Goal: Task Accomplishment & Management: Manage account settings

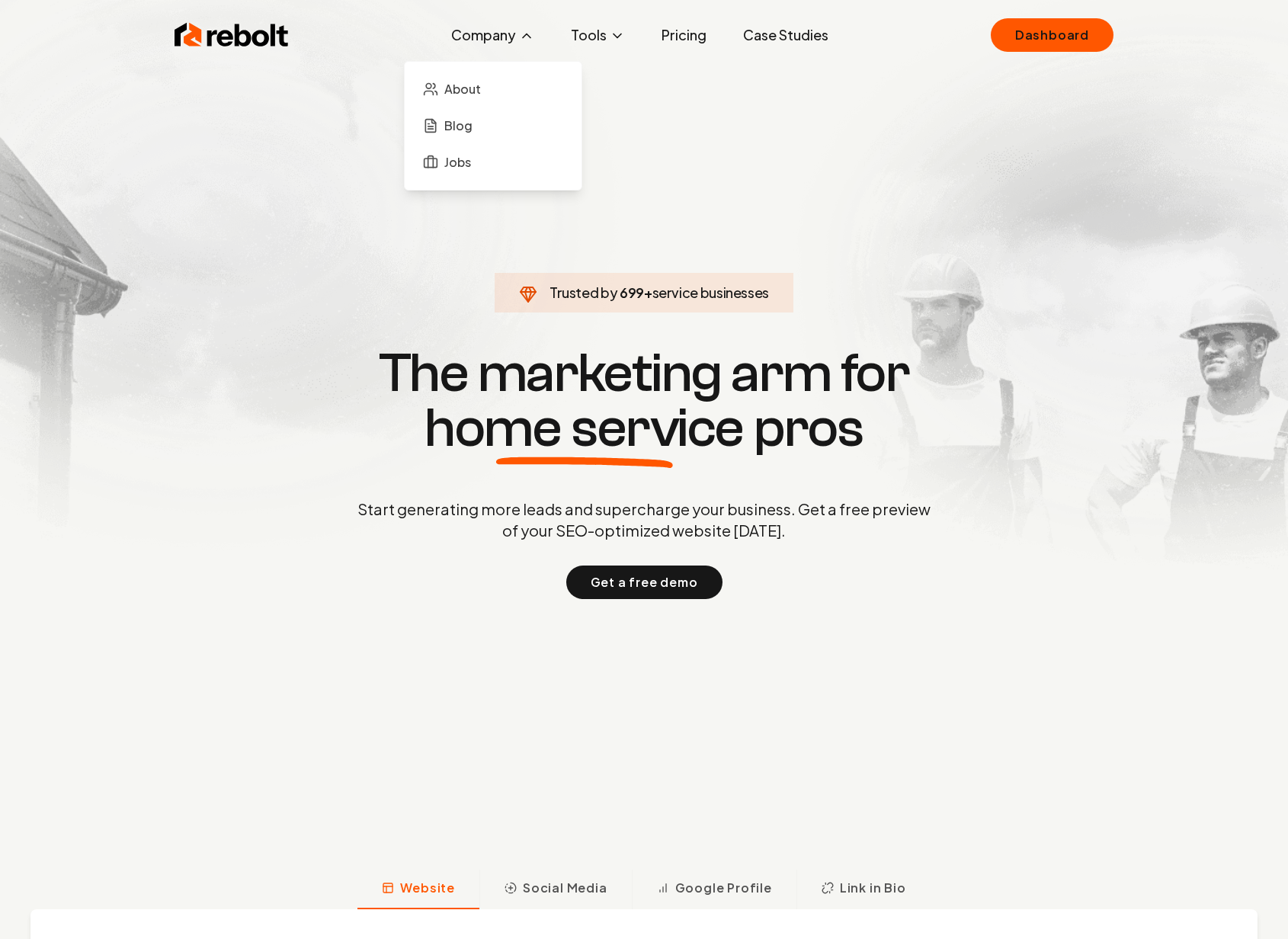
click at [487, 28] on button "Company" at bounding box center [492, 35] width 107 height 31
click at [470, 82] on span "About" at bounding box center [462, 89] width 37 height 18
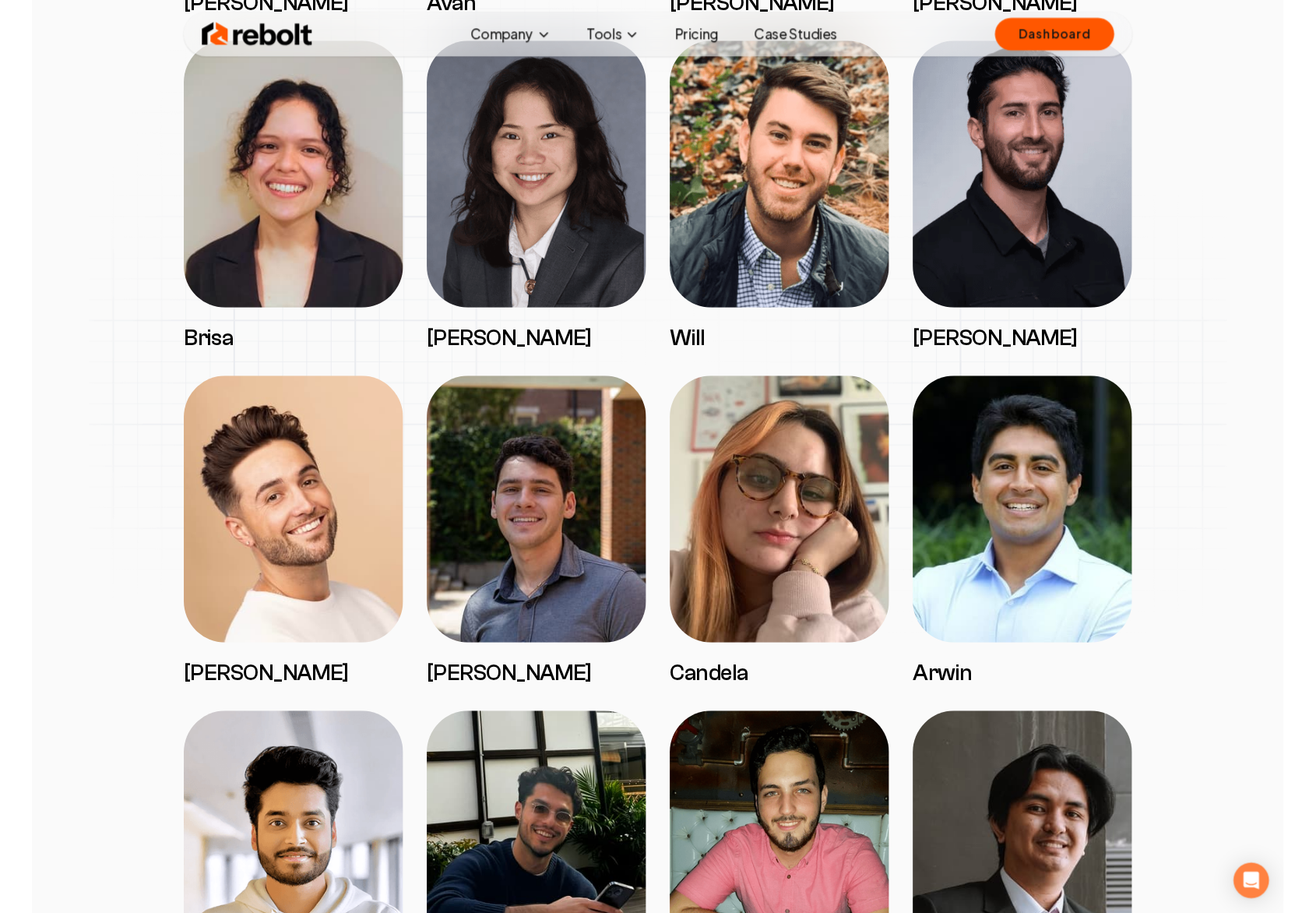
scroll to position [1937, 0]
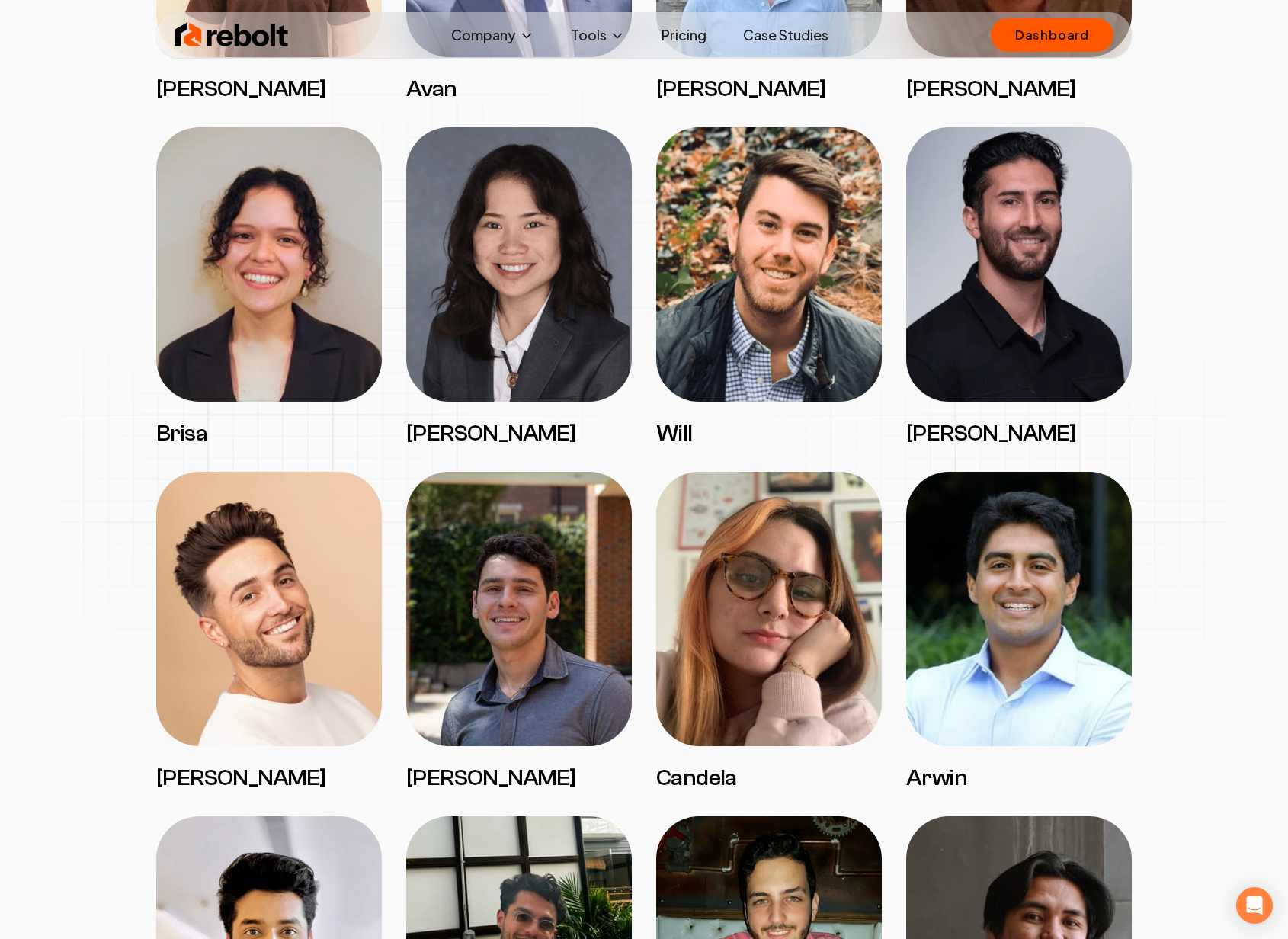
drag, startPoint x: 956, startPoint y: 332, endPoint x: 1265, endPoint y: 3, distance: 451.4
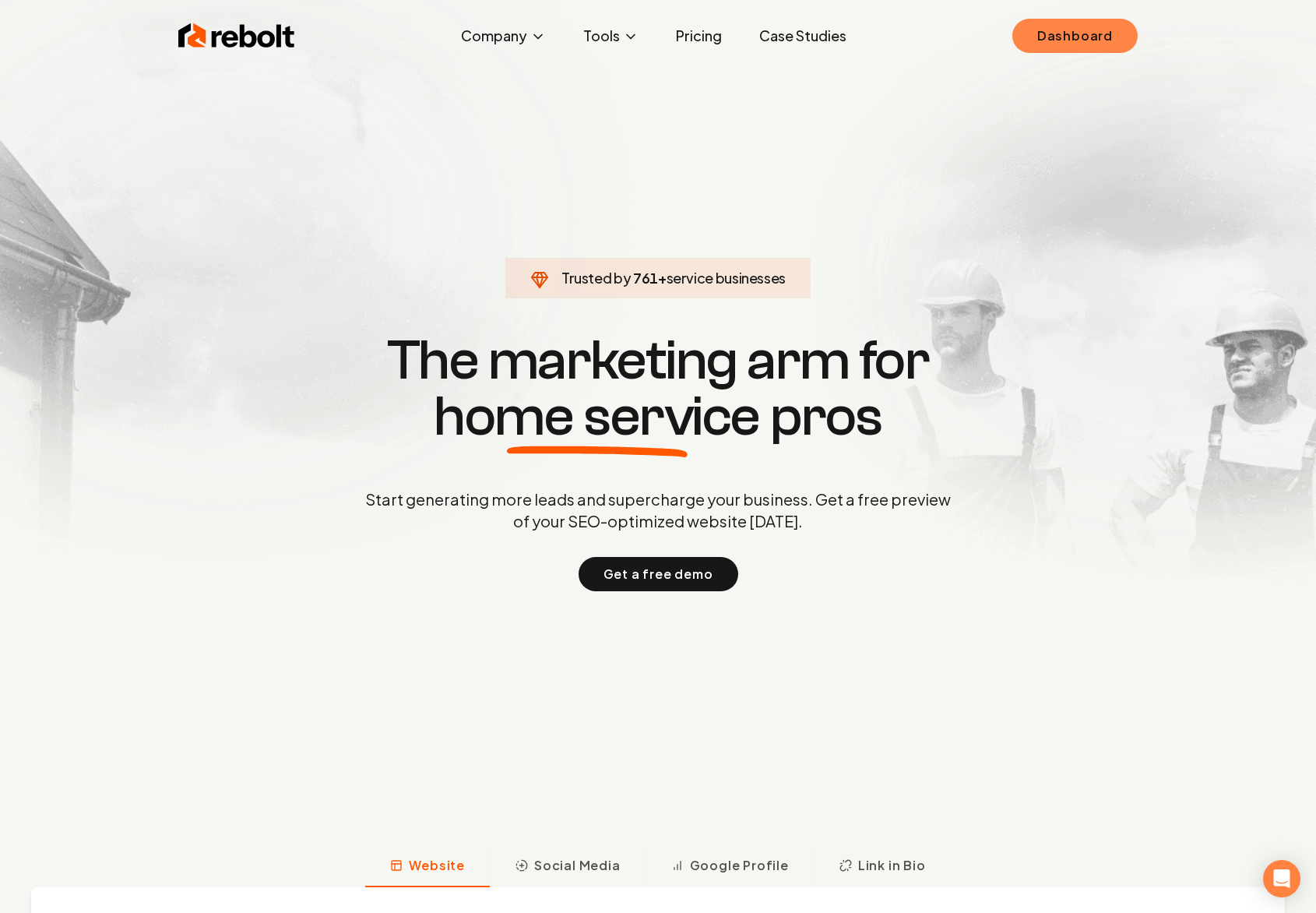
click at [1117, 24] on link "Dashboard" at bounding box center [1074, 35] width 125 height 34
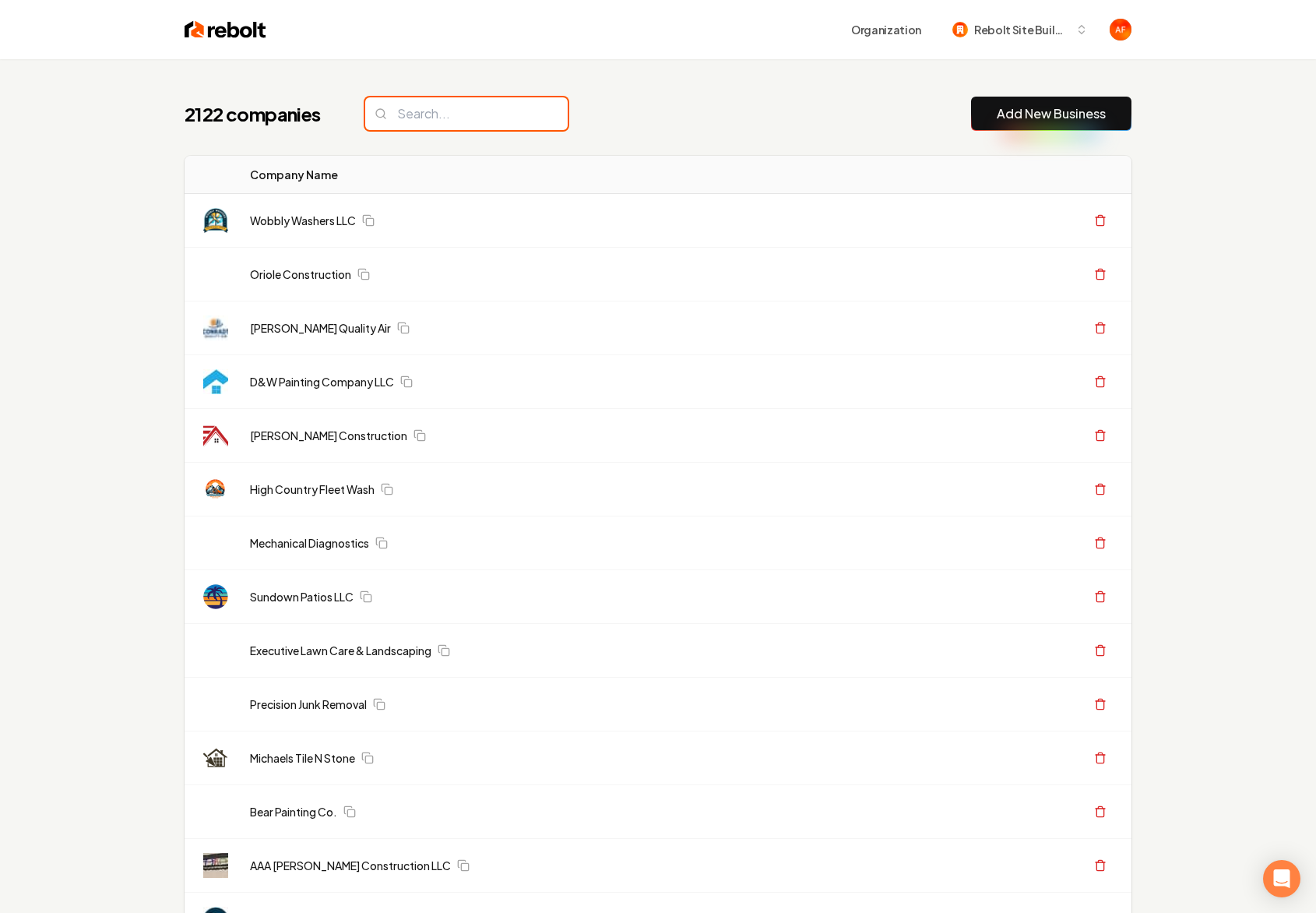
click at [400, 113] on input "search" at bounding box center [466, 114] width 202 height 33
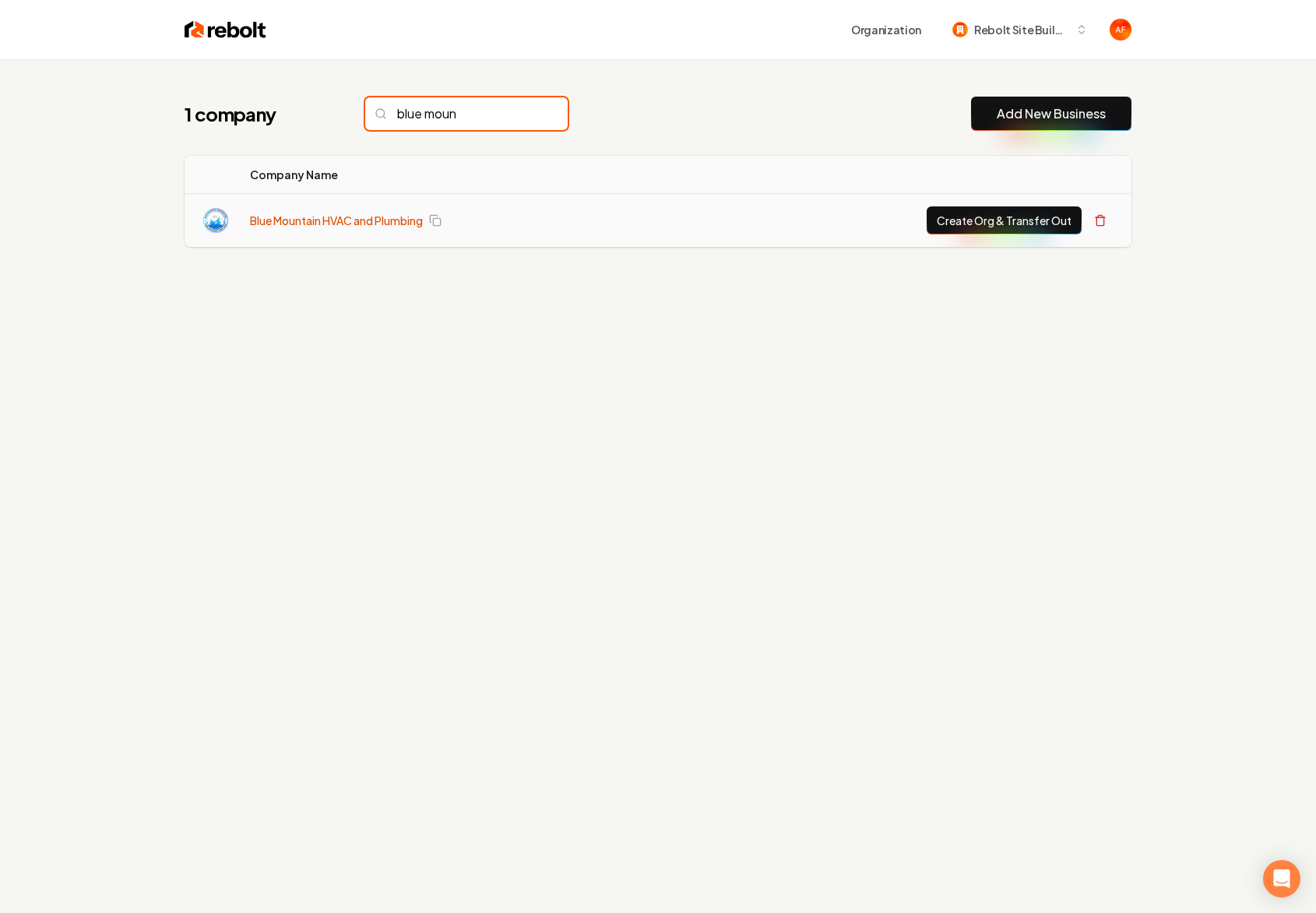
type input "blue moun"
click at [336, 212] on link "Blue Mountain HVAC and Plumbing" at bounding box center [336, 220] width 173 height 16
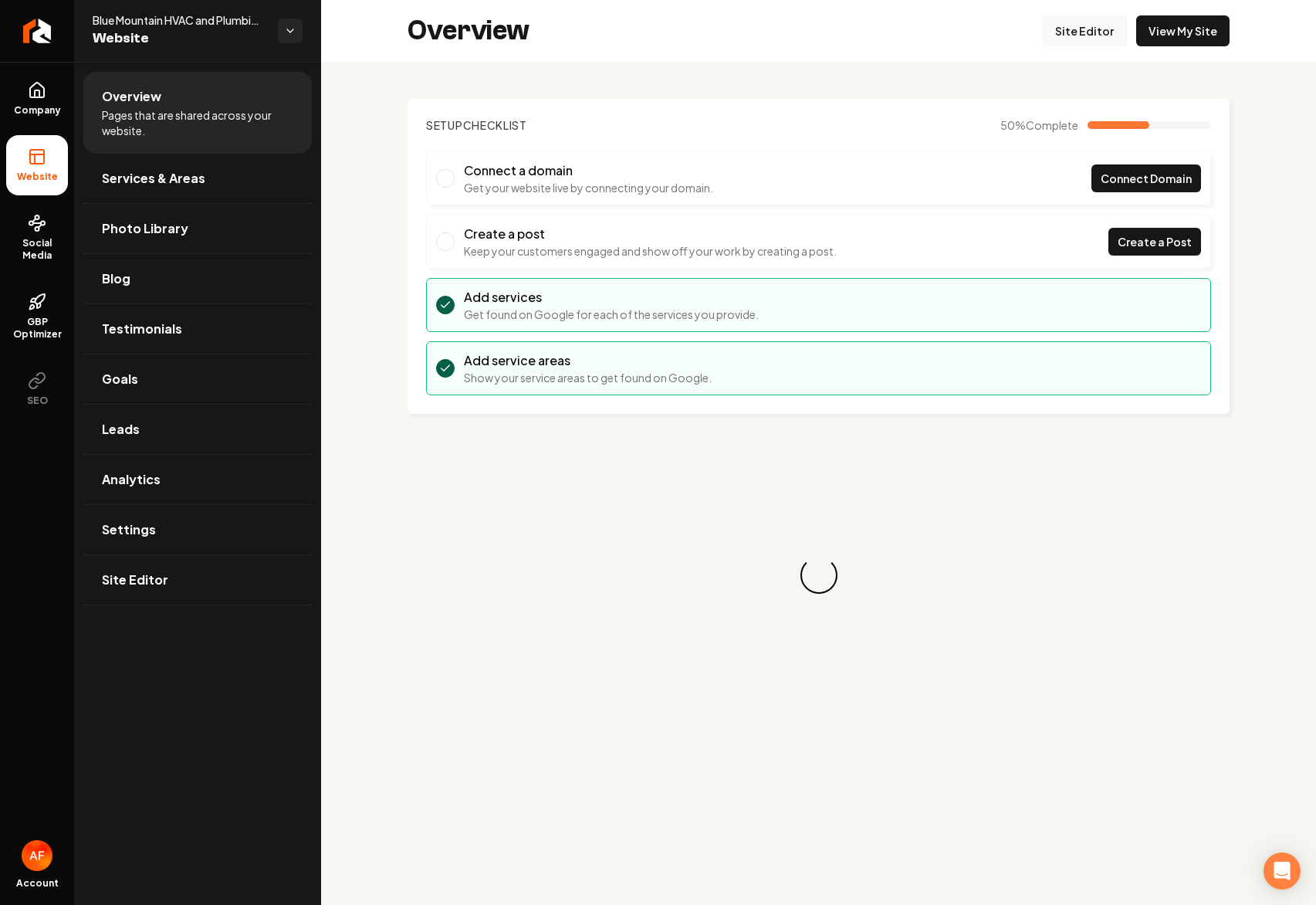
drag, startPoint x: 1098, startPoint y: 48, endPoint x: 1097, endPoint y: 29, distance: 19.0
click at [1098, 47] on div "Overview Site Editor View My Site" at bounding box center [818, 31] width 995 height 62
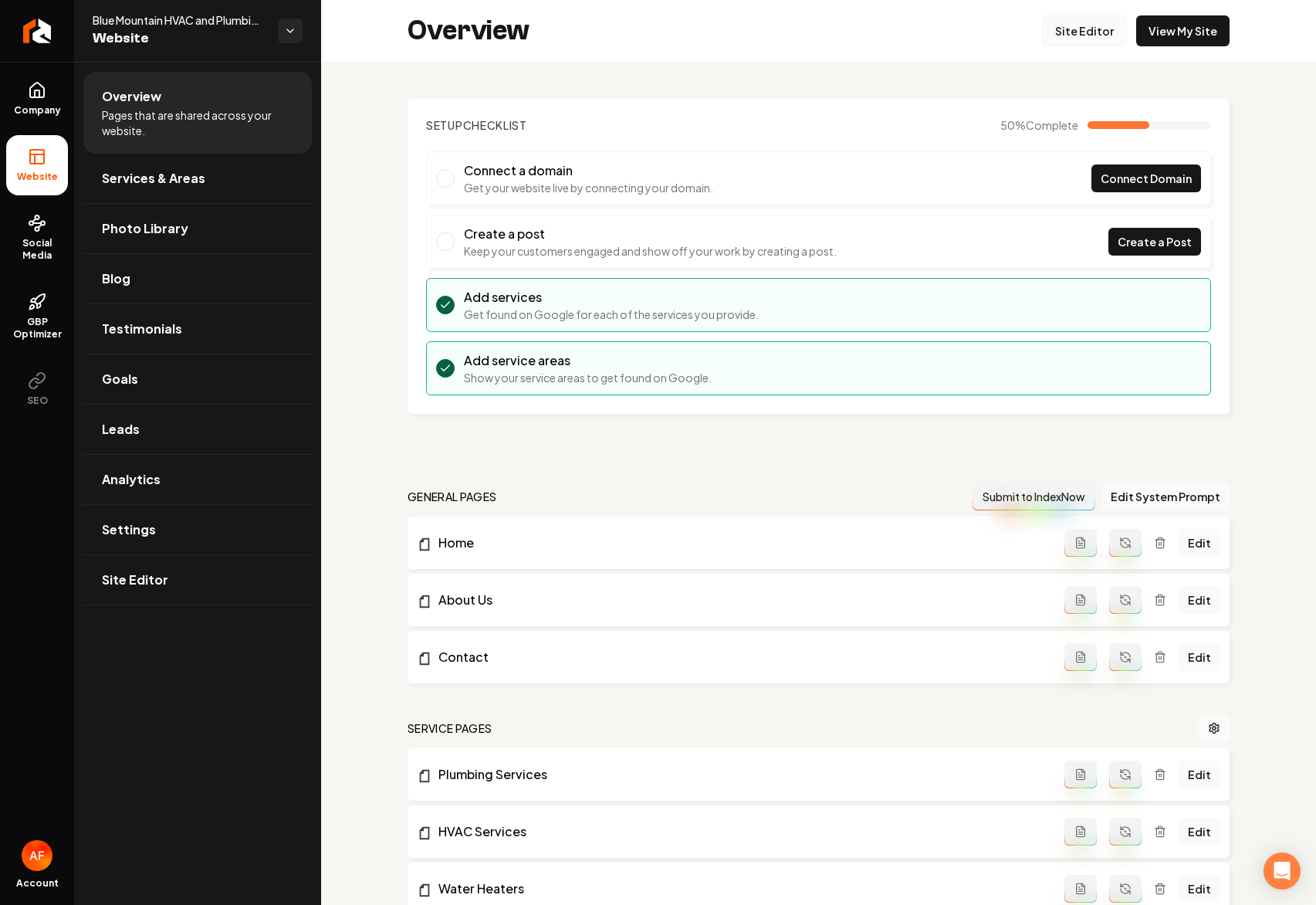
click at [1097, 28] on link "Site Editor" at bounding box center [1085, 31] width 85 height 31
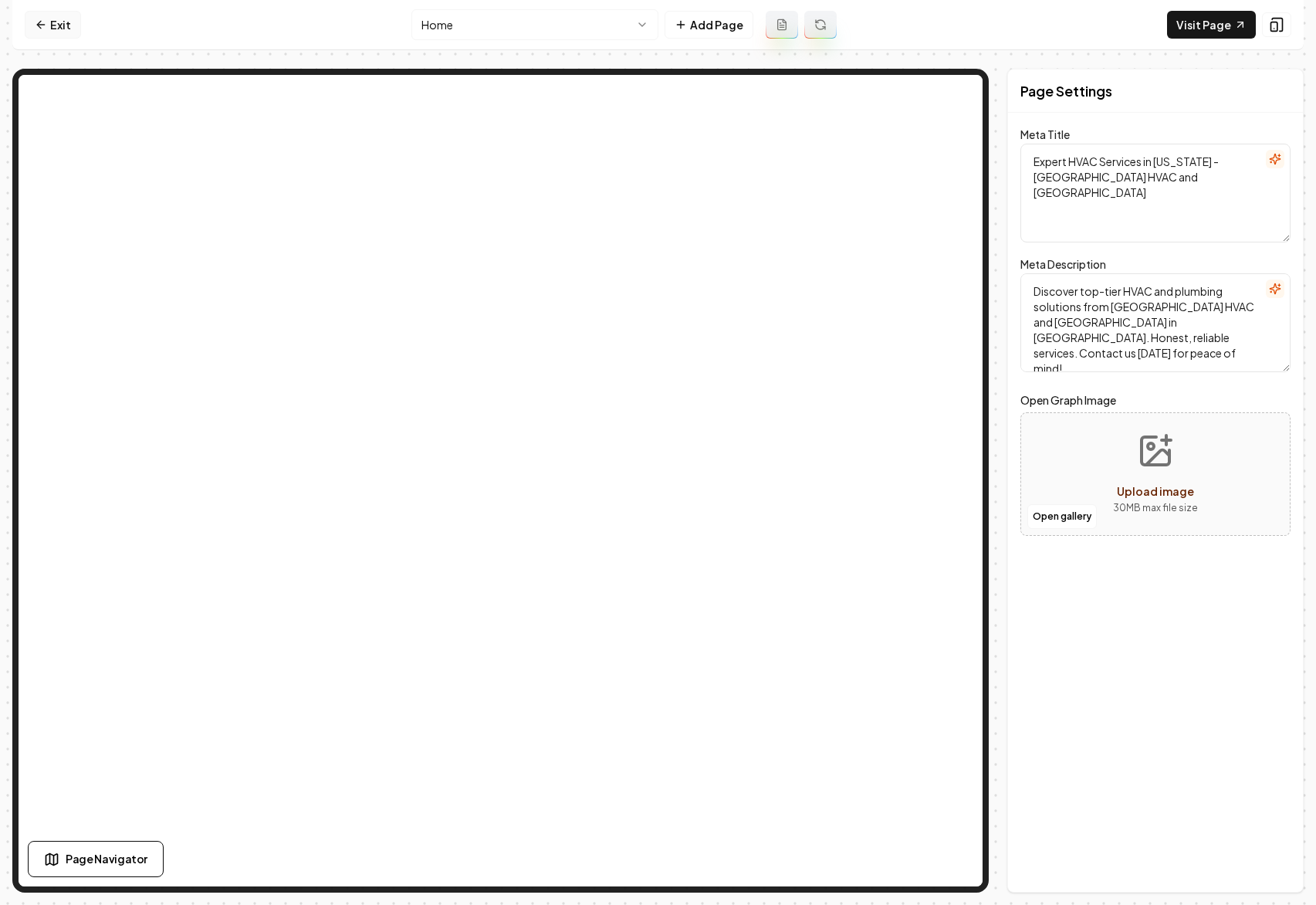
click at [69, 21] on link "Exit" at bounding box center [53, 25] width 57 height 27
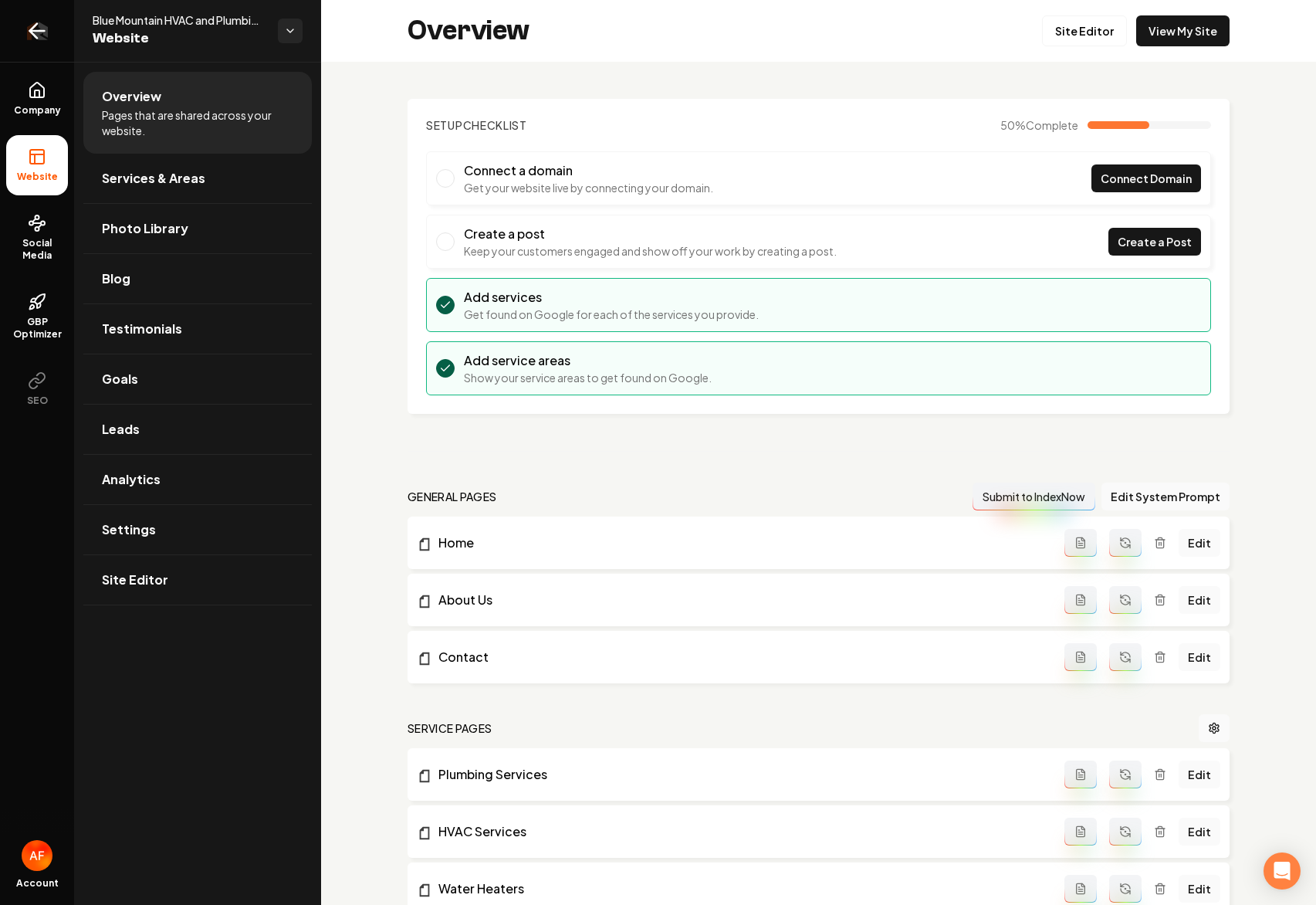
click at [38, 26] on icon "Return to dashboard" at bounding box center [36, 30] width 25 height 25
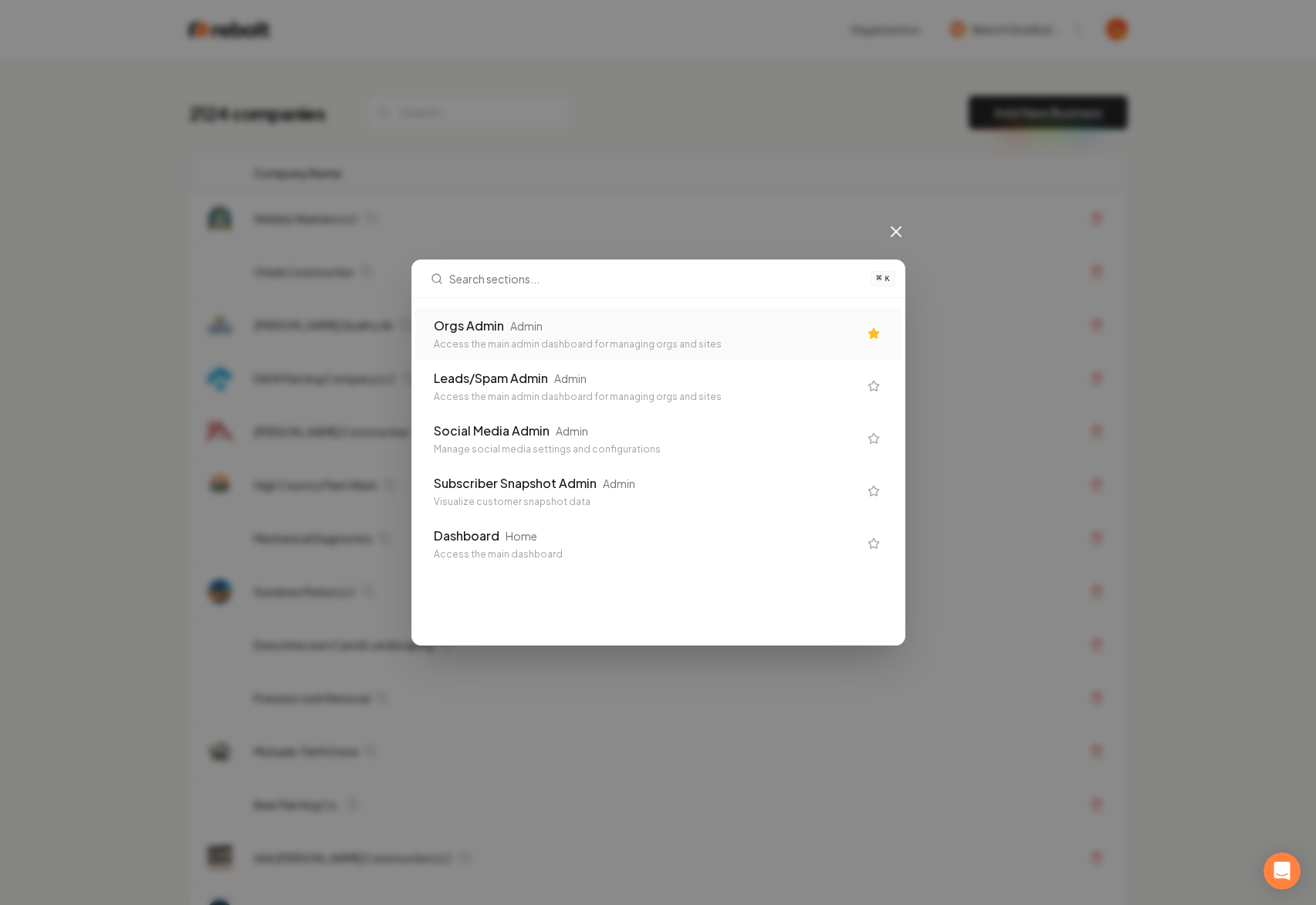
click at [632, 332] on div "Orgs Admin Admin" at bounding box center [646, 325] width 425 height 18
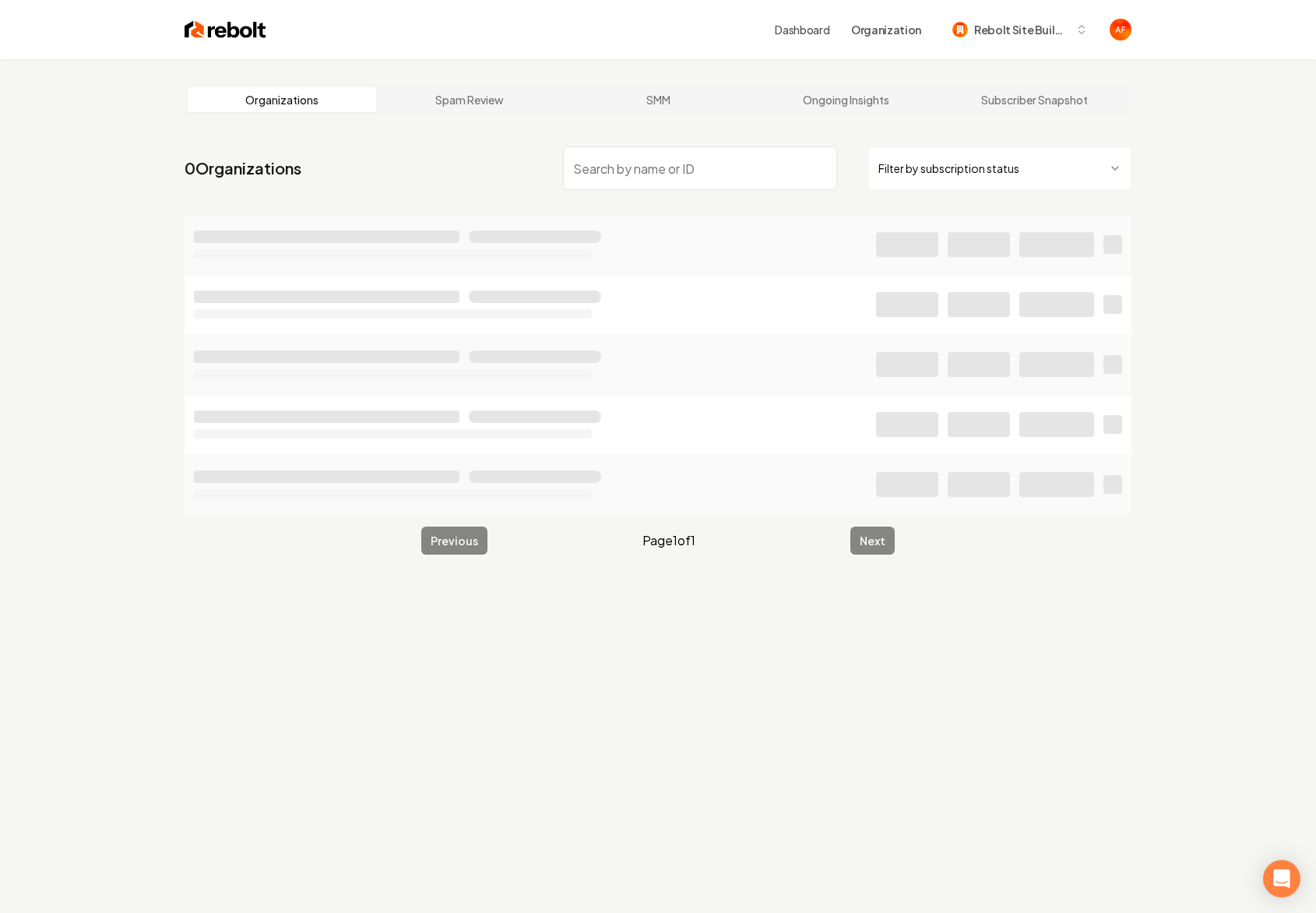
click at [626, 172] on input "search" at bounding box center [700, 167] width 274 height 43
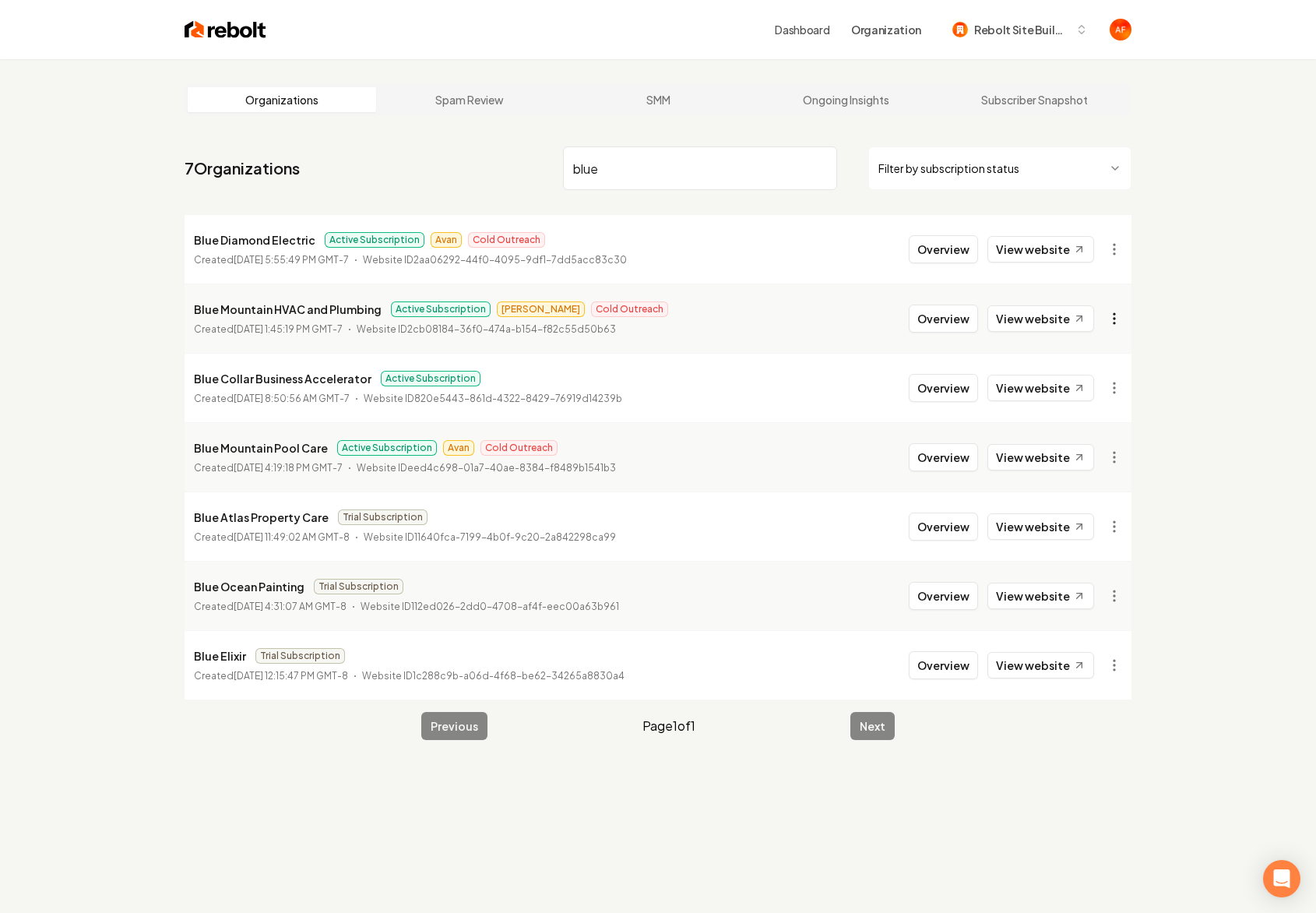
type input "blue"
click at [1108, 321] on html "Dashboard Organization Rebolt Site Builder Organizations Spam Review SMM Ongoin…" at bounding box center [658, 456] width 1316 height 913
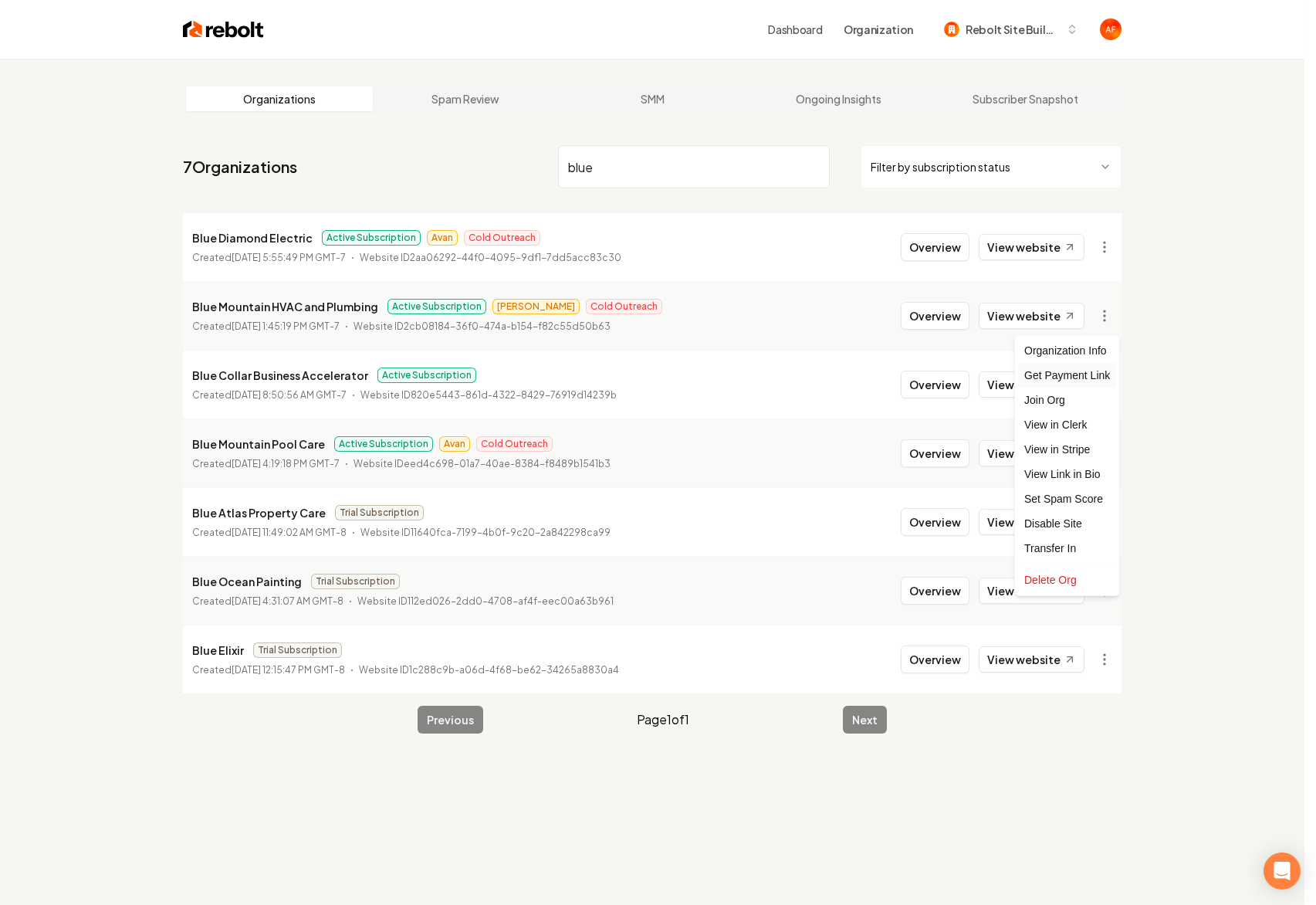
click at [1059, 380] on div "Get Payment Link" at bounding box center [1067, 375] width 98 height 25
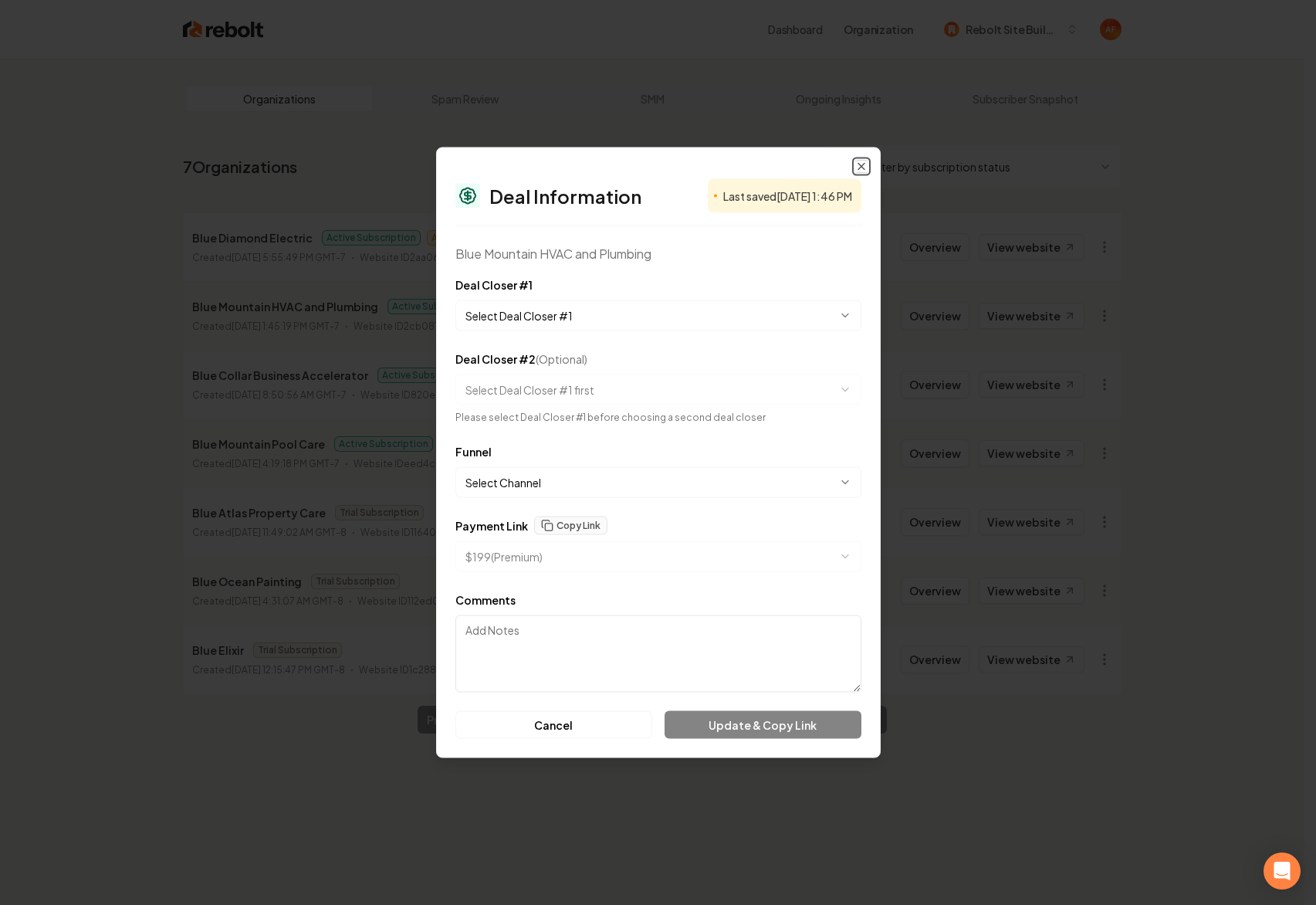
select select "**********"
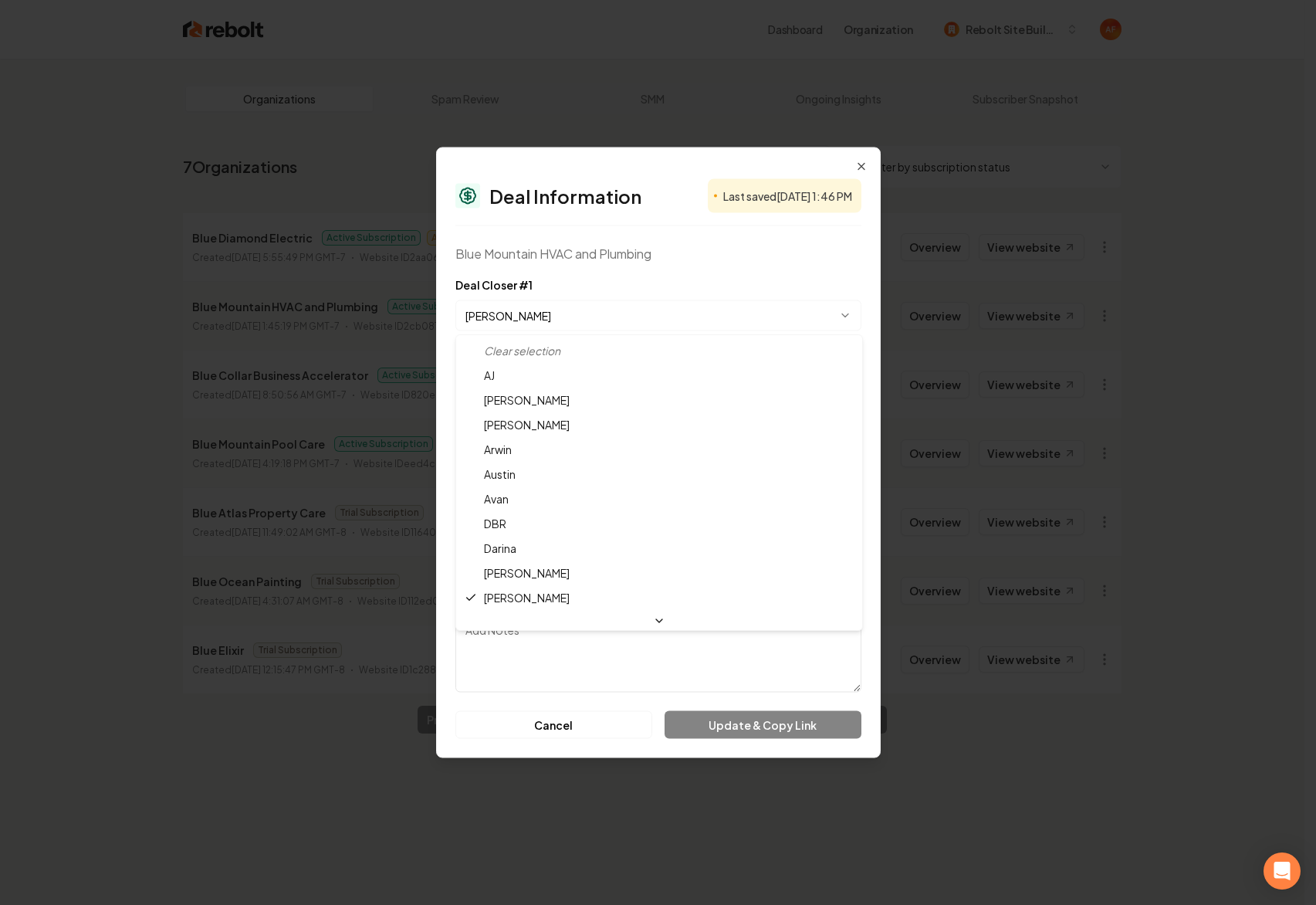
click at [565, 317] on body "Dashboard Organization Rebolt Site Builder Organizations Spam Review SMM Ongoin…" at bounding box center [653, 452] width 1305 height 905
select select "**********"
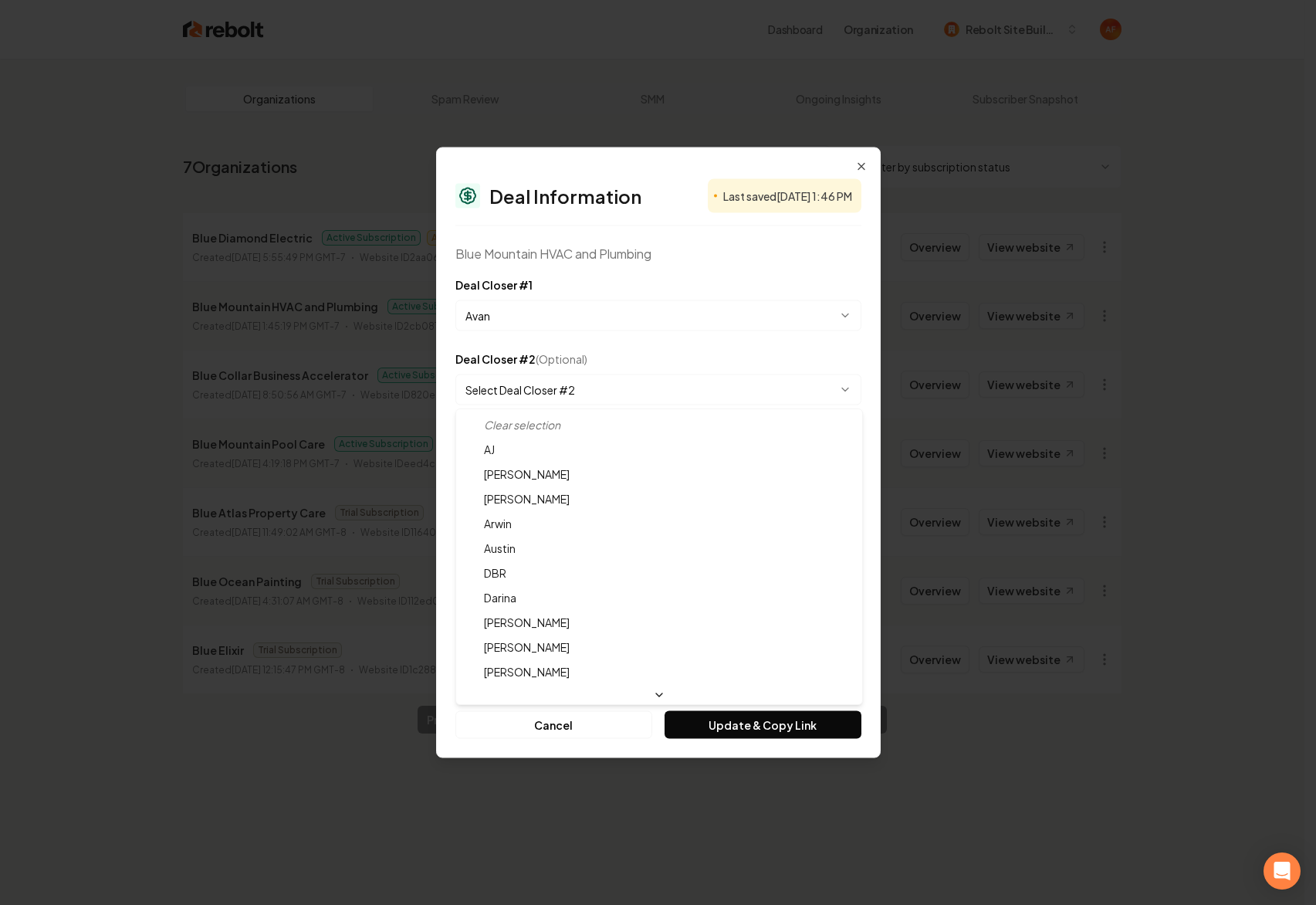
click at [523, 383] on body "Dashboard Organization Rebolt Site Builder Organizations Spam Review SMM Ongoin…" at bounding box center [653, 452] width 1305 height 905
select select "**********"
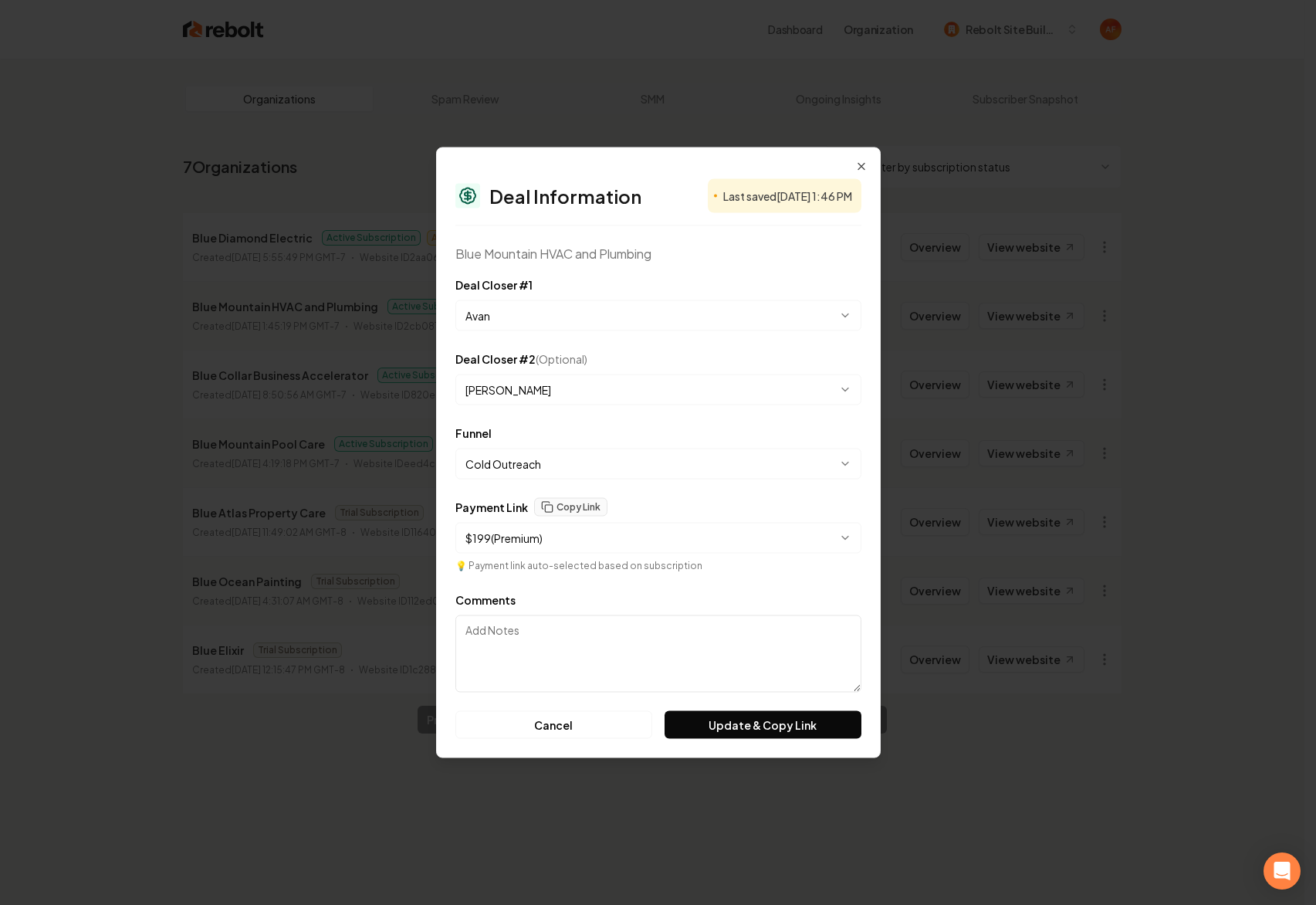
click at [727, 530] on body "Dashboard Organization Rebolt Site Builder Organizations Spam Review SMM Ongoin…" at bounding box center [653, 452] width 1305 height 905
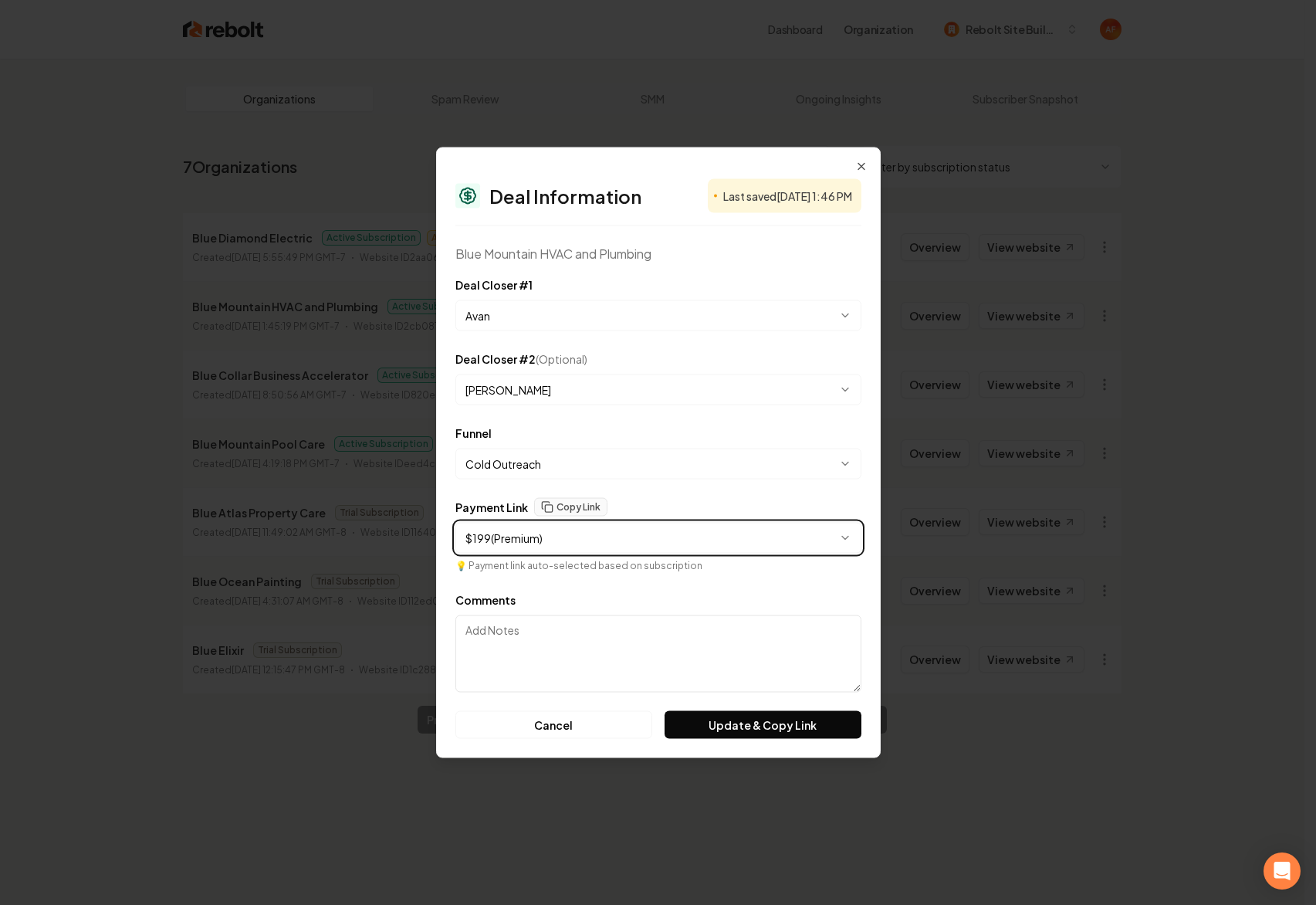
click at [718, 528] on body "Dashboard Organization Rebolt Site Builder Organizations Spam Review SMM Ongoin…" at bounding box center [653, 452] width 1305 height 905
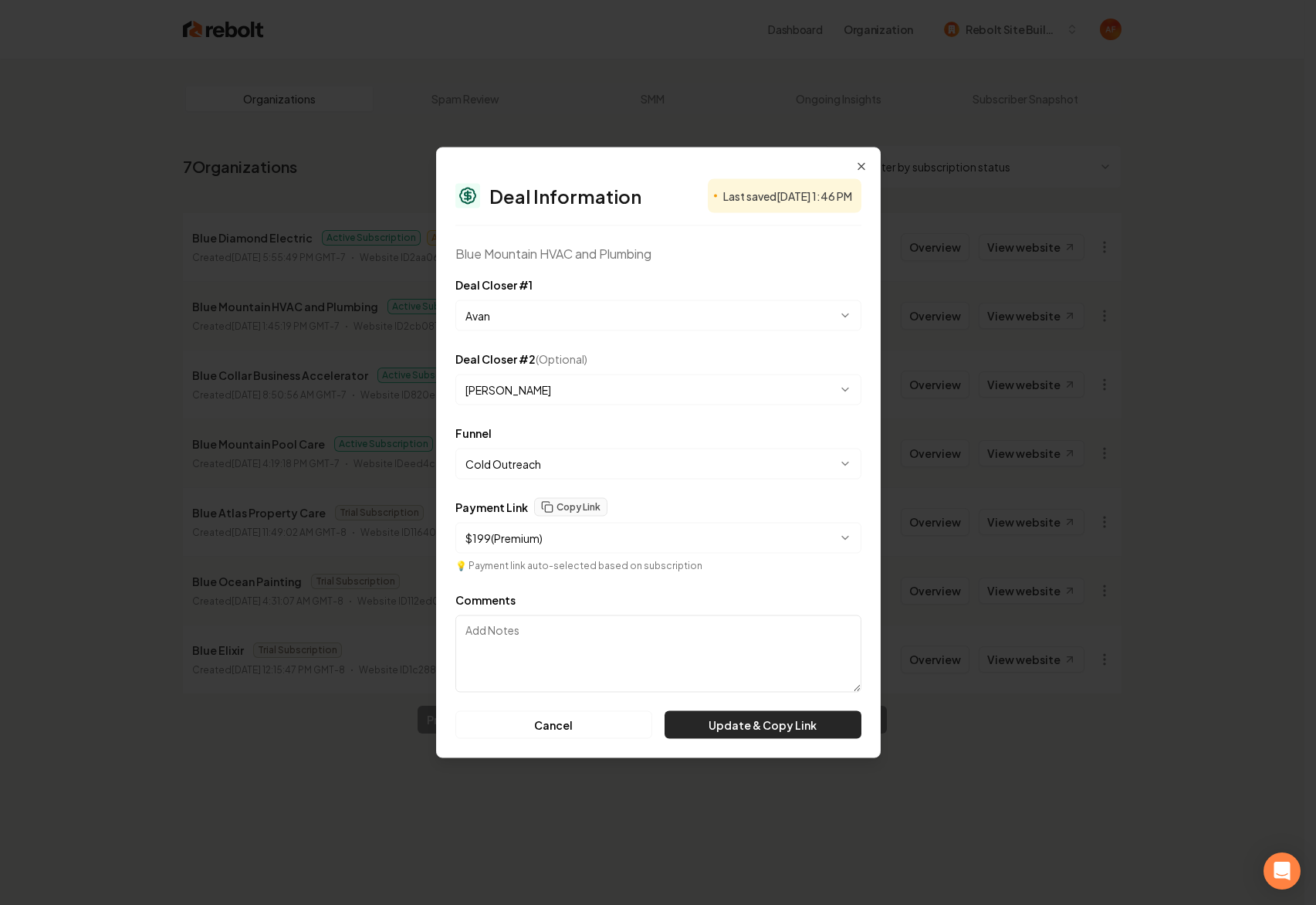
drag, startPoint x: 751, startPoint y: 700, endPoint x: 740, endPoint y: 720, distance: 22.8
click at [750, 700] on form "**********" at bounding box center [659, 507] width 406 height 463
click at [740, 720] on button "Update & Copy Link" at bounding box center [762, 725] width 196 height 27
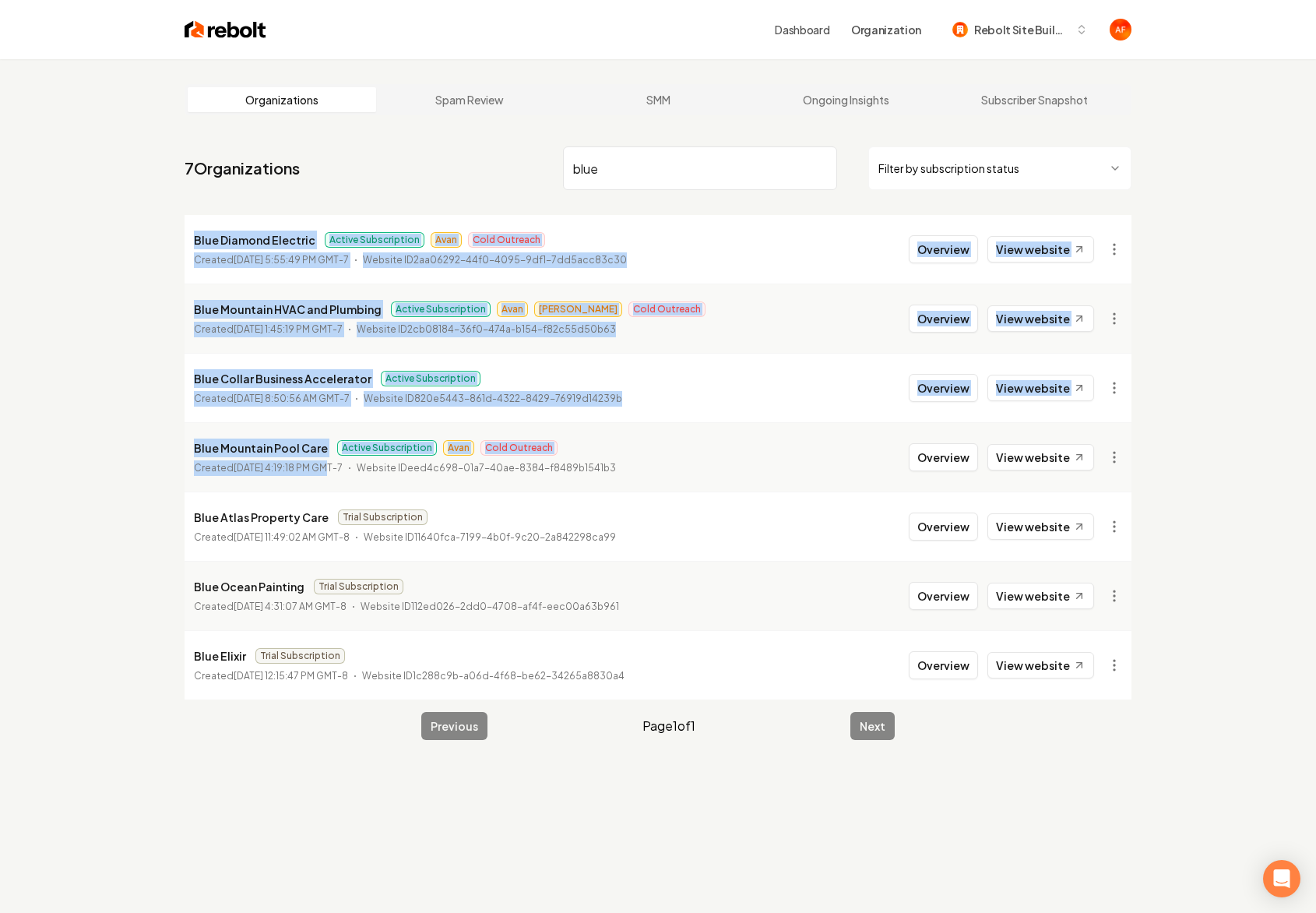
drag, startPoint x: 183, startPoint y: 242, endPoint x: 317, endPoint y: 463, distance: 258.5
click at [317, 463] on main "Organizations Spam Review SMM Ongoing Insights Subscriber Snapshot 7 Organizati…" at bounding box center [658, 412] width 996 height 706
click at [346, 385] on p "Blue Collar Business Accelerator" at bounding box center [282, 379] width 177 height 18
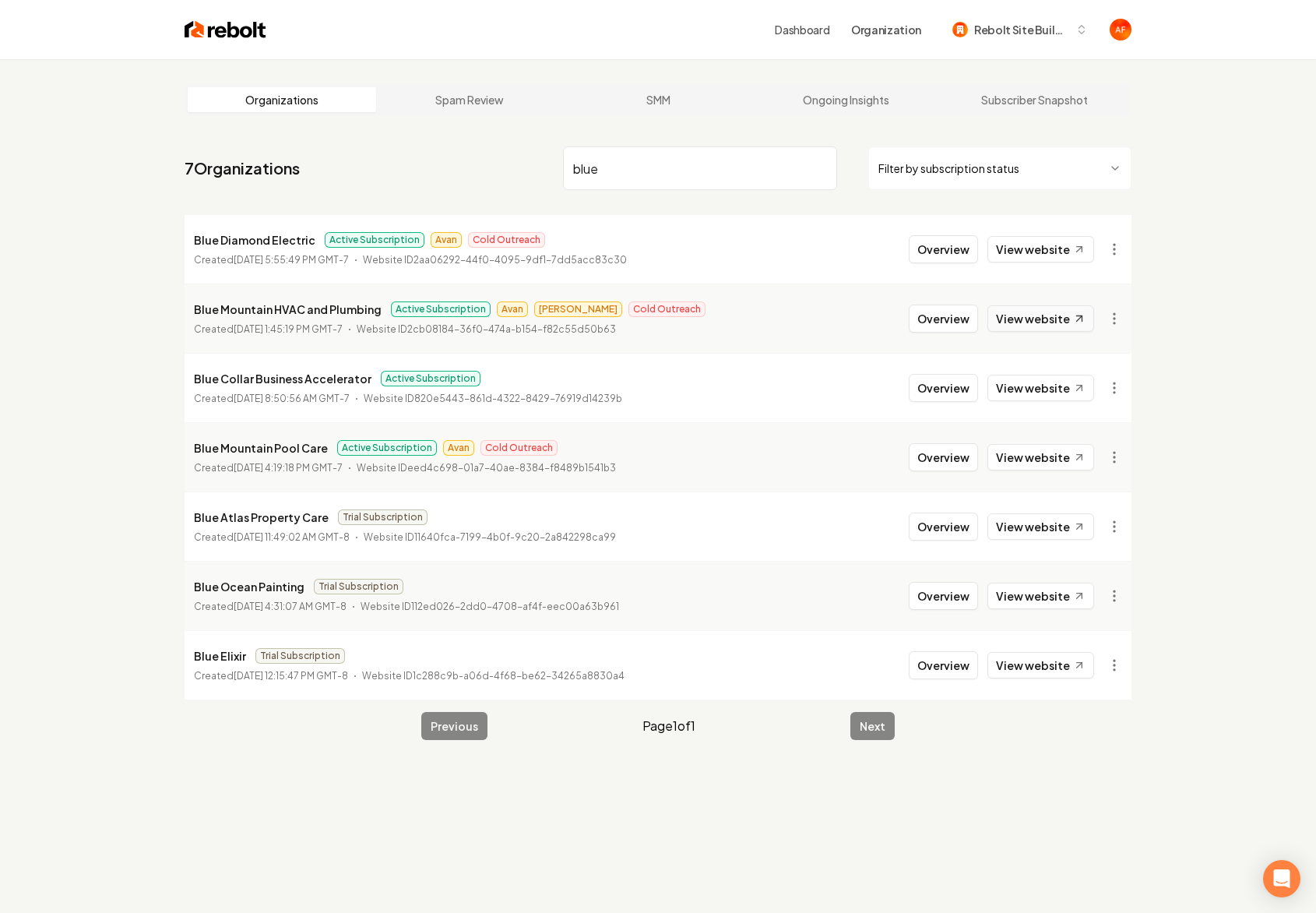
click at [1035, 317] on link "View website" at bounding box center [1040, 318] width 107 height 27
click at [629, 165] on input "blue" at bounding box center [700, 167] width 274 height 43
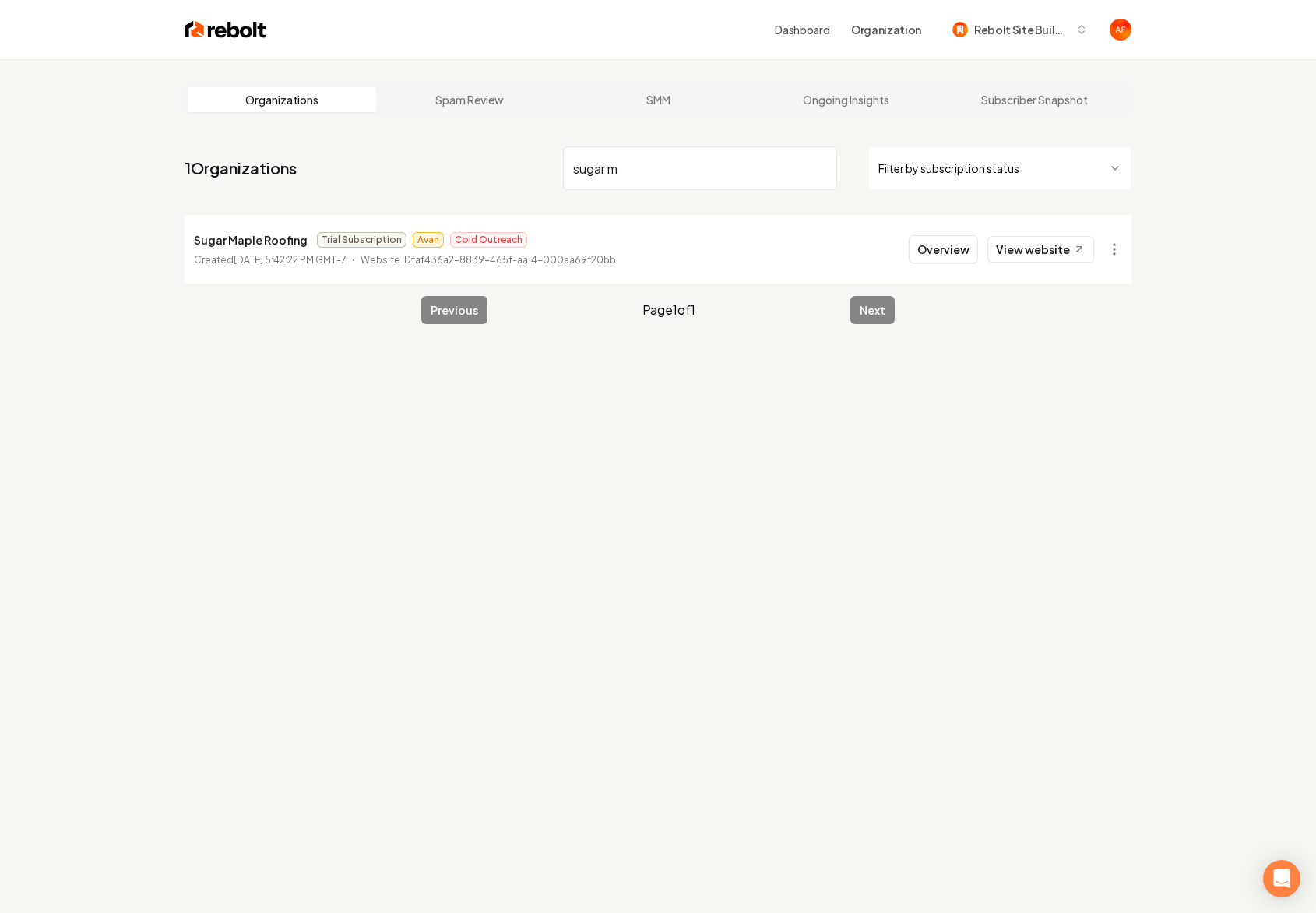
type input "sugar m"
click at [1122, 245] on html "Dashboard Organization Rebolt Site Builder Organizations Spam Review SMM Ongoin…" at bounding box center [658, 456] width 1316 height 913
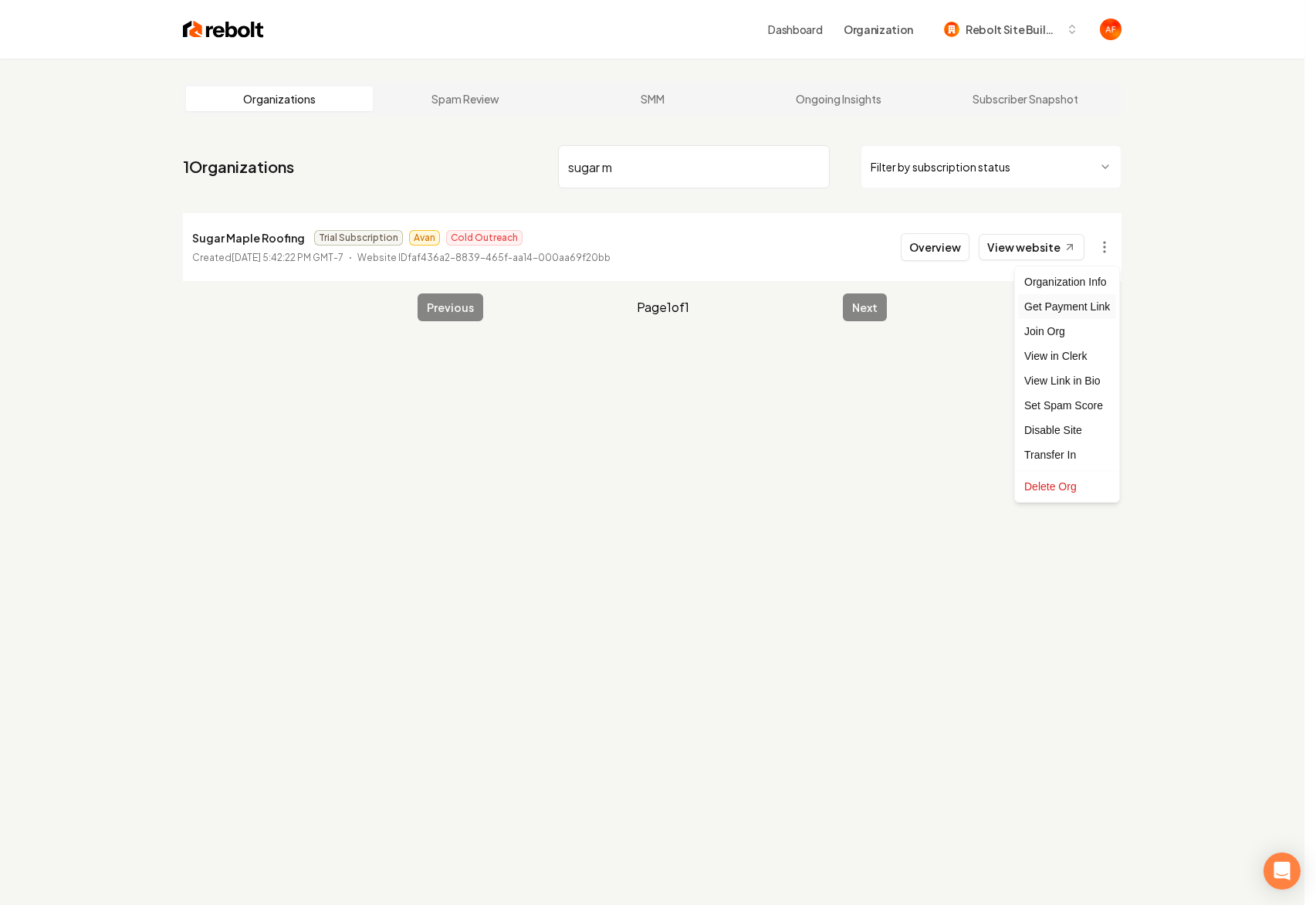
click at [1074, 305] on div "Get Payment Link" at bounding box center [1067, 306] width 98 height 25
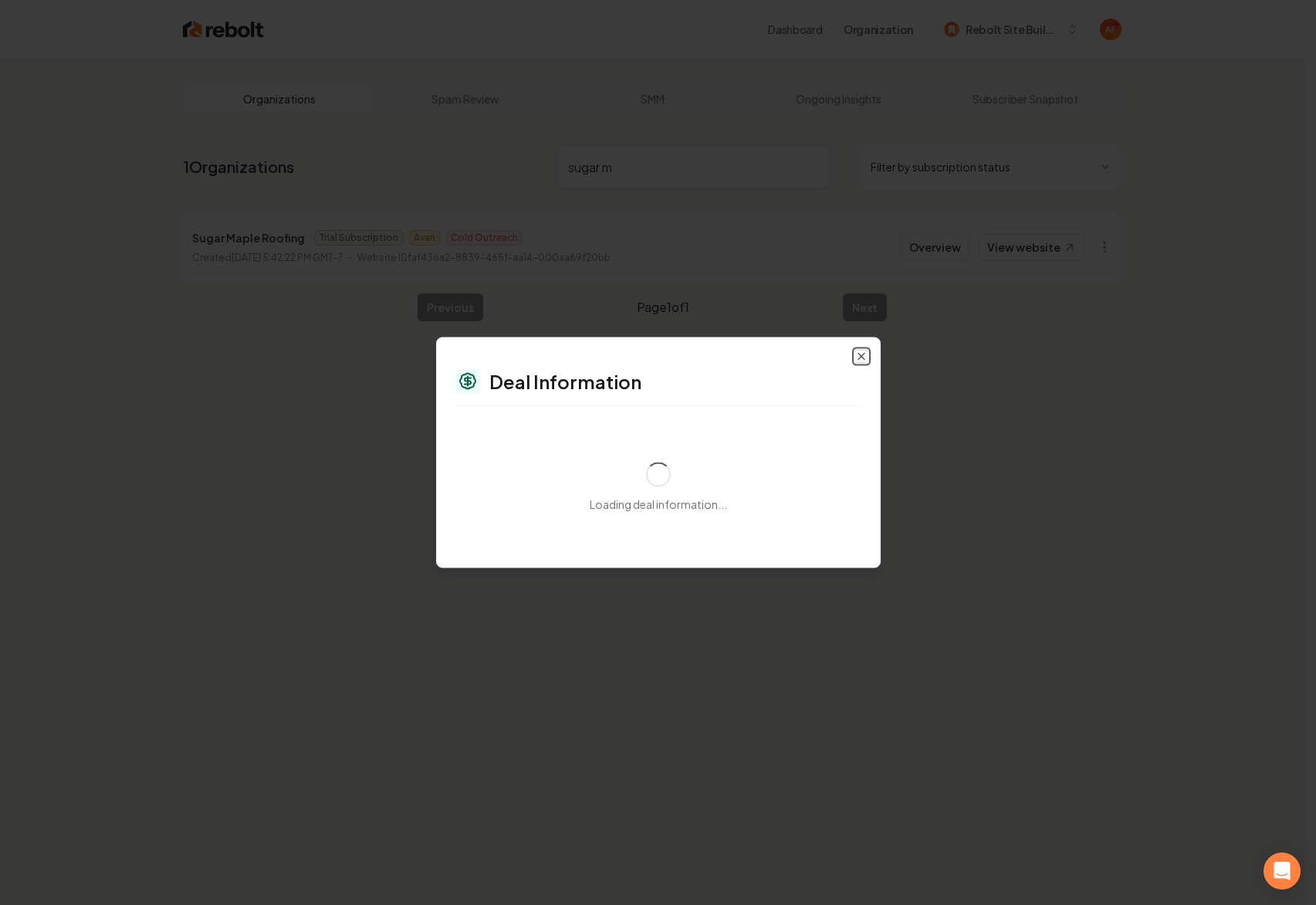
select select "**********"
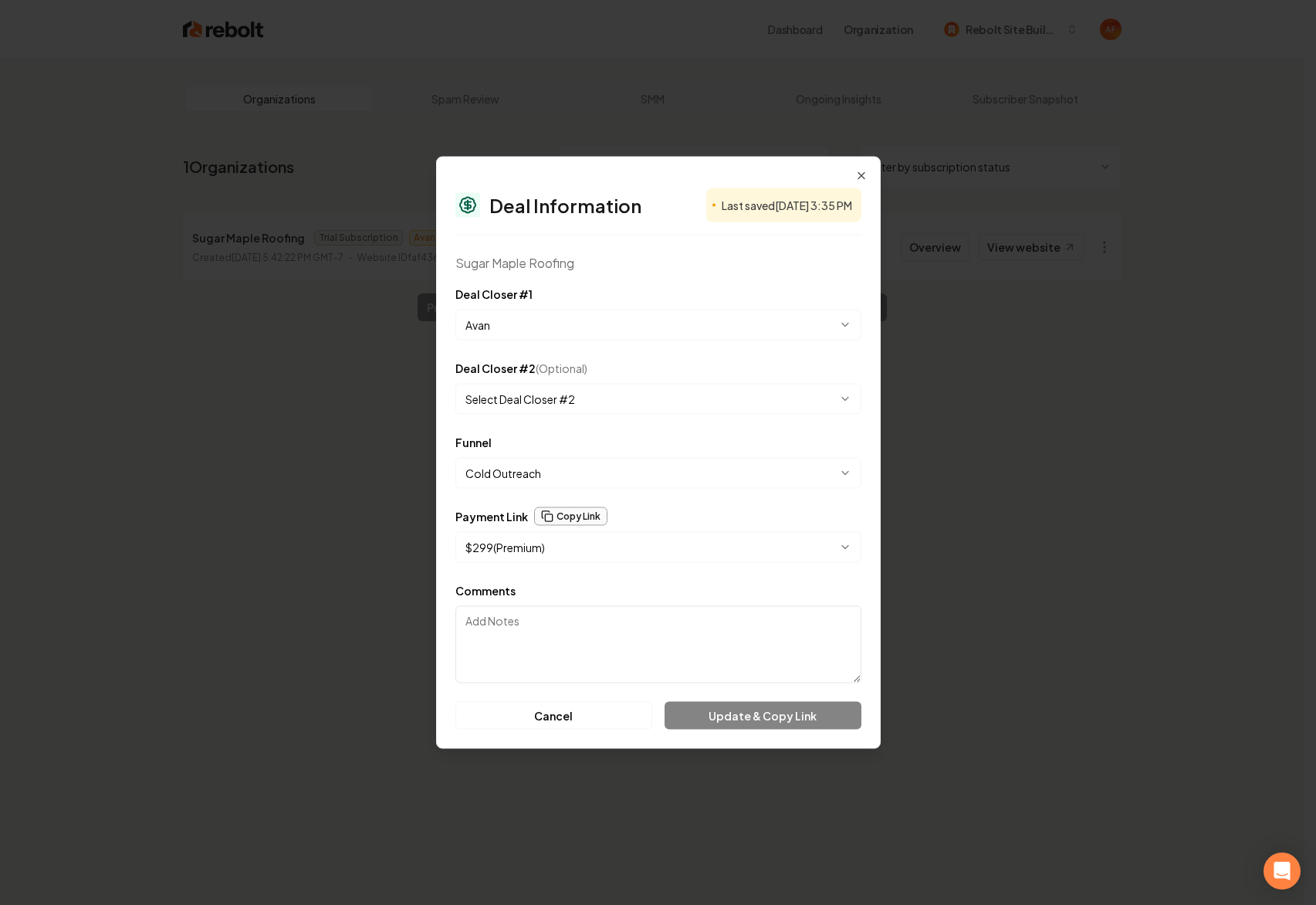
click at [556, 518] on button "Copy Link" at bounding box center [571, 517] width 73 height 18
click at [866, 176] on icon "button" at bounding box center [862, 176] width 13 height 13
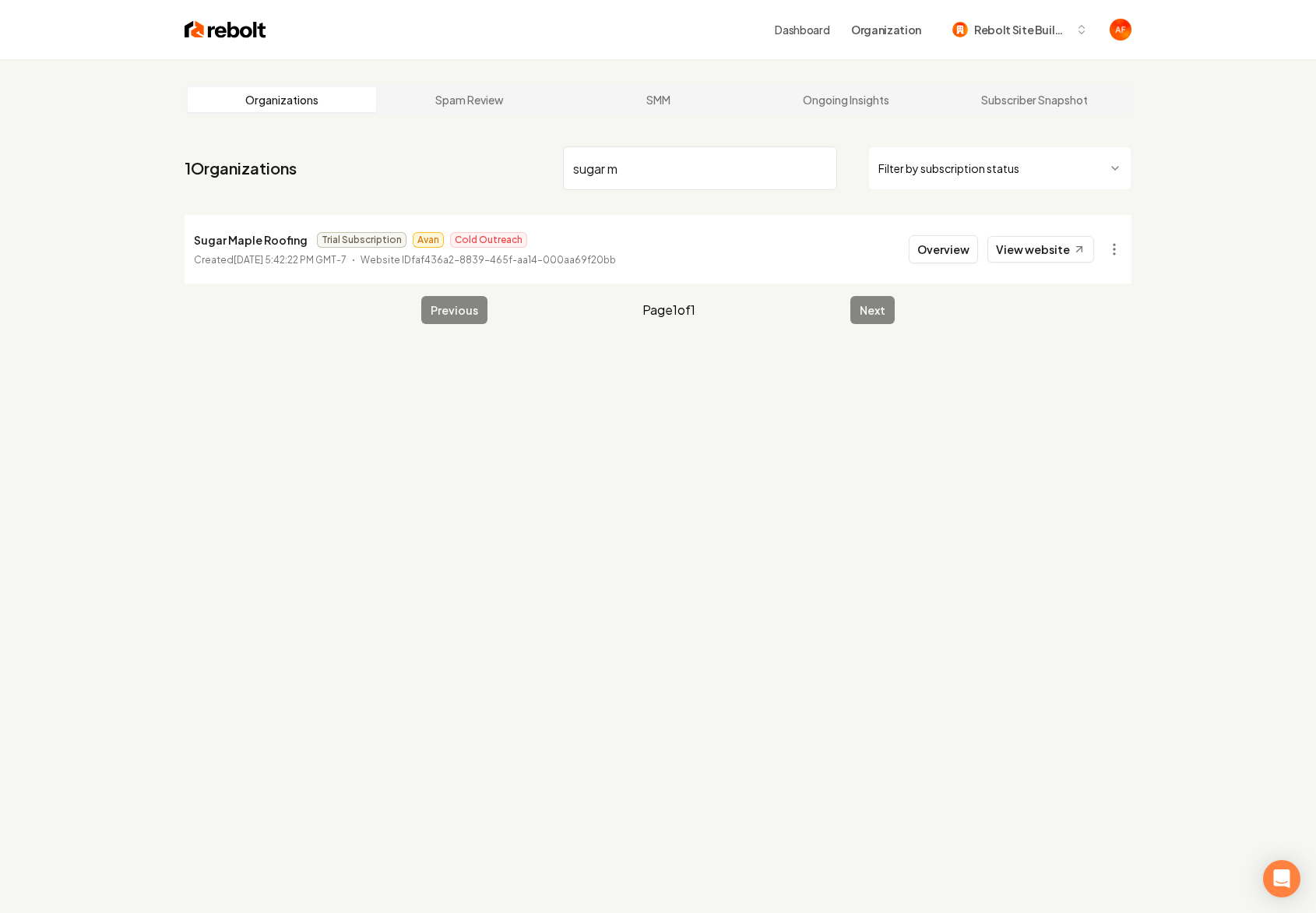
click at [213, 34] on img at bounding box center [225, 29] width 82 height 22
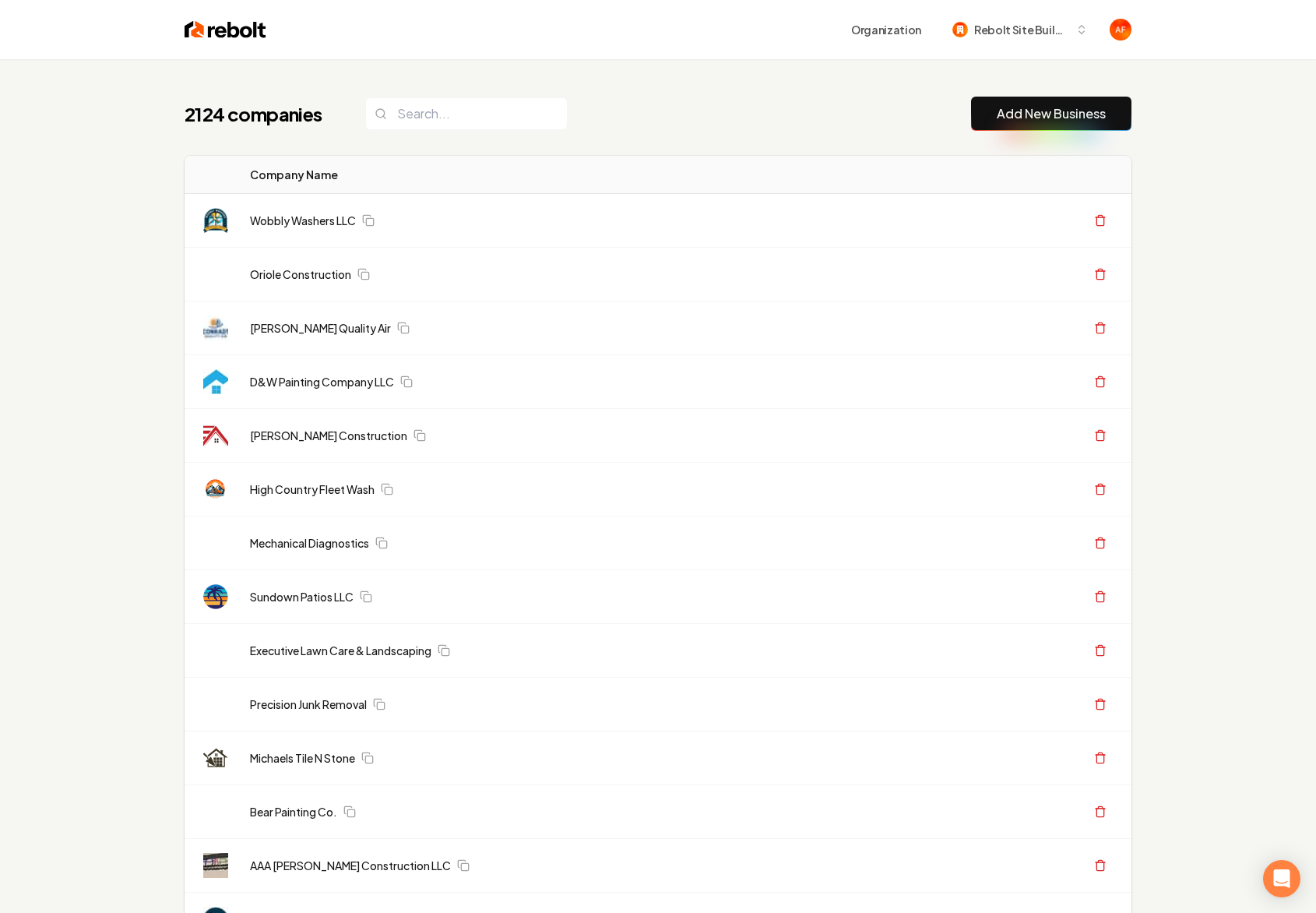
click at [198, 28] on img at bounding box center [225, 29] width 82 height 22
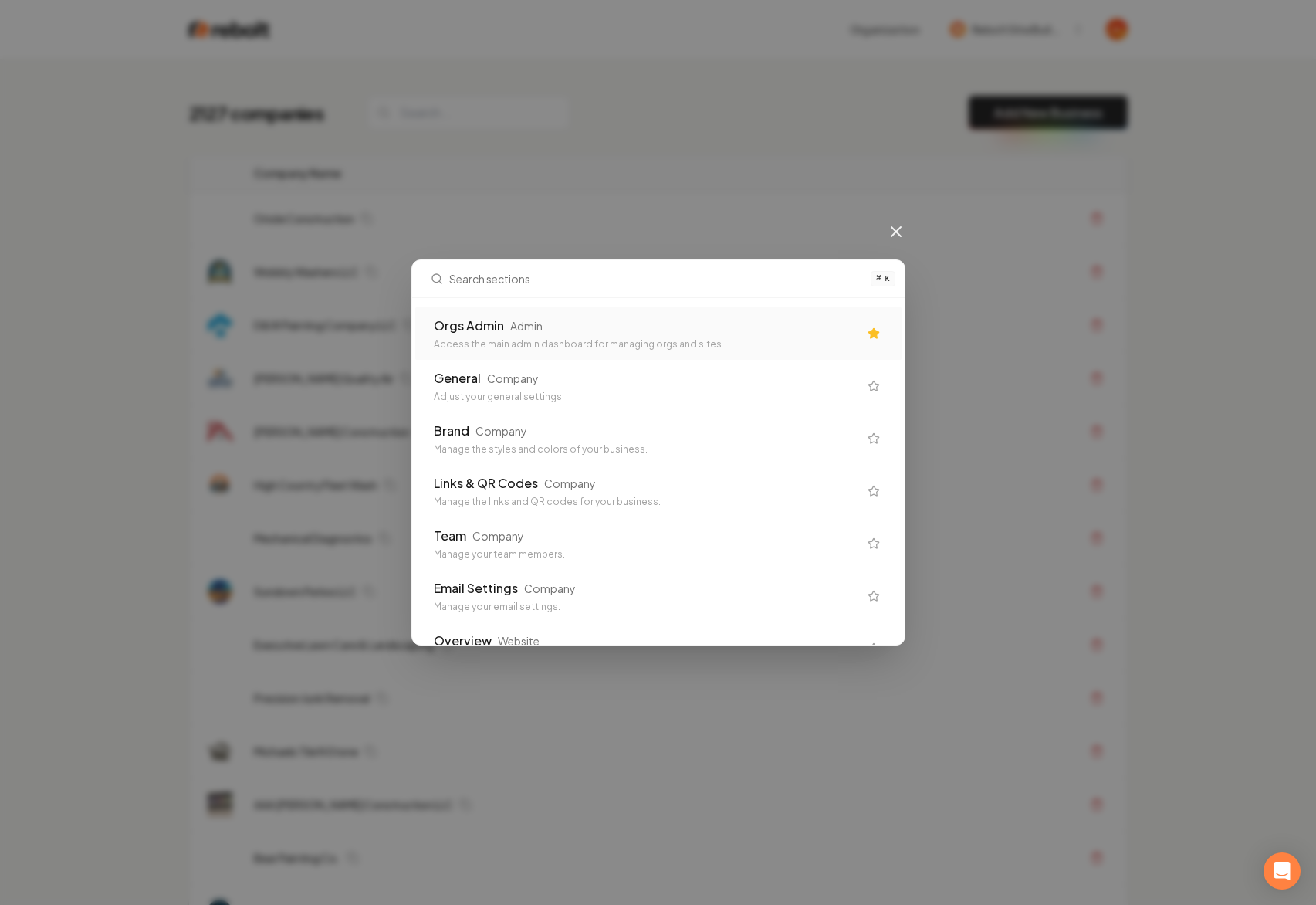
click at [576, 345] on div "Access the main admin dashboard for managing orgs and sites" at bounding box center [646, 345] width 425 height 13
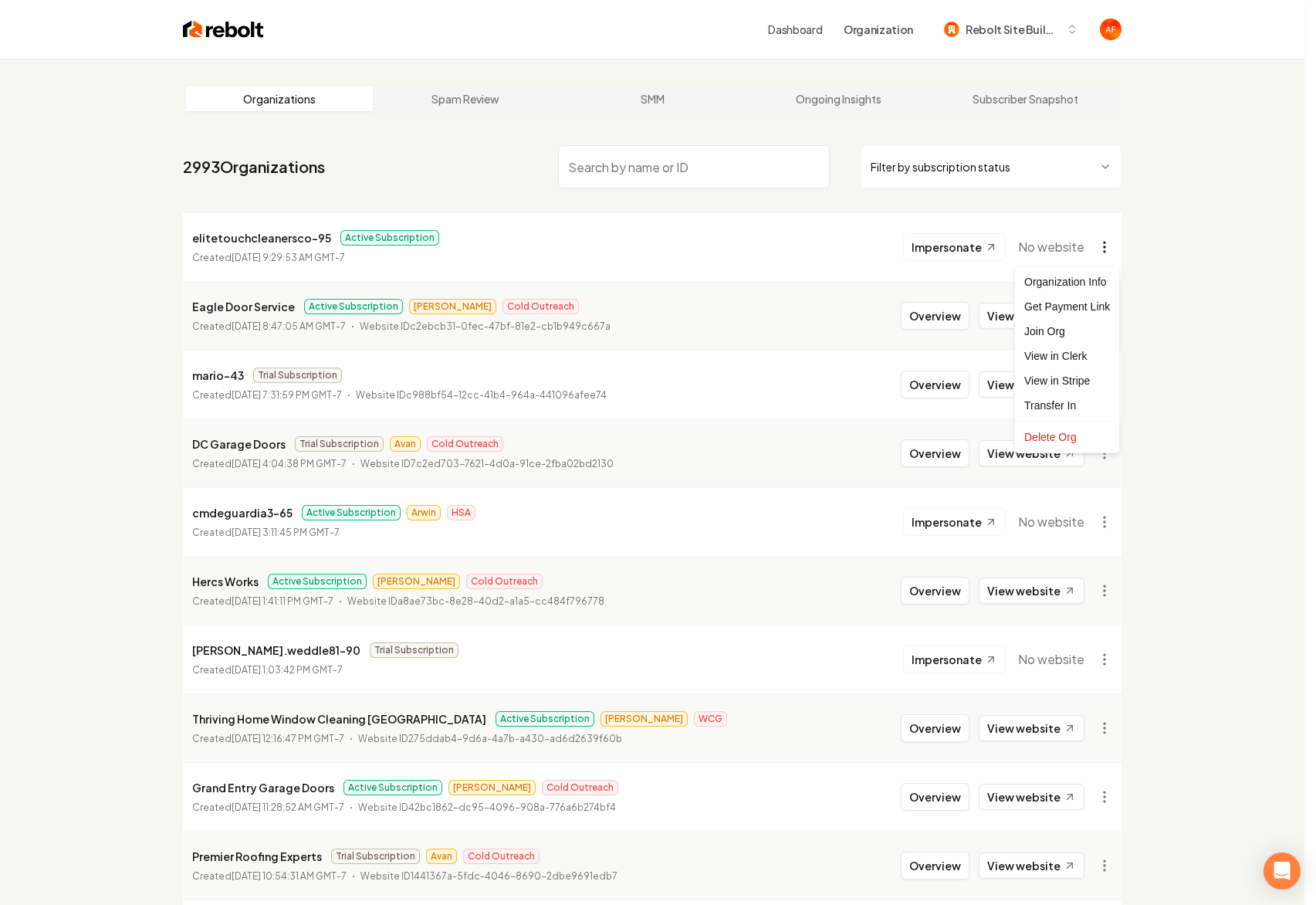
click at [1100, 245] on html "Dashboard Organization Rebolt Site Builder Organizations Spam Review SMM Ongoin…" at bounding box center [658, 452] width 1316 height 905
click at [1072, 311] on div "Get Payment Link" at bounding box center [1067, 306] width 98 height 25
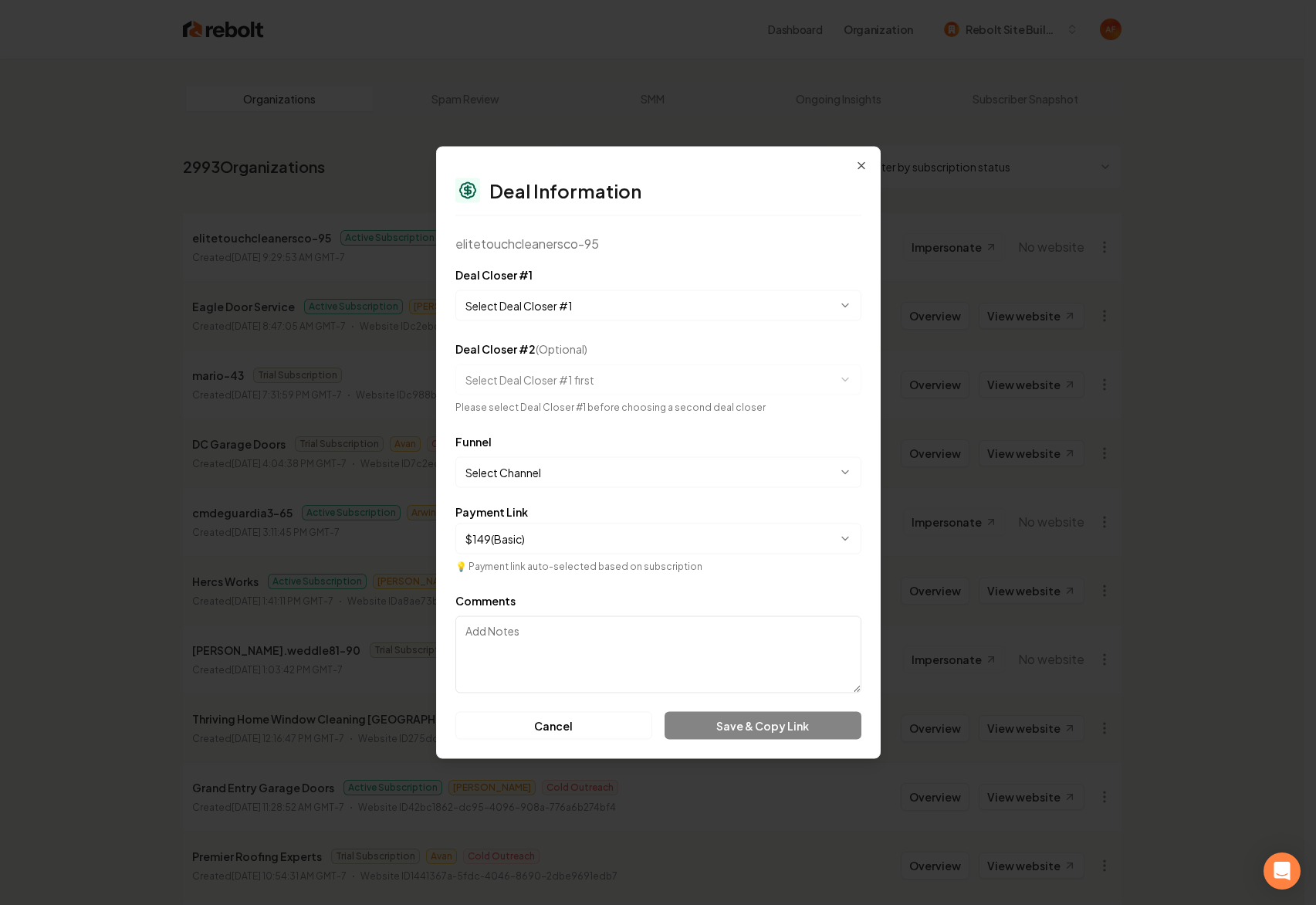
click at [568, 482] on body "Dashboard Organization Rebolt Site Builder Organizations Spam Review SMM Ongoin…" at bounding box center [653, 452] width 1305 height 905
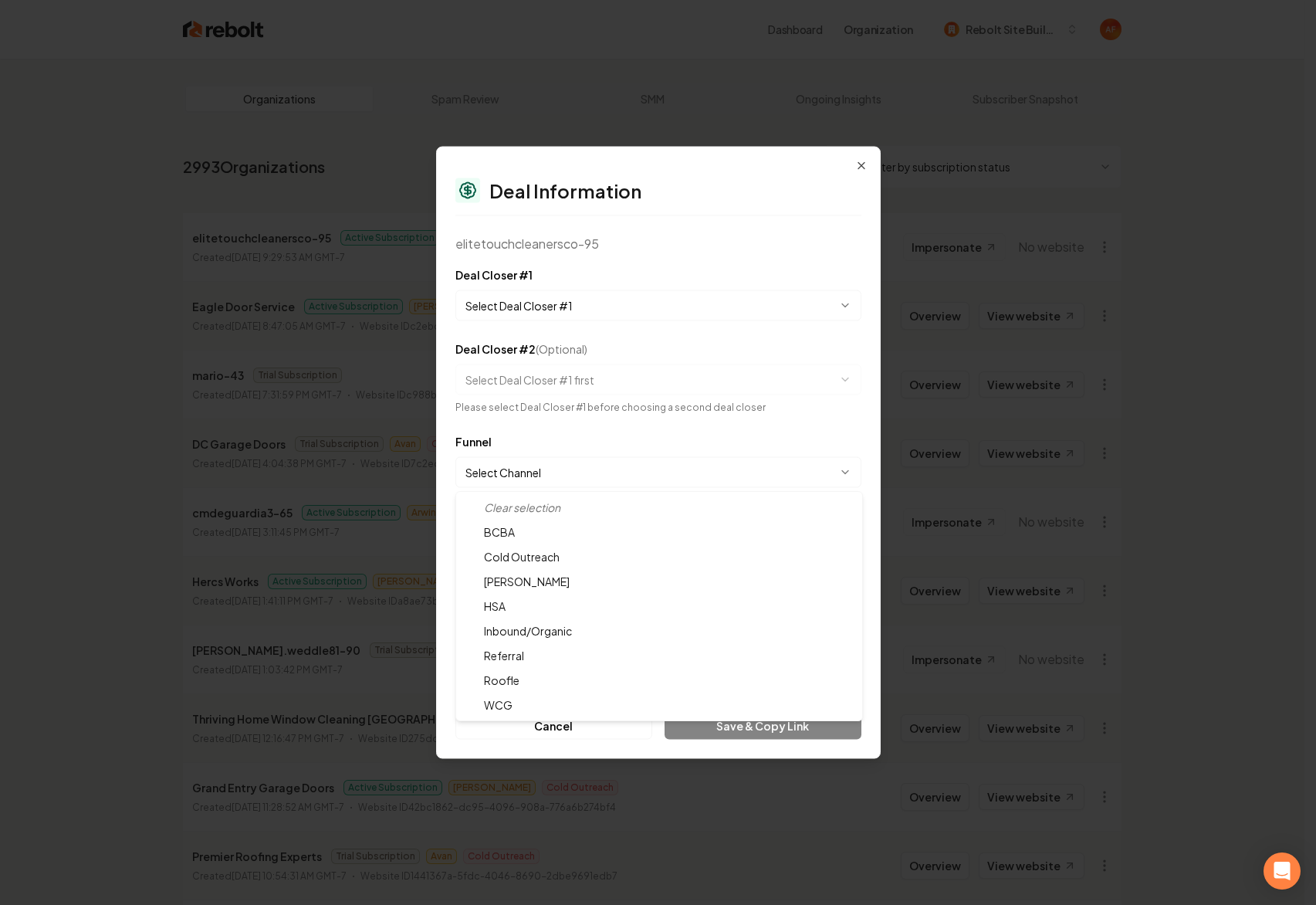
select select "**********"
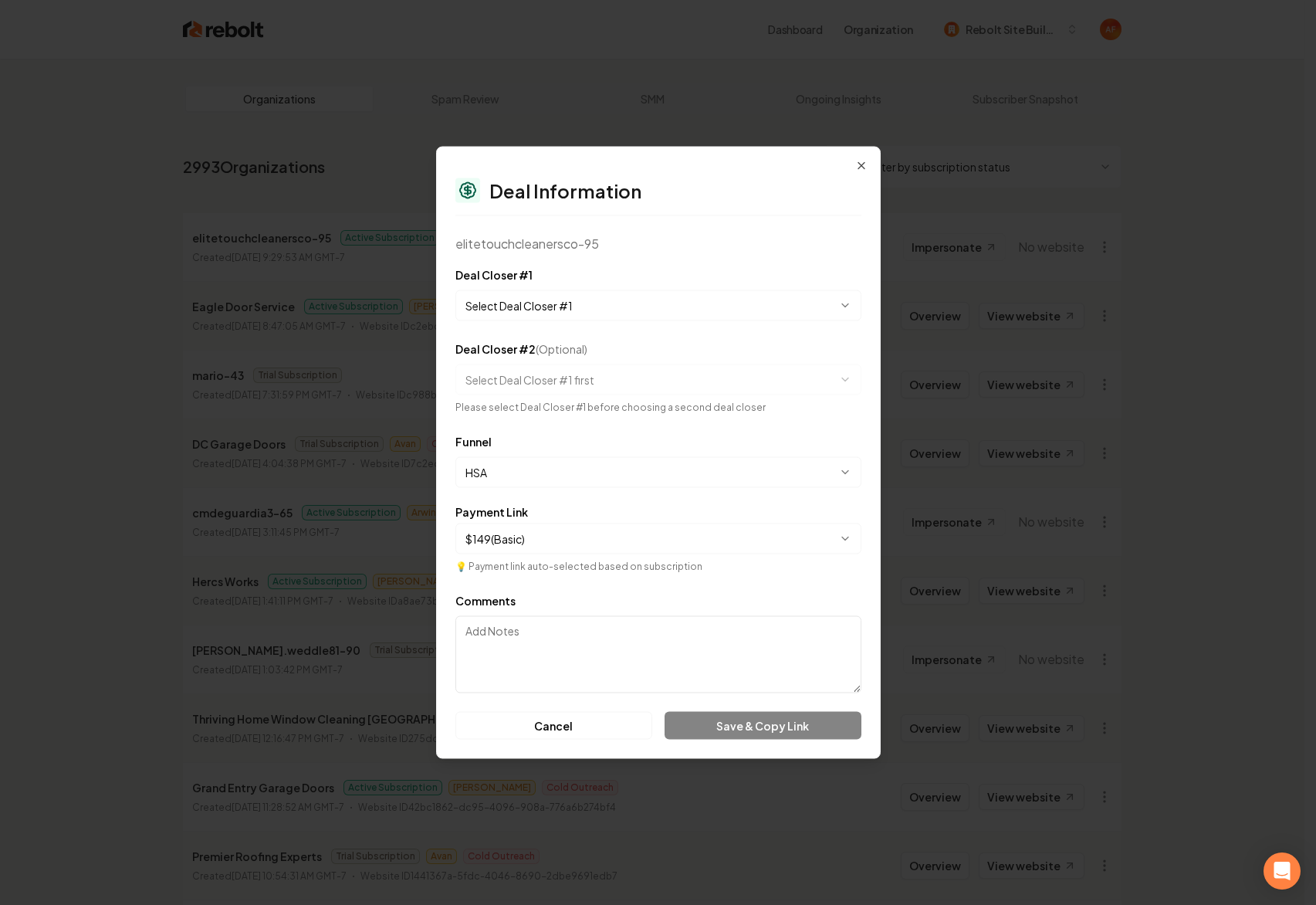
click at [569, 307] on body "Dashboard Organization Rebolt Site Builder Organizations Spam Review SMM Ongoin…" at bounding box center [653, 452] width 1305 height 905
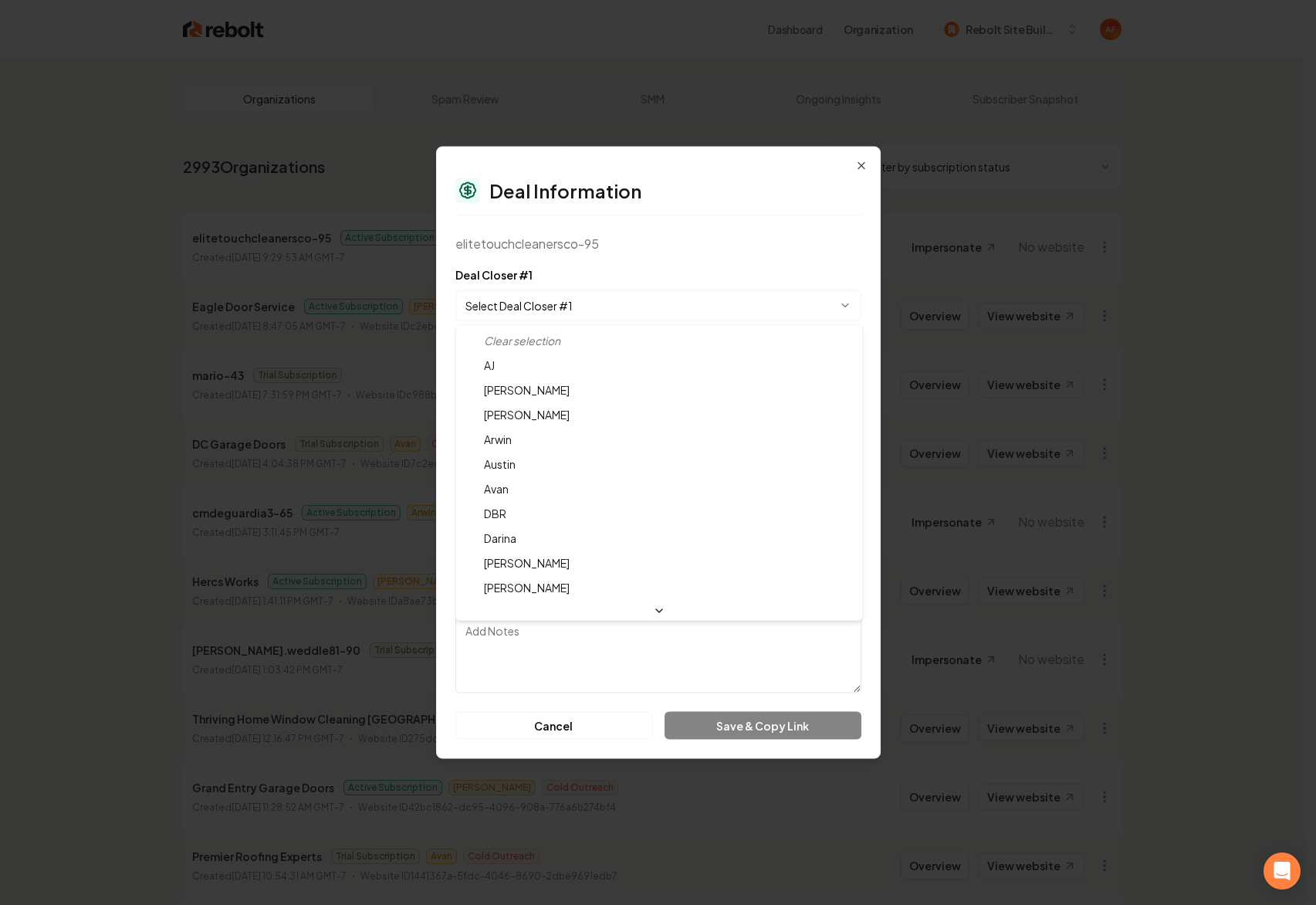
select select "**********"
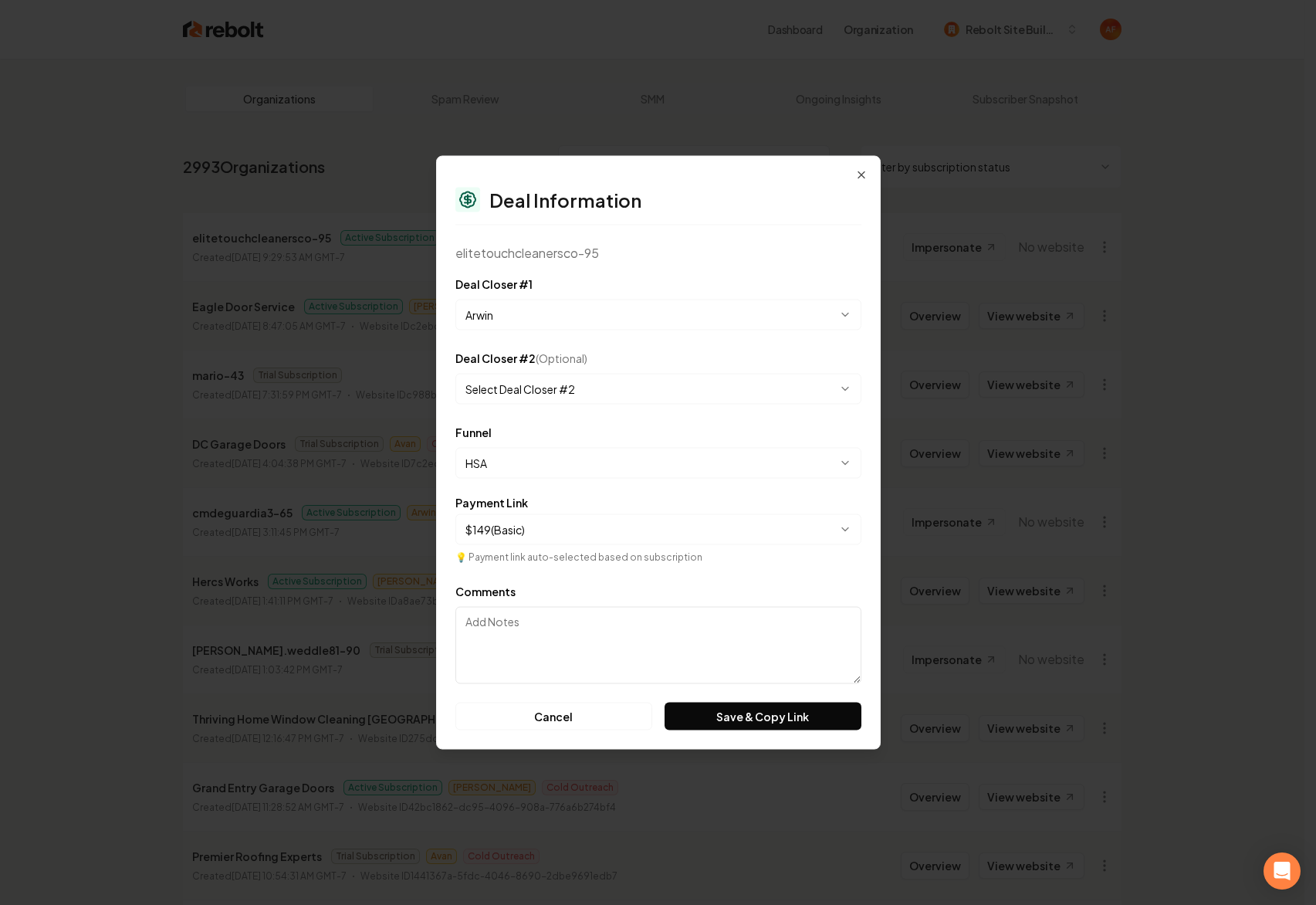
click at [768, 709] on button "Save & Copy Link" at bounding box center [762, 716] width 196 height 27
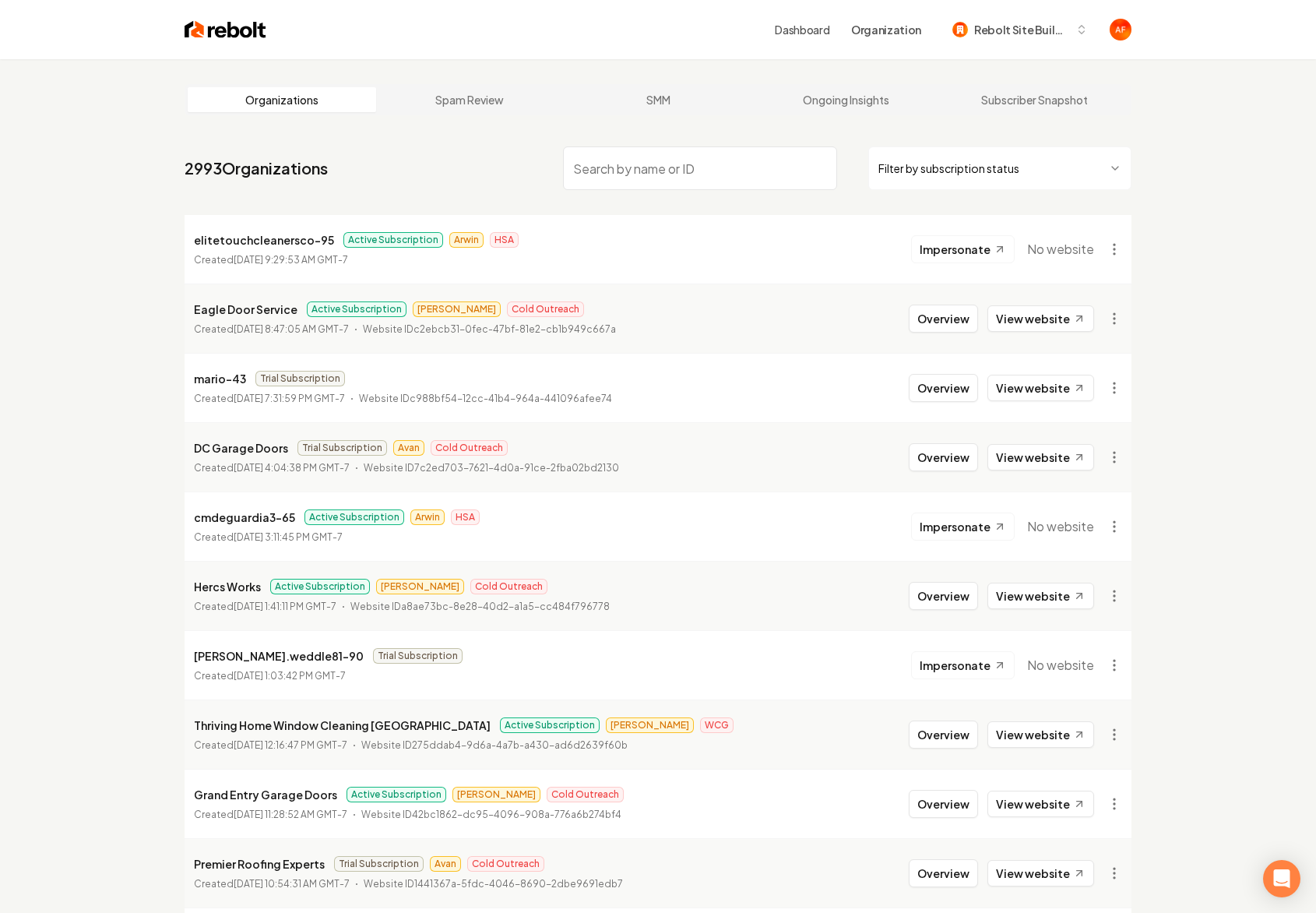
click at [1021, 337] on li "Eagle Door Service Active Subscription Omar Cold Outreach Created August 22, 20…" at bounding box center [658, 317] width 947 height 69
click at [1032, 312] on link "View website" at bounding box center [1040, 318] width 107 height 27
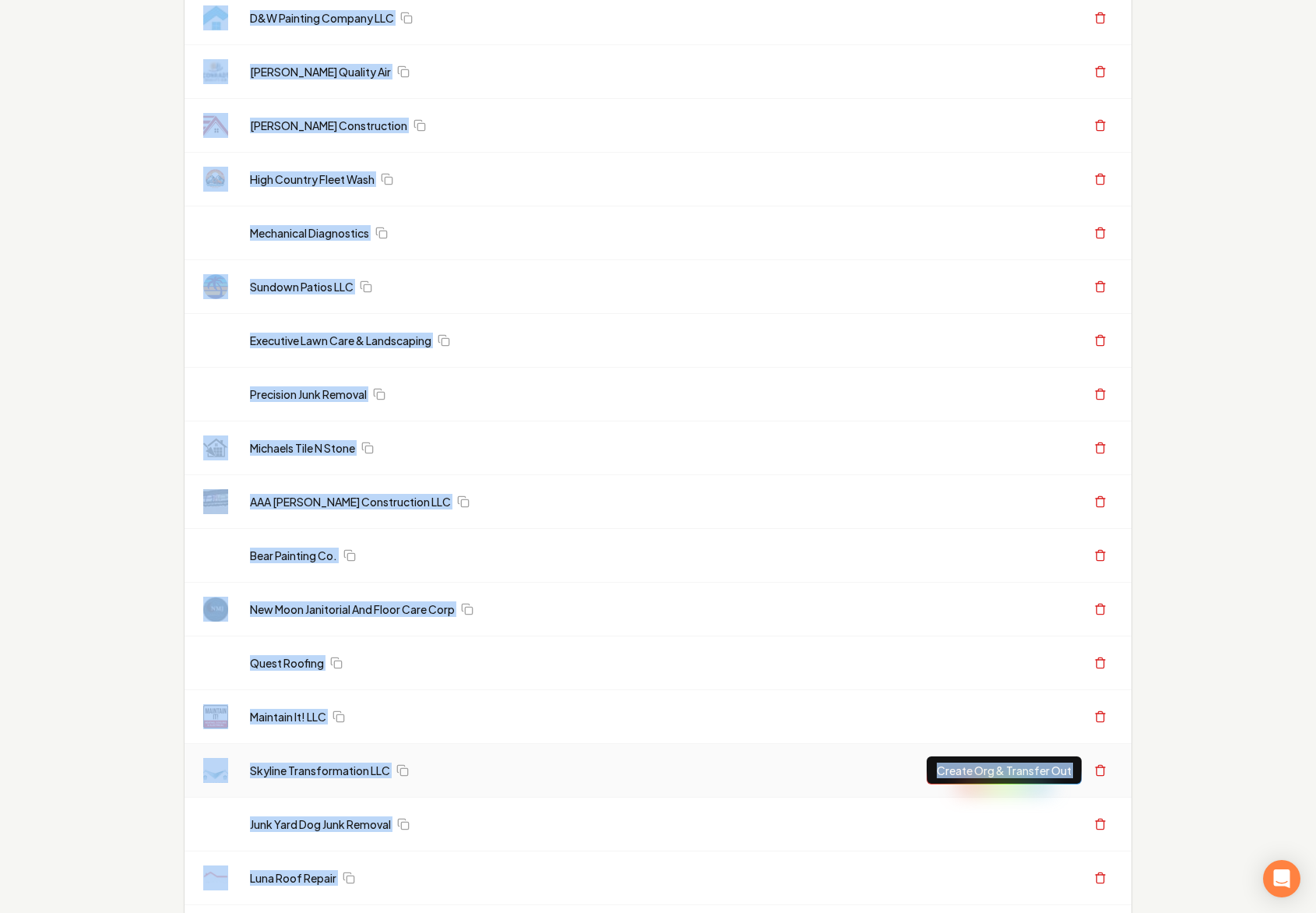
drag, startPoint x: 173, startPoint y: 95, endPoint x: 566, endPoint y: 654, distance: 683.3
click at [643, 603] on html "Organization Rebolt Site Builder 2126 companies Add New Business Logo Company N…" at bounding box center [658, 146] width 1316 height 913
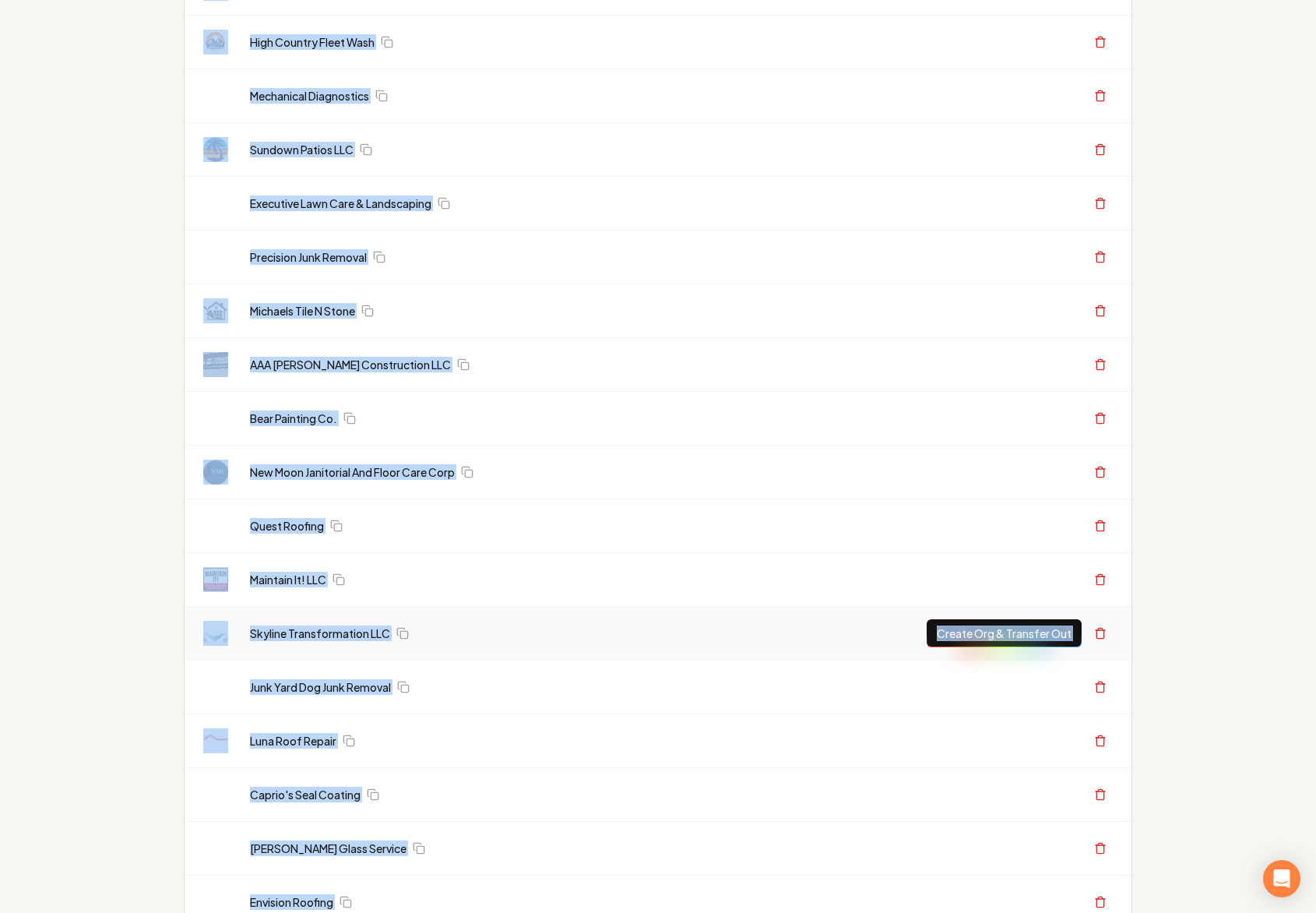
click at [557, 608] on td "Skyline Transformation LLC" at bounding box center [564, 633] width 654 height 53
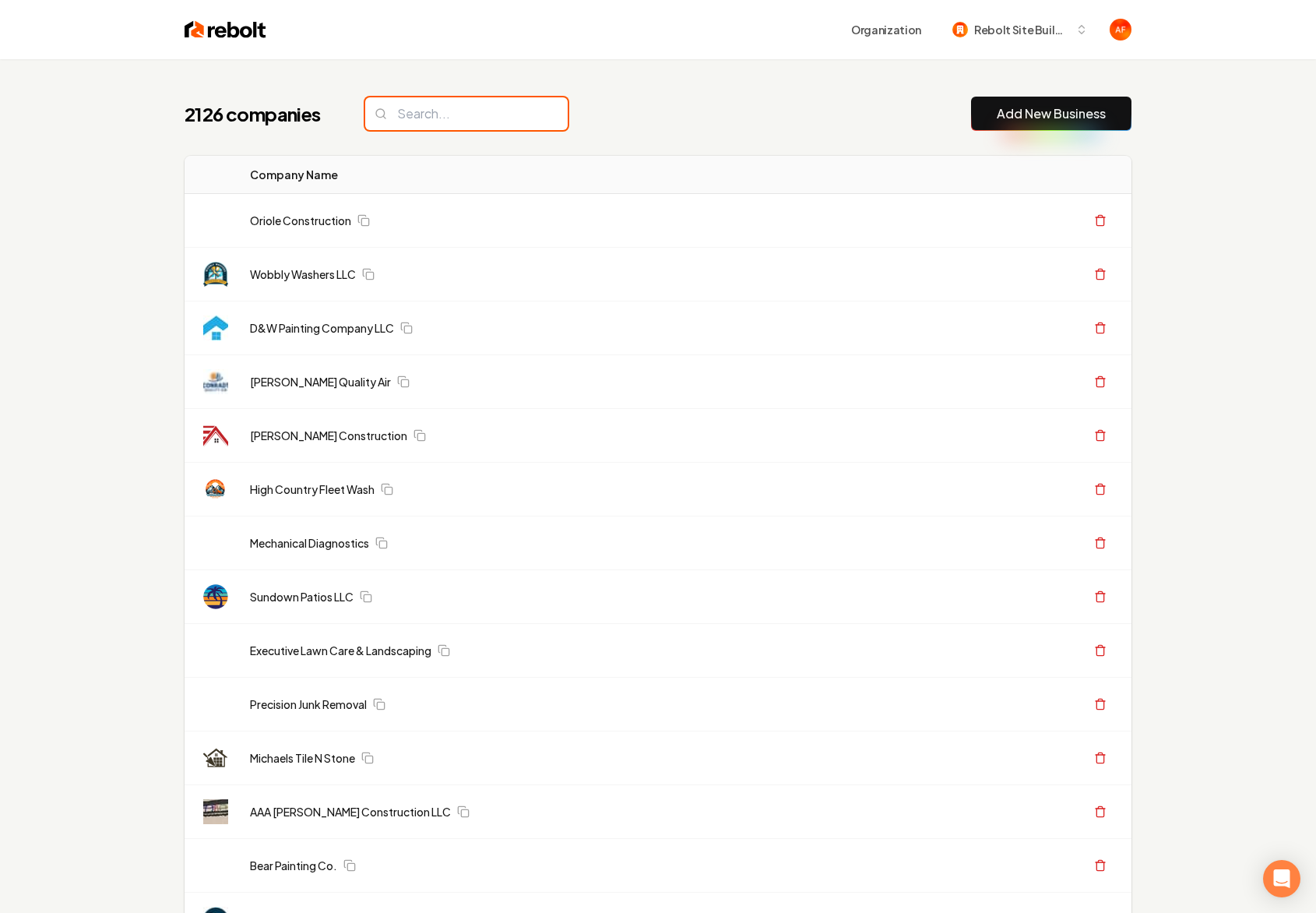
click at [441, 110] on input "search" at bounding box center [466, 114] width 202 height 33
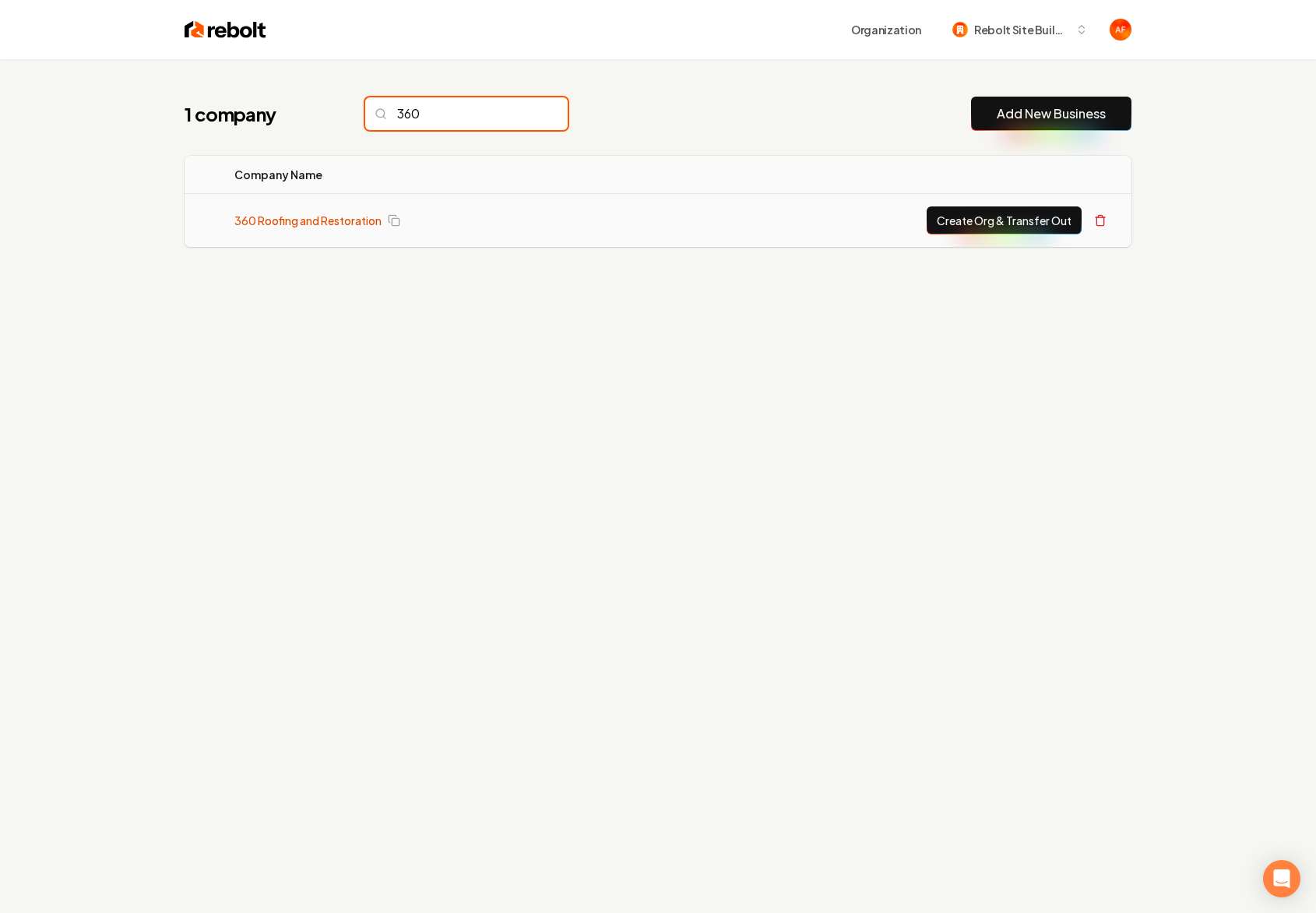
type input "360"
click at [276, 221] on link "360 Roofing and Restoration" at bounding box center [308, 220] width 147 height 16
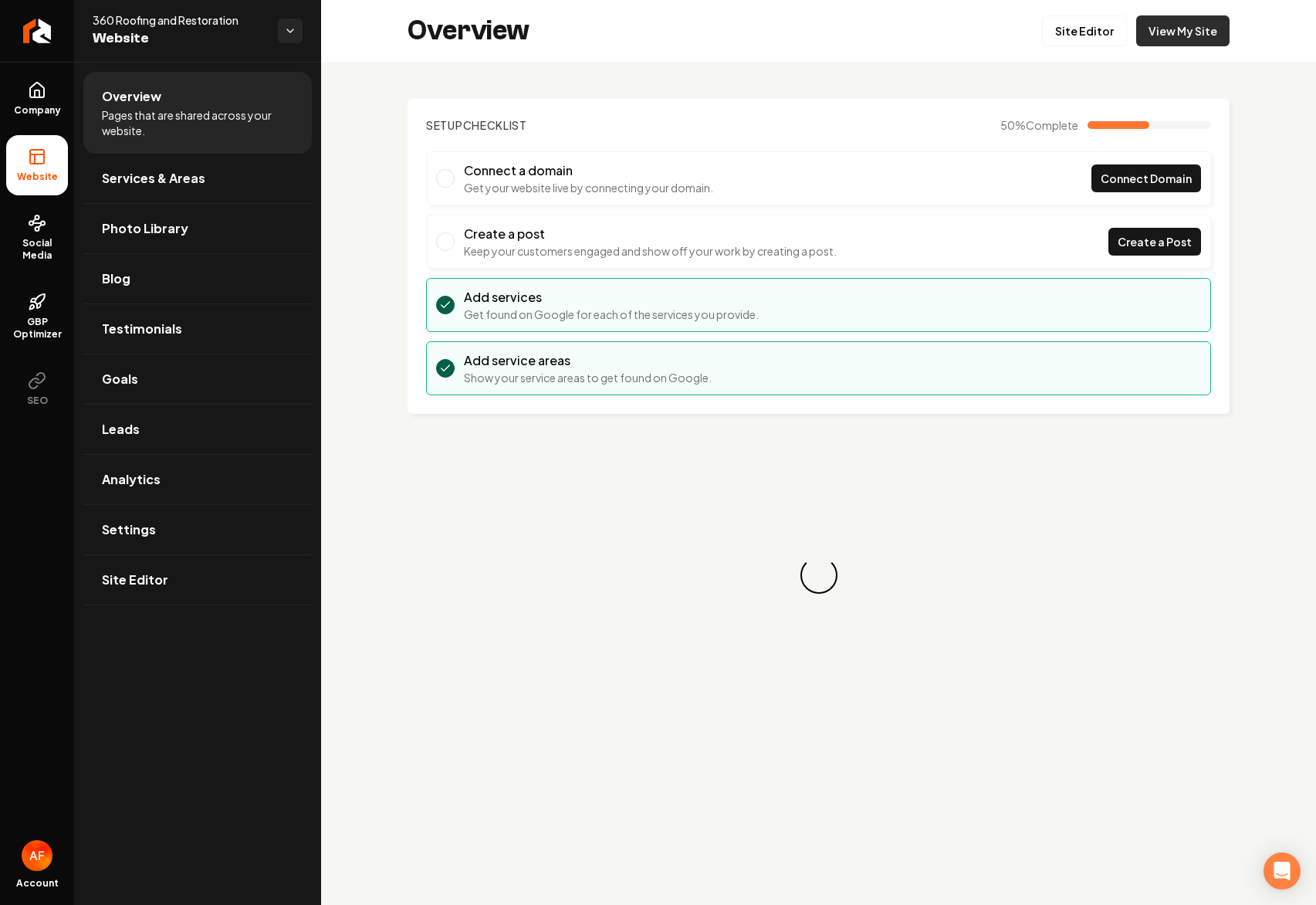
click at [1165, 43] on link "View My Site" at bounding box center [1183, 31] width 94 height 31
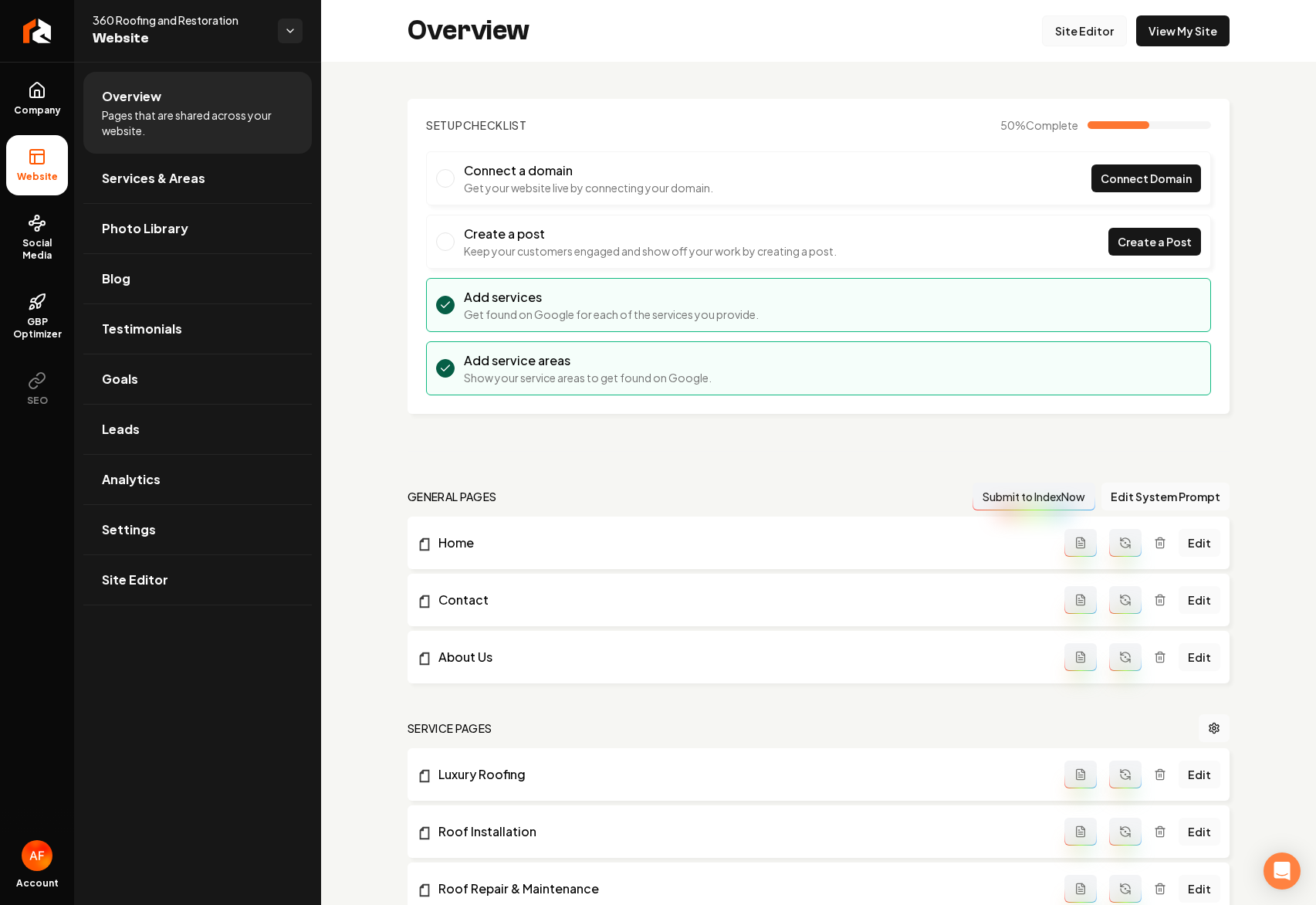
click at [1055, 34] on link "Site Editor" at bounding box center [1085, 31] width 85 height 31
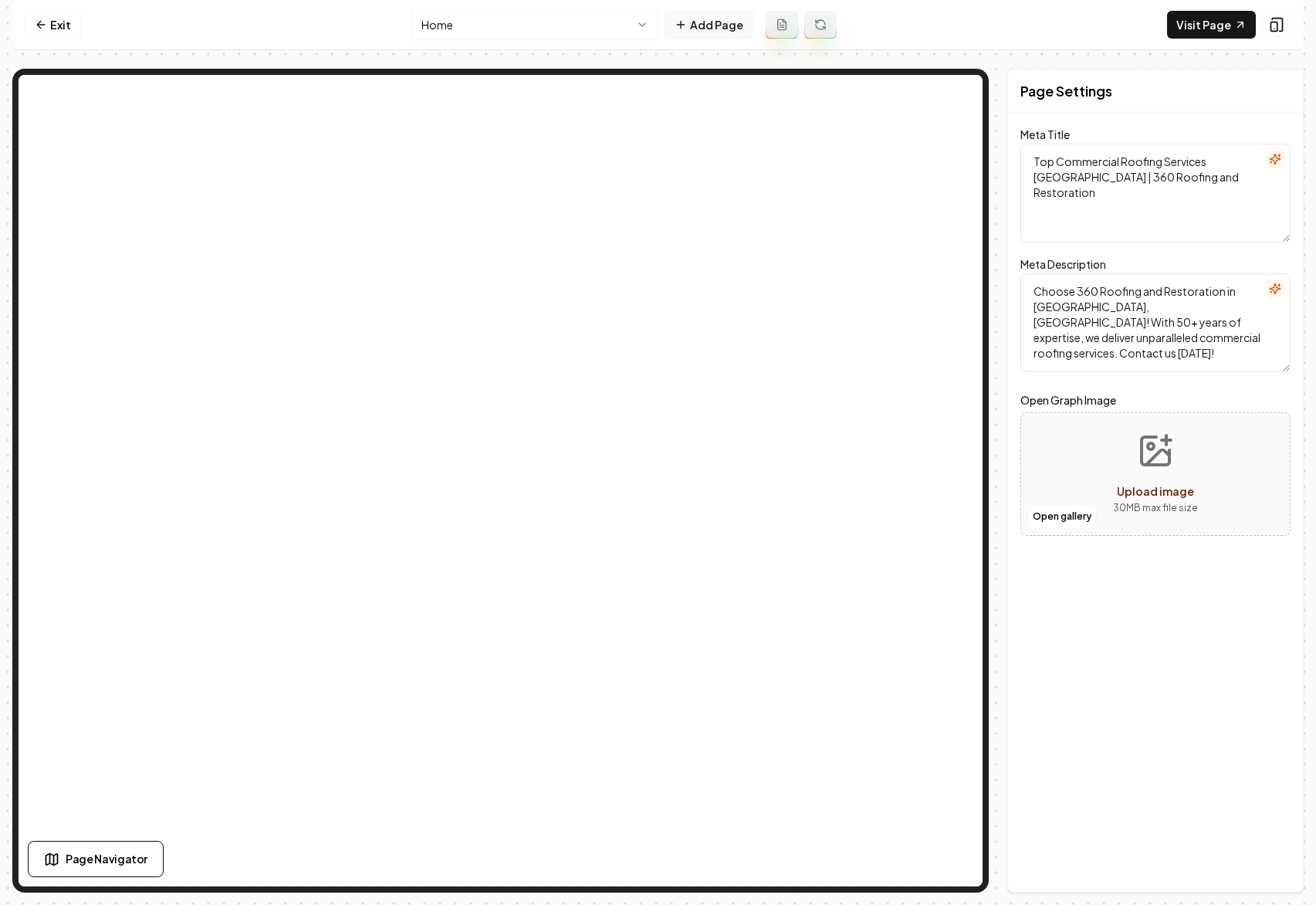
click at [726, 31] on button "Add Page" at bounding box center [708, 25] width 88 height 27
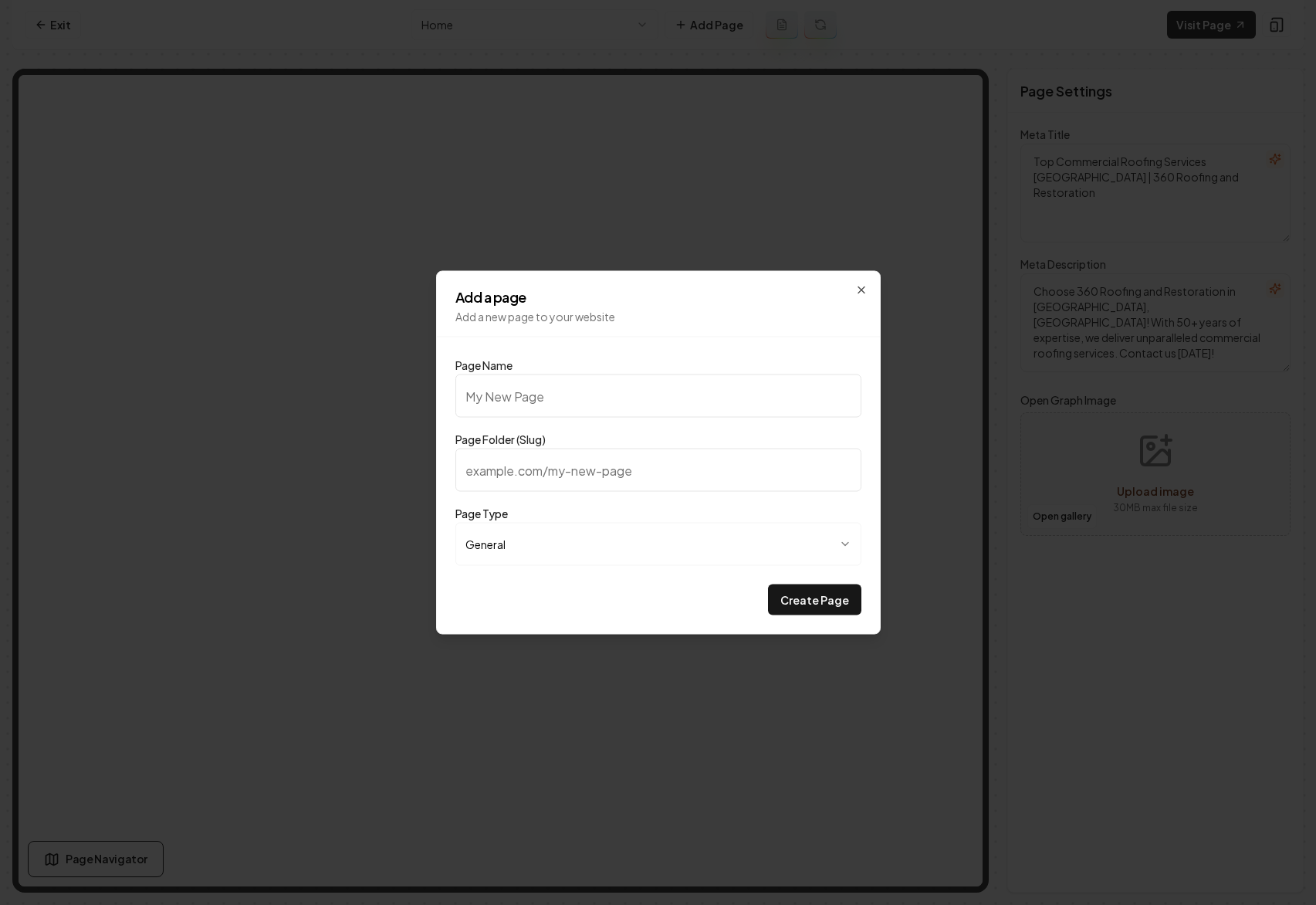
type input "P"
type input "p"
type input "Pr"
type input "pr"
type input "Pri"
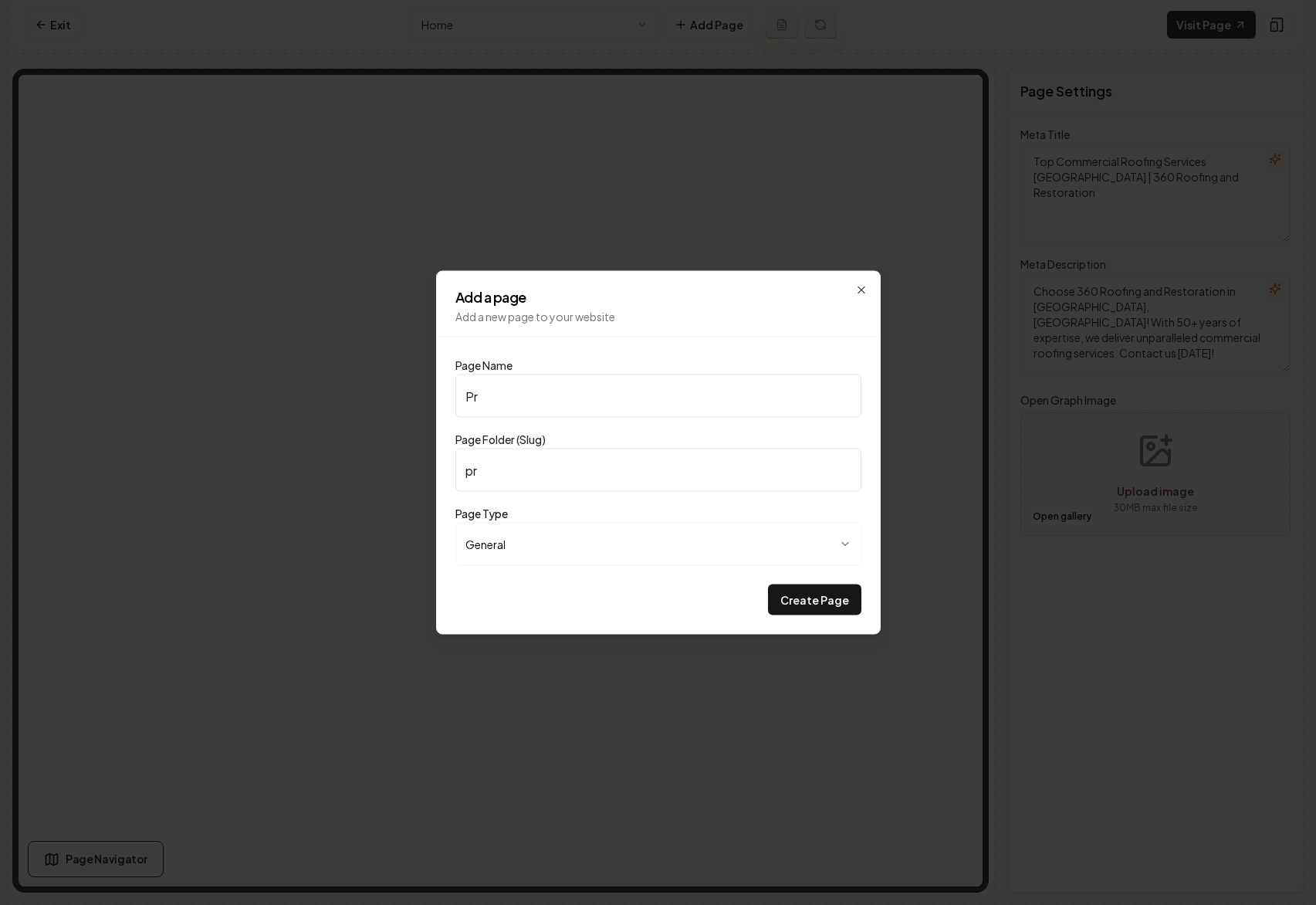
type input "pri"
type input "Pric"
type input "pric"
type input "Prici"
type input "prici"
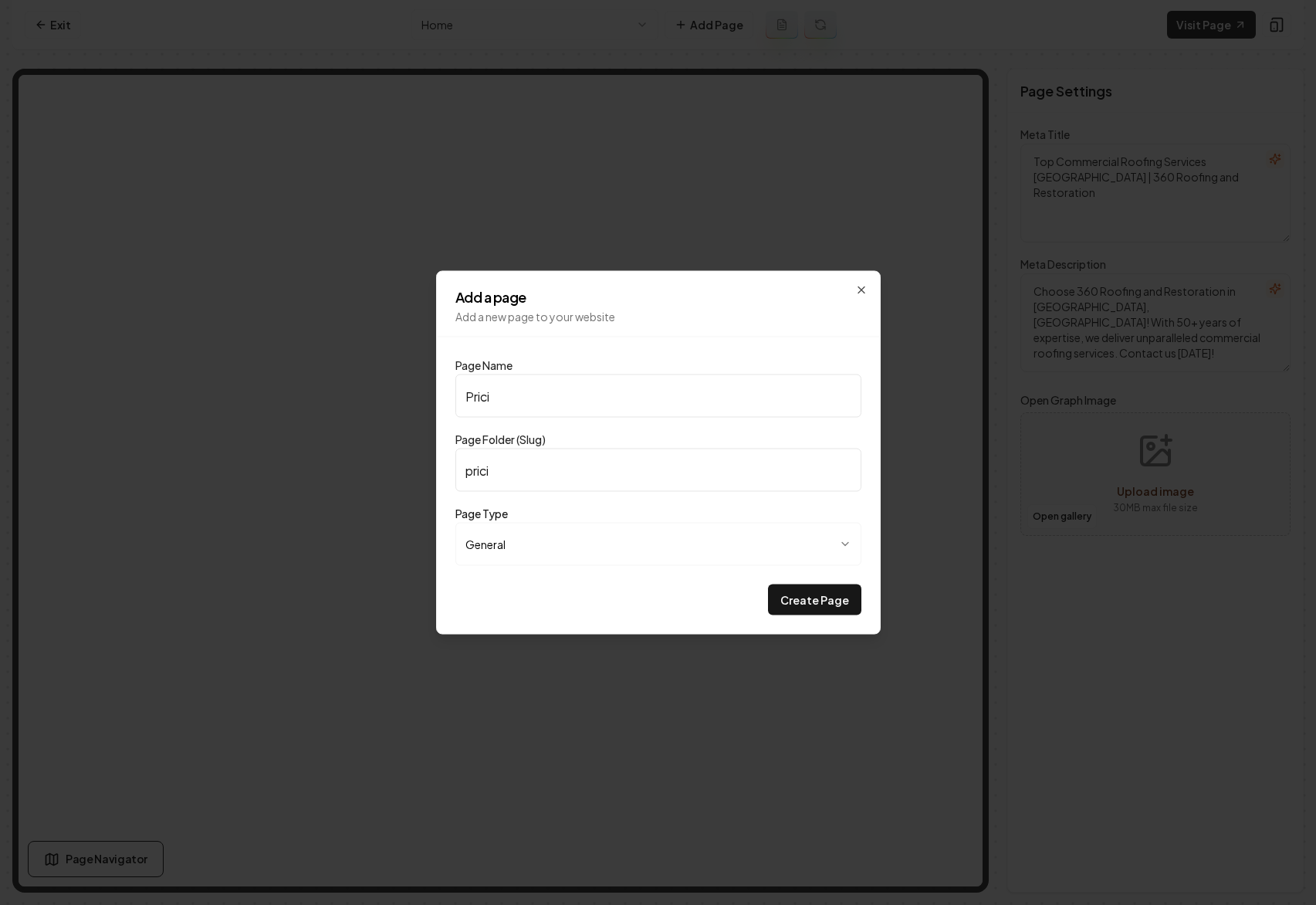
type input "Pricin"
type input "pricin"
type input "Pricing"
type input "pricing"
type input "Pricing"
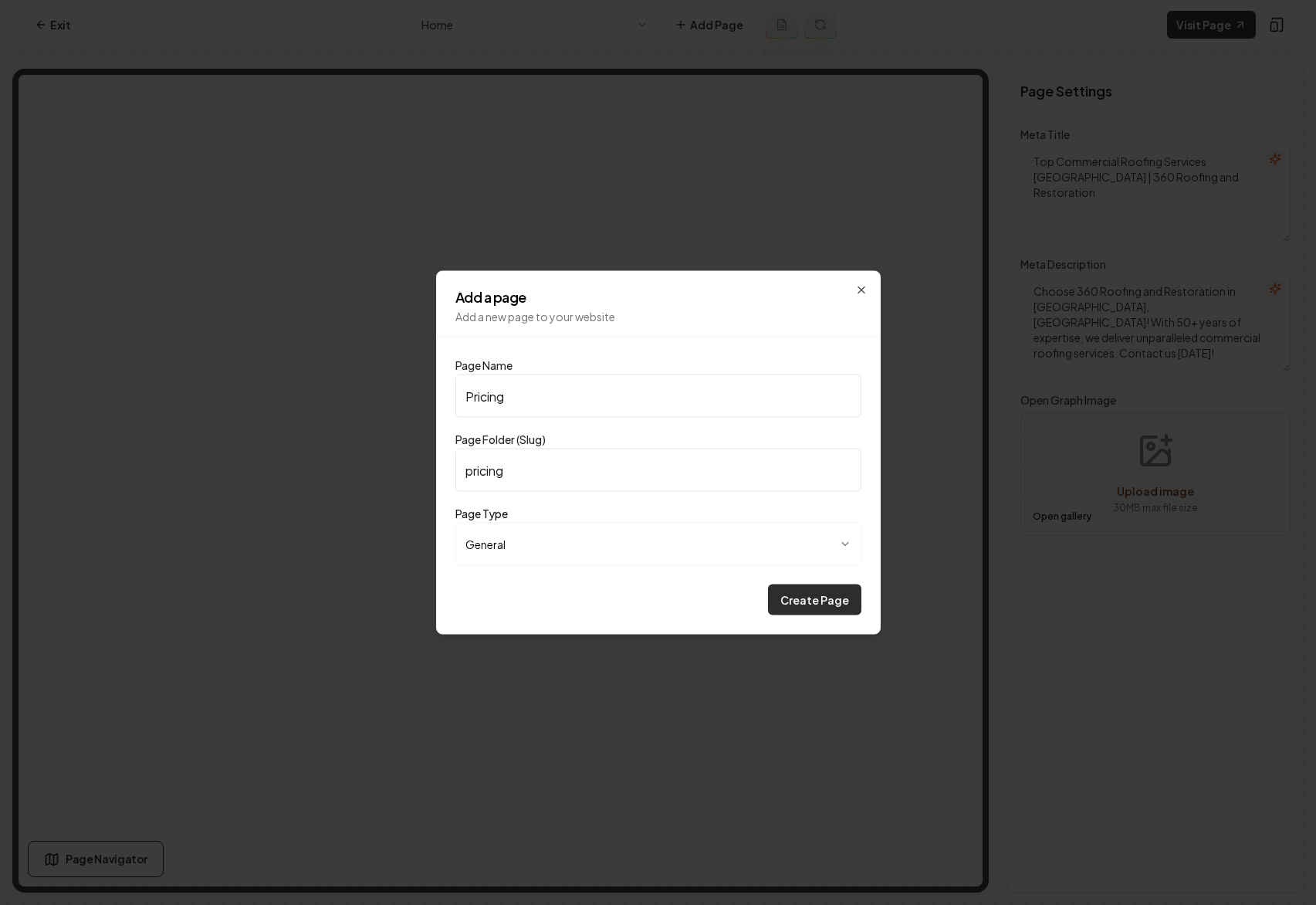
click at [848, 605] on button "Create Page" at bounding box center [815, 600] width 94 height 31
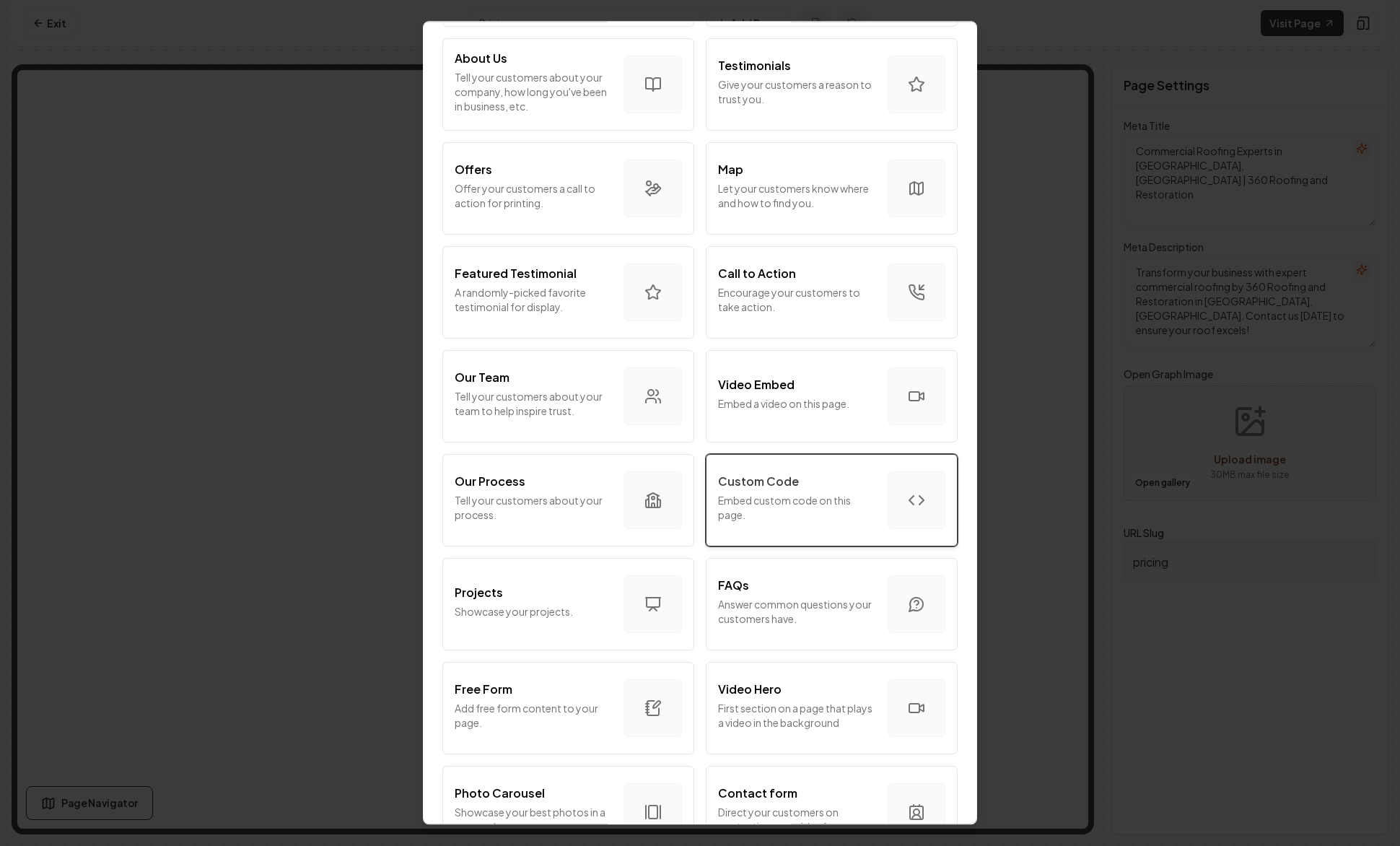
scroll to position [302, 0]
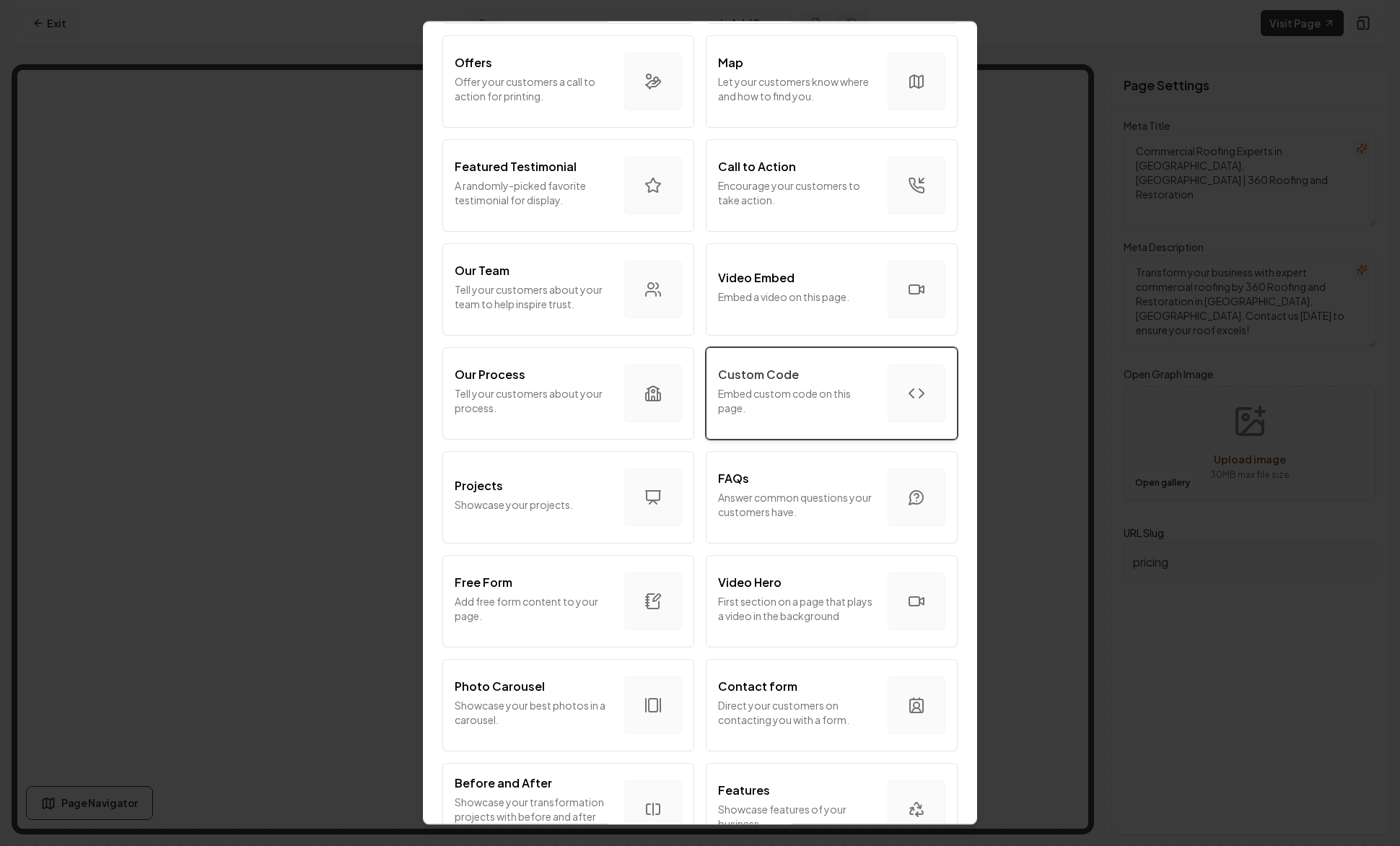
click at [804, 408] on p "Embed custom code on this page." at bounding box center [797, 400] width 158 height 29
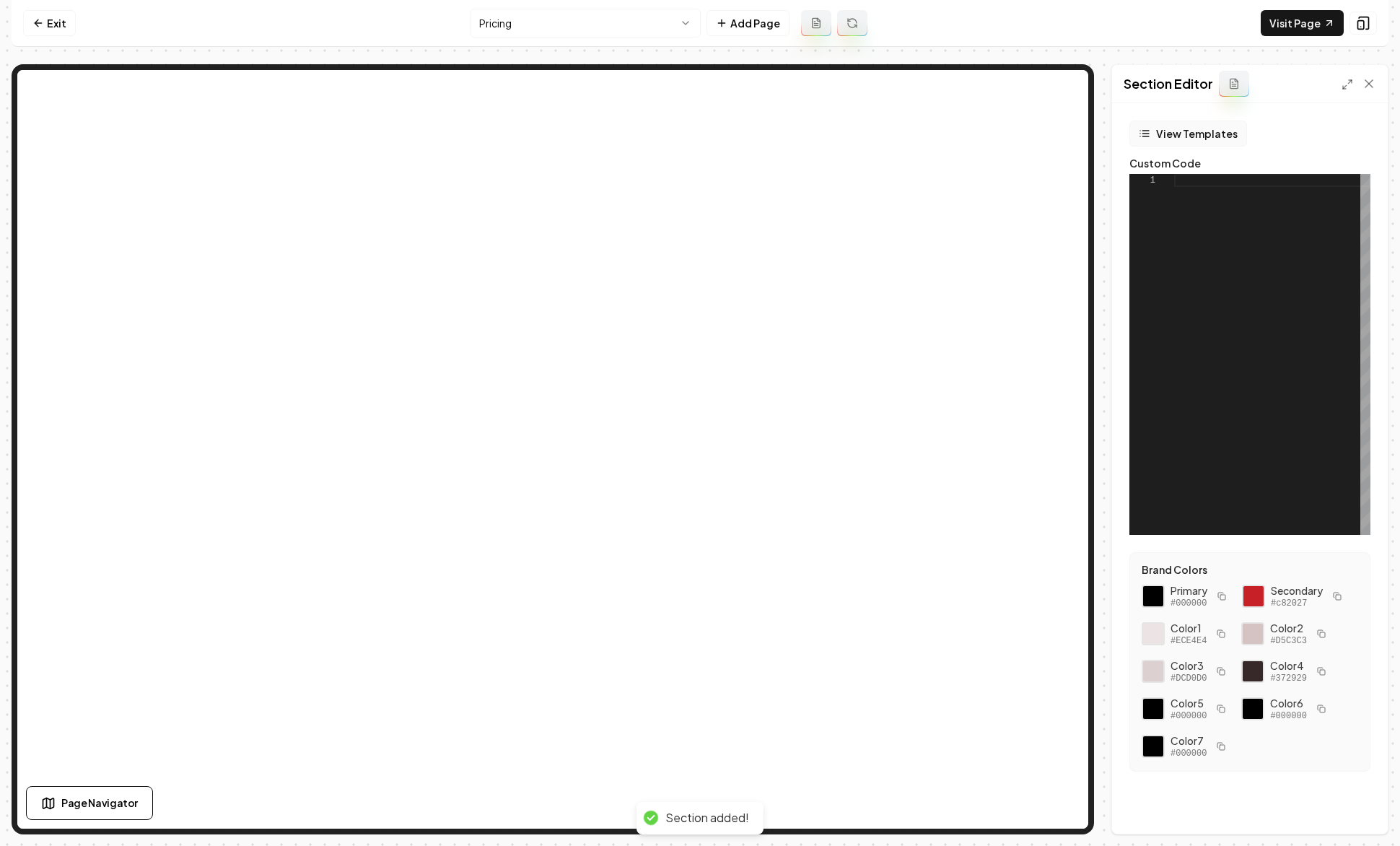
click at [1165, 140] on button "View Templates" at bounding box center [1188, 133] width 118 height 26
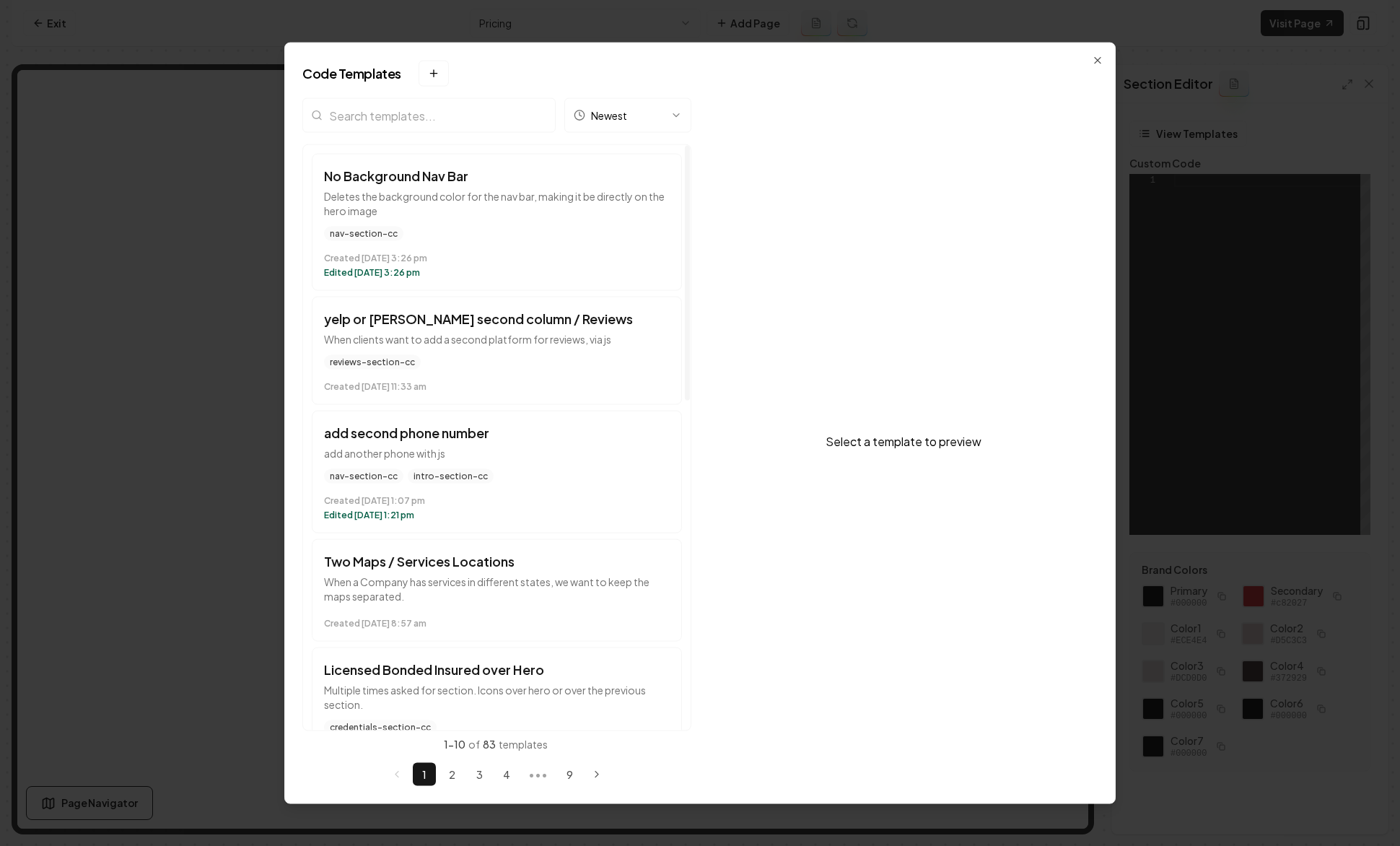
click at [445, 126] on input "search" at bounding box center [428, 115] width 253 height 35
click at [442, 111] on input "search" at bounding box center [428, 115] width 253 height 35
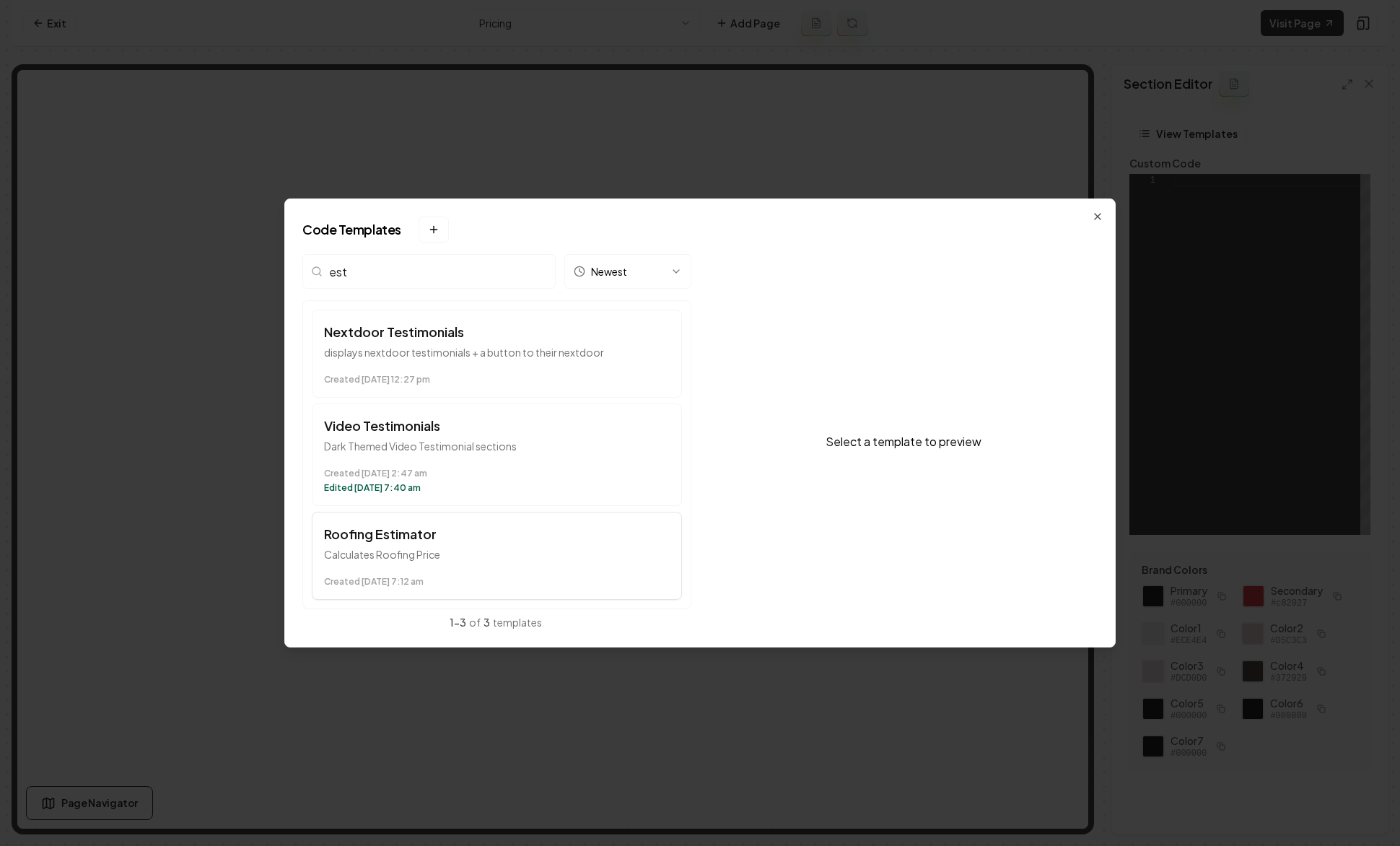
type input "est"
click at [404, 543] on h3 "Roofing Estimator" at bounding box center [496, 534] width 346 height 20
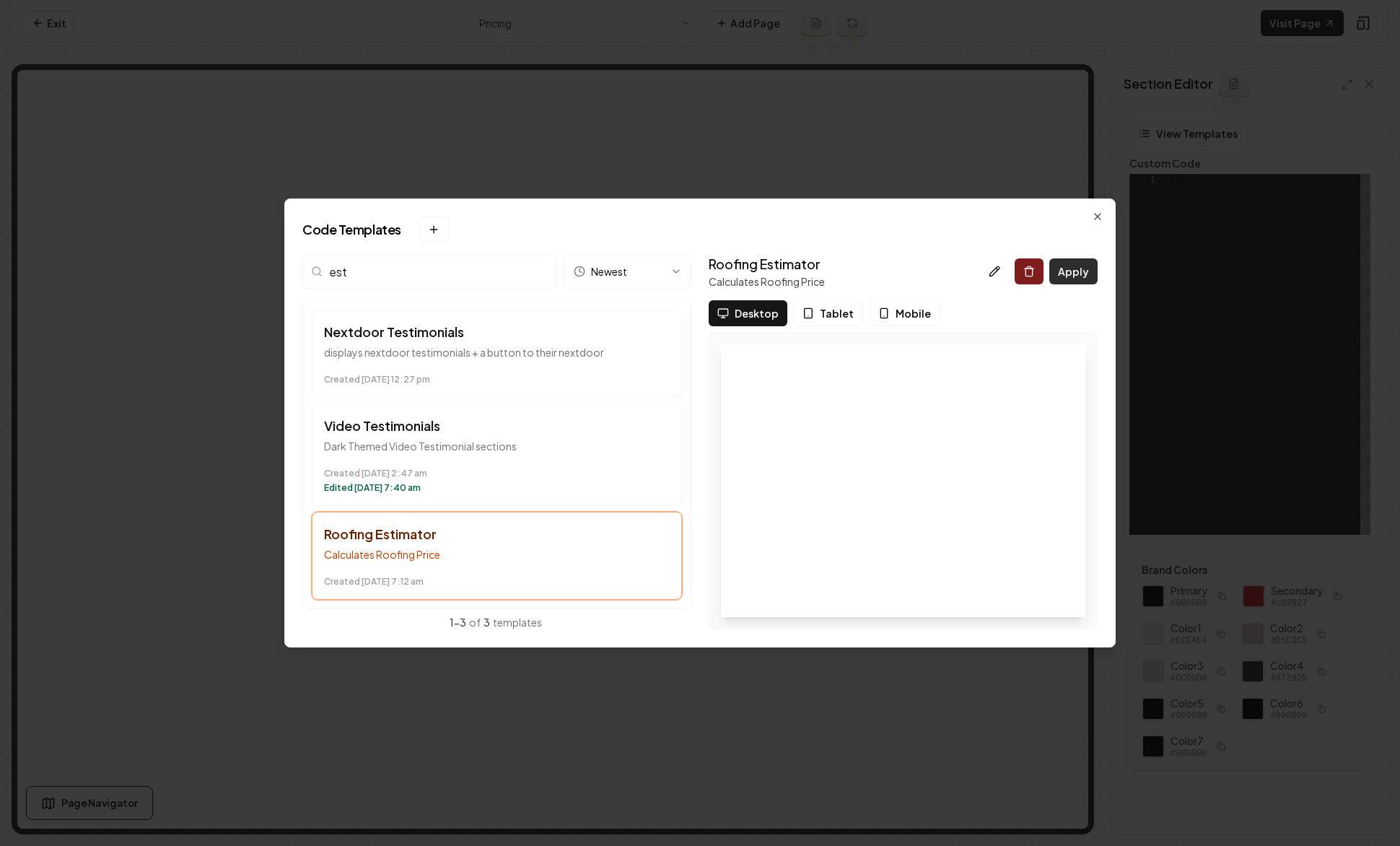
click at [1064, 272] on button "Apply" at bounding box center [1073, 271] width 49 height 26
type textarea "*********"
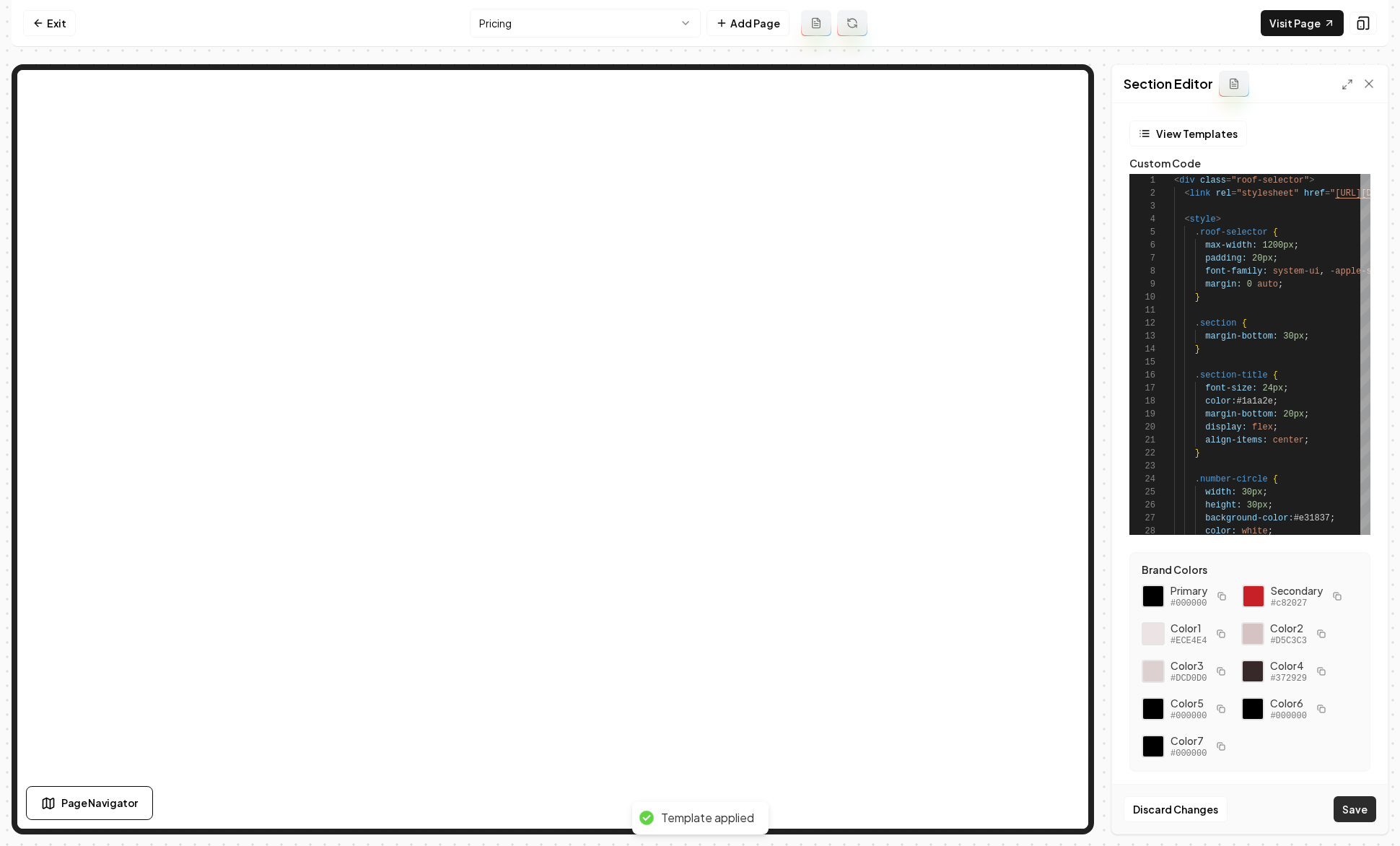
click at [1219, 804] on button "Save" at bounding box center [1355, 809] width 43 height 26
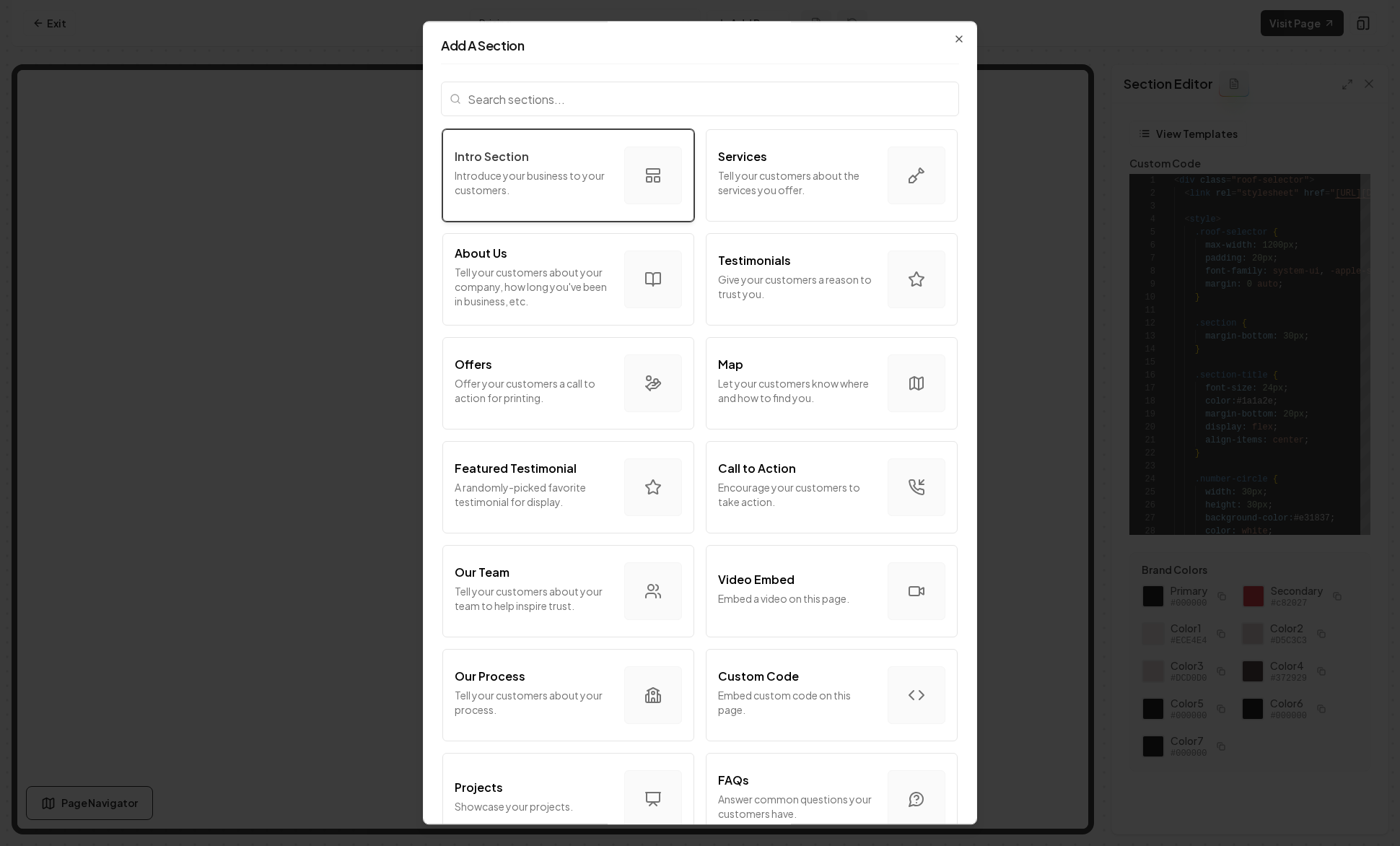
click at [551, 170] on p "Introduce your business to your customers." at bounding box center [534, 182] width 158 height 29
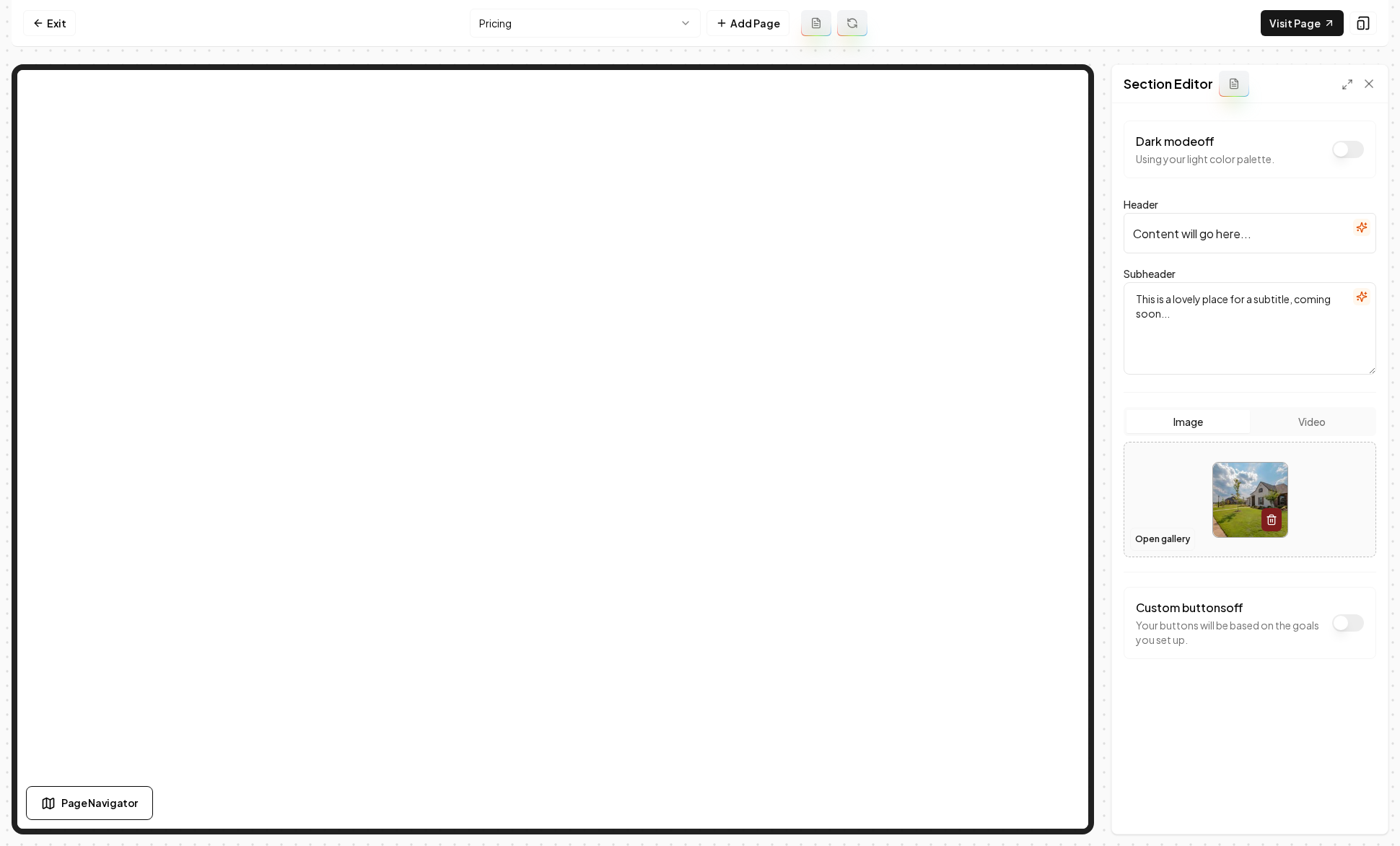
click at [1179, 544] on button "Open gallery" at bounding box center [1162, 538] width 65 height 23
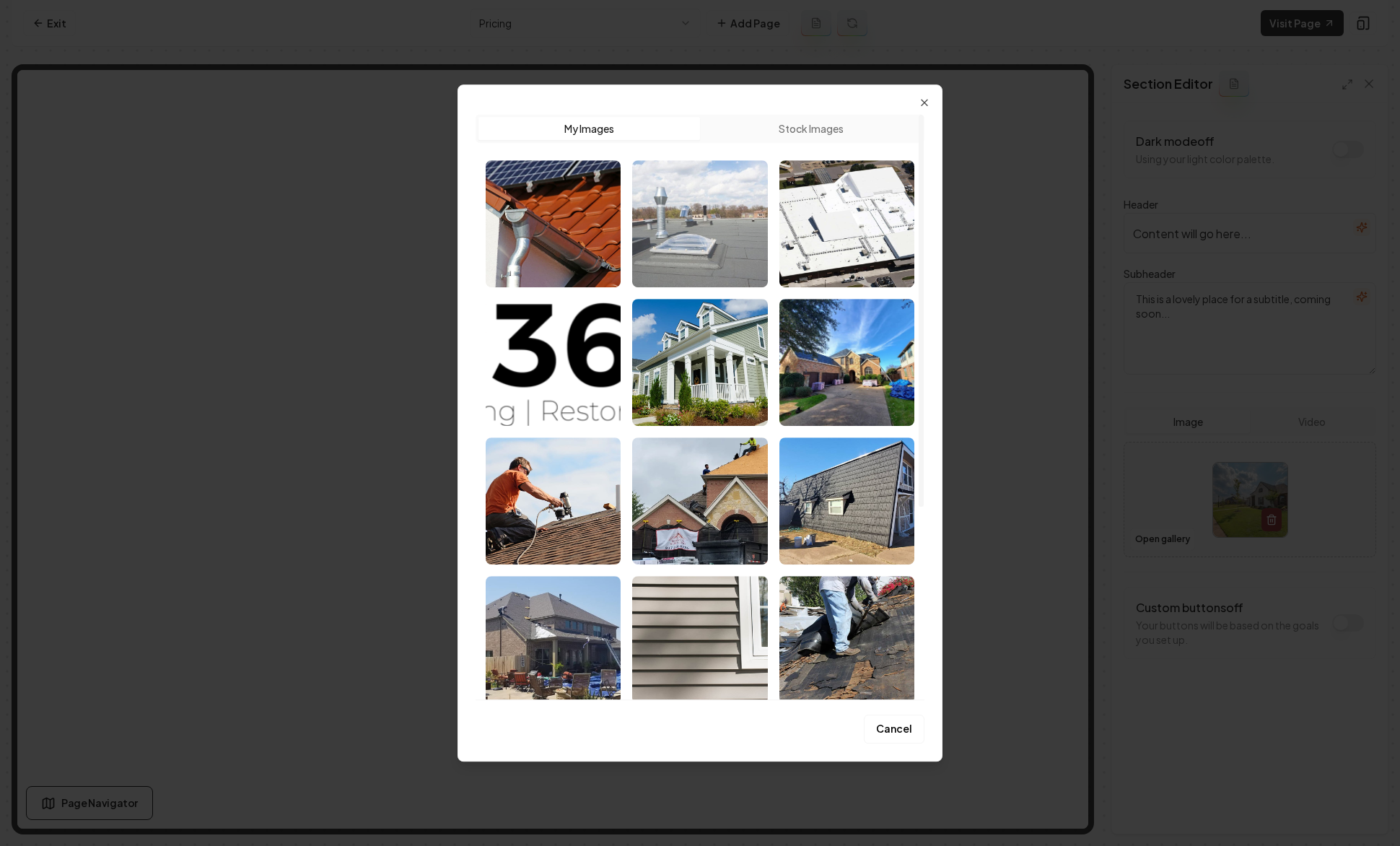
click at [697, 234] on img "Select image image_67cb2bff432c476416ed8108.jpg" at bounding box center [699, 223] width 135 height 127
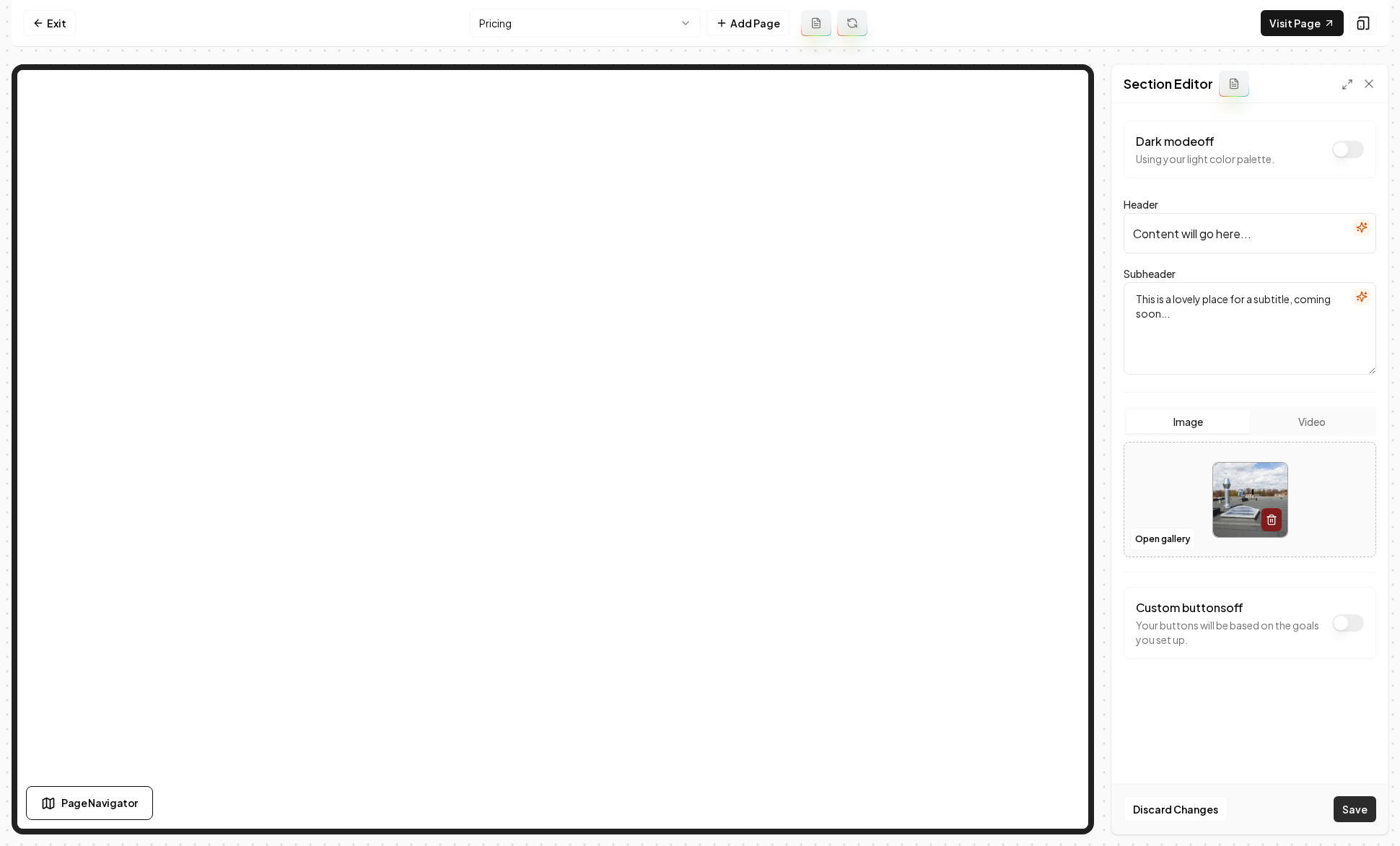
click at [1219, 814] on button "Save" at bounding box center [1355, 809] width 43 height 26
click at [1219, 229] on icon "button" at bounding box center [1362, 227] width 12 height 12
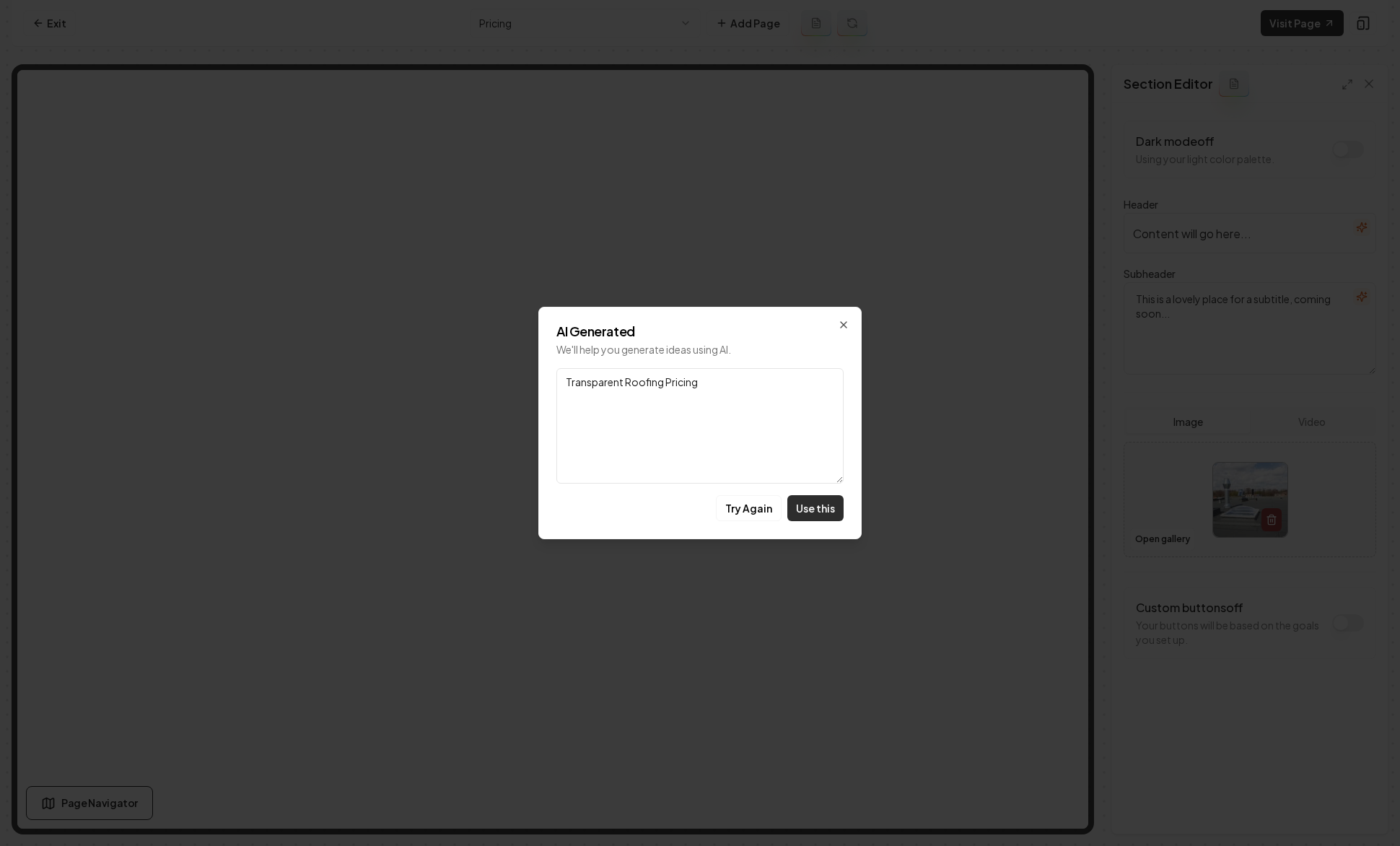
click at [838, 508] on button "Use this" at bounding box center [815, 508] width 56 height 26
type input "Transparent Roofing Pricing"
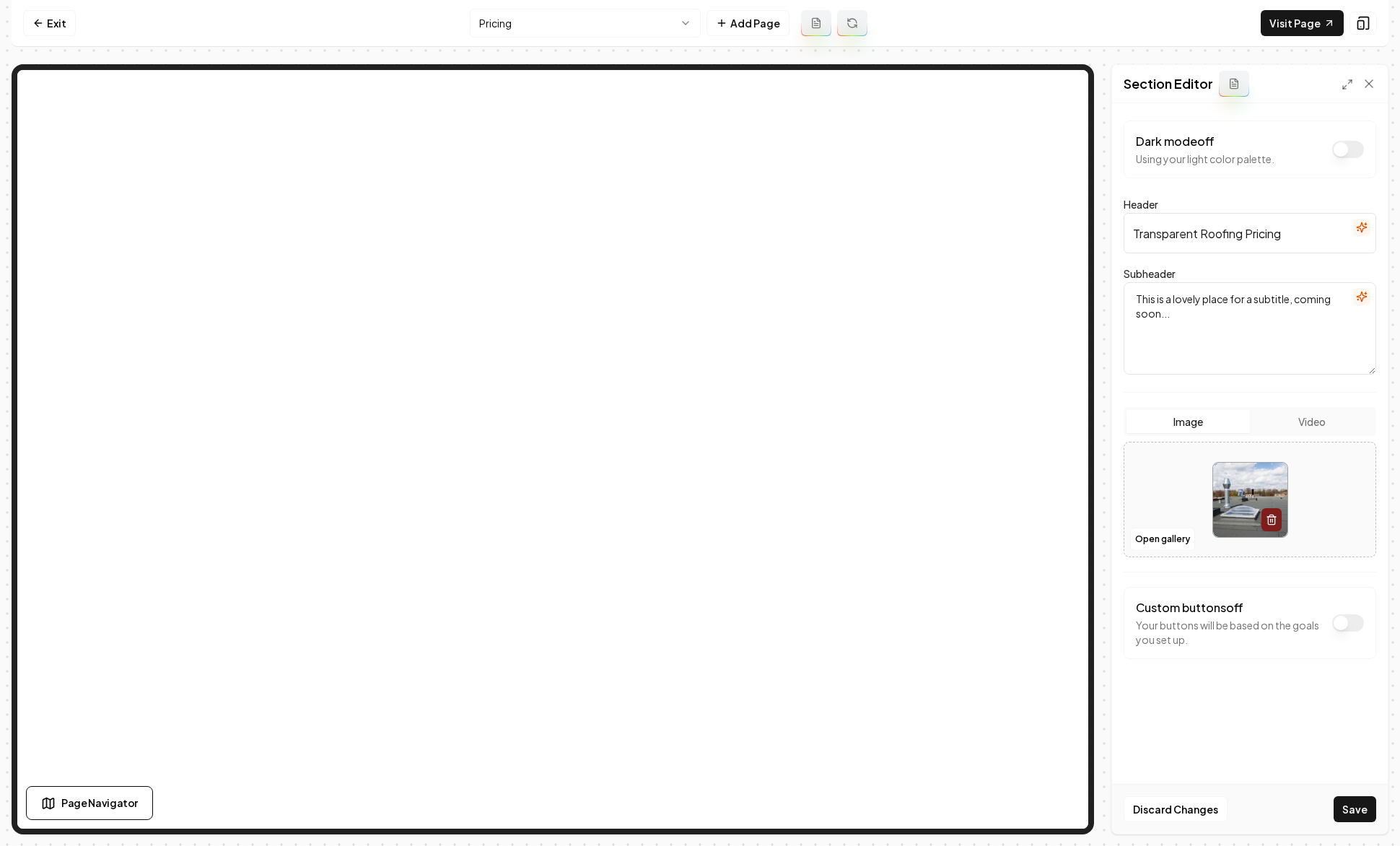
click at [1219, 299] on icon "button" at bounding box center [1361, 296] width 9 height 9
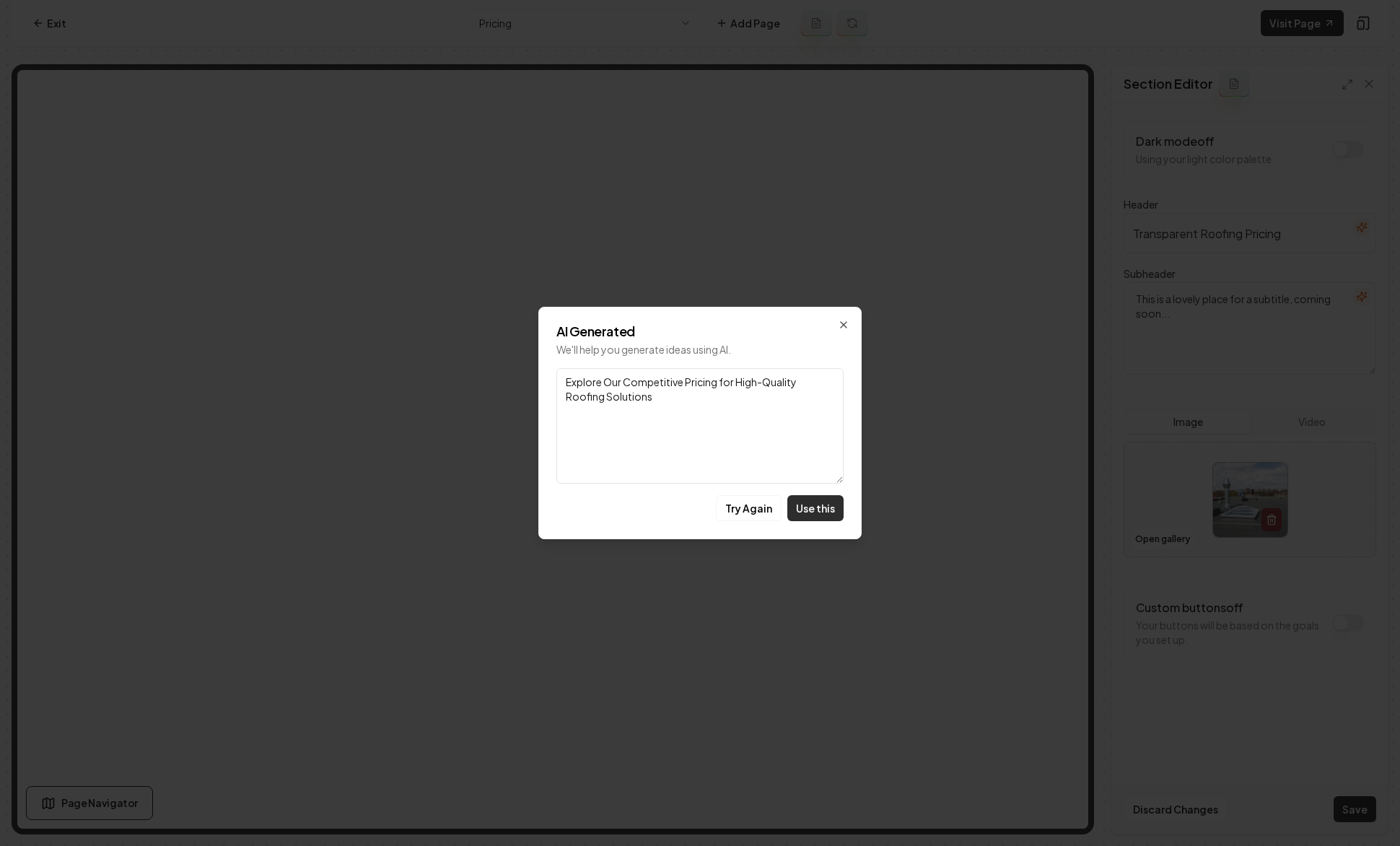
click at [808, 502] on button "Use this" at bounding box center [815, 508] width 56 height 26
type textarea "Explore Our Competitive Pricing for High-Quality Roofing Solutions"
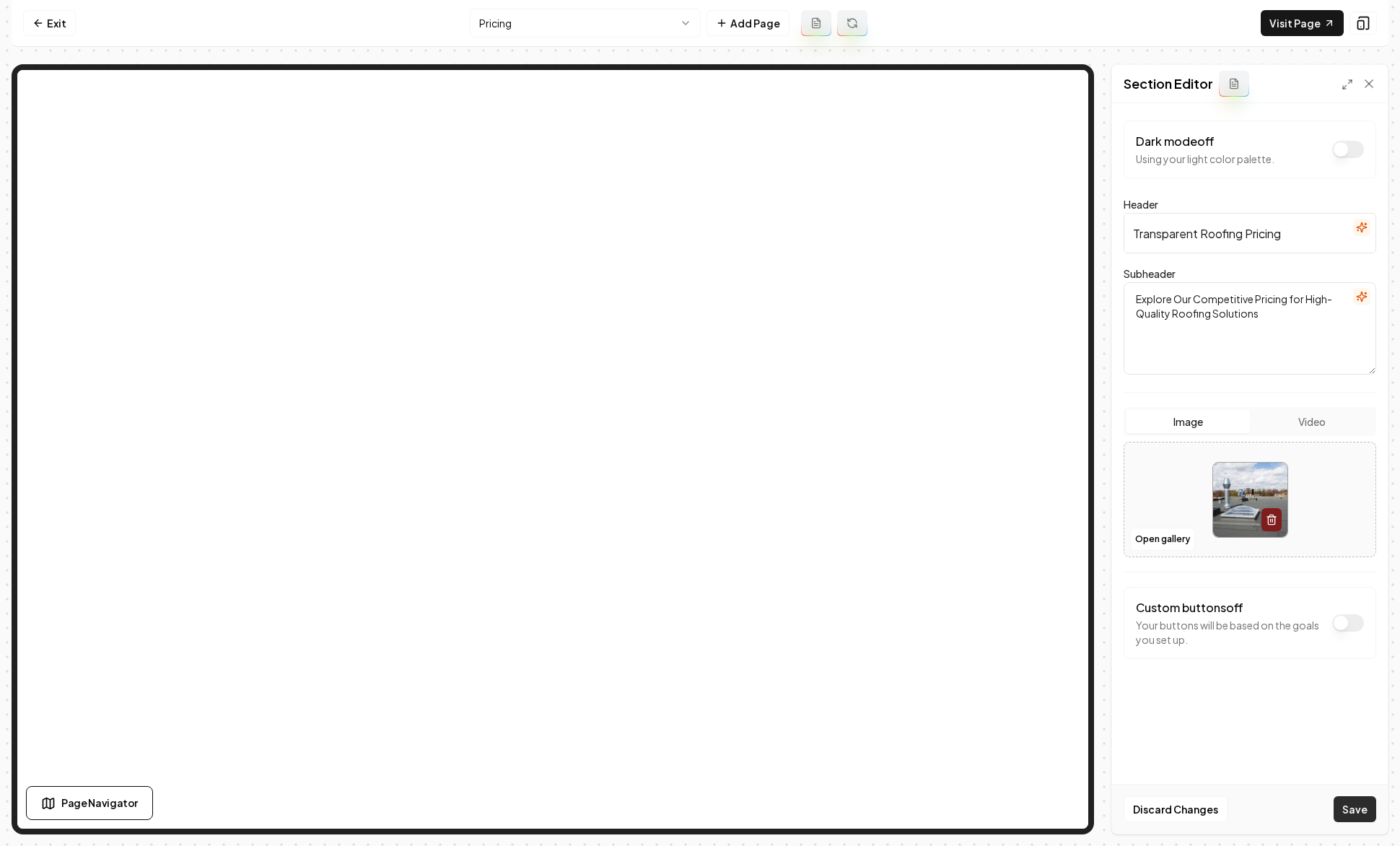
click at [1219, 805] on button "Save" at bounding box center [1355, 809] width 43 height 26
click at [36, 25] on icon at bounding box center [38, 23] width 12 height 12
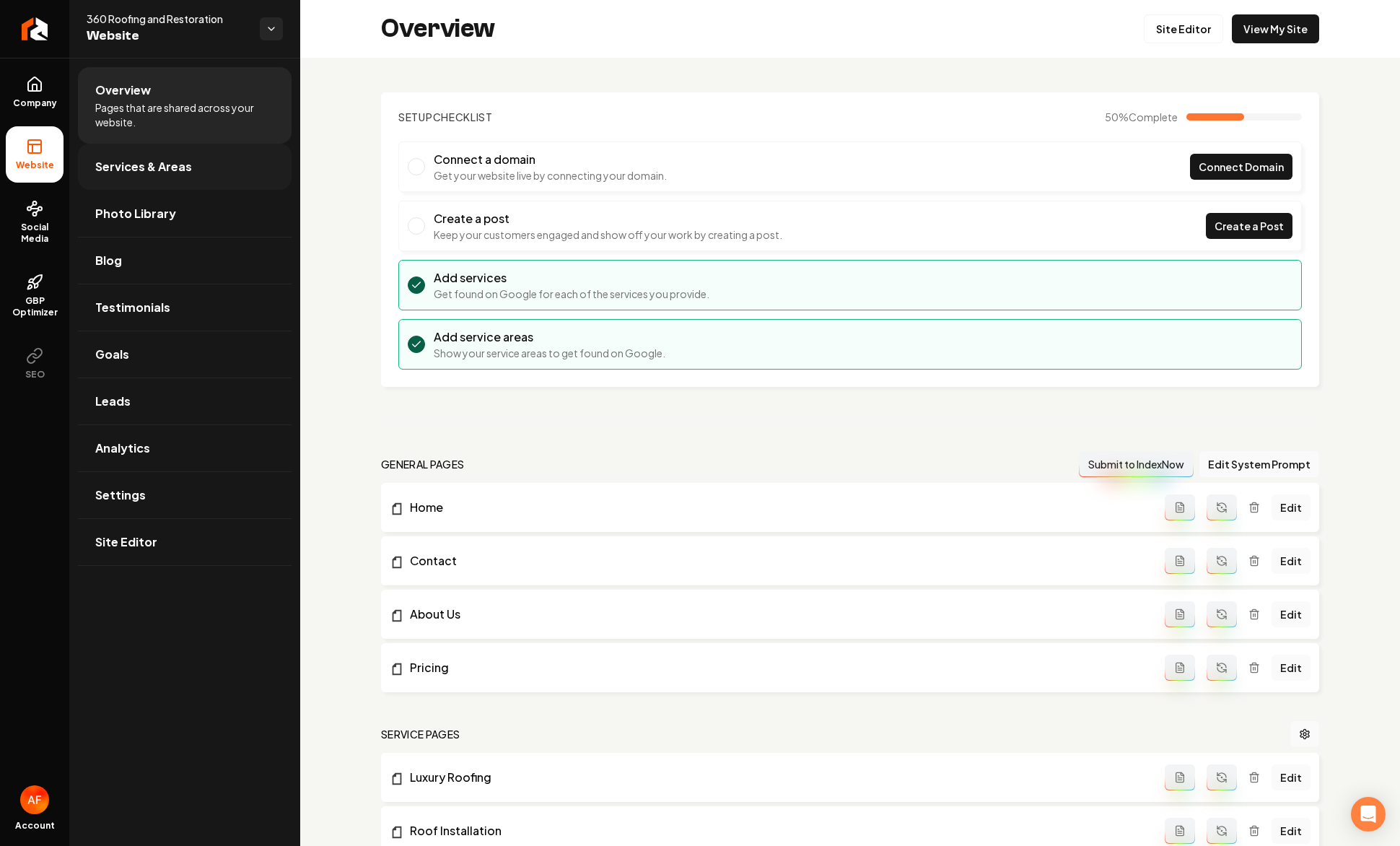
click at [155, 177] on link "Services & Areas" at bounding box center [184, 167] width 214 height 46
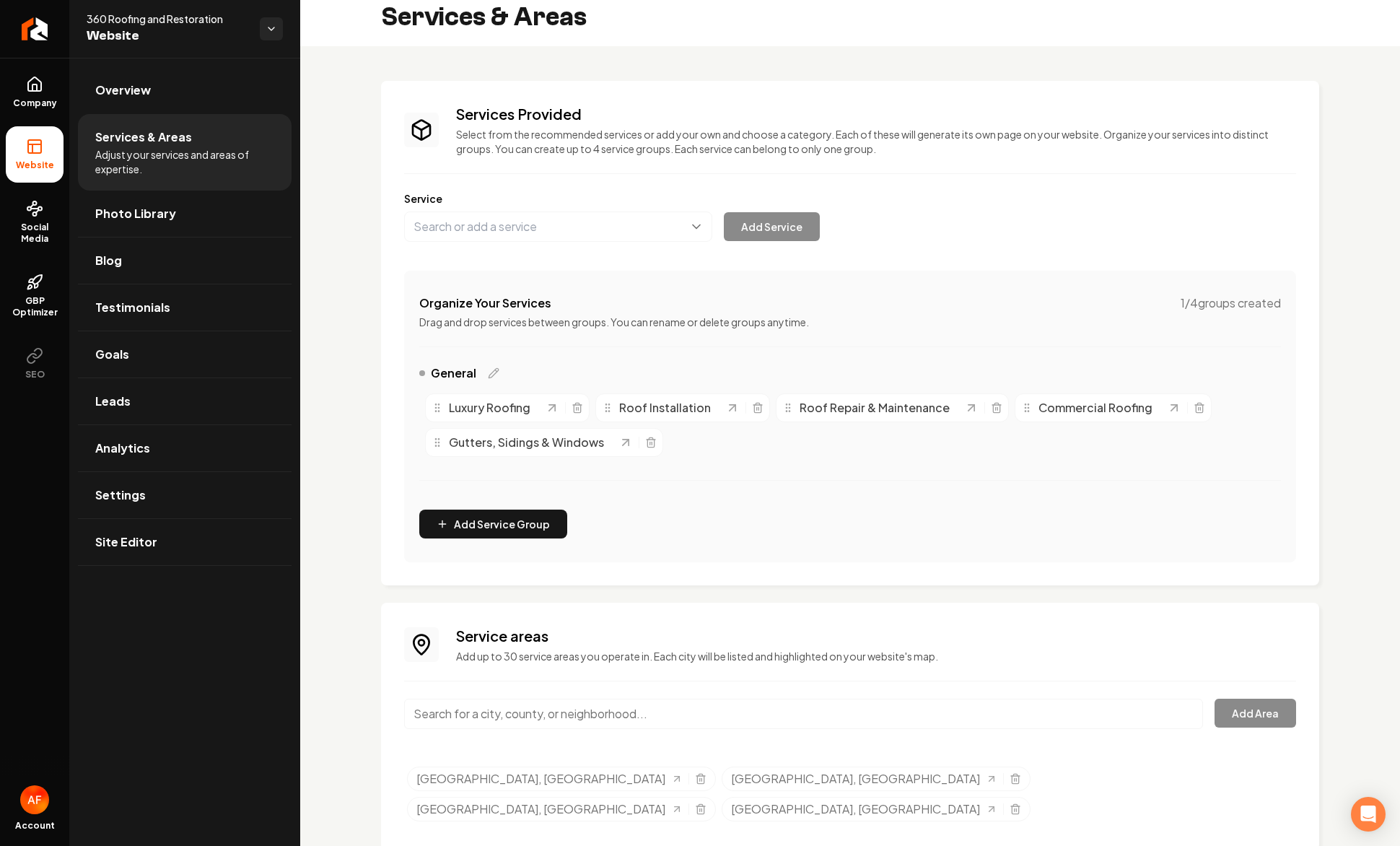
scroll to position [20, 0]
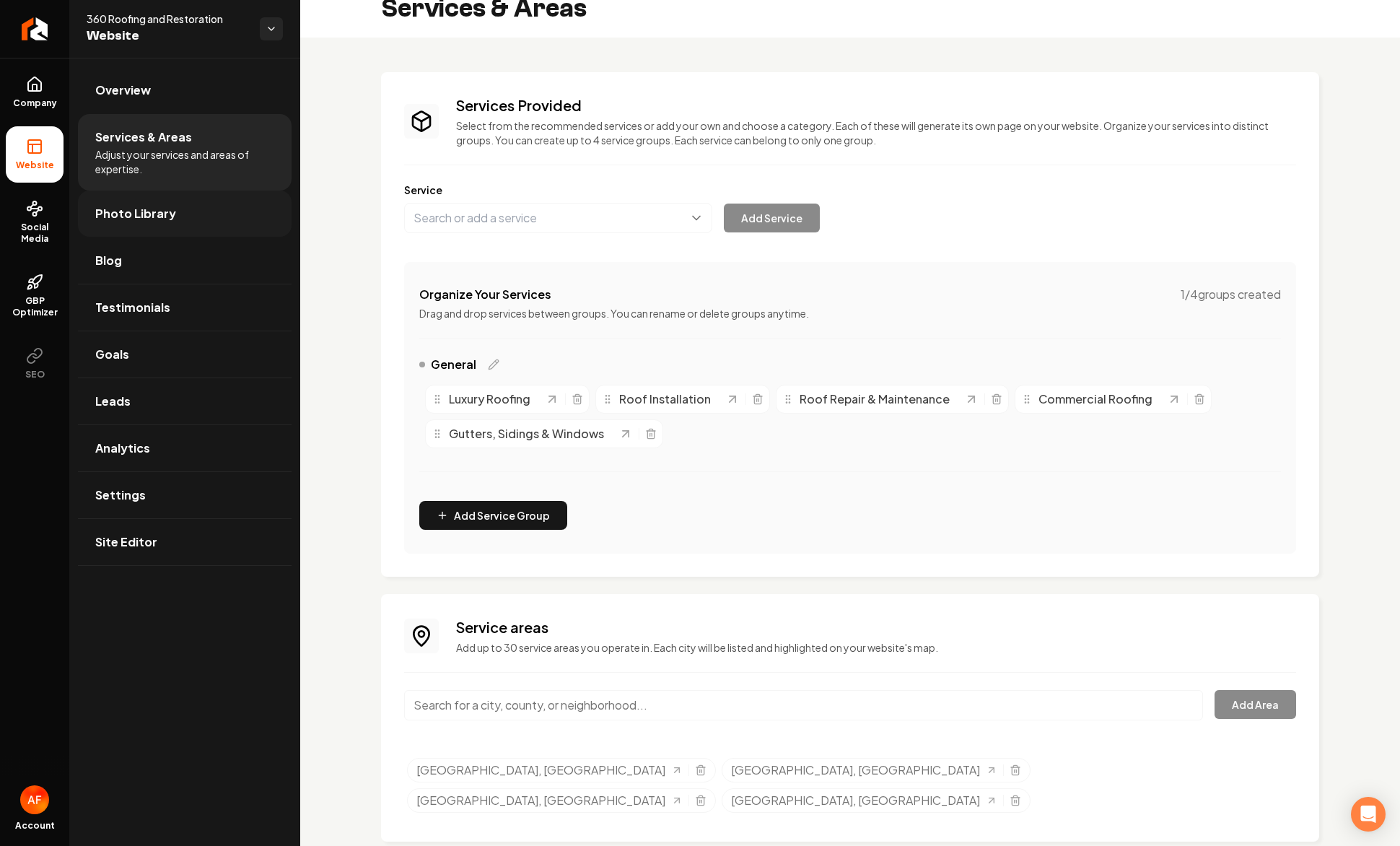
click at [144, 205] on span "Photo Library" at bounding box center [135, 214] width 81 height 17
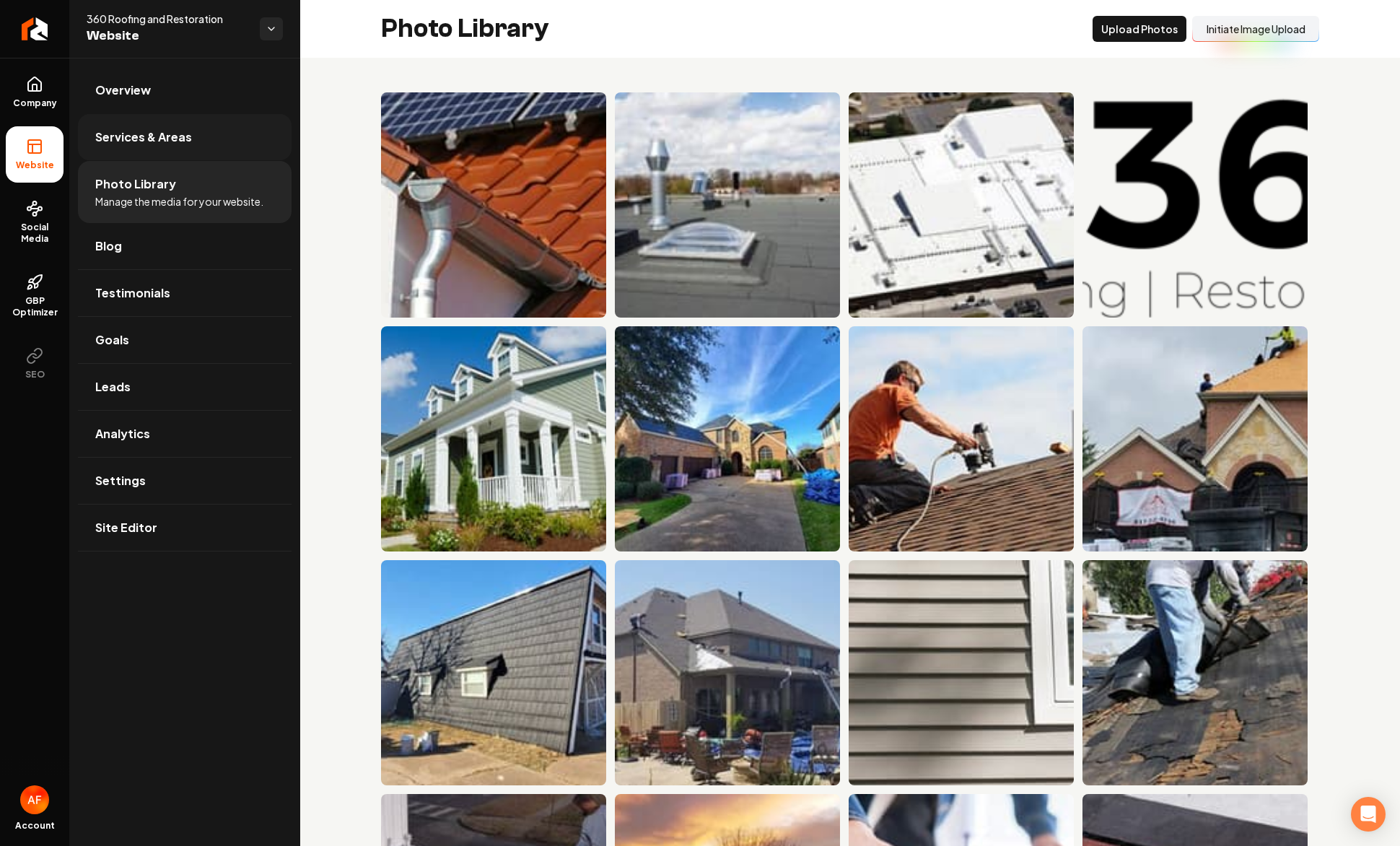
click at [144, 135] on span "Services & Areas" at bounding box center [144, 137] width 97 height 17
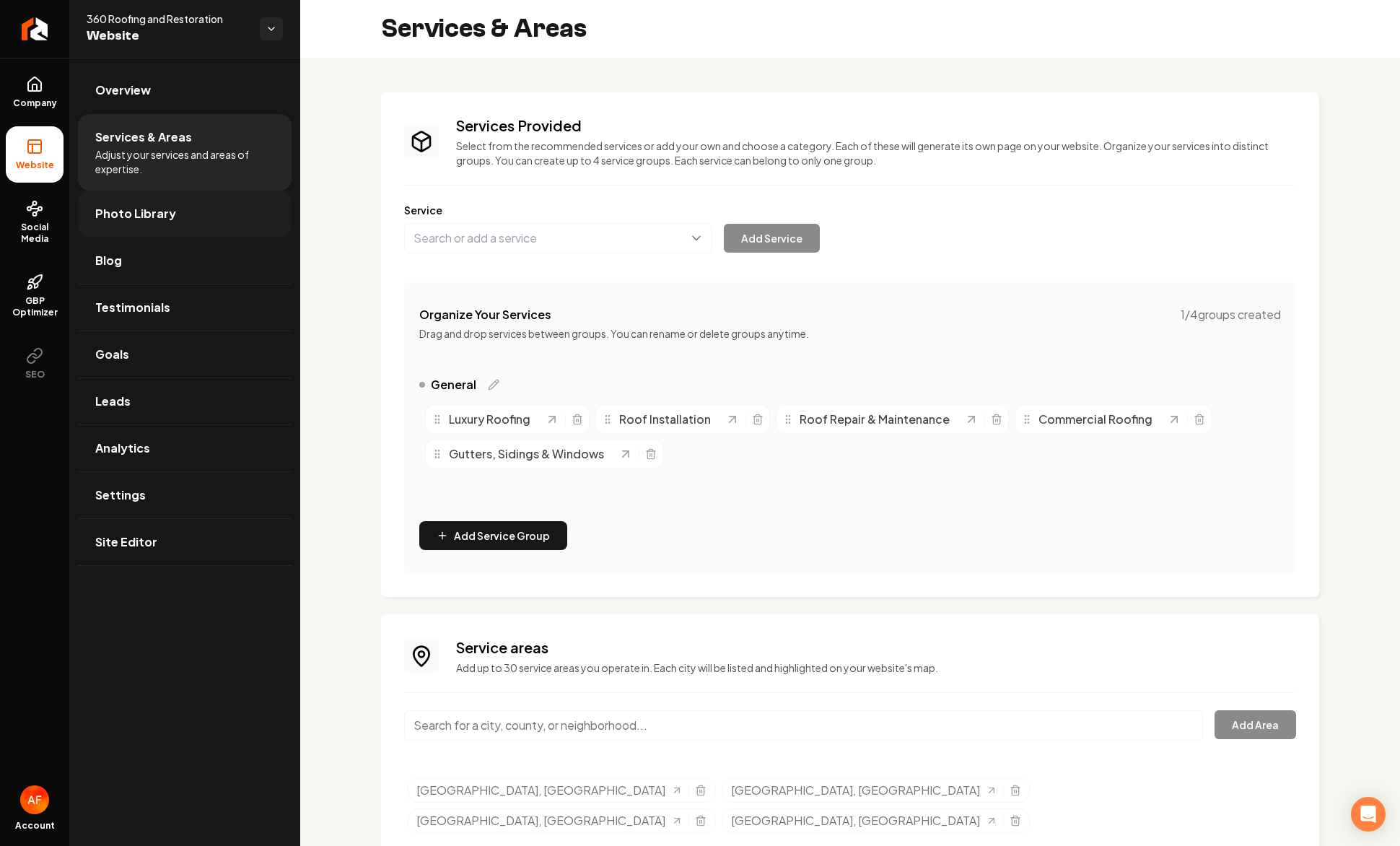
click at [145, 210] on span "Photo Library" at bounding box center [135, 214] width 81 height 17
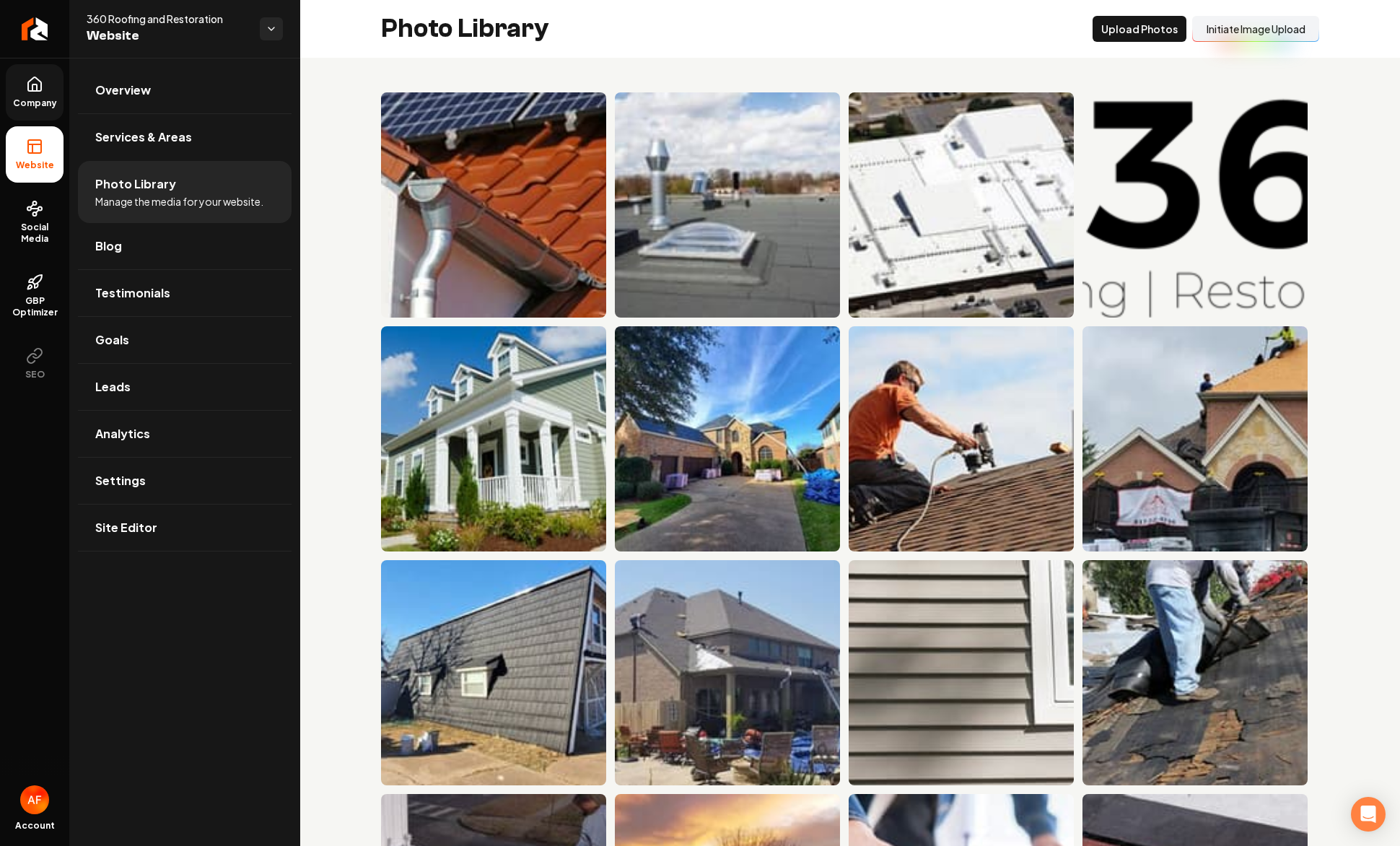
click at [34, 104] on span "Company" at bounding box center [34, 103] width 55 height 12
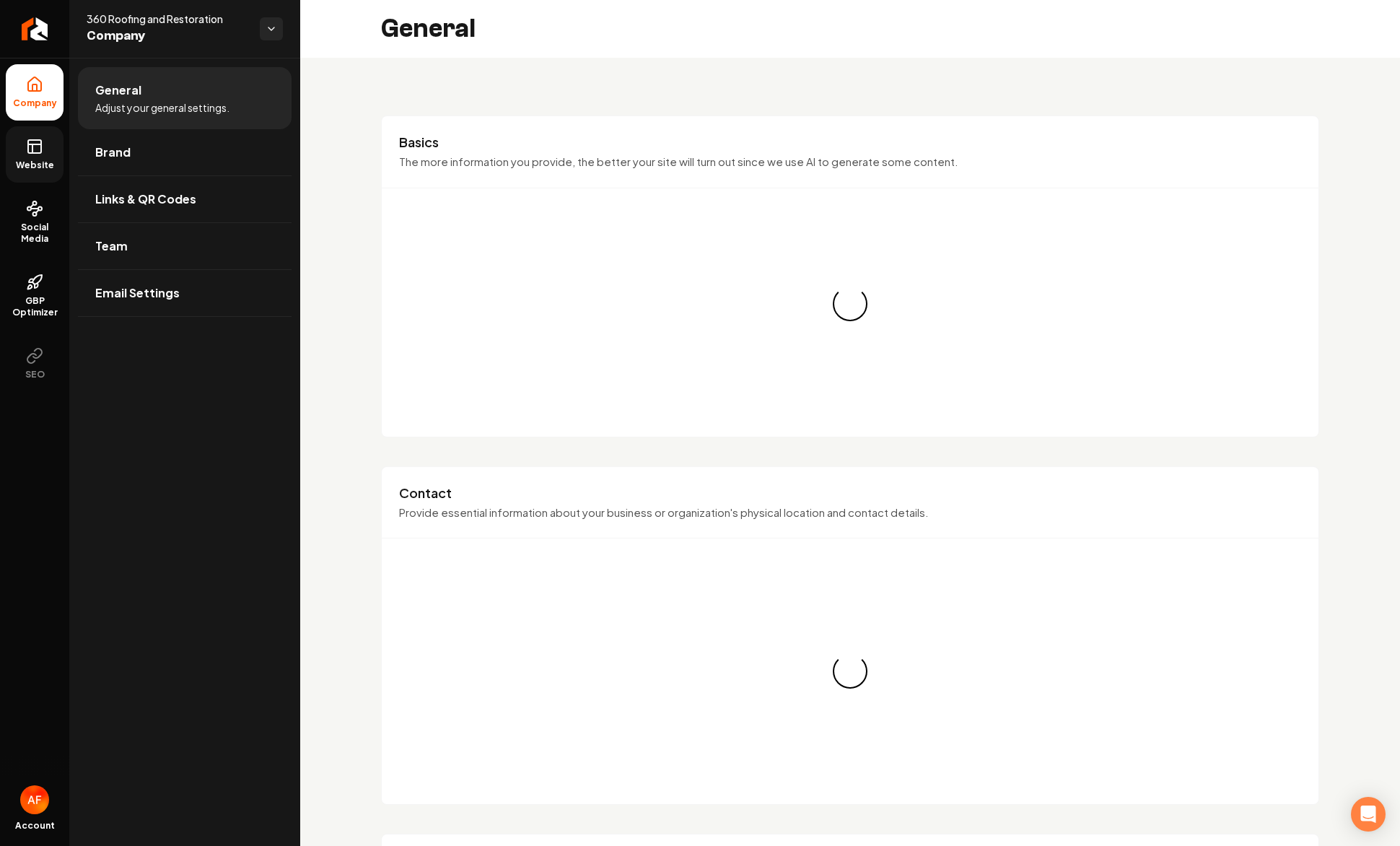
click at [24, 149] on link "Website" at bounding box center [35, 154] width 58 height 56
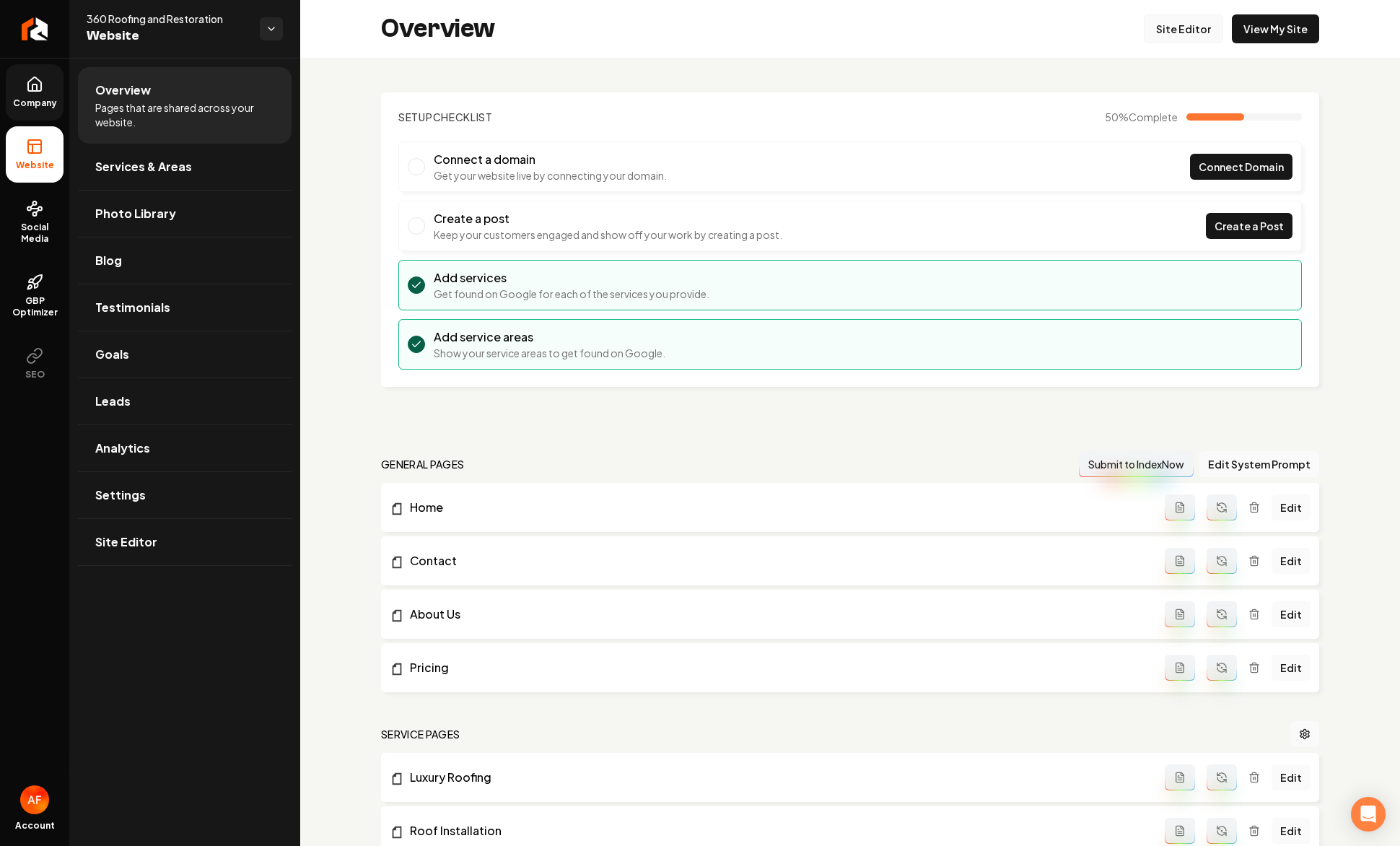
click at [1157, 21] on link "Site Editor" at bounding box center [1183, 29] width 79 height 29
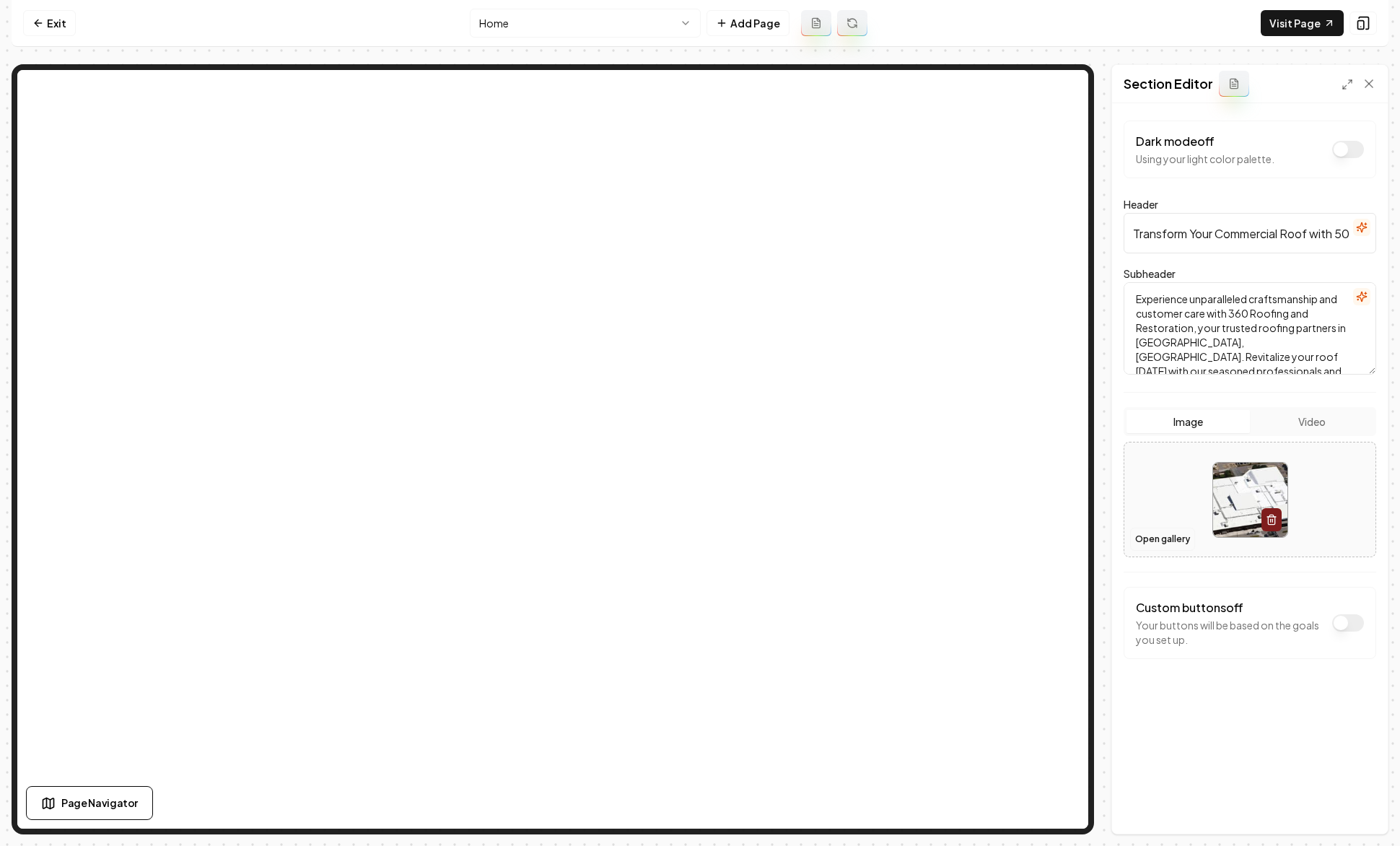
click at [1140, 535] on button "Open gallery" at bounding box center [1162, 538] width 65 height 23
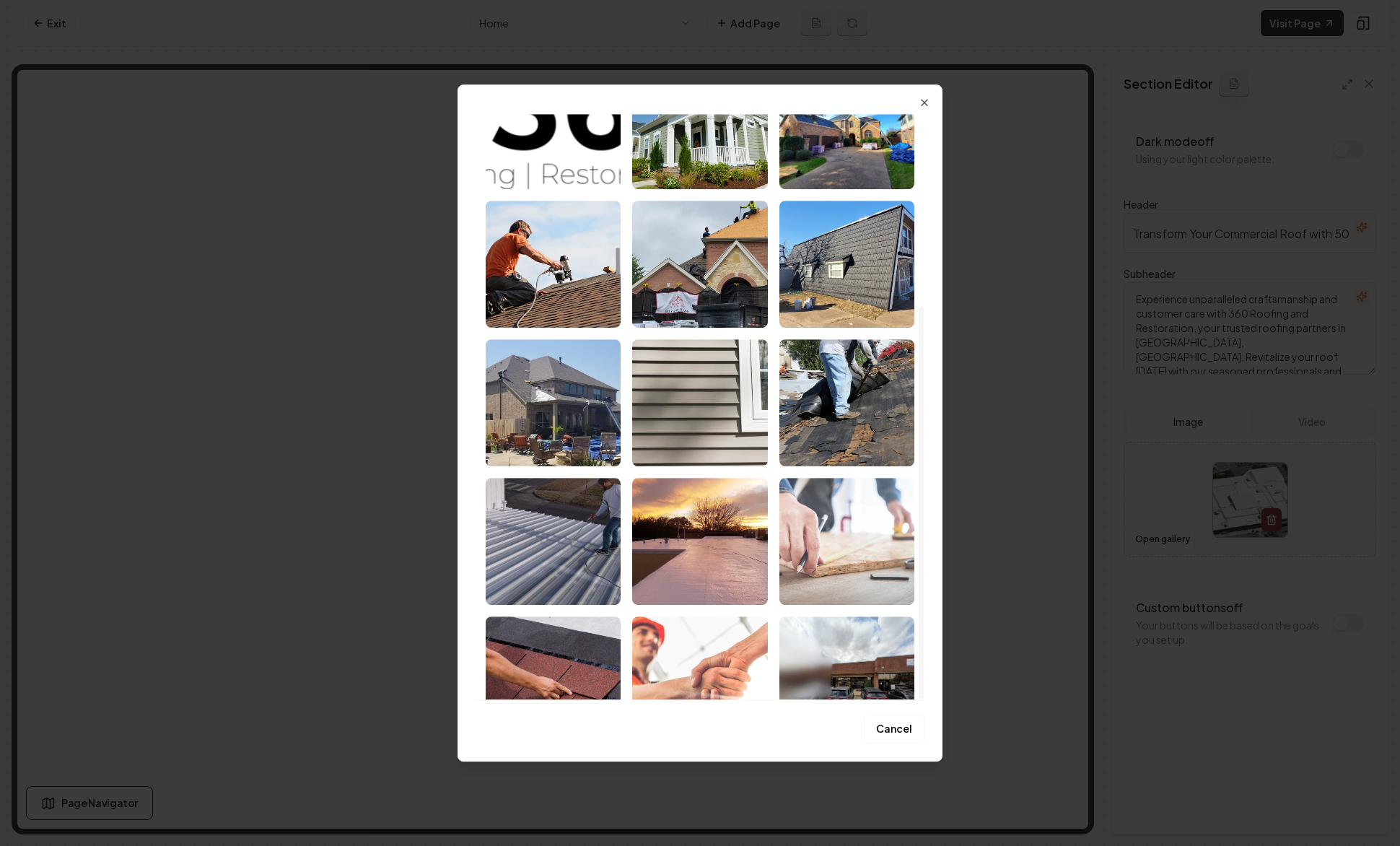
scroll to position [286, 0]
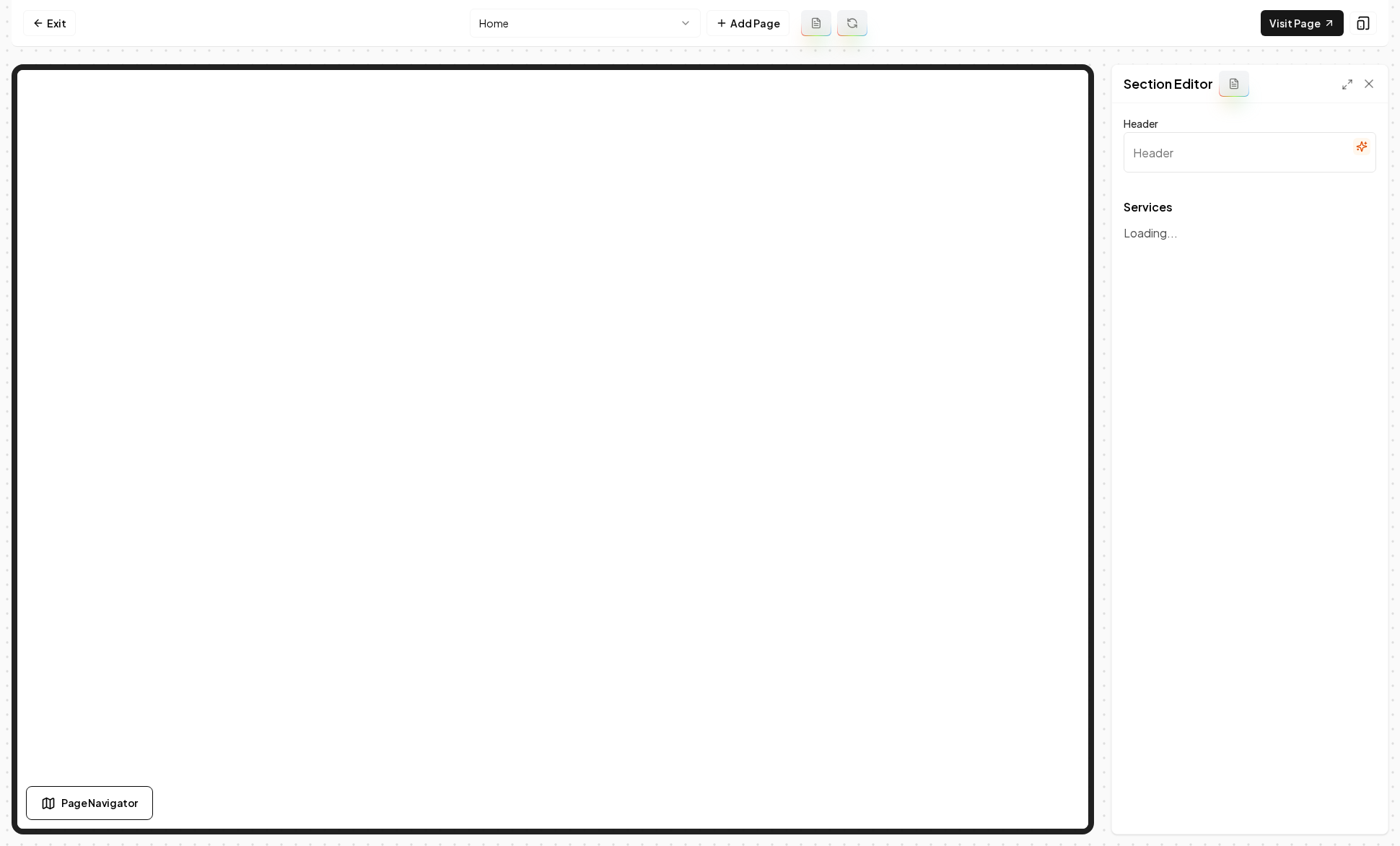
type input "Our Roofing Services"
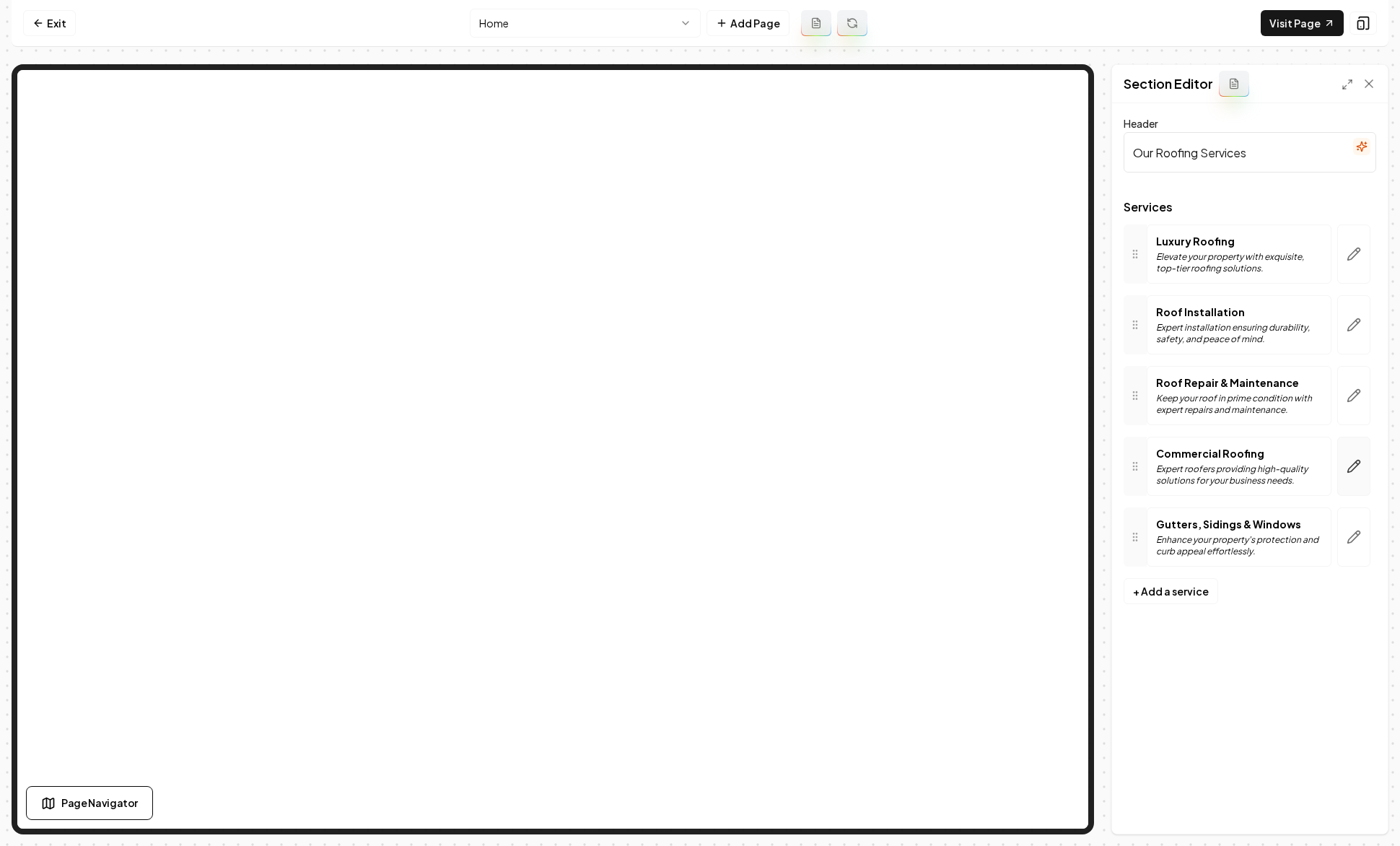
click at [1219, 455] on button "button" at bounding box center [1353, 466] width 33 height 59
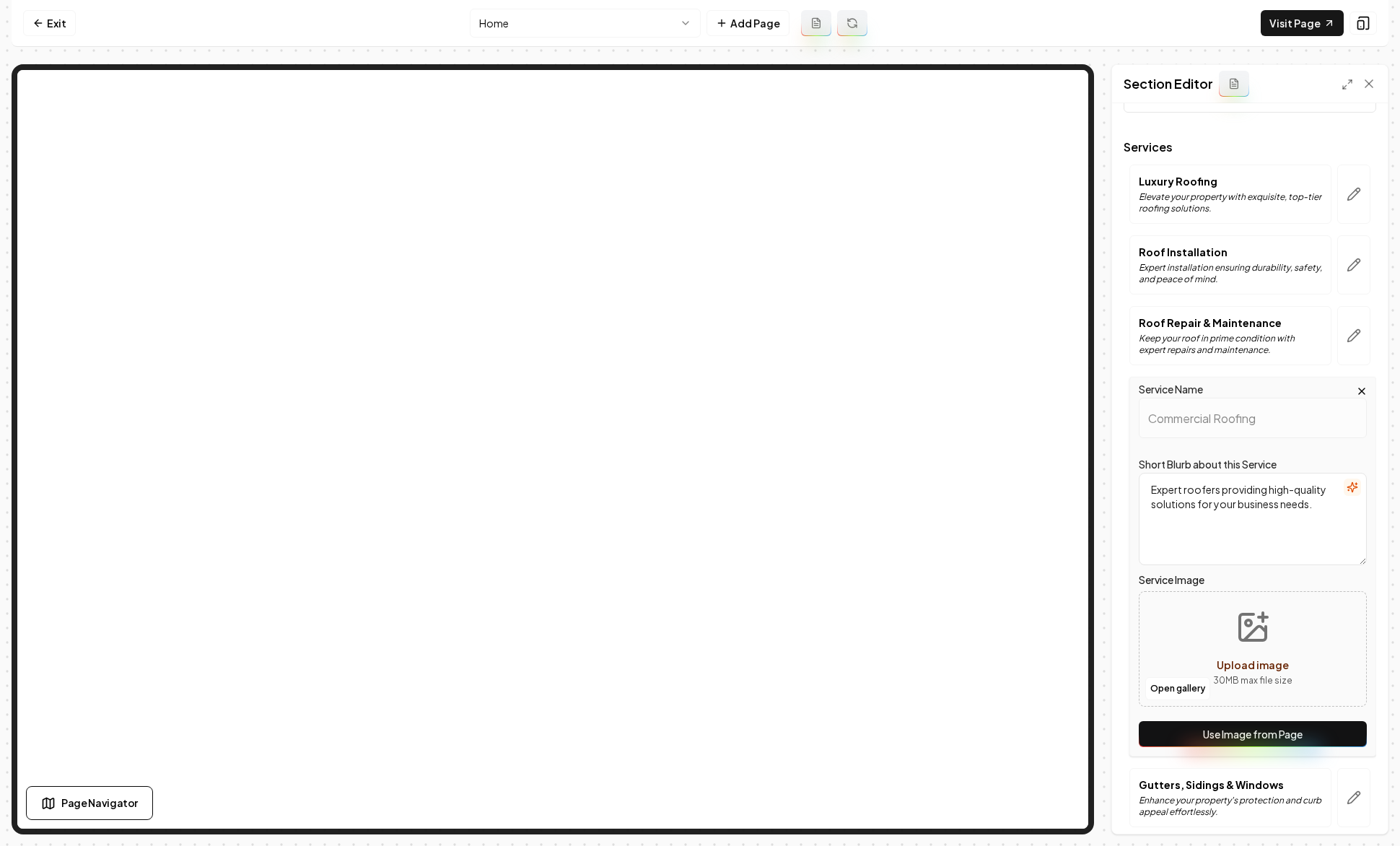
scroll to position [78, 0]
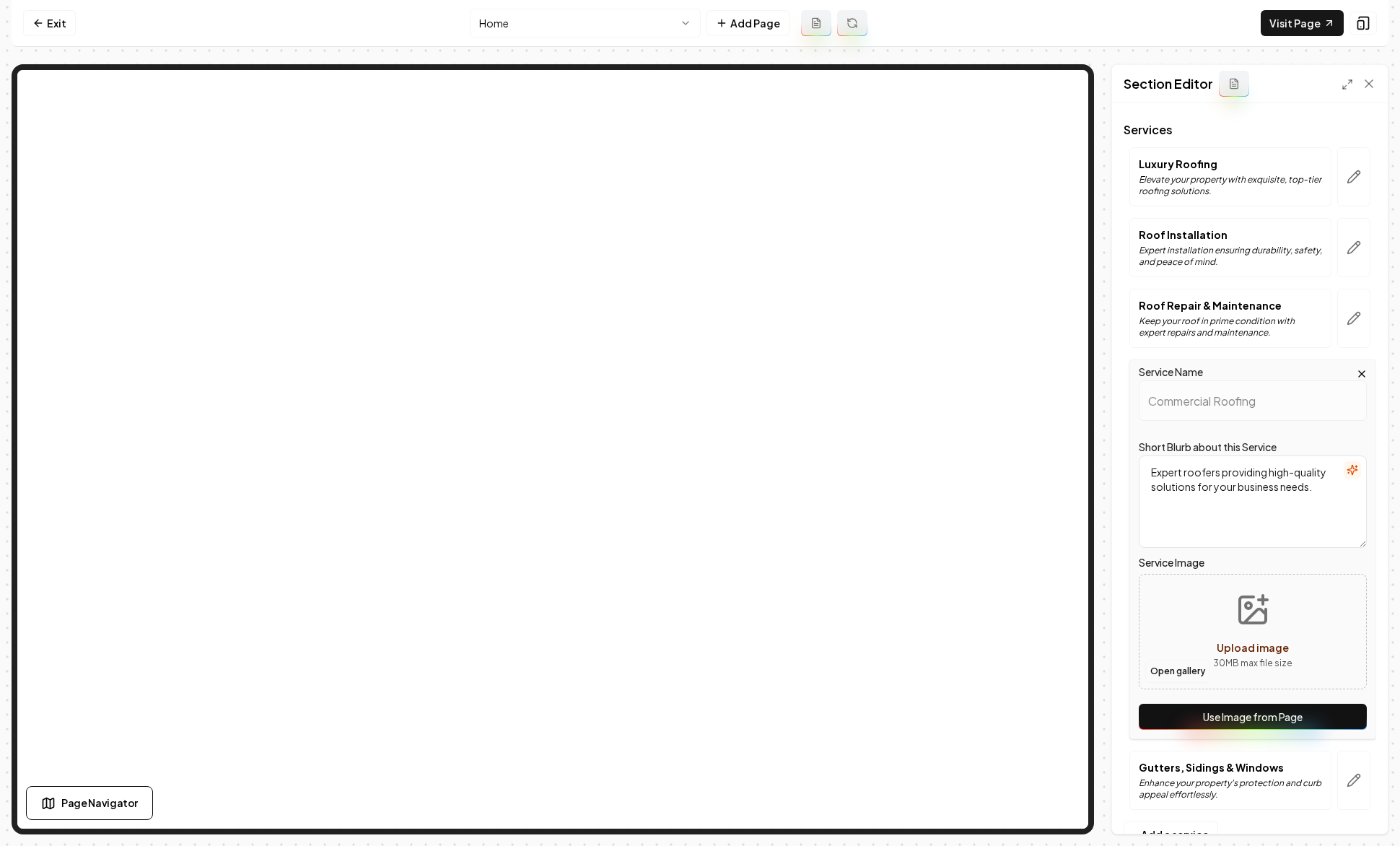
click at [1185, 664] on button "Open gallery" at bounding box center [1178, 670] width 65 height 23
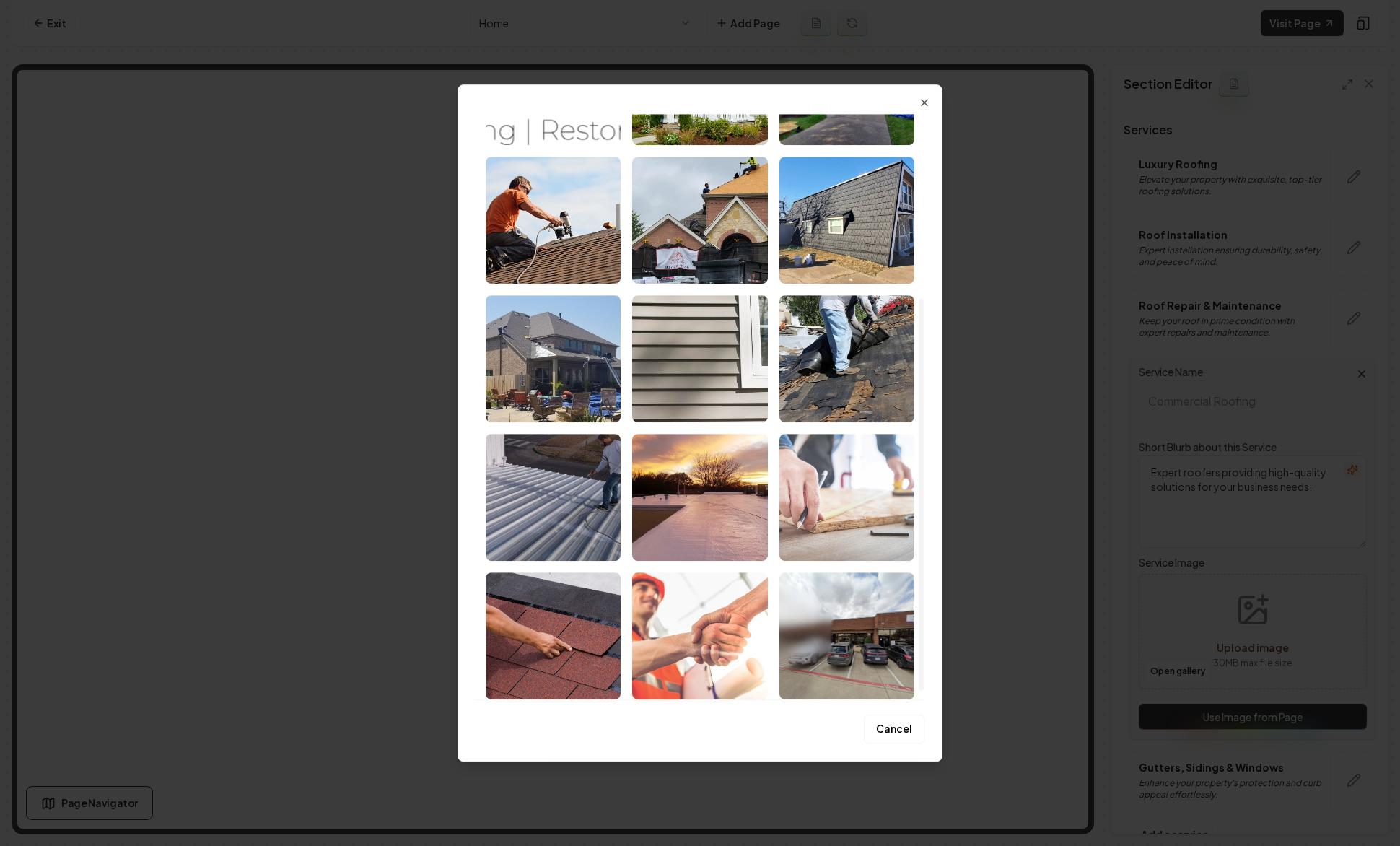
scroll to position [286, 0]
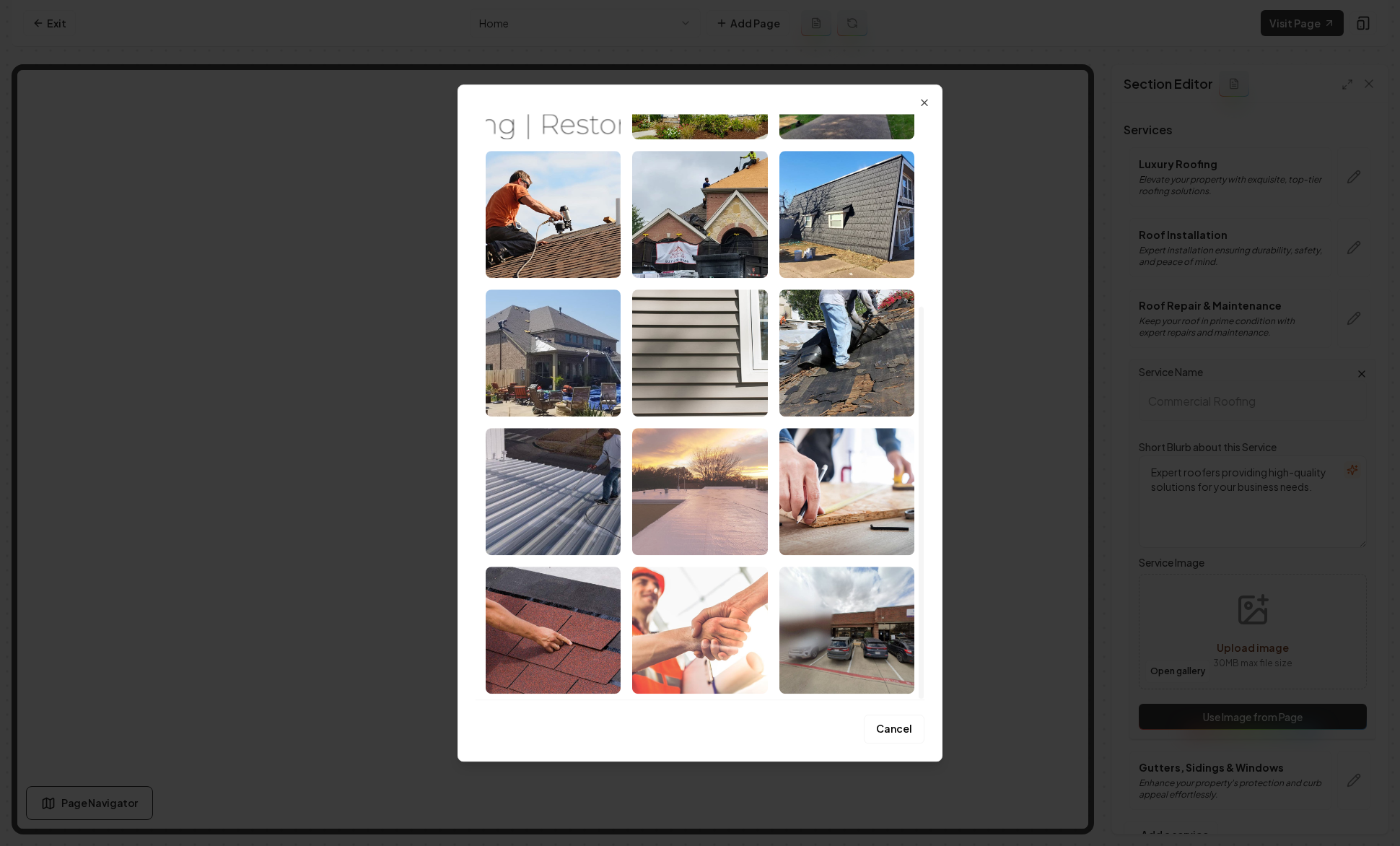
click at [714, 474] on img "Select image image_67cb28dc432c476416e41031.jpeg" at bounding box center [699, 491] width 135 height 127
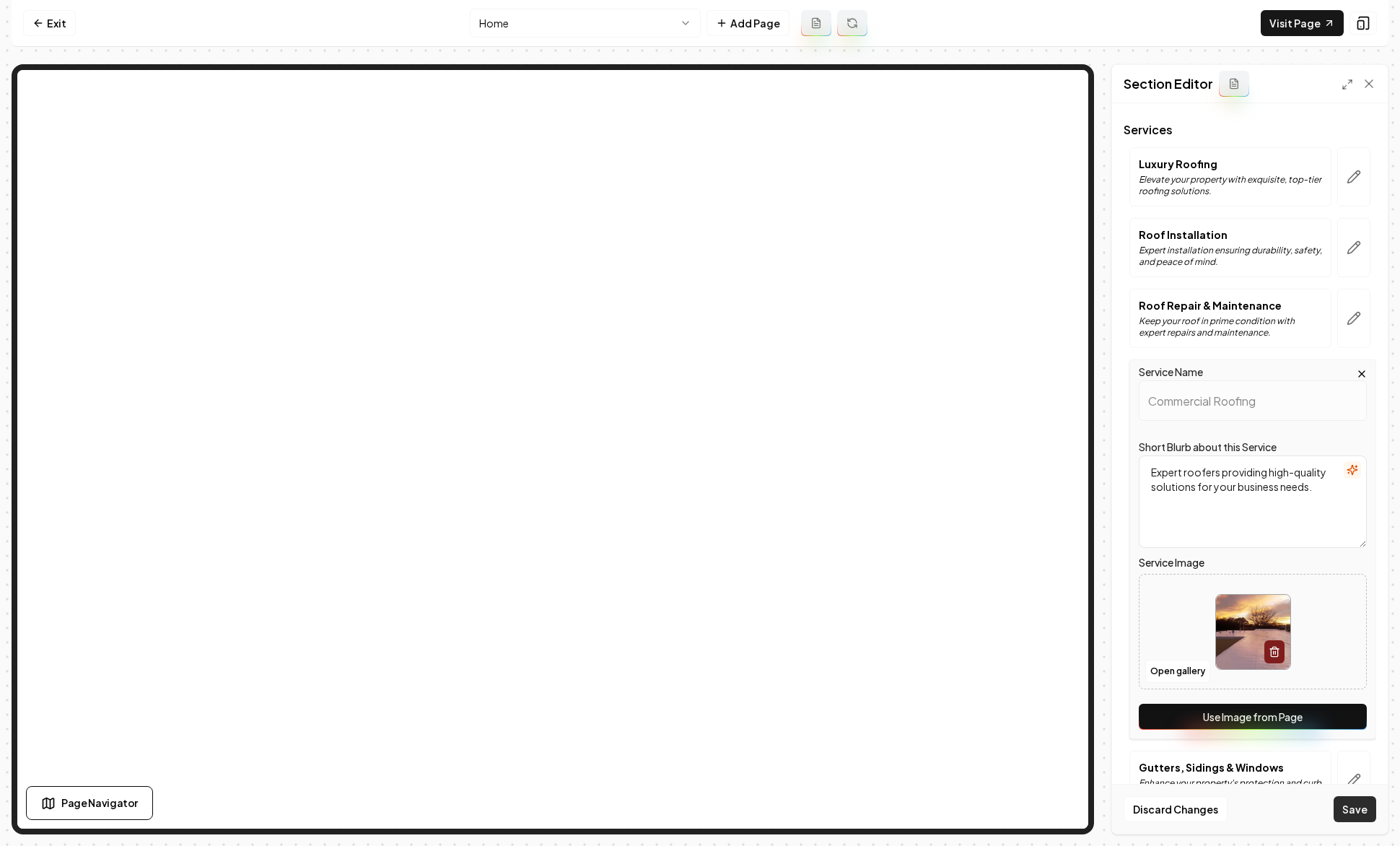
click at [1219, 803] on button "Save" at bounding box center [1355, 809] width 43 height 26
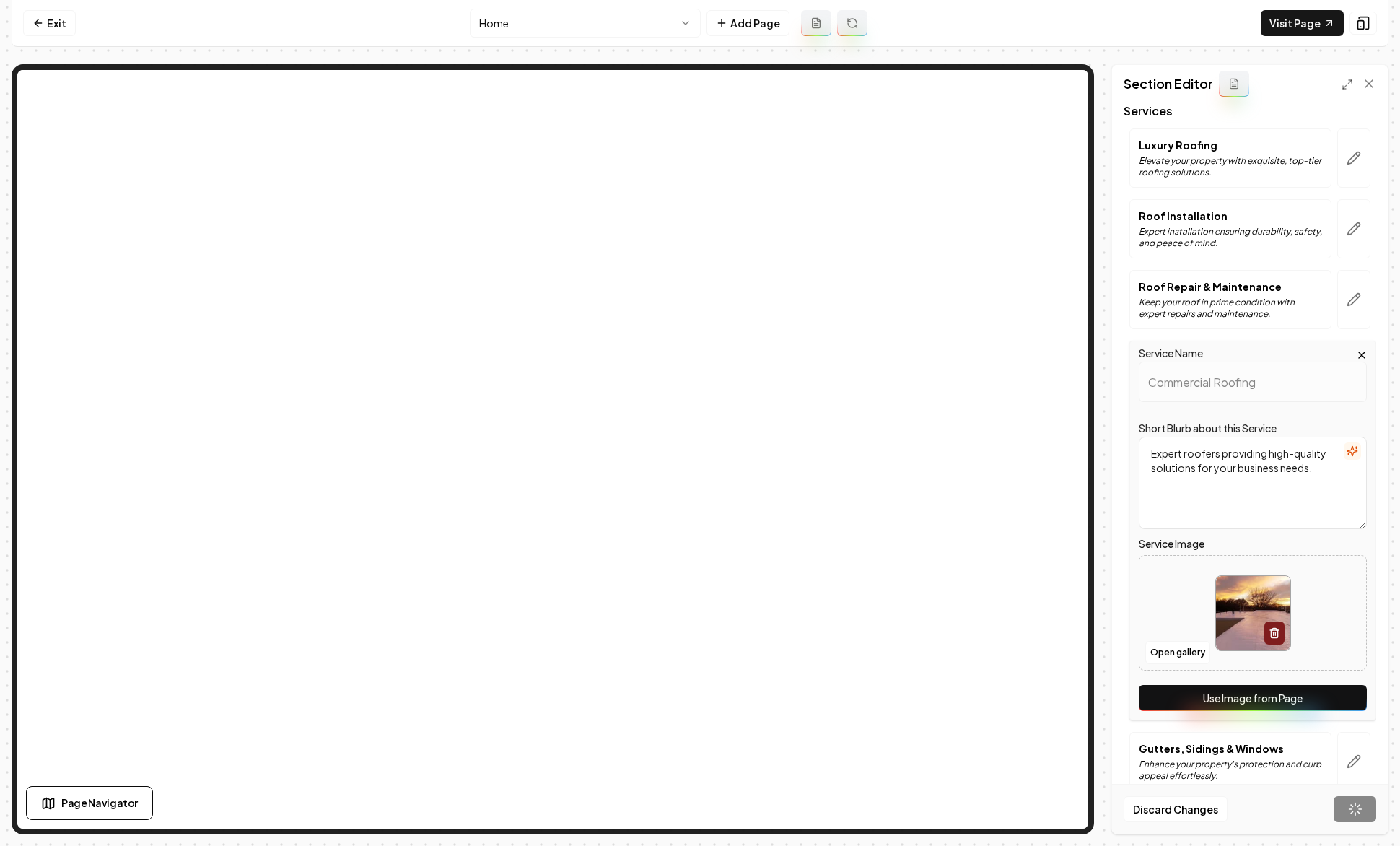
scroll to position [106, 0]
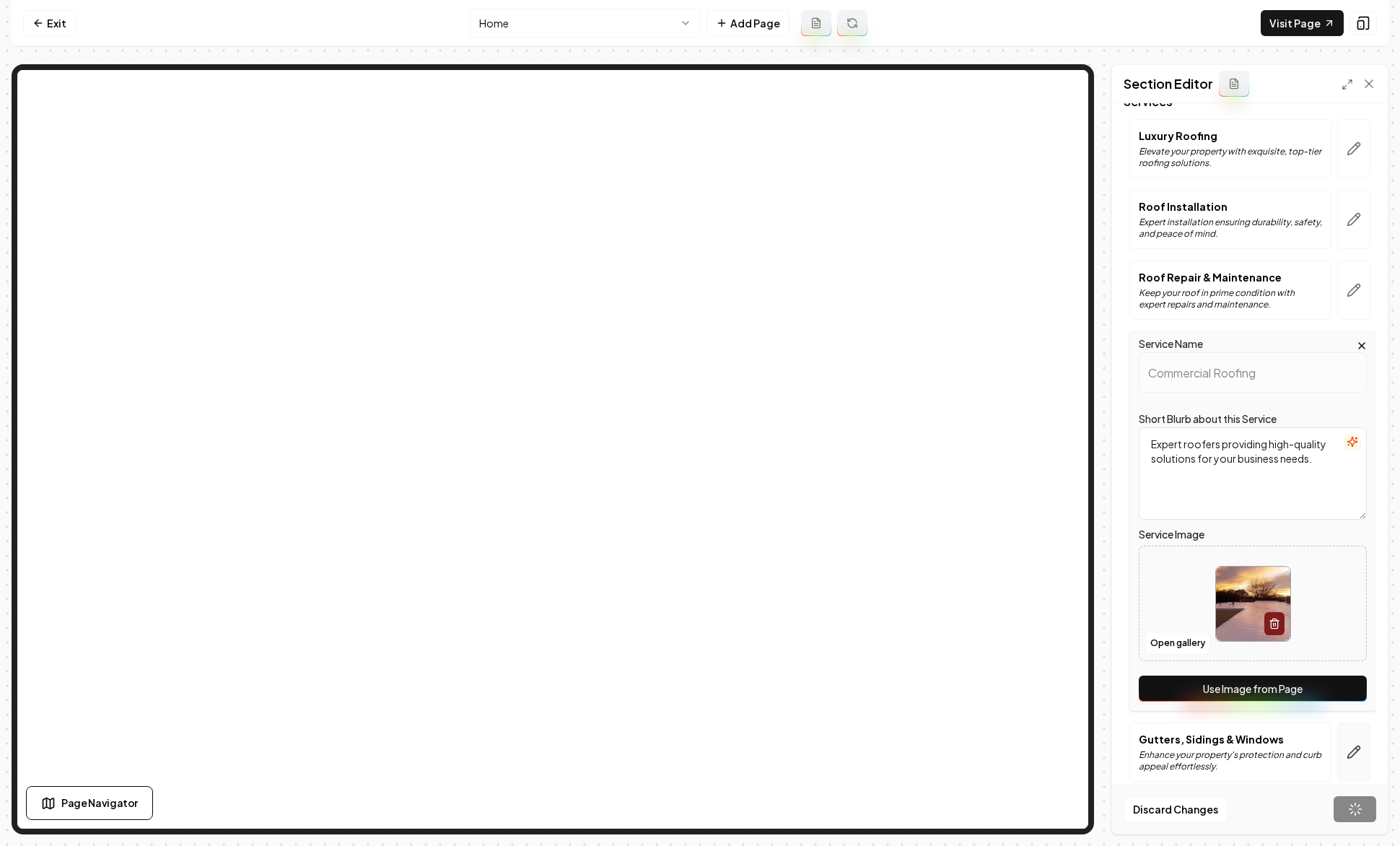
click at [1219, 751] on button "button" at bounding box center [1353, 751] width 33 height 59
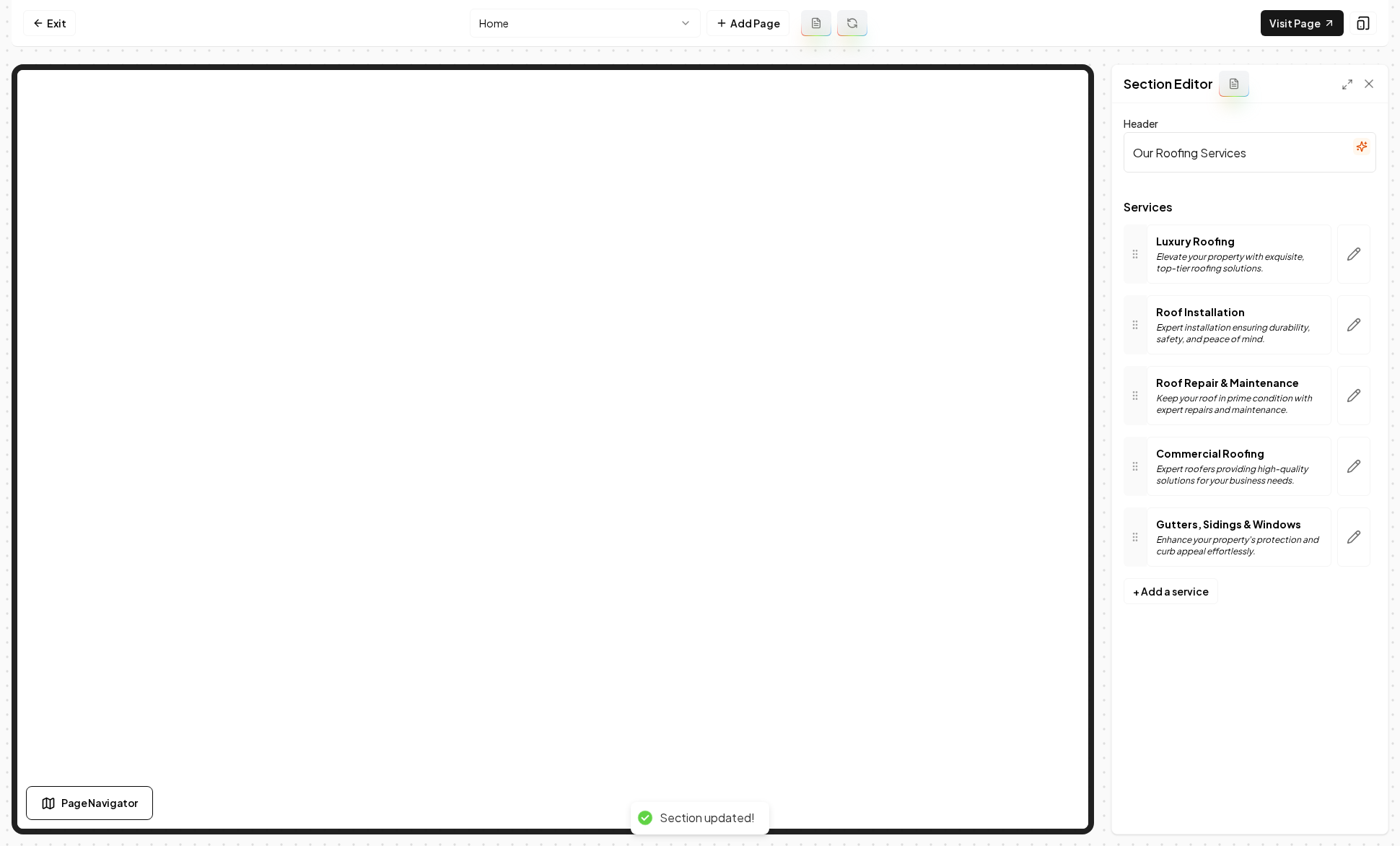
scroll to position [0, 0]
click at [1219, 541] on icon "button" at bounding box center [1354, 538] width 12 height 12
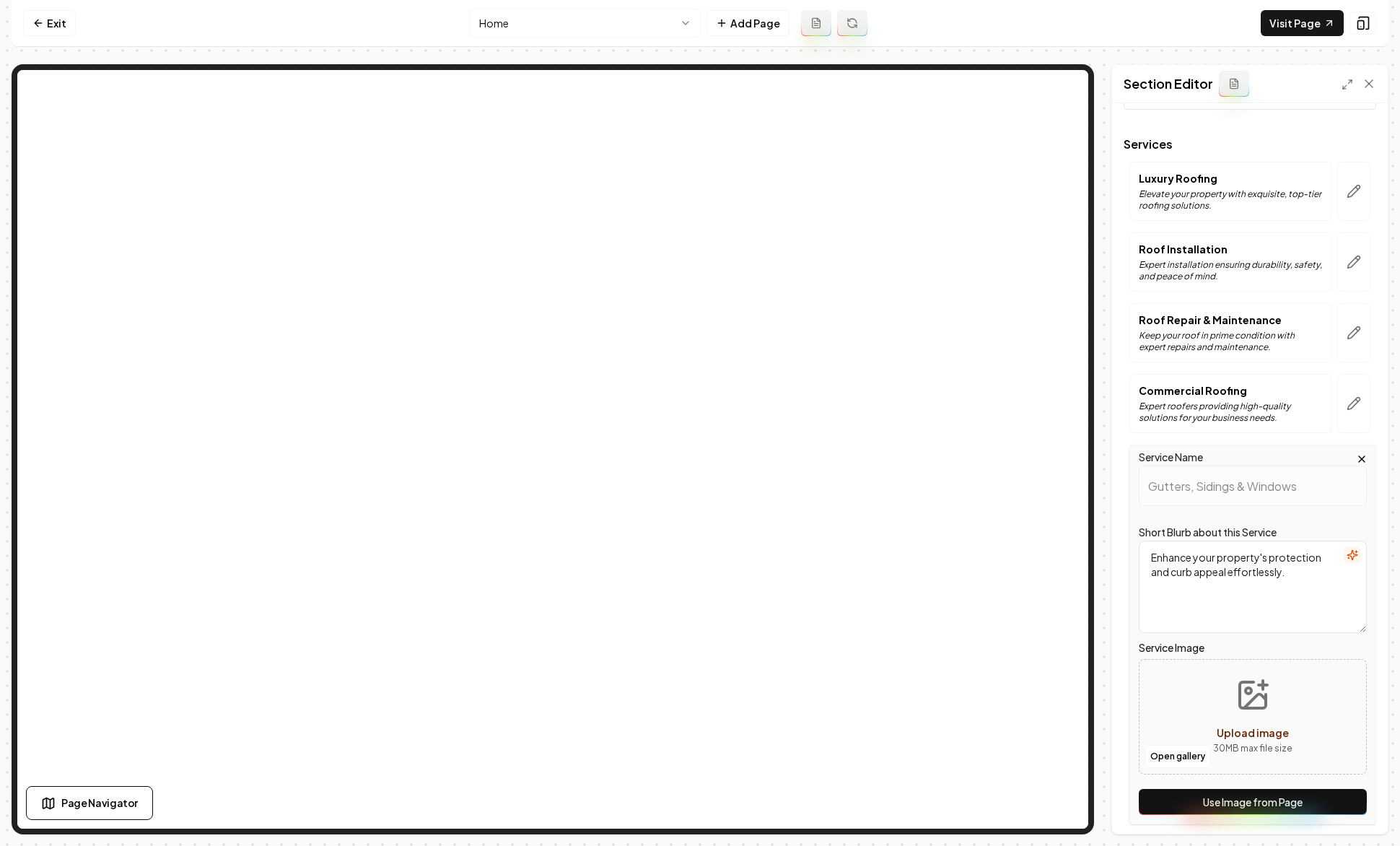
scroll to position [120, 0]
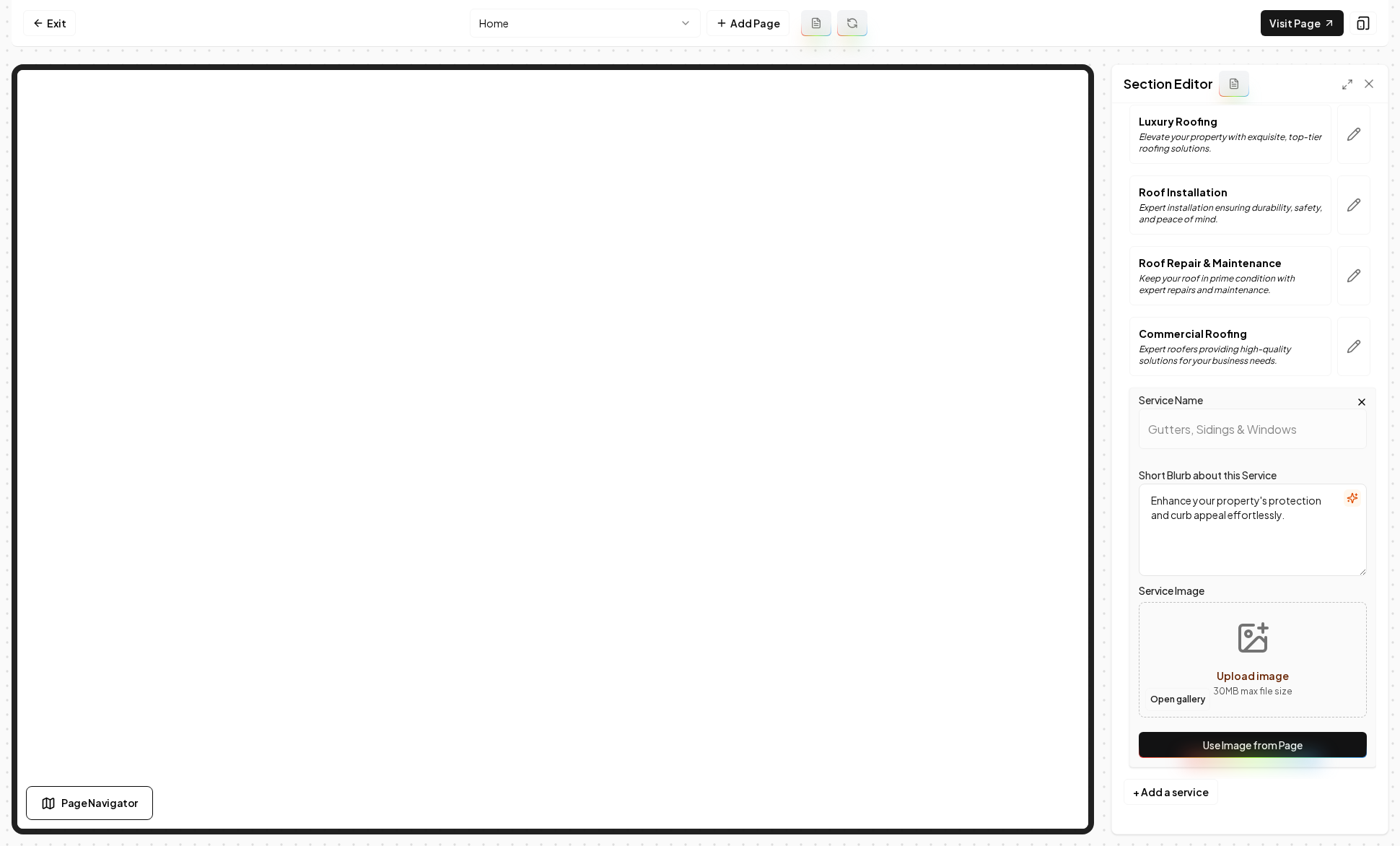
click at [1194, 696] on button "Open gallery" at bounding box center [1178, 699] width 65 height 23
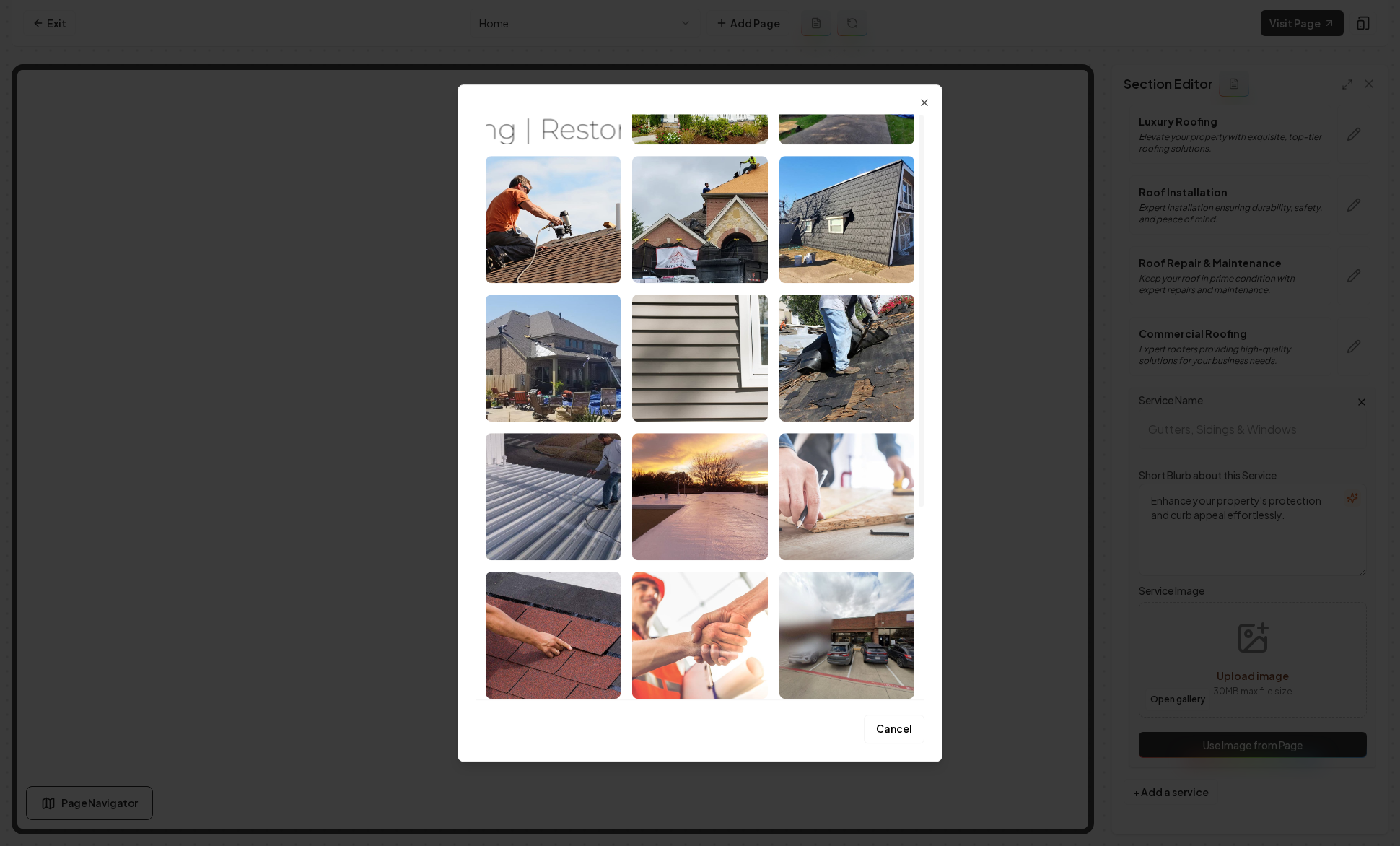
scroll to position [286, 0]
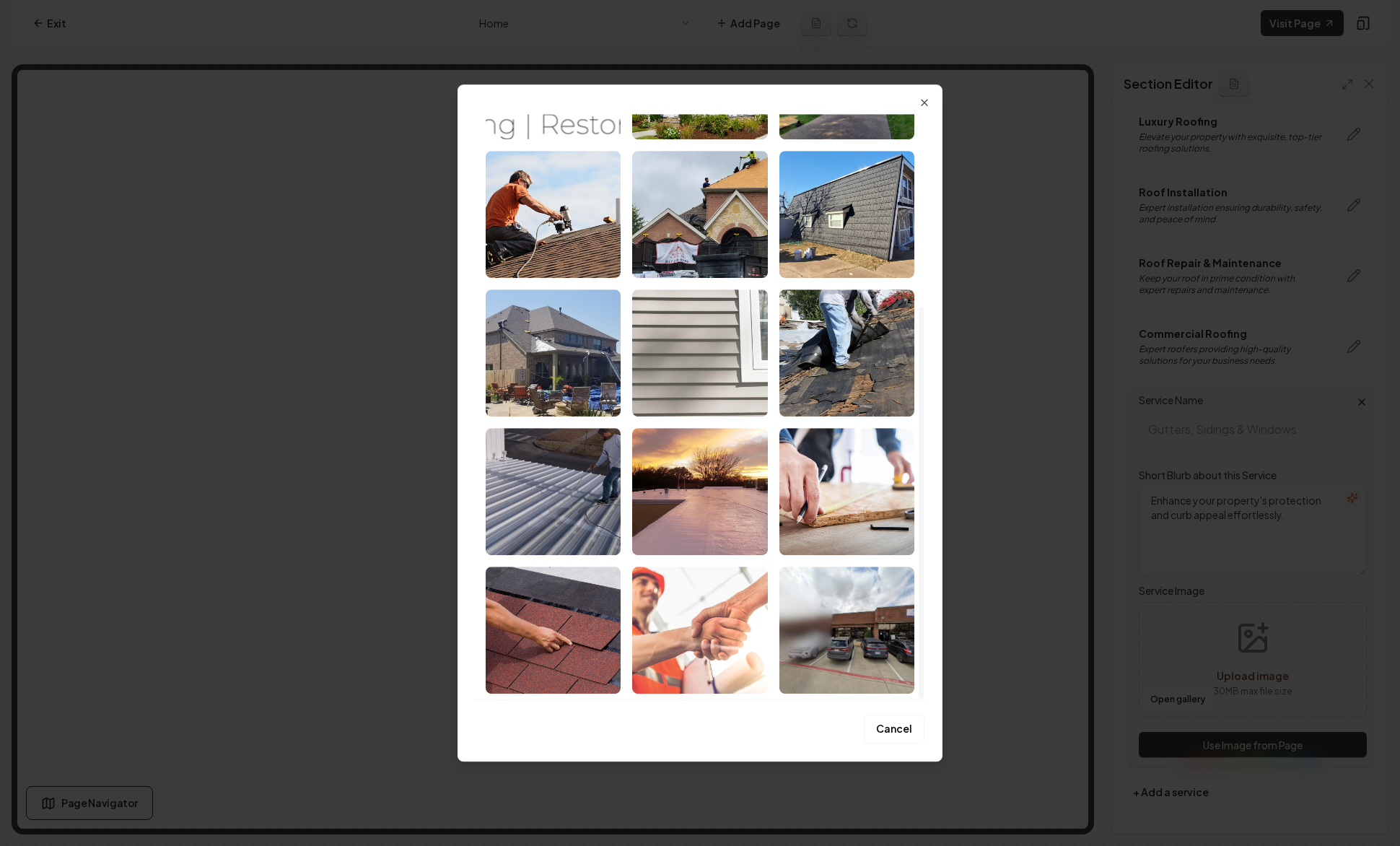
click at [687, 360] on img "Select image image_67cb28dc432c476416e40f77.jpeg" at bounding box center [699, 353] width 135 height 127
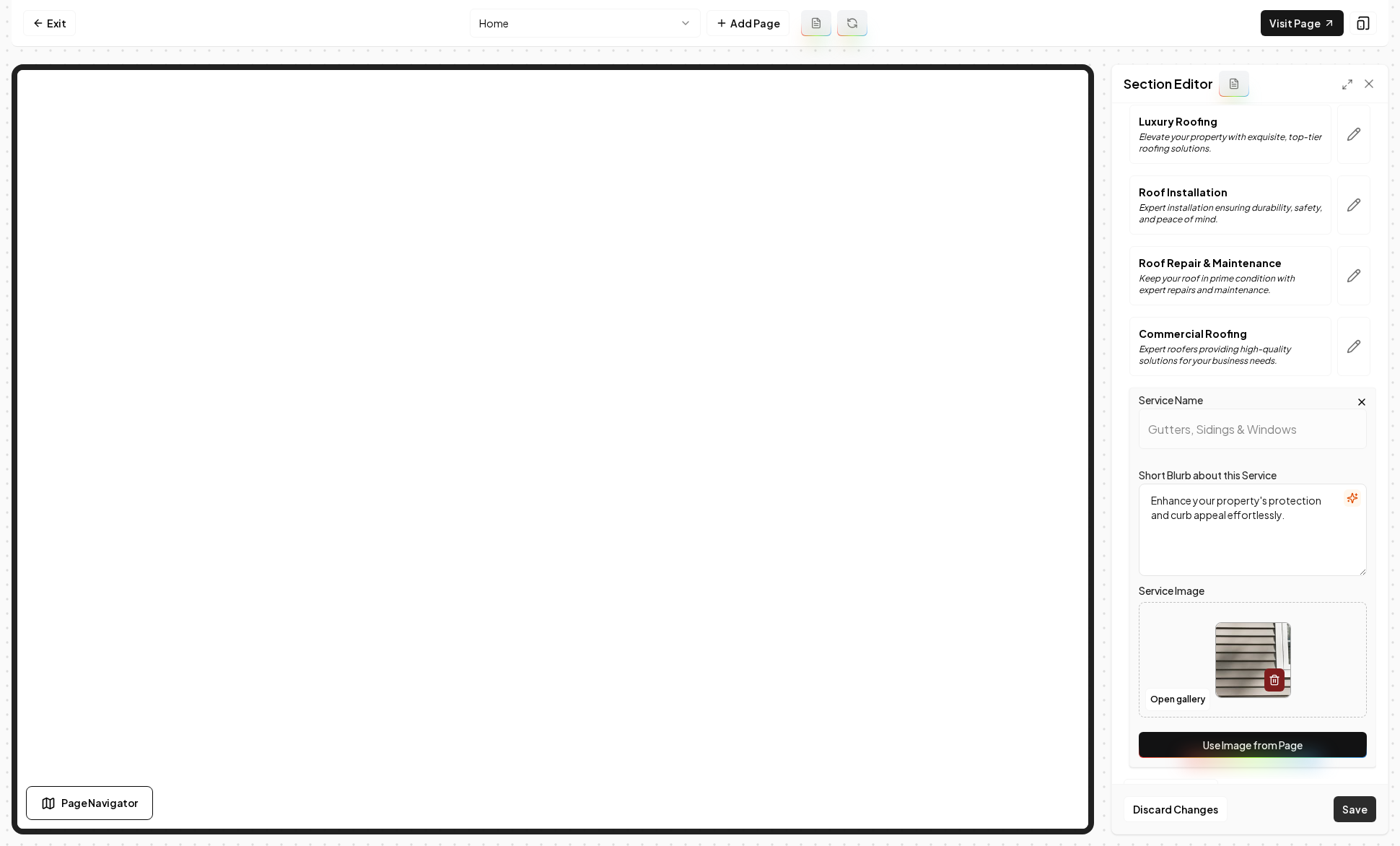
click at [1219, 813] on button "Save" at bounding box center [1355, 809] width 43 height 26
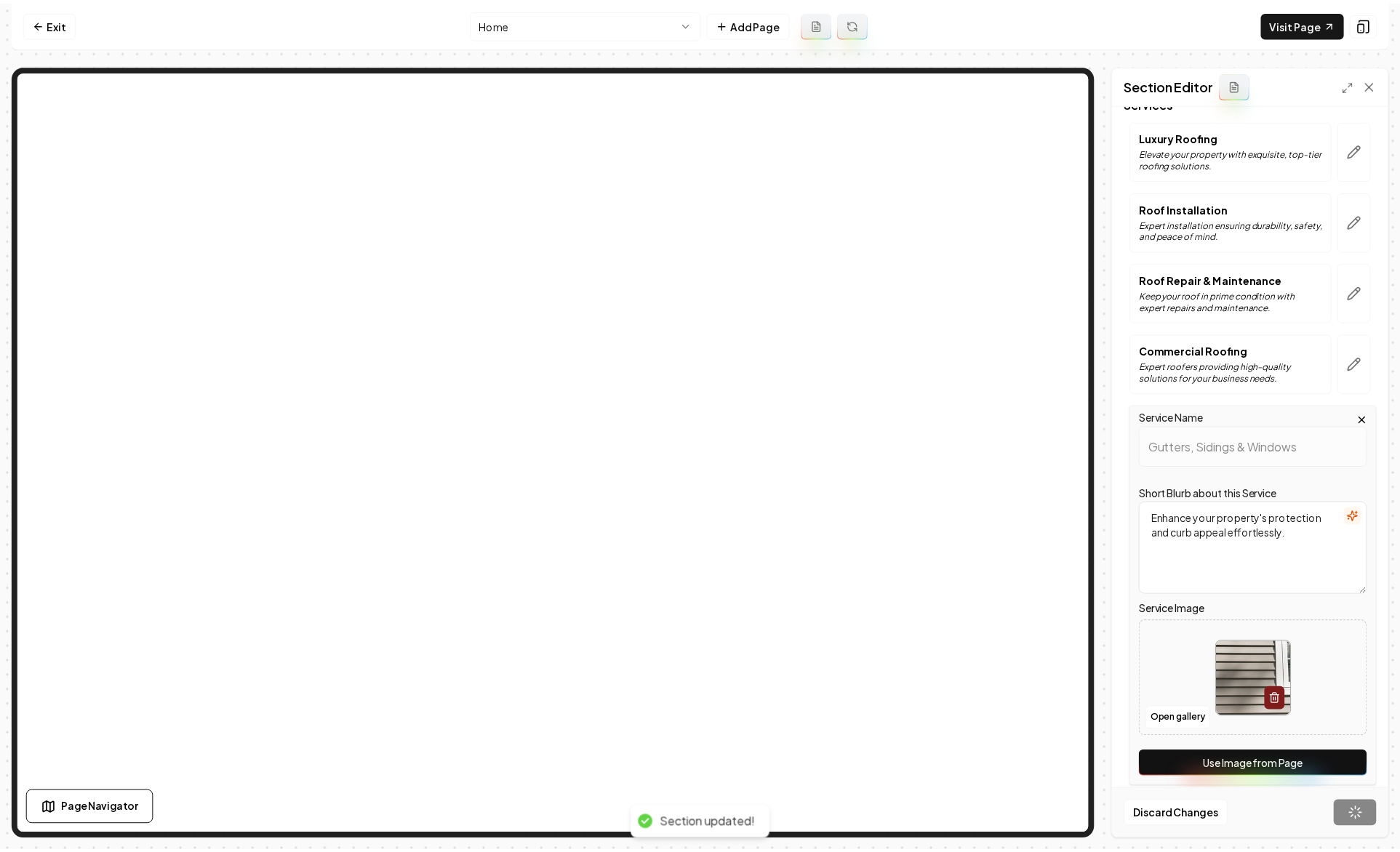
scroll to position [0, 0]
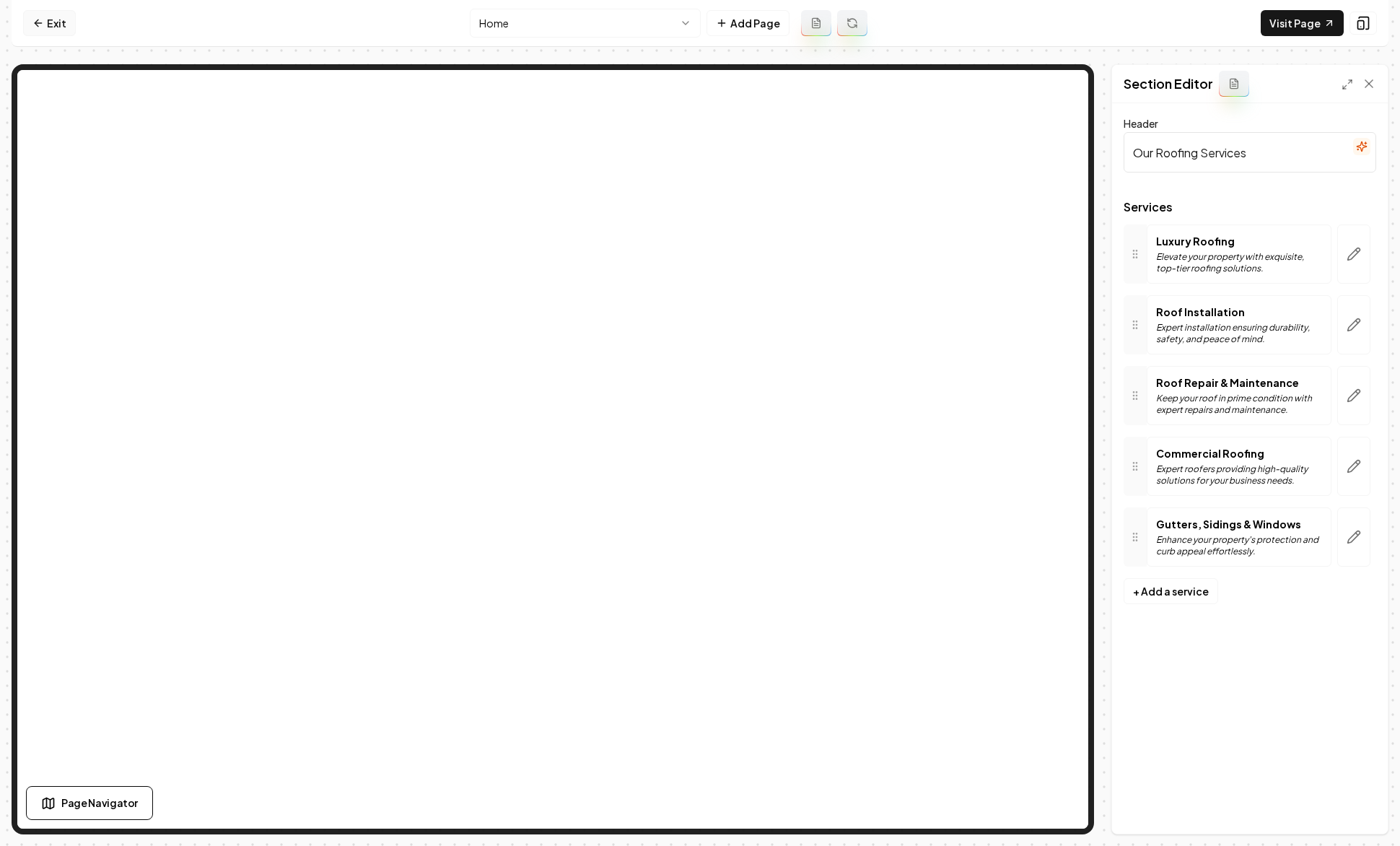
click at [45, 20] on link "Exit" at bounding box center [49, 23] width 53 height 26
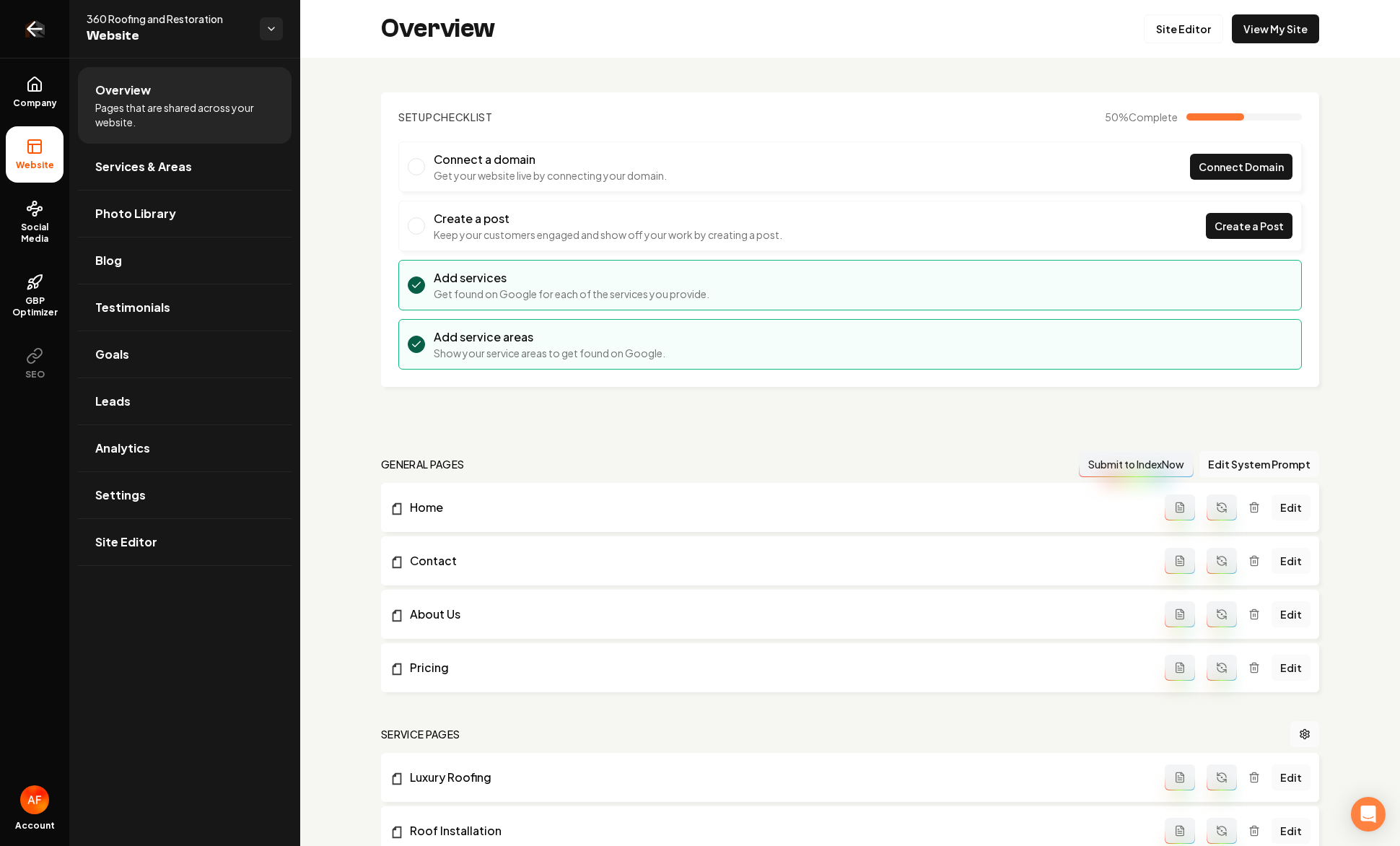
click at [45, 35] on icon "Return to dashboard" at bounding box center [34, 28] width 23 height 23
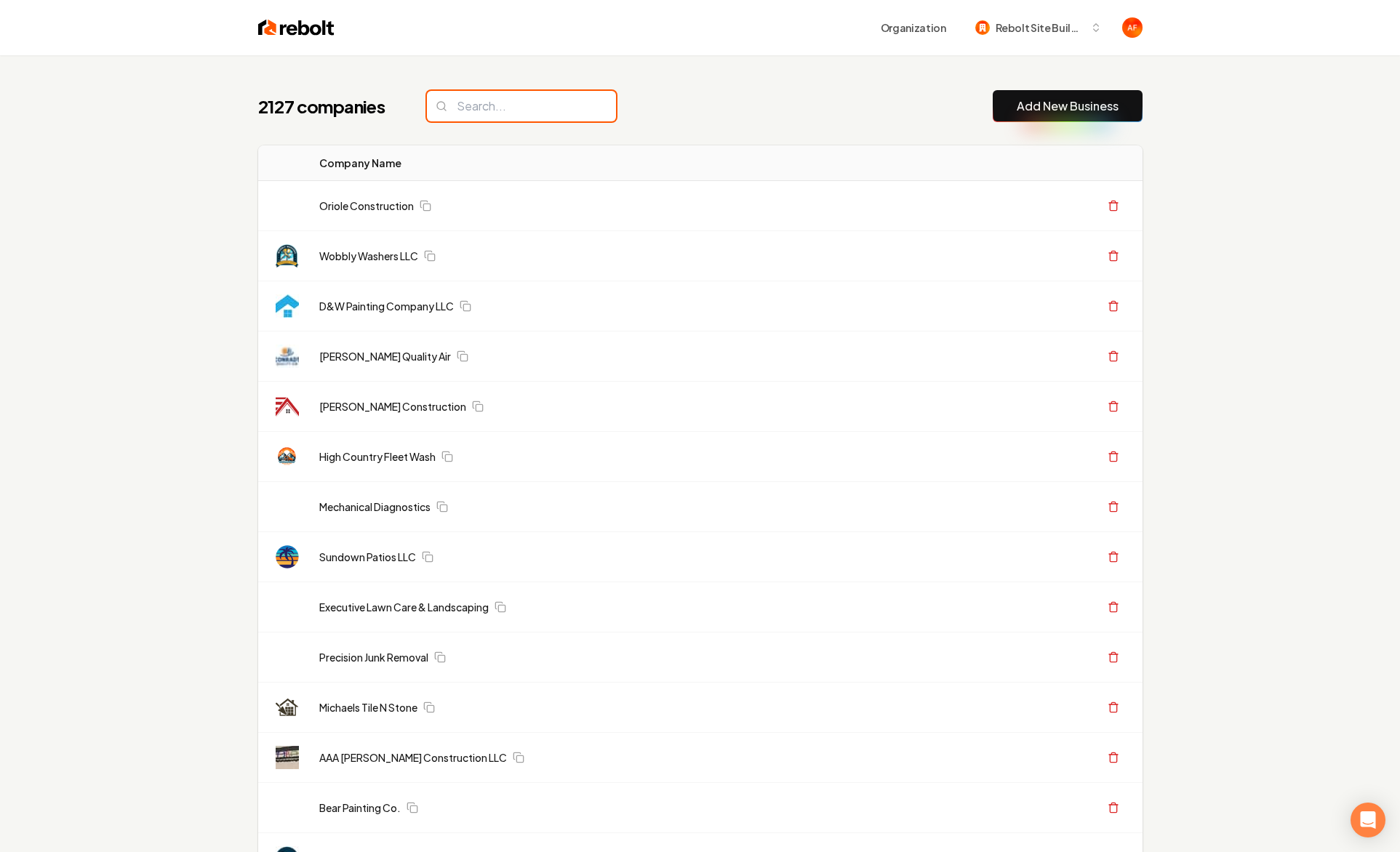
click at [525, 111] on input "search" at bounding box center [521, 106] width 189 height 31
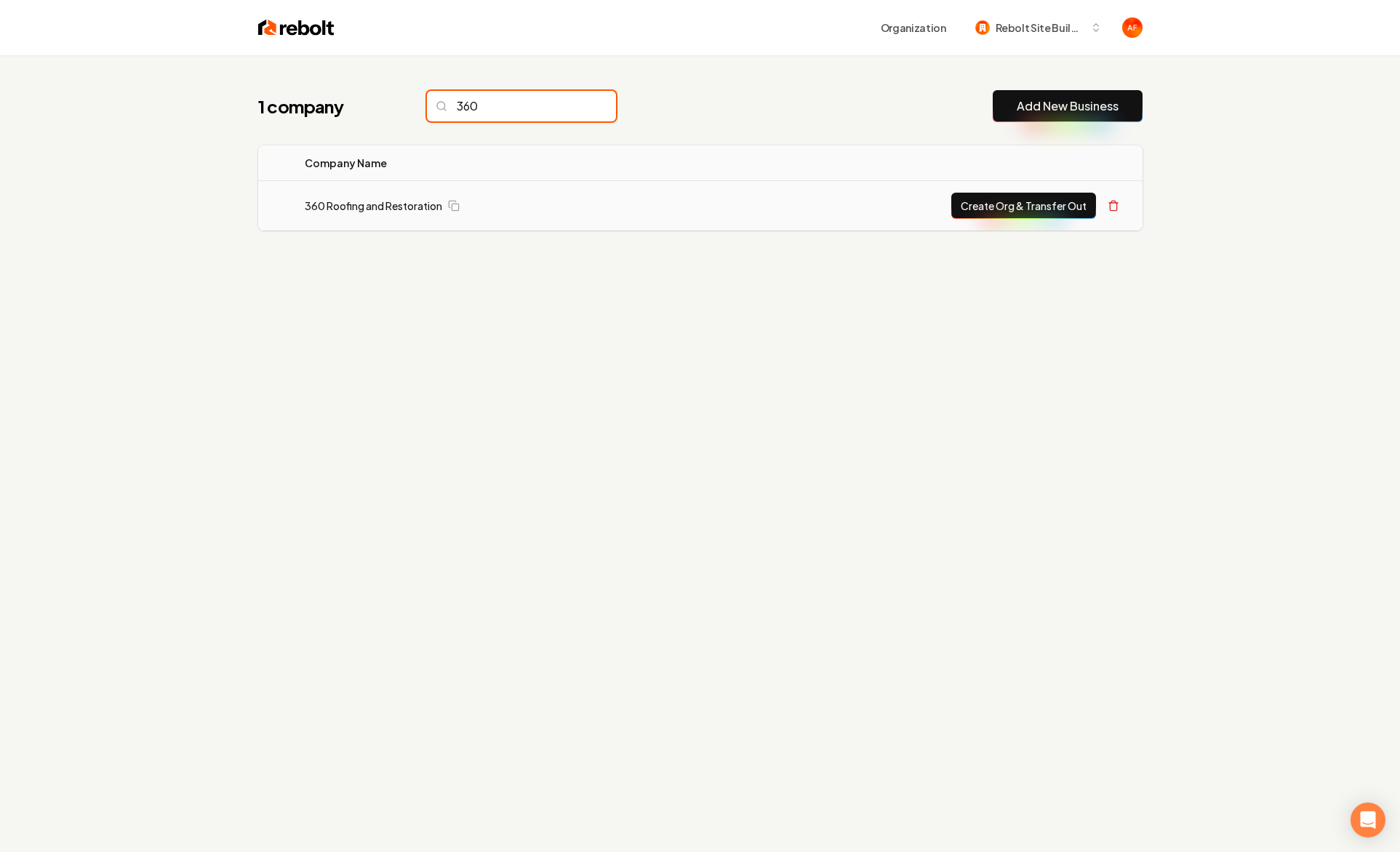
type input "360"
click at [987, 204] on button "Create Org & Transfer Out" at bounding box center [1023, 206] width 145 height 26
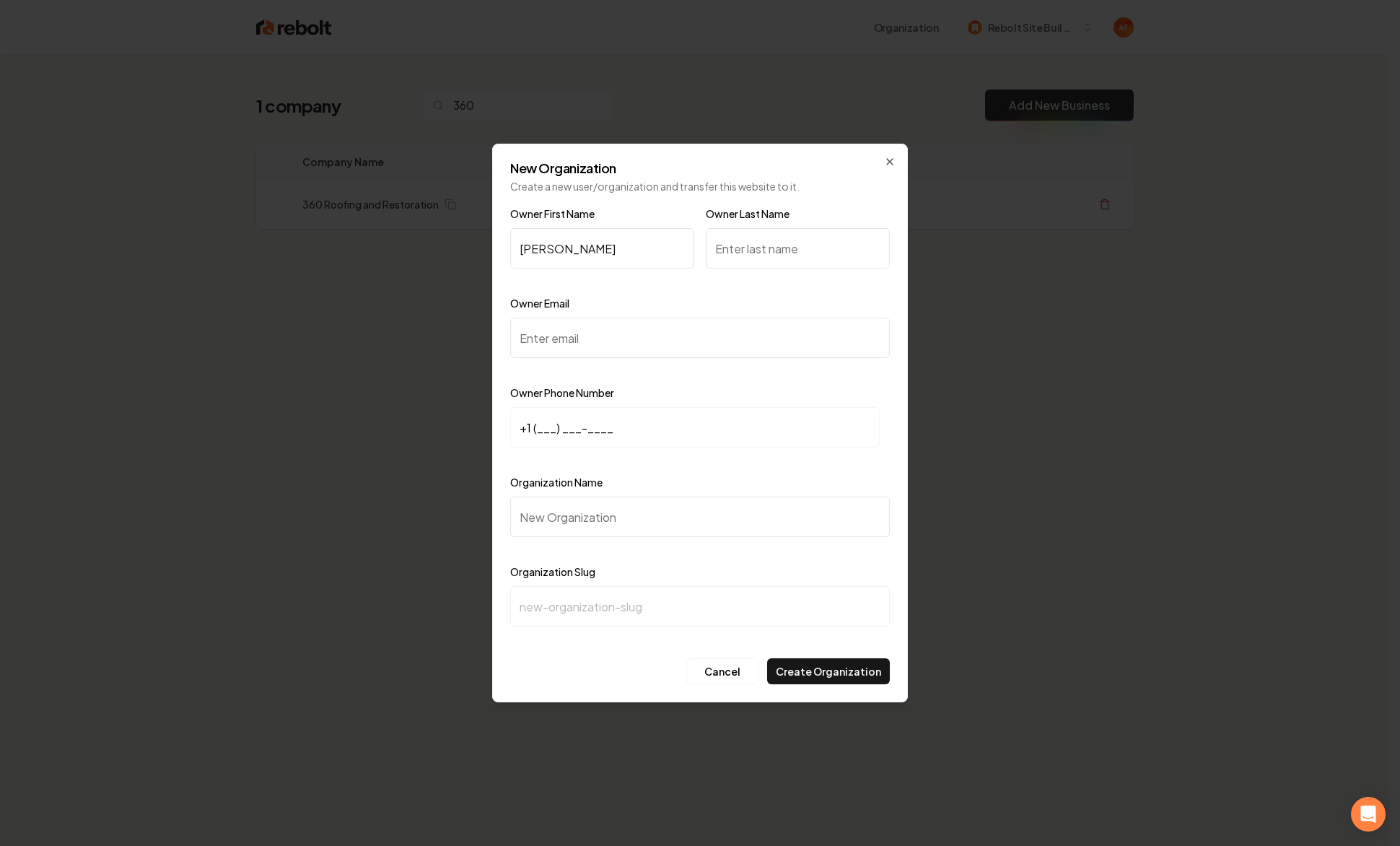
type input "Coy"
click at [754, 250] on input "Owner Last Name" at bounding box center [798, 248] width 184 height 40
type input "Wilson"
click at [680, 346] on input "Owner Email" at bounding box center [700, 337] width 380 height 40
paste input "coy@360roofingandrestoration.com"
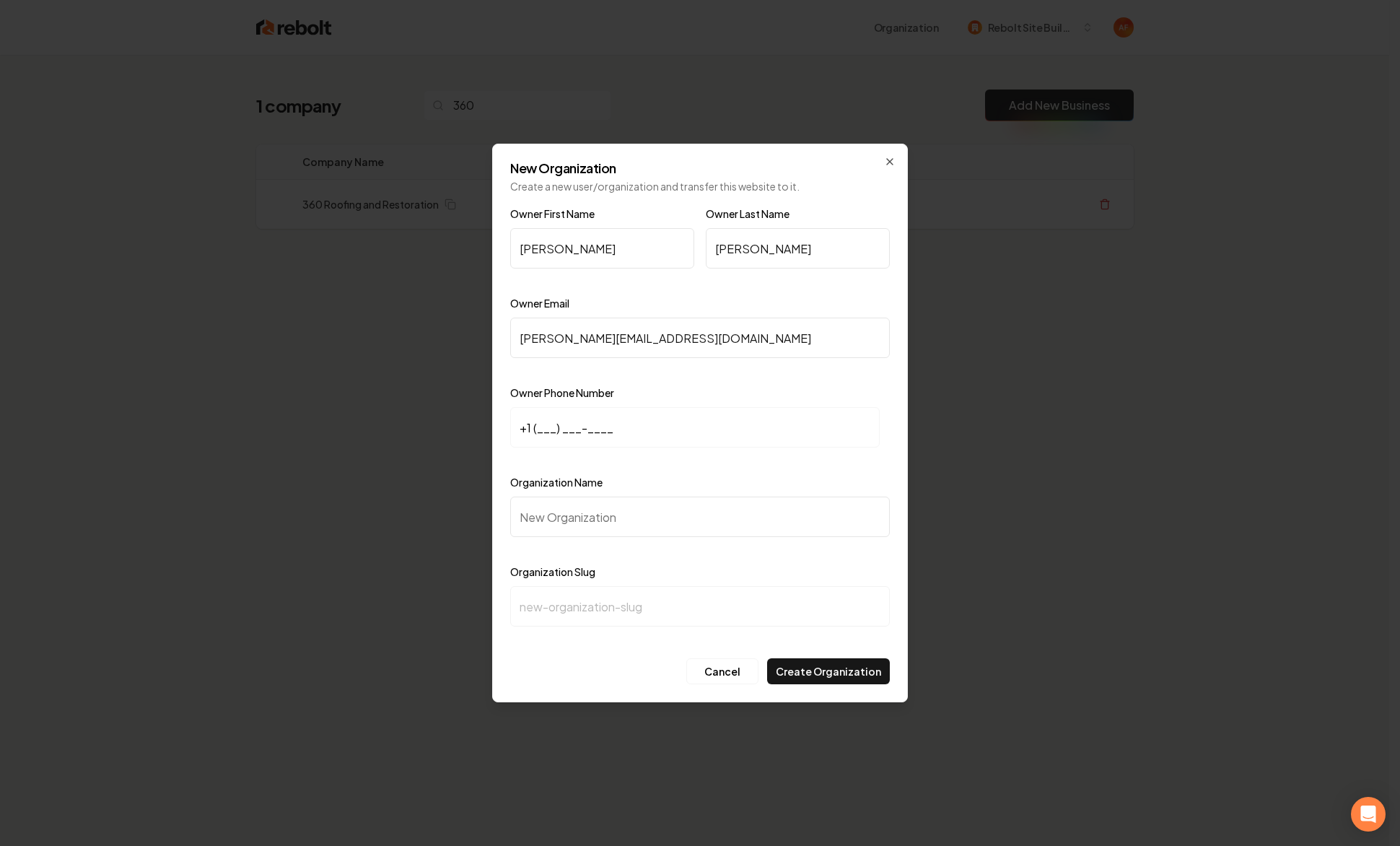
type input "coy@360roofingandrestoration.com"
drag, startPoint x: 536, startPoint y: 429, endPoint x: 646, endPoint y: 404, distance: 112.8
click at [536, 429] on input "+1 (___) ___-____" at bounding box center [695, 427] width 370 height 40
paste input "817) 323-8736"
type input "+1 (817) 323-8736"
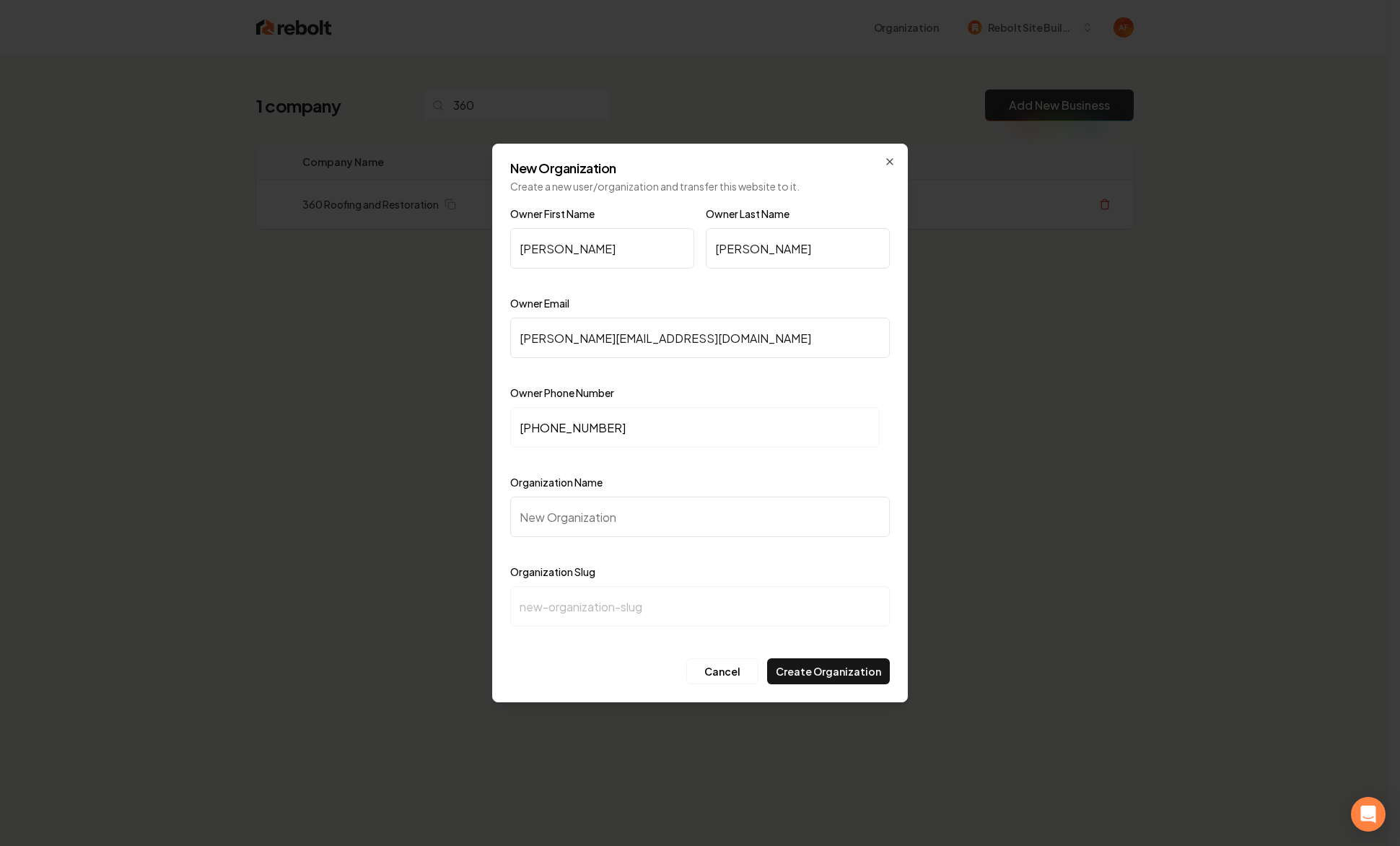
click at [574, 534] on input "Organization Name" at bounding box center [700, 516] width 380 height 40
paste input "360 Roofing And Restoration Roofing"
type input "360 Roofing And Restoration Roofing"
type input "360-roofing-and-restoration-roofing"
click button "Cancel" at bounding box center [722, 671] width 72 height 26
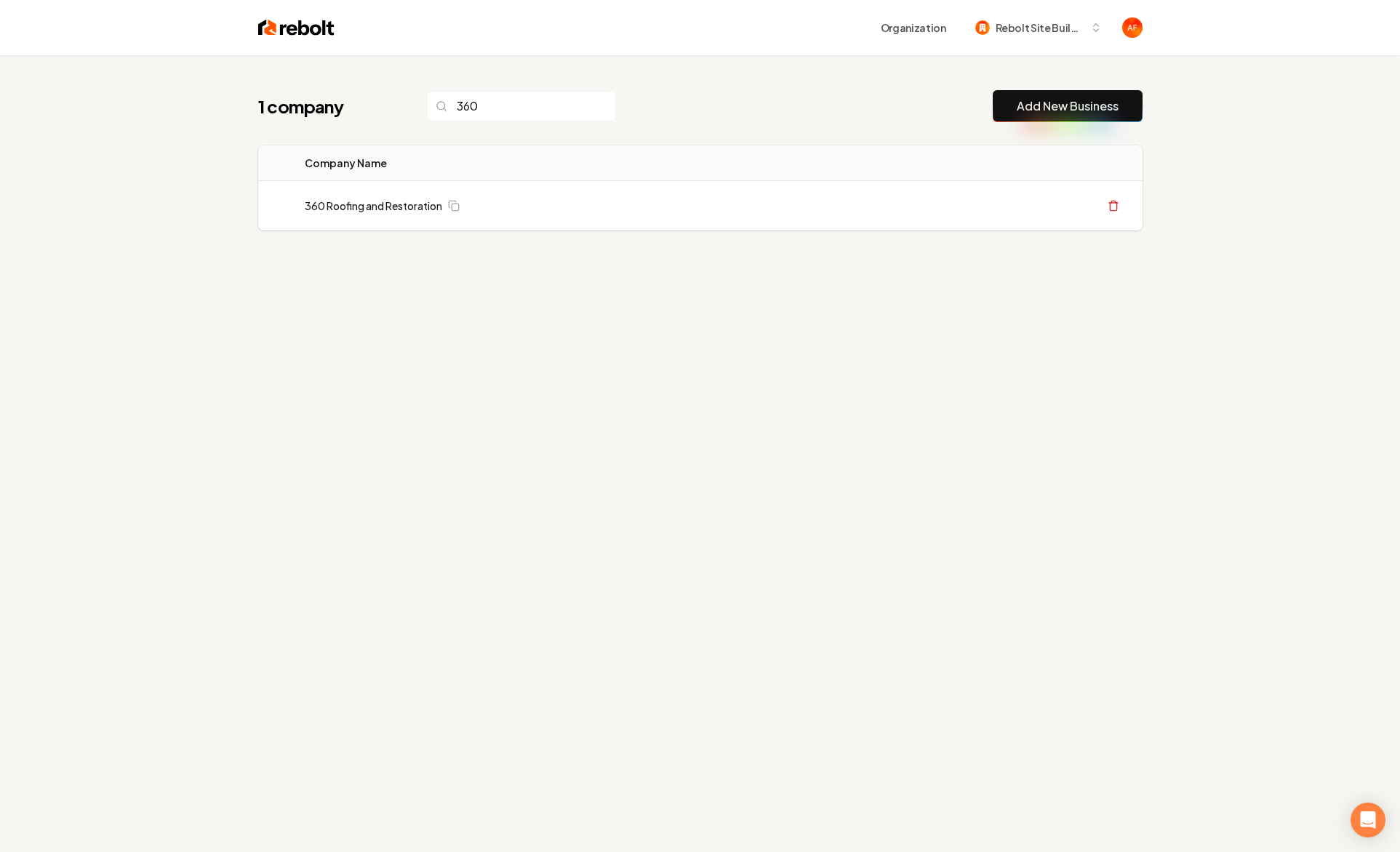
click at [298, 33] on img at bounding box center [296, 27] width 76 height 21
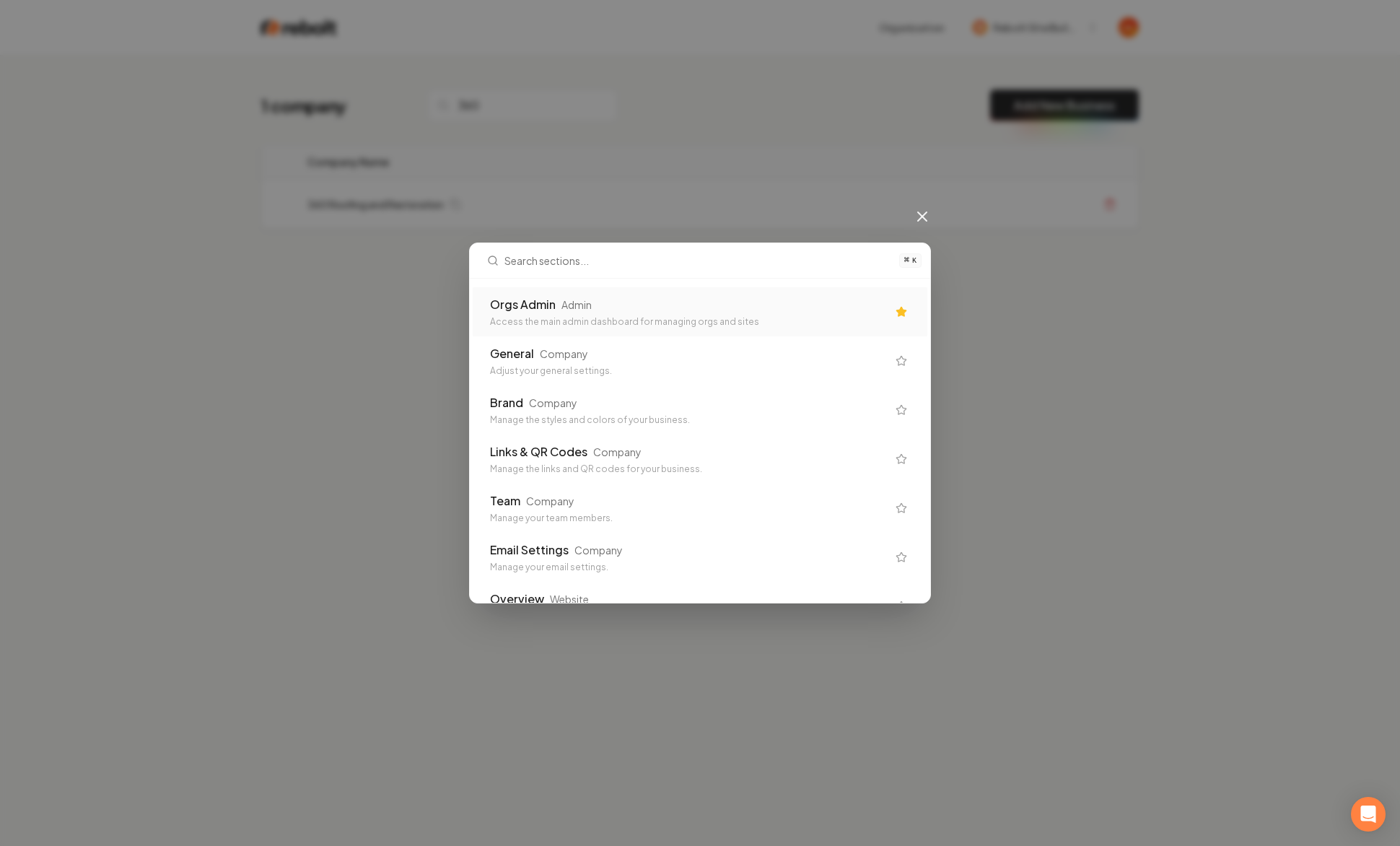
click at [792, 296] on div "Orgs Admin Admin" at bounding box center [688, 304] width 397 height 17
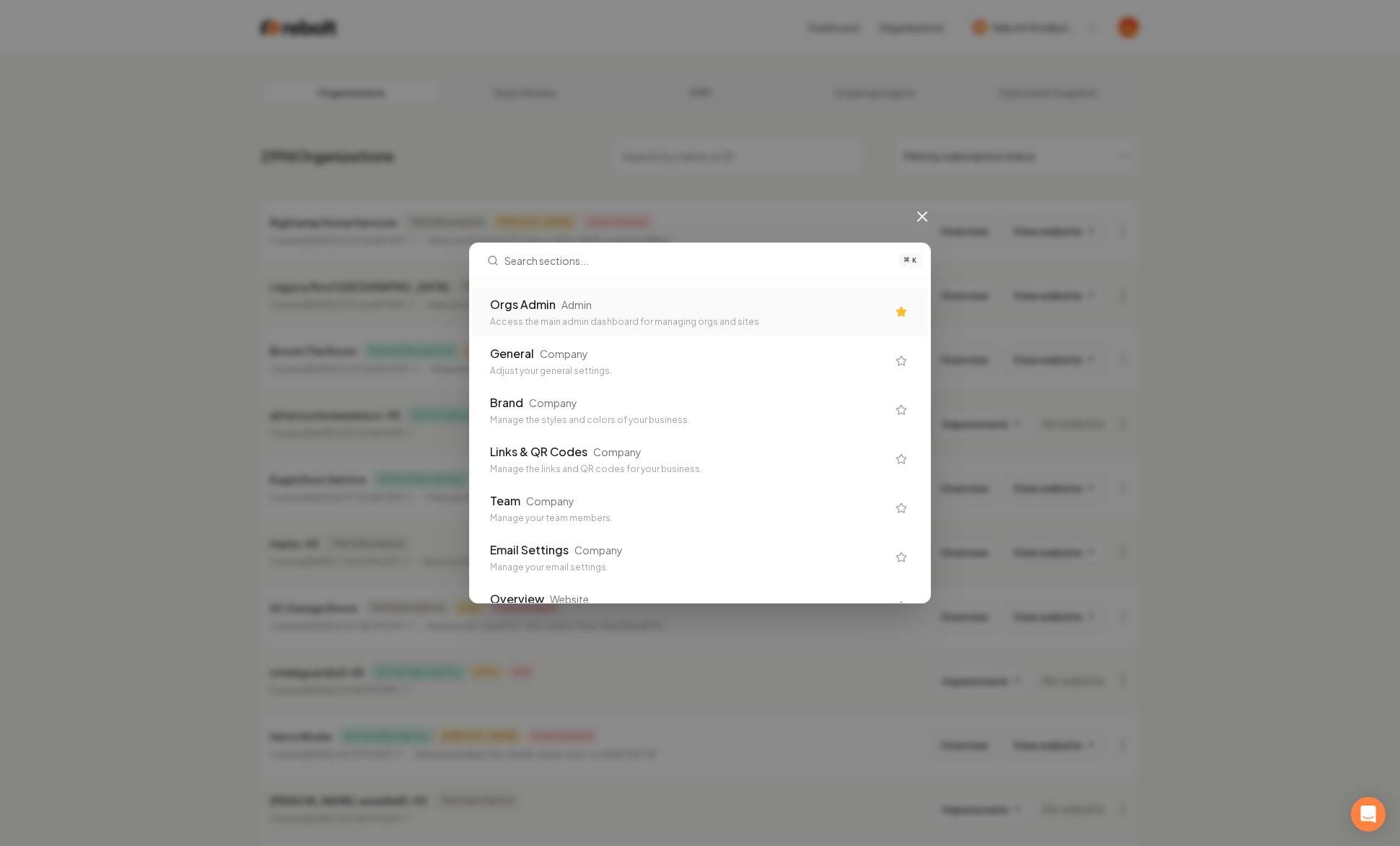
drag, startPoint x: 376, startPoint y: 68, endPoint x: 361, endPoint y: 63, distance: 15.8
click at [376, 68] on div "⌘ K Orgs Admin Admin Access the main admin dashboard for managing orgs and site…" at bounding box center [700, 423] width 1400 height 846
drag, startPoint x: 539, startPoint y: 287, endPoint x: 542, endPoint y: 302, distance: 15.3
click at [539, 289] on div "Orgs Admin Admin Access the main admin dashboard for managing orgs and sites" at bounding box center [700, 312] width 455 height 49
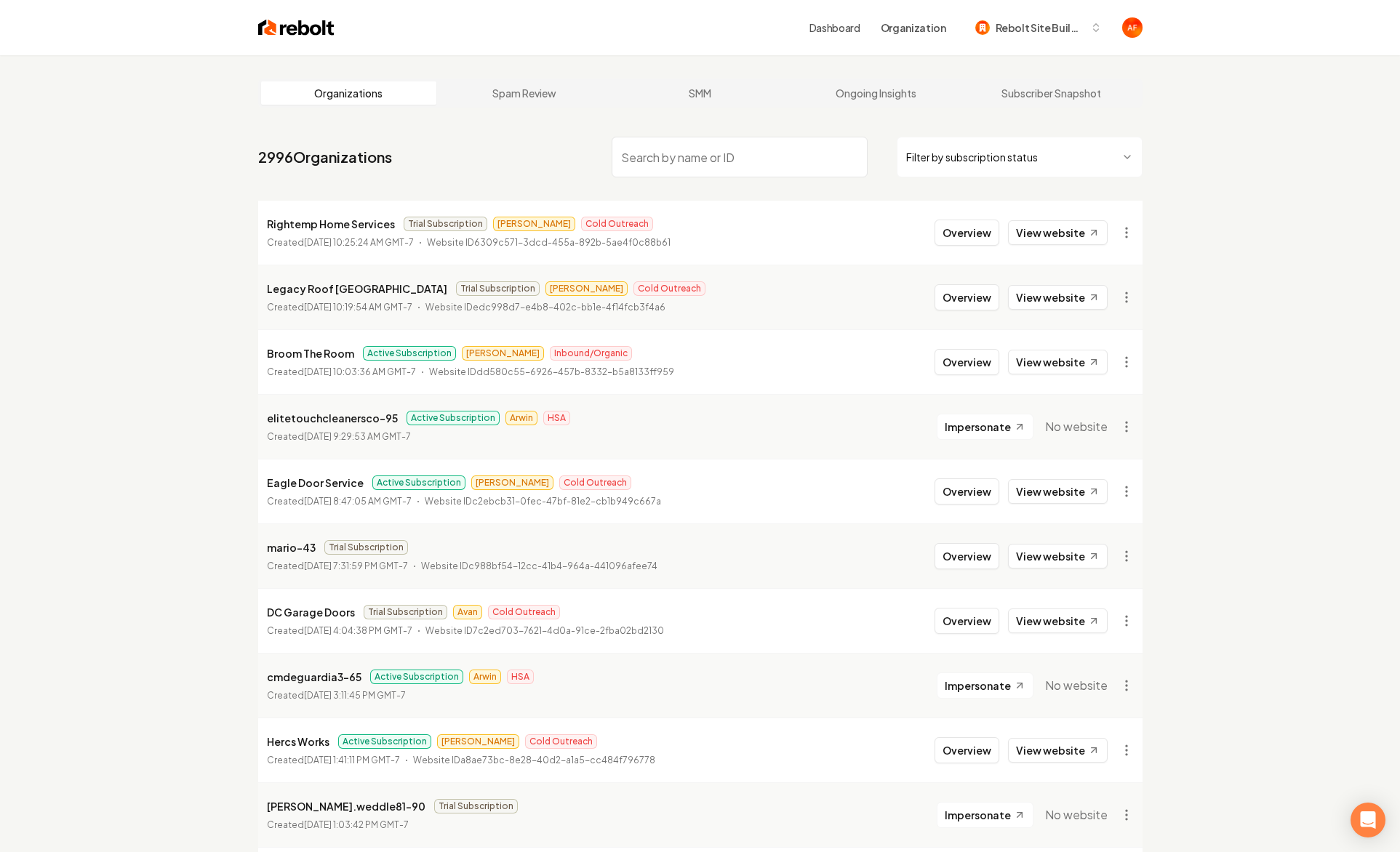
click at [547, 304] on p "Website ID edc998d7-e4b8-402c-bb1e-4f14fcb3f4a6" at bounding box center [546, 307] width 240 height 15
click at [297, 21] on img at bounding box center [296, 27] width 76 height 21
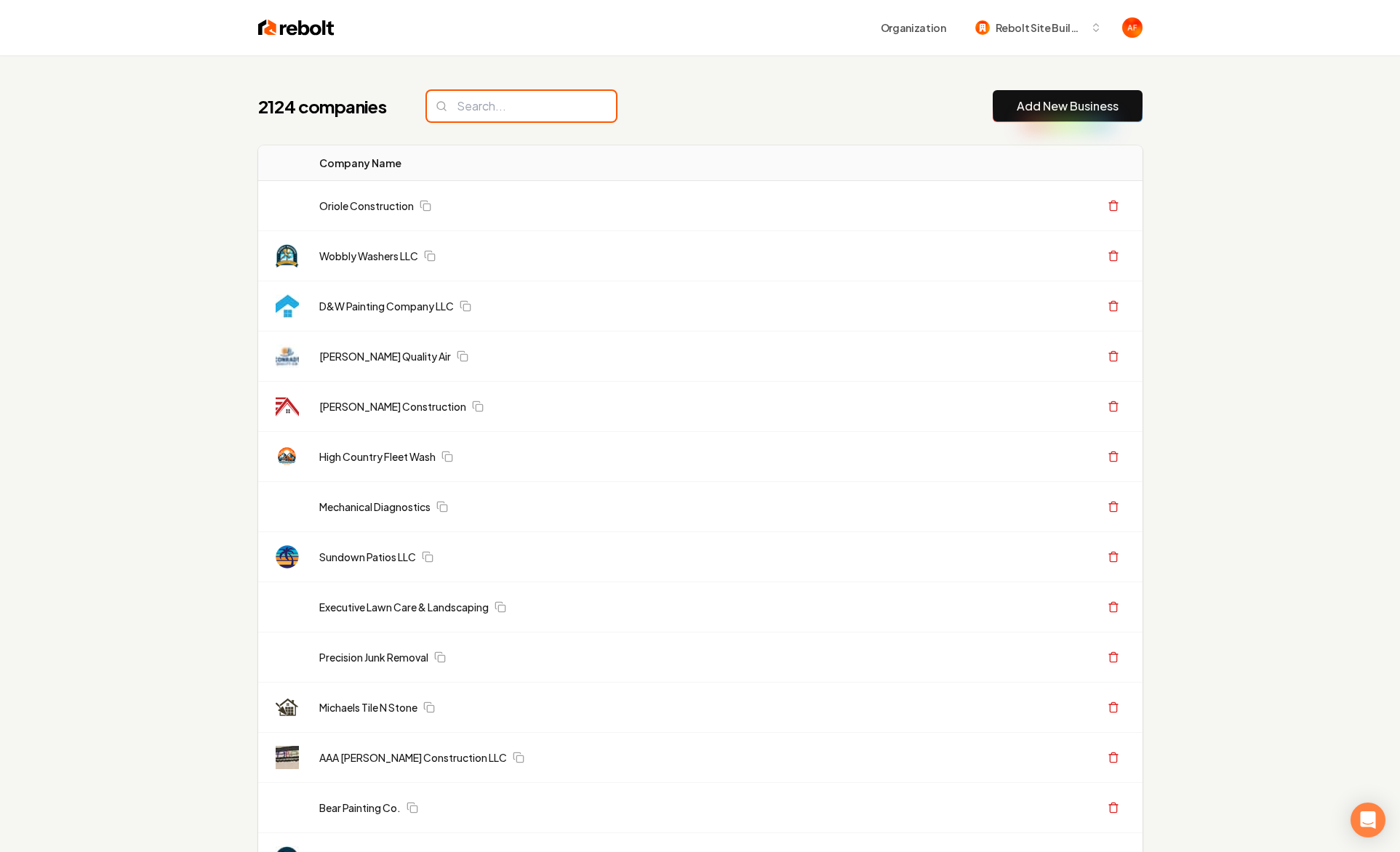
click at [555, 118] on input "search" at bounding box center [521, 106] width 189 height 31
click at [548, 110] on input "search" at bounding box center [521, 106] width 189 height 31
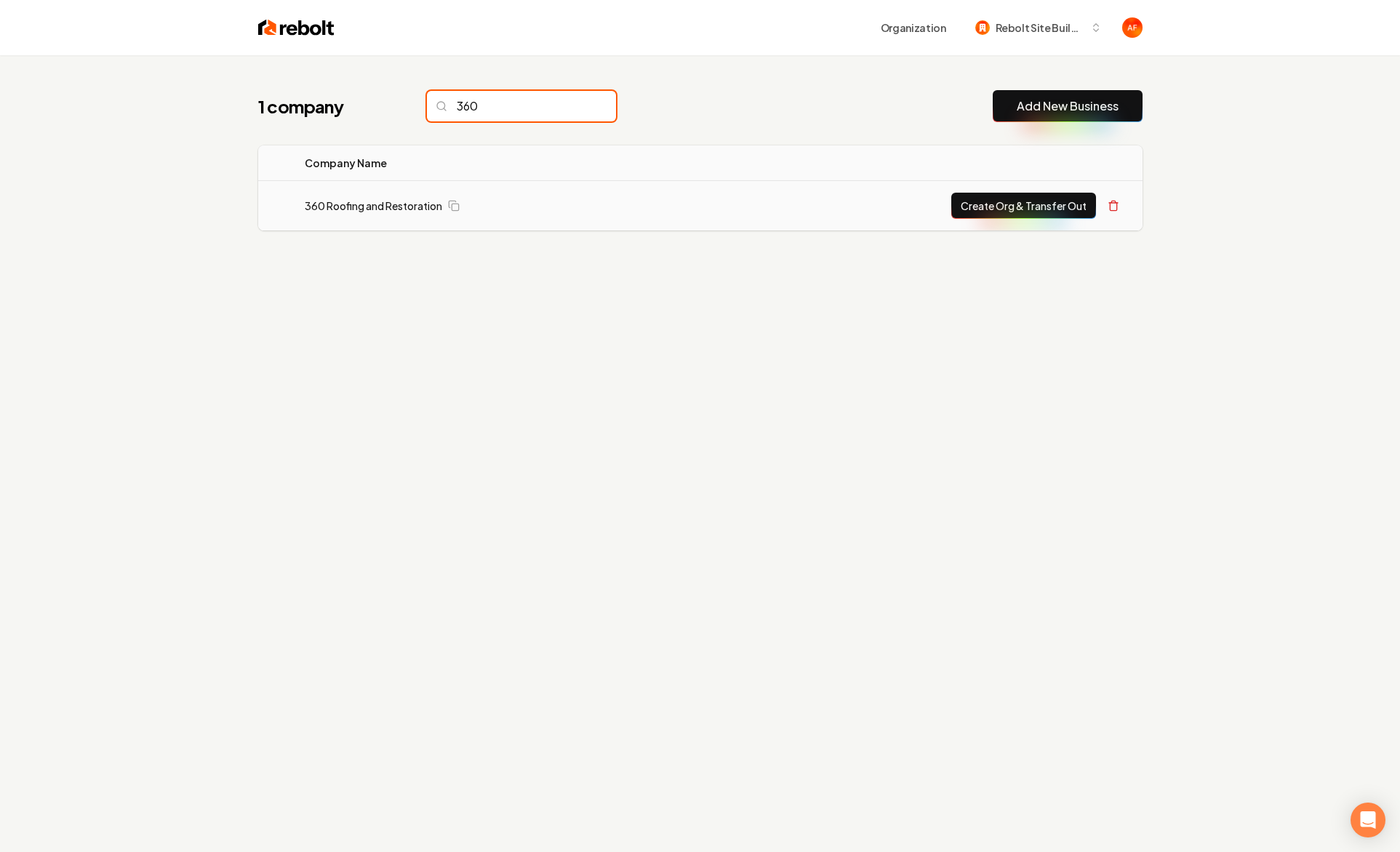
type input "360"
click at [1030, 211] on button "Create Org & Transfer Out" at bounding box center [1023, 206] width 145 height 26
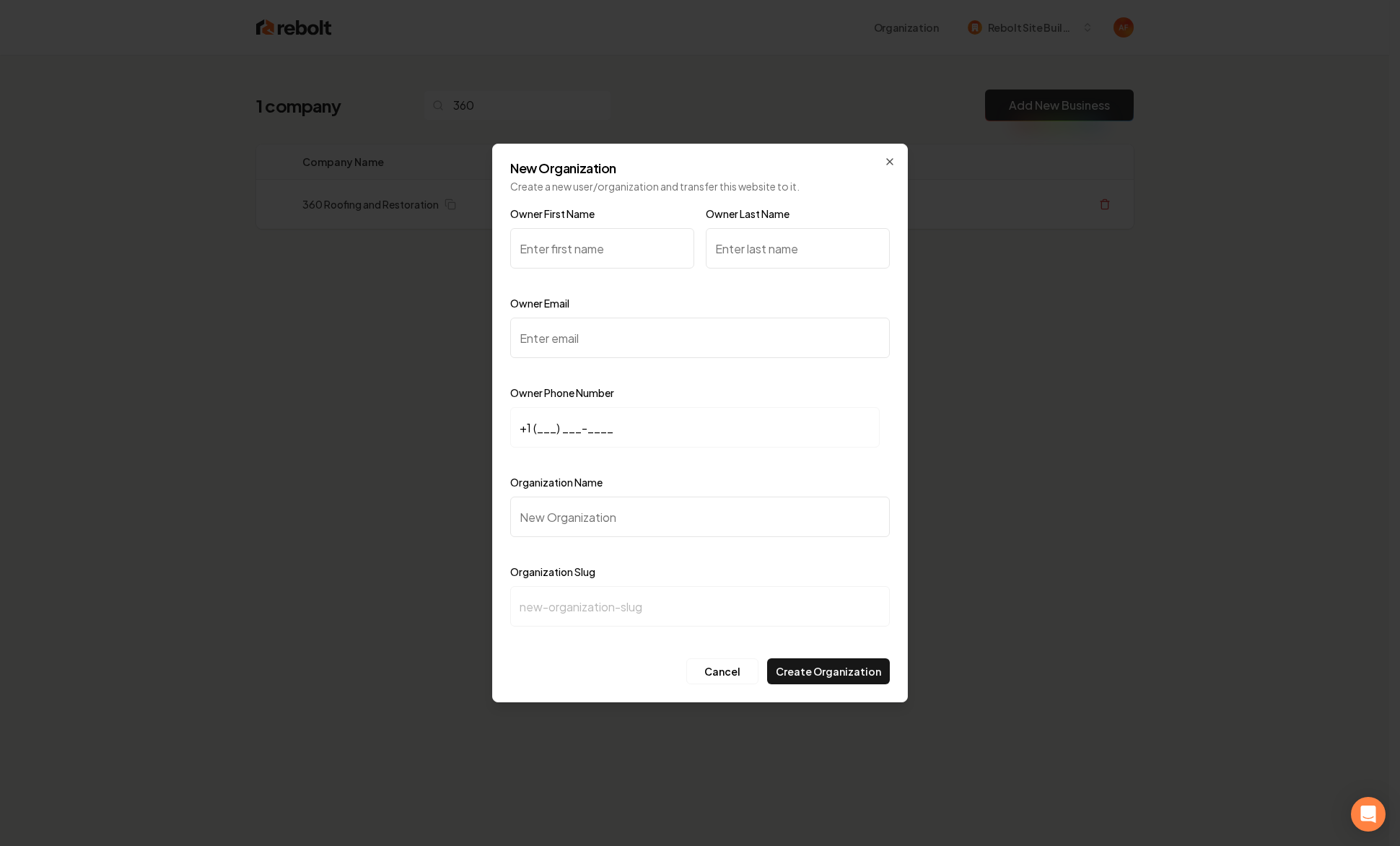
click at [579, 245] on input "Owner First Name" at bounding box center [602, 248] width 184 height 40
type input "Coy"
type input "Wilson"
click at [574, 347] on input "Owner Email" at bounding box center [700, 337] width 380 height 40
paste input "coy@360roofingandrestoration.com"
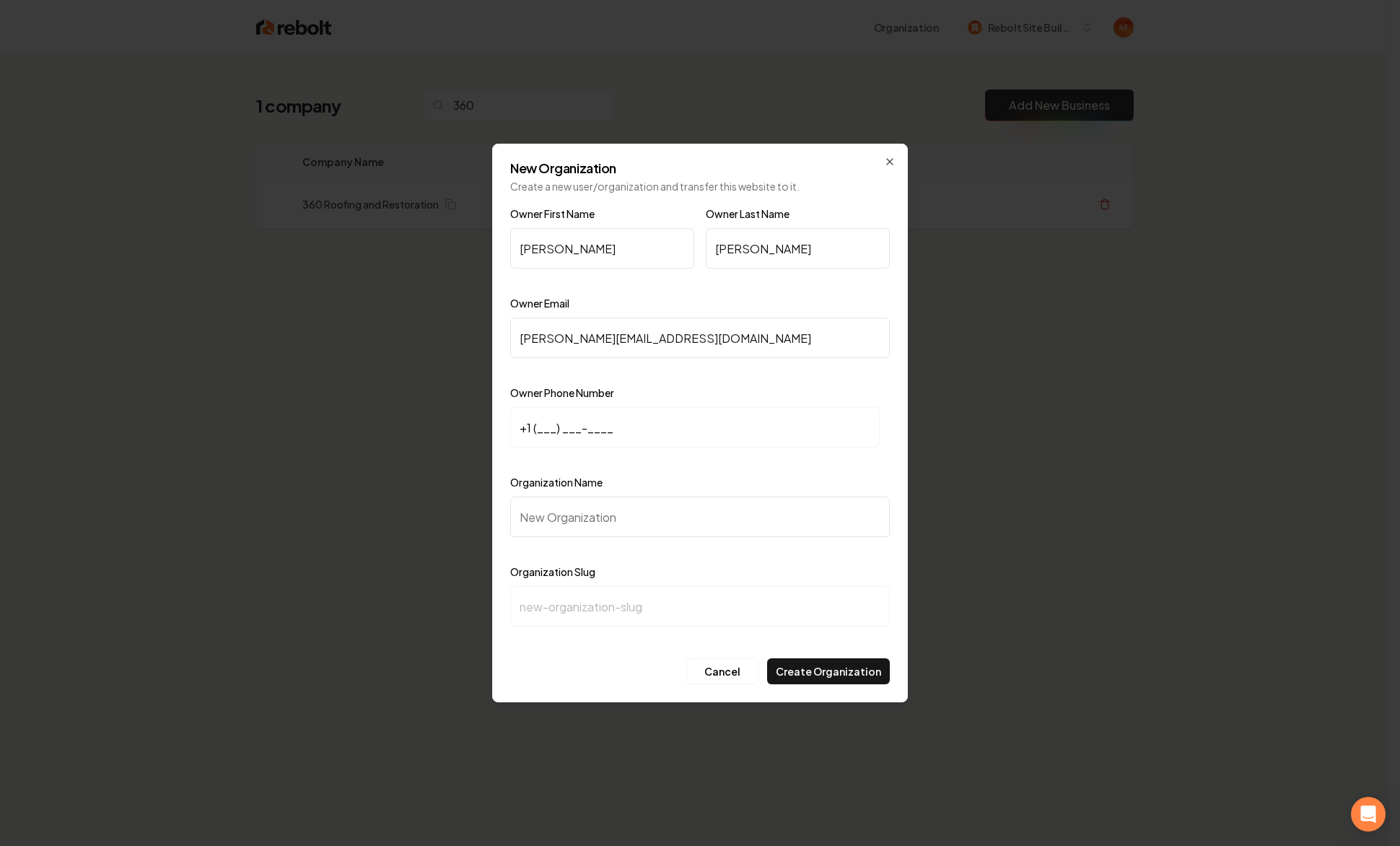
type input "coy@360roofingandrestoration.com"
click at [542, 429] on input "+1 (___) ___-____" at bounding box center [695, 427] width 370 height 40
click at [541, 429] on input "+1 (___) ___-____" at bounding box center [695, 427] width 370 height 40
click at [539, 428] on input "+1 (___) ___-____" at bounding box center [695, 427] width 370 height 40
click at [537, 426] on input "+1 (___) ___-____" at bounding box center [695, 427] width 370 height 40
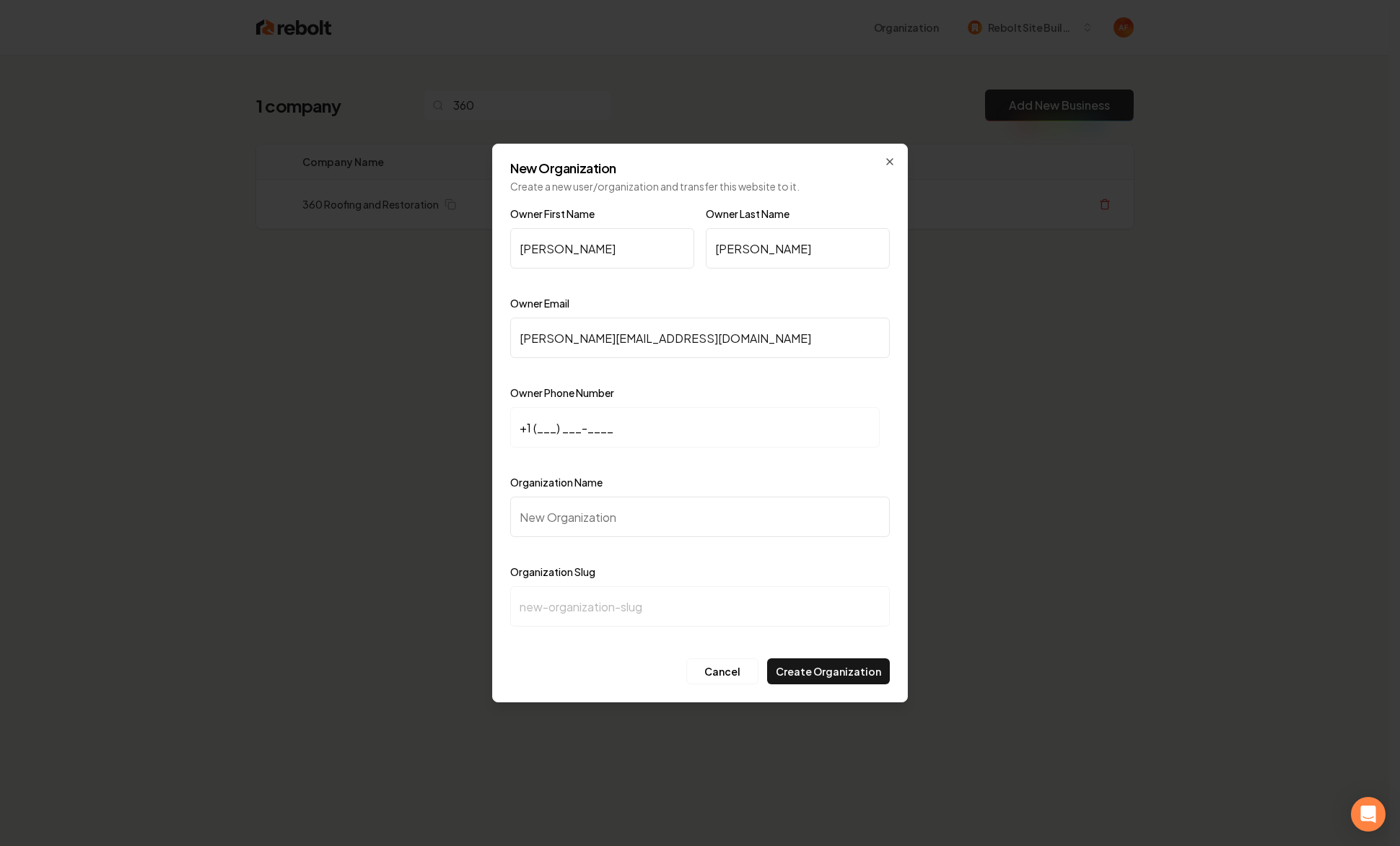
paste input "817) 323-8736"
type input "+1 (817) 323-8736"
click at [617, 524] on input "Organization Name" at bounding box center [700, 516] width 380 height 40
paste input "360 Roofing And Restoration Roofing"
type input "360 Roofing And Restoration Roofing"
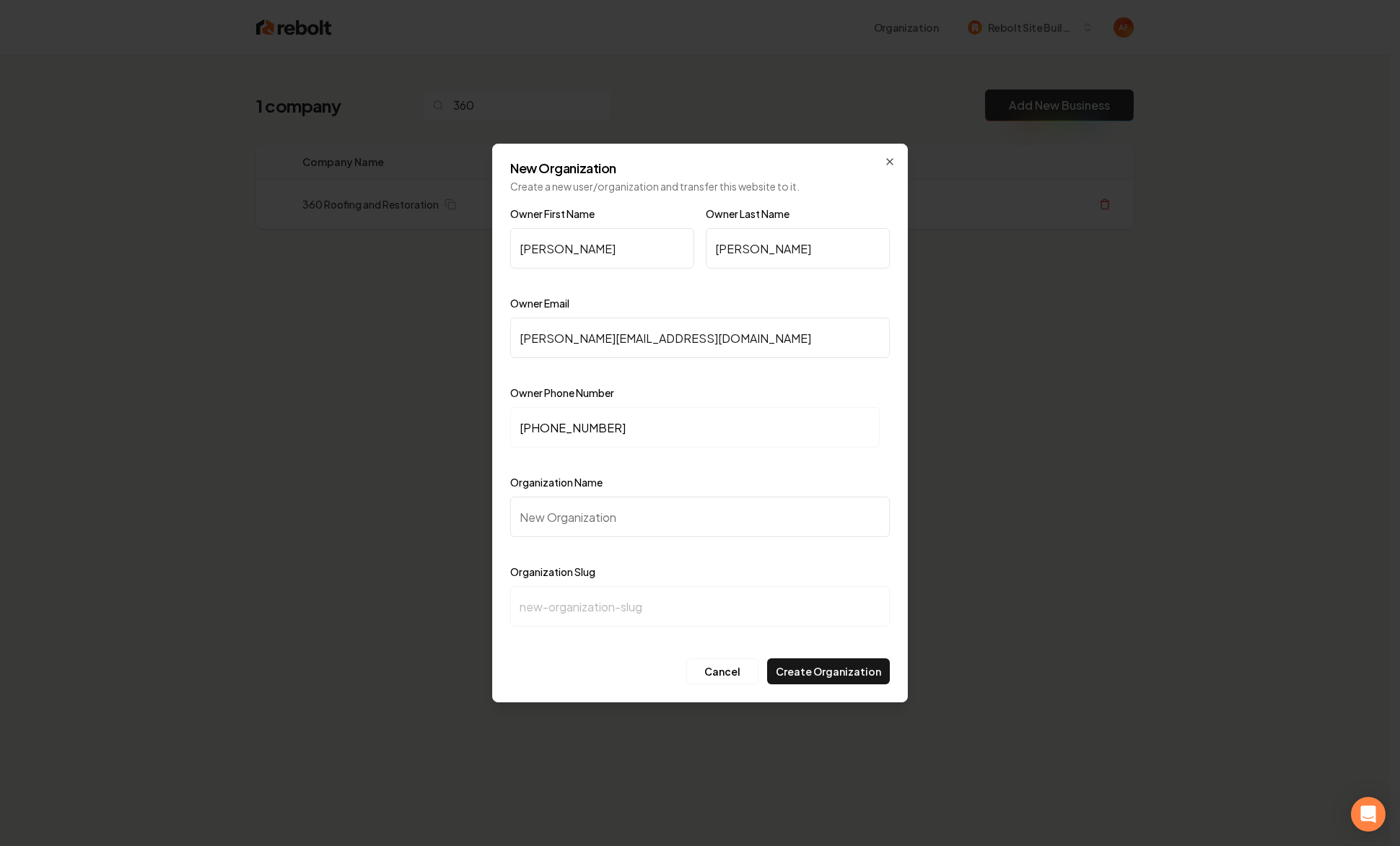
type input "360-roofing-and-restoration-roofing"
drag, startPoint x: 765, startPoint y: 515, endPoint x: 679, endPoint y: 516, distance: 86.0
click at [678, 517] on input "360 Roofing And Restoration Roofing" at bounding box center [700, 516] width 380 height 40
type input "360 Roofing And Restoration"
type input "360-roofing-and-restoration"
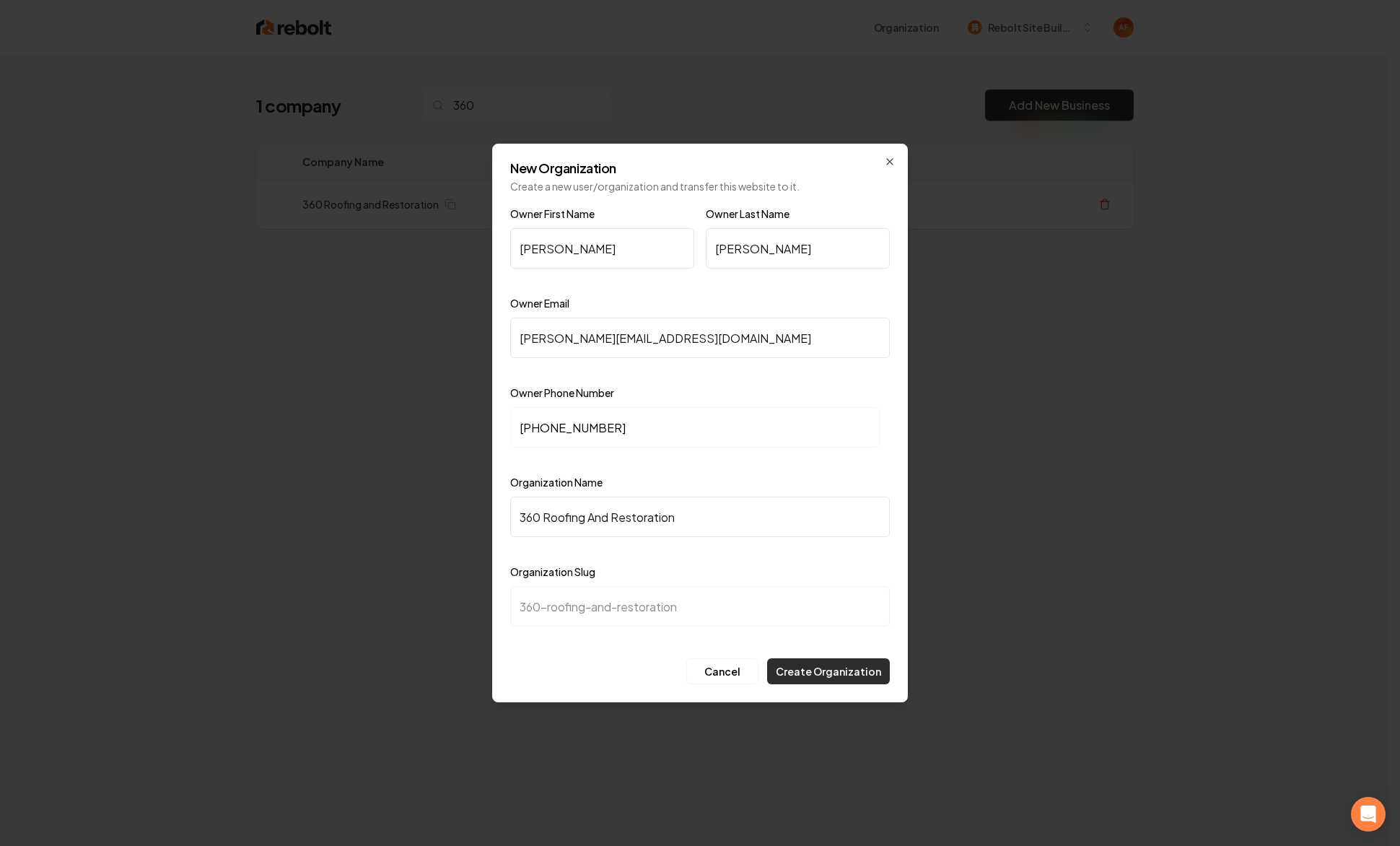
type input "360 Roofing And Restoration"
click at [823, 672] on button "Create Organization" at bounding box center [829, 671] width 123 height 26
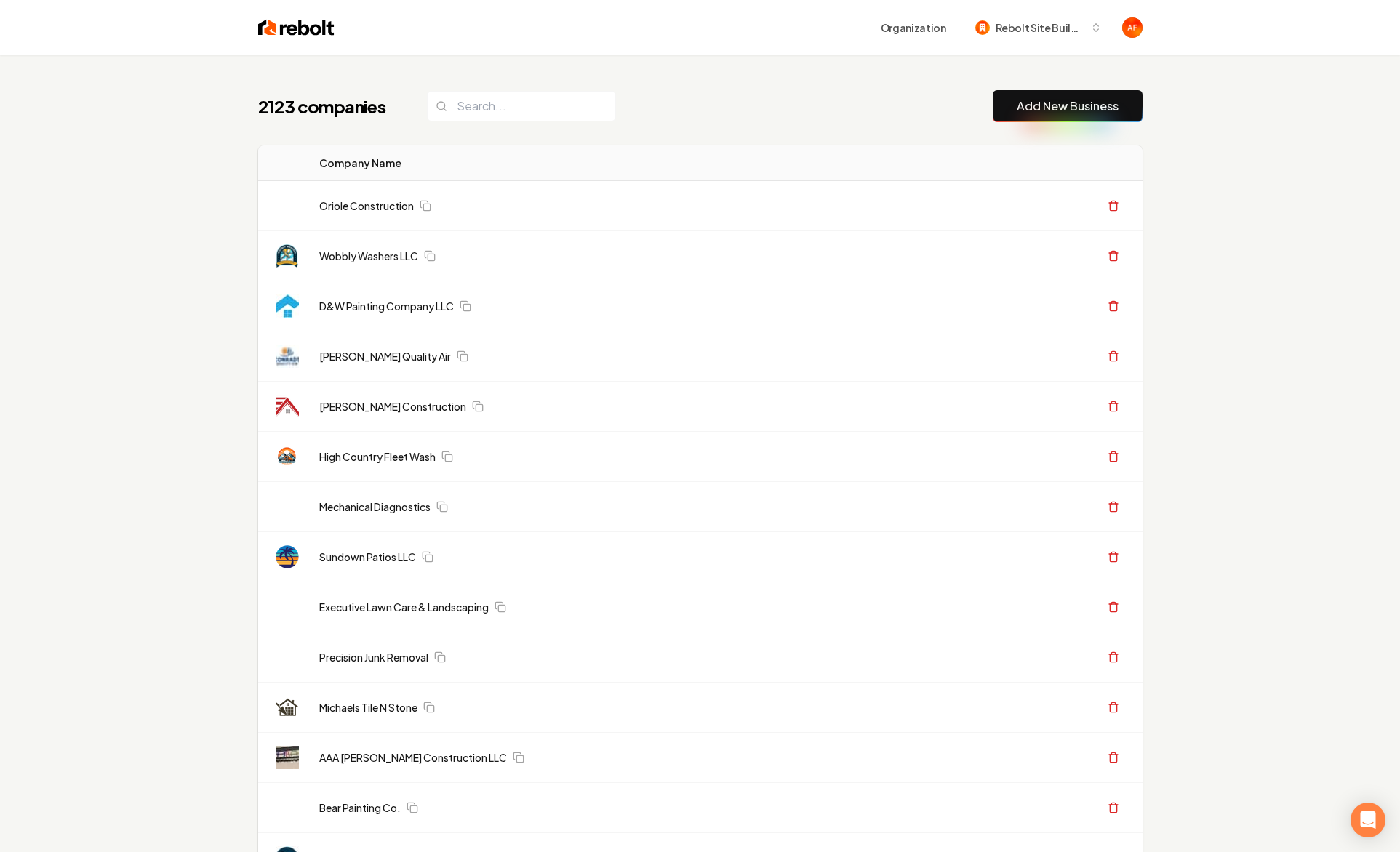
drag, startPoint x: 285, startPoint y: 128, endPoint x: 292, endPoint y: 122, distance: 9.2
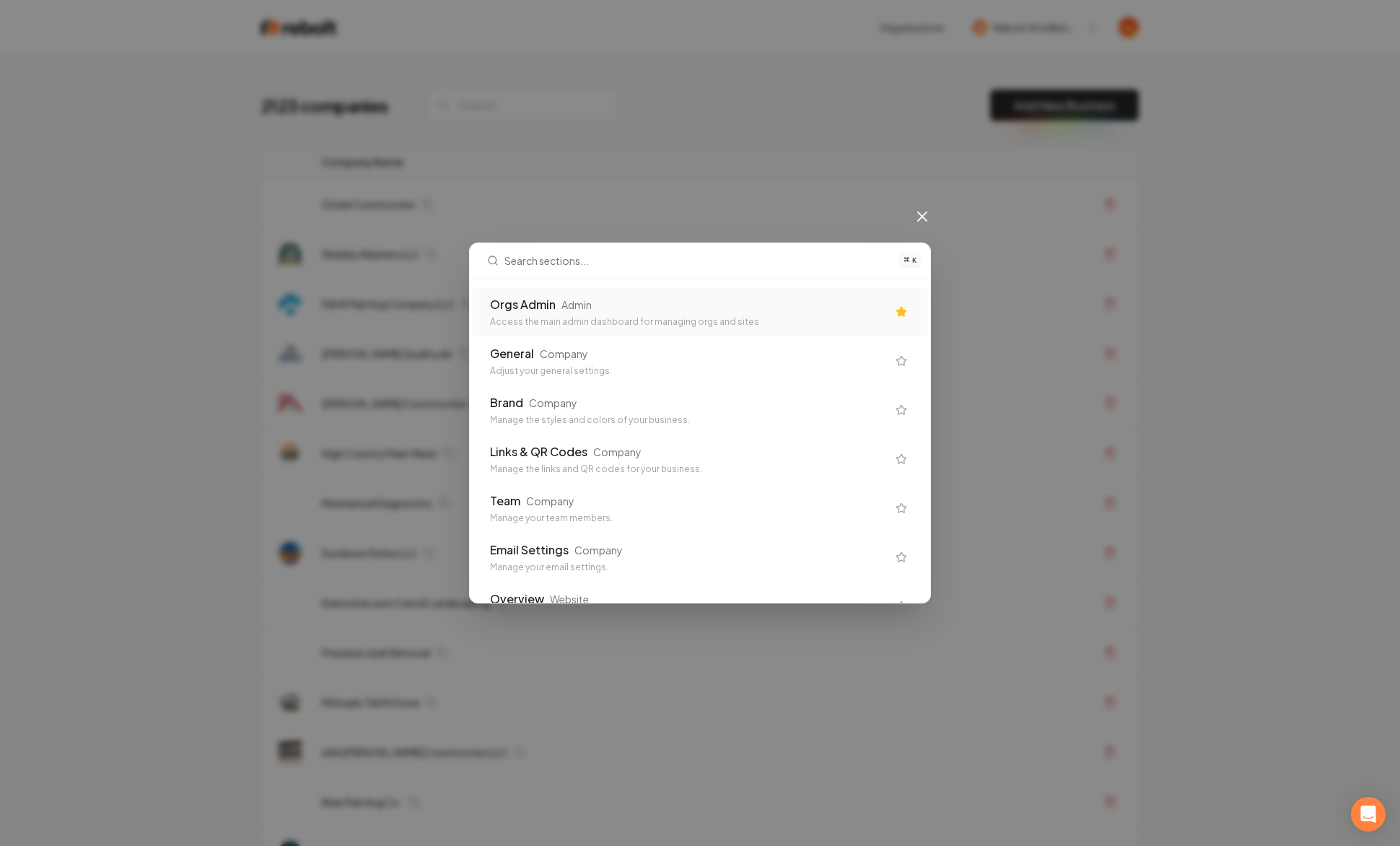
click at [543, 305] on div "Orgs Admin" at bounding box center [522, 304] width 66 height 17
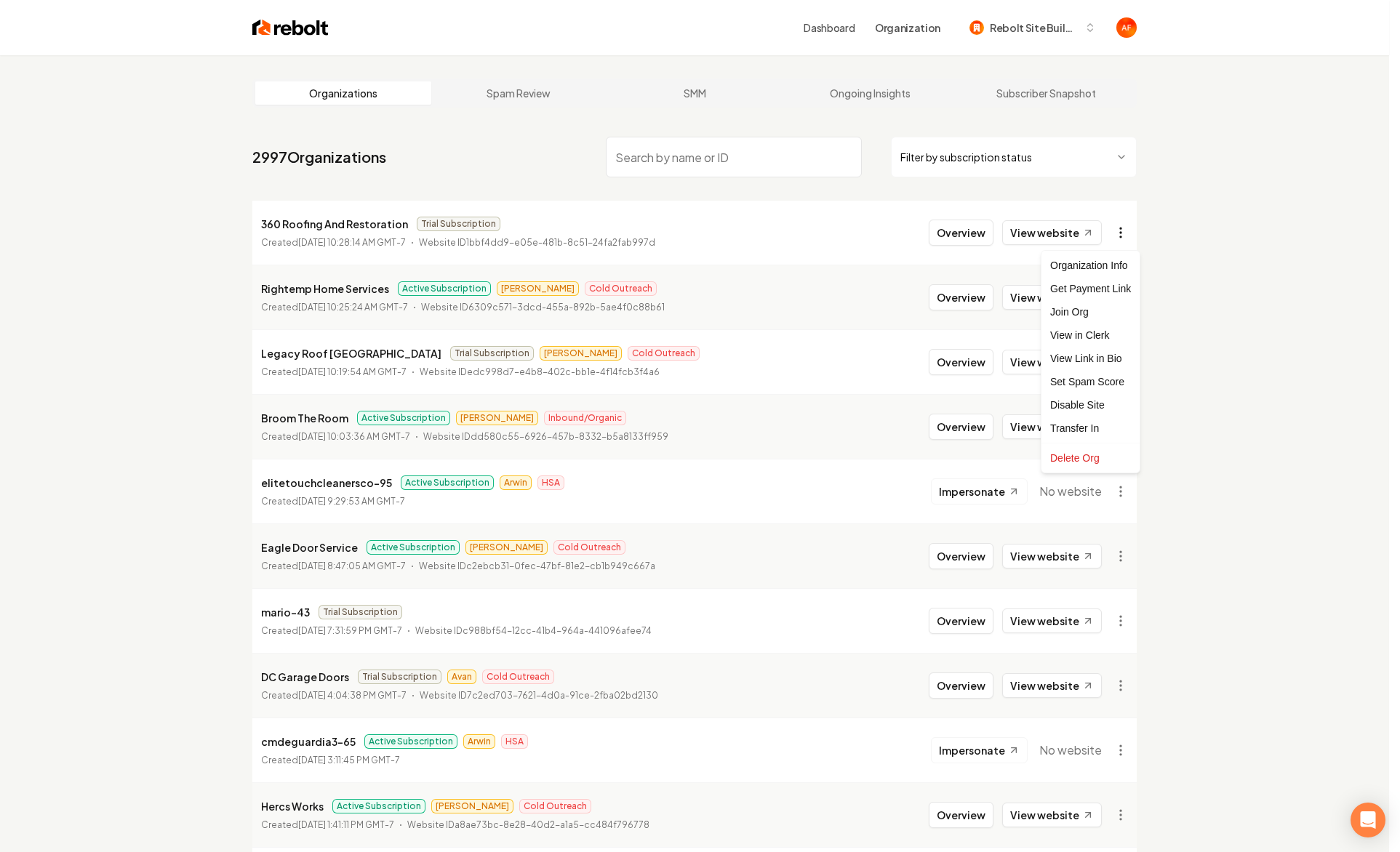
click at [1118, 232] on html "Dashboard Organization Rebolt Site Builder Organizations Spam Review SMM Ongoin…" at bounding box center [700, 426] width 1400 height 852
click at [1101, 289] on div "Get Payment Link" at bounding box center [1091, 288] width 93 height 23
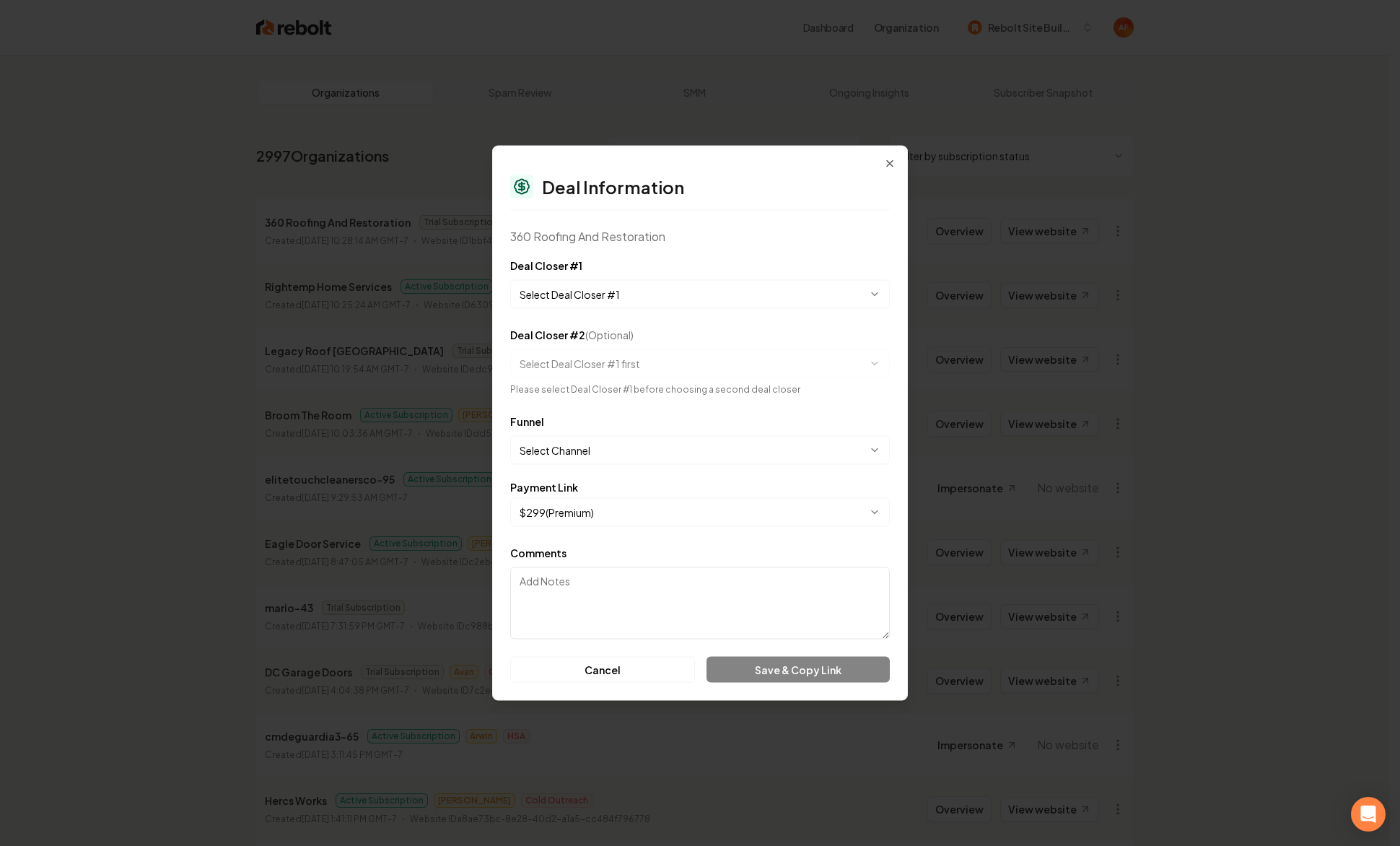
click at [631, 291] on body "Dashboard Organization Rebolt Site Builder Organizations Spam Review SMM Ongoin…" at bounding box center [694, 423] width 1389 height 846
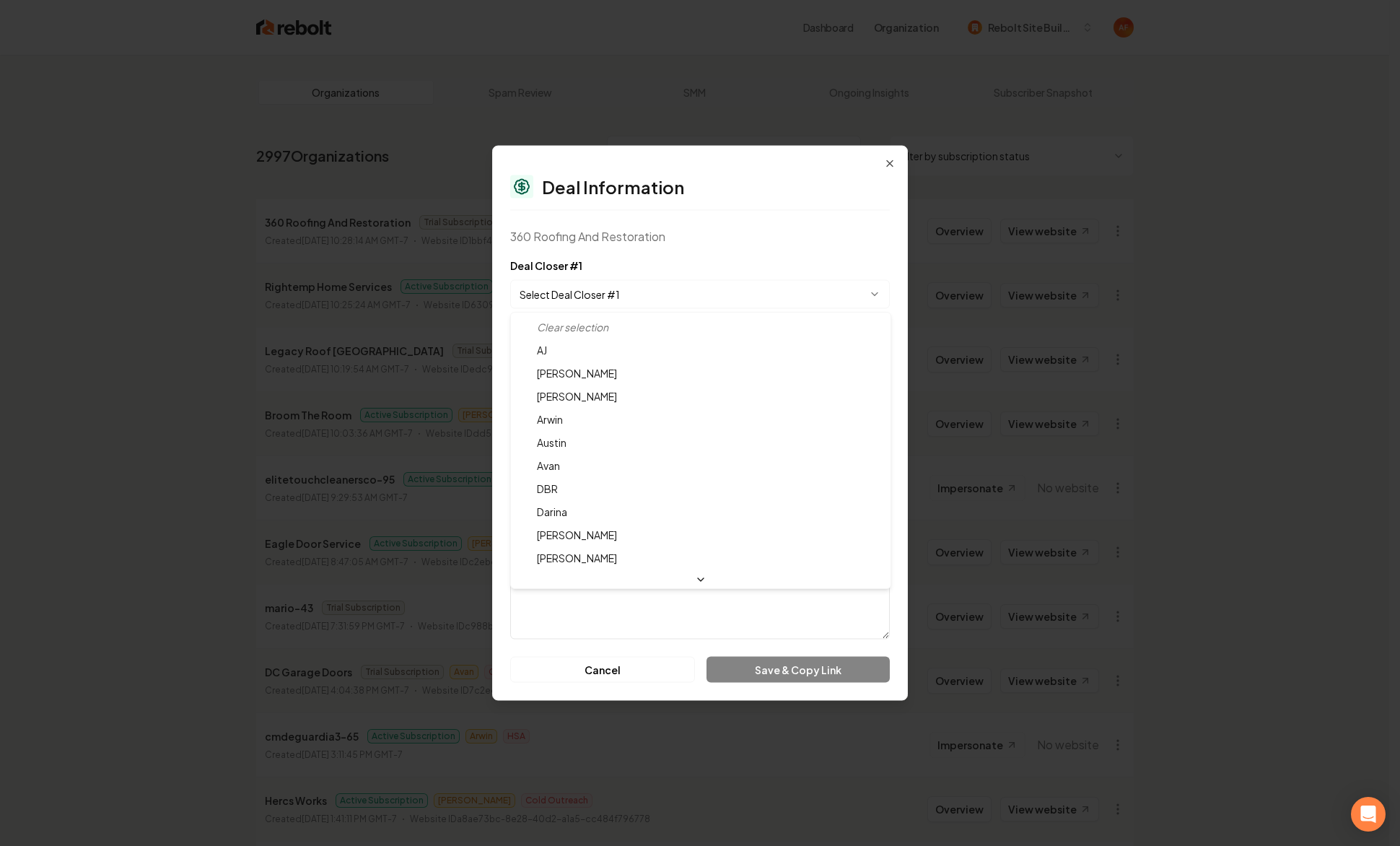
select select "**********"
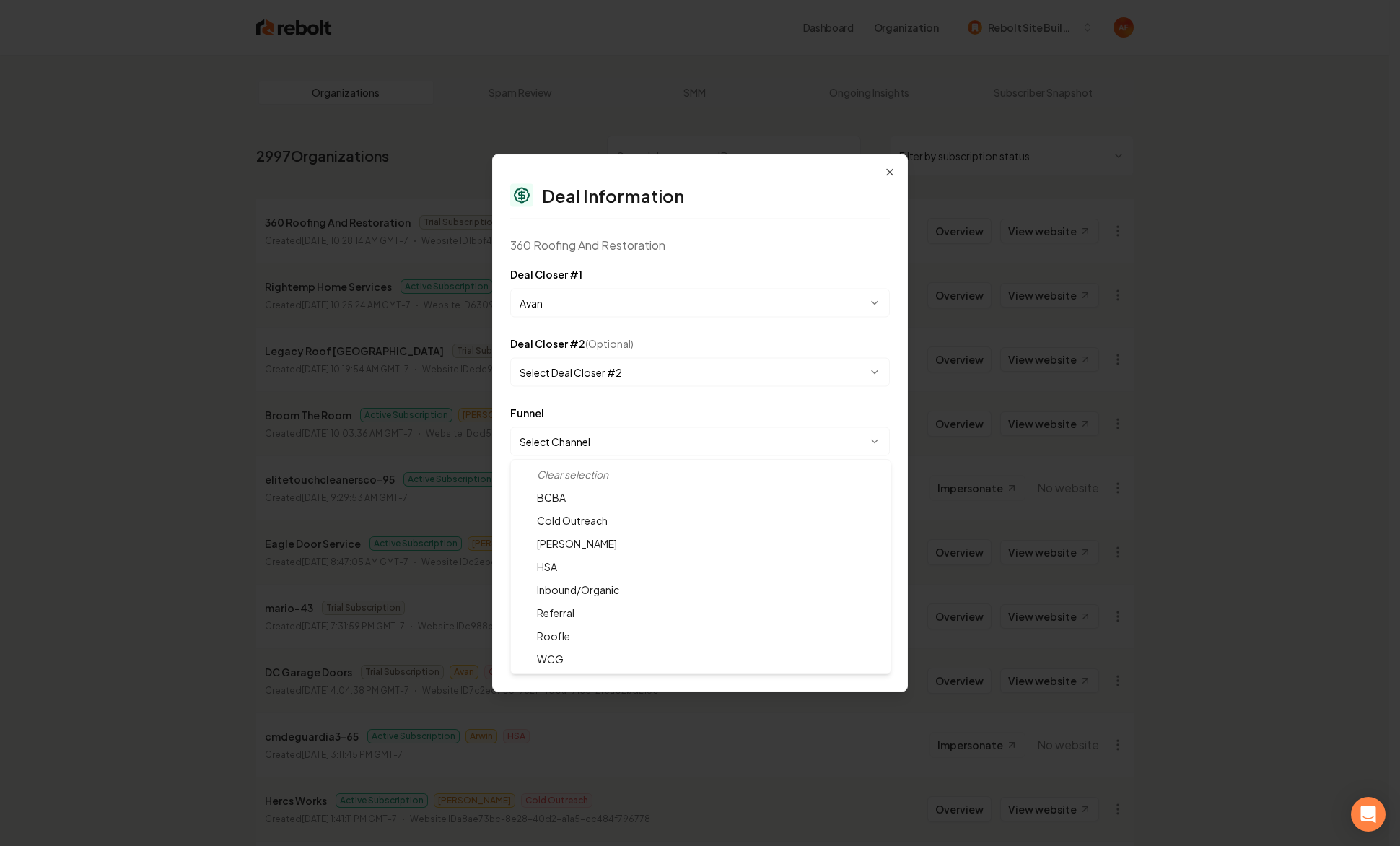
click at [595, 432] on body "Dashboard Organization Rebolt Site Builder Organizations Spam Review SMM Ongoin…" at bounding box center [694, 423] width 1389 height 846
select select "**********"
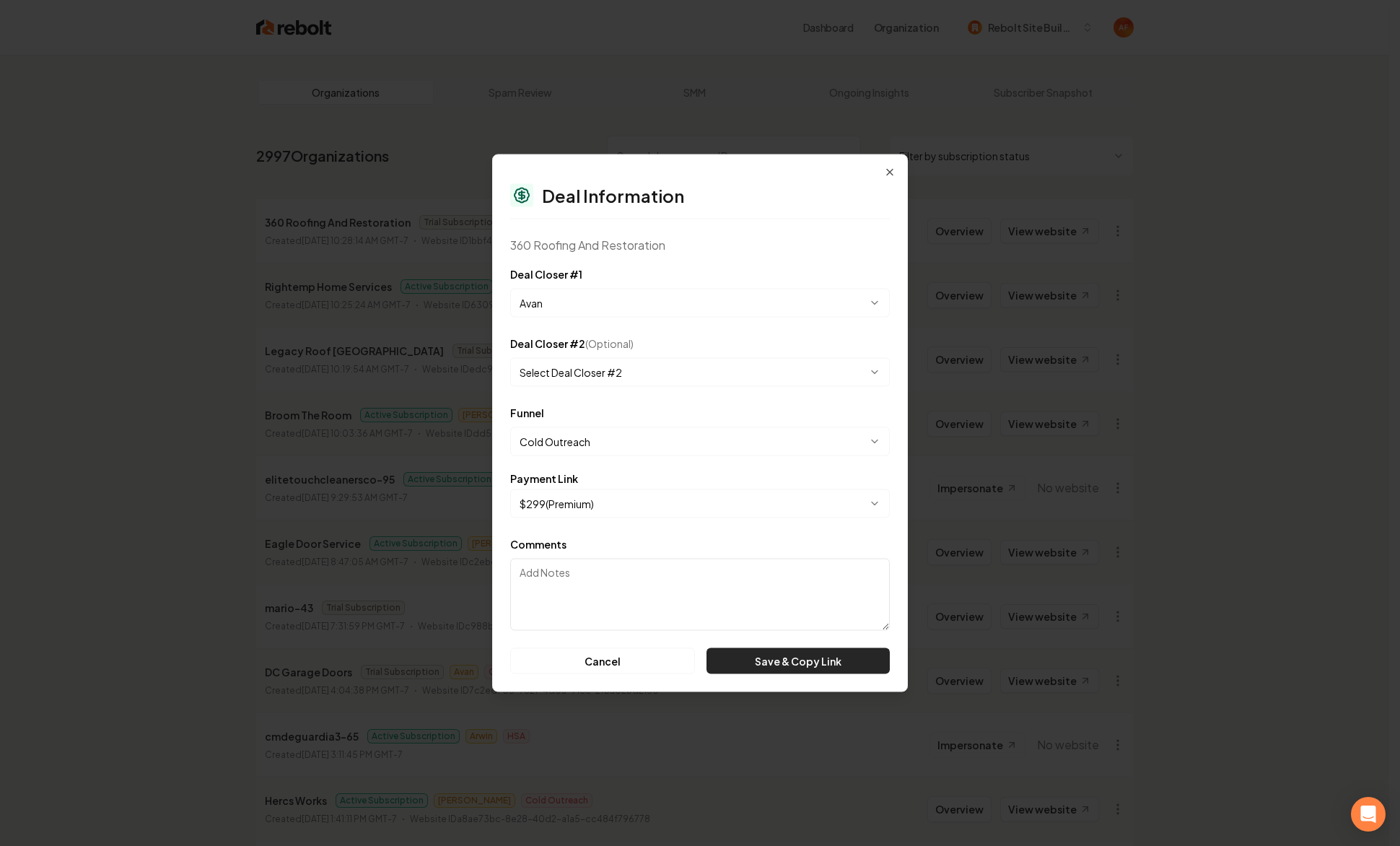
click at [808, 664] on button "Save & Copy Link" at bounding box center [797, 661] width 183 height 26
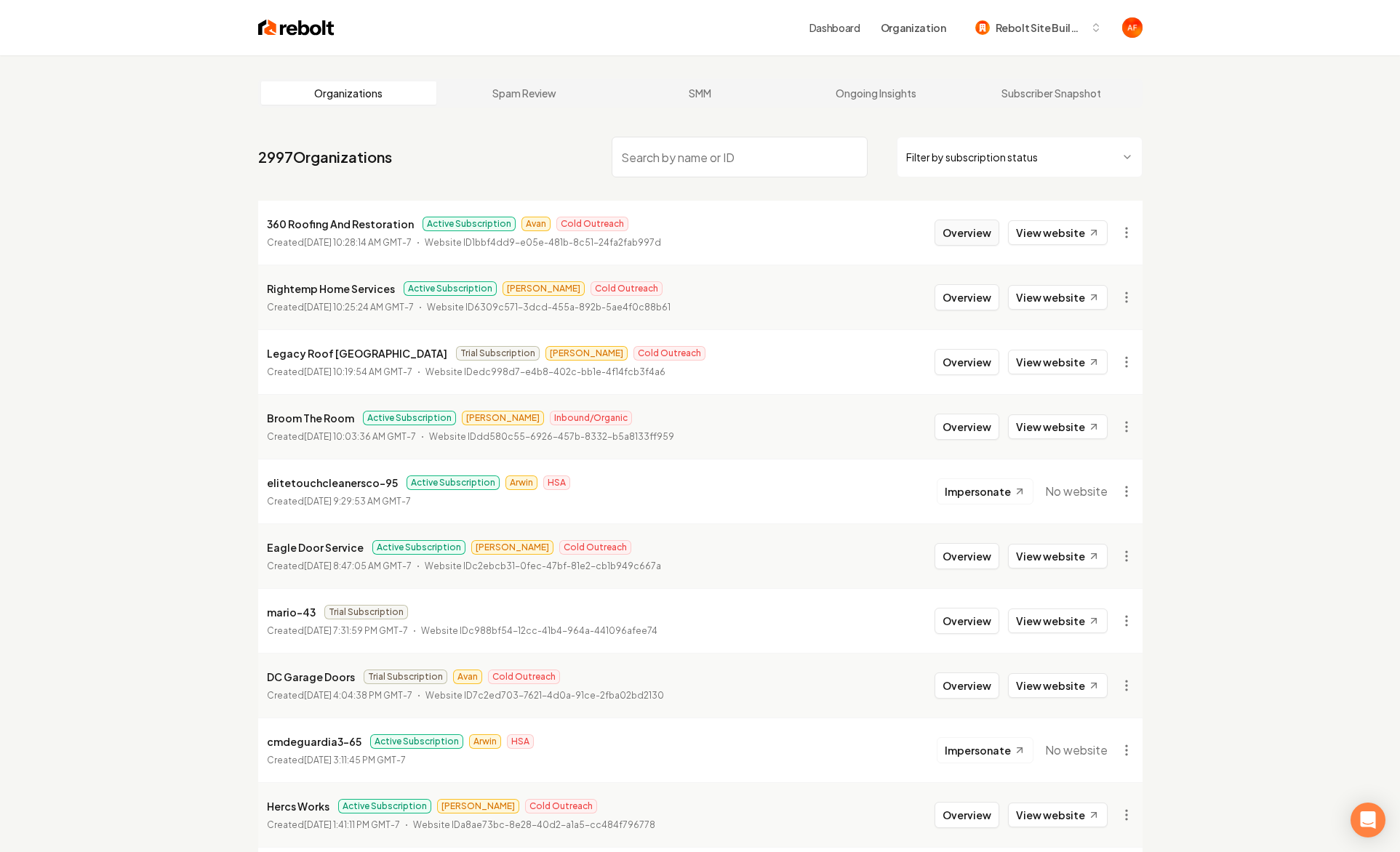
click at [973, 240] on button "Overview" at bounding box center [967, 233] width 64 height 26
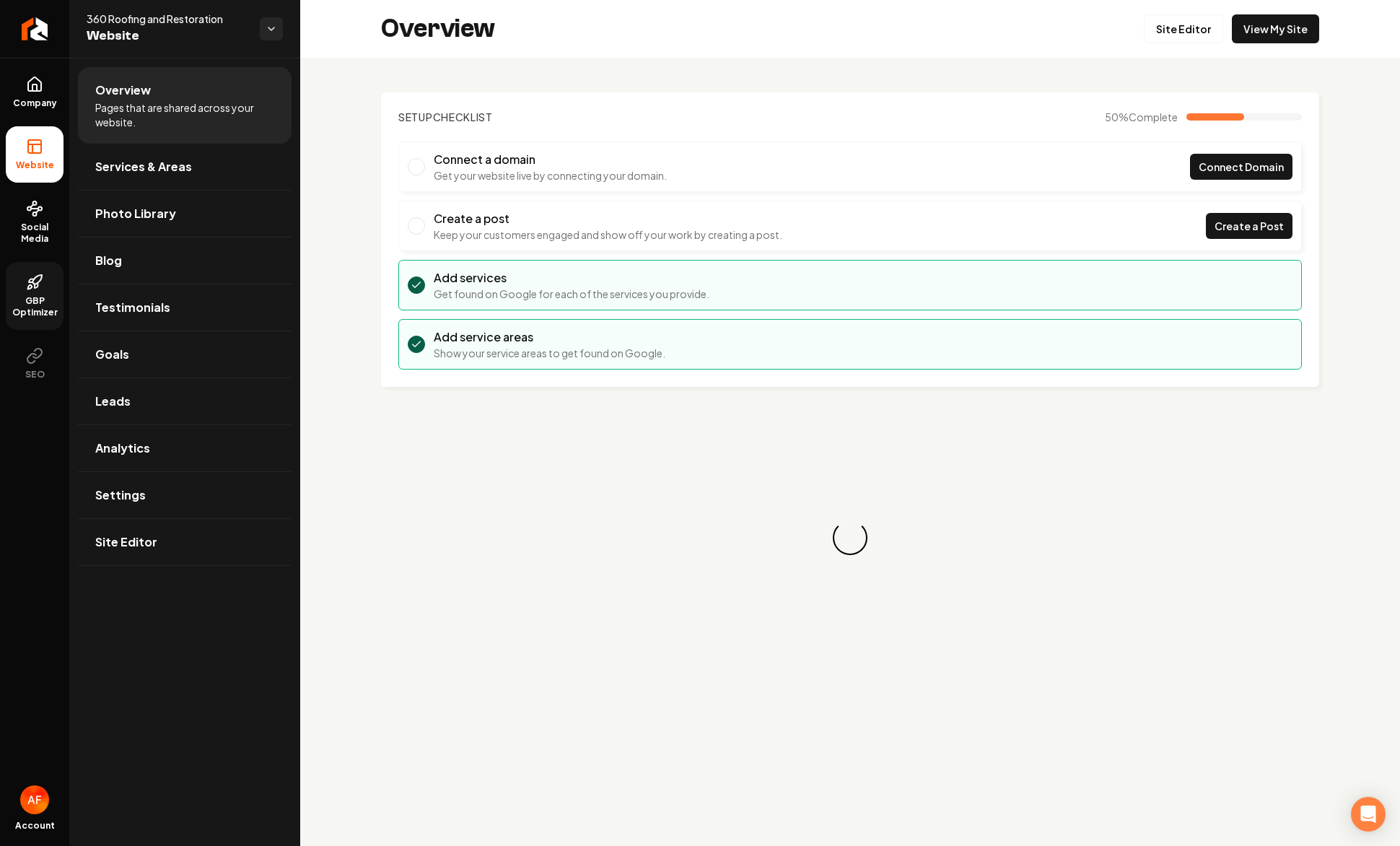
click at [32, 298] on span "GBP Optimizer" at bounding box center [35, 307] width 58 height 23
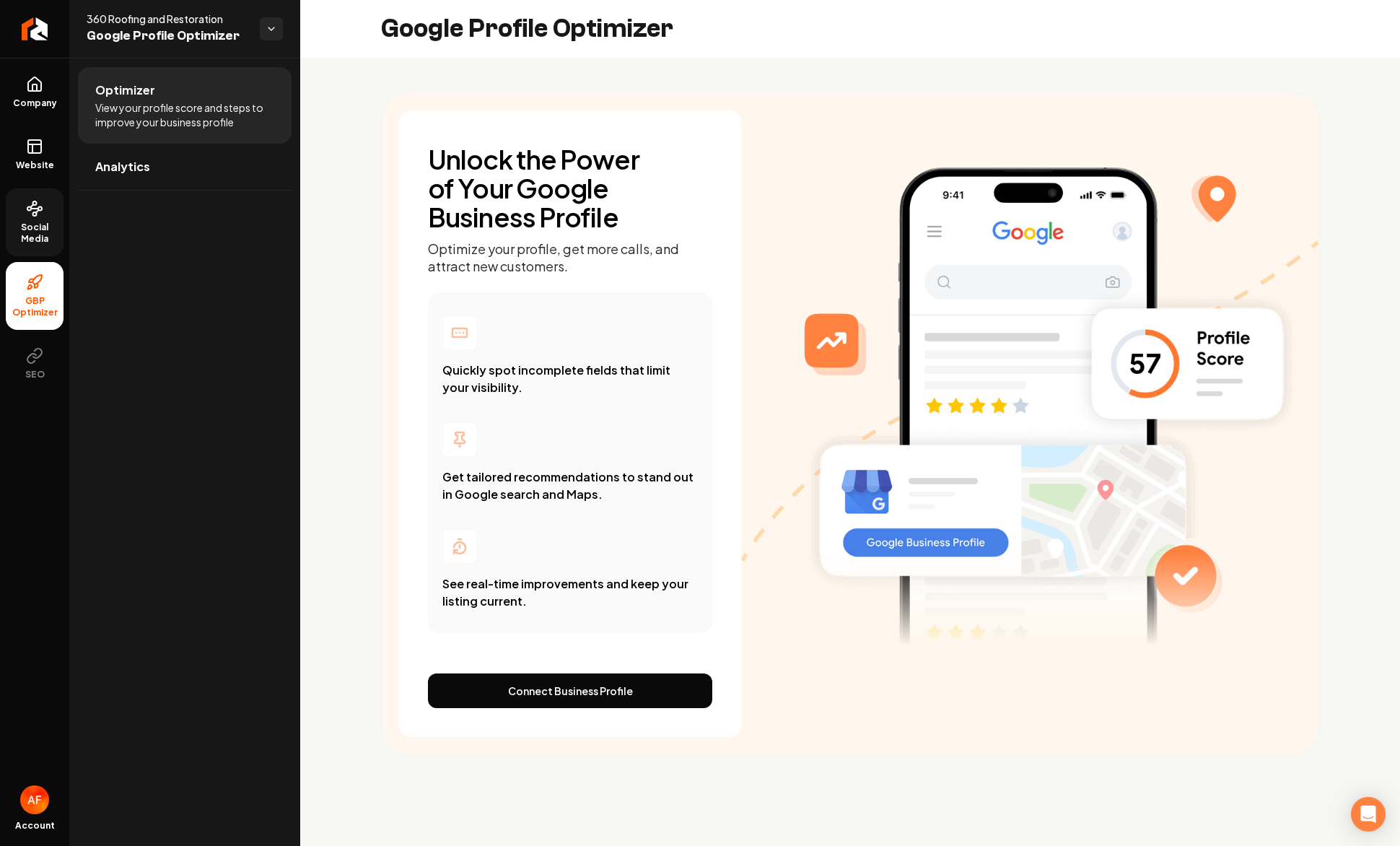
click at [28, 219] on link "Social Media" at bounding box center [35, 222] width 58 height 68
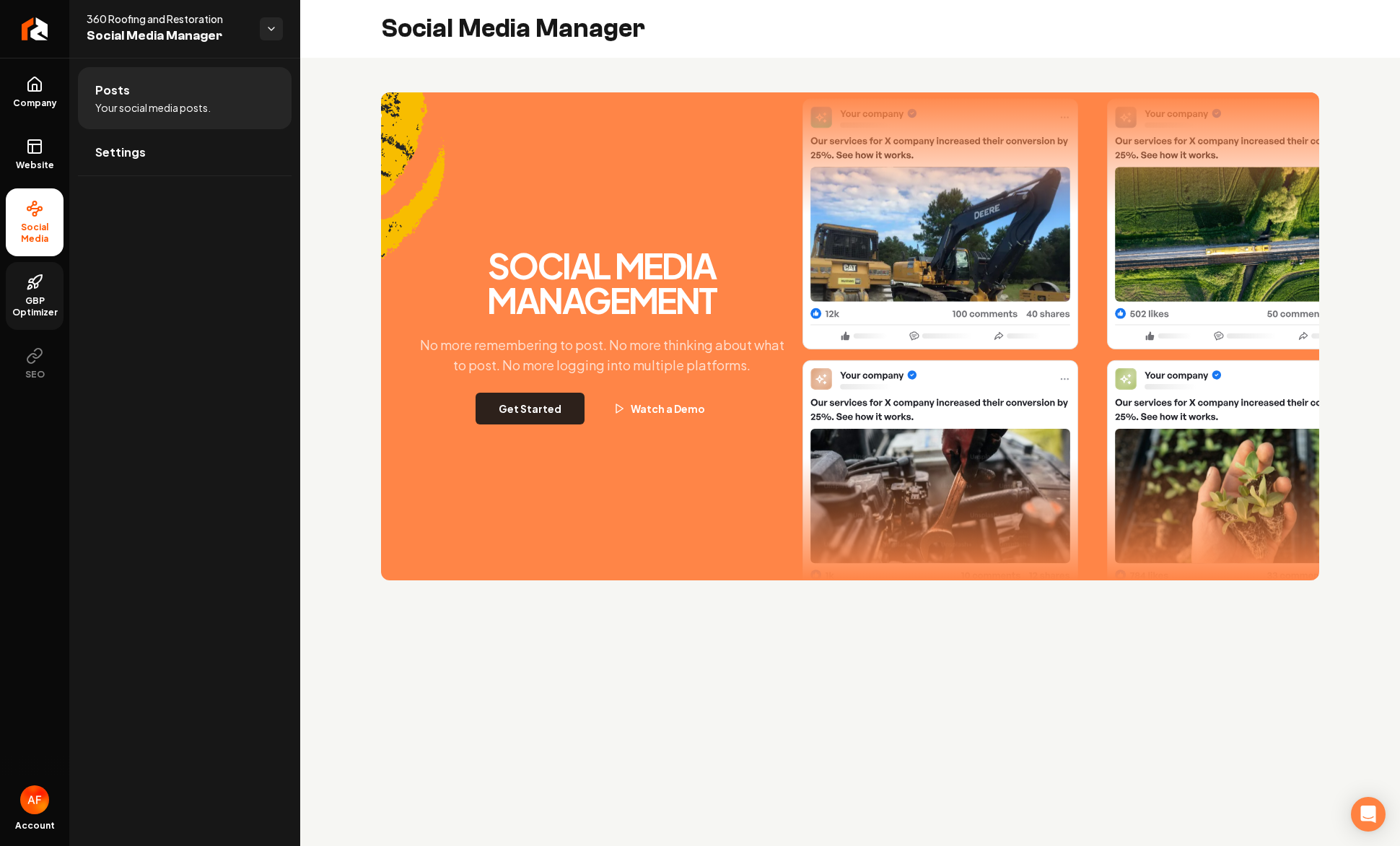
click at [563, 404] on button "Get Started" at bounding box center [530, 408] width 109 height 32
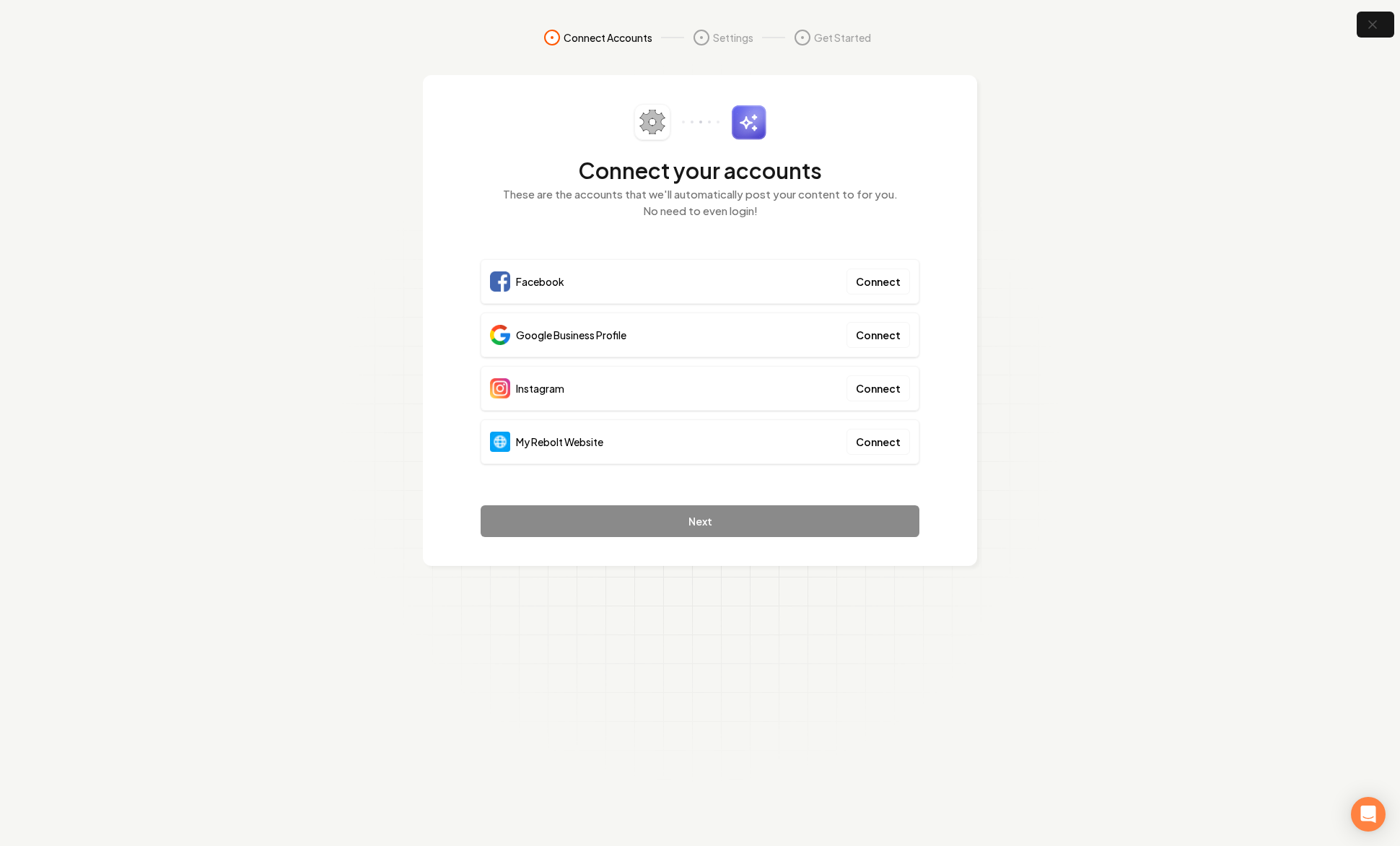
click at [882, 417] on div "Facebook Connect Google Business Profile Connect Instagram Connect My Rebolt We…" at bounding box center [699, 365] width 439 height 214
drag, startPoint x: 881, startPoint y: 419, endPoint x: 881, endPoint y: 432, distance: 13.0
click at [881, 419] on div "My Rebolt Website Connect" at bounding box center [699, 441] width 439 height 45
click at [881, 432] on button "Connect" at bounding box center [878, 441] width 64 height 26
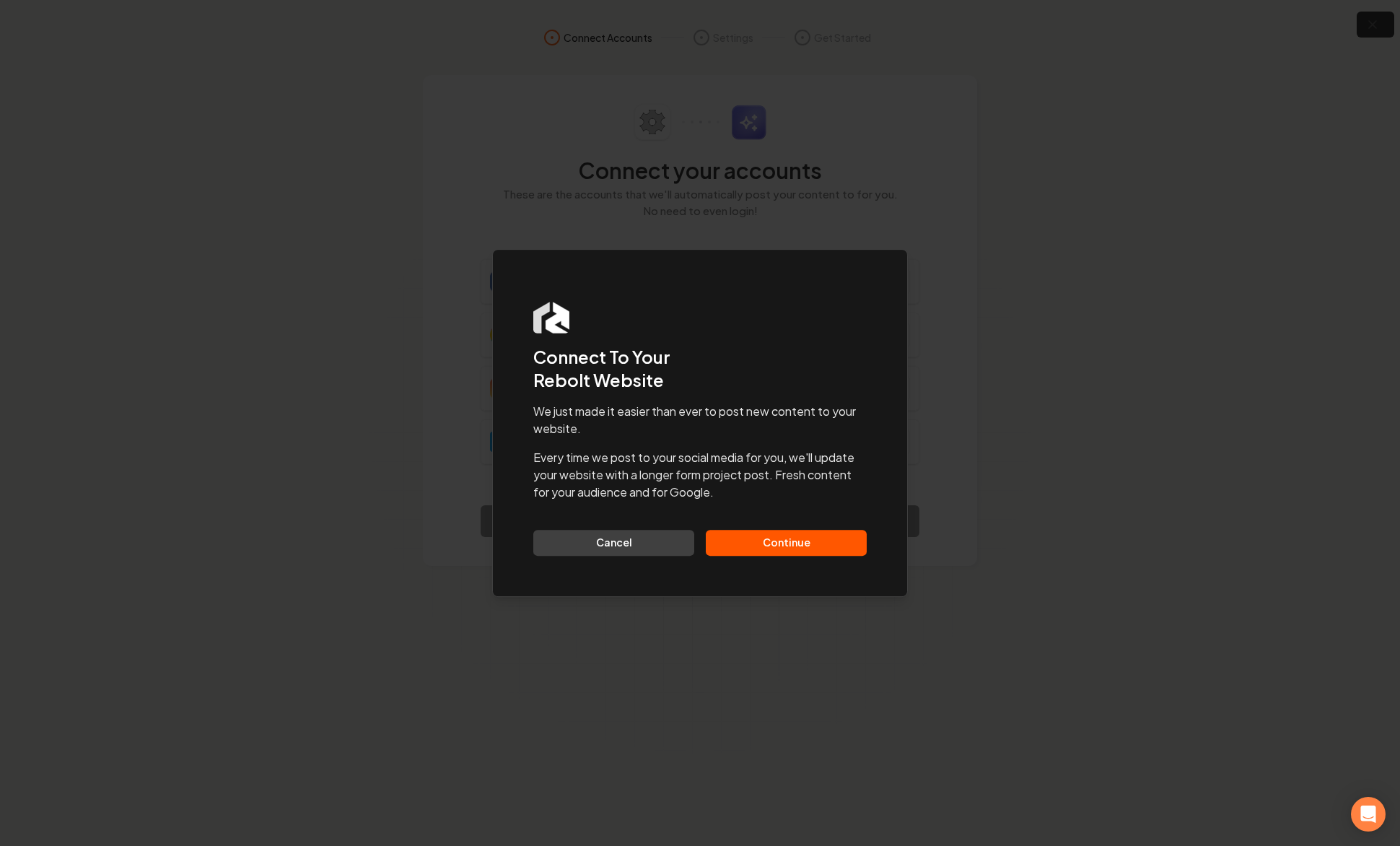
click at [747, 531] on button "Continue" at bounding box center [786, 543] width 161 height 26
drag, startPoint x: 751, startPoint y: 536, endPoint x: 759, endPoint y: 532, distance: 8.9
click at [752, 536] on div "Cancel Continue" at bounding box center [699, 543] width 333 height 26
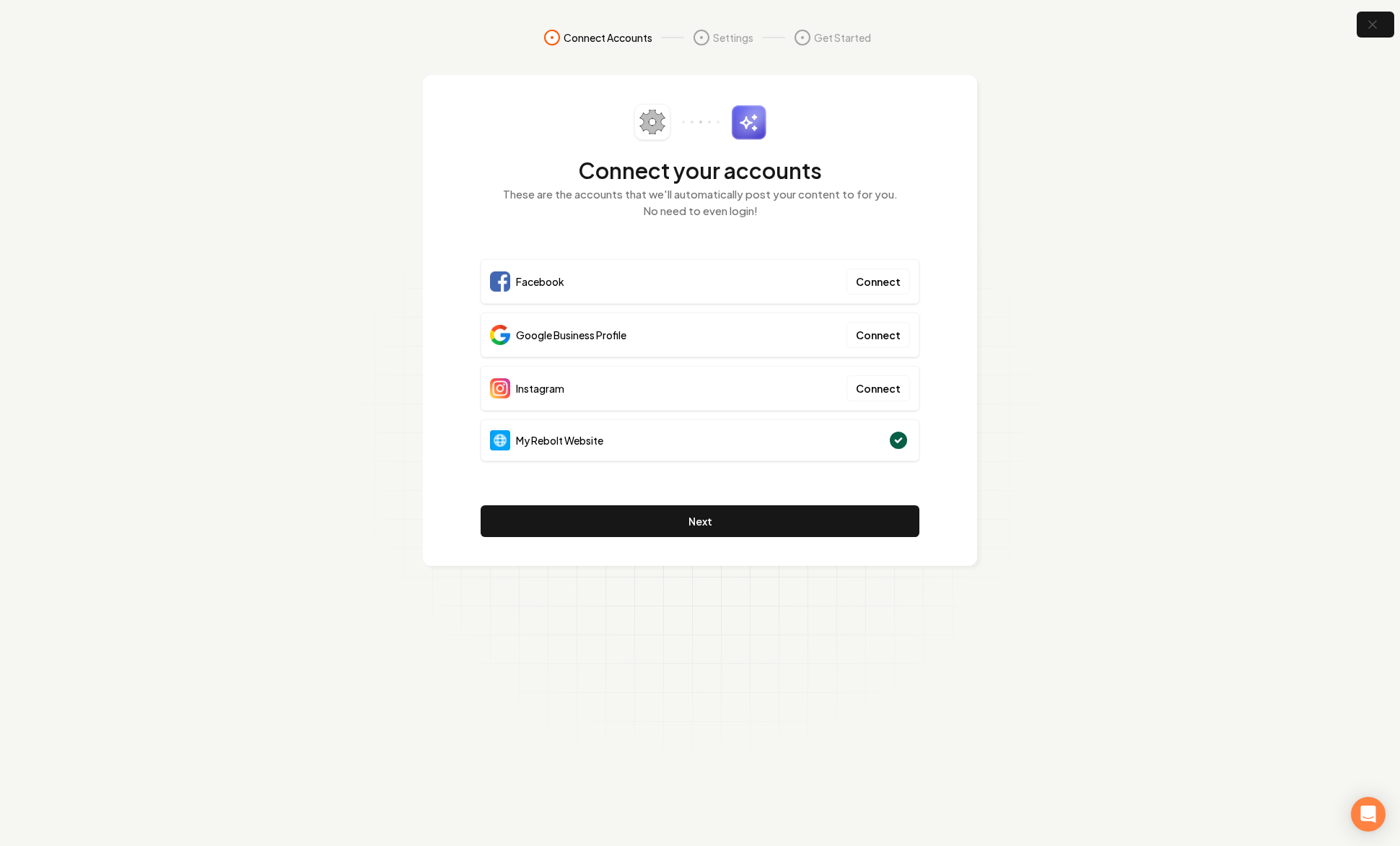
drag, startPoint x: 952, startPoint y: 456, endPoint x: 942, endPoint y: 471, distance: 18.0
click at [952, 456] on div "Connect your accounts These are the accounts that we'll automatically post your…" at bounding box center [699, 320] width 554 height 491
click at [1376, 26] on icon "button" at bounding box center [1371, 25] width 18 height 18
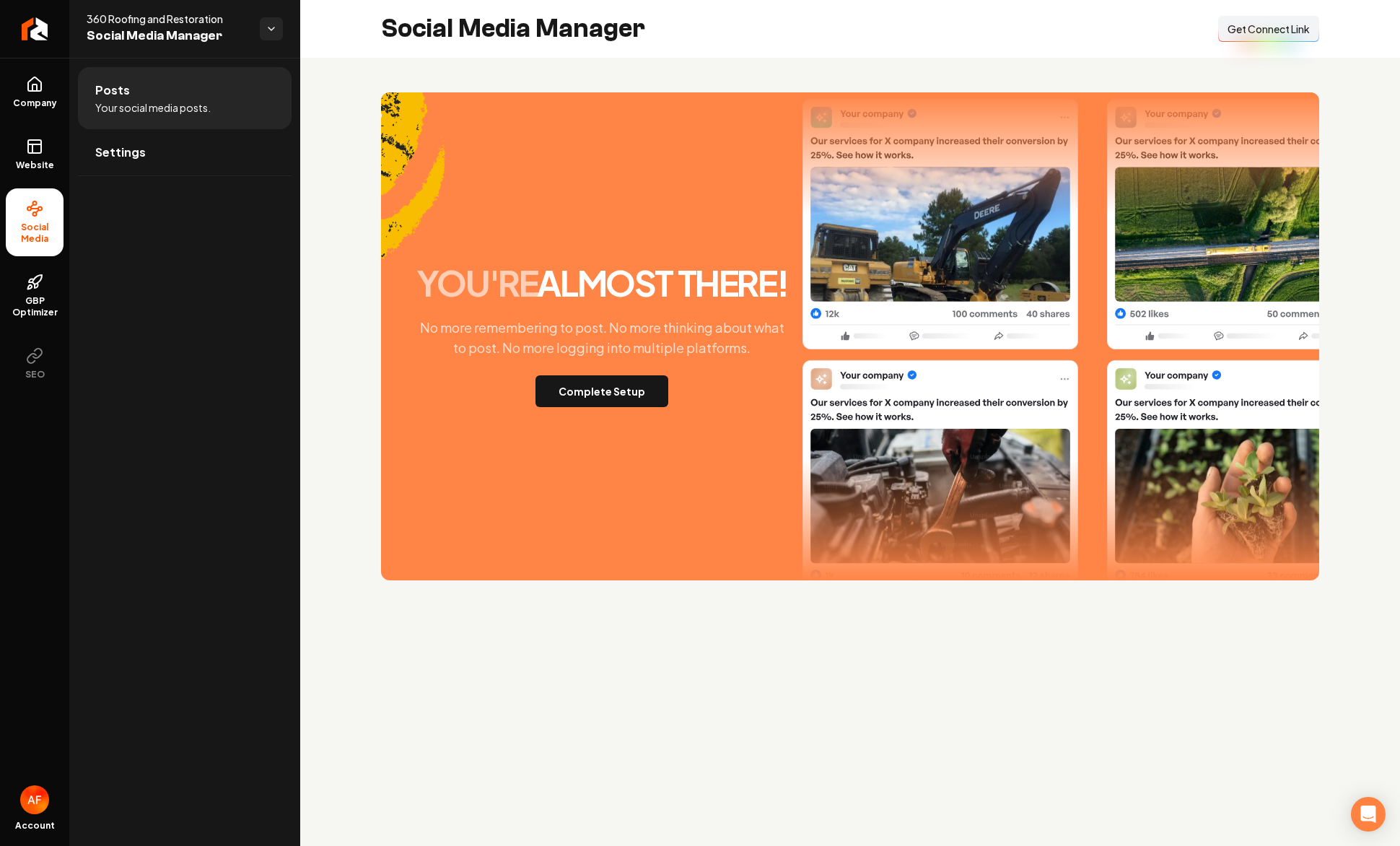
click at [1278, 24] on span "Get Connect Link" at bounding box center [1268, 28] width 83 height 14
click at [627, 398] on button "Complete Setup" at bounding box center [602, 391] width 133 height 32
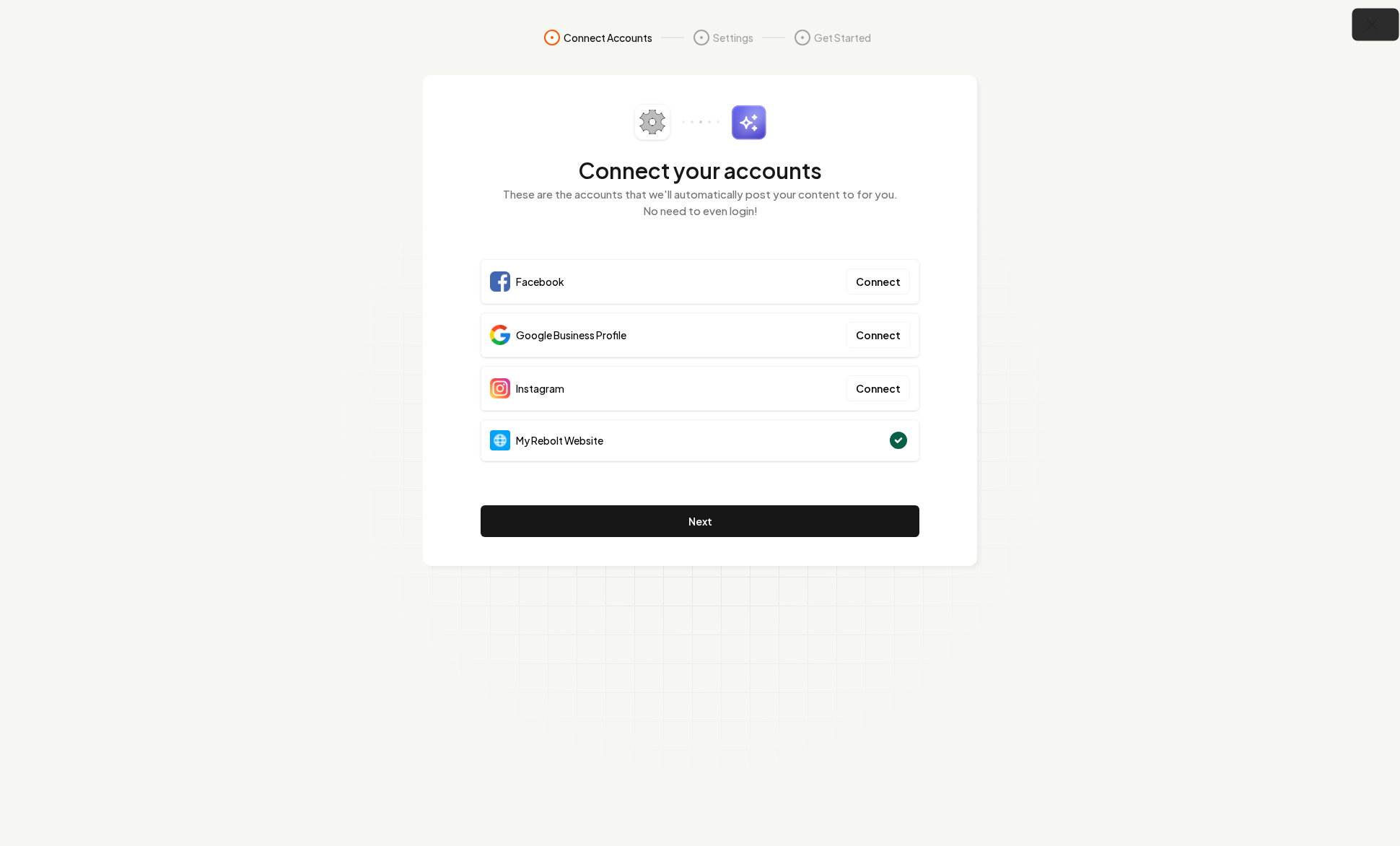
click at [1384, 22] on button "button" at bounding box center [1375, 25] width 47 height 32
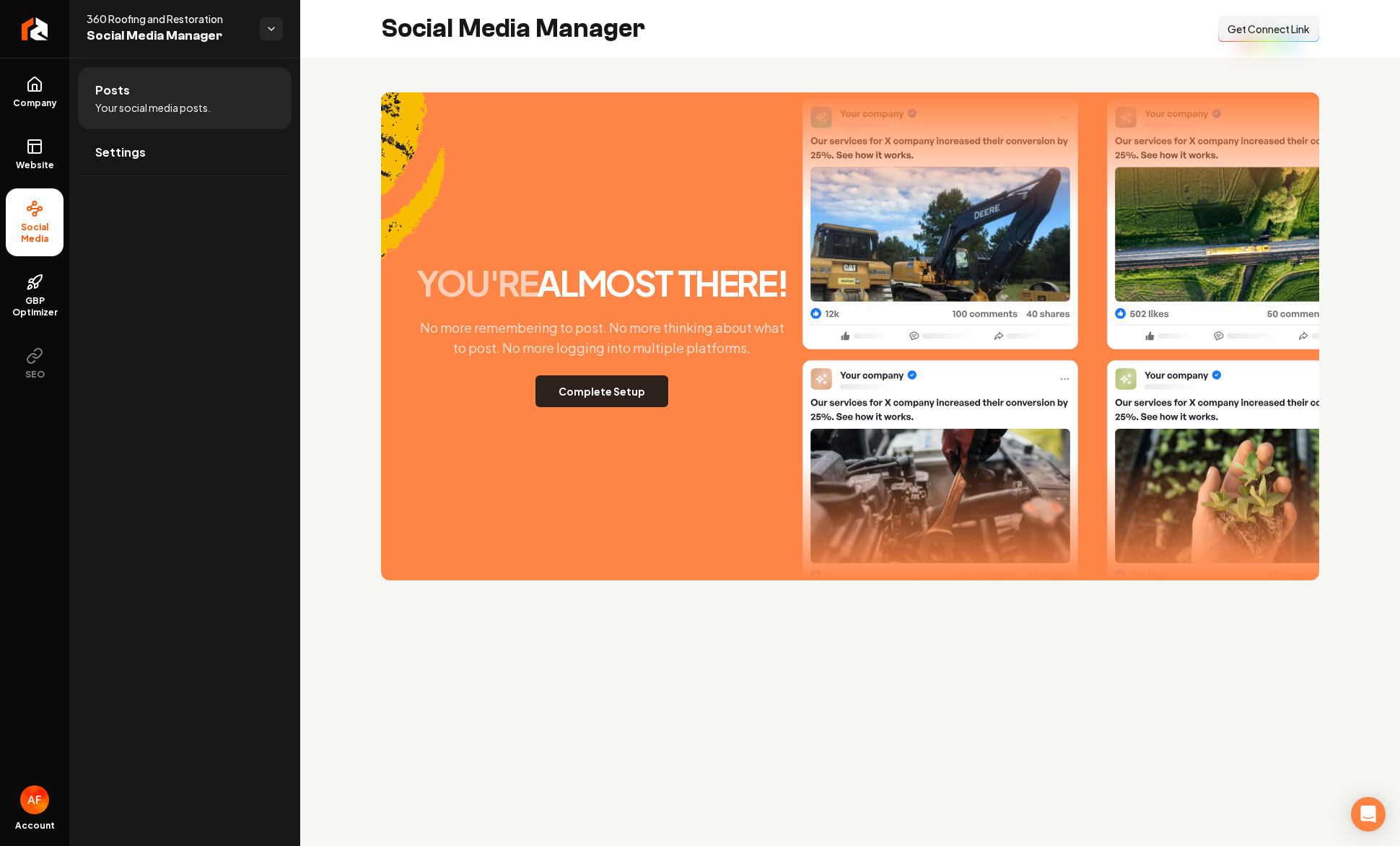
click at [589, 405] on button "Complete Setup" at bounding box center [602, 391] width 133 height 32
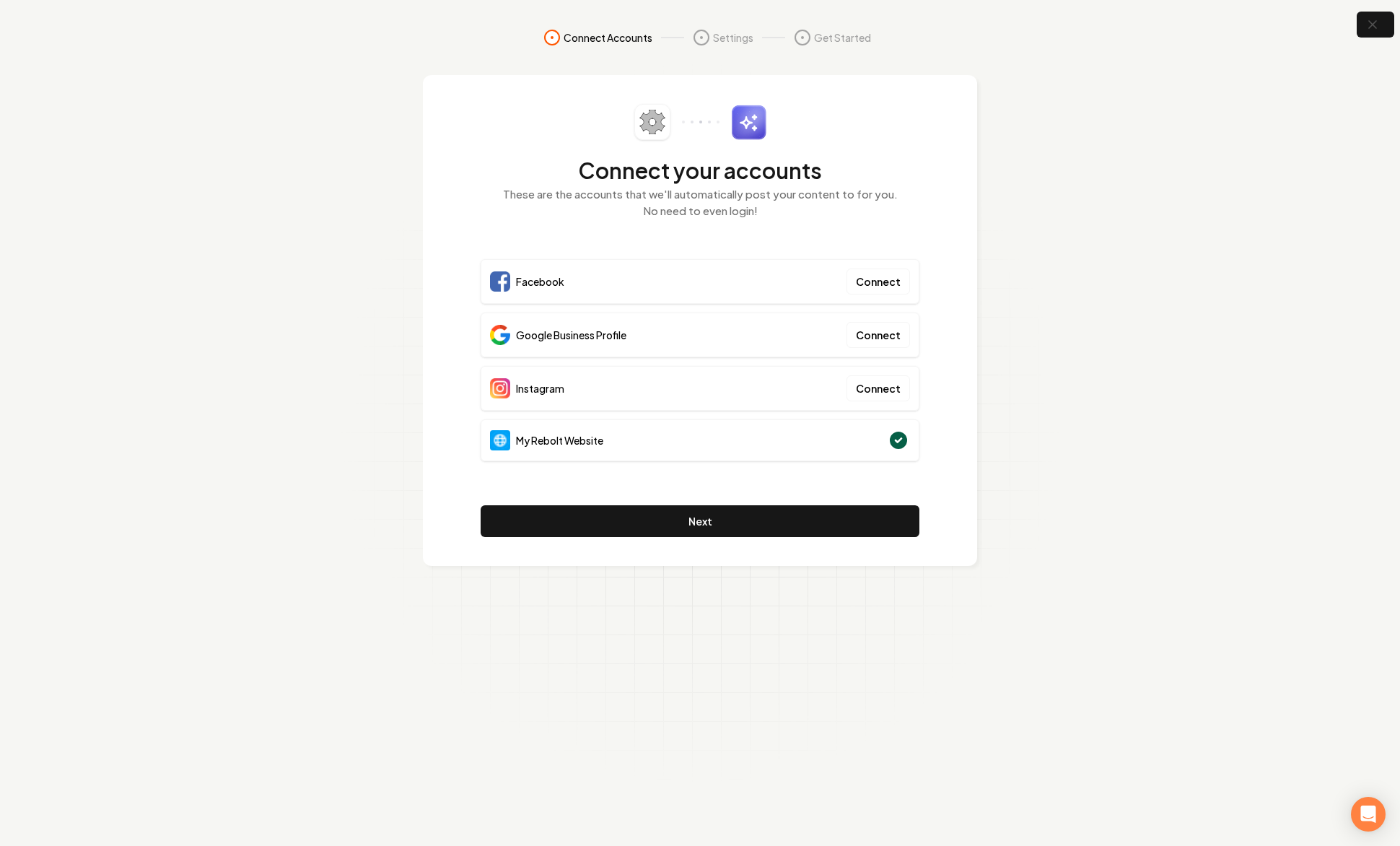
drag, startPoint x: 1103, startPoint y: 264, endPoint x: 1363, endPoint y: 231, distance: 262.1
click at [1120, 263] on section "Connect Accounts Settings Get Started Connect your accounts These are the accou…" at bounding box center [700, 423] width 1400 height 846
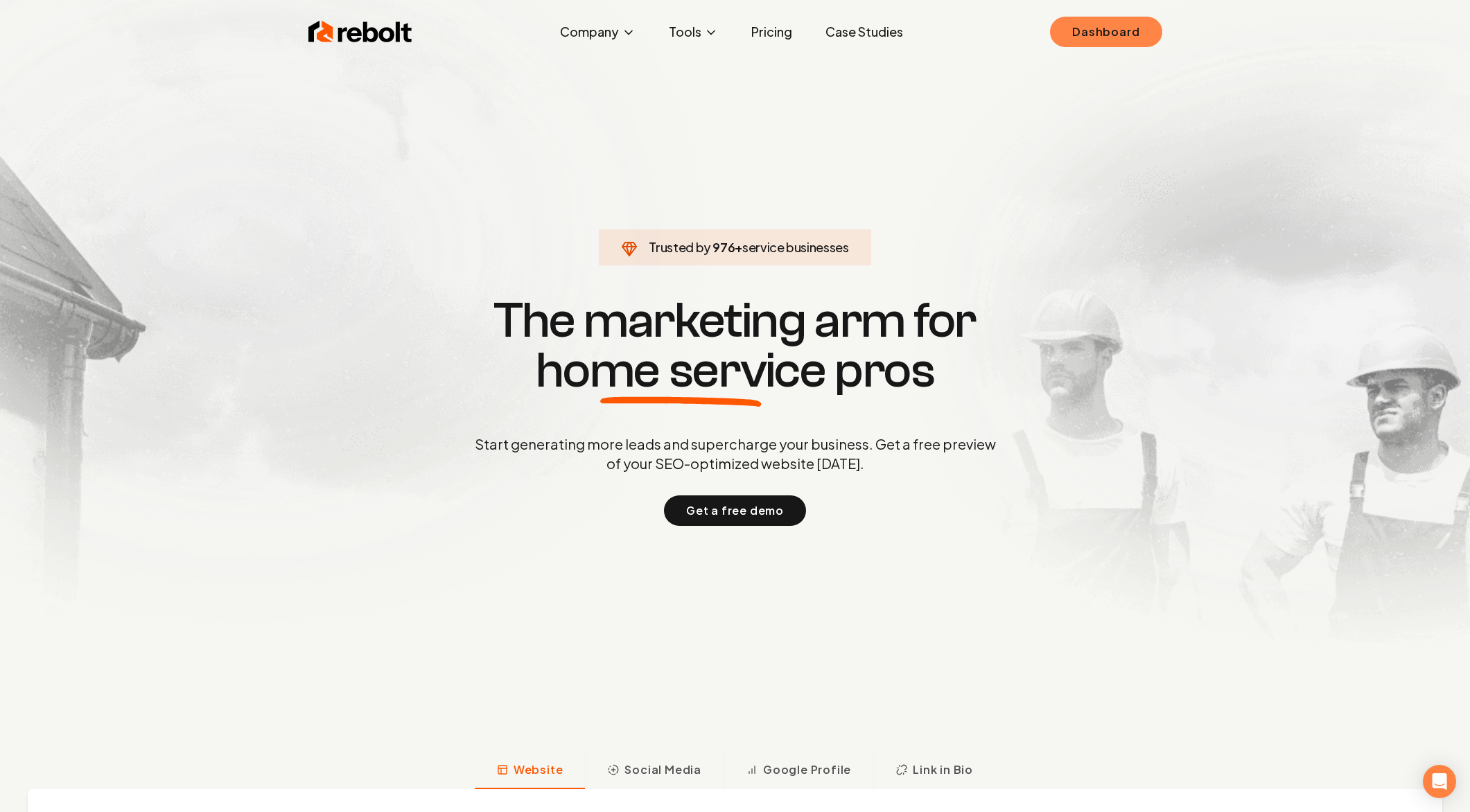
click at [1110, 22] on link "Dashboard" at bounding box center [1106, 31] width 111 height 30
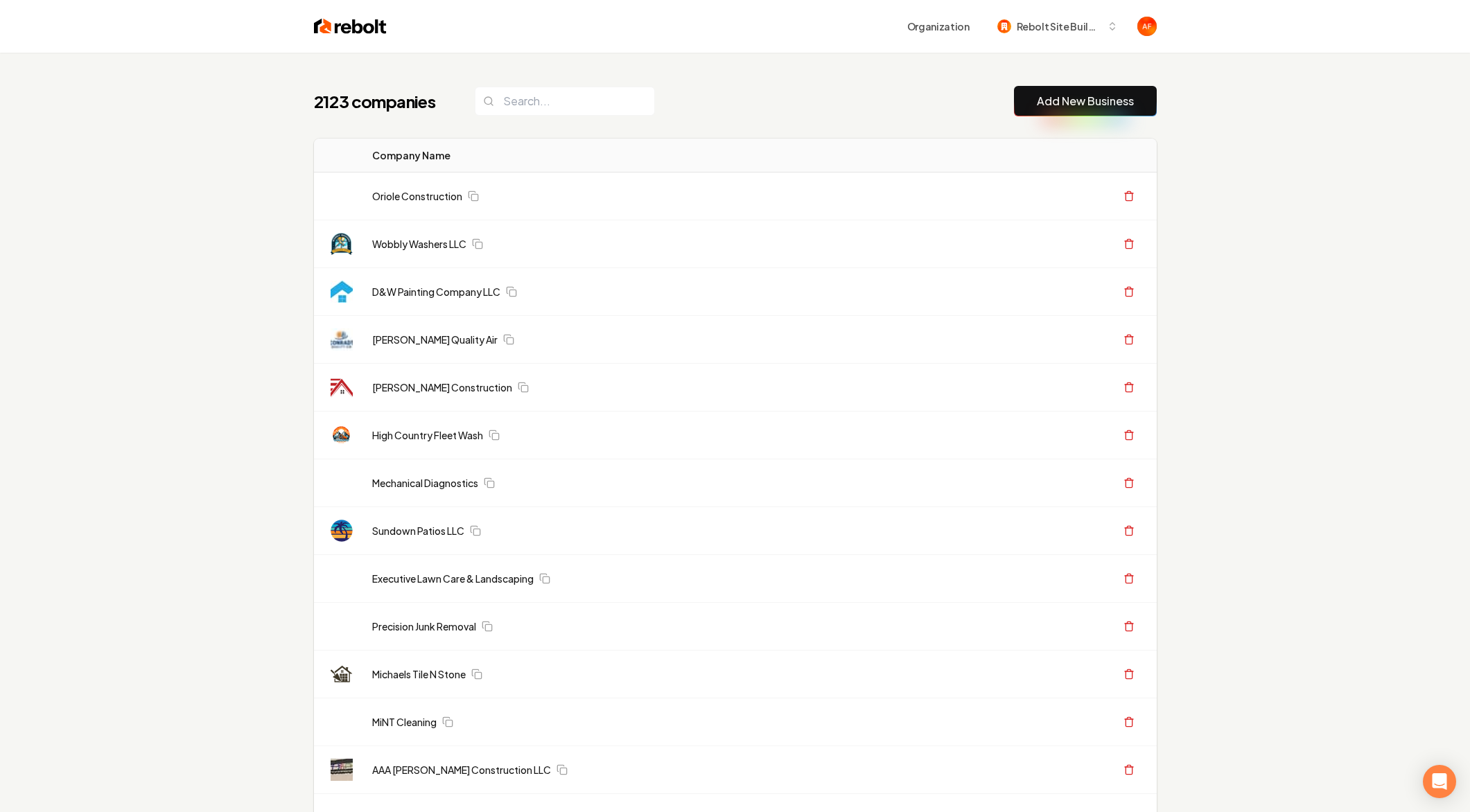
click at [1055, 97] on link "Add New Business" at bounding box center [1085, 101] width 97 height 16
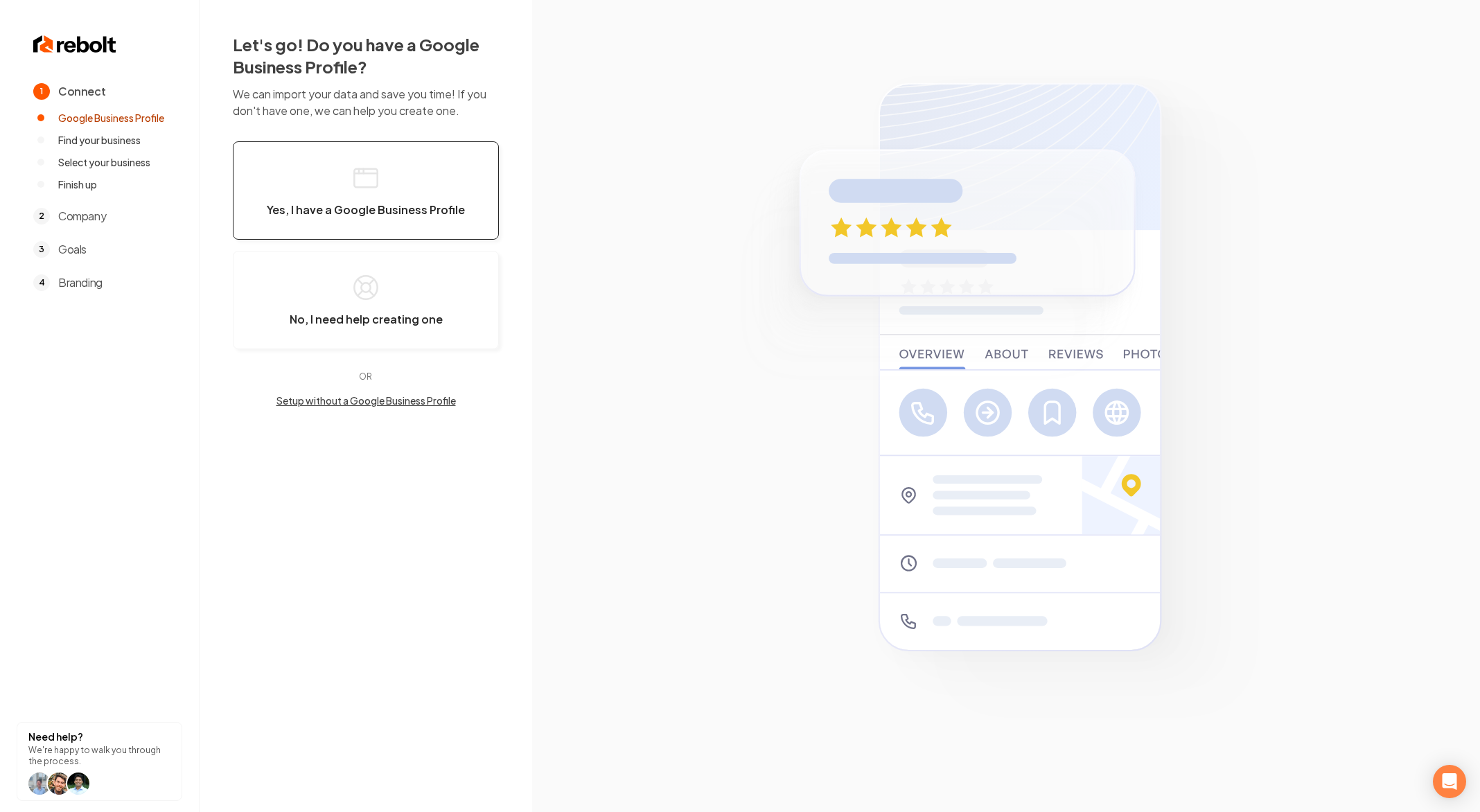
click at [317, 169] on button "Yes, I have a Google Business Profile" at bounding box center [366, 191] width 266 height 98
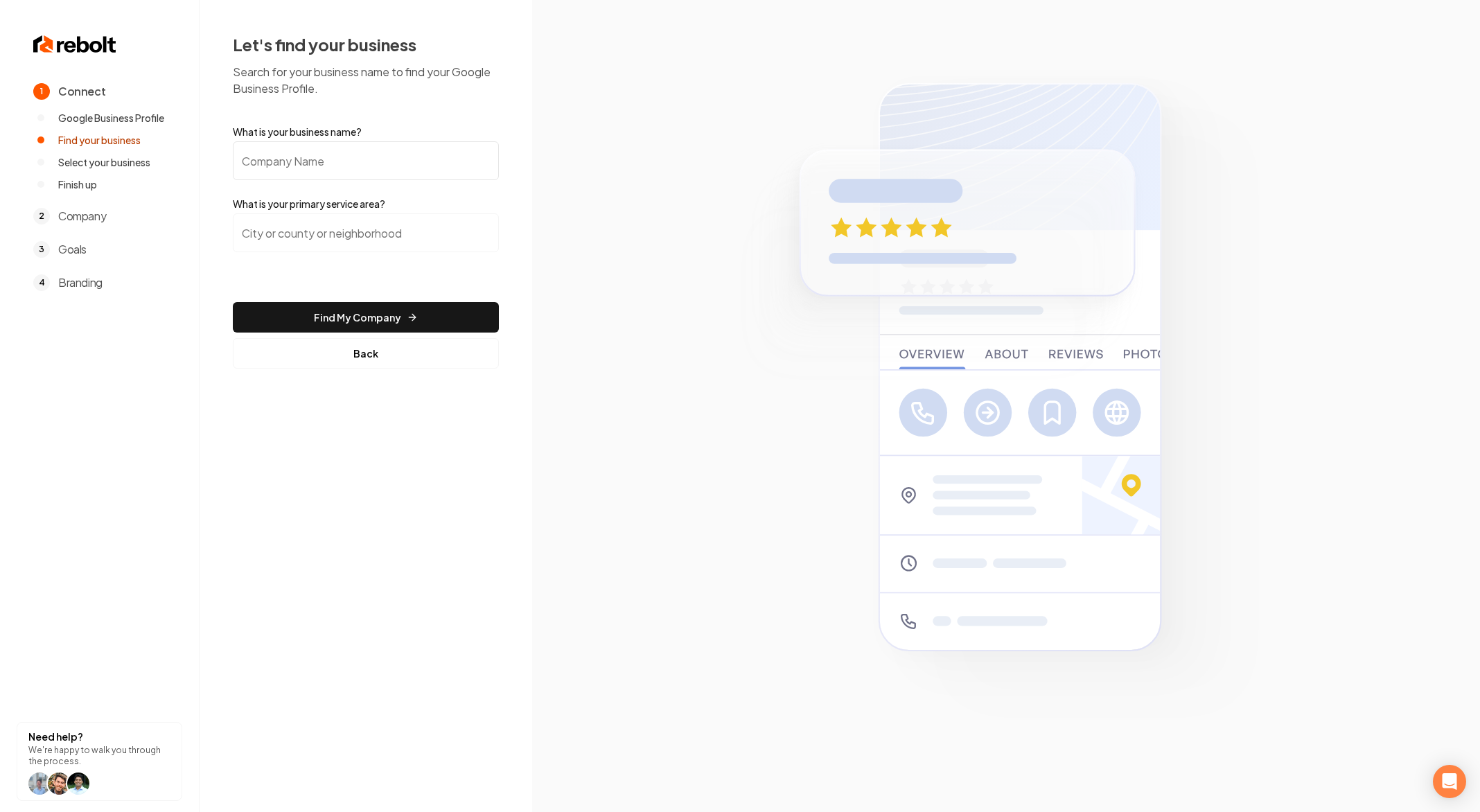
click at [372, 154] on input "What is your business name?" at bounding box center [366, 160] width 266 height 38
click at [242, 161] on input "Top Boss" at bounding box center [366, 160] width 266 height 38
click at [377, 169] on input "#1 Top Boss" at bounding box center [366, 160] width 266 height 38
type input "#1 Top Boss Roofing"
click at [370, 238] on input "search" at bounding box center [366, 232] width 266 height 38
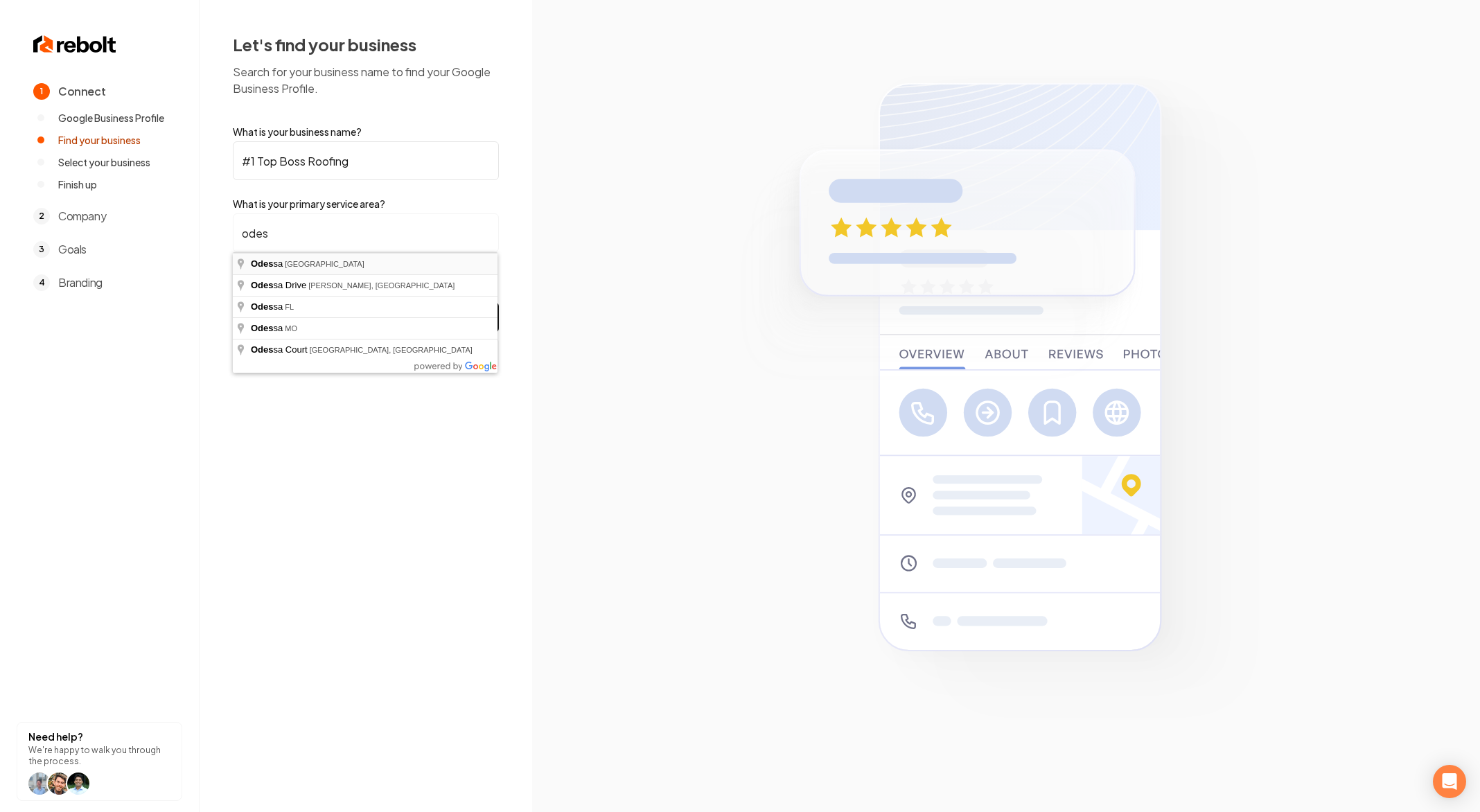
type input "Odessa, TX"
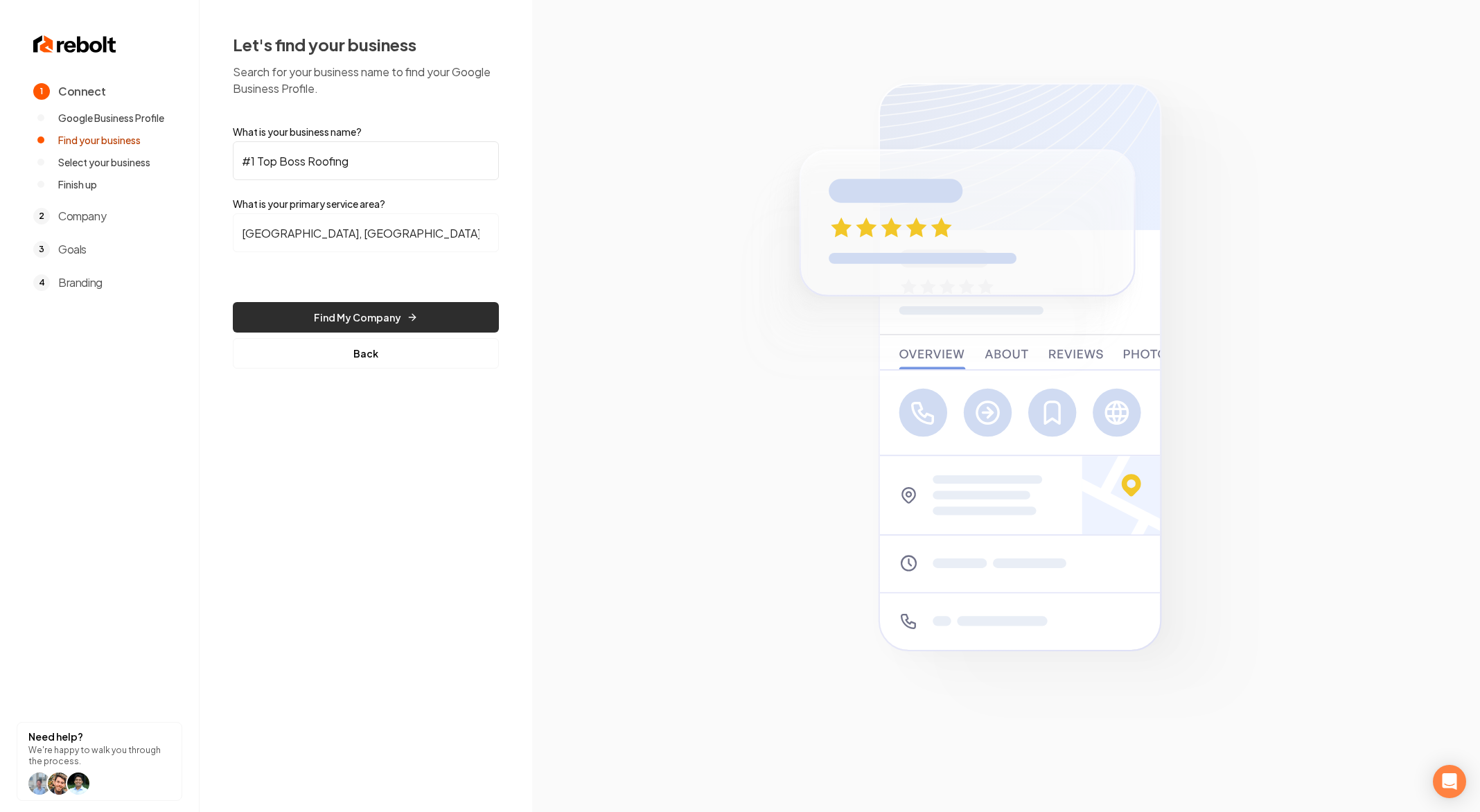
click at [366, 304] on button "Find My Company" at bounding box center [366, 316] width 266 height 30
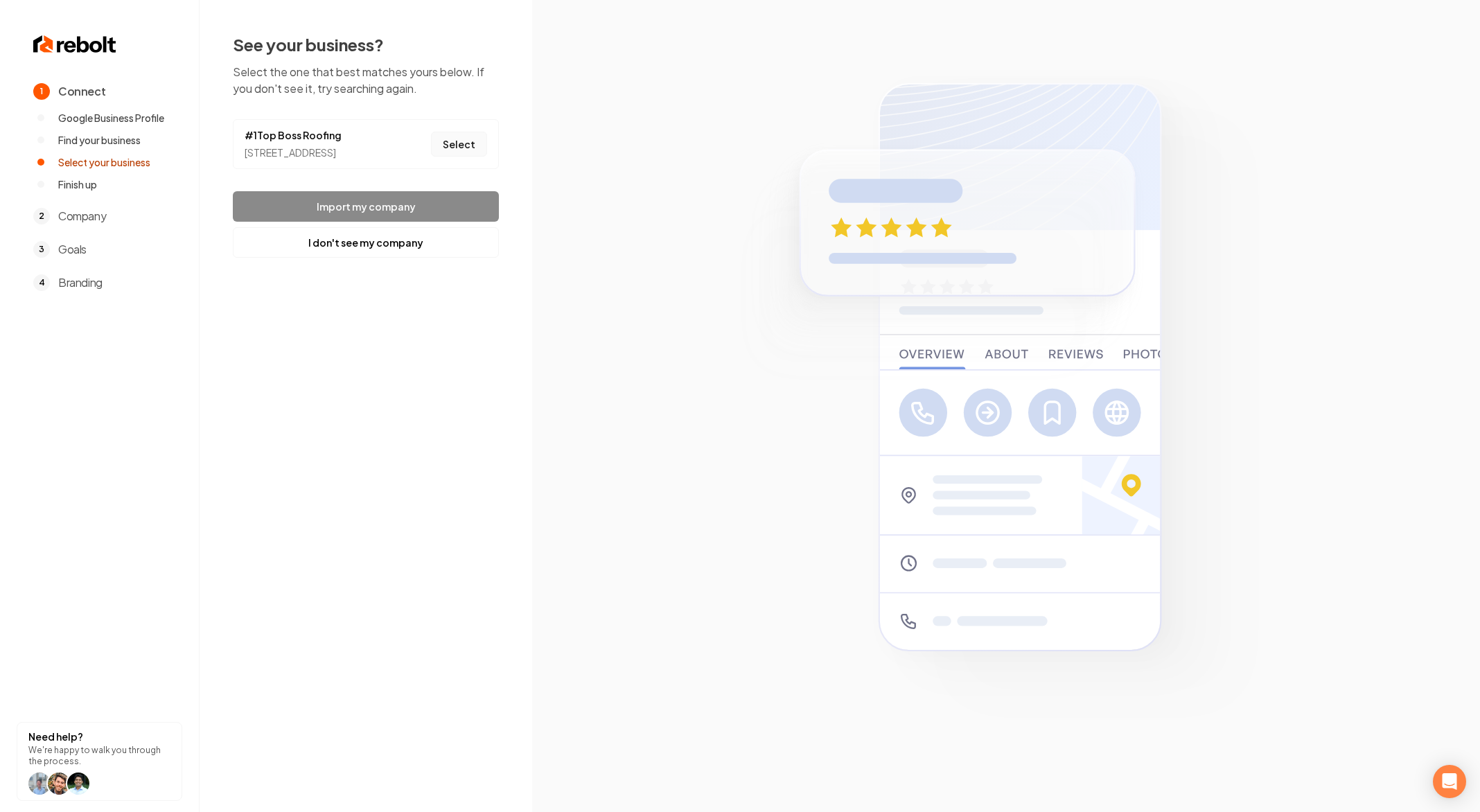
click at [446, 155] on button "Select" at bounding box center [459, 144] width 56 height 25
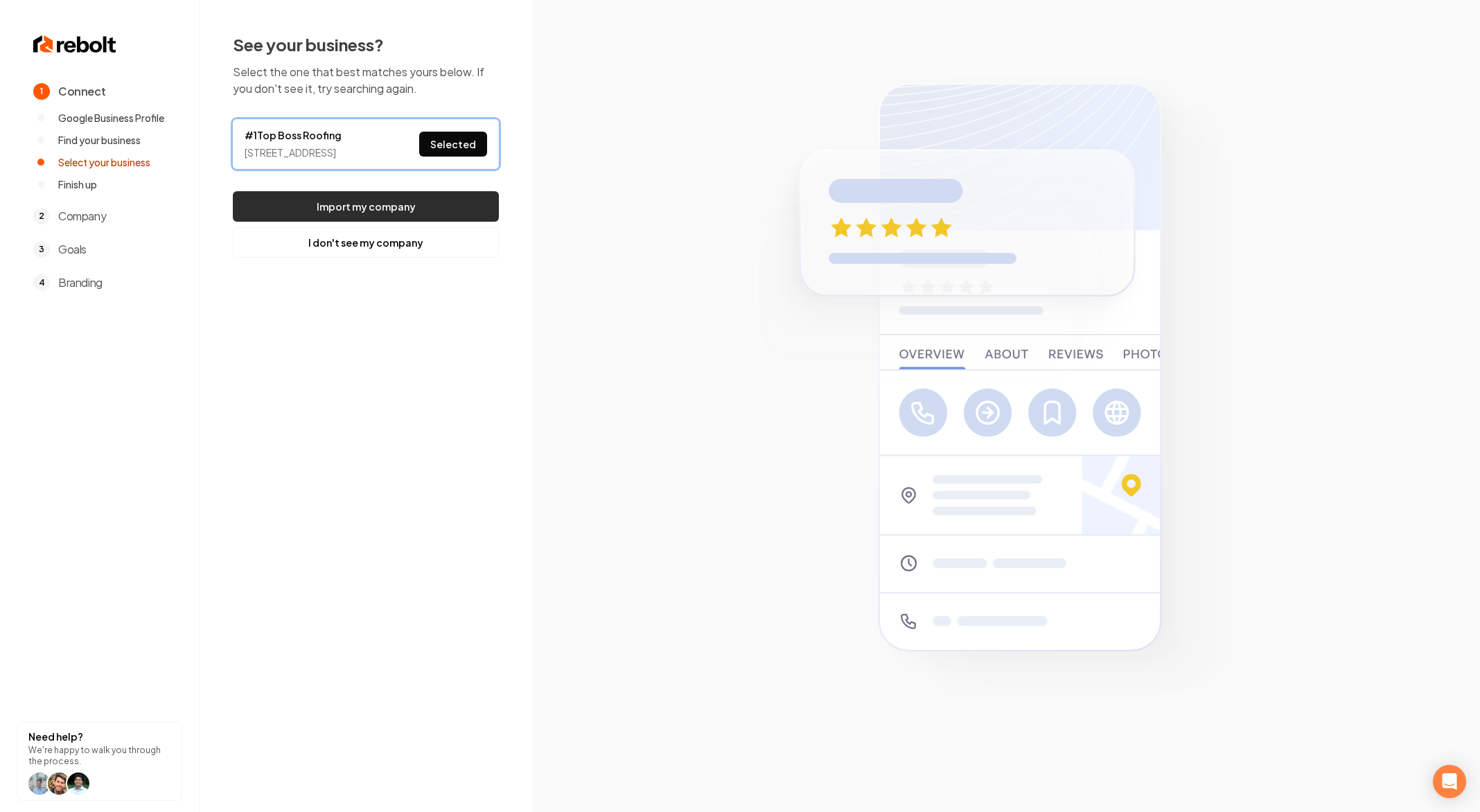
click at [440, 213] on button "Import my company" at bounding box center [366, 206] width 266 height 30
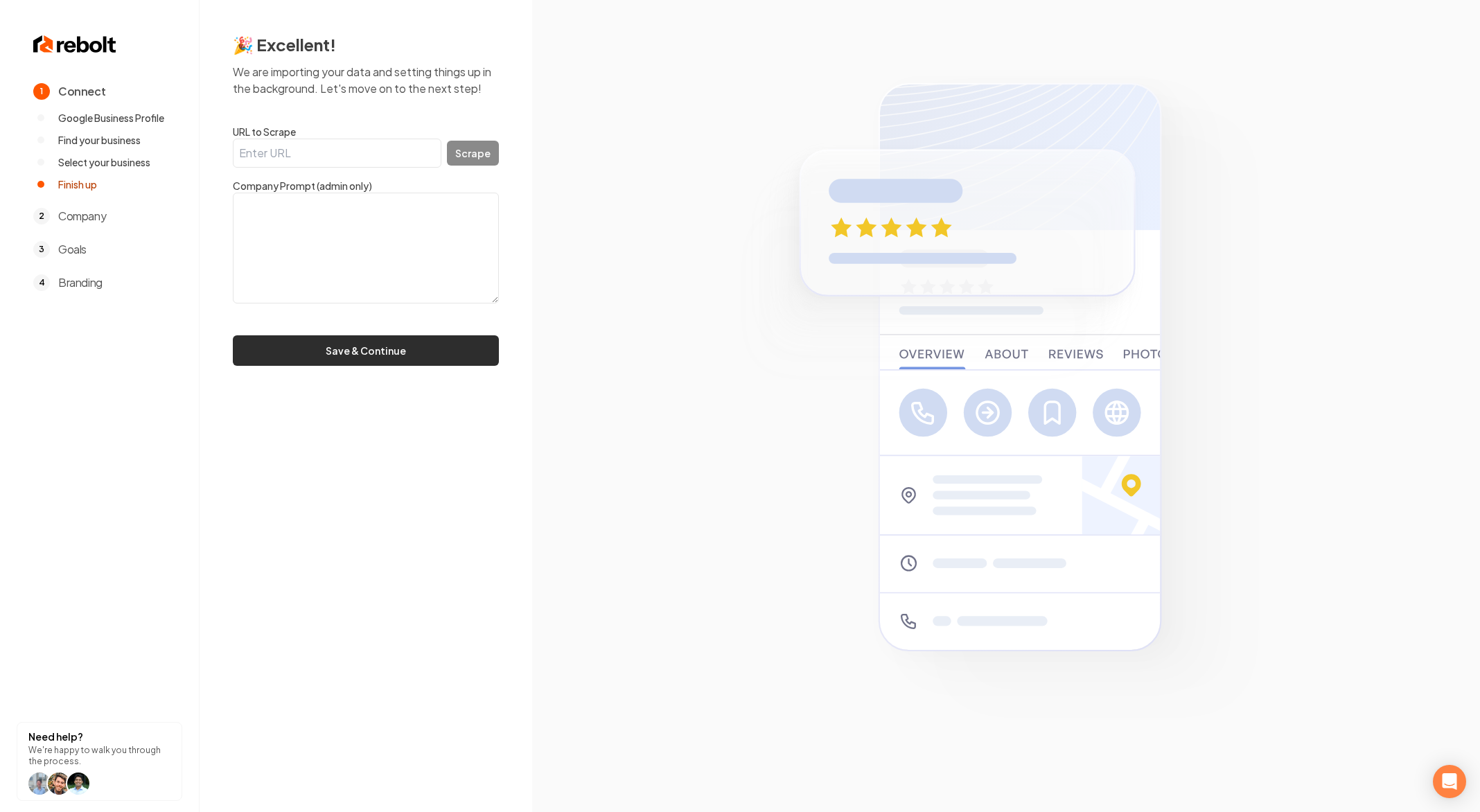
click at [410, 352] on button "Save & Continue" at bounding box center [366, 350] width 266 height 30
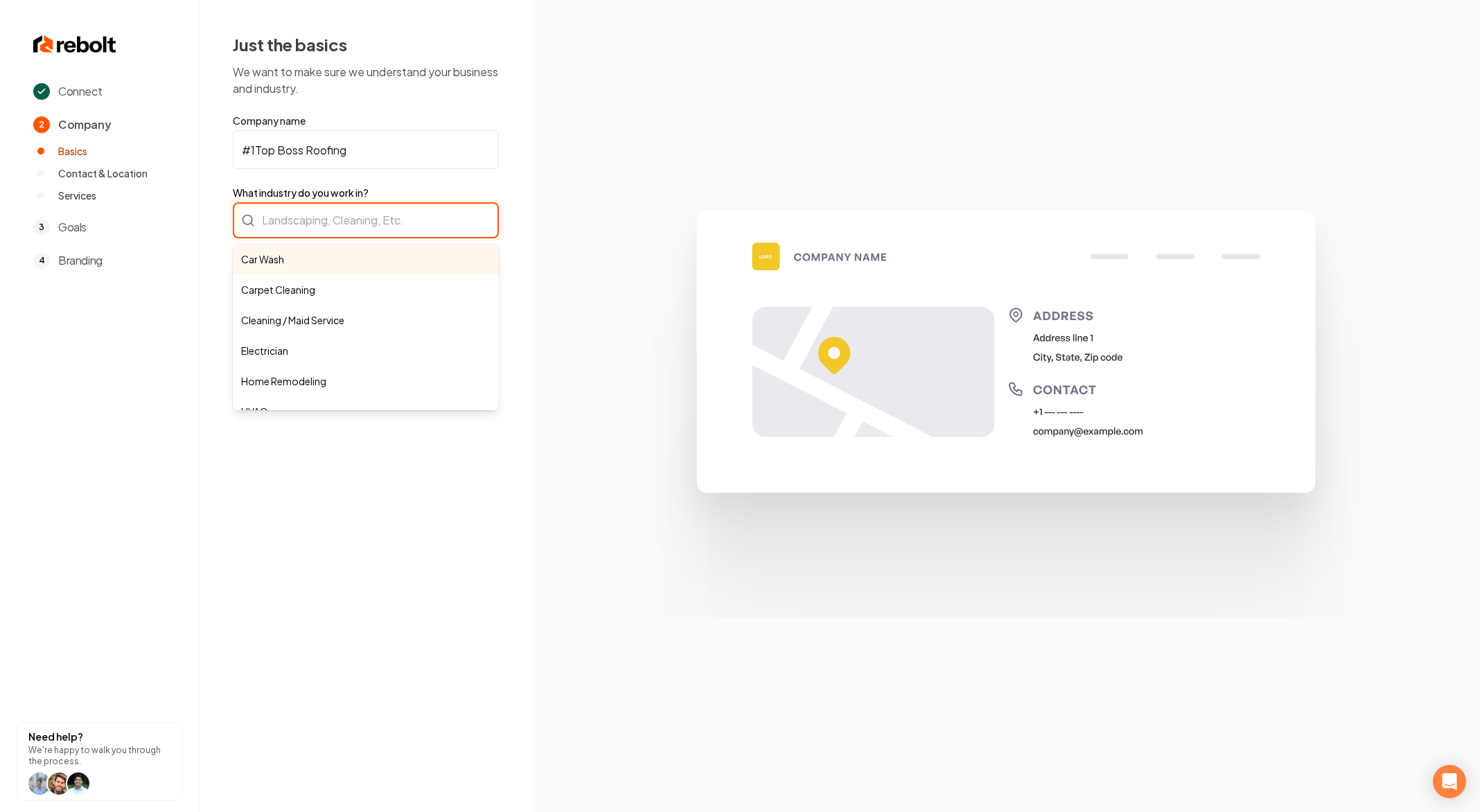
click at [357, 211] on div "Car Wash Carpet Cleaning Cleaning / Maid Service Electrician Home Remodeling HV…" at bounding box center [366, 220] width 266 height 36
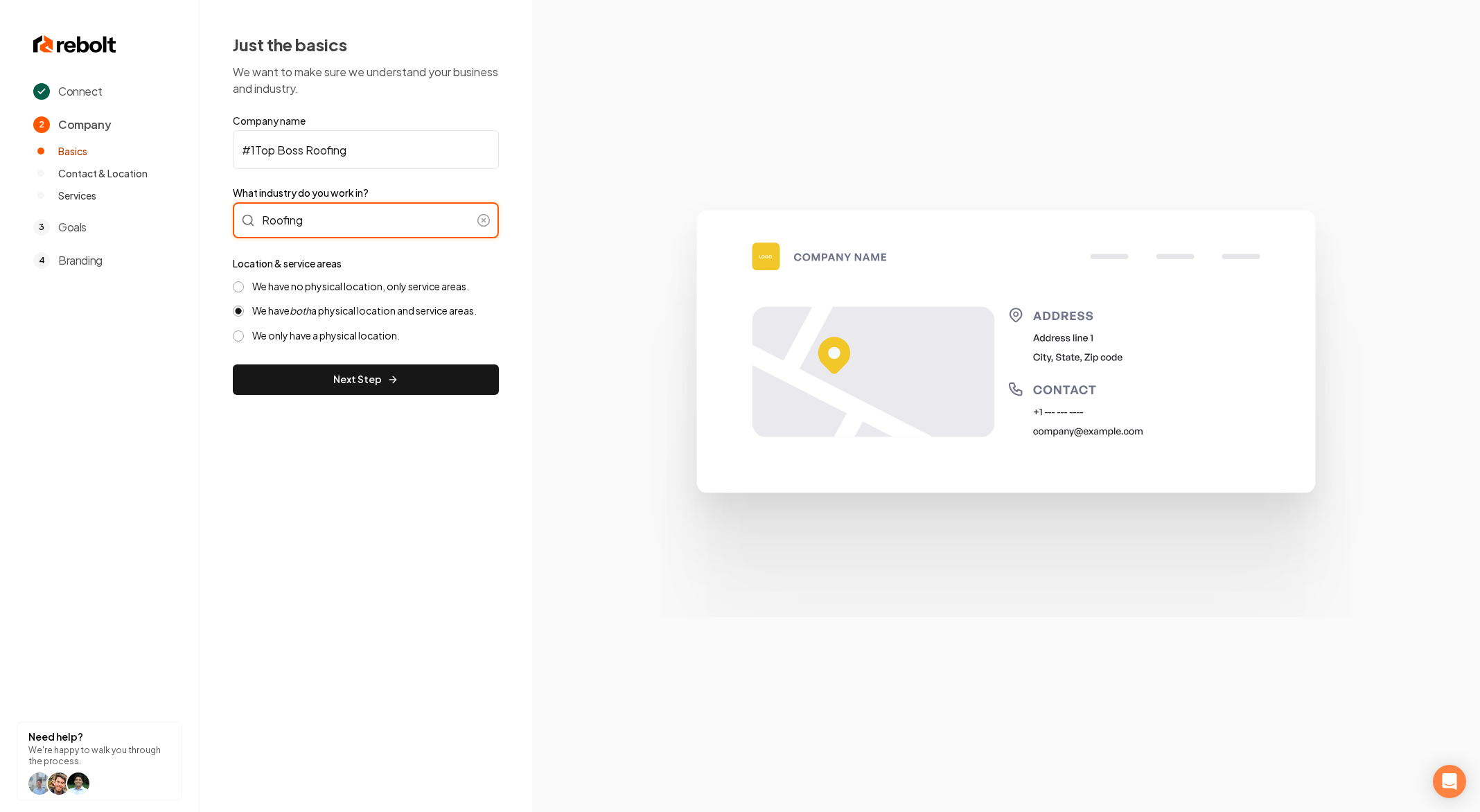
type input "Roofing"
click at [348, 285] on label "We have no physical location, only service areas." at bounding box center [360, 286] width 217 height 13
click at [244, 285] on button "We have no physical location, only service areas." at bounding box center [239, 287] width 11 height 11
click at [363, 381] on button "Next Step" at bounding box center [366, 379] width 266 height 30
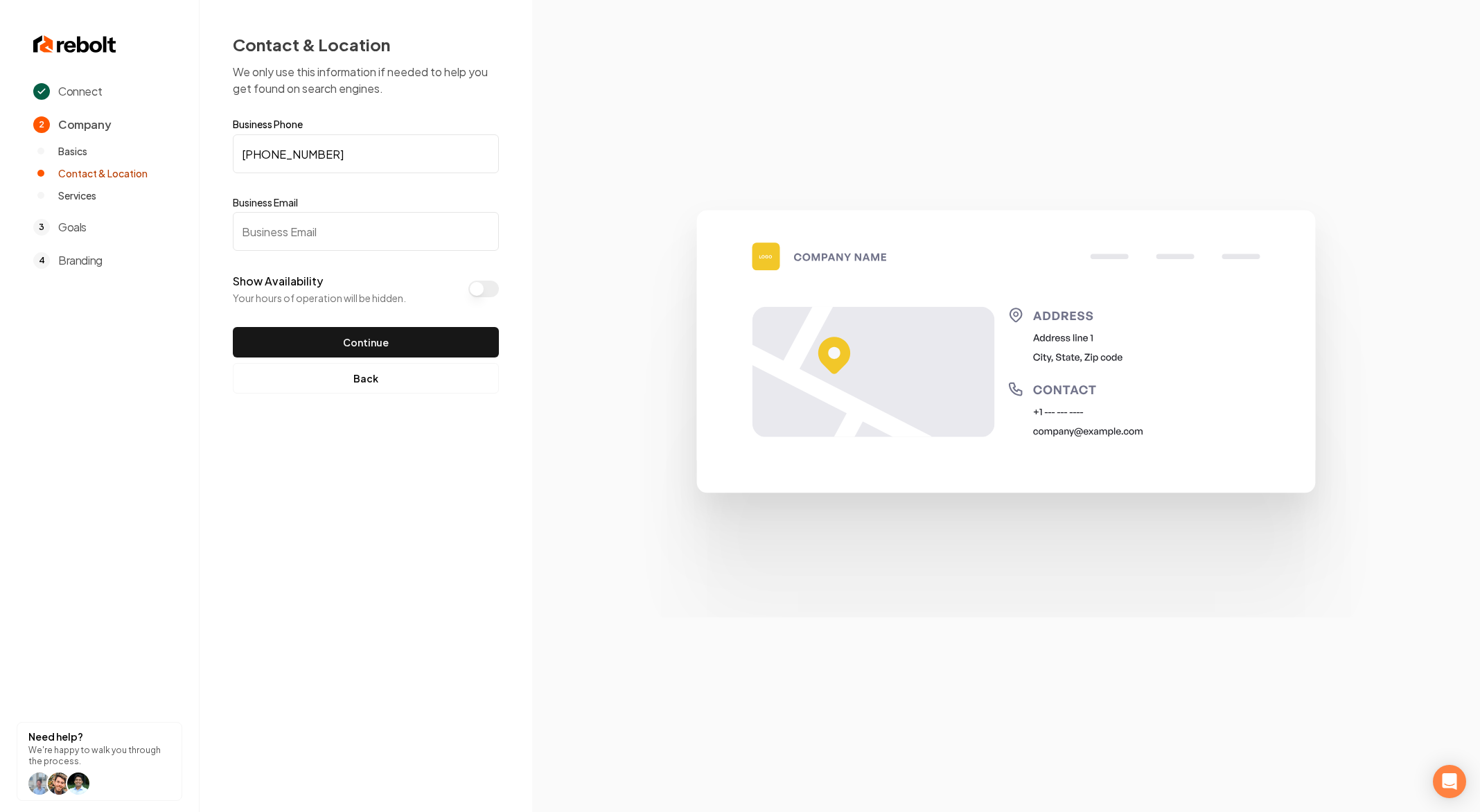
click at [354, 225] on input "Business Email" at bounding box center [366, 231] width 266 height 38
type input "test@test.com"
click at [233, 327] on button "Continue" at bounding box center [366, 342] width 266 height 30
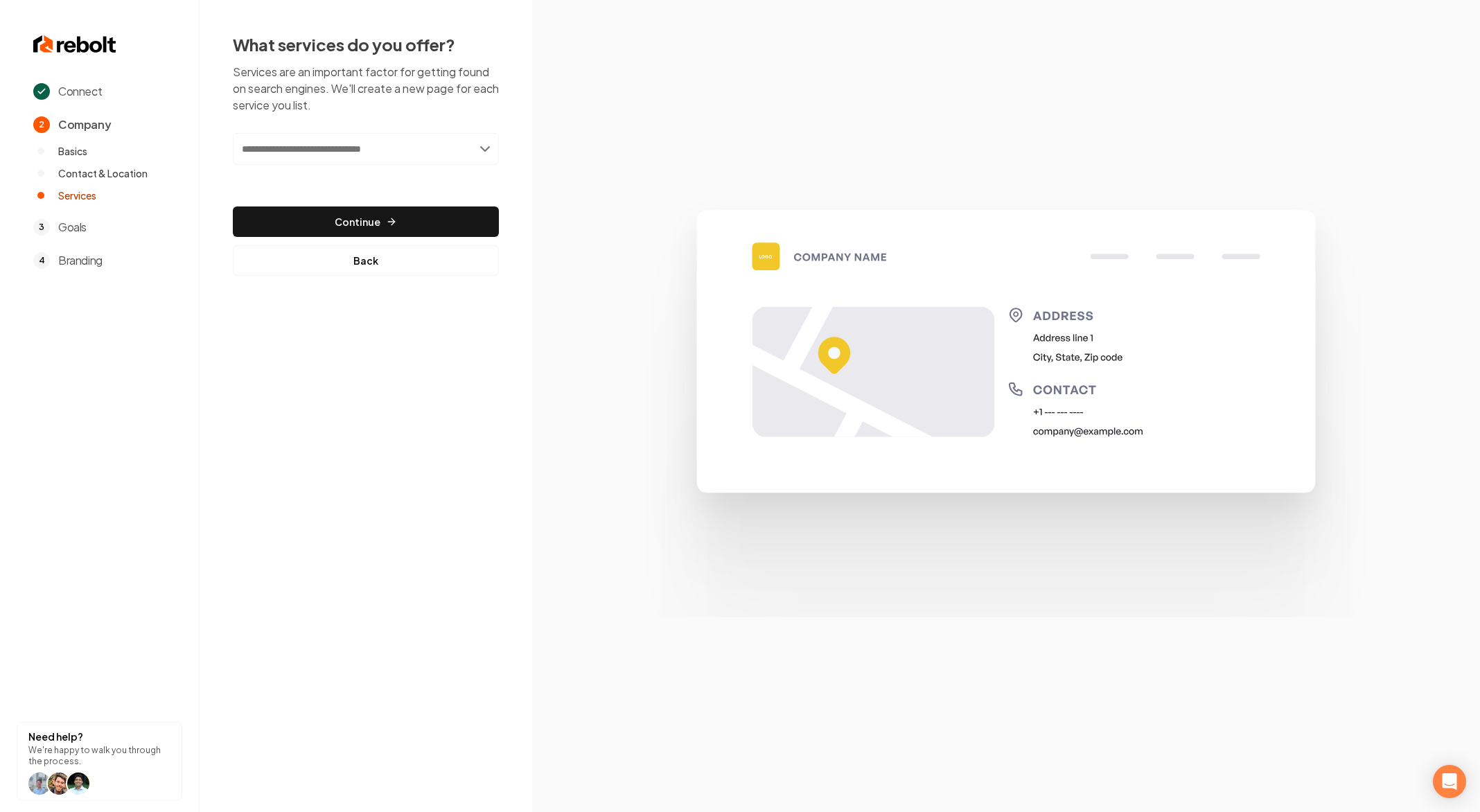
click at [428, 152] on input "text" at bounding box center [366, 149] width 266 height 32
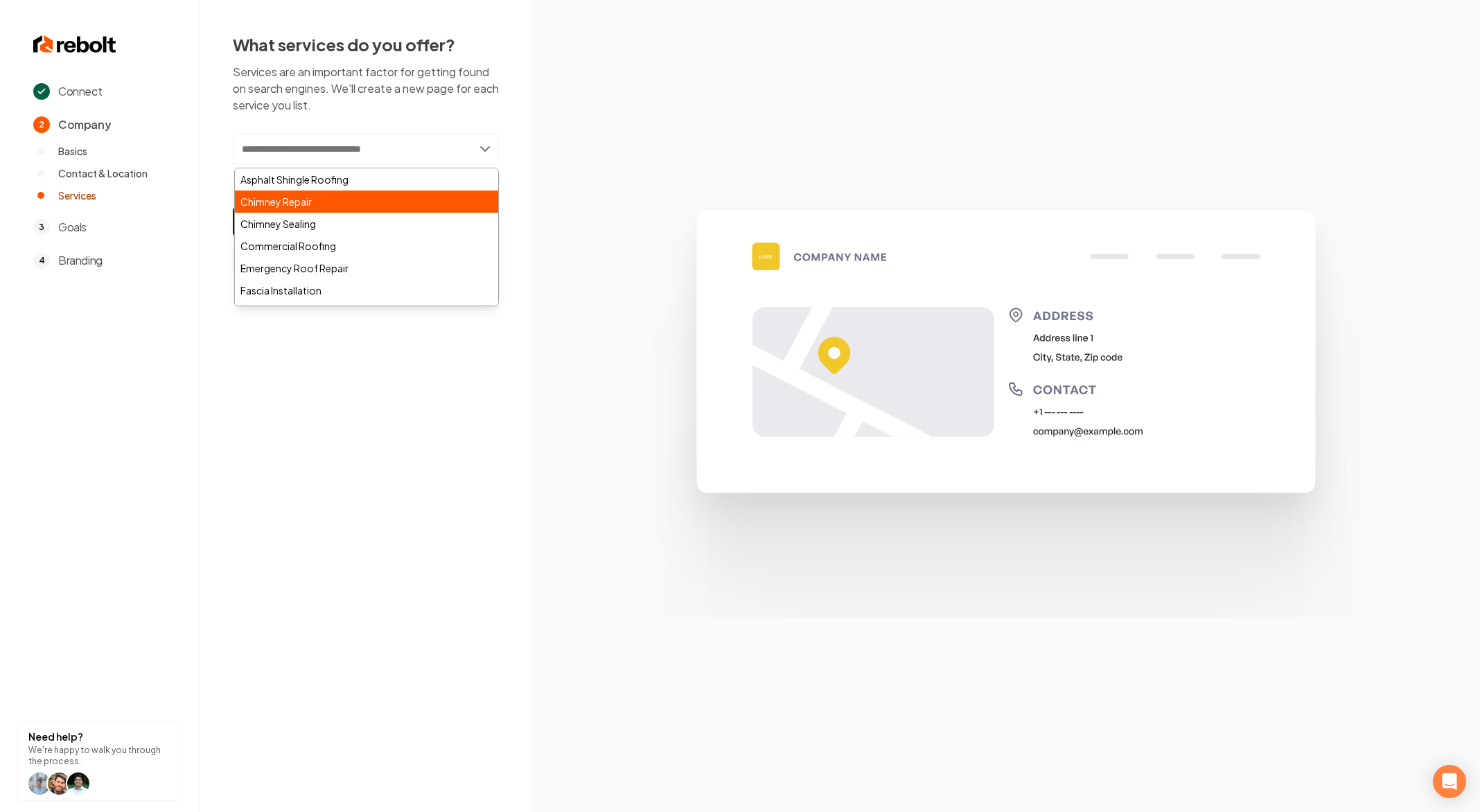
click at [375, 207] on div "Chimney Repair" at bounding box center [366, 201] width 263 height 22
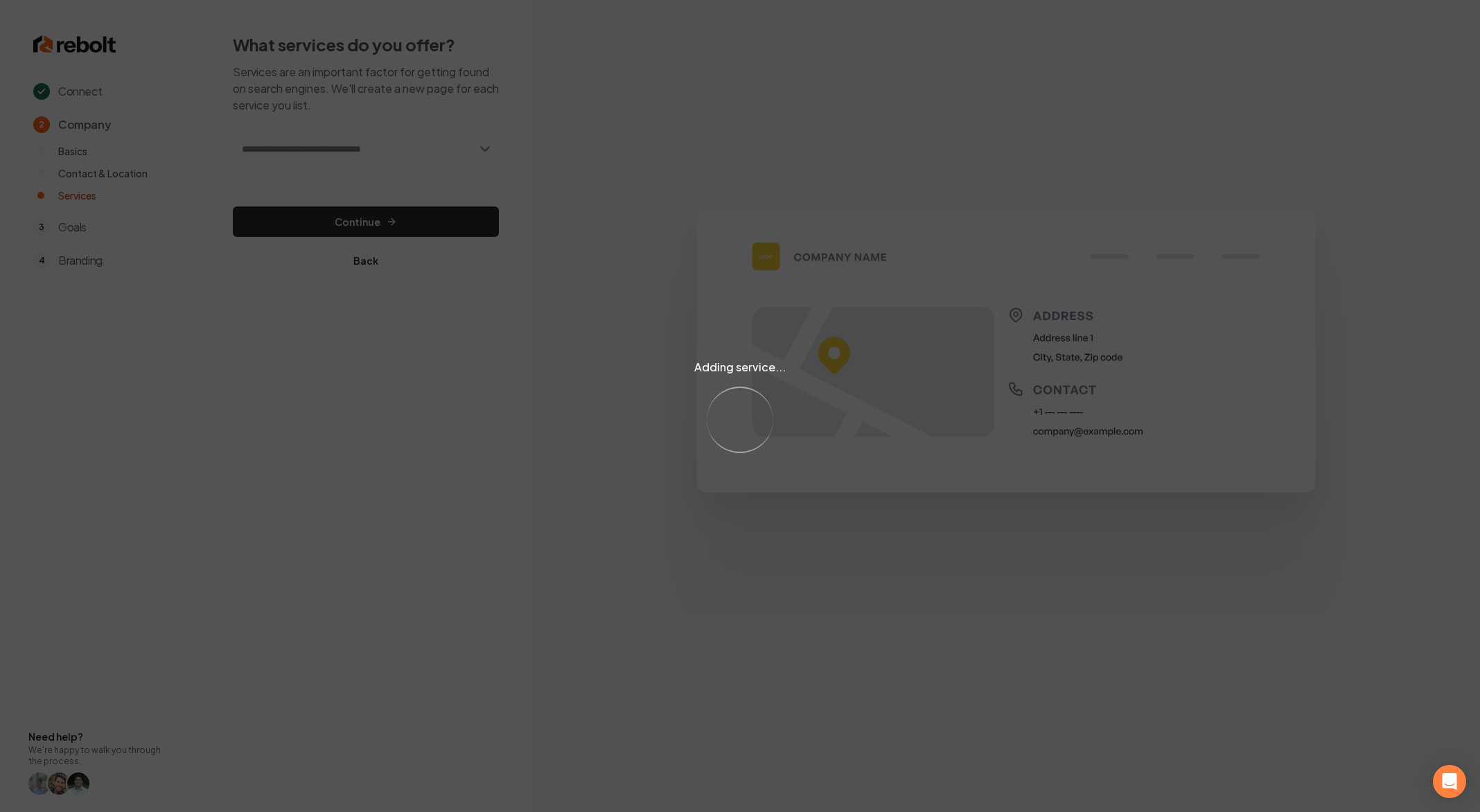
click at [368, 219] on div "Adding service... Loading..." at bounding box center [740, 406] width 1480 height 812
click at [370, 222] on div "Adding service... Loading..." at bounding box center [740, 406] width 1480 height 812
drag, startPoint x: 397, startPoint y: 218, endPoint x: 385, endPoint y: 234, distance: 20.0
click at [397, 218] on div "Adding service... Loading..." at bounding box center [740, 406] width 1480 height 812
click at [392, 227] on div "Adding service... Loading..." at bounding box center [740, 406] width 1480 height 812
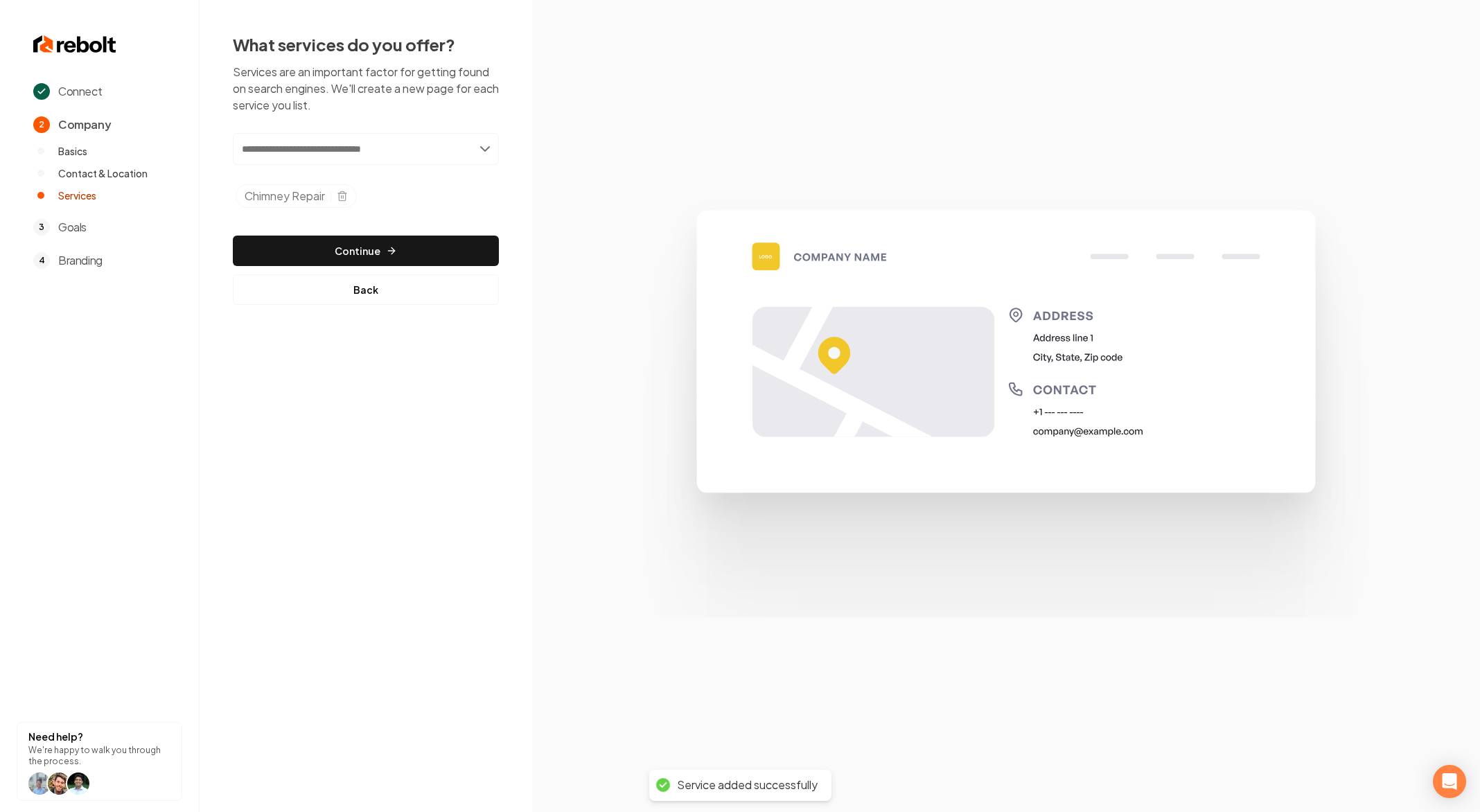
click at [334, 195] on div "Selected tags" at bounding box center [336, 196] width 23 height 11
click at [339, 196] on icon "Selected tags" at bounding box center [343, 196] width 11 height 11
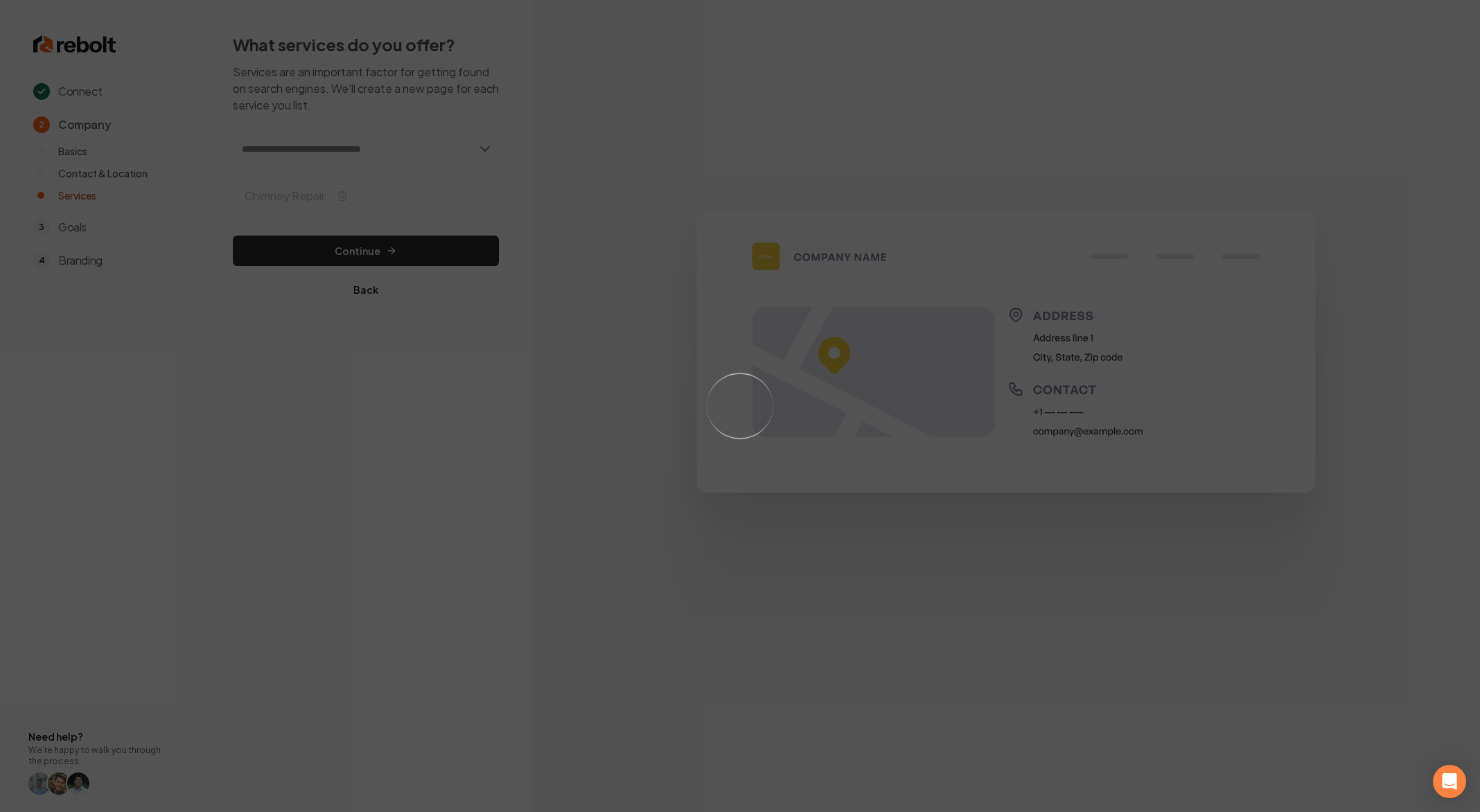
click at [460, 138] on div "Loading..." at bounding box center [740, 406] width 1480 height 812
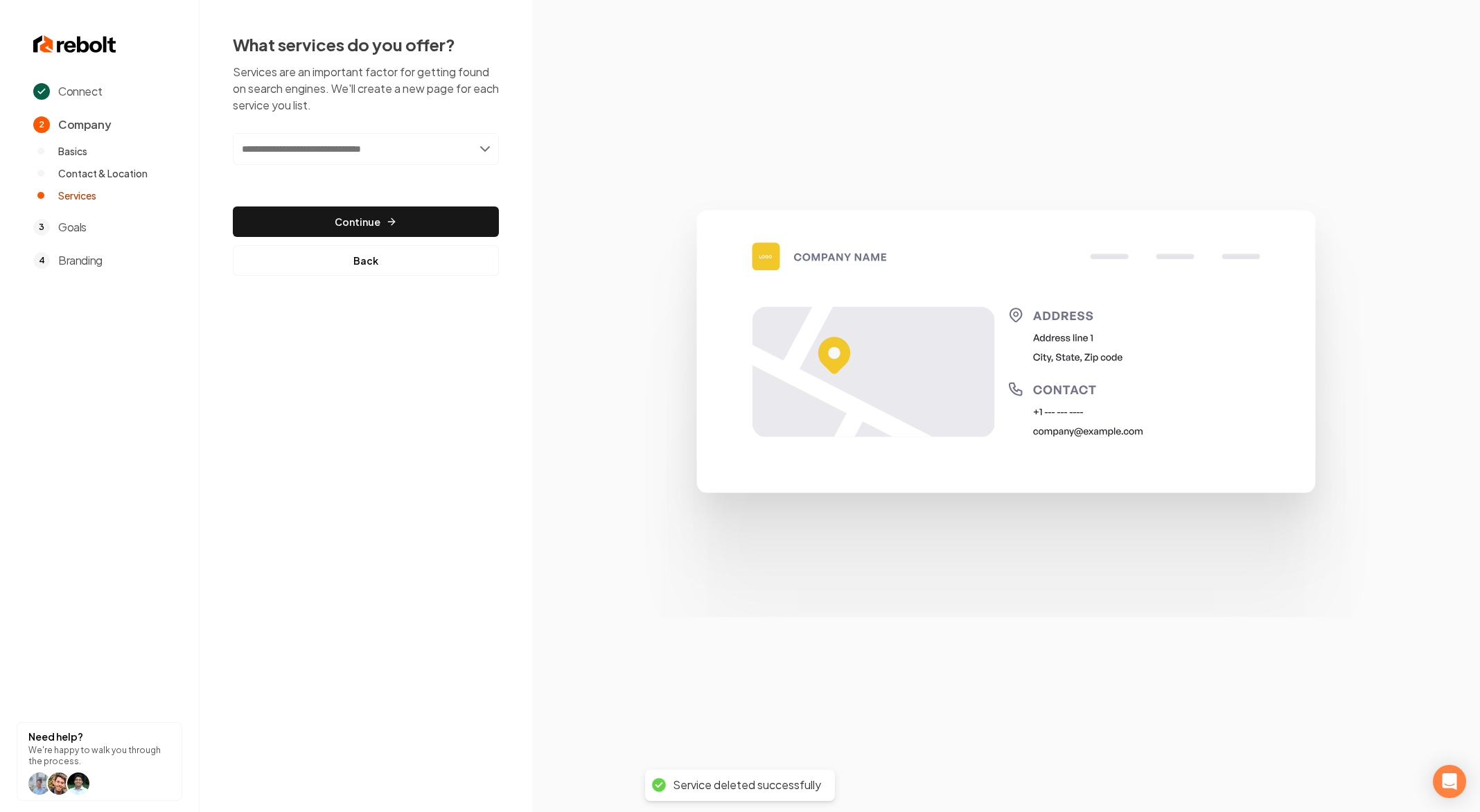
click at [475, 150] on input "text" at bounding box center [366, 149] width 266 height 32
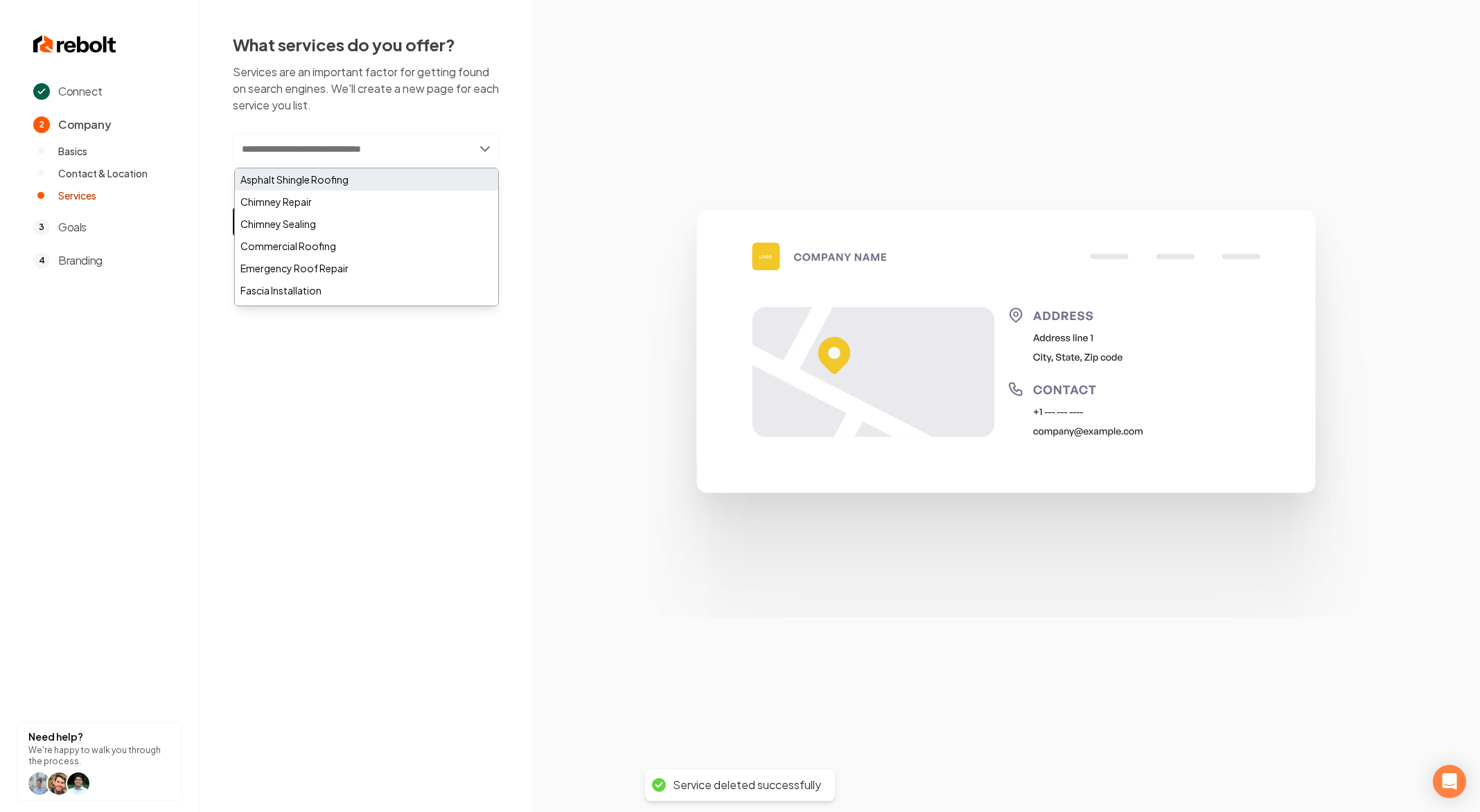
click at [344, 182] on div "Asphalt Shingle Roofing" at bounding box center [366, 179] width 263 height 22
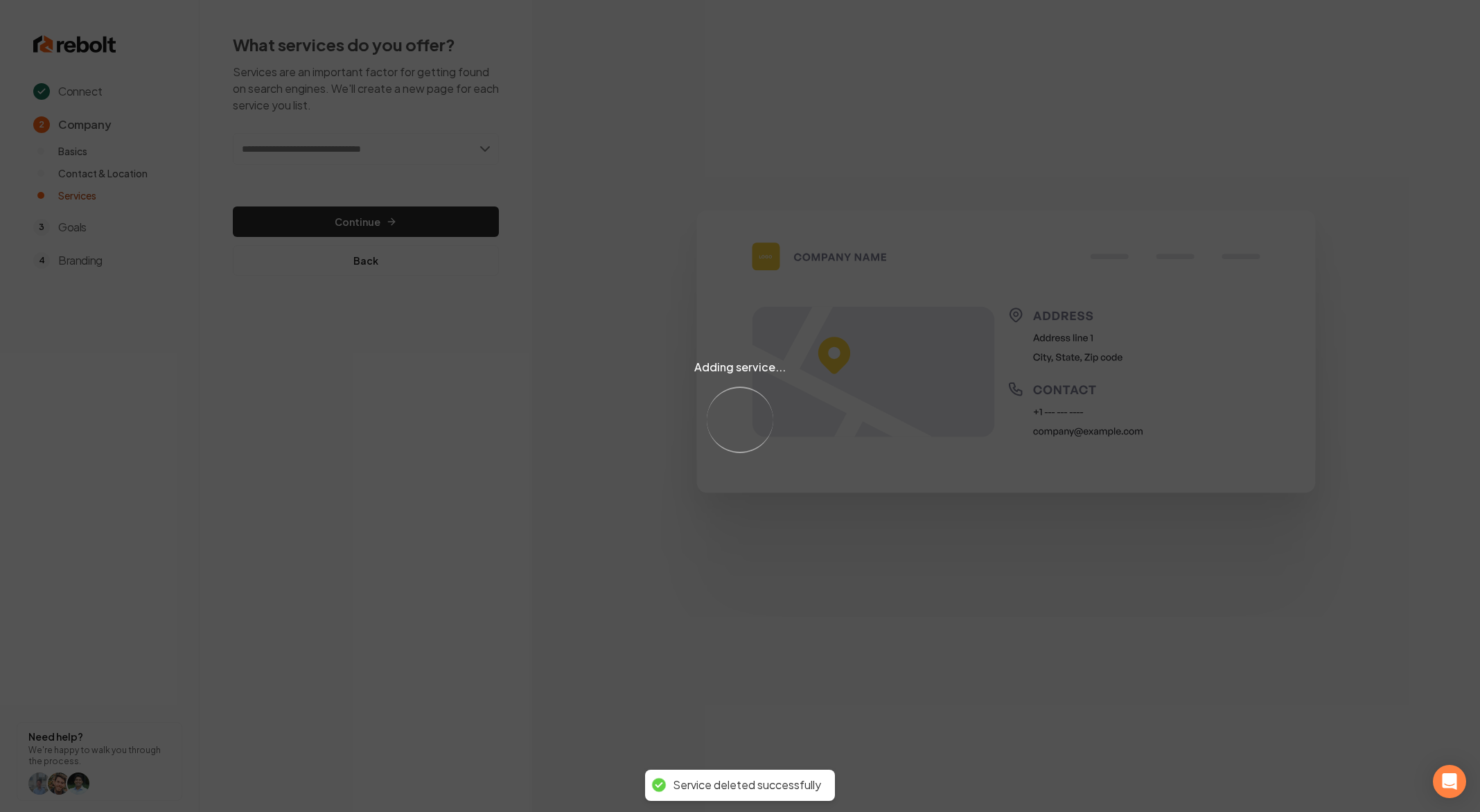
click at [437, 150] on div "Adding service... Loading..." at bounding box center [740, 406] width 1480 height 812
click at [460, 142] on div "Adding service... Loading..." at bounding box center [740, 406] width 1480 height 812
click at [462, 145] on div "Adding service... Loading..." at bounding box center [740, 406] width 1480 height 812
click at [473, 147] on div "Adding service... Loading..." at bounding box center [740, 406] width 1480 height 812
click at [482, 150] on div "Adding service... Loading..." at bounding box center [740, 406] width 1480 height 812
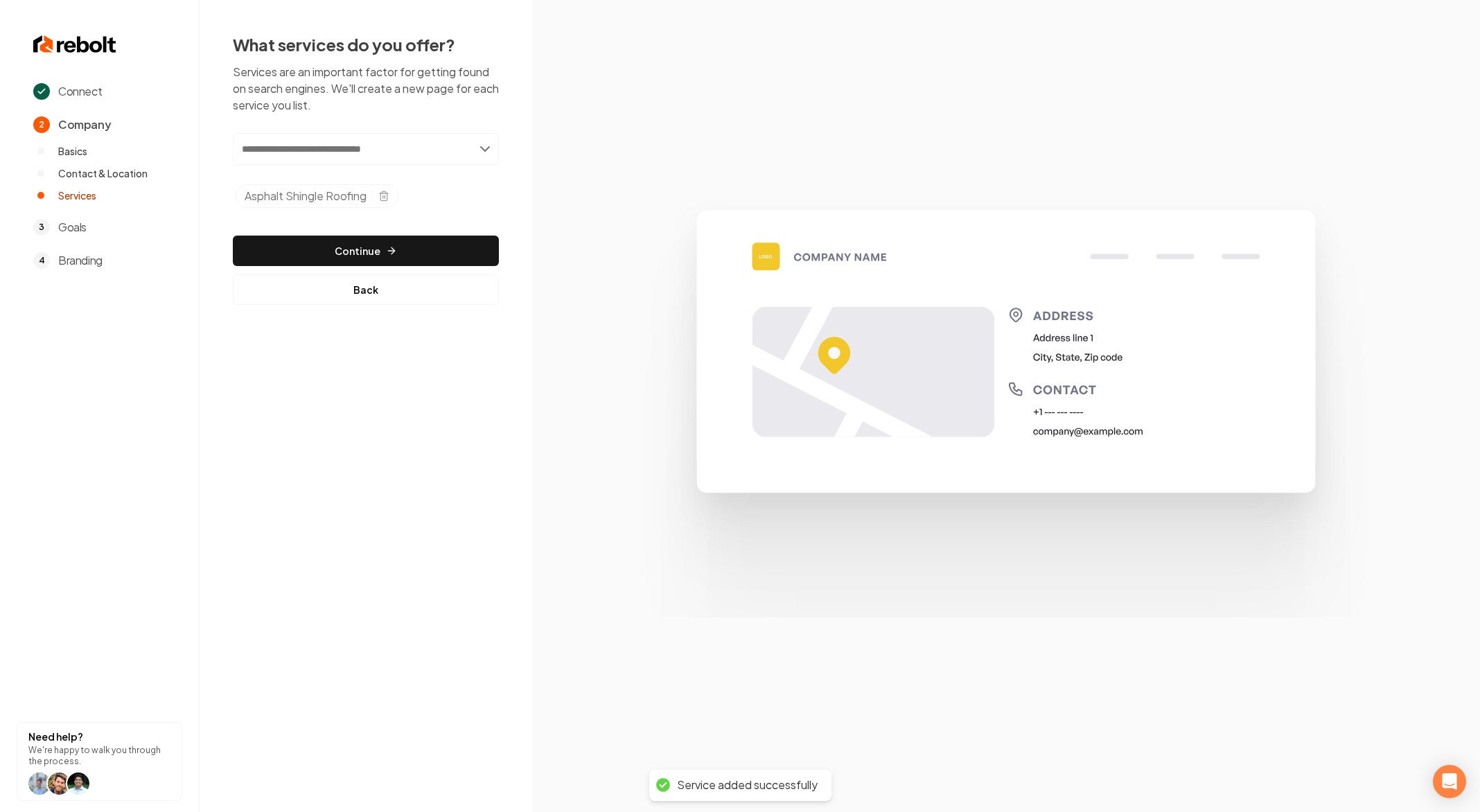
click at [482, 150] on input "text" at bounding box center [366, 149] width 266 height 32
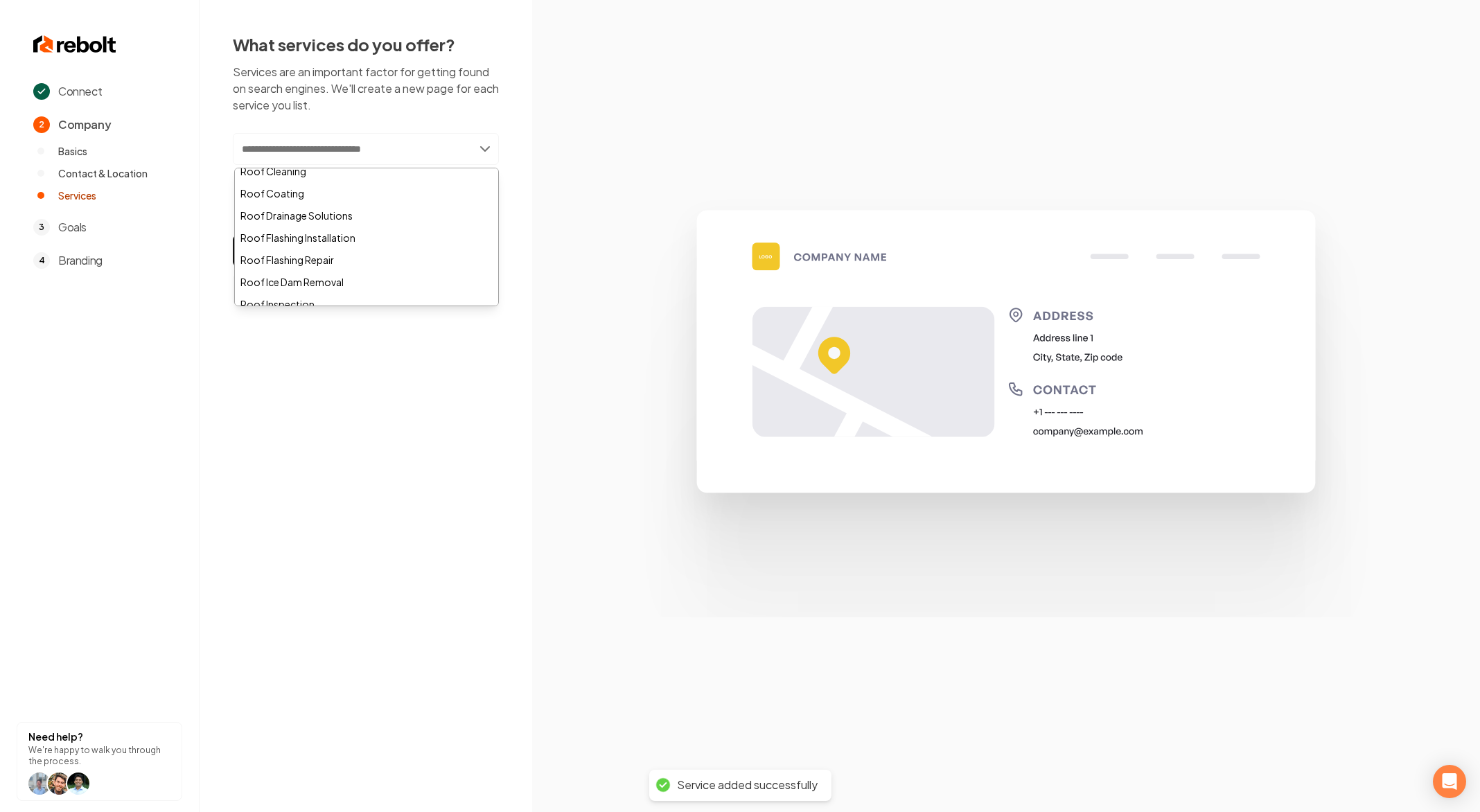
scroll to position [483, 0]
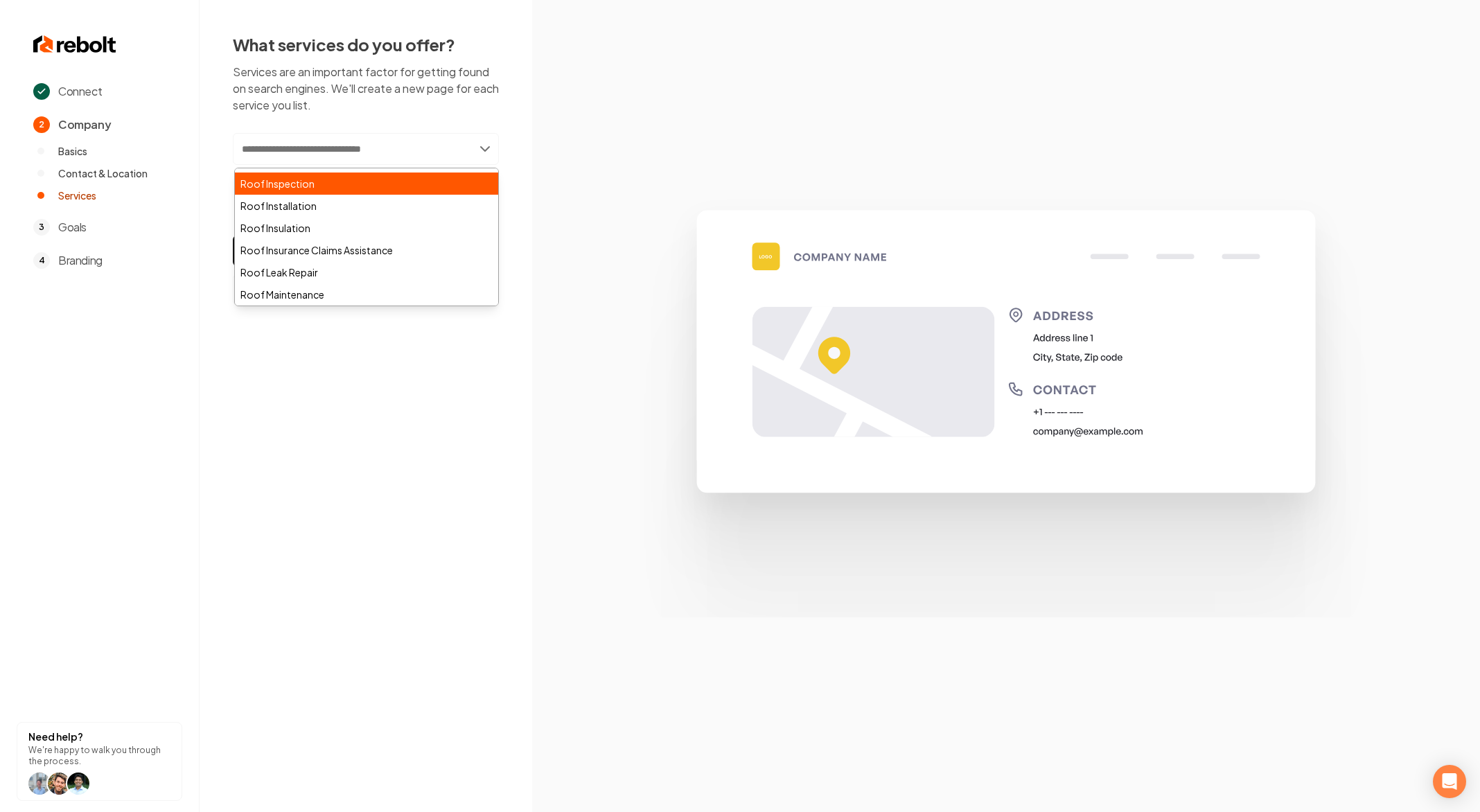
click at [406, 189] on div "Roof Inspection" at bounding box center [366, 183] width 263 height 22
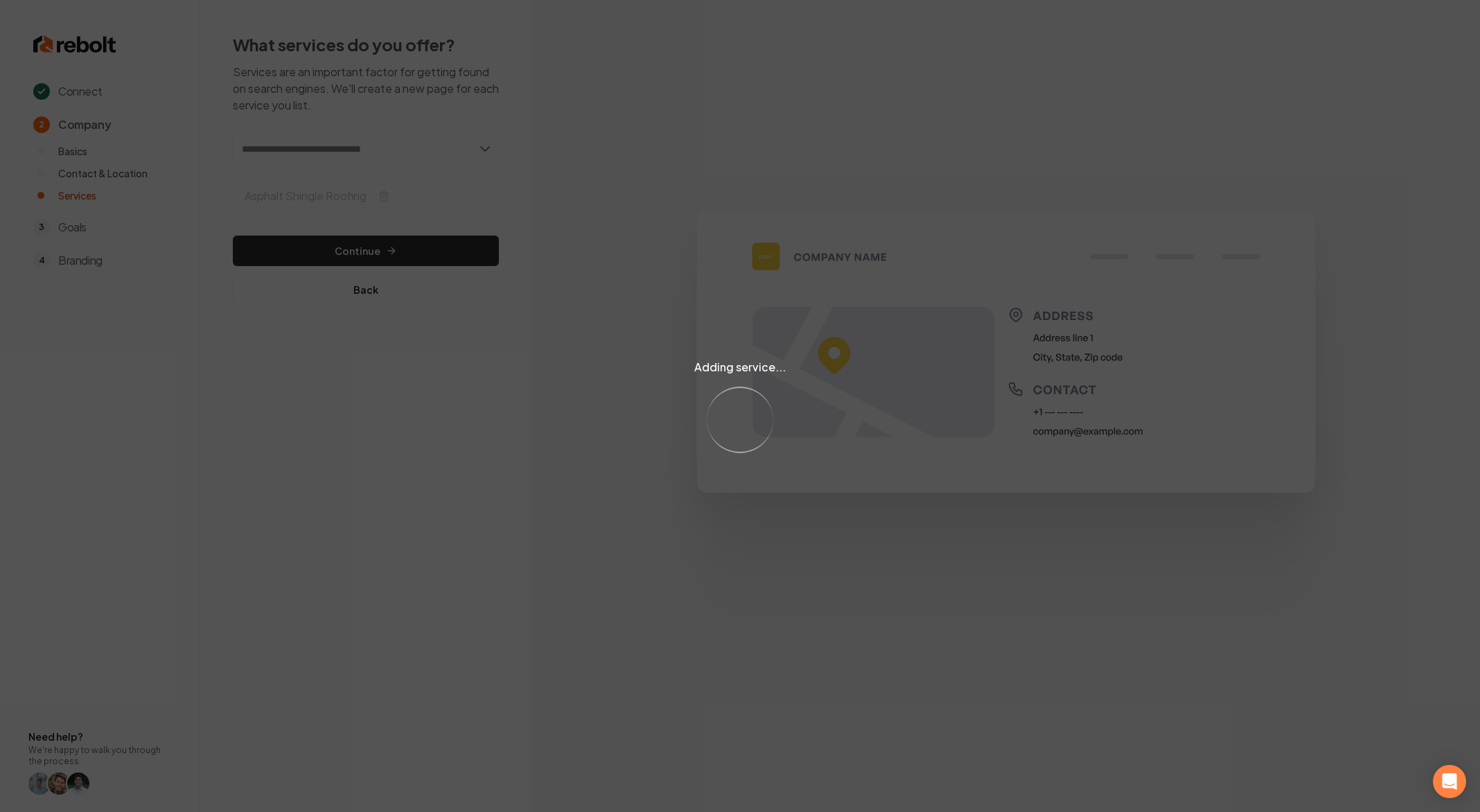
click at [482, 140] on div "Adding service... Loading..." at bounding box center [740, 406] width 1480 height 812
click at [482, 141] on div "Adding service... Loading..." at bounding box center [740, 406] width 1480 height 812
click at [482, 142] on div "Adding service... Loading..." at bounding box center [740, 406] width 1480 height 812
click at [464, 152] on div "Adding service... Loading..." at bounding box center [740, 406] width 1480 height 812
click at [482, 153] on input "text" at bounding box center [366, 149] width 266 height 32
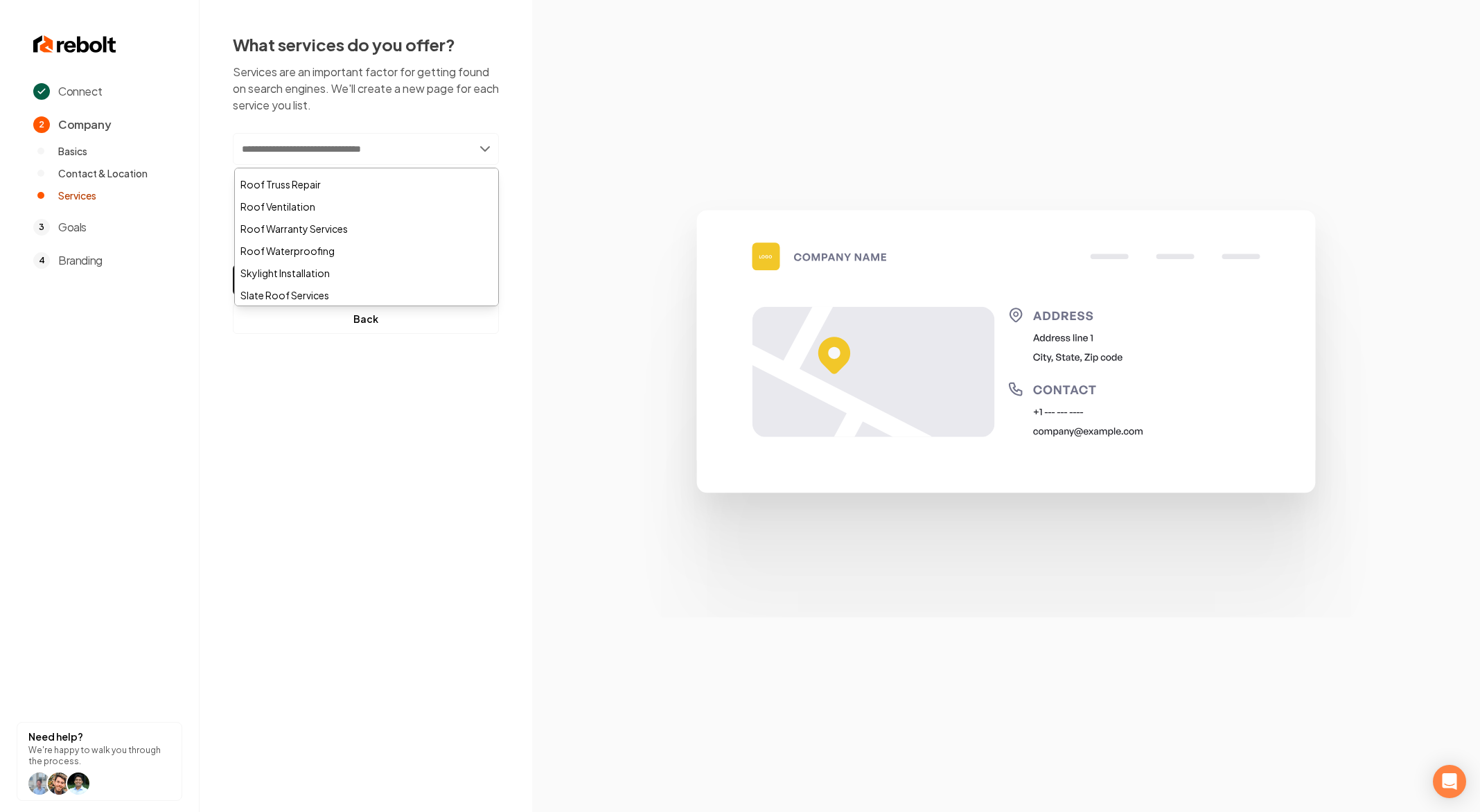
scroll to position [652, 0]
click at [311, 196] on div "Roof Replacement" at bounding box center [366, 192] width 263 height 22
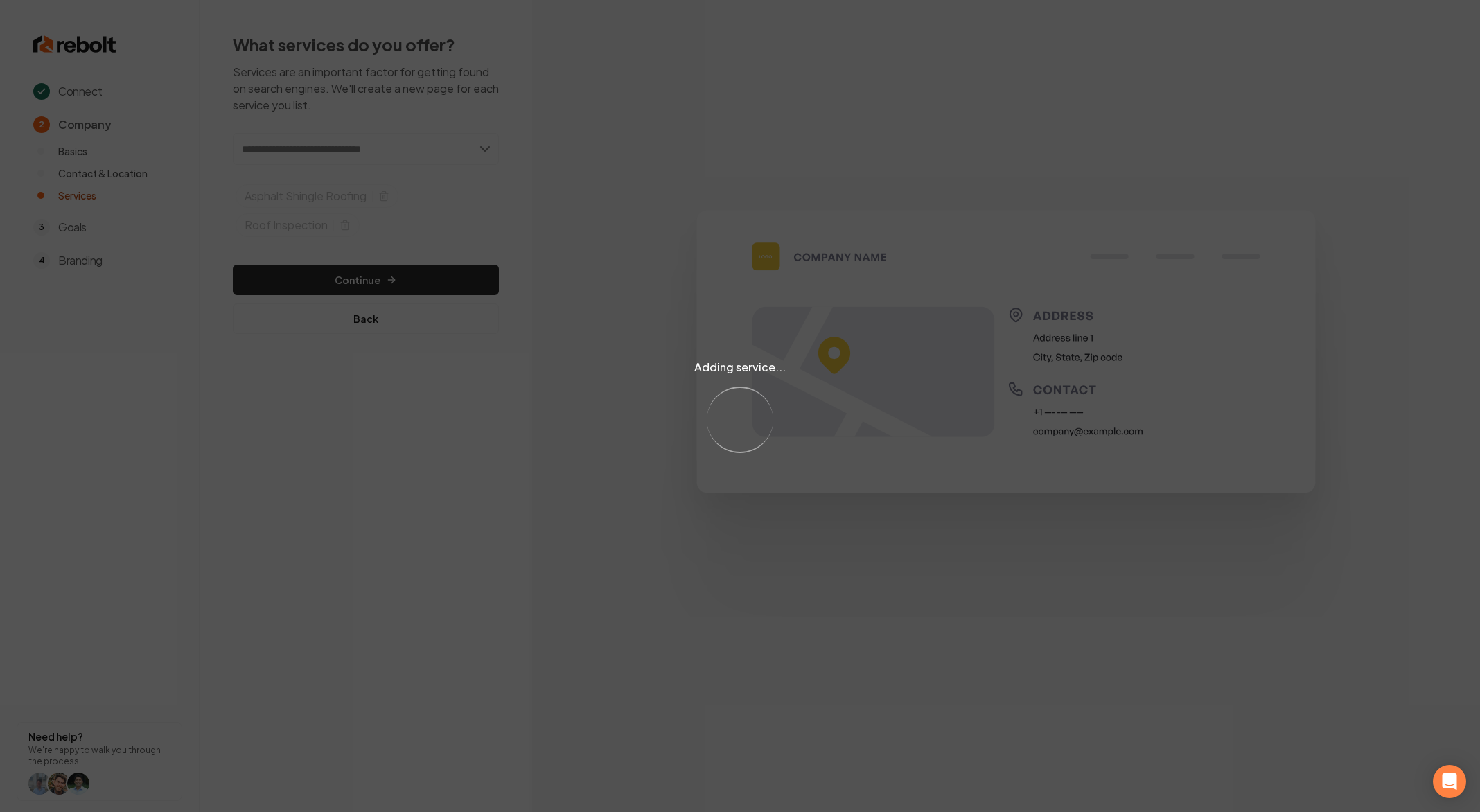
click at [406, 251] on div "Adding service... Loading..." at bounding box center [740, 406] width 1480 height 812
click at [420, 293] on div "Adding service... Loading..." at bounding box center [740, 406] width 1480 height 812
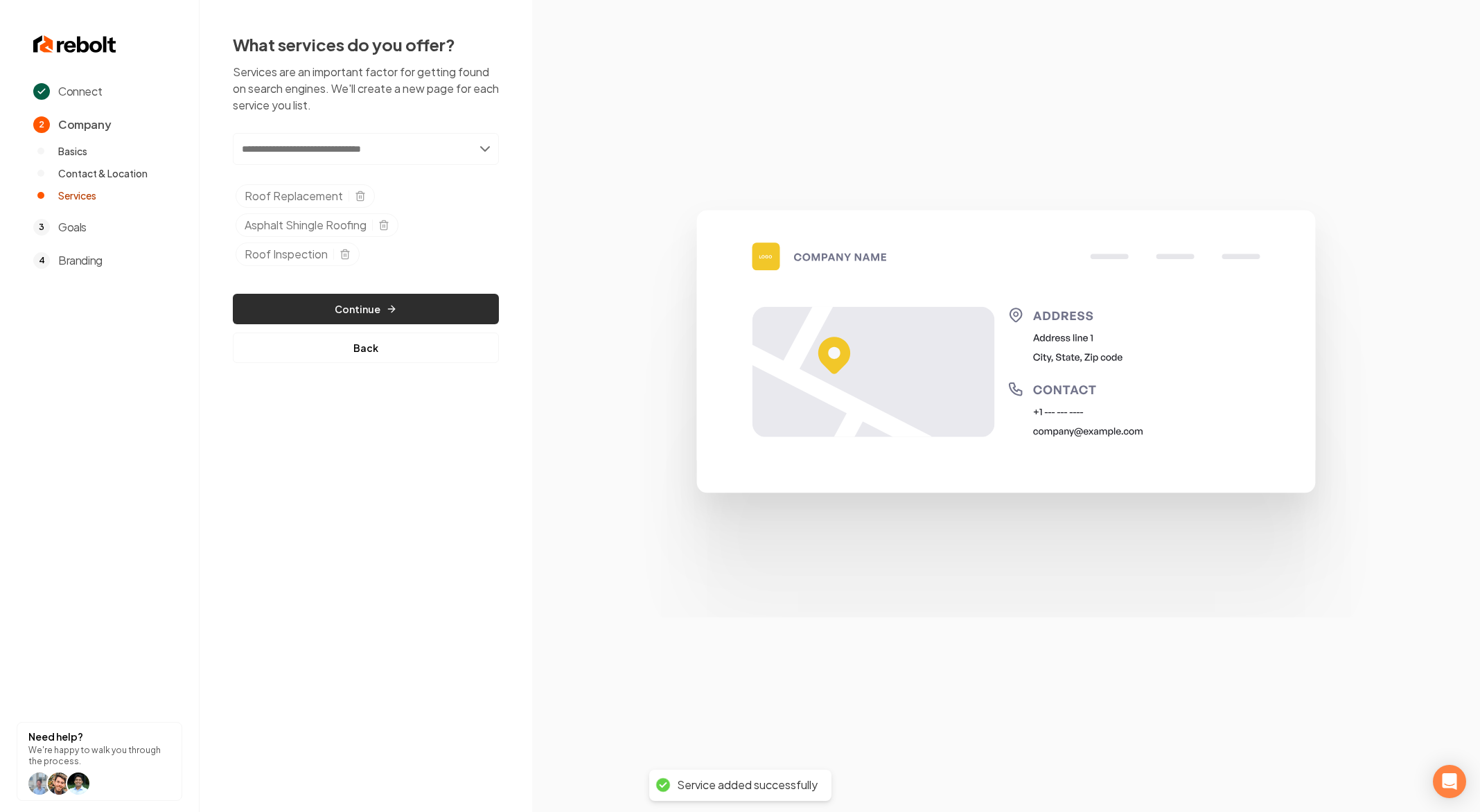
click at [314, 298] on button "Continue" at bounding box center [366, 308] width 266 height 30
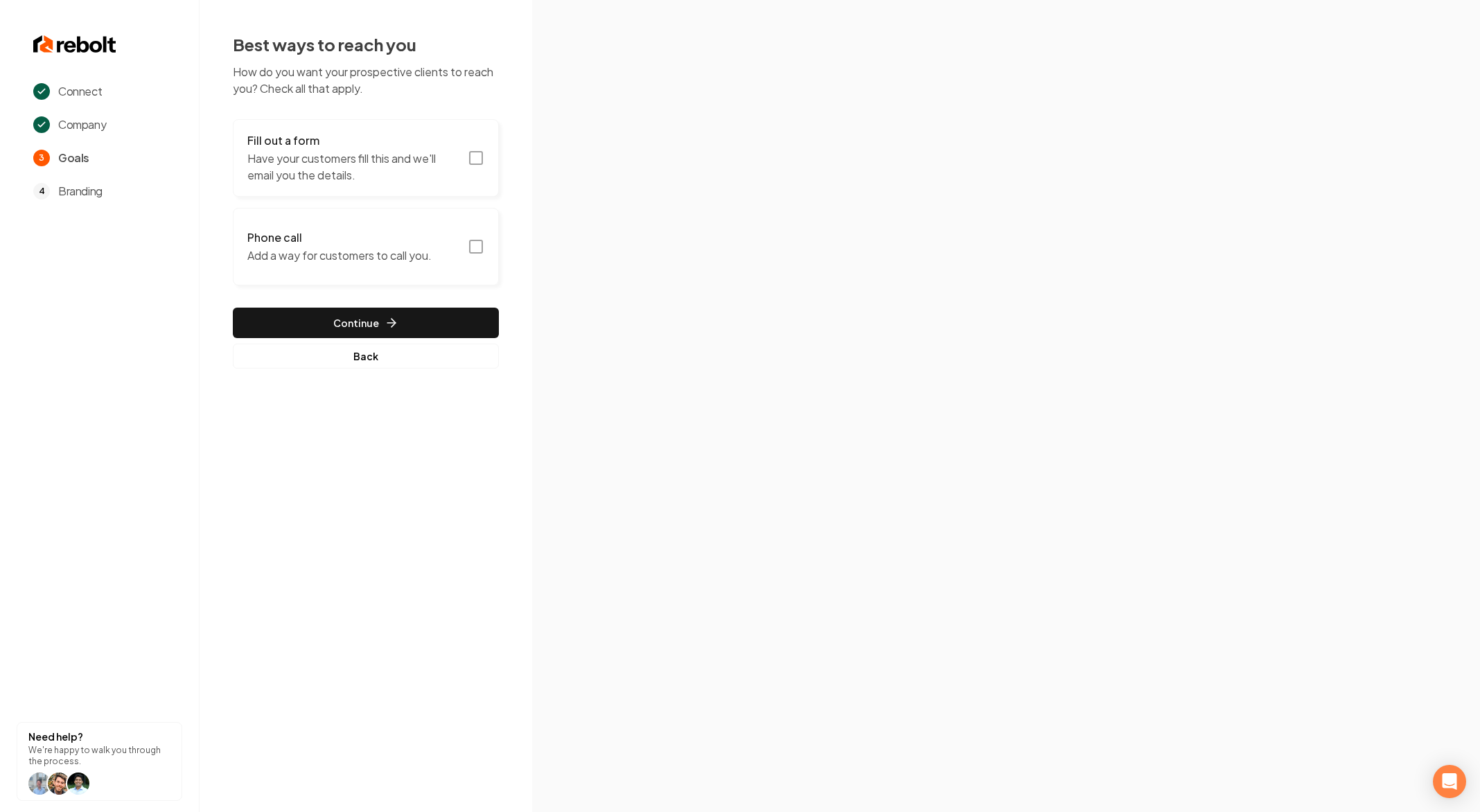
click at [432, 230] on h3 "Phone call" at bounding box center [339, 237] width 184 height 16
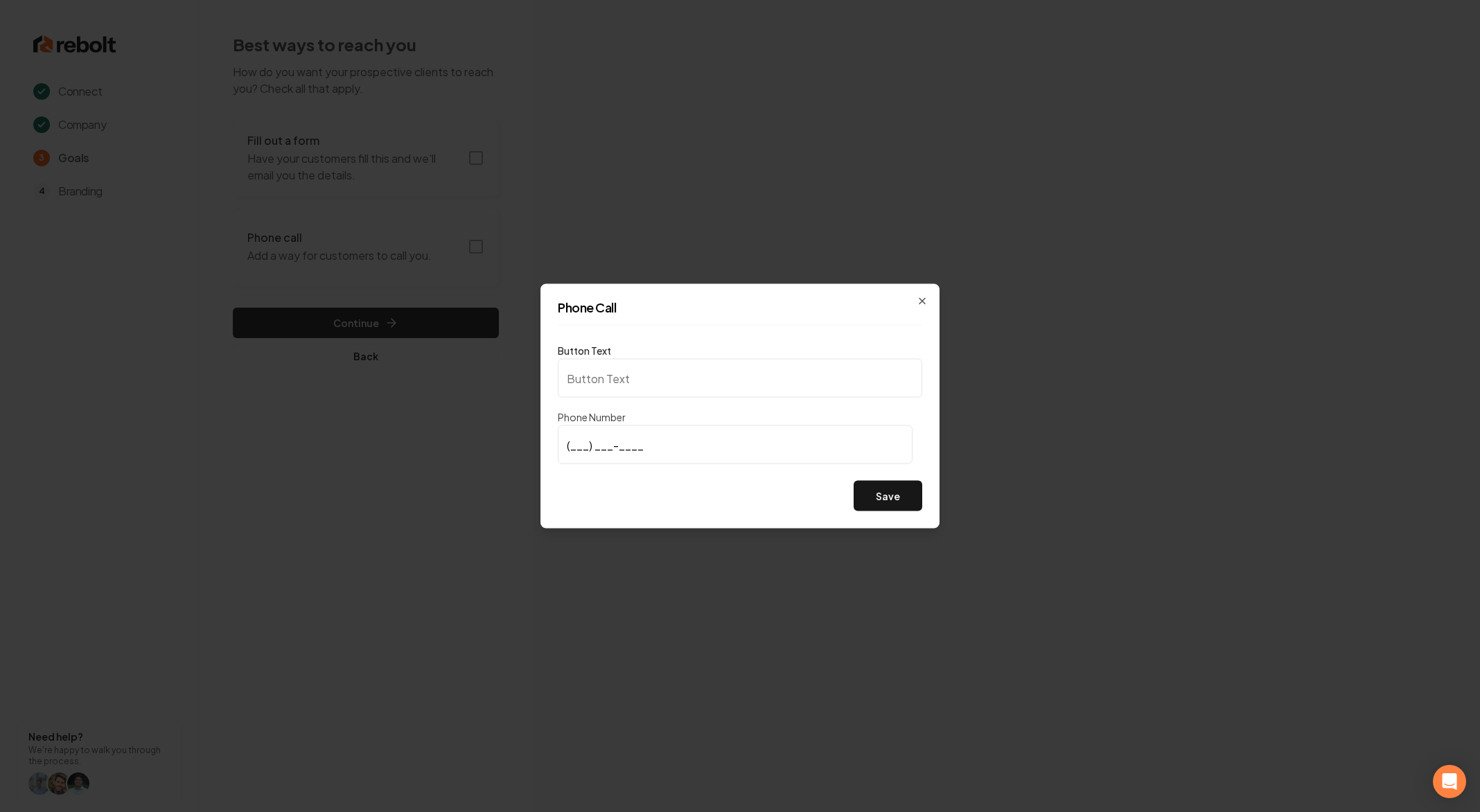
type input "Call us"
type input "(432) 307-9201"
drag, startPoint x: 865, startPoint y: 474, endPoint x: 872, endPoint y: 481, distance: 9.9
click at [868, 478] on div "Button Text Call us Phone Number (432) 307-9201 Save" at bounding box center [740, 427] width 365 height 169
click at [885, 488] on button "Save" at bounding box center [888, 496] width 69 height 30
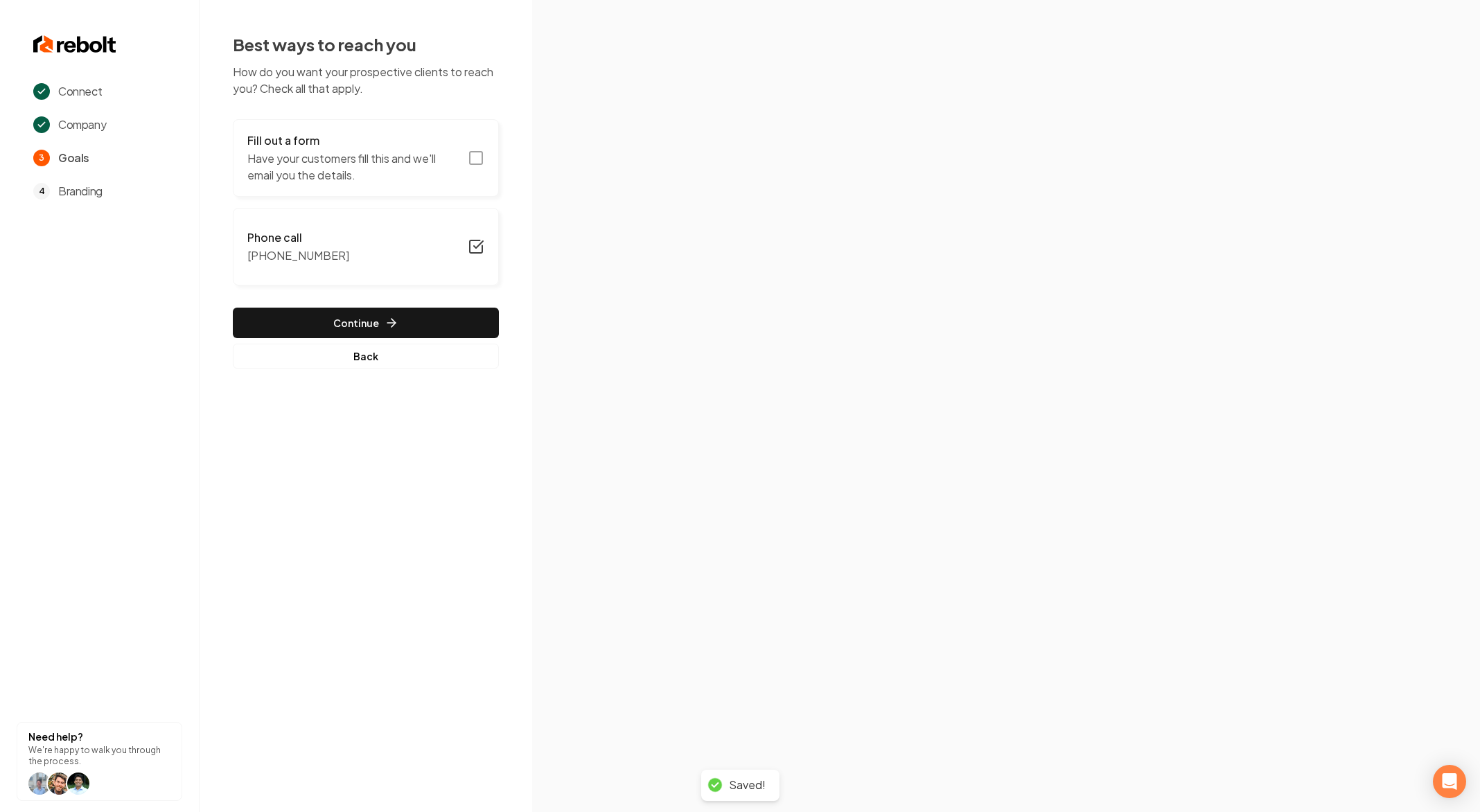
click at [442, 162] on p "Have your customers fill this and we'll email you the details." at bounding box center [352, 167] width 212 height 34
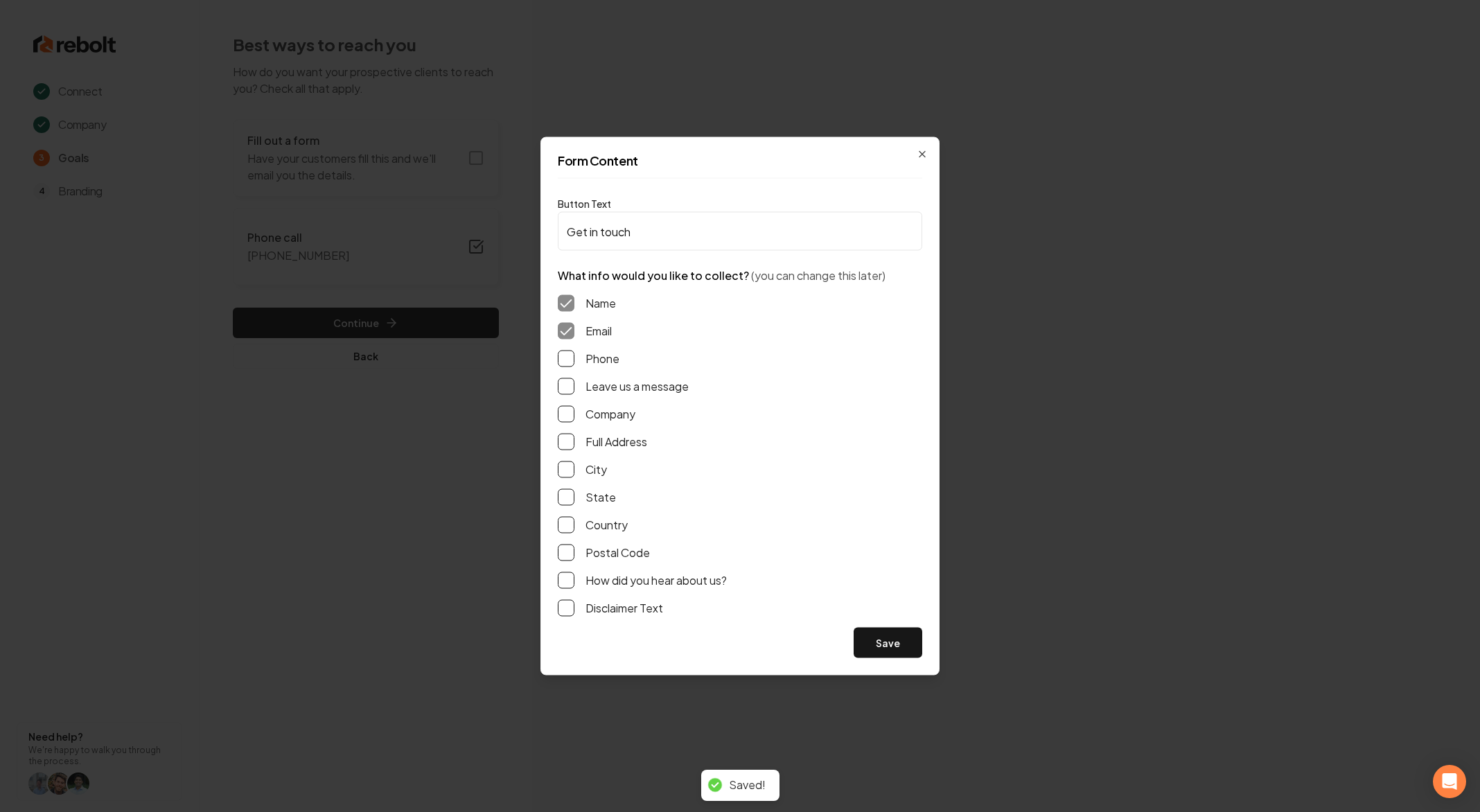
click at [610, 374] on div "Name Email Phone Leave us a message Company Full Address City State Country Pos…" at bounding box center [740, 455] width 365 height 343
drag, startPoint x: 610, startPoint y: 379, endPoint x: 615, endPoint y: 395, distance: 16.8
click at [610, 379] on label "Leave us a message" at bounding box center [637, 387] width 103 height 16
click at [574, 379] on button "Leave us a message" at bounding box center [566, 387] width 16 height 16
click at [637, 584] on label "How did you hear about us?" at bounding box center [656, 581] width 141 height 16
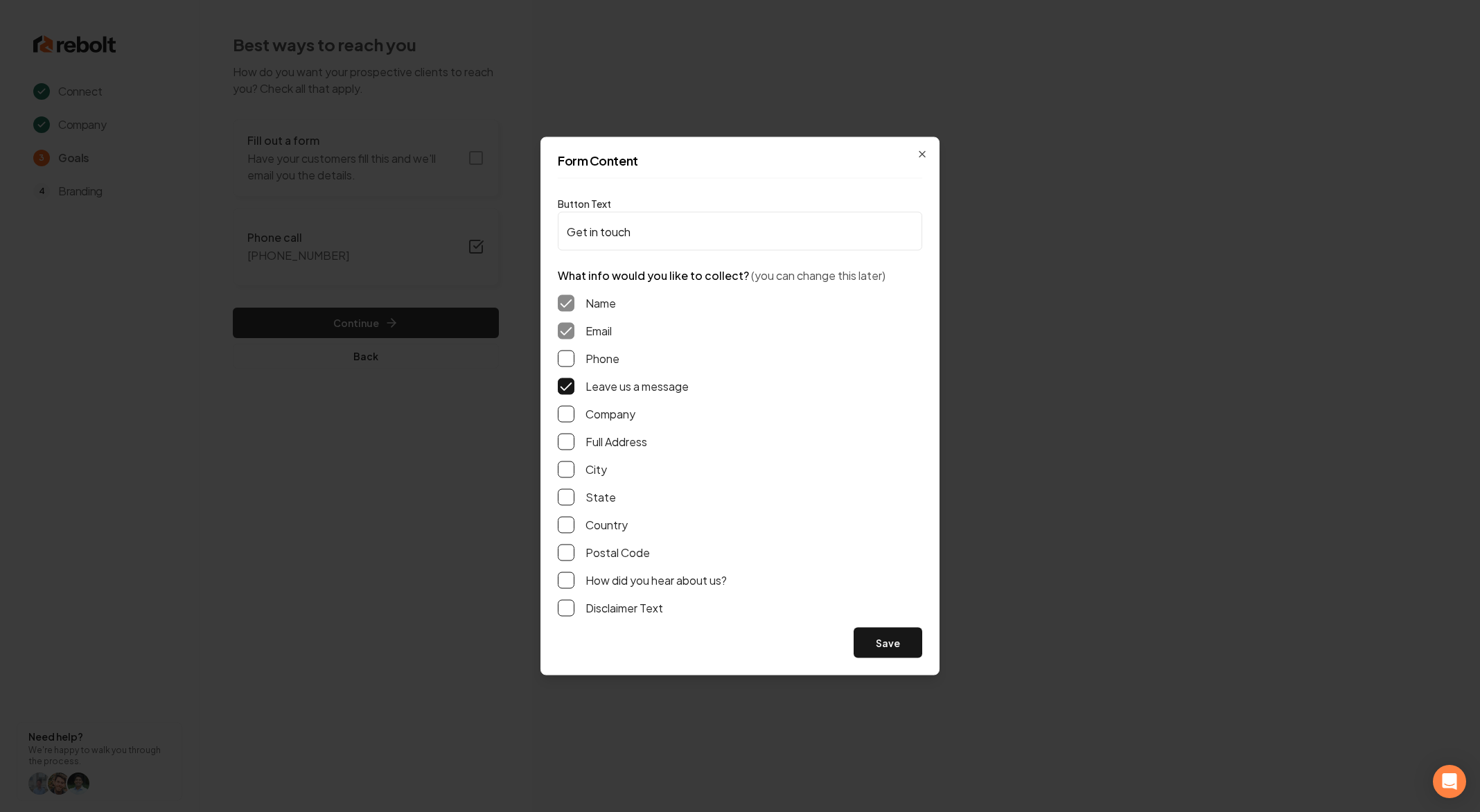
click at [574, 584] on button "How did you hear about us?" at bounding box center [566, 581] width 16 height 16
click at [597, 447] on label "Full Address" at bounding box center [616, 442] width 61 height 16
click at [574, 447] on button "Full Address" at bounding box center [566, 442] width 16 height 16
drag, startPoint x: 904, startPoint y: 645, endPoint x: 655, endPoint y: 478, distance: 299.8
click at [904, 645] on button "Save" at bounding box center [888, 643] width 69 height 30
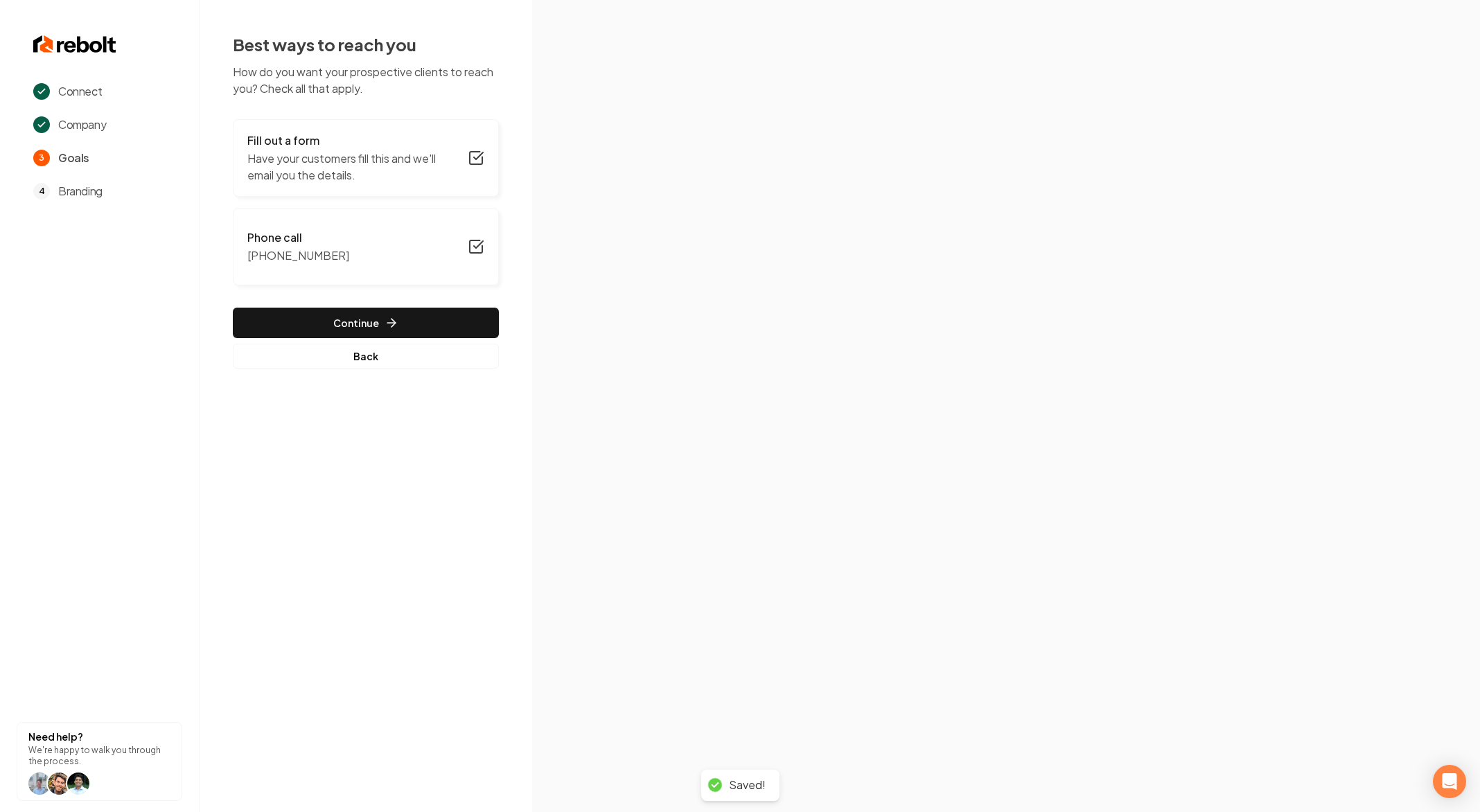
click at [446, 341] on div "Fill out a form Have your customers fill this and we'll email you the details. …" at bounding box center [366, 244] width 266 height 249
click at [444, 332] on button "Continue" at bounding box center [366, 322] width 266 height 30
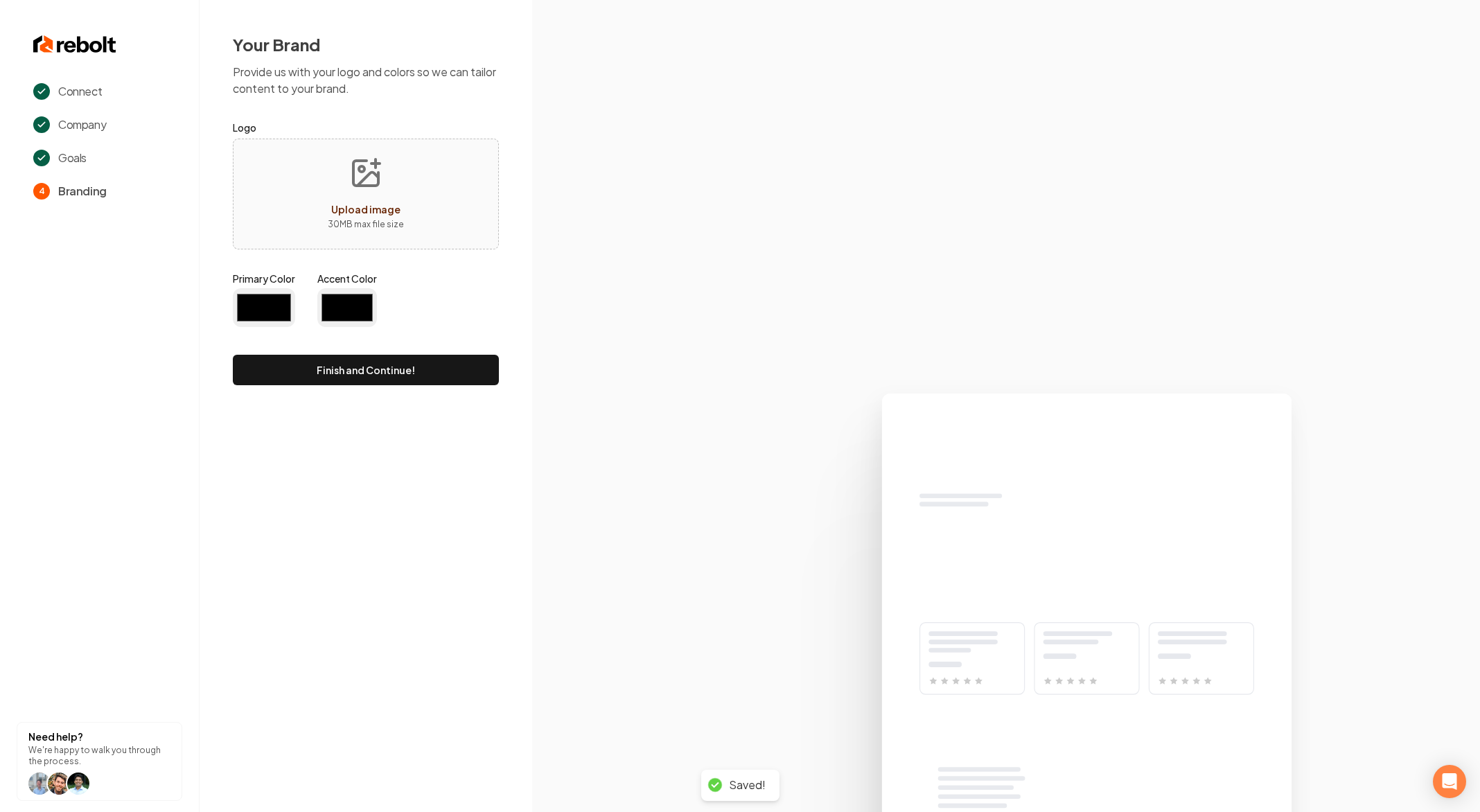
type input "#194d33"
type input "#70be00"
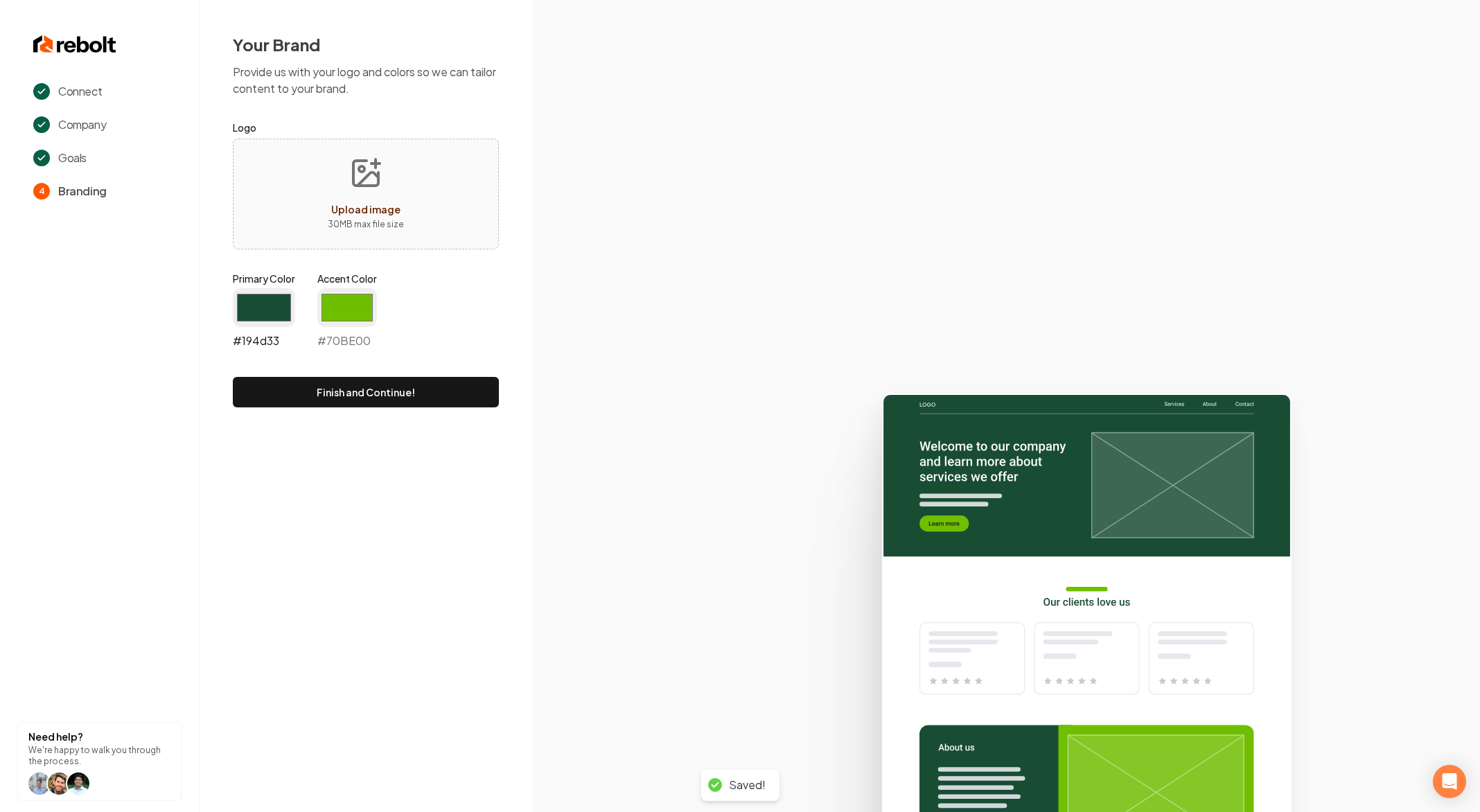
click at [254, 289] on input "#194d33" at bounding box center [264, 307] width 62 height 38
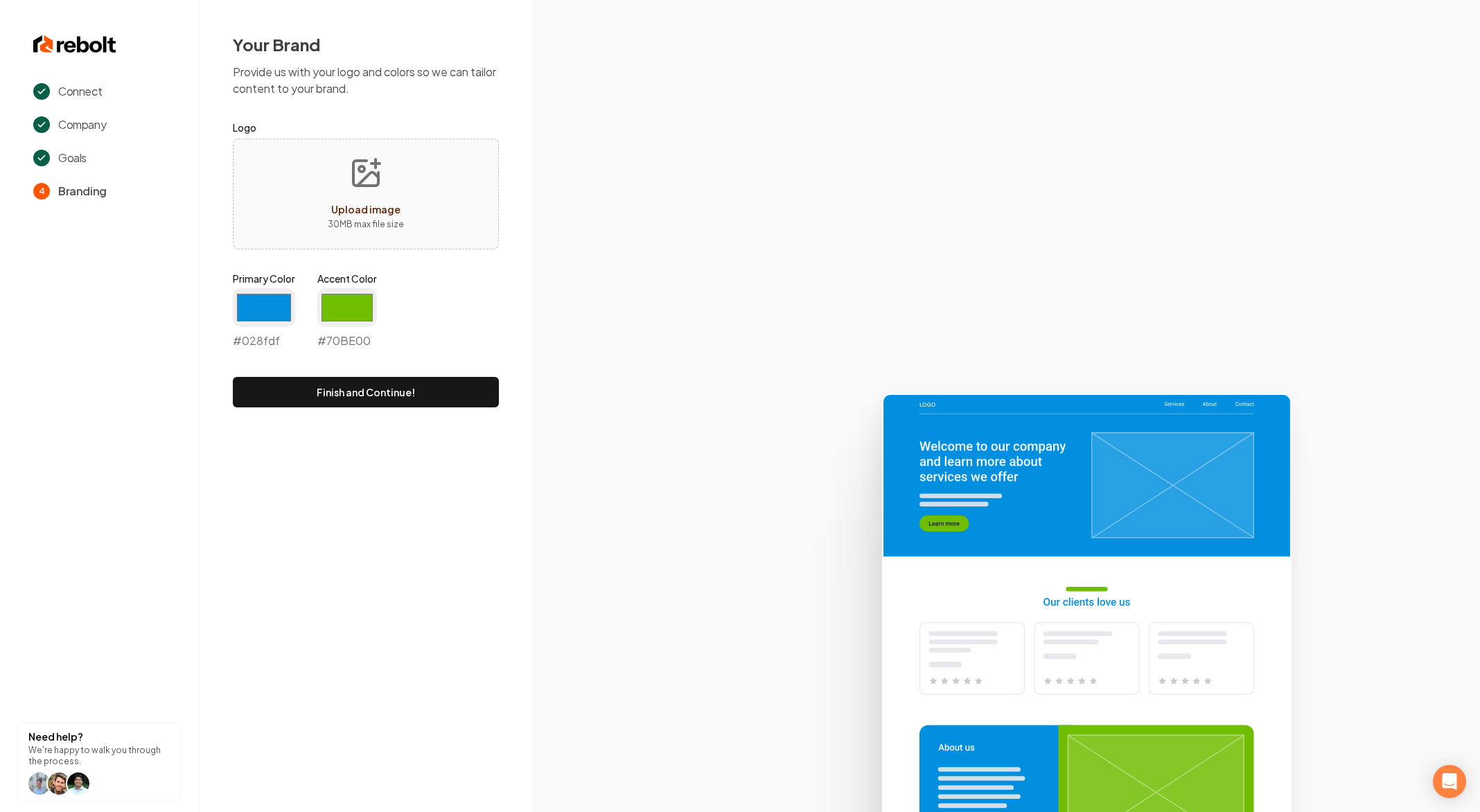
click at [403, 313] on div "Primary Color #028fdf #028fdf Accent Color #70be00 #70BE00" at bounding box center [366, 313] width 266 height 83
click at [276, 297] on input "#028fdf" at bounding box center [264, 307] width 62 height 38
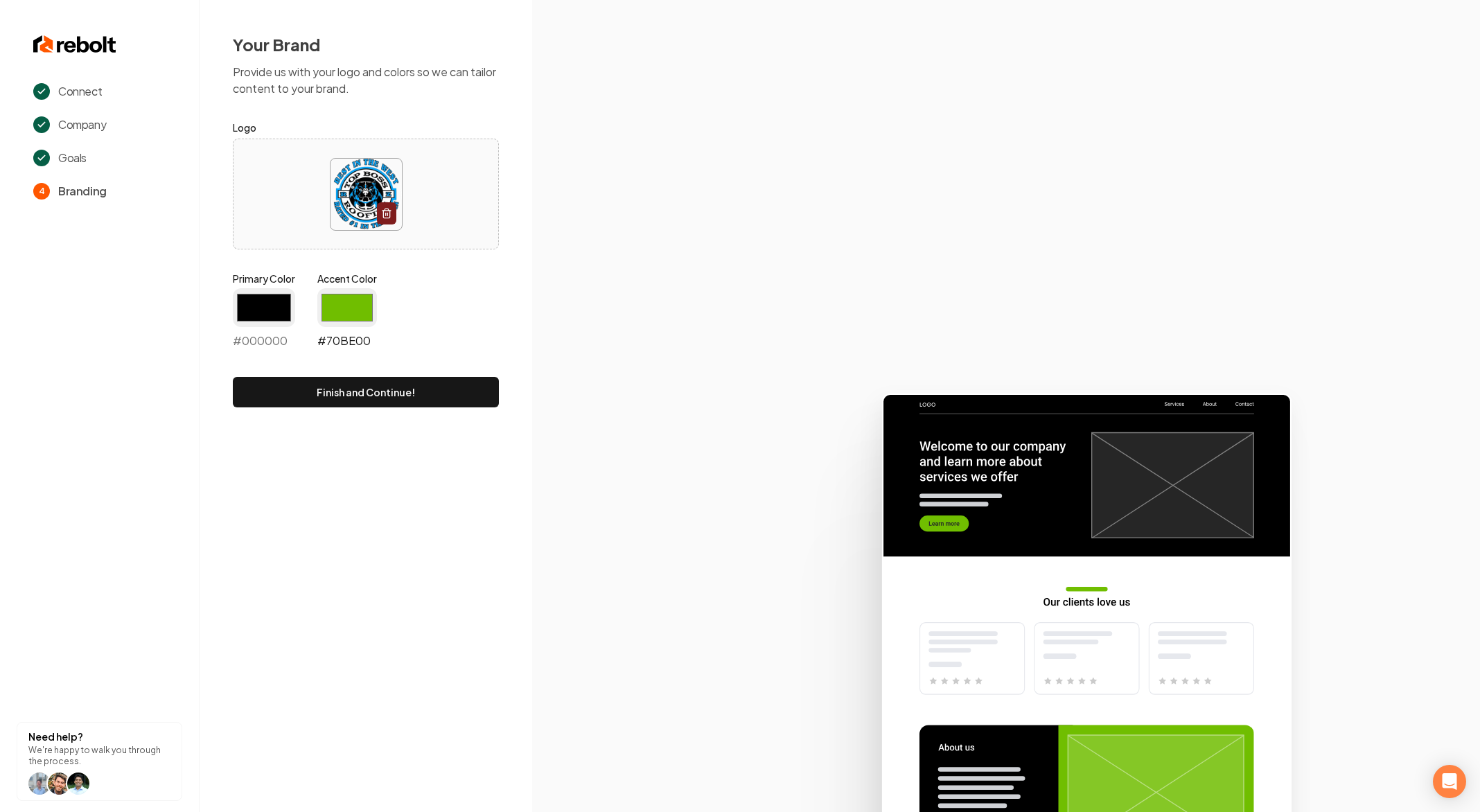
type input "#000000"
click at [348, 300] on input "#70be00" at bounding box center [347, 307] width 60 height 38
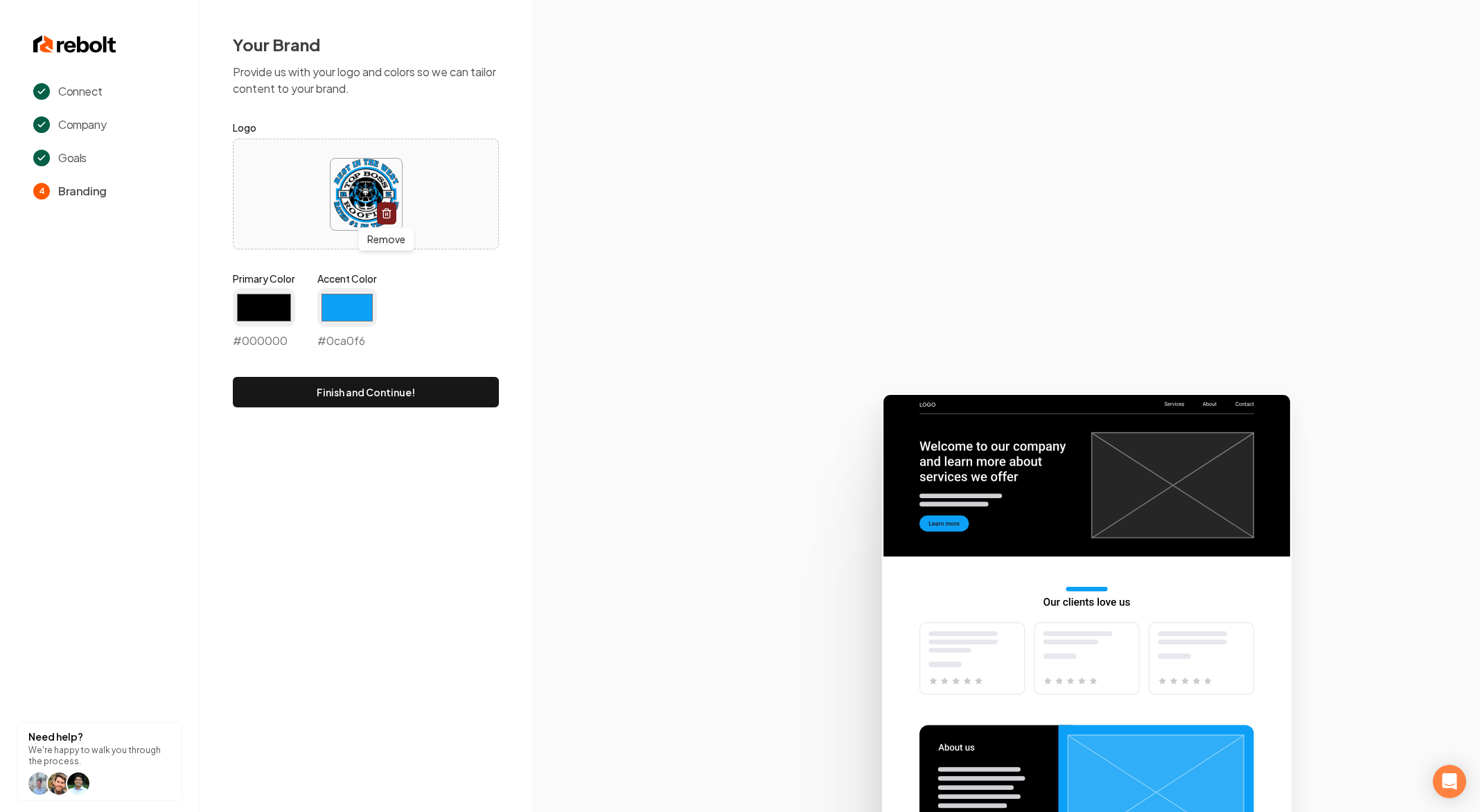
type input "#0ca0f6"
click at [546, 297] on section at bounding box center [1006, 406] width 948 height 812
click at [433, 397] on button "Finish and Continue!" at bounding box center [366, 392] width 266 height 30
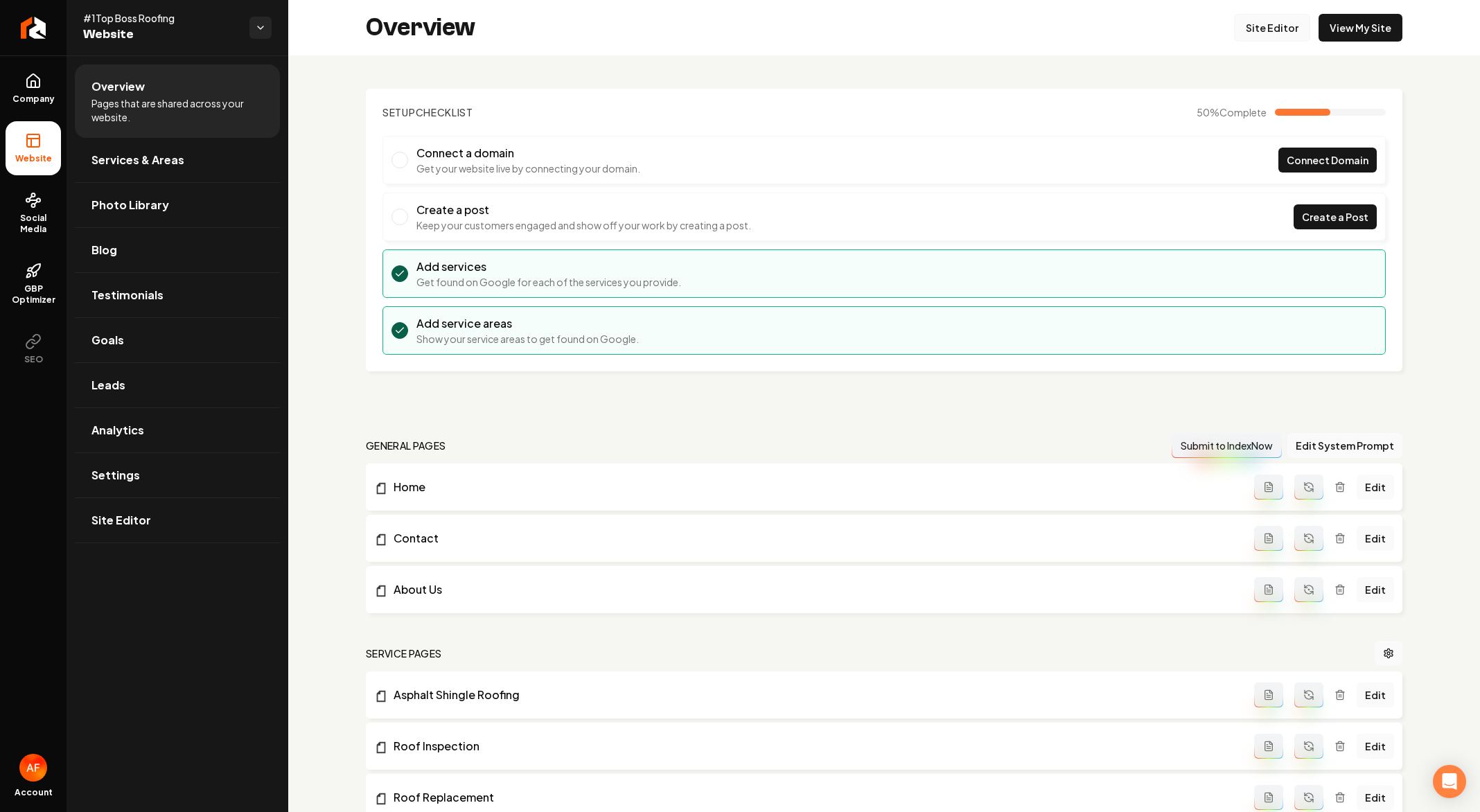
click at [1270, 29] on link "Site Editor" at bounding box center [1271, 28] width 76 height 28
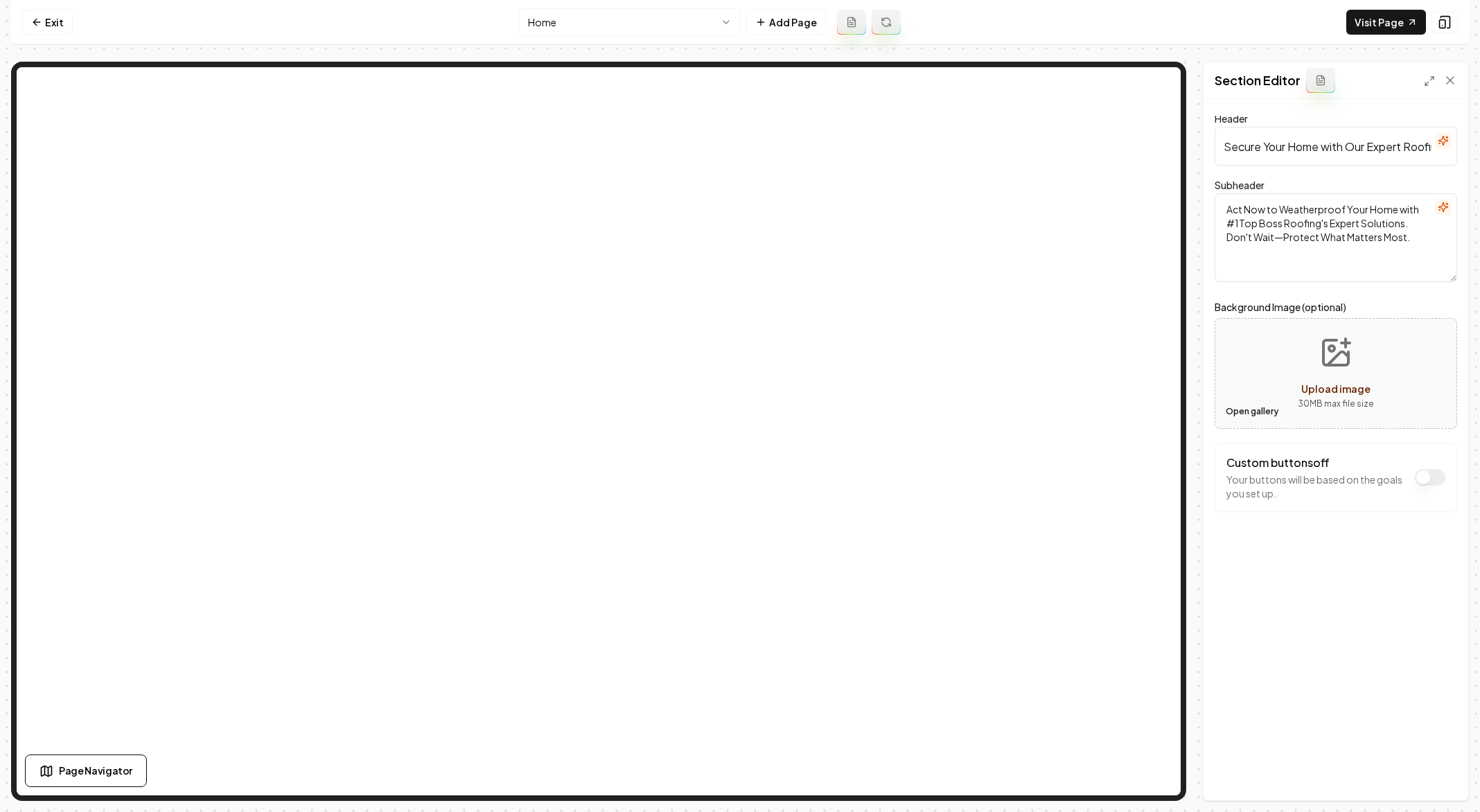
click at [1276, 422] on button "Open gallery" at bounding box center [1252, 411] width 62 height 22
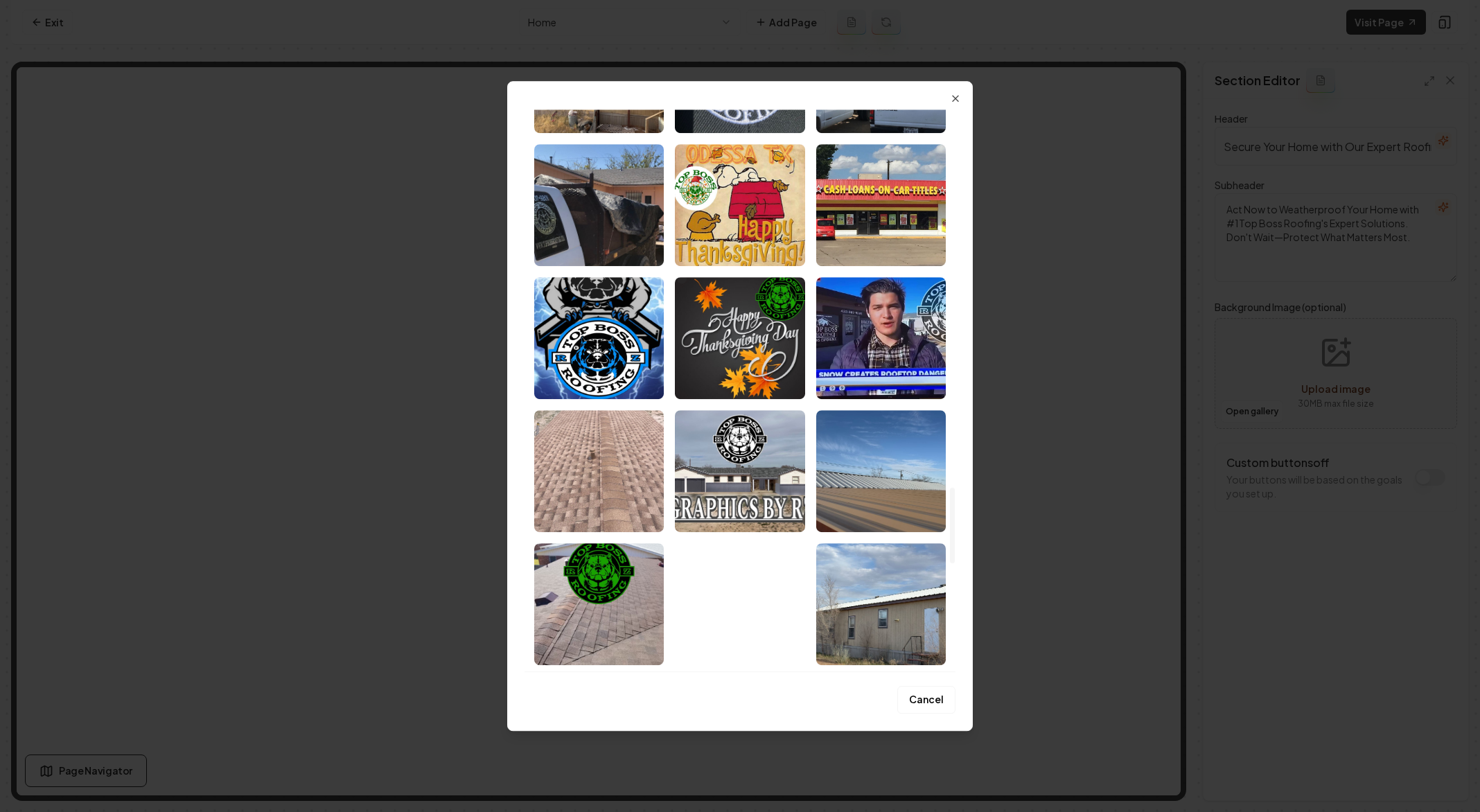
scroll to position [2855, 0]
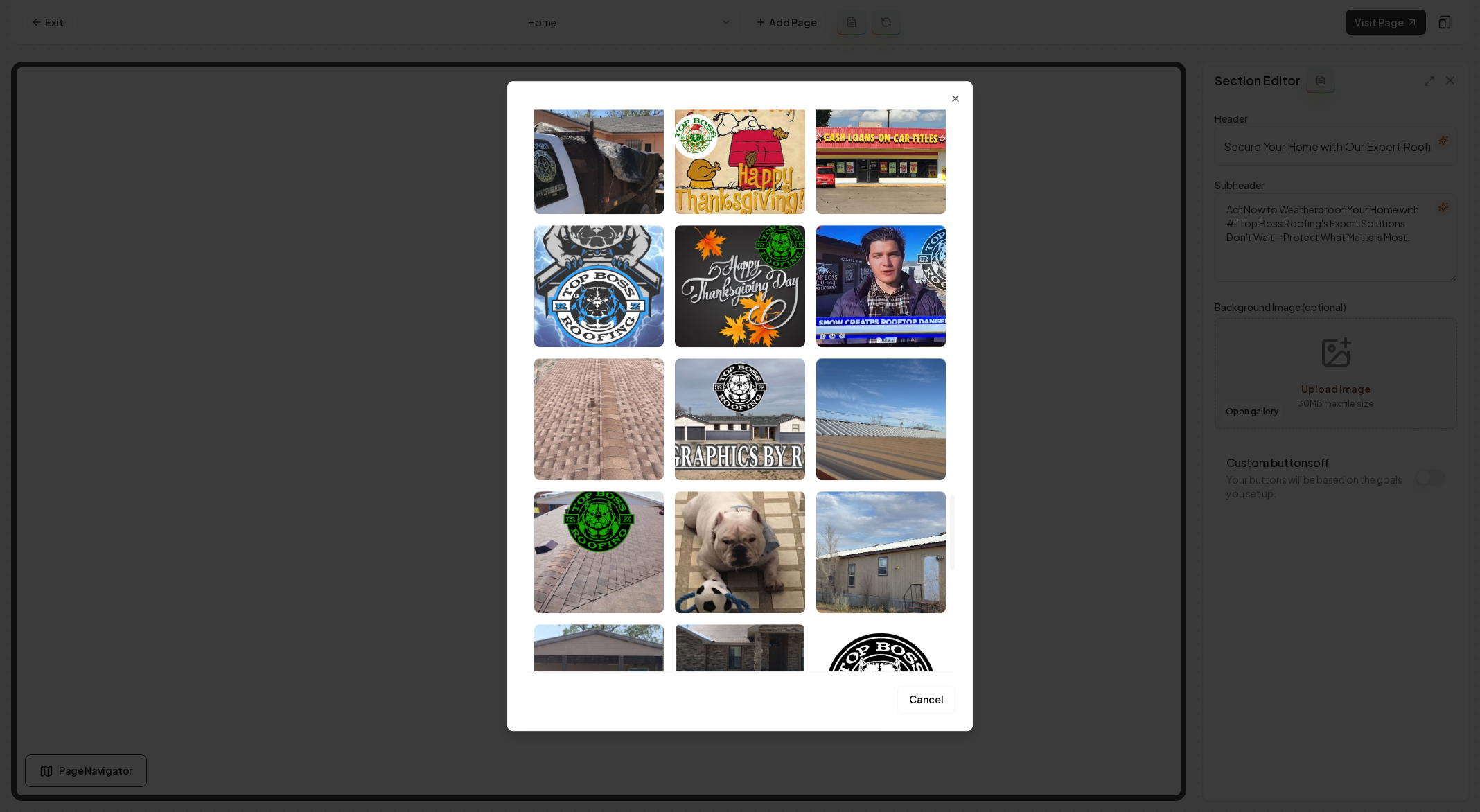
click at [599, 267] on img "Select image image_68a8aeae5c7cd75eb83c5a37.jpeg" at bounding box center [599, 285] width 129 height 122
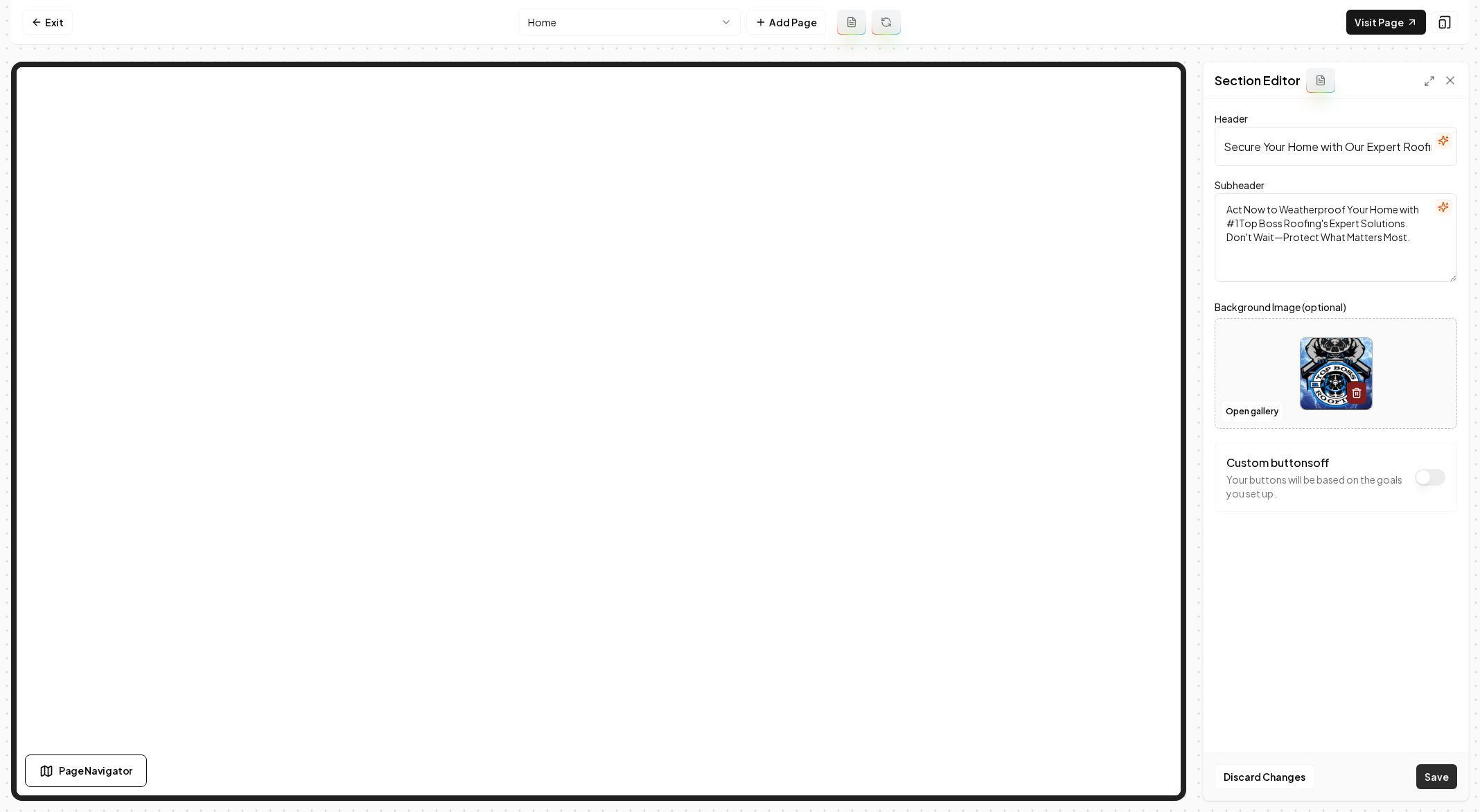
click at [1428, 777] on button "Save" at bounding box center [1437, 776] width 41 height 25
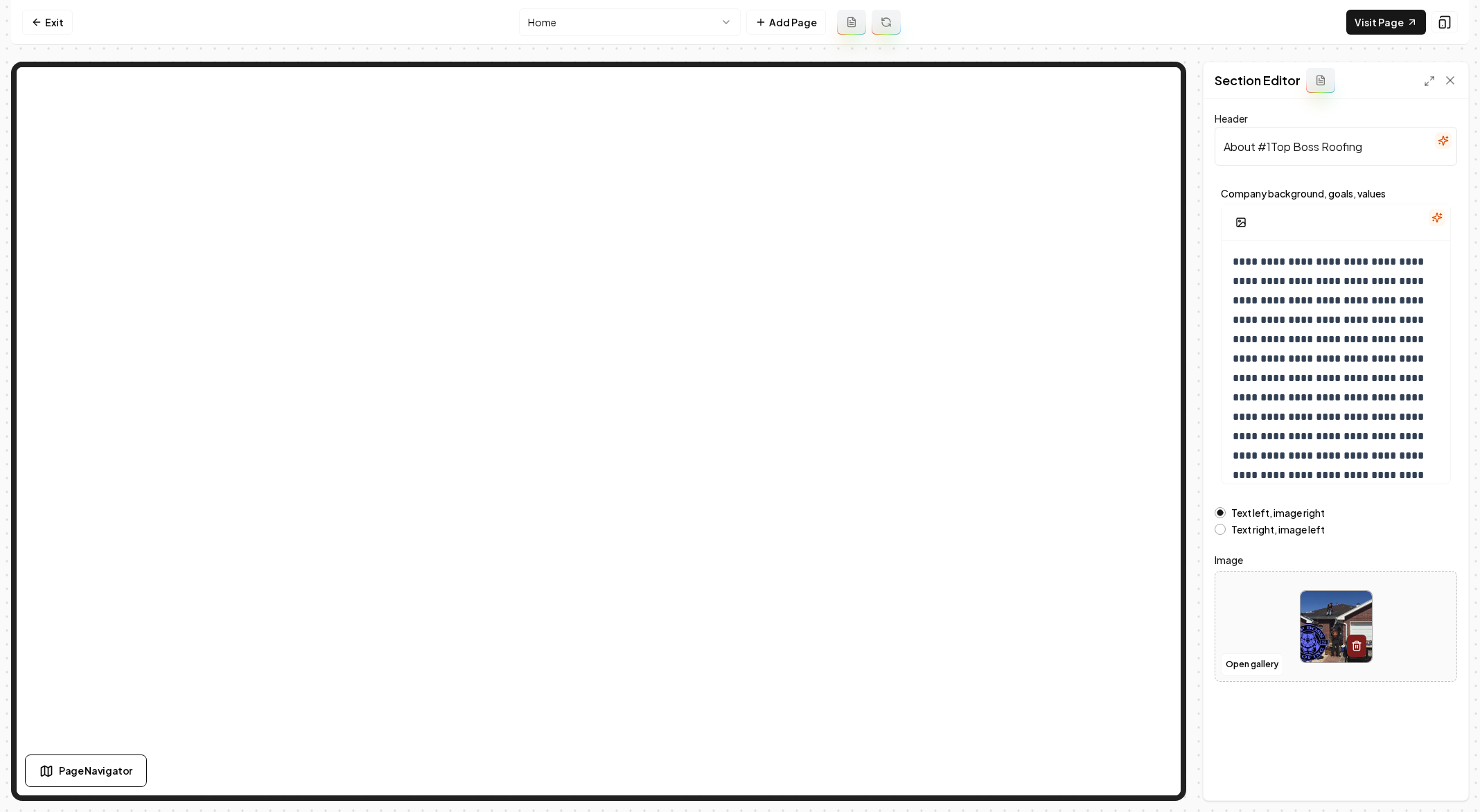
click at [1253, 651] on div at bounding box center [1335, 626] width 241 height 95
click at [1266, 670] on button "Open gallery" at bounding box center [1252, 664] width 62 height 22
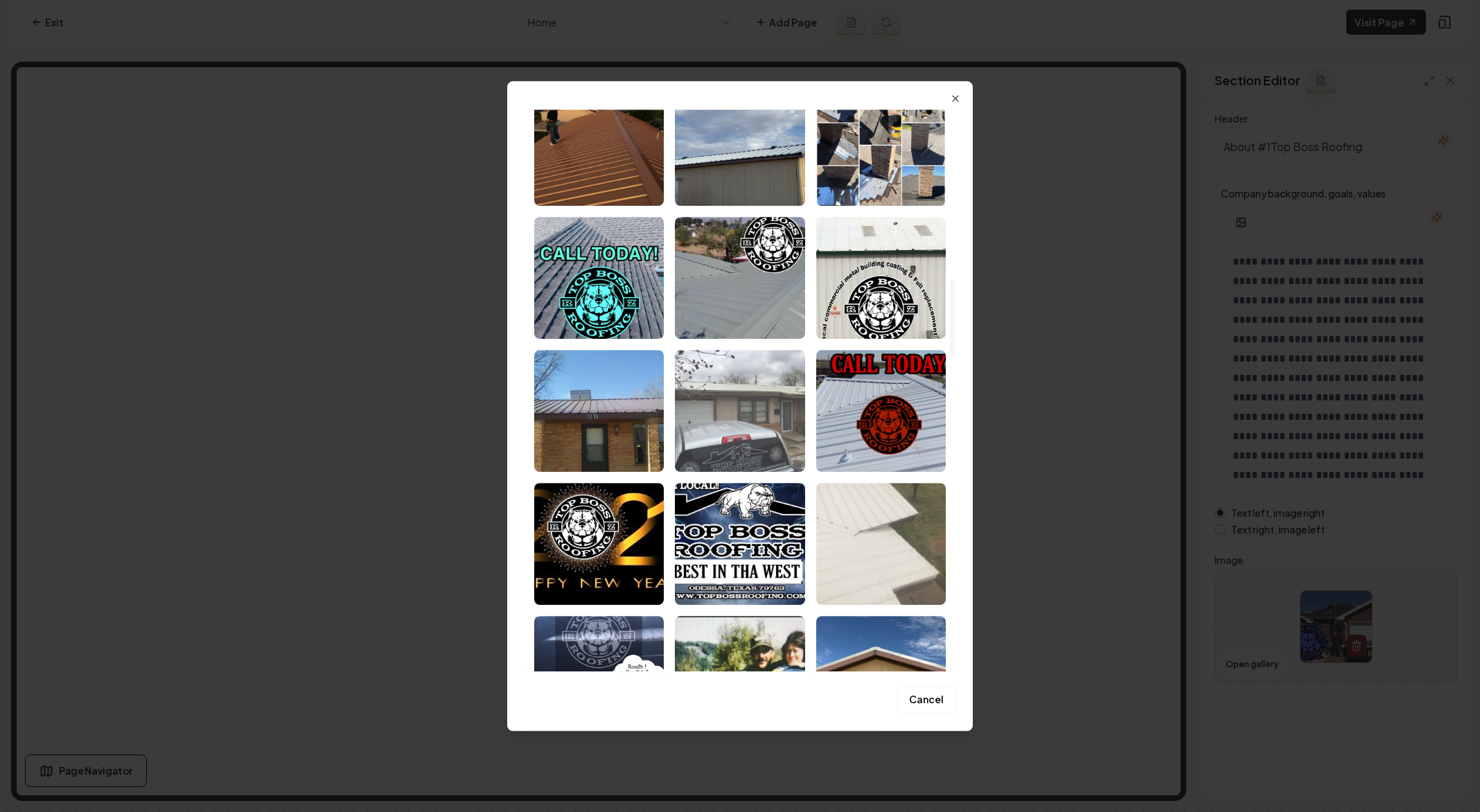
scroll to position [1563, 0]
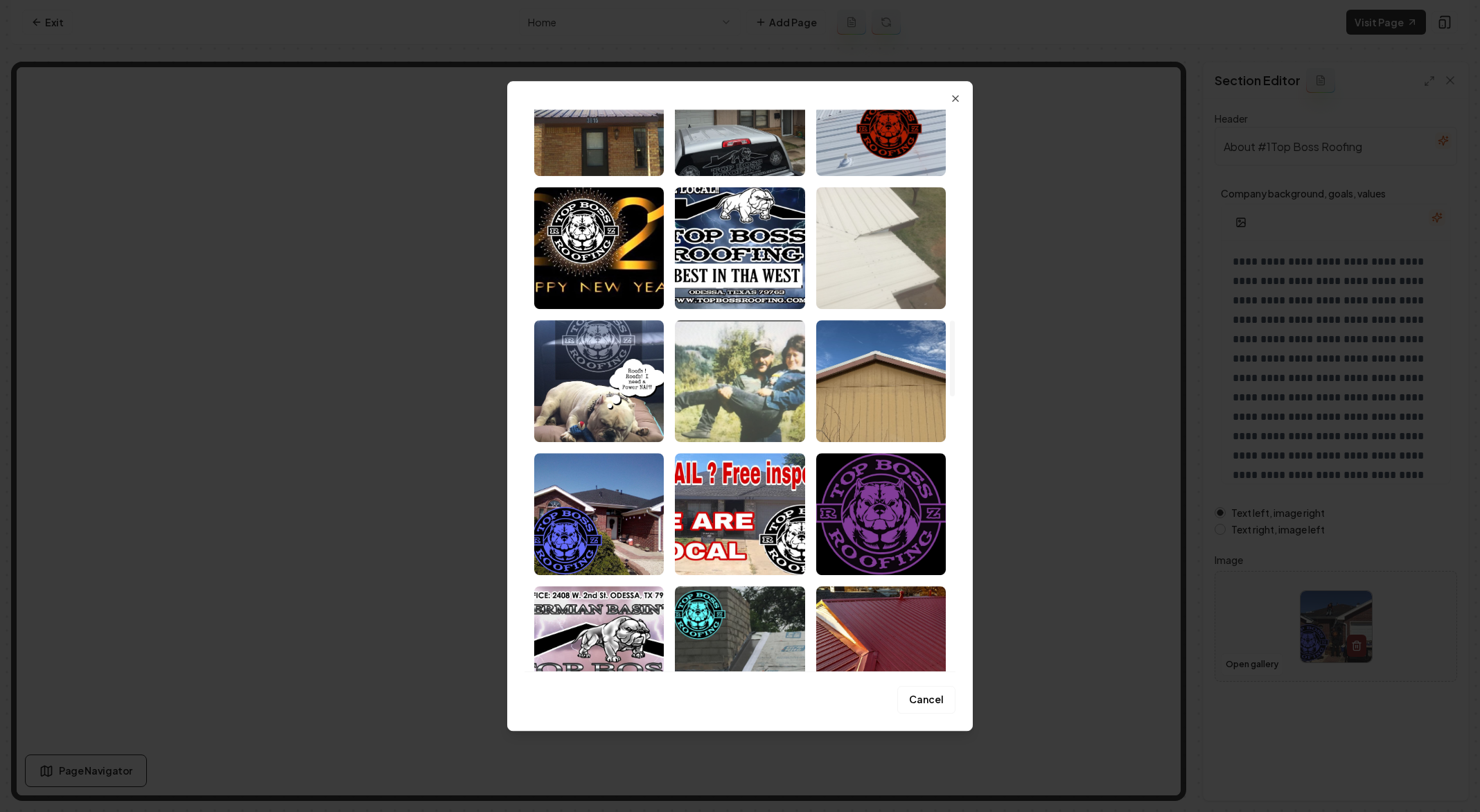
click at [742, 411] on img "Select image image_68a8aeaf5c7cd75eb83c5f8d.jpeg" at bounding box center [739, 380] width 129 height 122
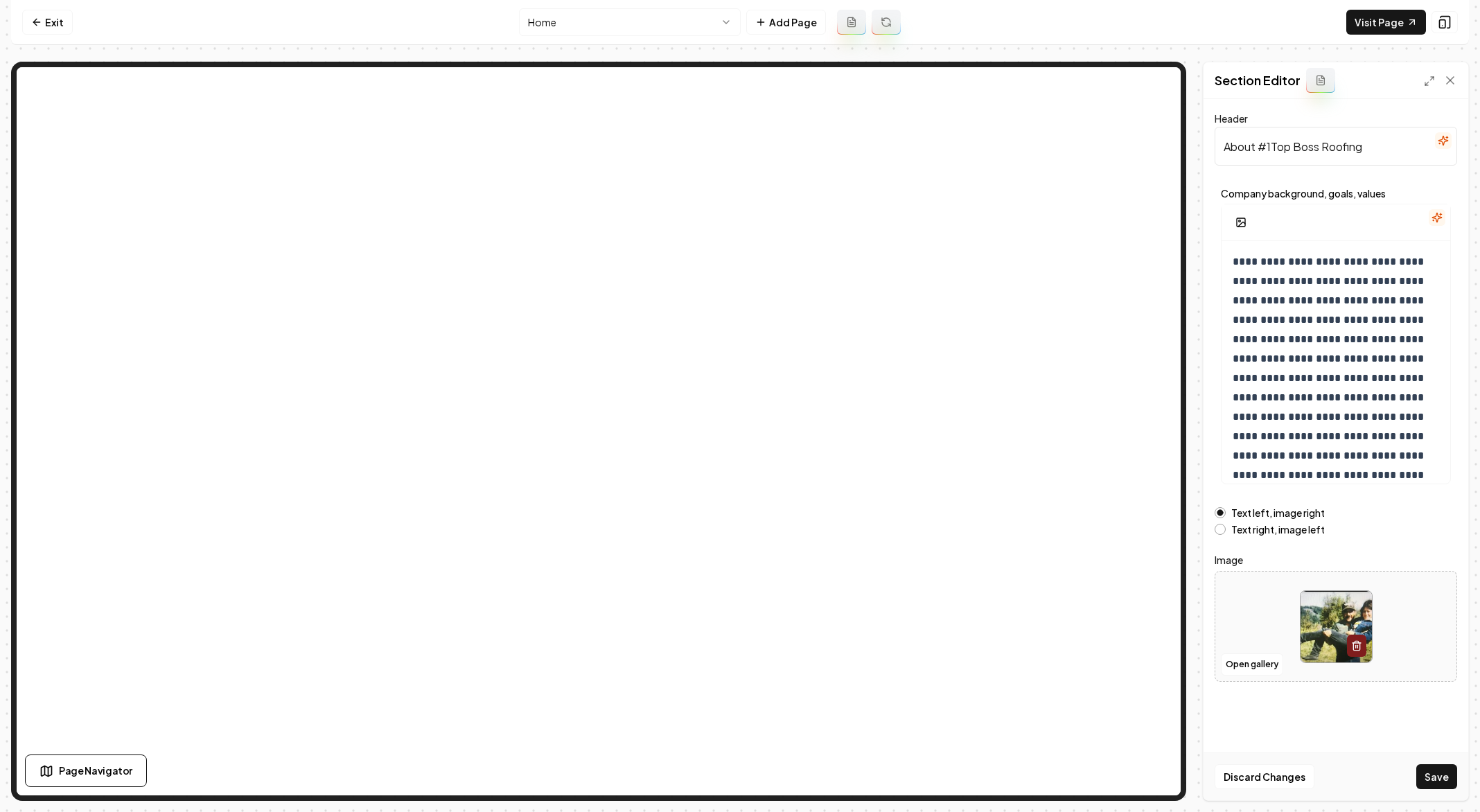
click at [1441, 778] on button "Save" at bounding box center [1437, 776] width 41 height 25
click at [1250, 660] on button "Open gallery" at bounding box center [1252, 664] width 62 height 22
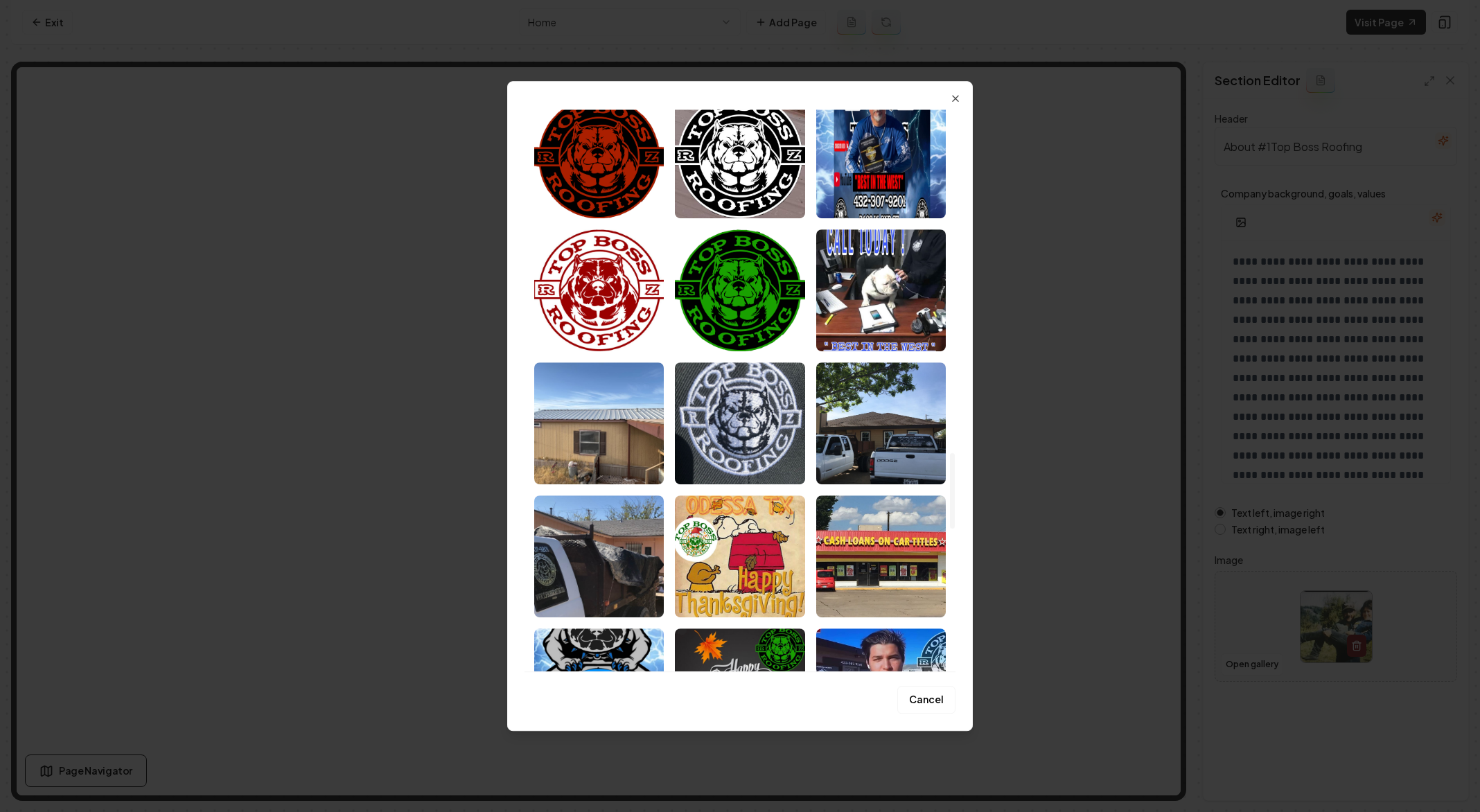
scroll to position [2734, 0]
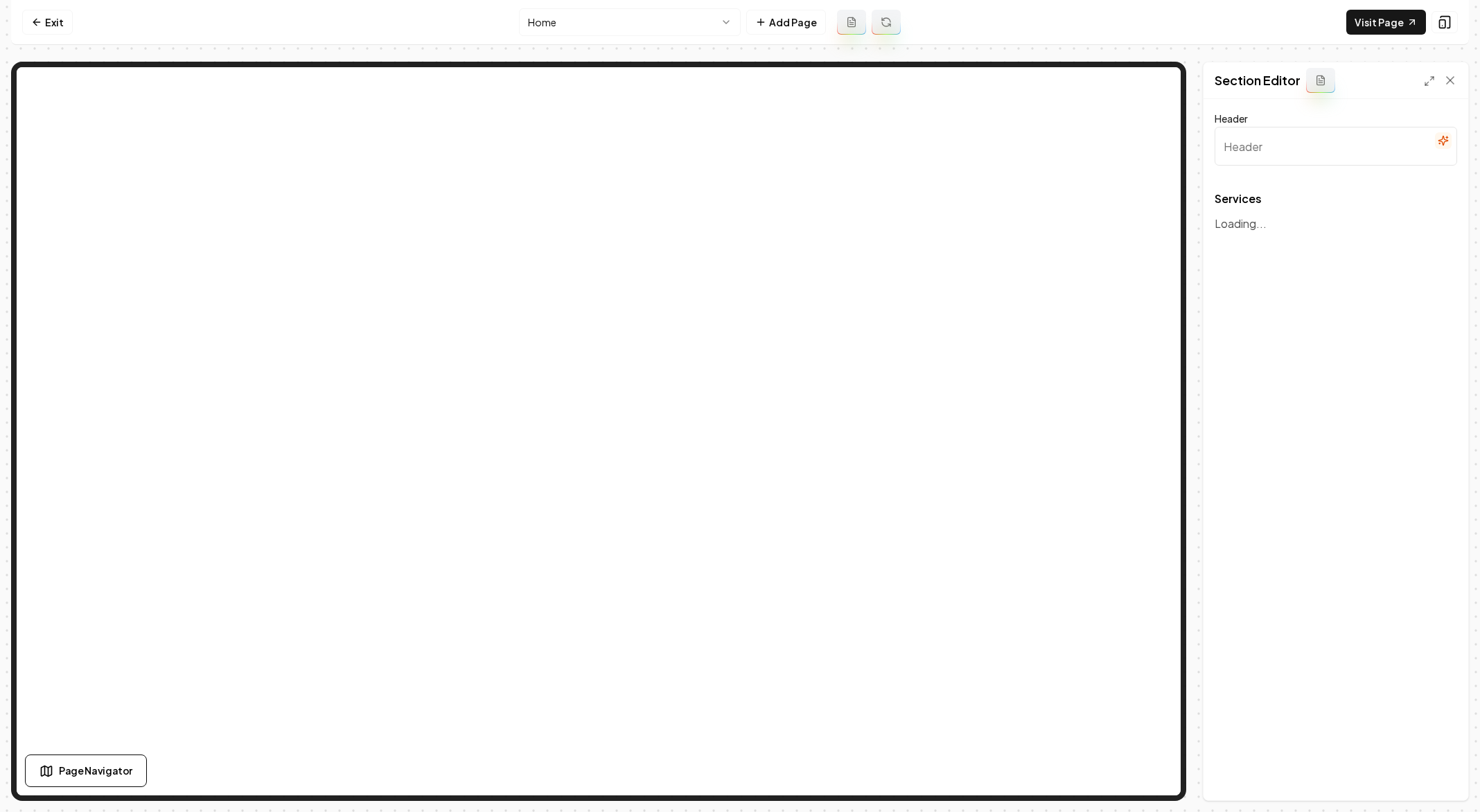
type input "Our Expert Roofing Services"
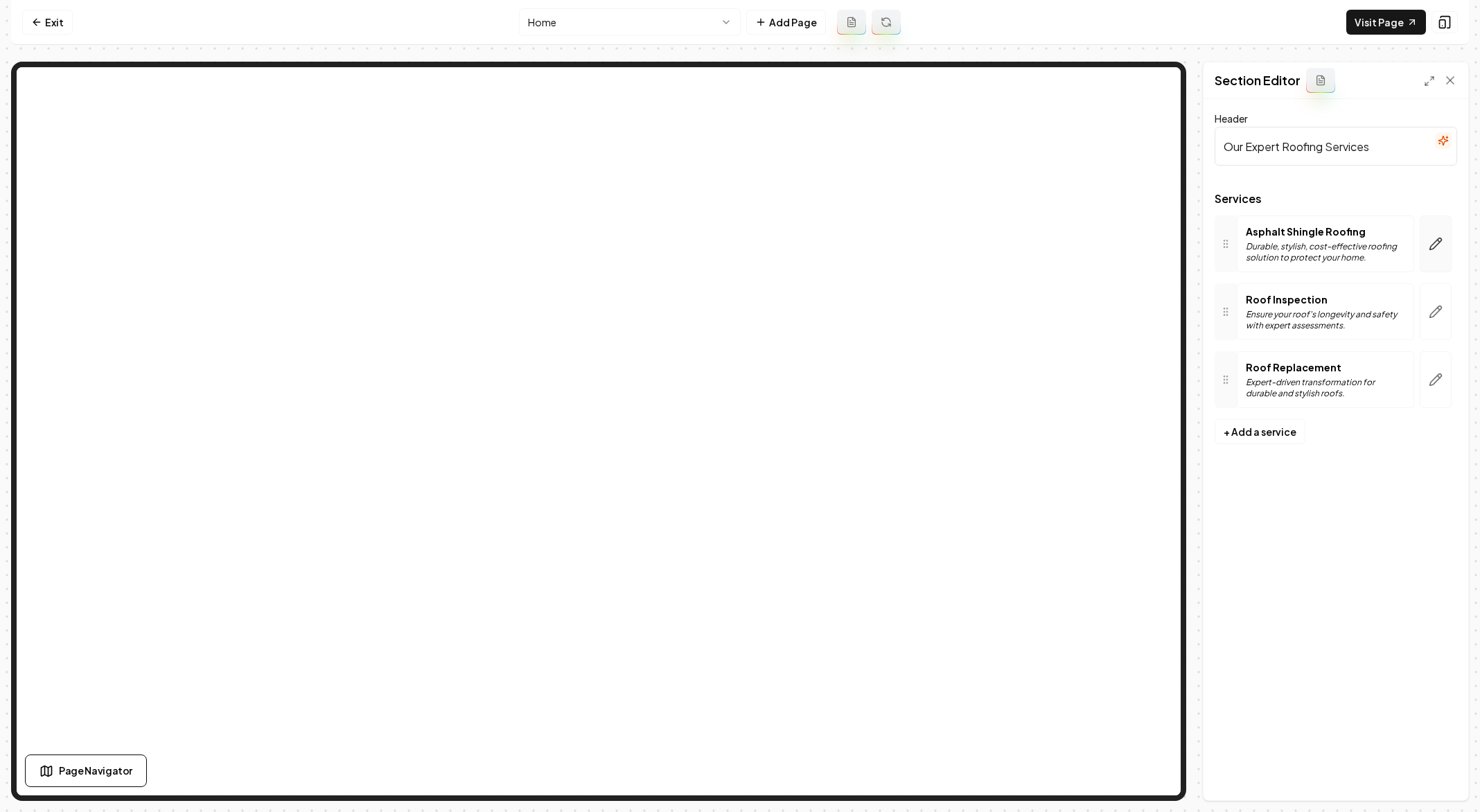
click at [1431, 253] on button "button" at bounding box center [1435, 243] width 32 height 56
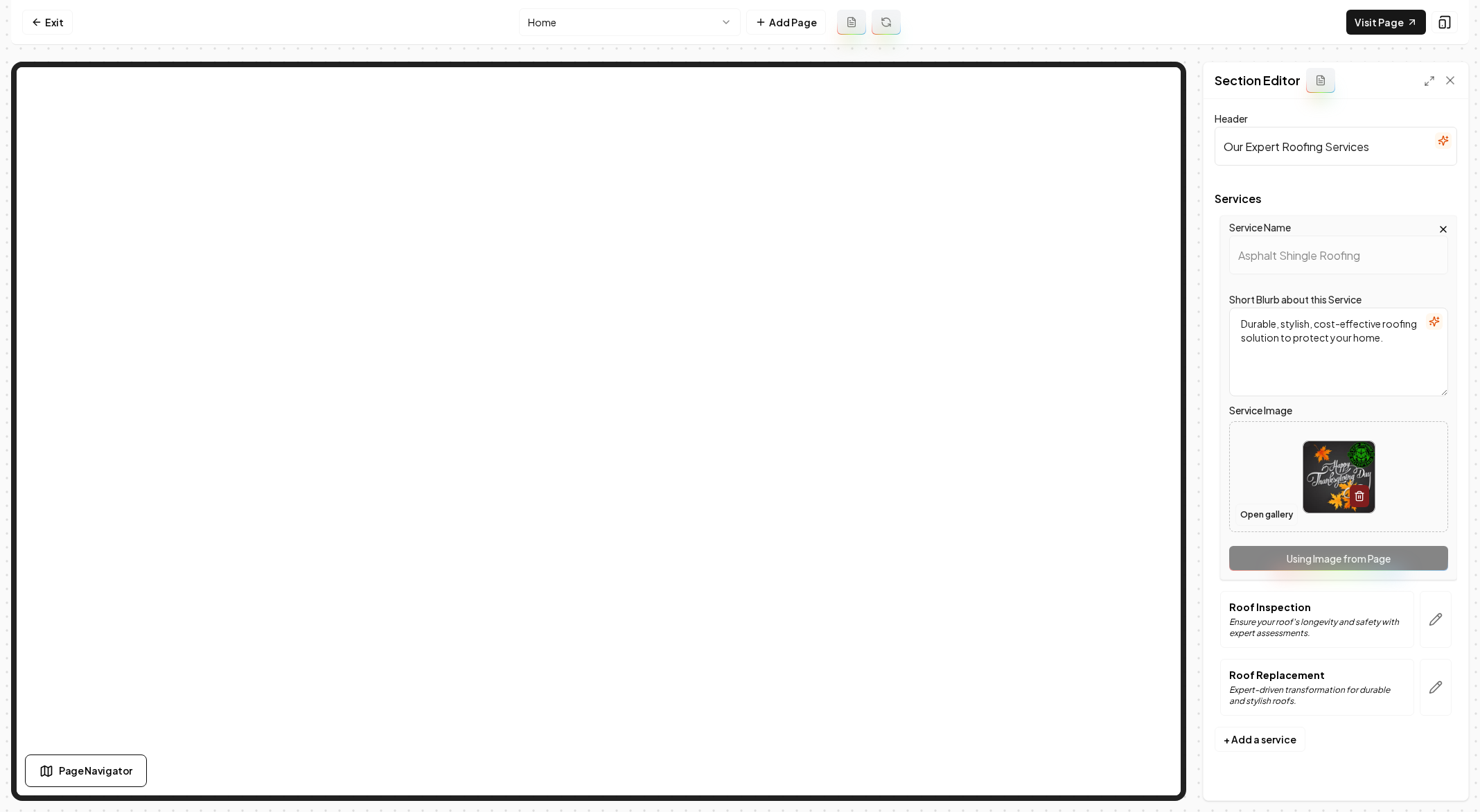
click at [1248, 510] on button "Open gallery" at bounding box center [1267, 514] width 62 height 22
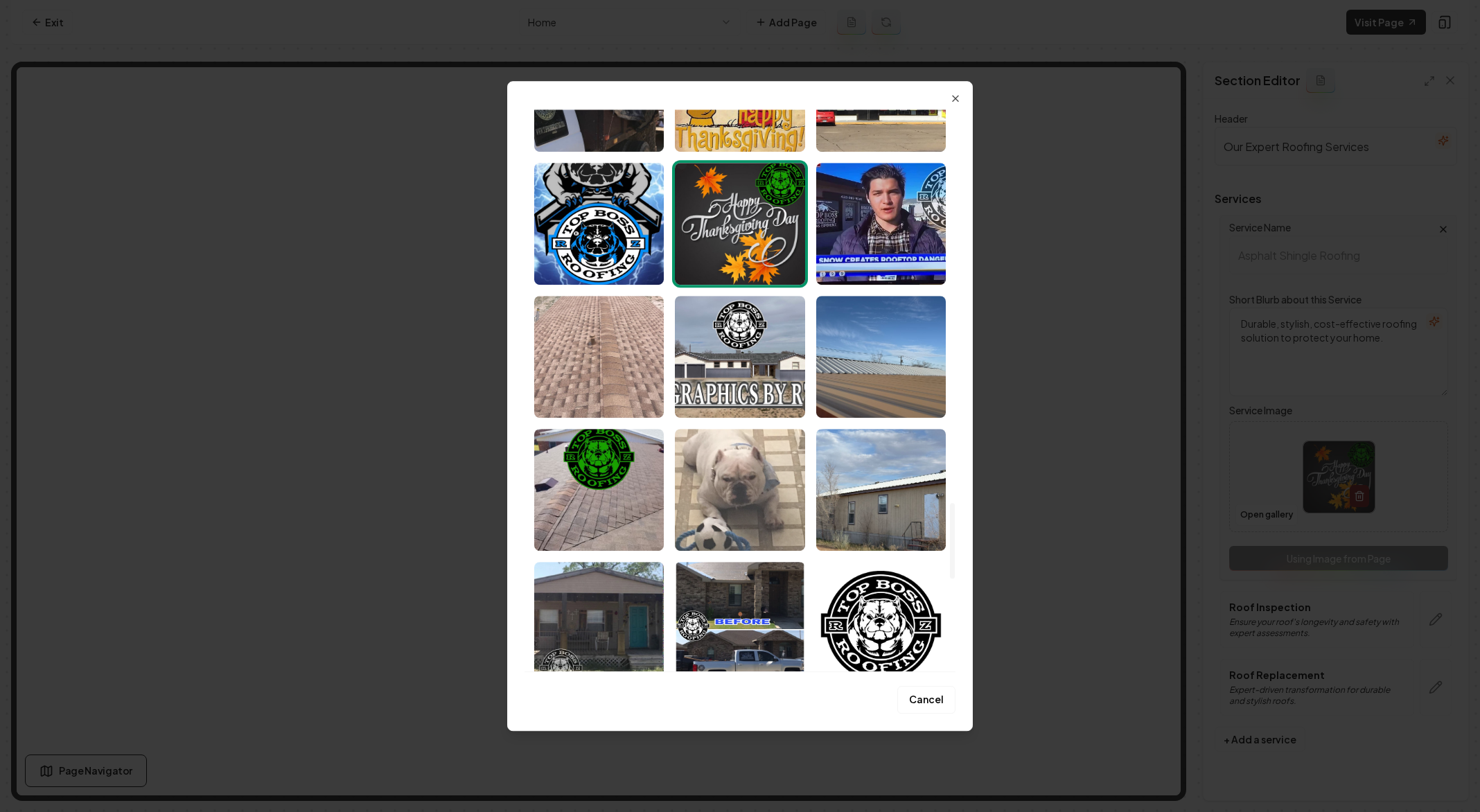
scroll to position [3053, 0]
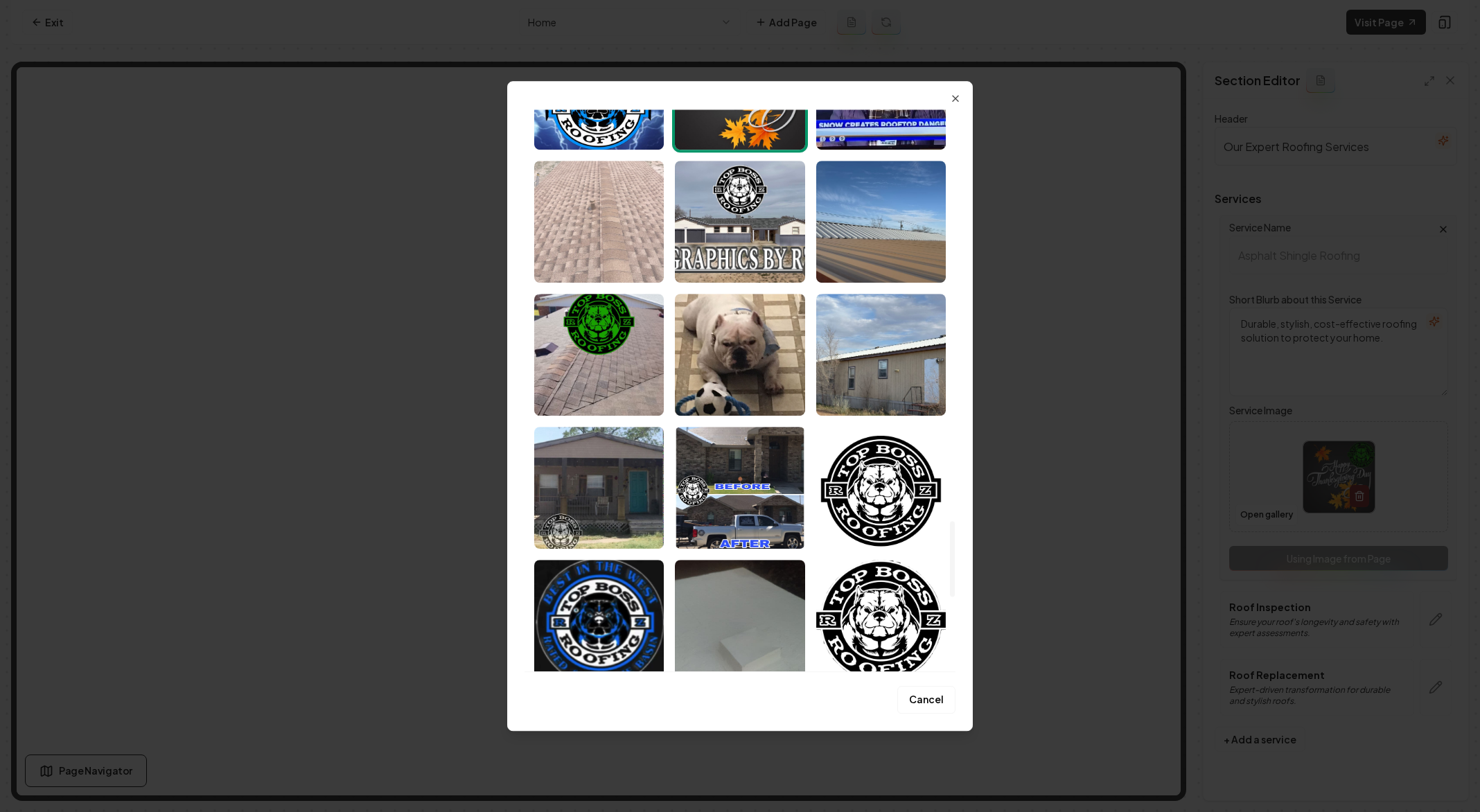
click at [594, 243] on img "Select image image_68a8aeae5c7cd75eb83c5839.jpeg" at bounding box center [599, 222] width 129 height 122
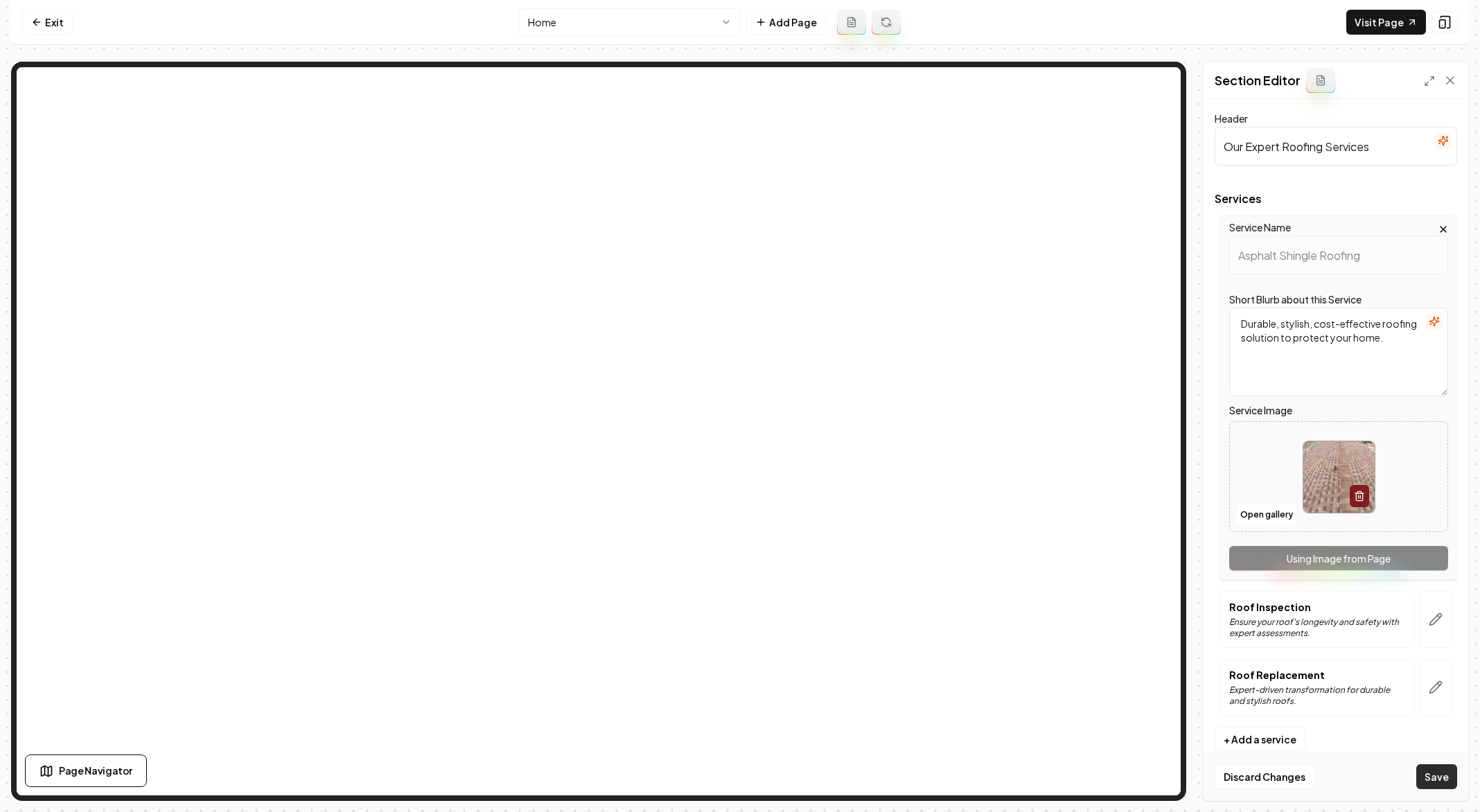
drag, startPoint x: 1433, startPoint y: 759, endPoint x: 1434, endPoint y: 770, distance: 11.0
click at [1434, 767] on div "Discard Changes Save" at bounding box center [1336, 776] width 265 height 47
click at [1434, 770] on button "Save" at bounding box center [1437, 776] width 41 height 25
click at [1427, 615] on button "button" at bounding box center [1435, 619] width 32 height 56
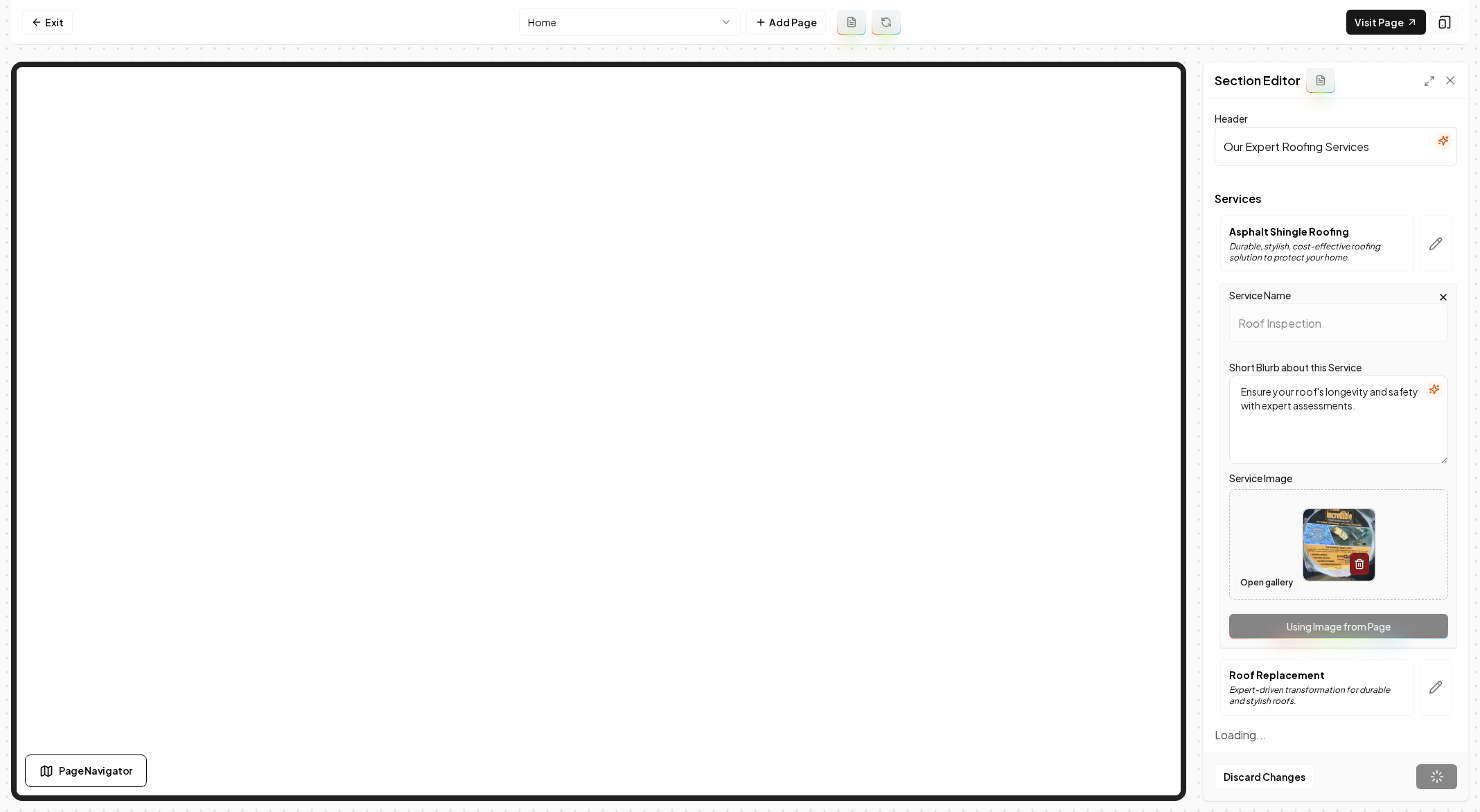
click at [1262, 585] on button "Open gallery" at bounding box center [1267, 582] width 62 height 22
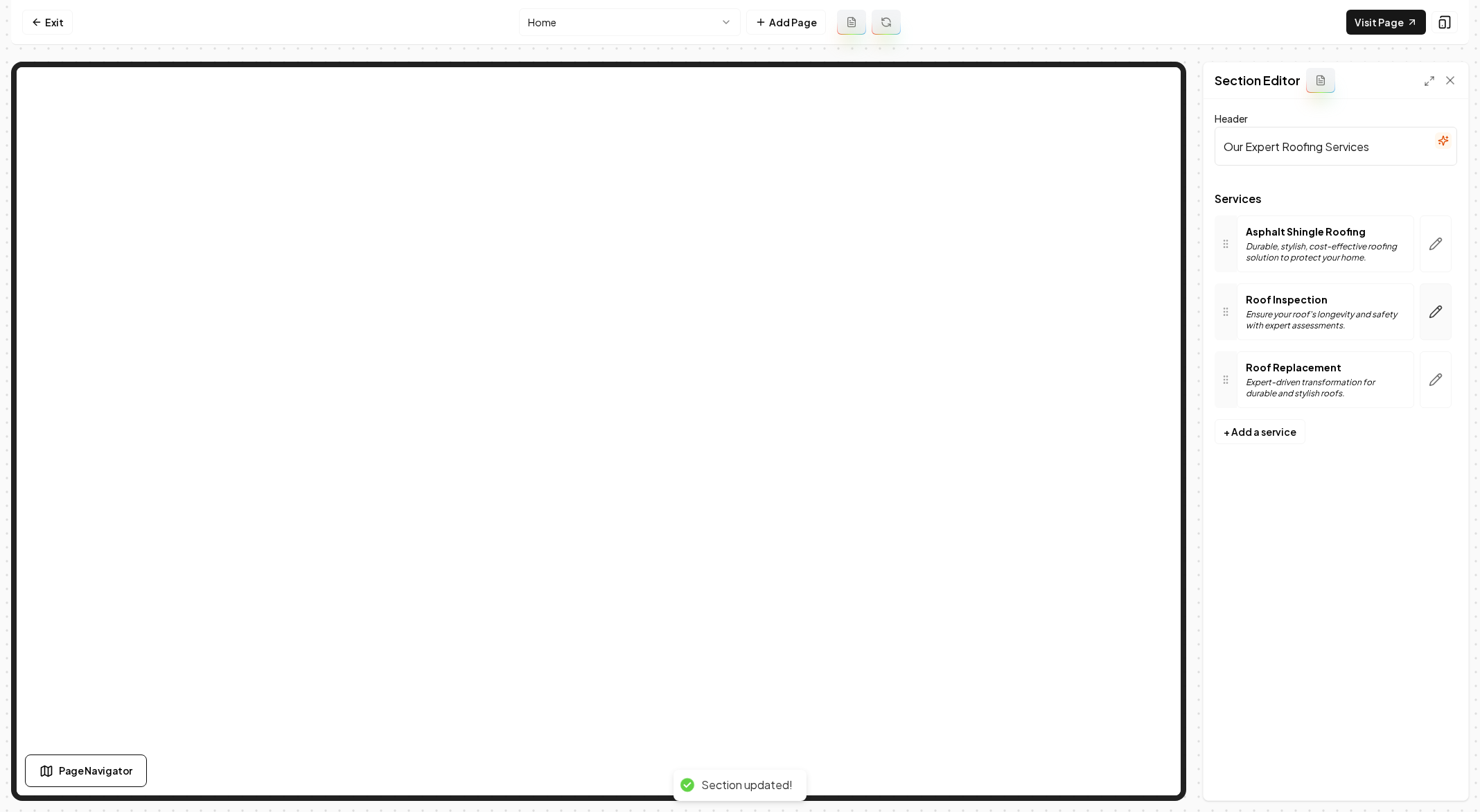
click at [1439, 294] on button "button" at bounding box center [1435, 312] width 32 height 56
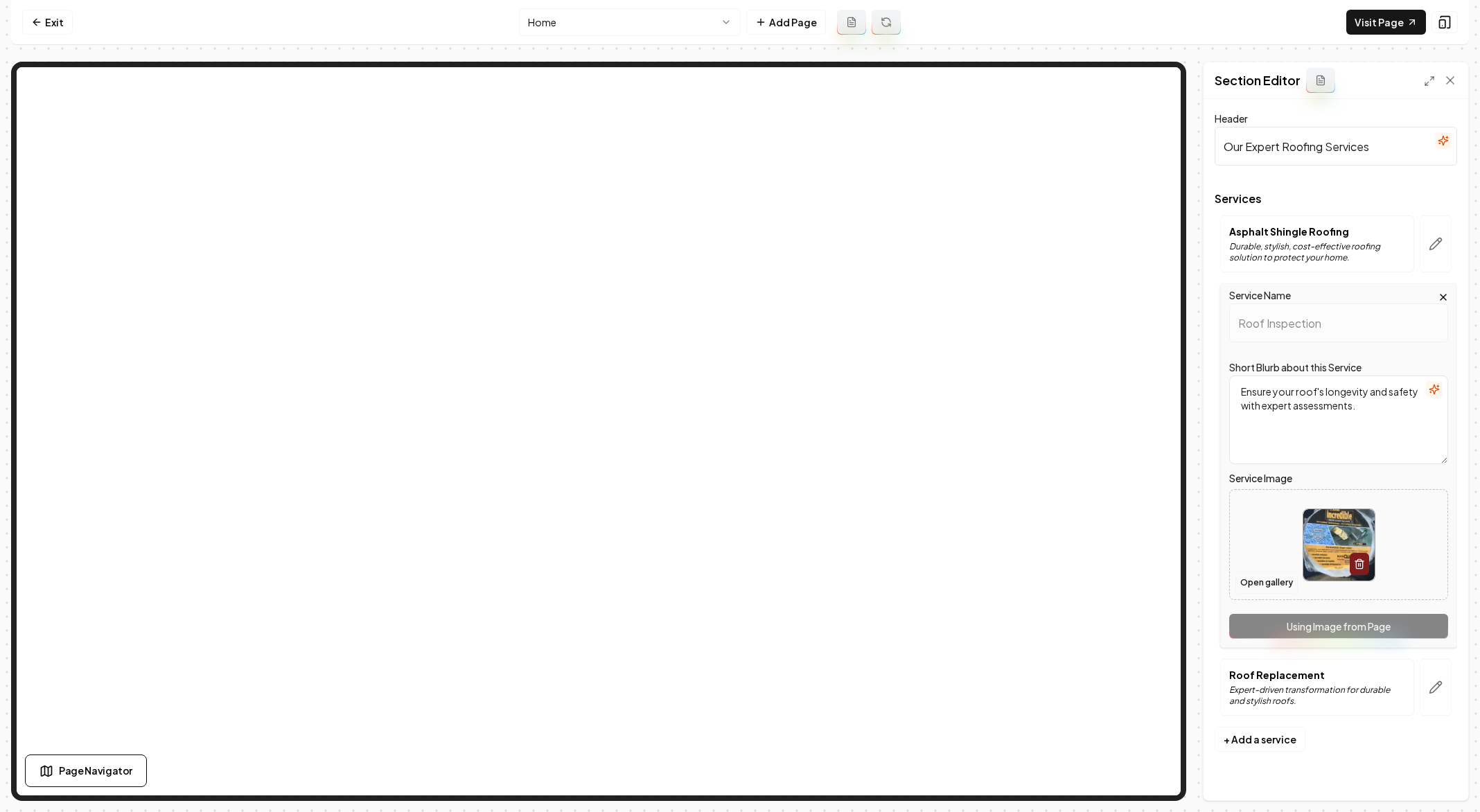
click at [1269, 584] on button "Open gallery" at bounding box center [1267, 582] width 62 height 22
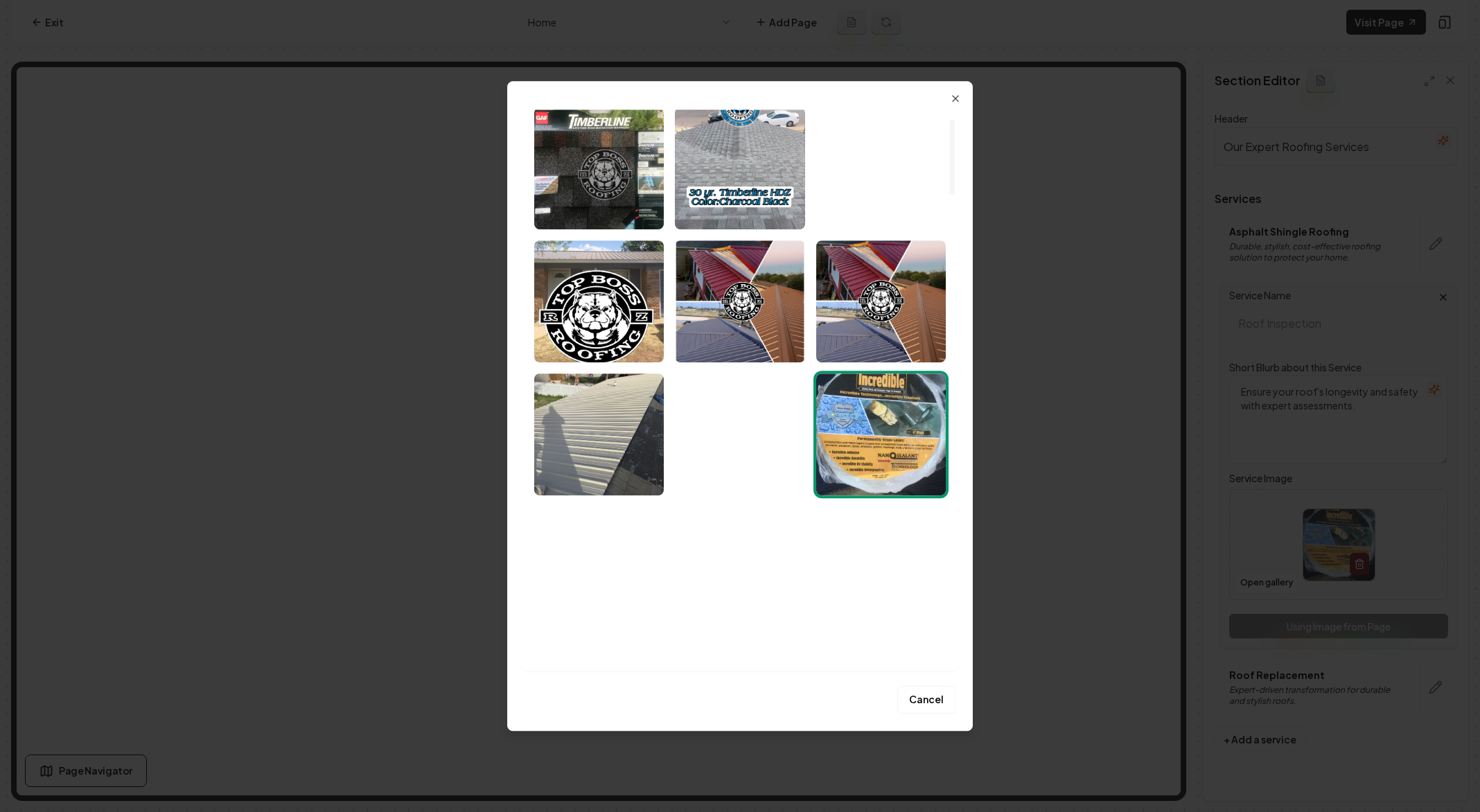
scroll to position [909, 0]
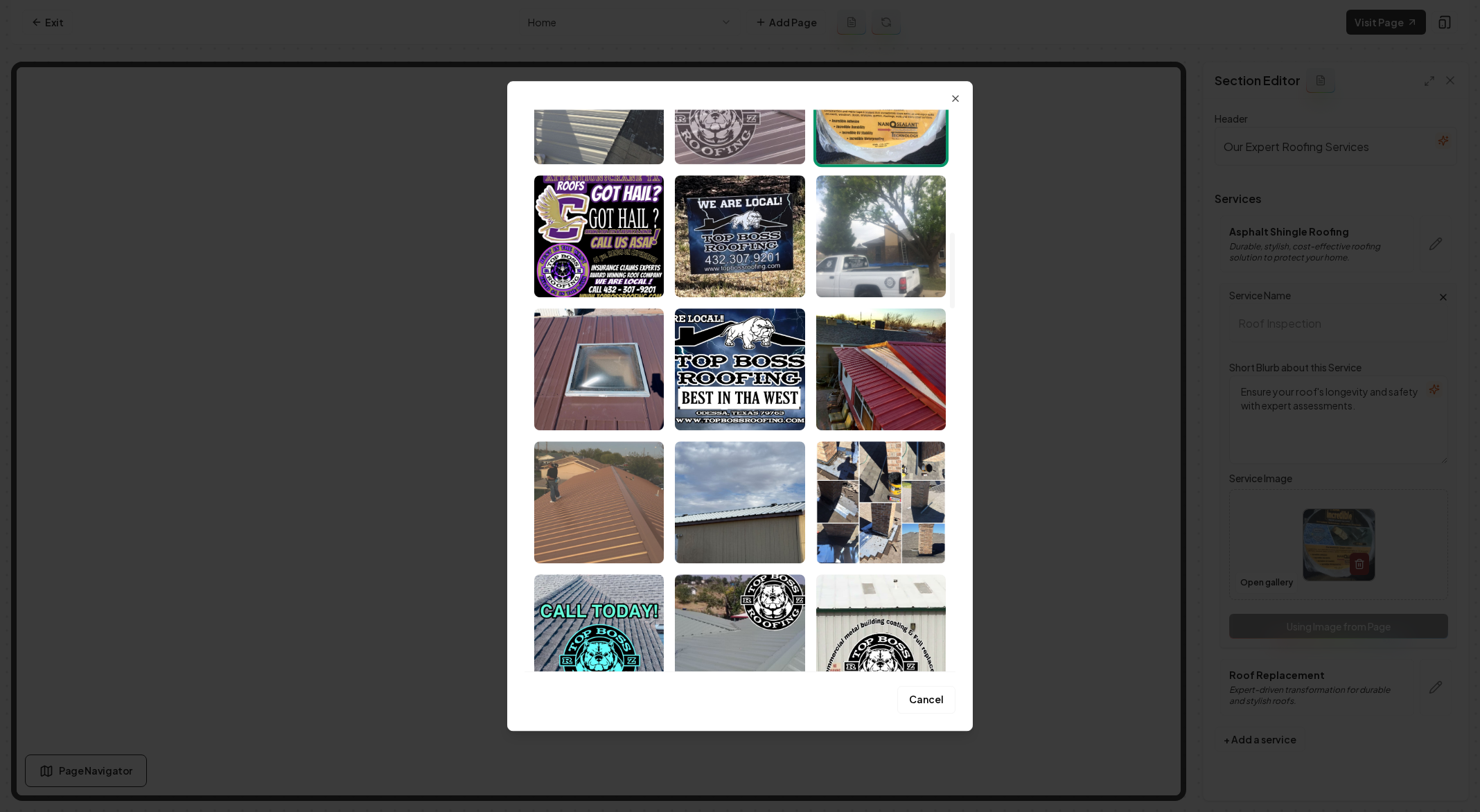
click at [631, 509] on img "Select image image_68a8aeae5c7cd75eb83c5cb3.jpeg" at bounding box center [599, 502] width 129 height 122
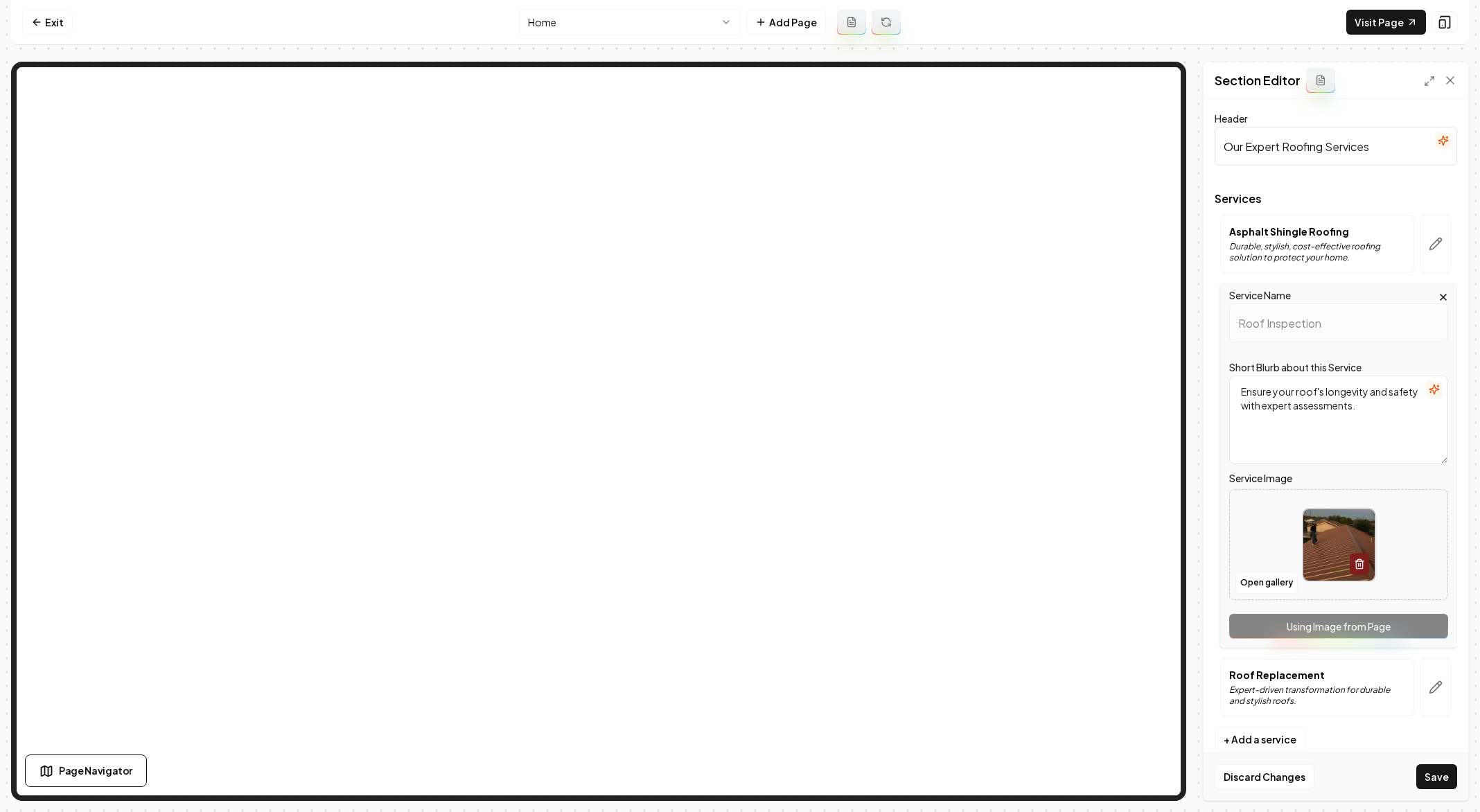
click at [1427, 772] on button "Save" at bounding box center [1437, 776] width 41 height 25
click at [1437, 680] on icon "button" at bounding box center [1435, 687] width 14 height 14
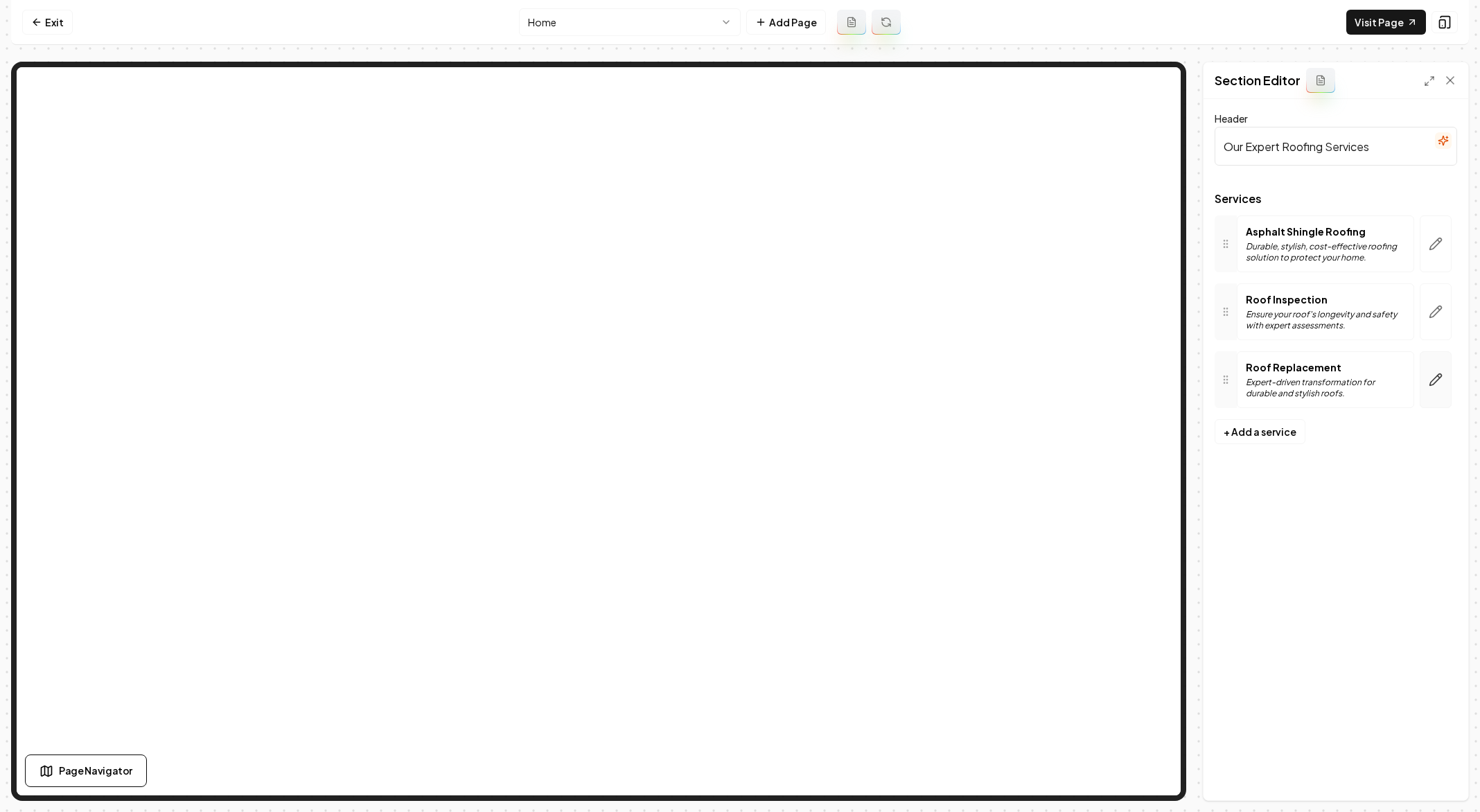
click at [1422, 374] on button "button" at bounding box center [1435, 379] width 32 height 56
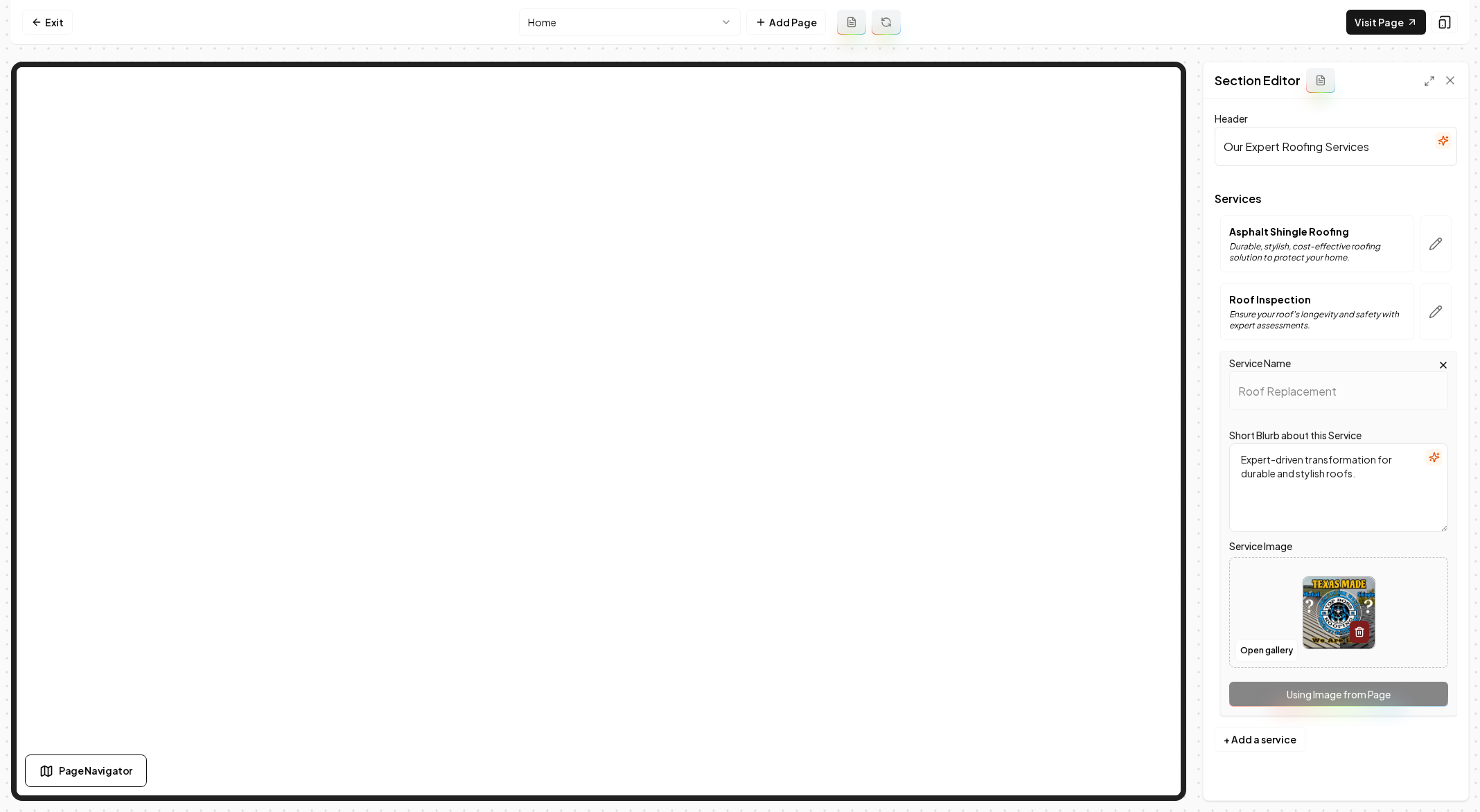
click at [1280, 662] on div "Open gallery" at bounding box center [1339, 612] width 219 height 111
click at [1254, 646] on button "Open gallery" at bounding box center [1267, 650] width 62 height 22
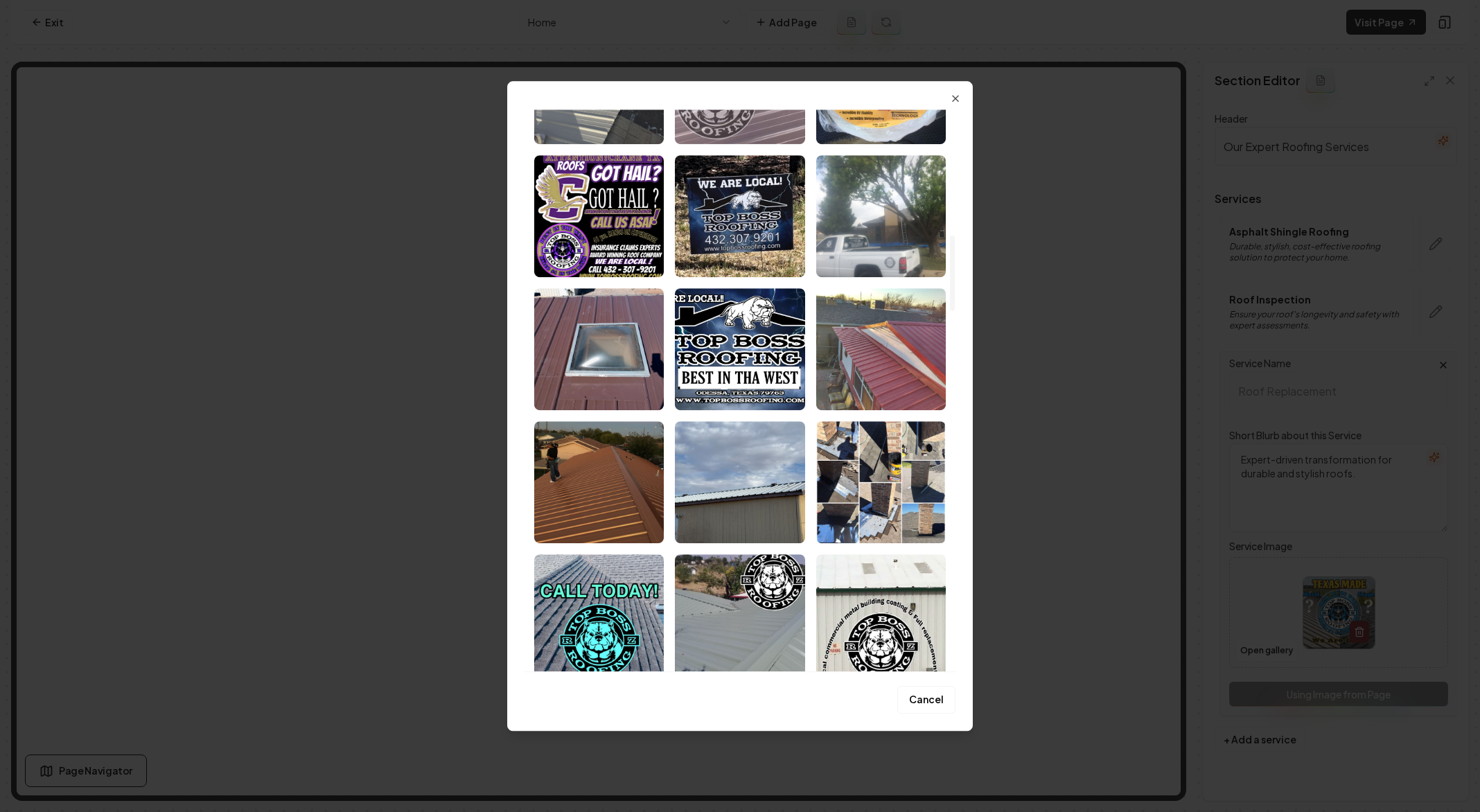
scroll to position [932, 0]
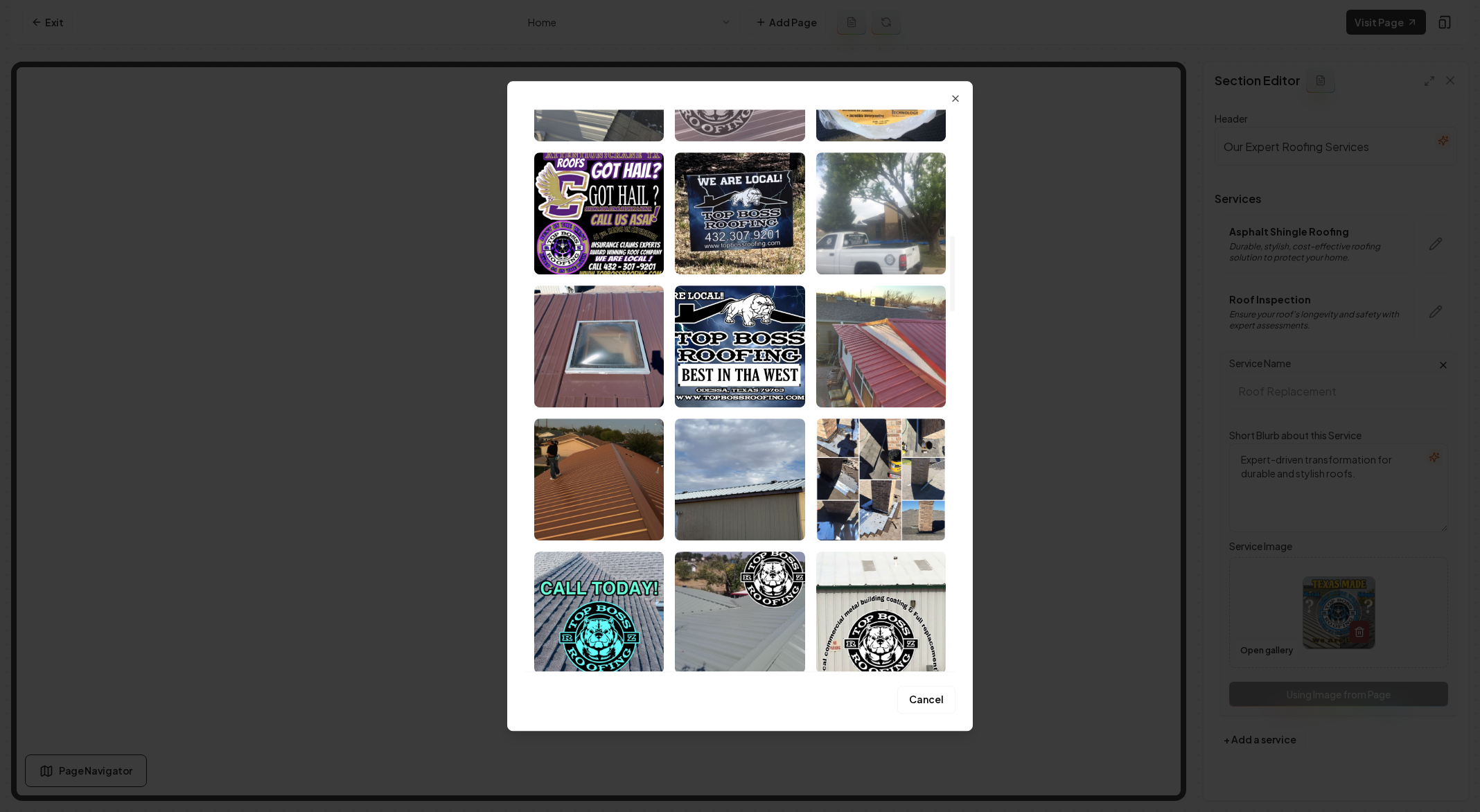
click at [904, 353] on img "Select image image_68a8aeae5c7cd75eb83c5cf1.jpeg" at bounding box center [881, 346] width 129 height 122
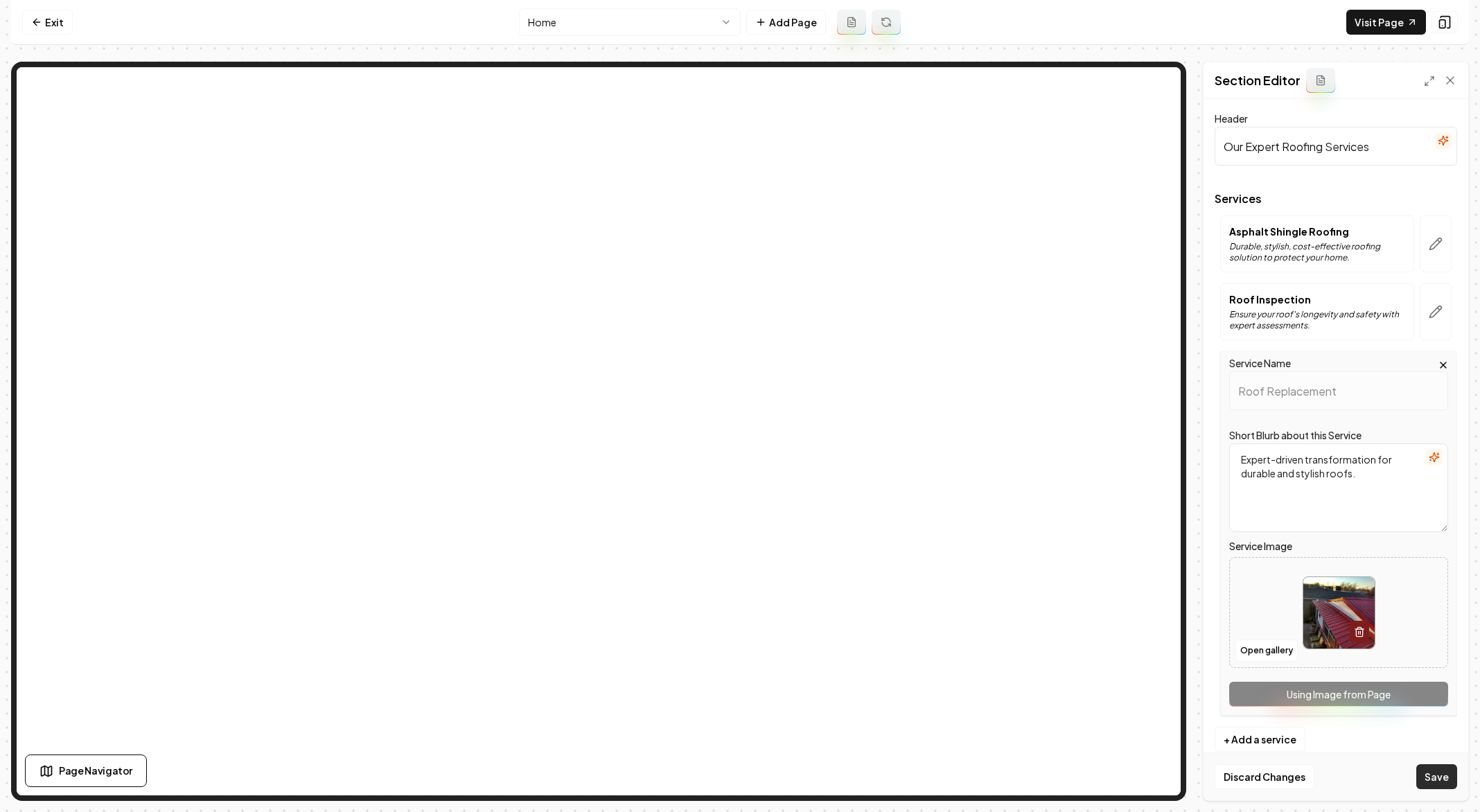
click at [1426, 770] on button "Save" at bounding box center [1437, 776] width 41 height 25
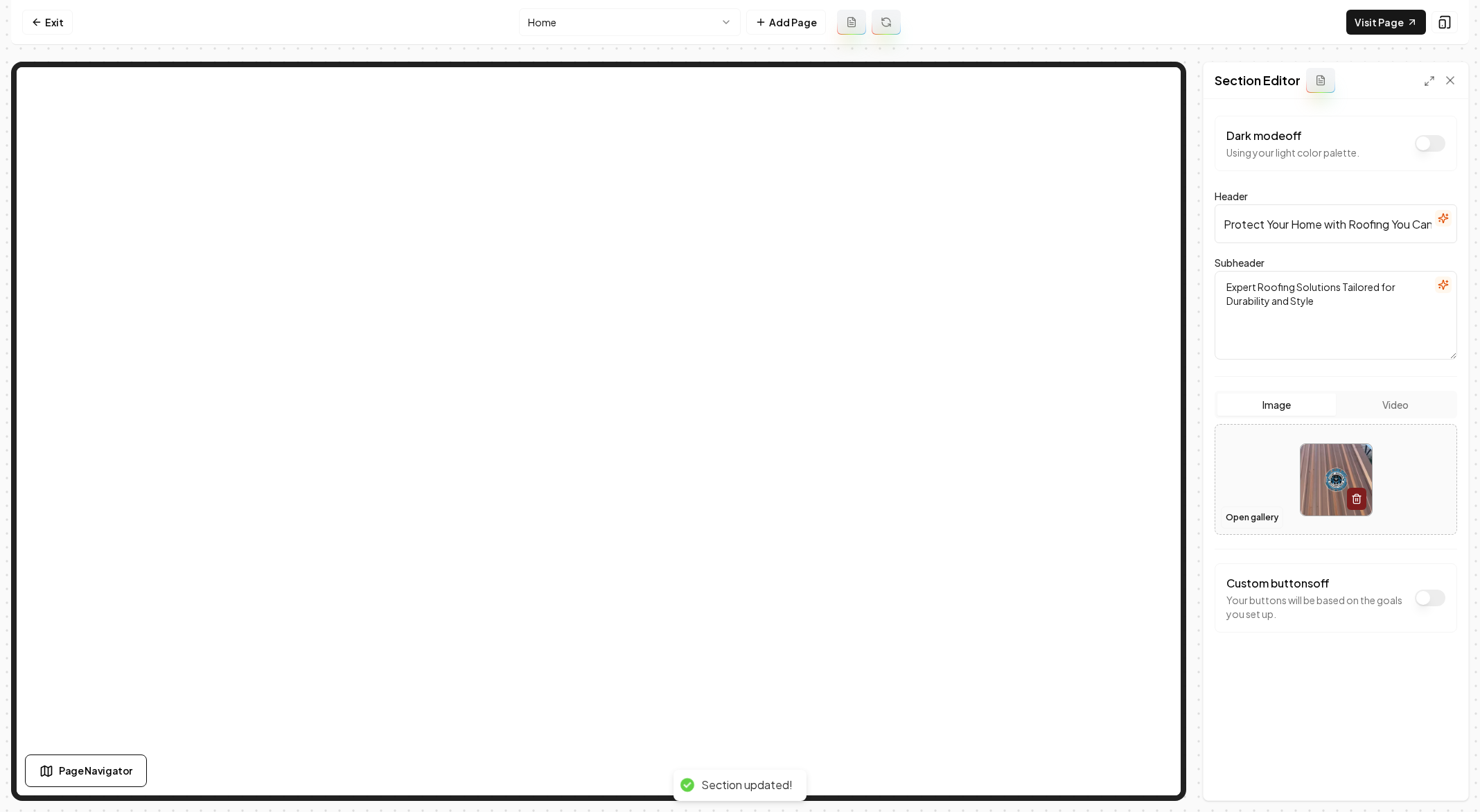
click at [1246, 518] on button "Open gallery" at bounding box center [1252, 517] width 62 height 22
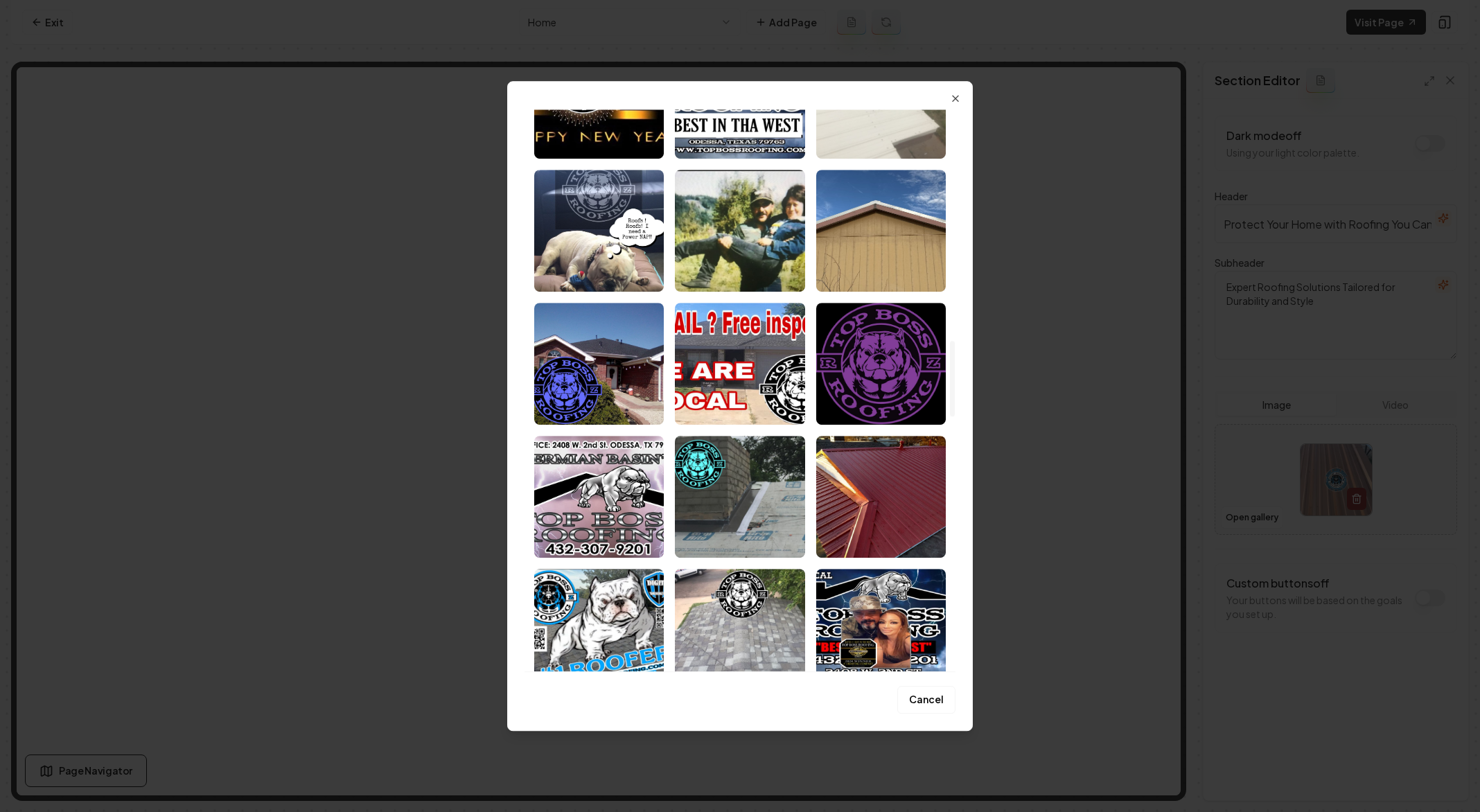
scroll to position [1711, 0]
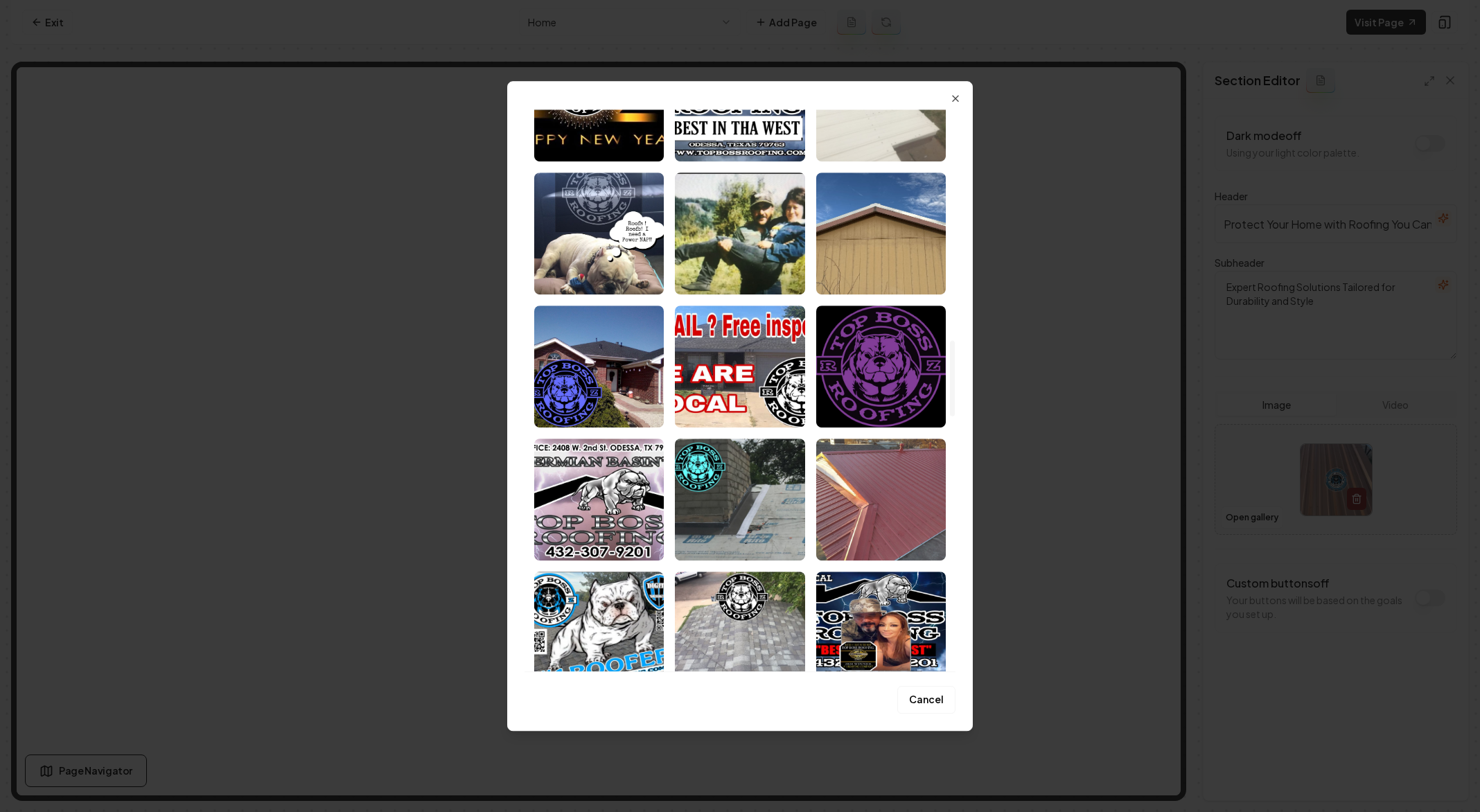
click at [890, 505] on img "Select image image_68a8aeaf5c7cd75eb83c5d48.jpeg" at bounding box center [881, 499] width 129 height 122
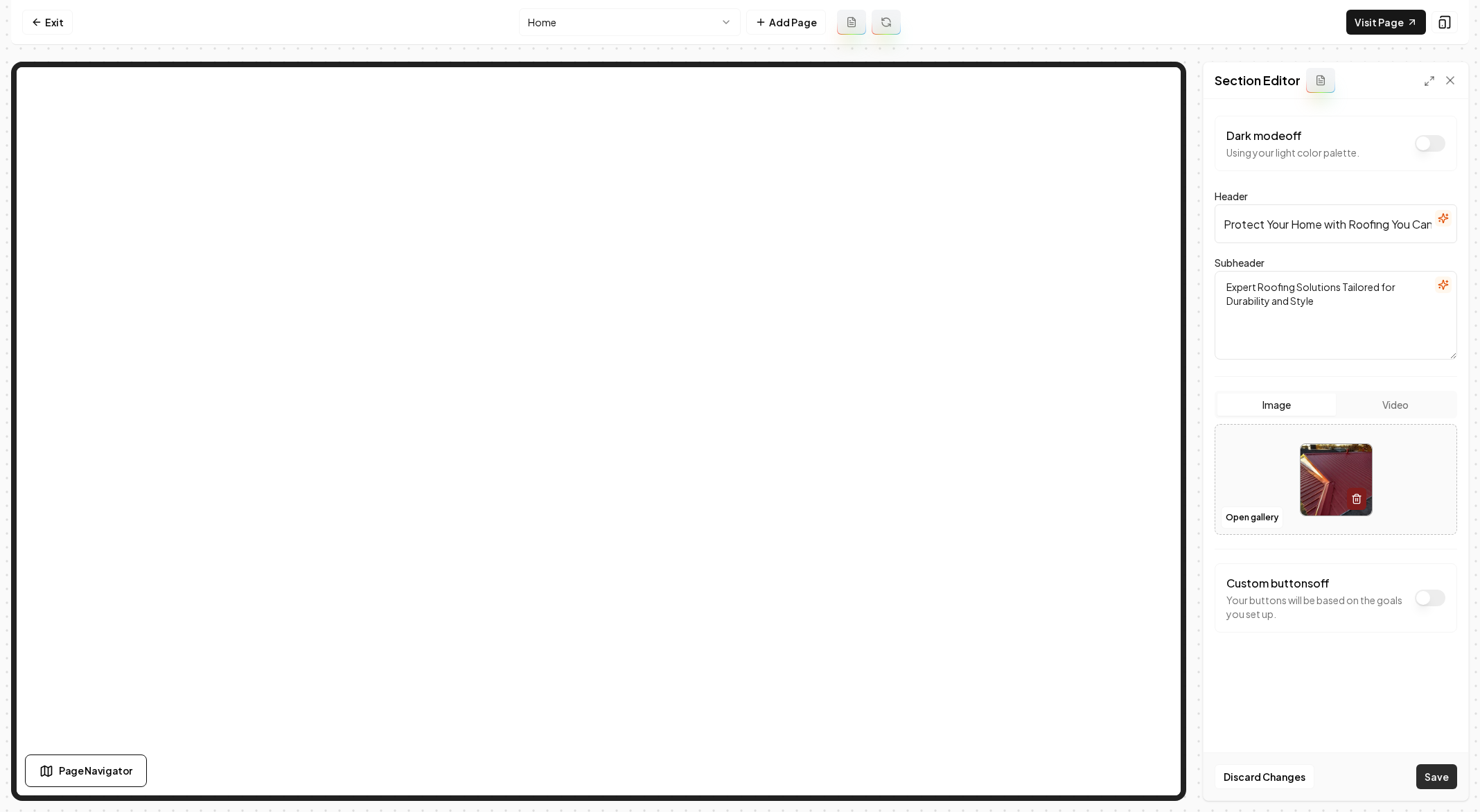
click at [1443, 776] on button "Save" at bounding box center [1437, 776] width 41 height 25
click at [1227, 511] on button "Open gallery" at bounding box center [1252, 517] width 62 height 22
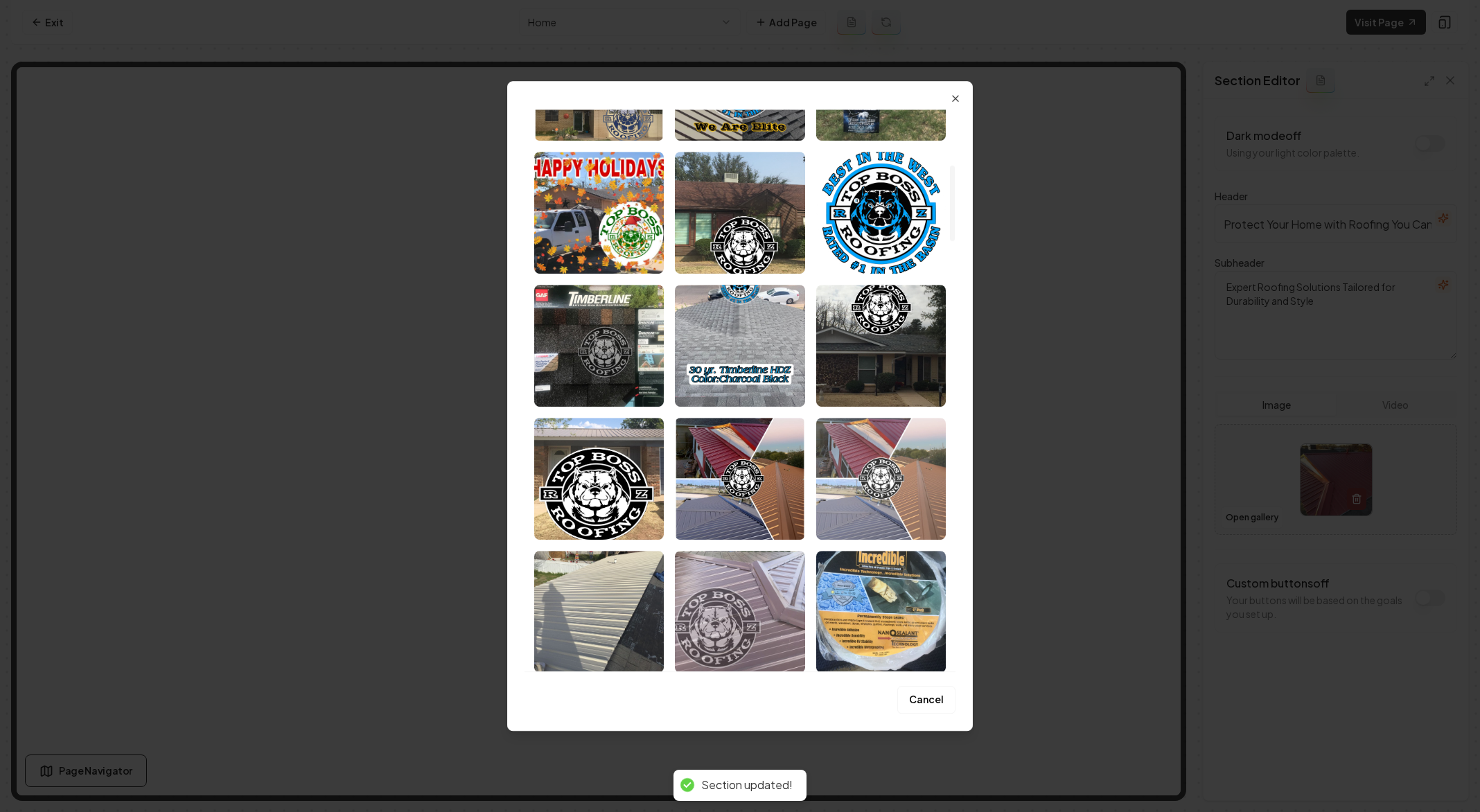
scroll to position [428, 0]
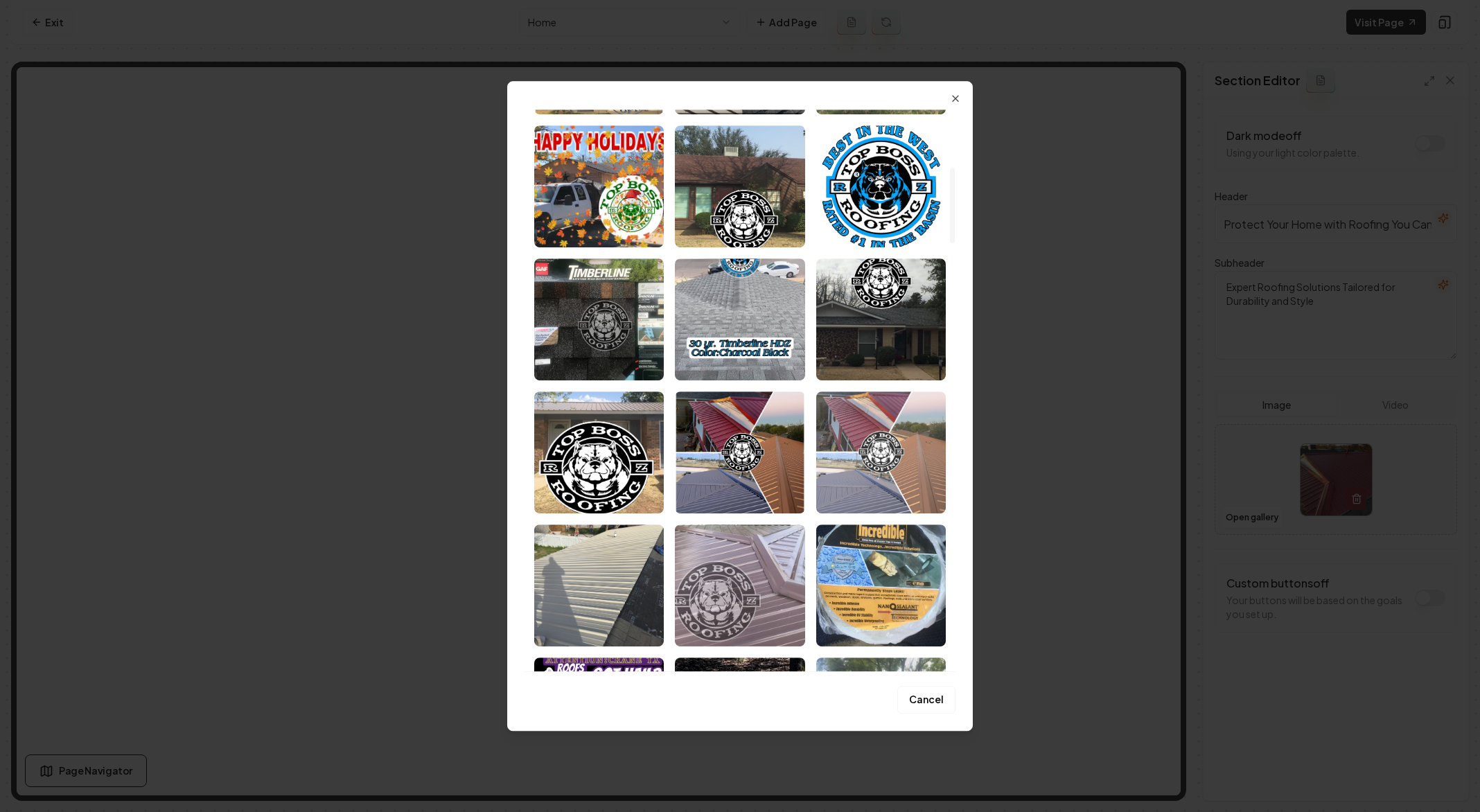
click at [888, 435] on img "Select image image_68a8aeaf5c7cd75eb83c6464.jpeg" at bounding box center [881, 452] width 129 height 122
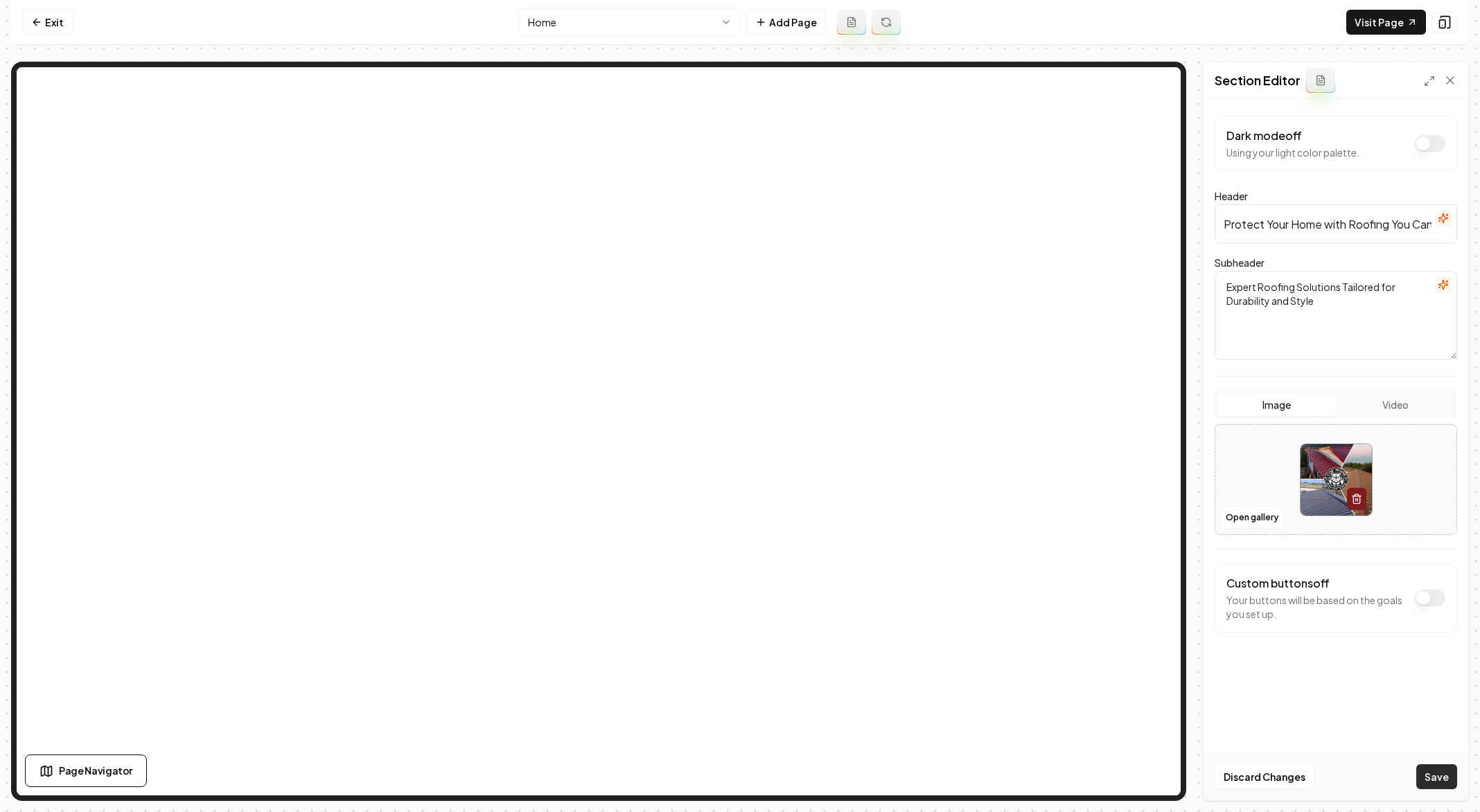
click at [1441, 765] on button "Save" at bounding box center [1437, 776] width 41 height 25
click at [783, 30] on button "Add Page" at bounding box center [785, 22] width 79 height 25
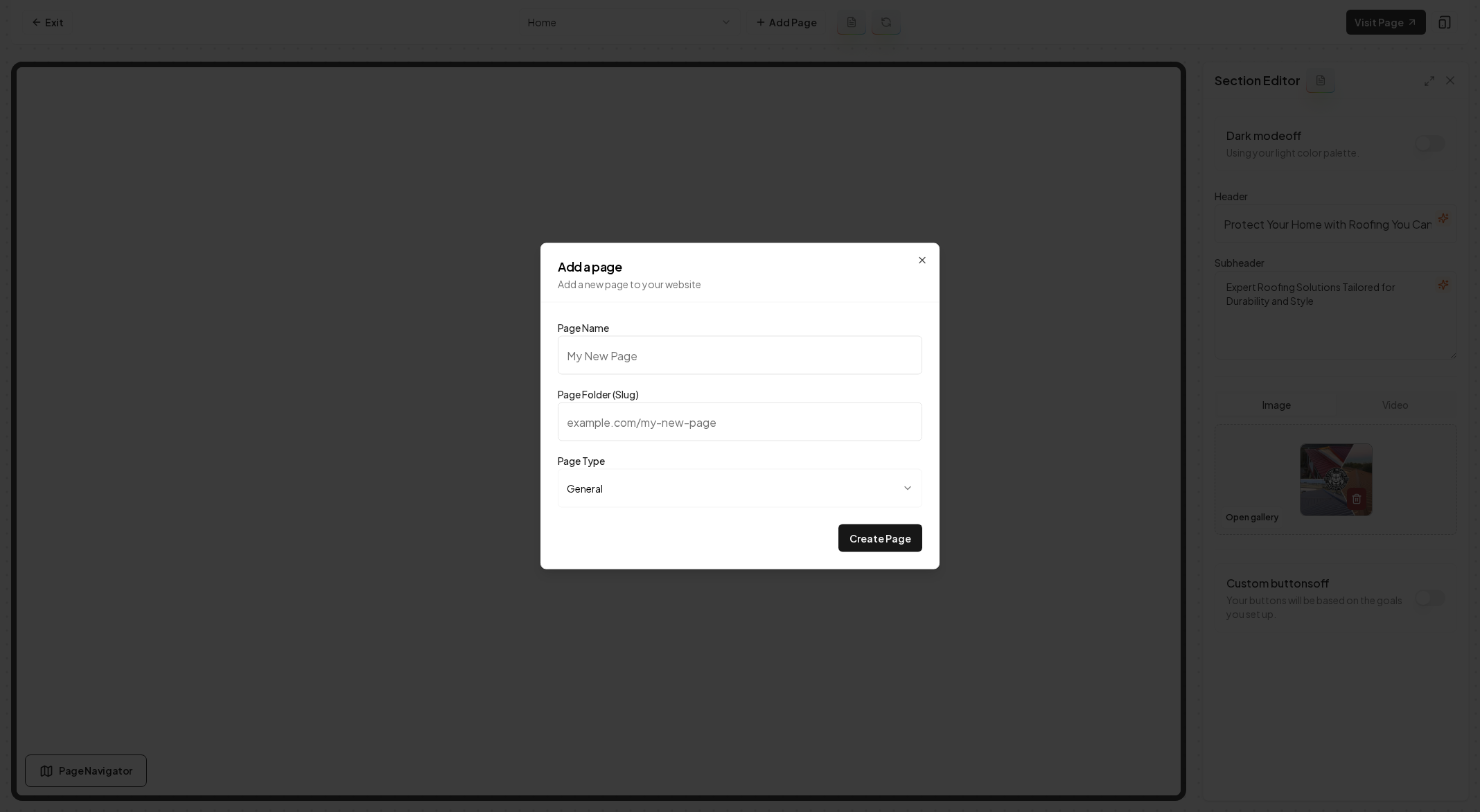
click at [633, 357] on input "Page Name" at bounding box center [740, 355] width 365 height 38
type input "P"
type input "p"
type input "Pr"
type input "pr"
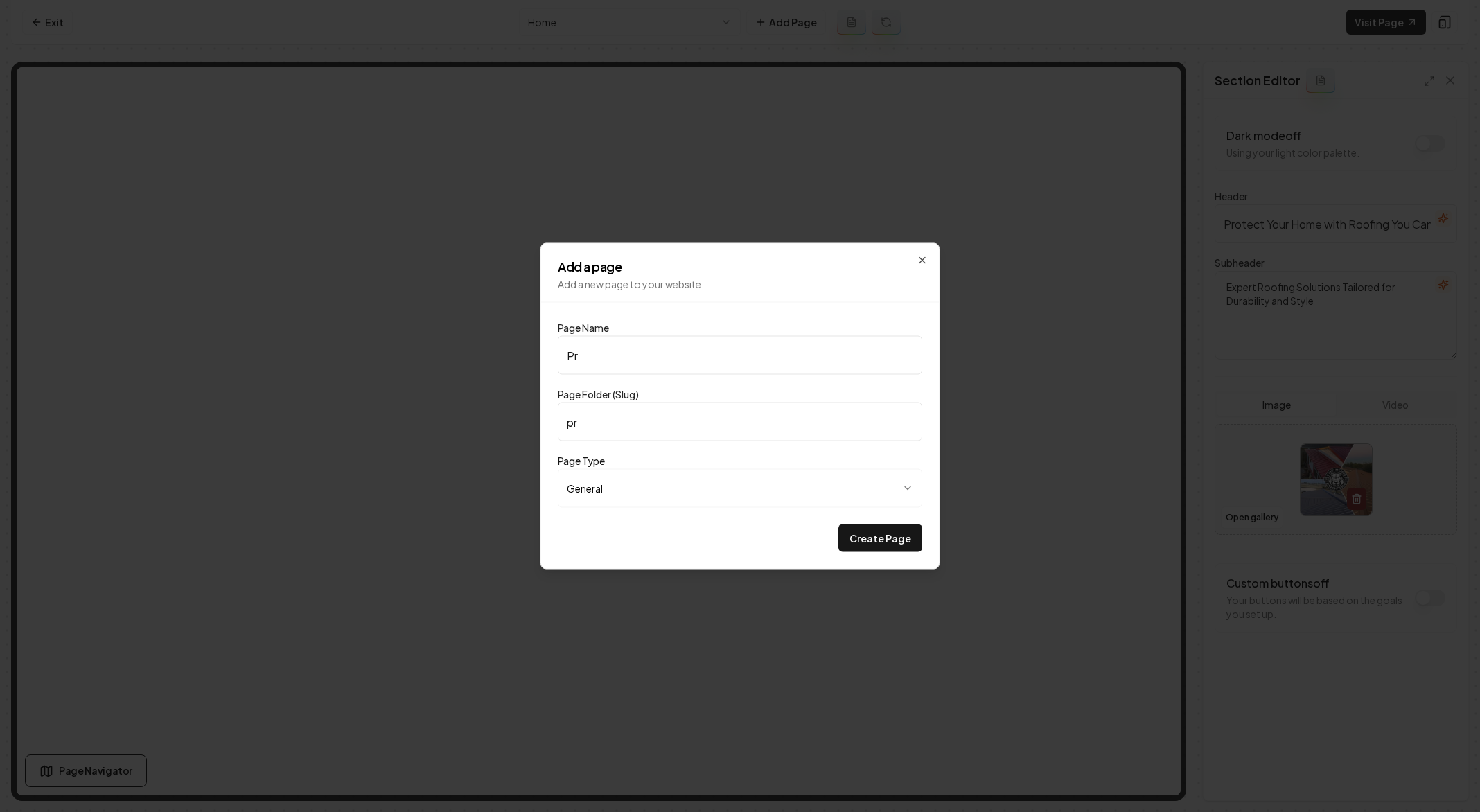
type input "Pri"
type input "pri"
type input "Pric"
type input "pric"
type input "Prici"
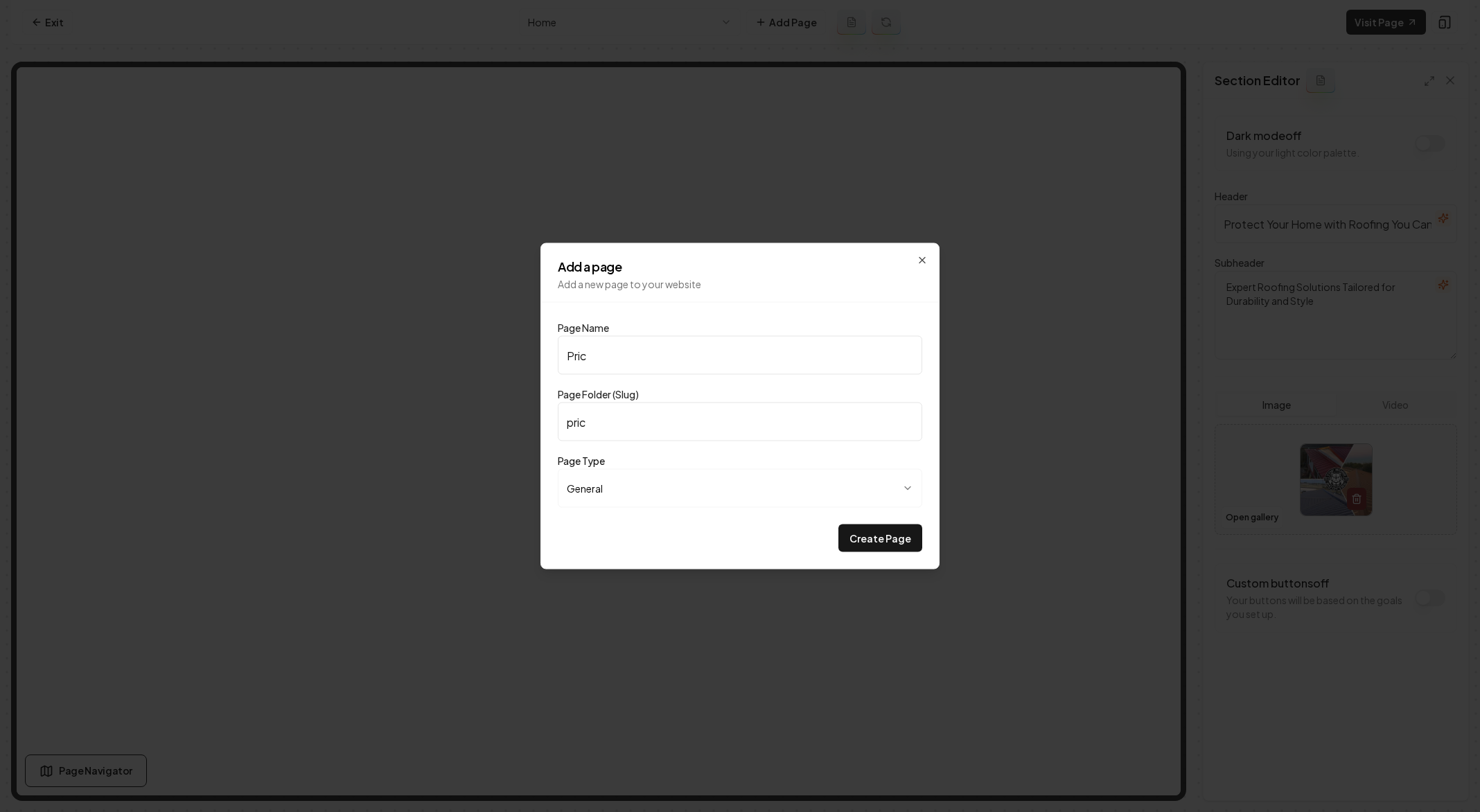
type input "prici"
type input "Pricin"
type input "pricin"
type input "Pricing"
type input "pricing"
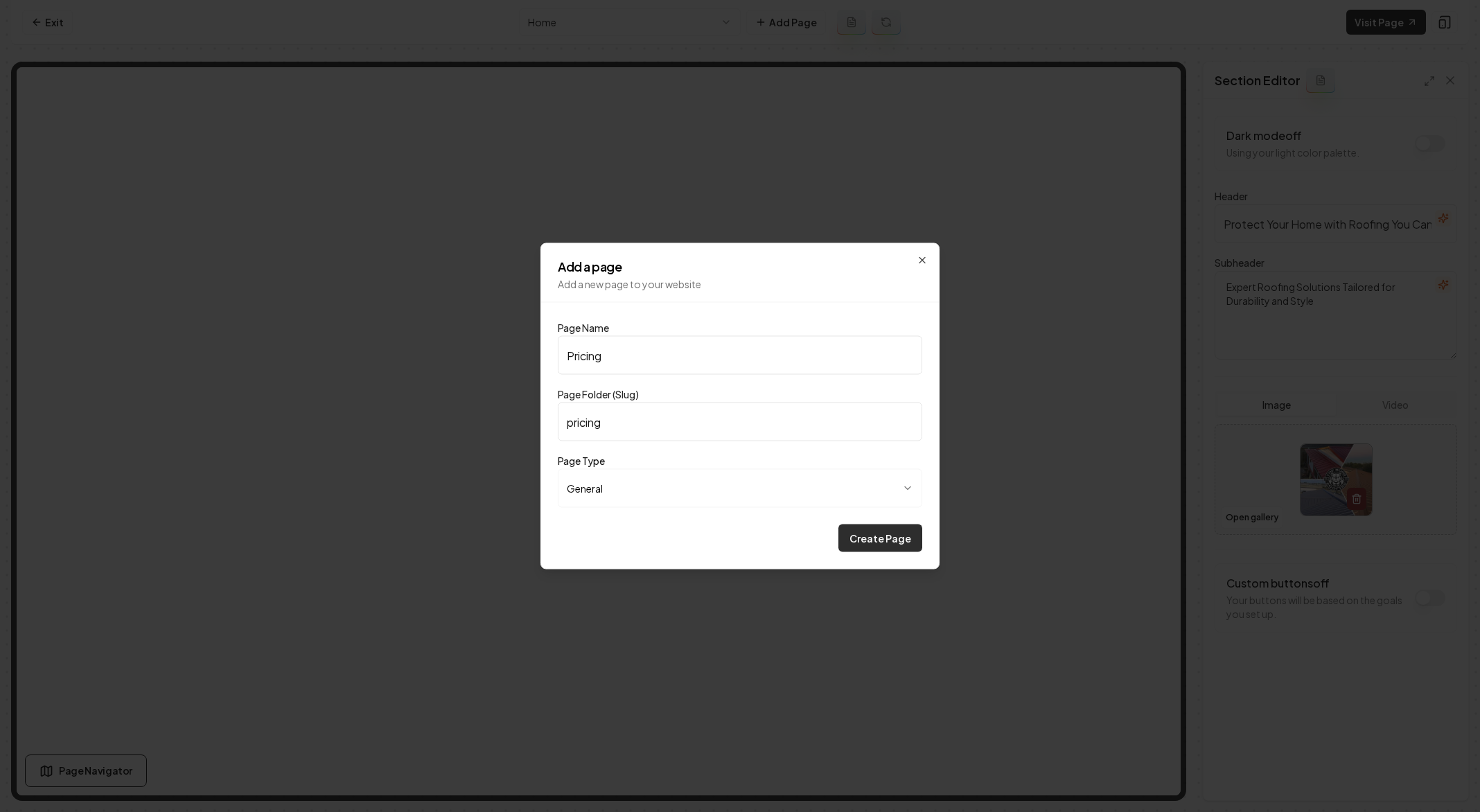
type input "Pricing"
click at [854, 536] on button "Create Page" at bounding box center [880, 538] width 84 height 28
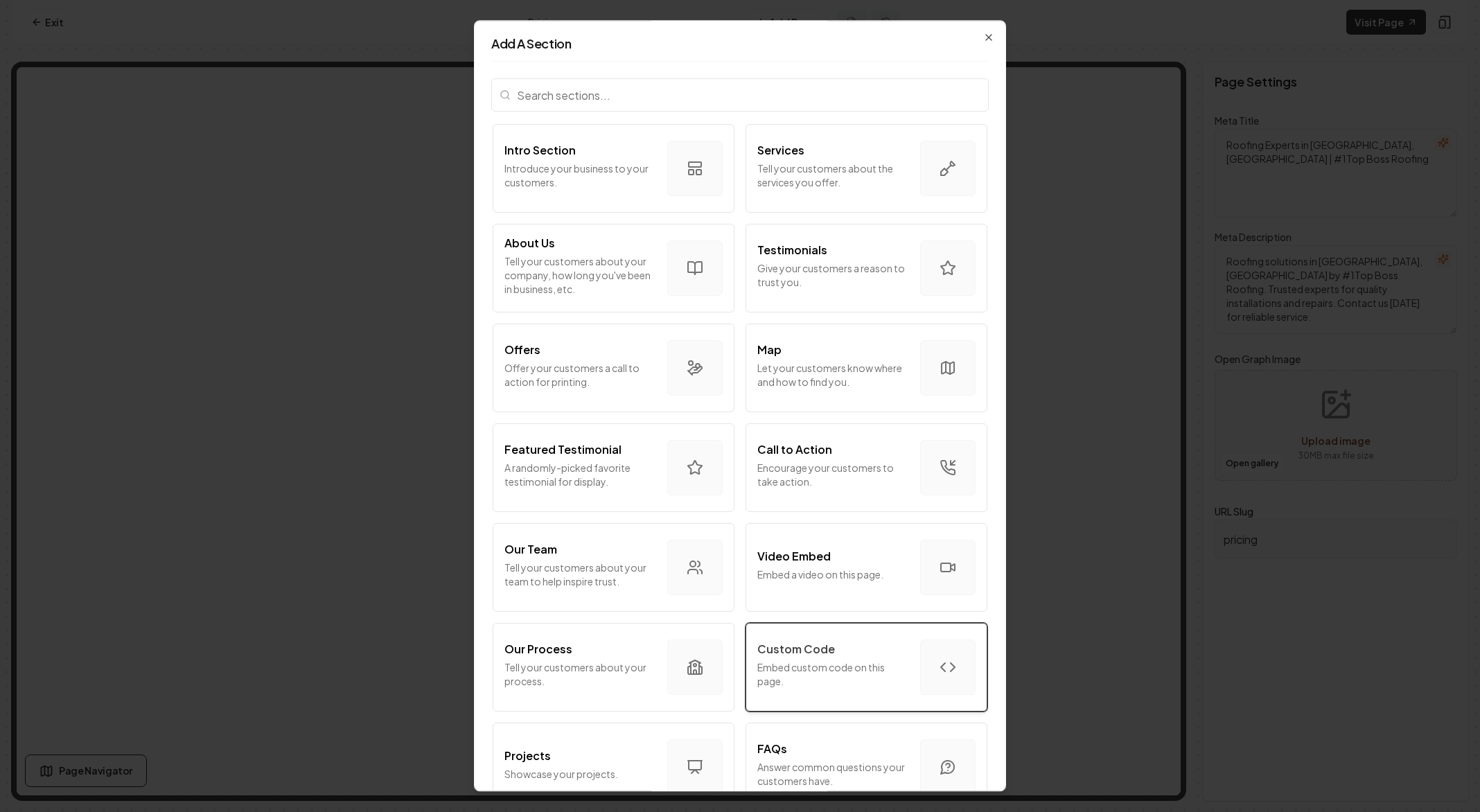
click at [905, 653] on button "Custom Code Embed custom code on this page." at bounding box center [867, 667] width 242 height 88
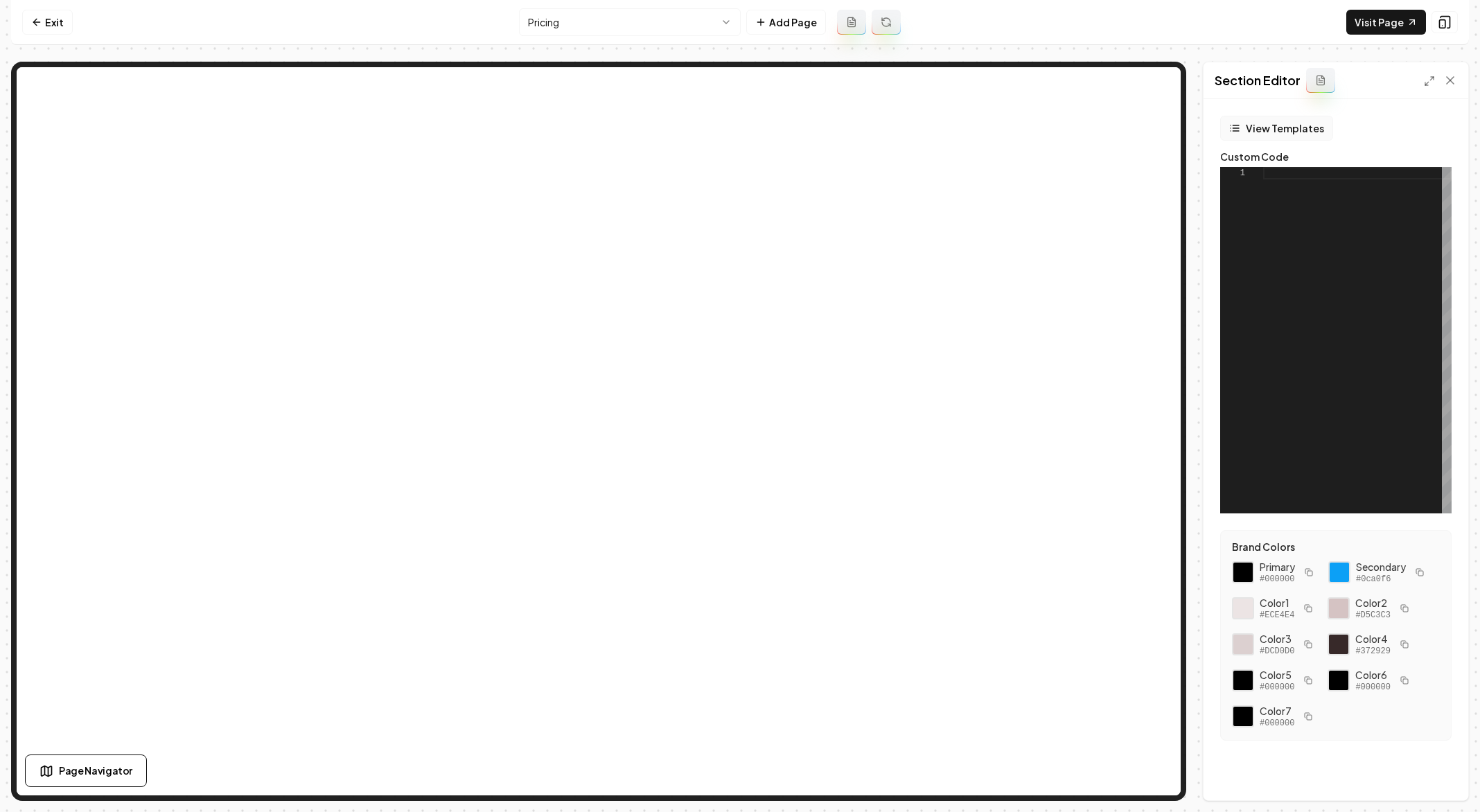
click at [1276, 127] on button "View Templates" at bounding box center [1276, 128] width 113 height 25
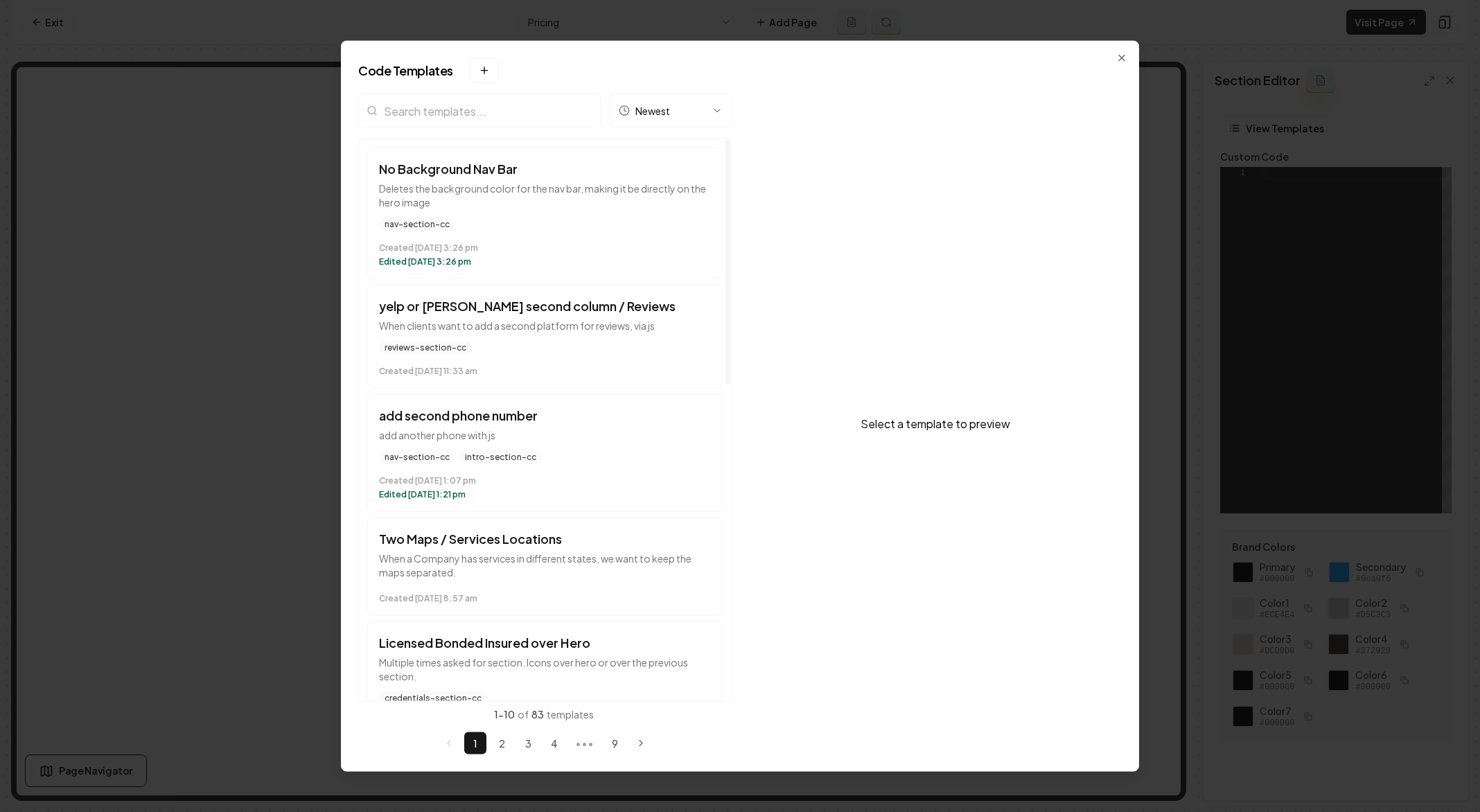
click at [493, 123] on input "search" at bounding box center [479, 110] width 243 height 34
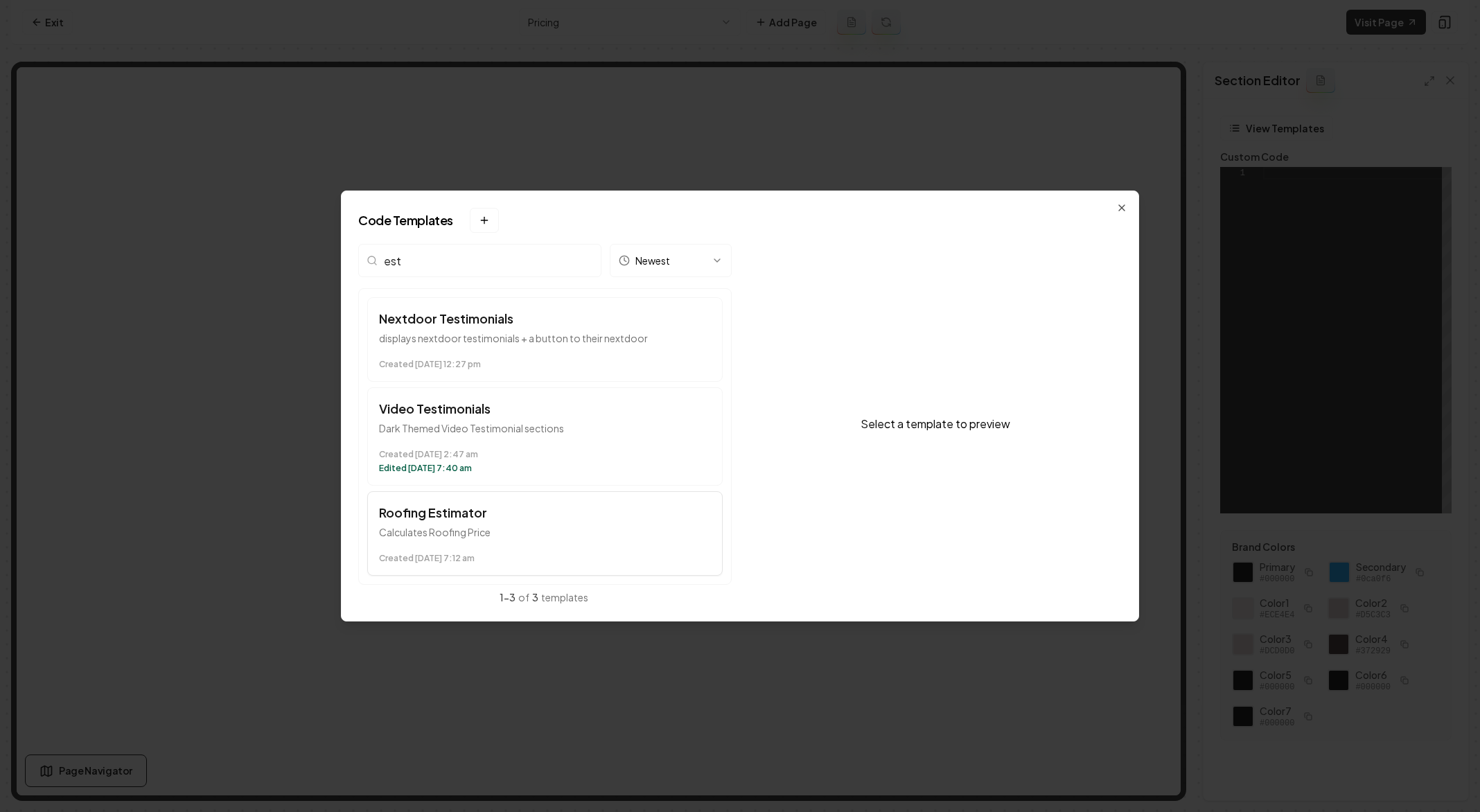
type input "est"
click at [507, 534] on p "Calculates Roofing Price" at bounding box center [545, 532] width 332 height 14
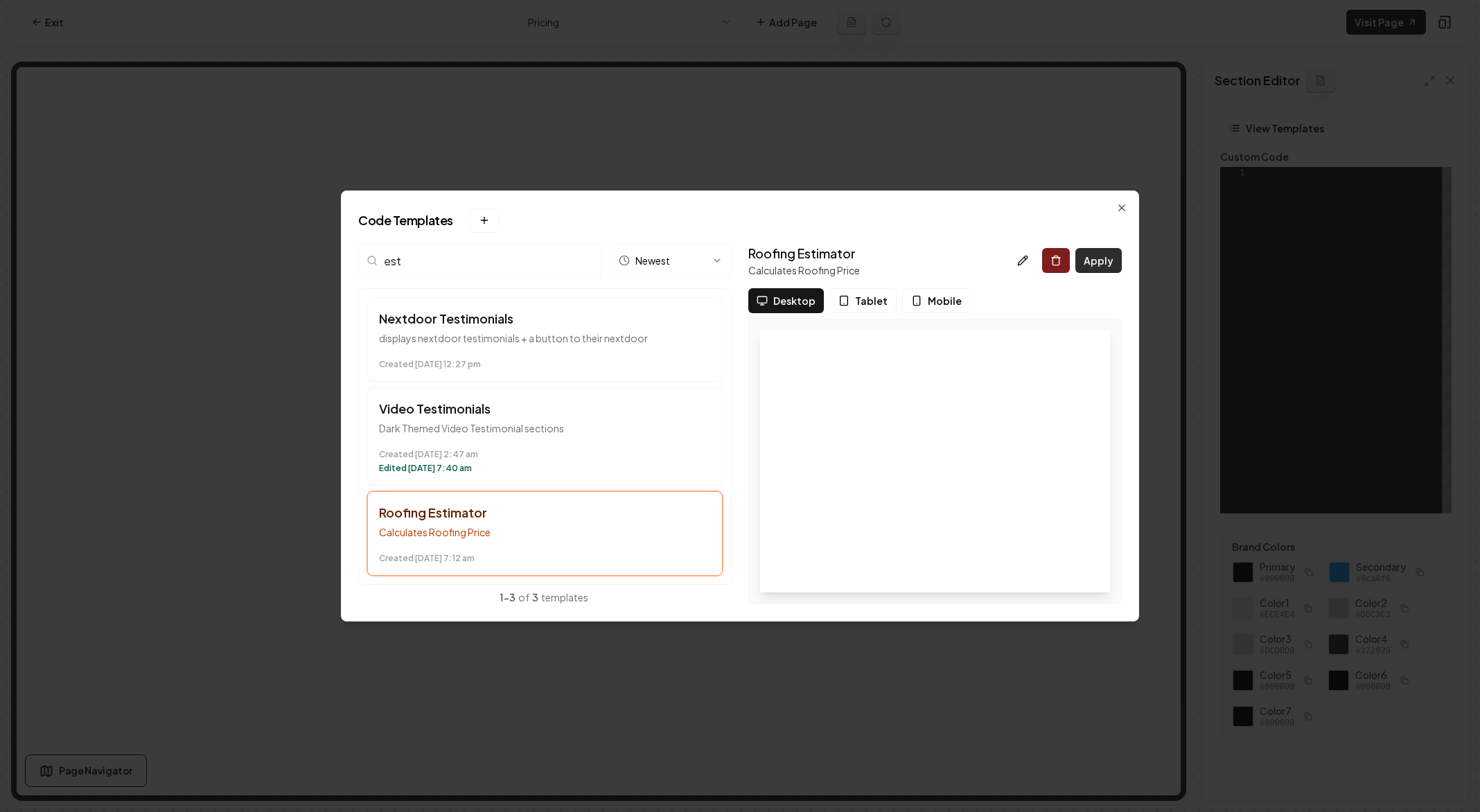
click at [1091, 254] on button "Apply" at bounding box center [1098, 260] width 47 height 25
type textarea "*********"
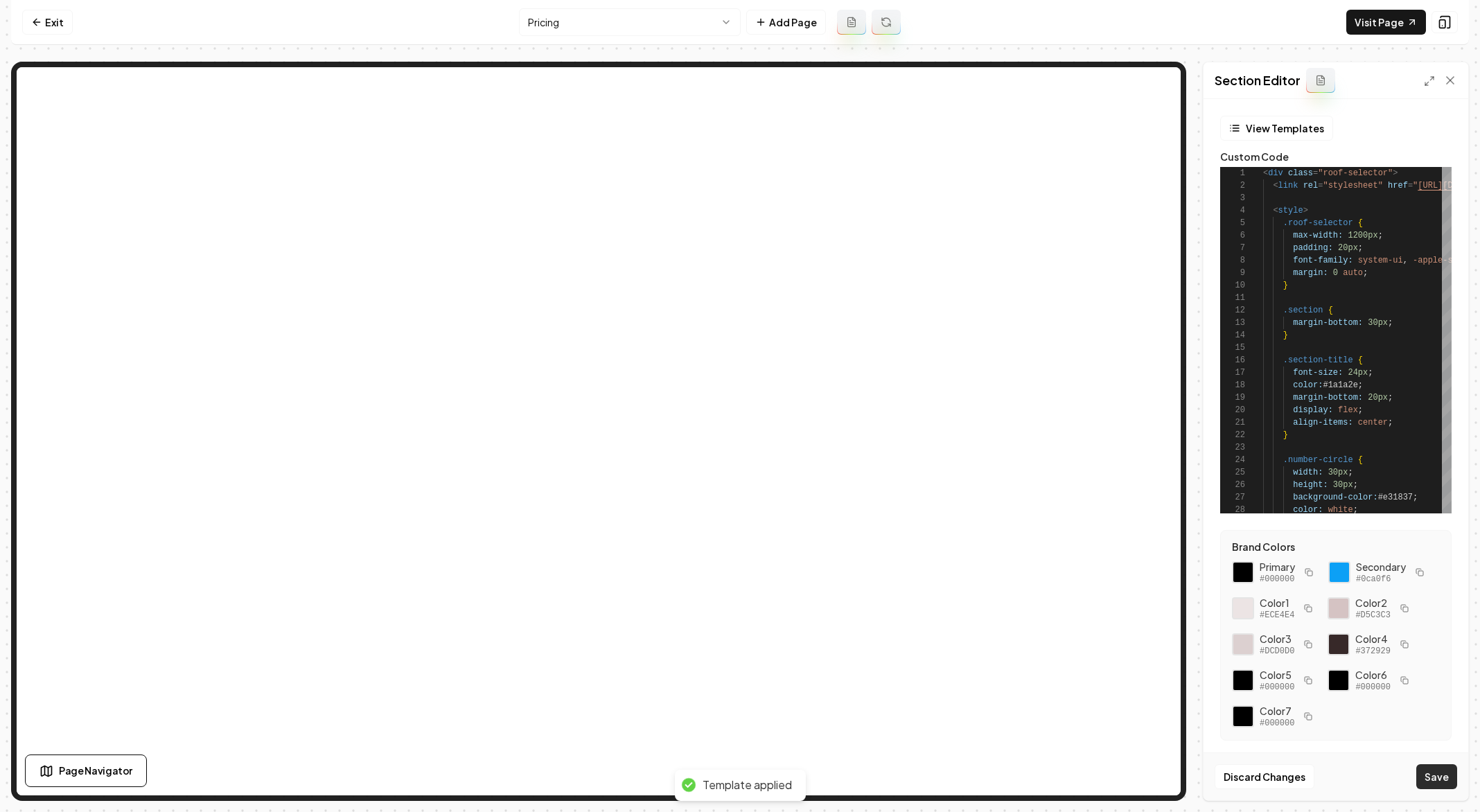
click at [1435, 778] on button "Save" at bounding box center [1437, 776] width 41 height 25
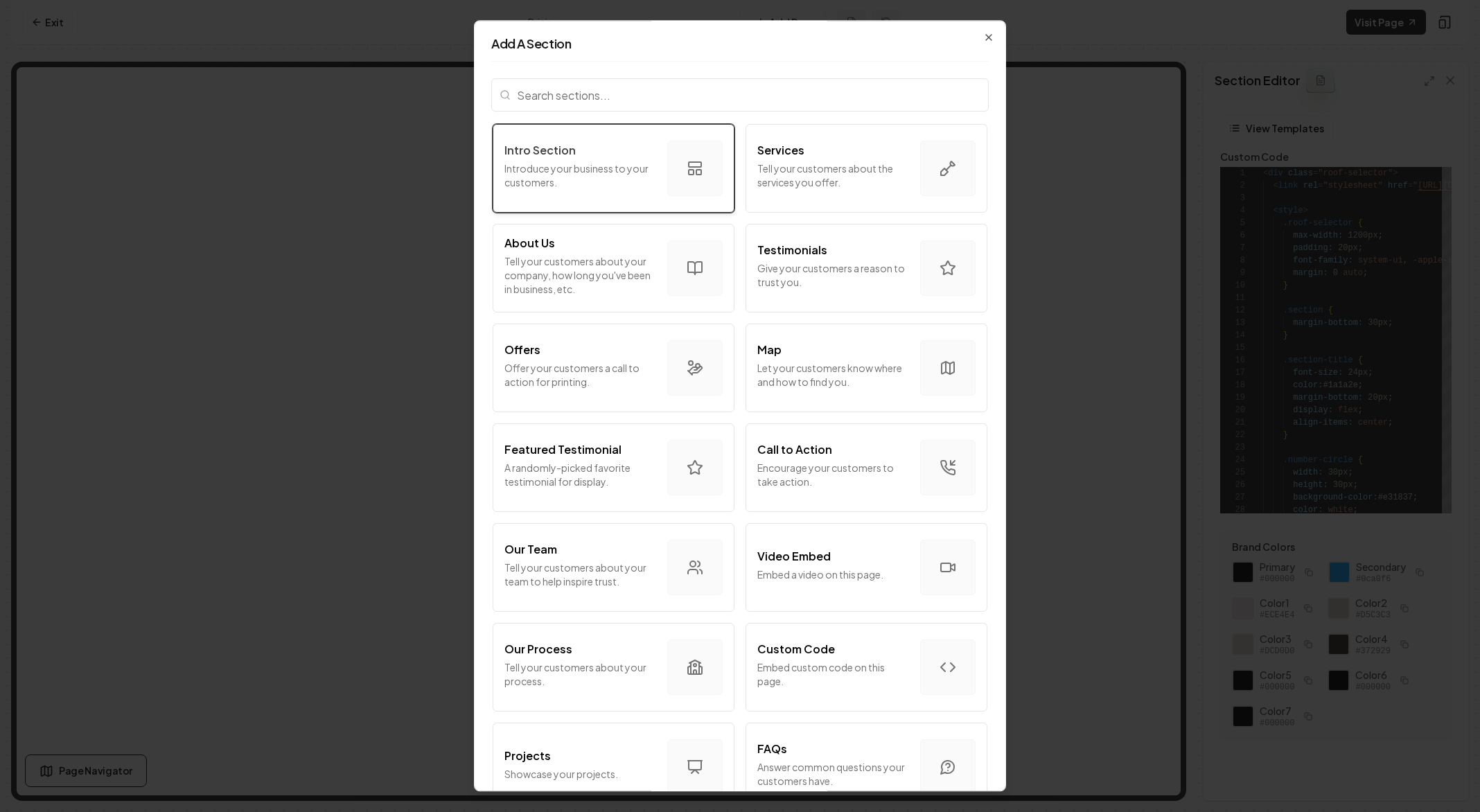
click at [598, 160] on div "Intro Section Introduce your business to your customers." at bounding box center [581, 168] width 152 height 52
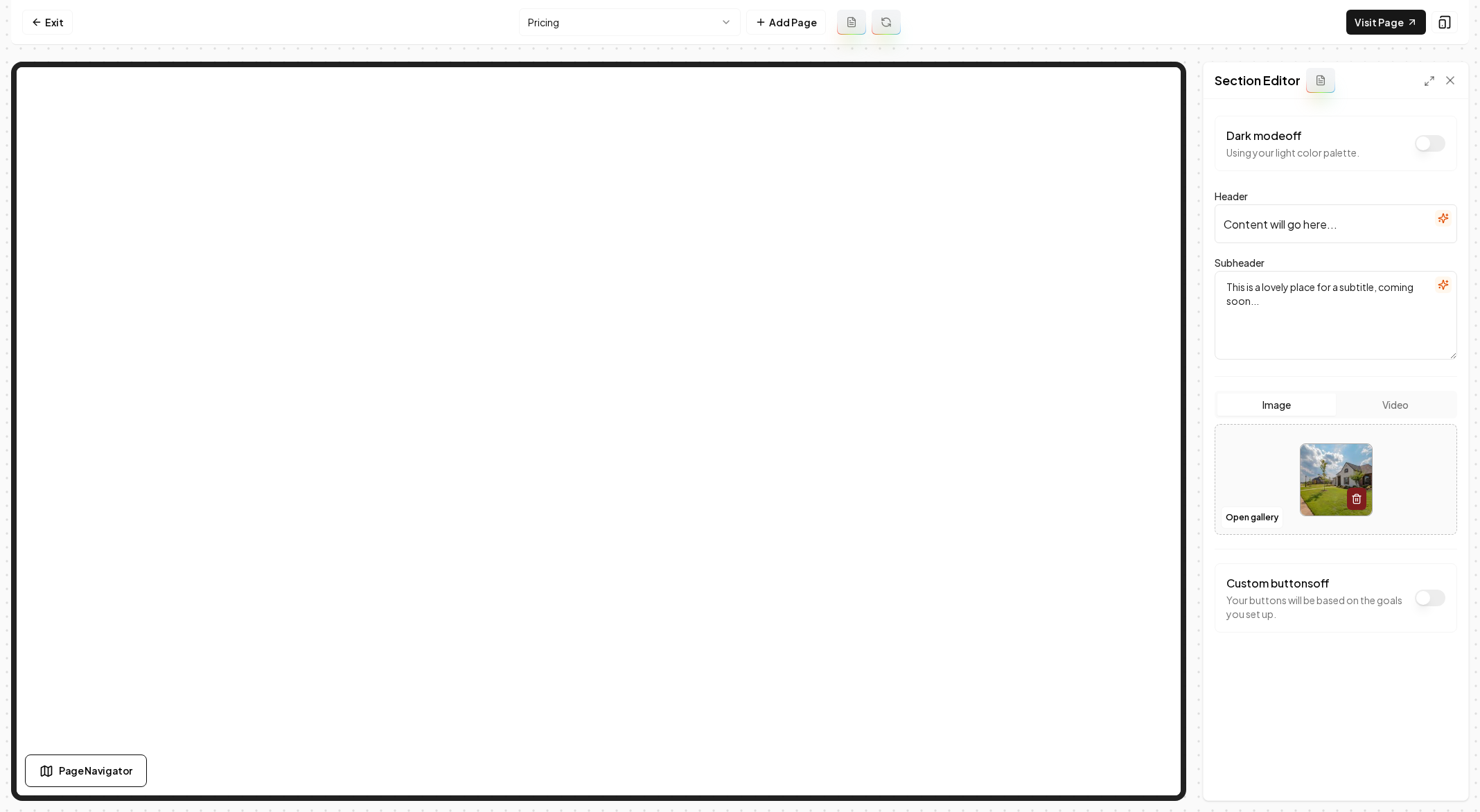
click at [1442, 224] on button "button" at bounding box center [1443, 218] width 16 height 16
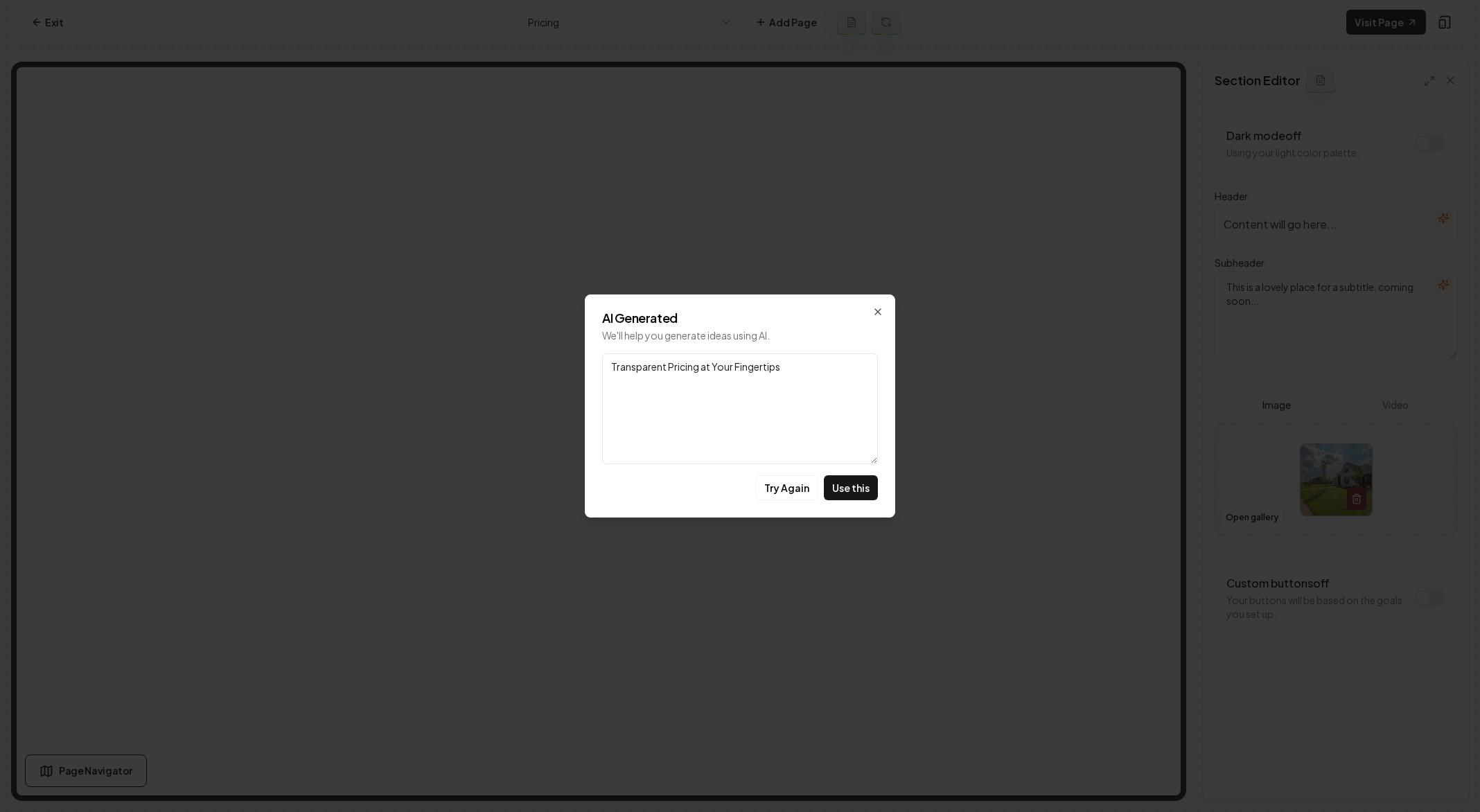
click at [883, 499] on div "AI Generated We'll help you generate ideas using AI. Link Transparent Pricing a…" at bounding box center [740, 406] width 311 height 223
click at [854, 483] on button "Use this" at bounding box center [850, 487] width 54 height 25
type input "Transparent Pricing at Your Fingertips"
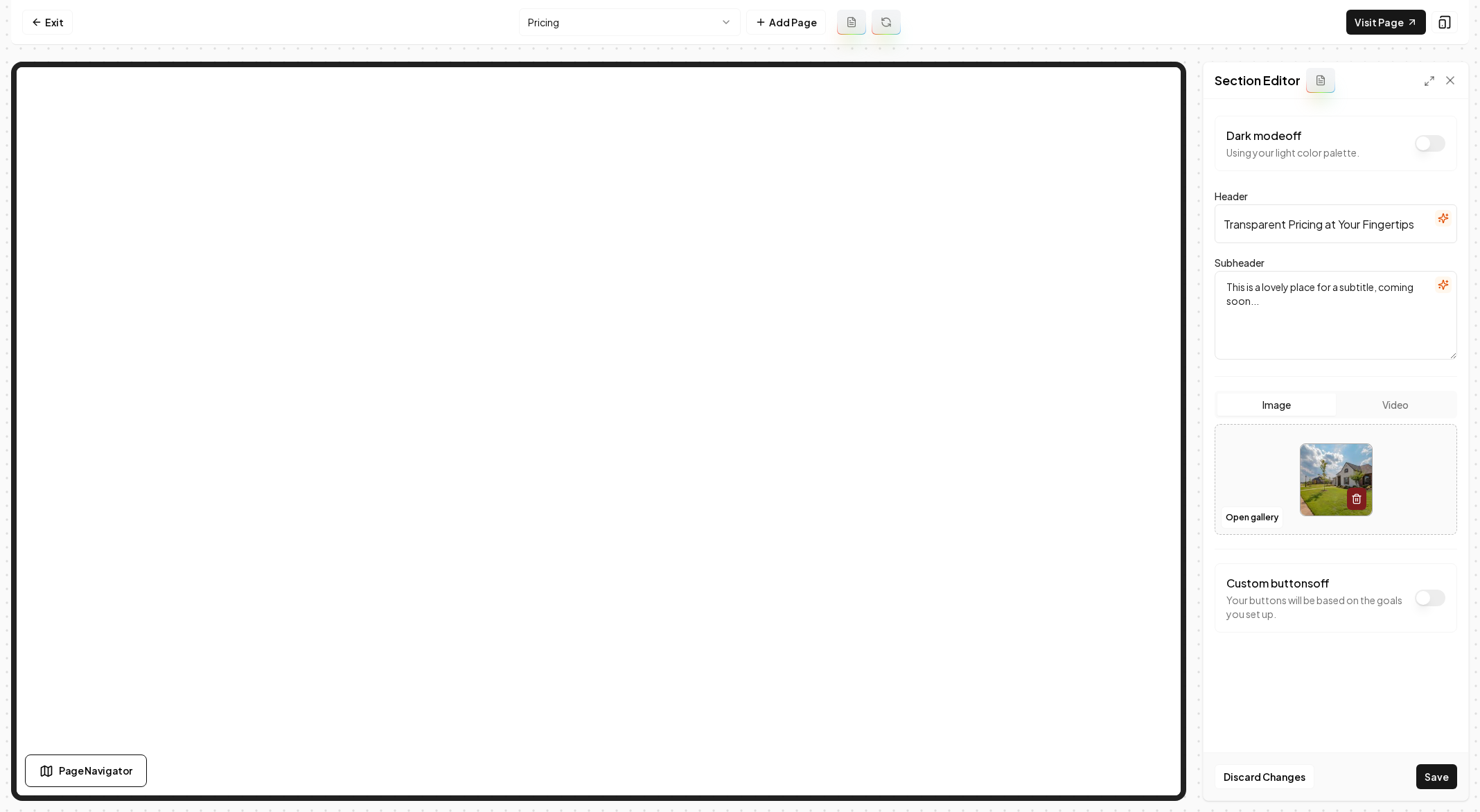
click at [1440, 285] on icon "button" at bounding box center [1443, 285] width 11 height 11
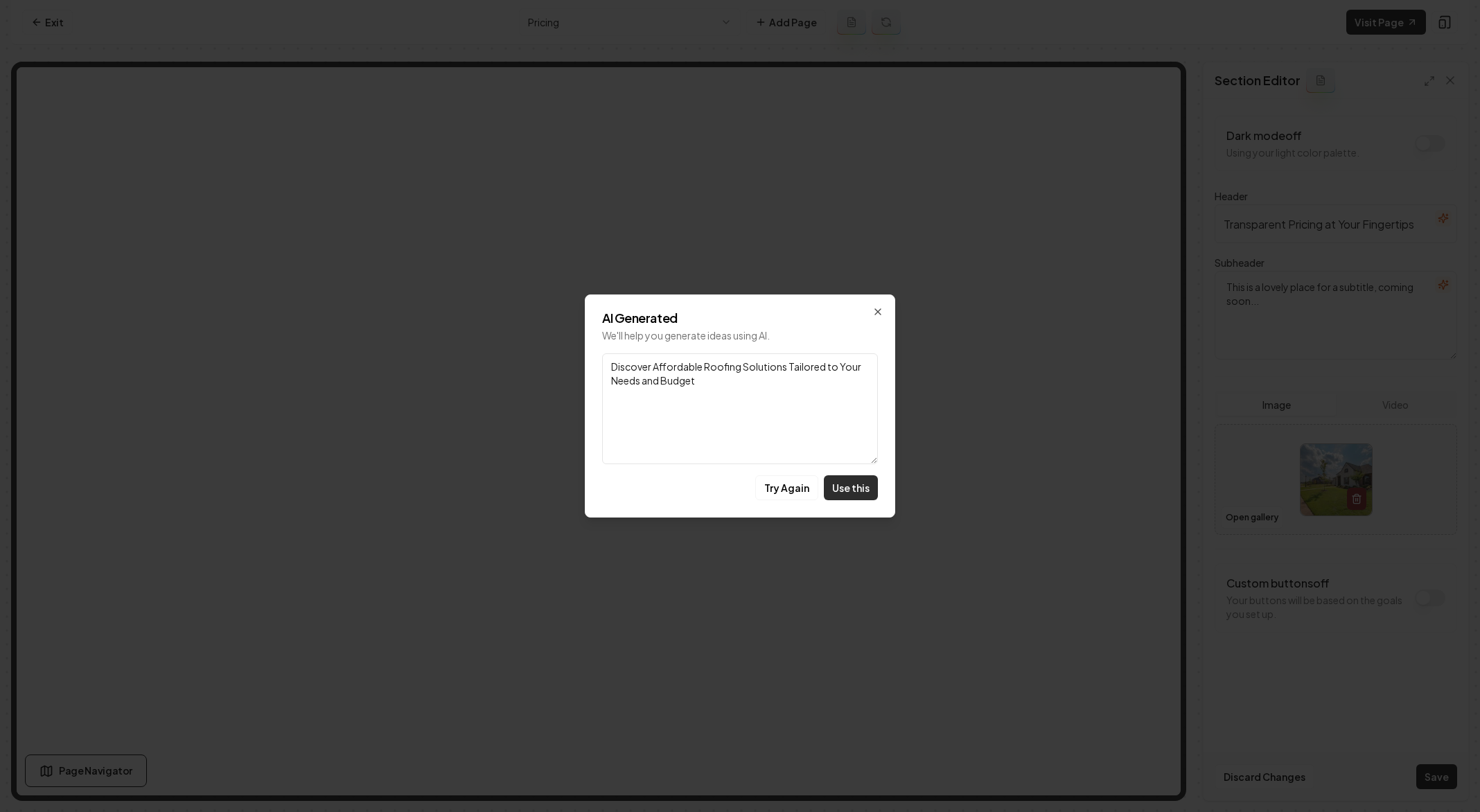
click at [843, 484] on button "Use this" at bounding box center [850, 487] width 54 height 25
type textarea "Discover Affordable Roofing Solutions Tailored to Your Needs and Budget"
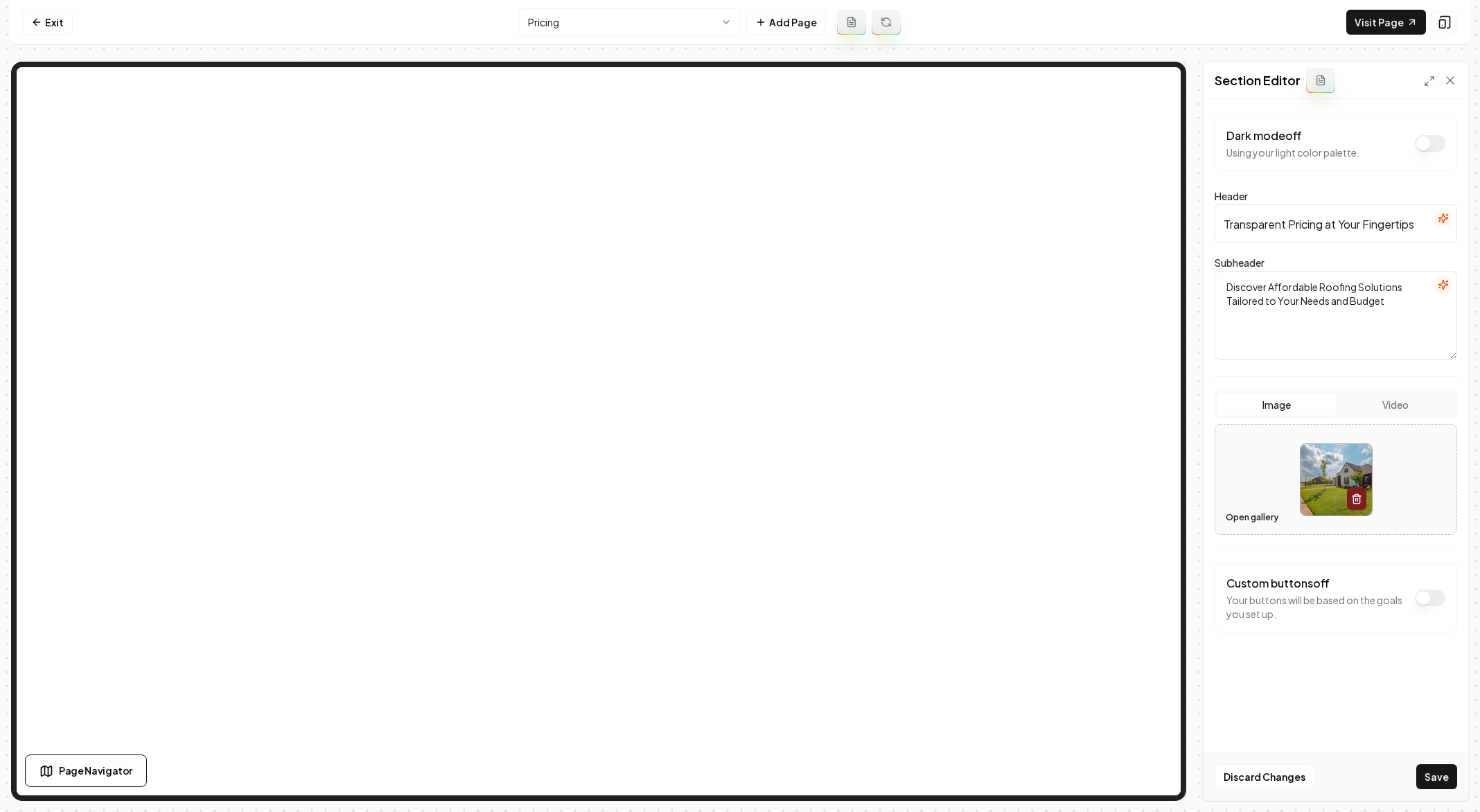
click at [1259, 514] on button "Open gallery" at bounding box center [1252, 517] width 62 height 22
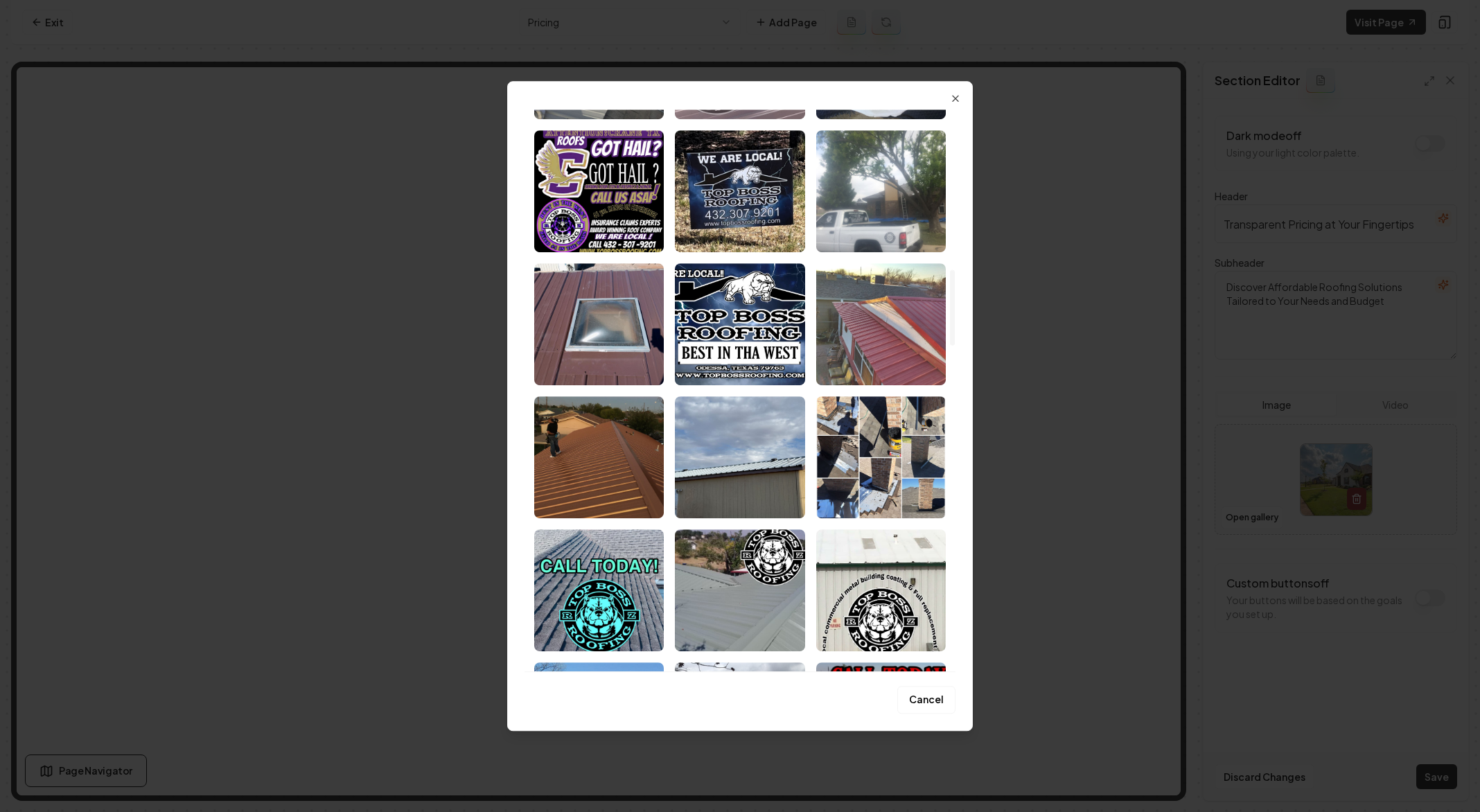
scroll to position [954, 0]
click at [875, 363] on img "Select image image_68a8aeae5c7cd75eb83c5cf1.jpeg" at bounding box center [881, 325] width 129 height 122
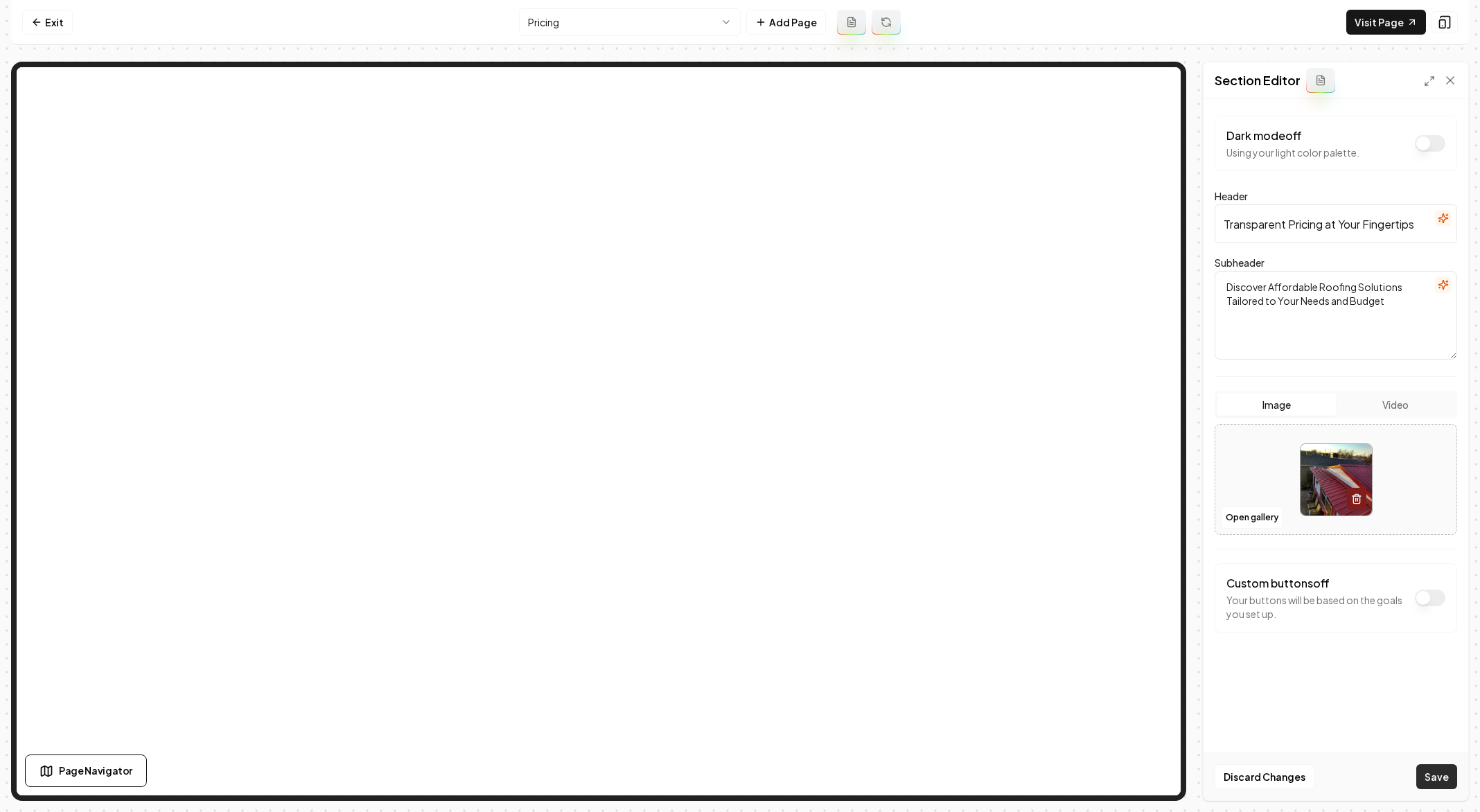
click at [1430, 779] on button "Save" at bounding box center [1437, 776] width 41 height 25
click at [1373, 34] on link "Visit Page" at bounding box center [1385, 22] width 79 height 25
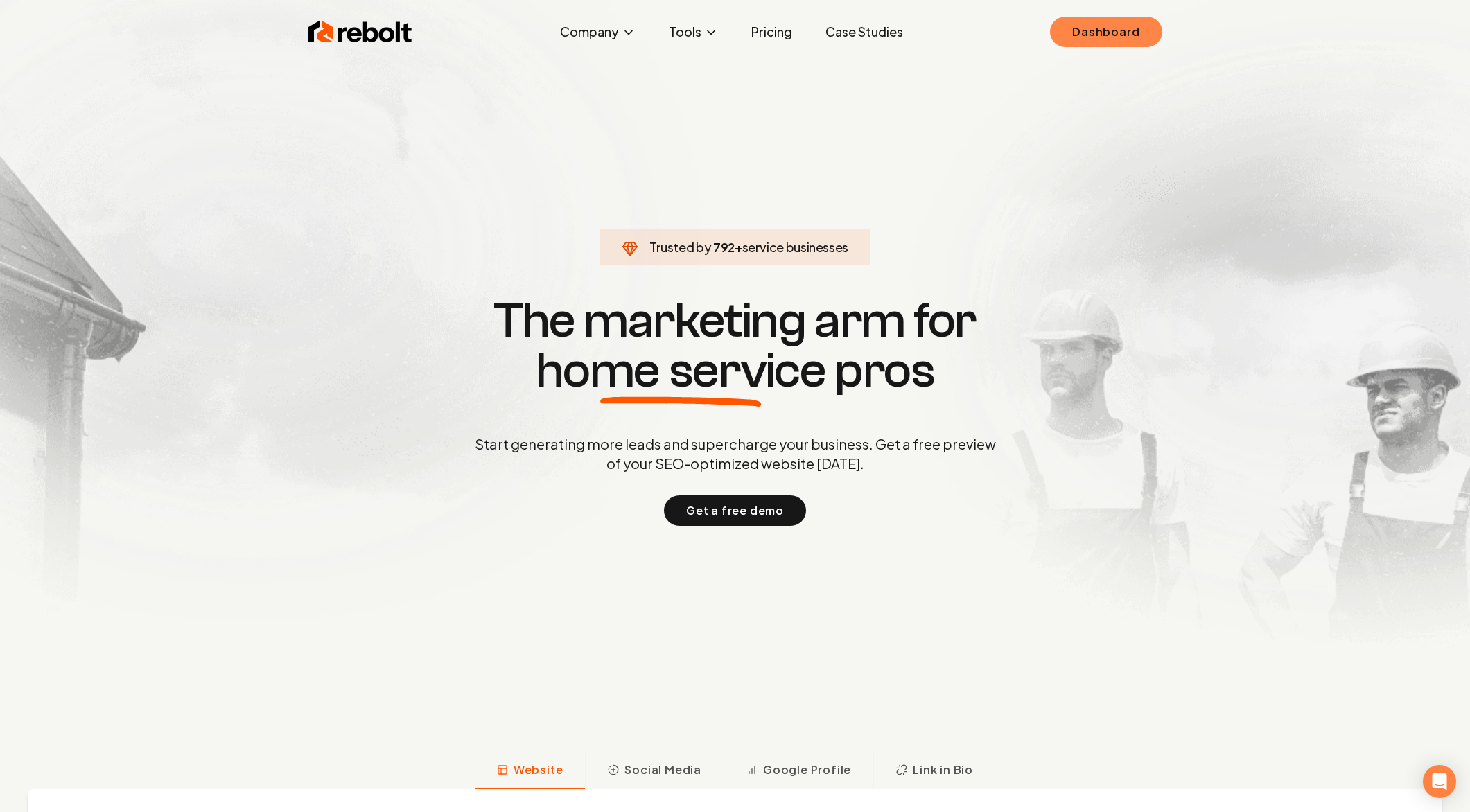
click at [1140, 32] on link "Dashboard" at bounding box center [1106, 31] width 111 height 30
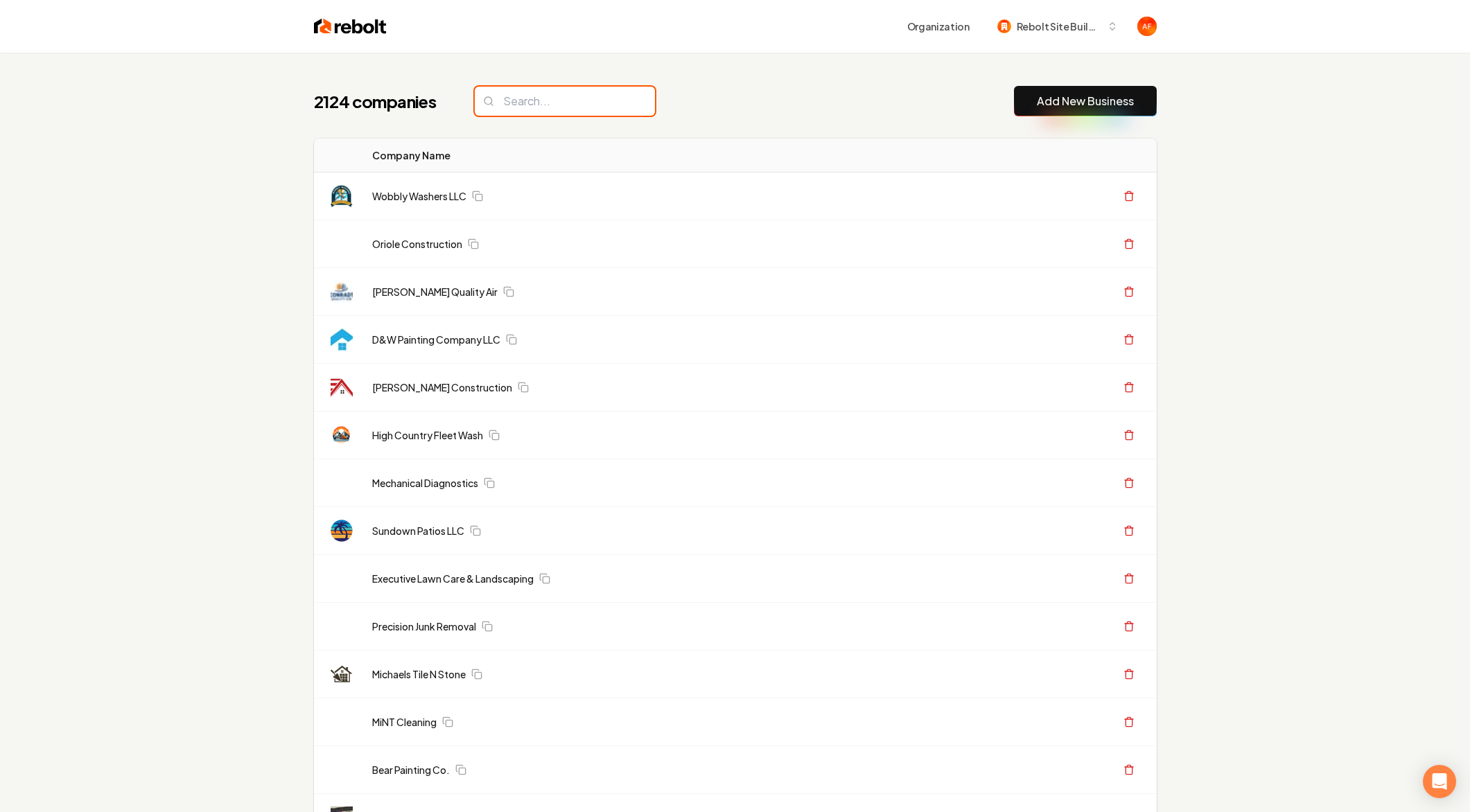
click at [492, 104] on input "search" at bounding box center [564, 101] width 180 height 29
click at [546, 100] on input "search" at bounding box center [564, 101] width 180 height 29
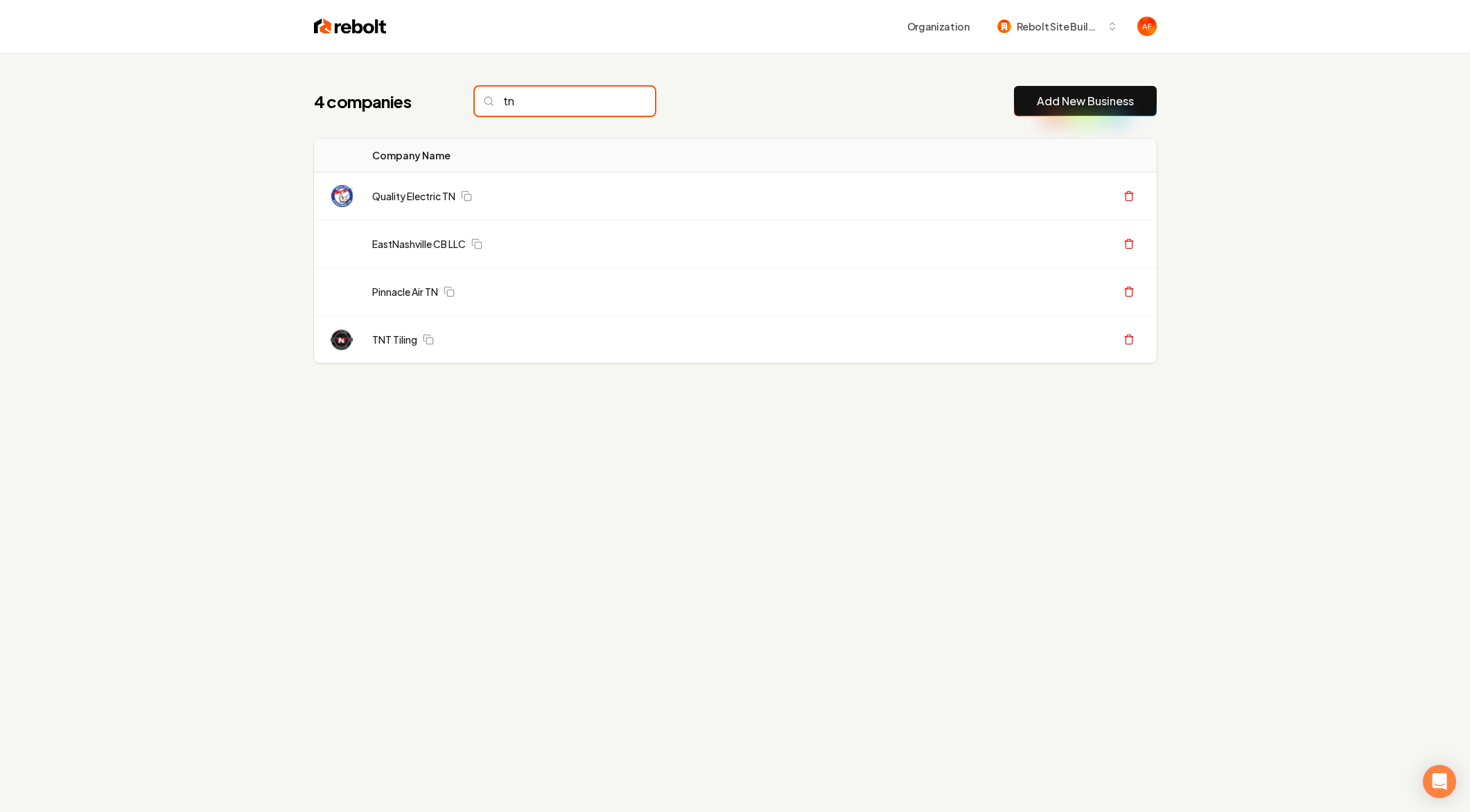
type input "t"
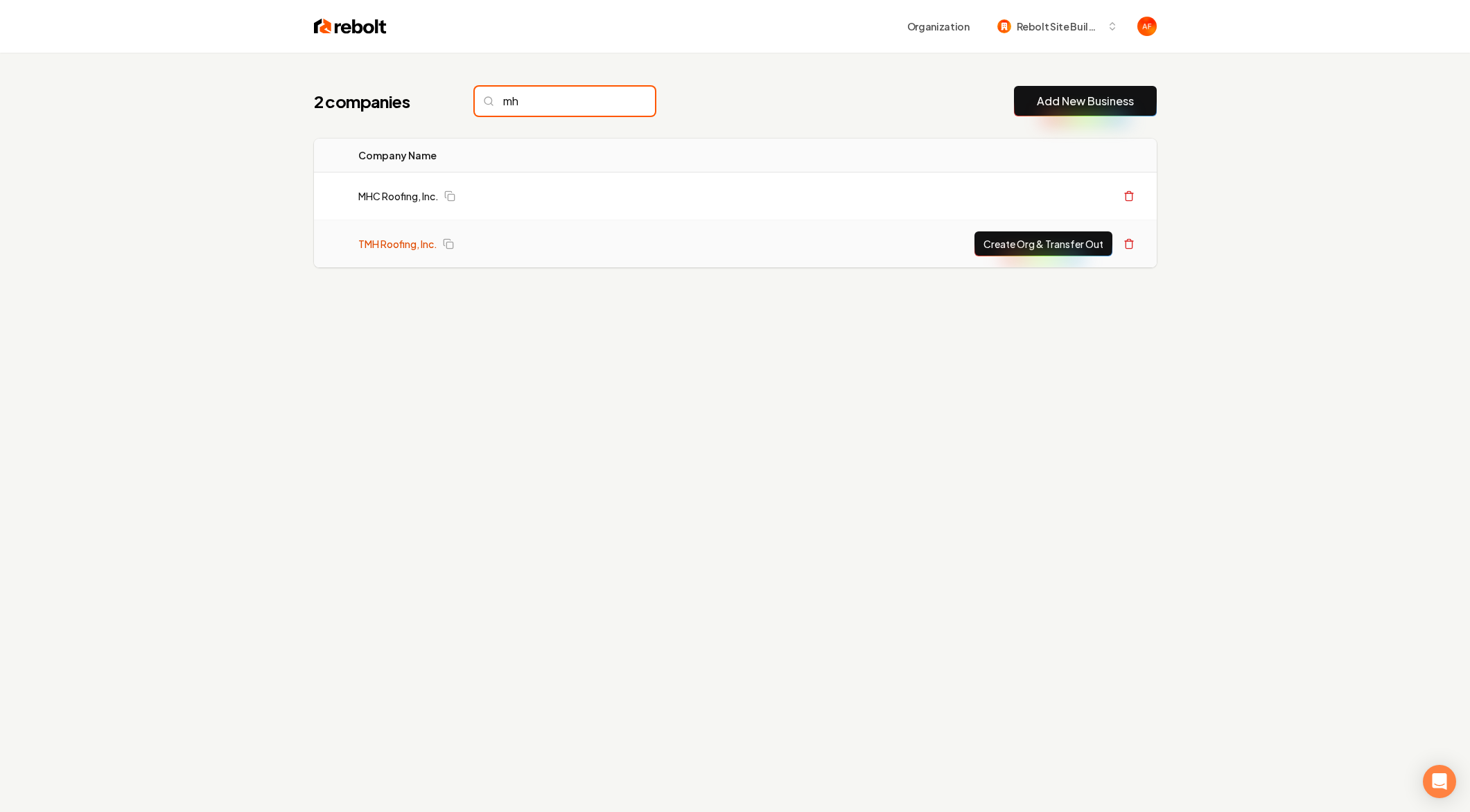
type input "mh"
click at [384, 248] on link "TMH Roofing, Inc." at bounding box center [398, 244] width 79 height 14
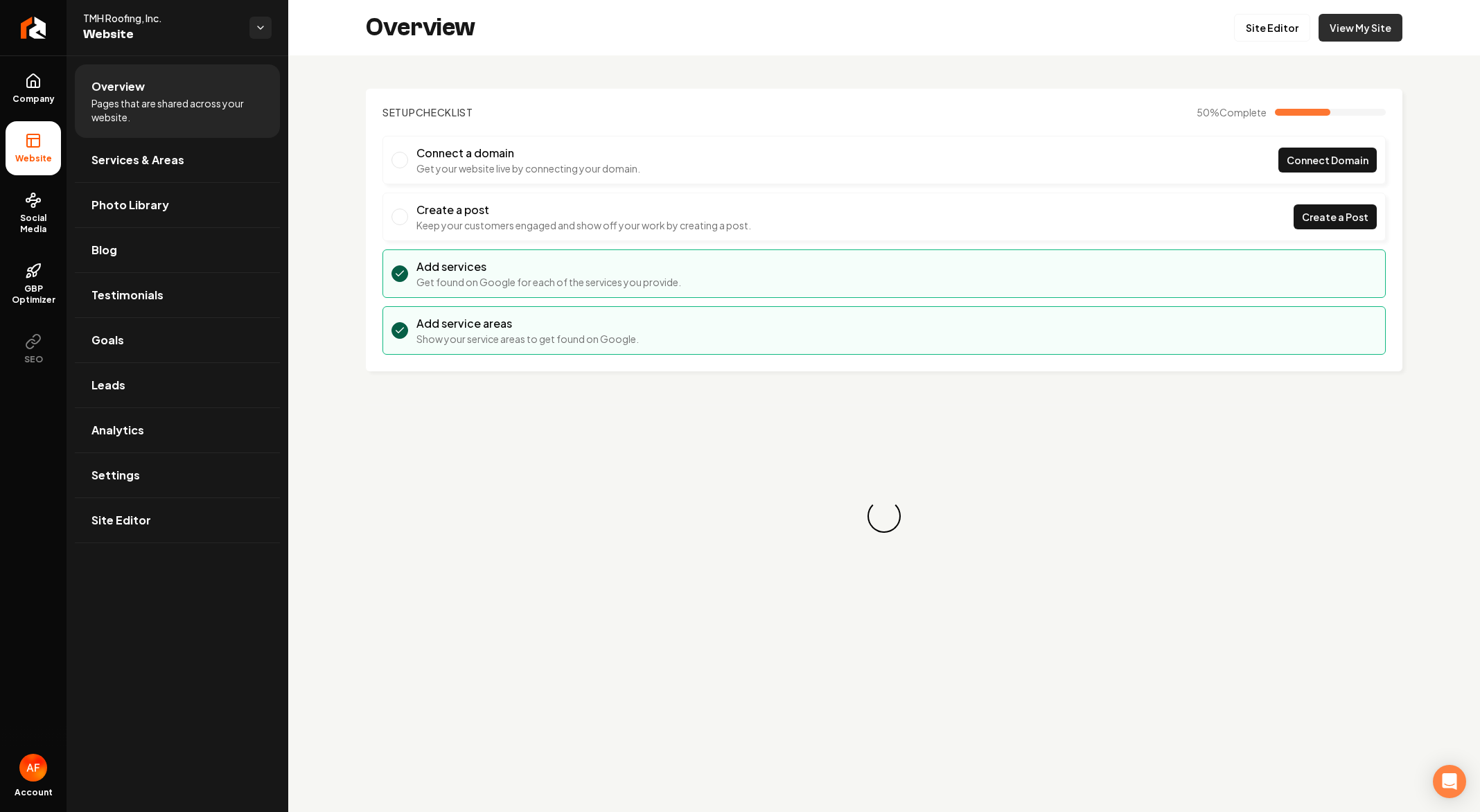
click at [1361, 38] on link "View My Site" at bounding box center [1360, 28] width 84 height 28
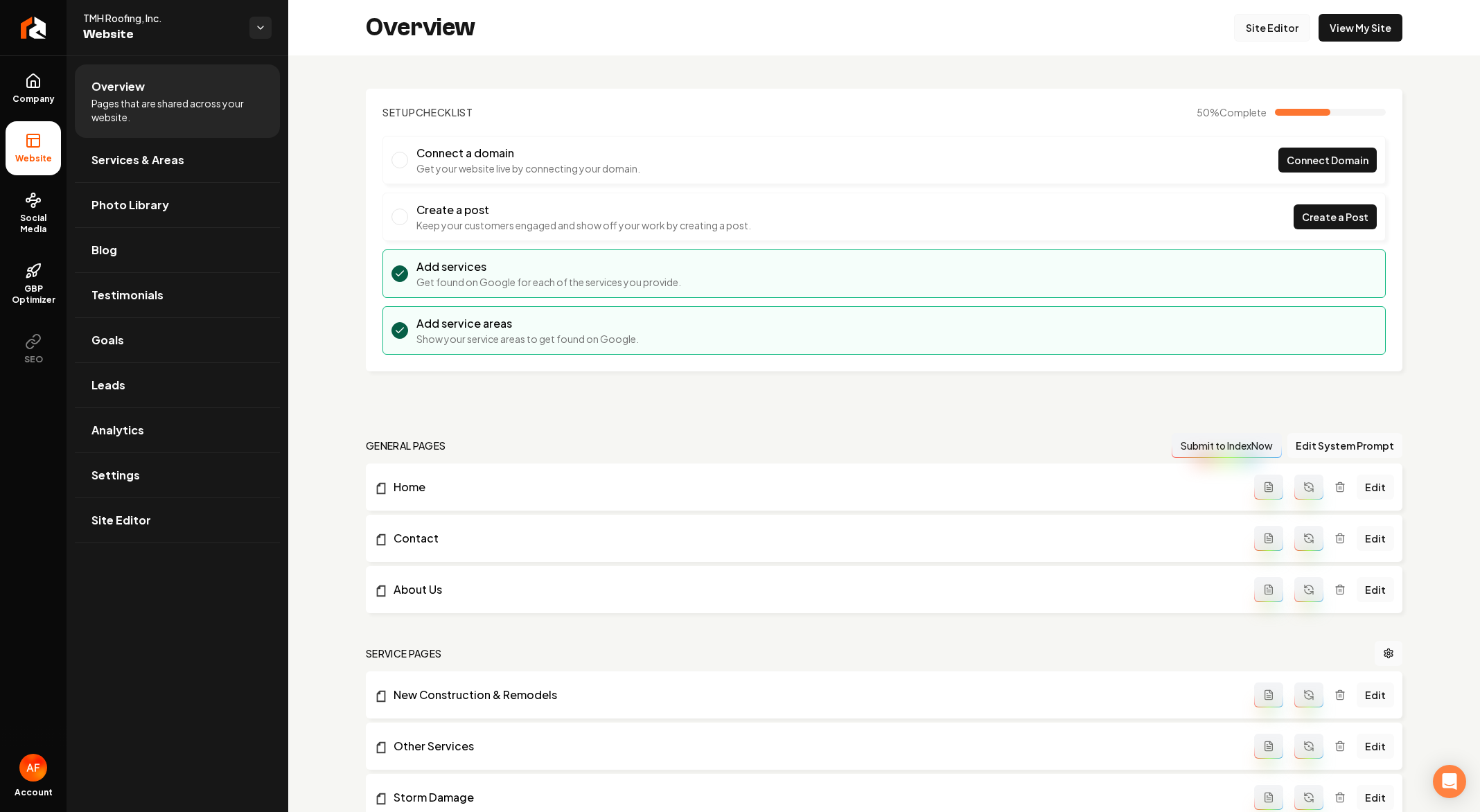
click at [1254, 34] on link "Site Editor" at bounding box center [1271, 28] width 76 height 28
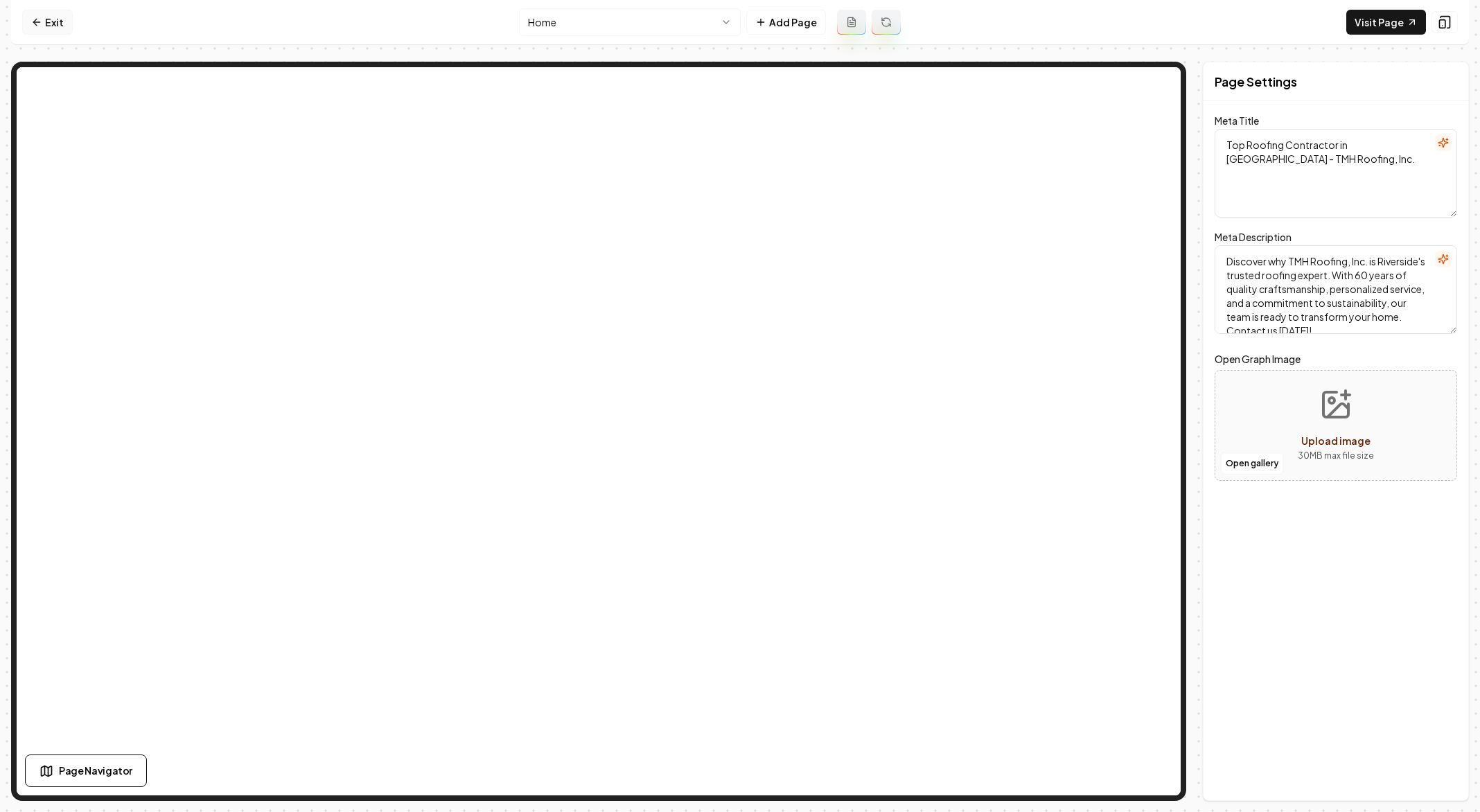
click at [52, 26] on link "Exit" at bounding box center [47, 22] width 51 height 25
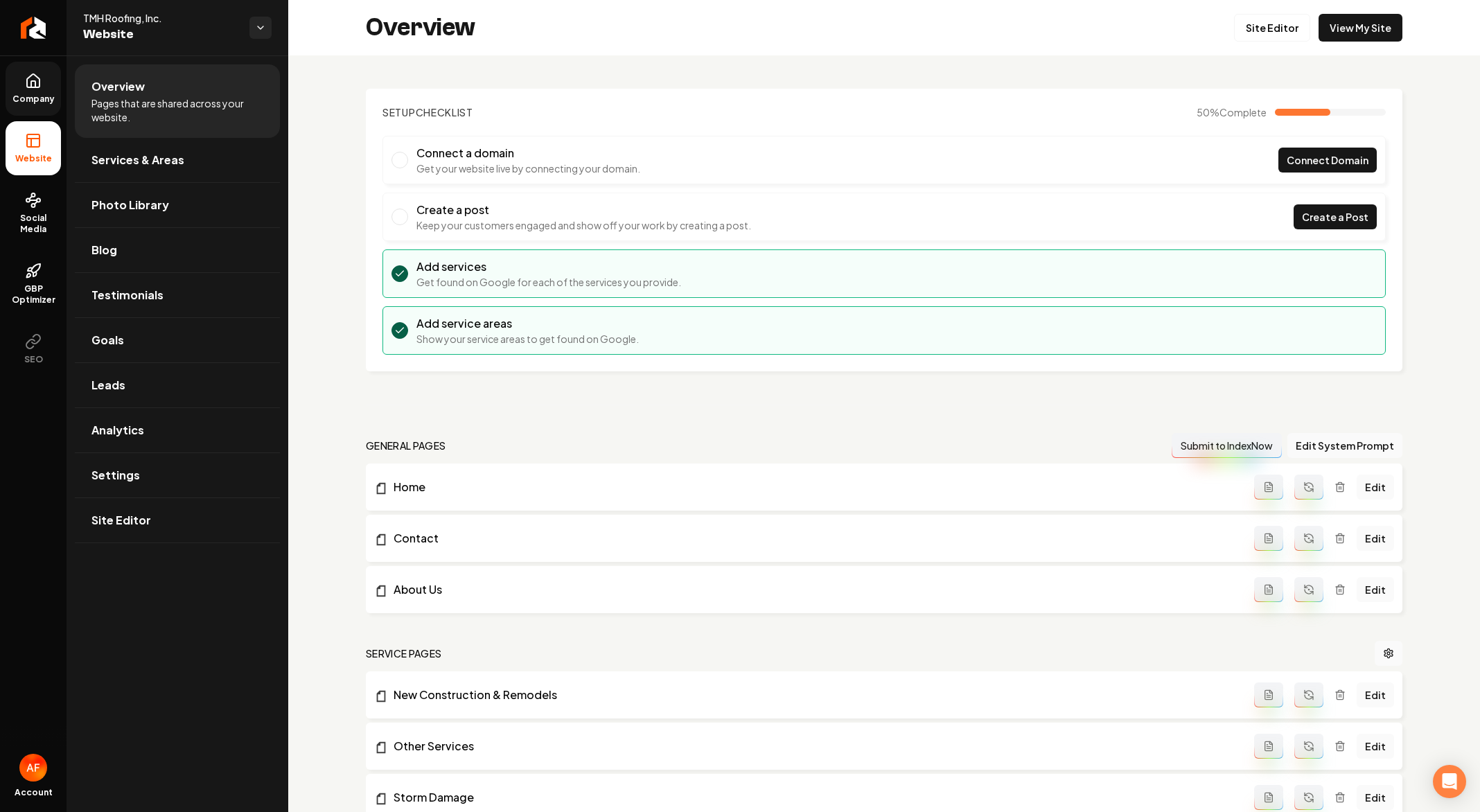
click at [17, 105] on link "Company" at bounding box center [34, 88] width 56 height 54
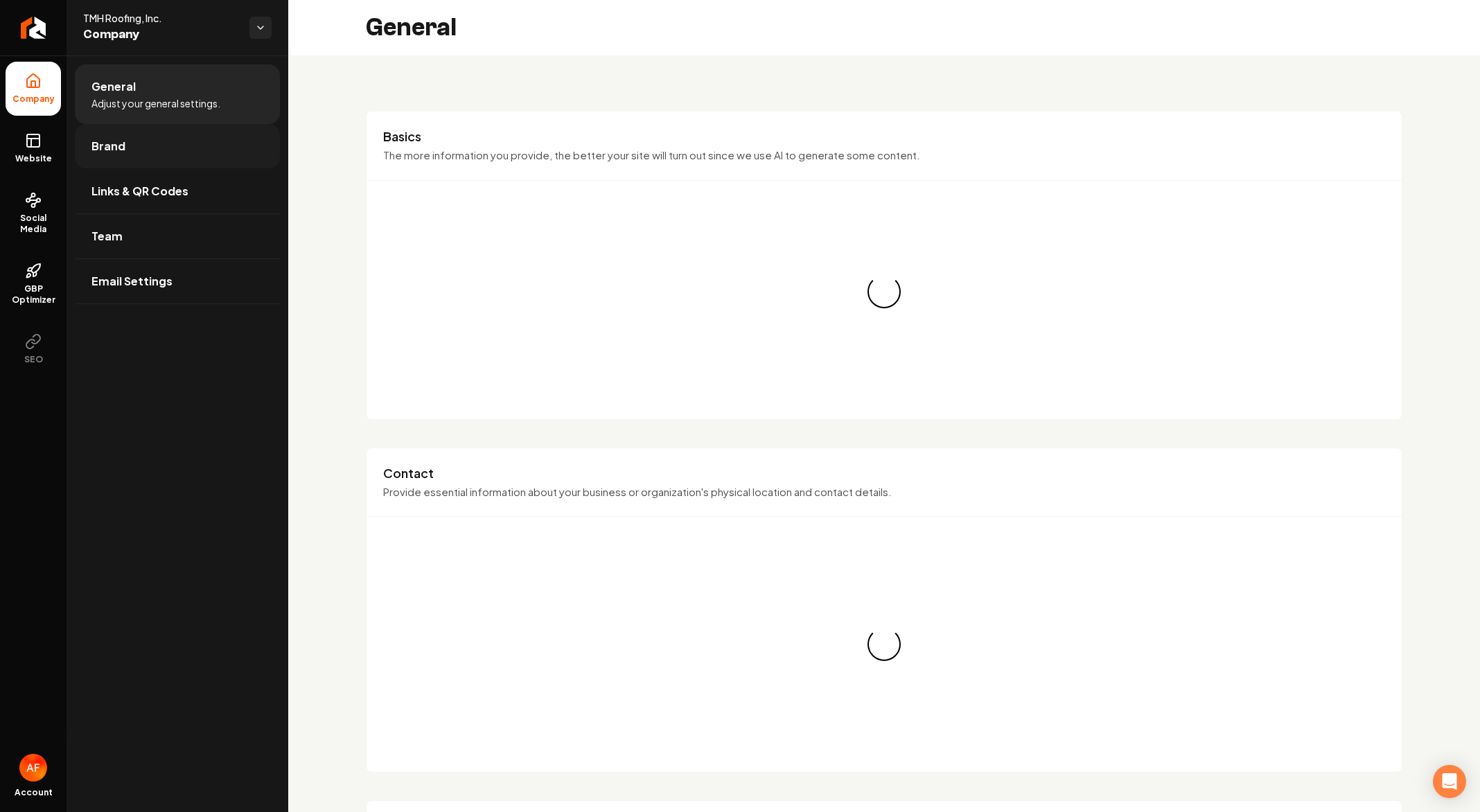
click at [154, 147] on link "Brand" at bounding box center [177, 146] width 205 height 44
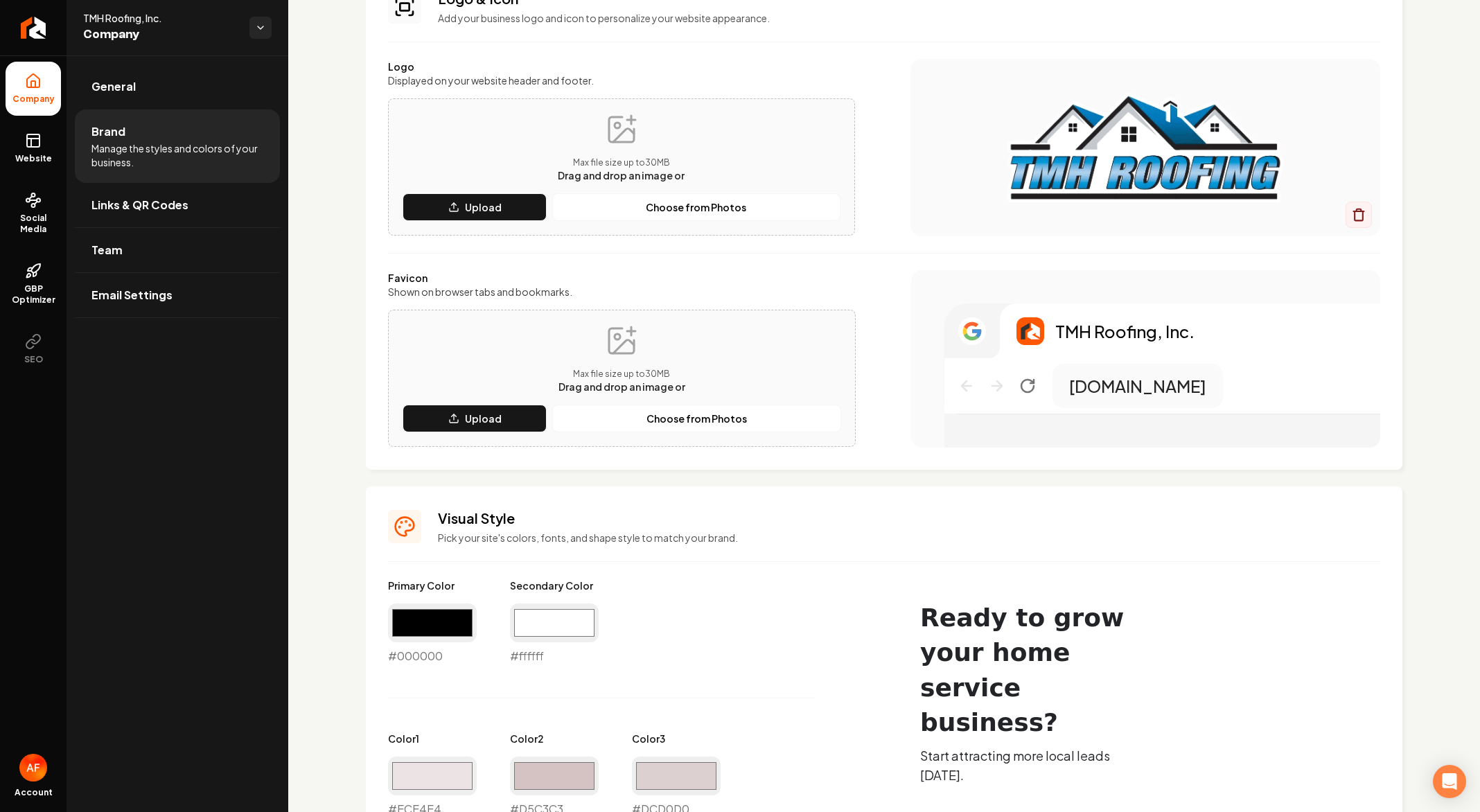
scroll to position [124, 0]
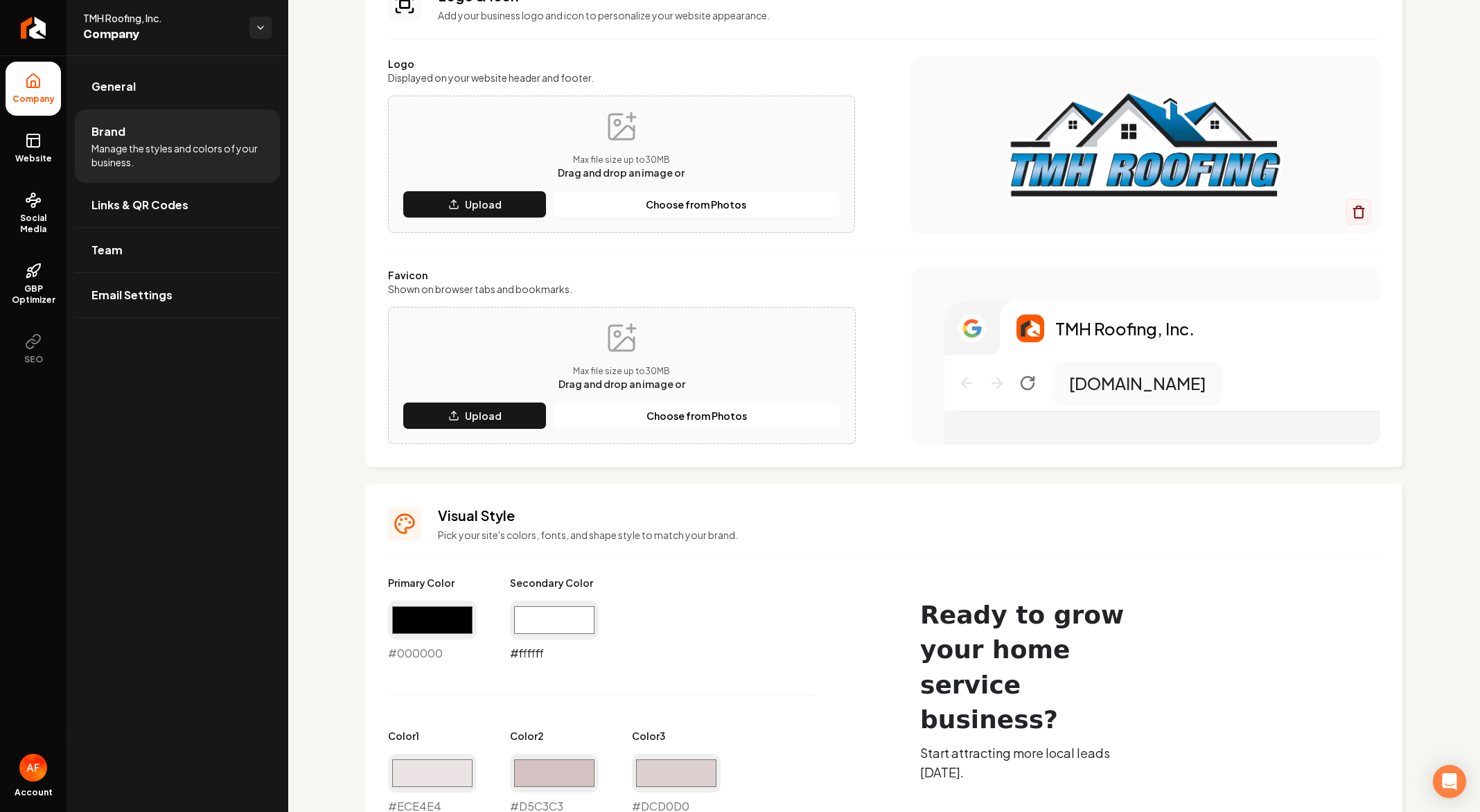
click at [559, 621] on input "#ffffff" at bounding box center [554, 620] width 88 height 38
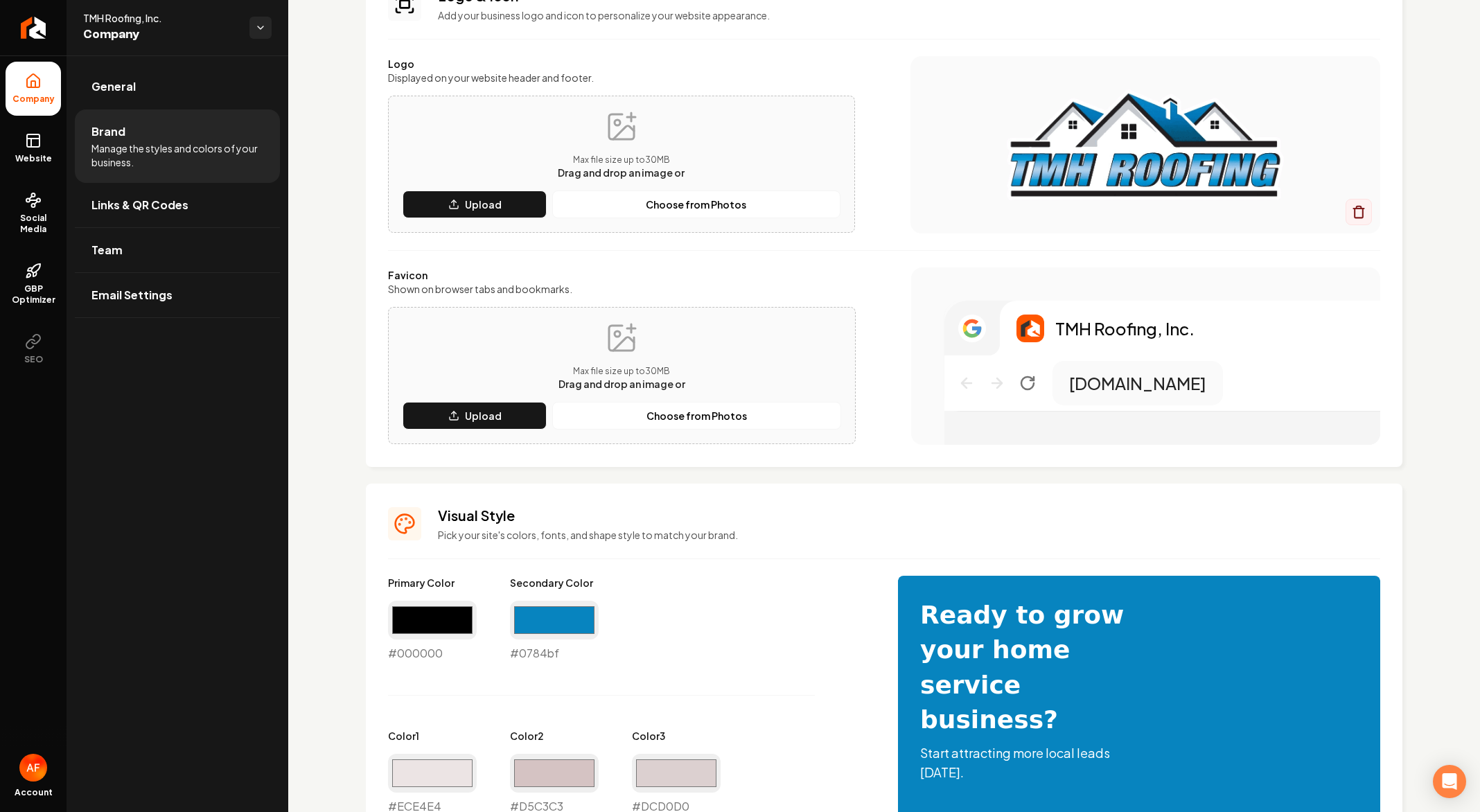
type input "#0784bf"
click at [755, 532] on p "Pick your site's colors, fonts, and shape style to match your brand." at bounding box center [908, 535] width 942 height 14
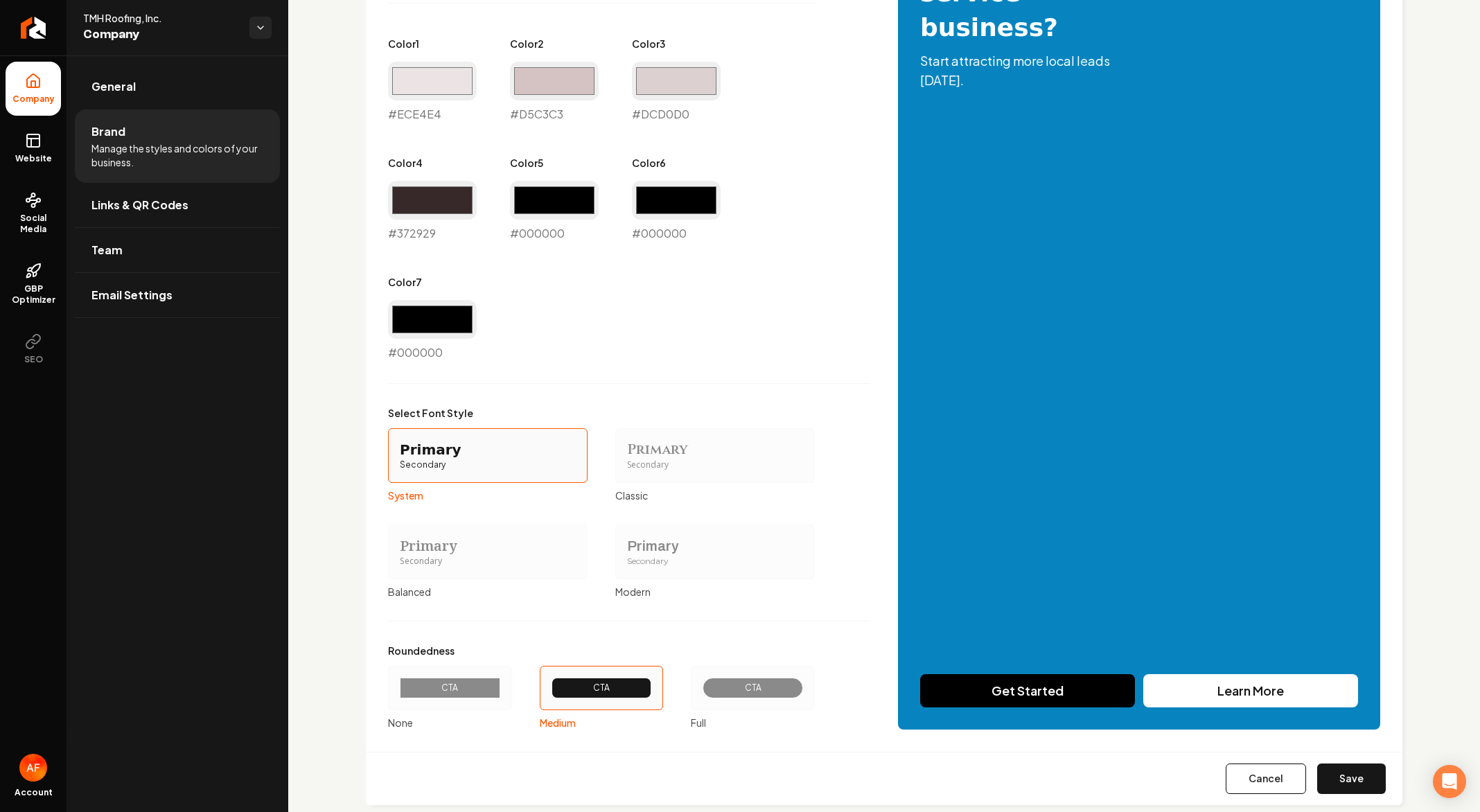
scroll to position [843, 0]
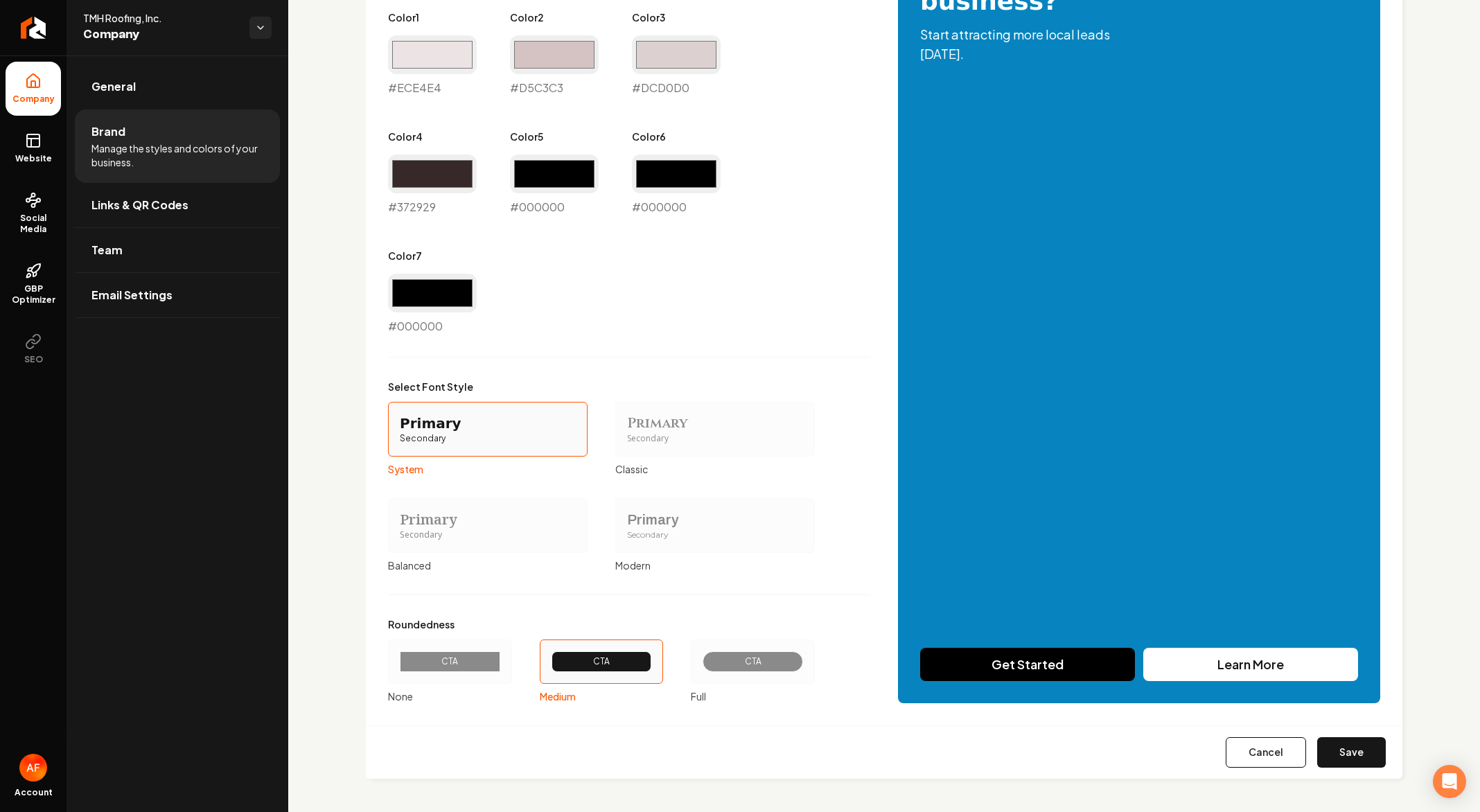
click at [1370, 766] on button "Save" at bounding box center [1352, 751] width 69 height 30
type input "#ece4e4"
type input "#d5c3c3"
type input "#dcd0d0"
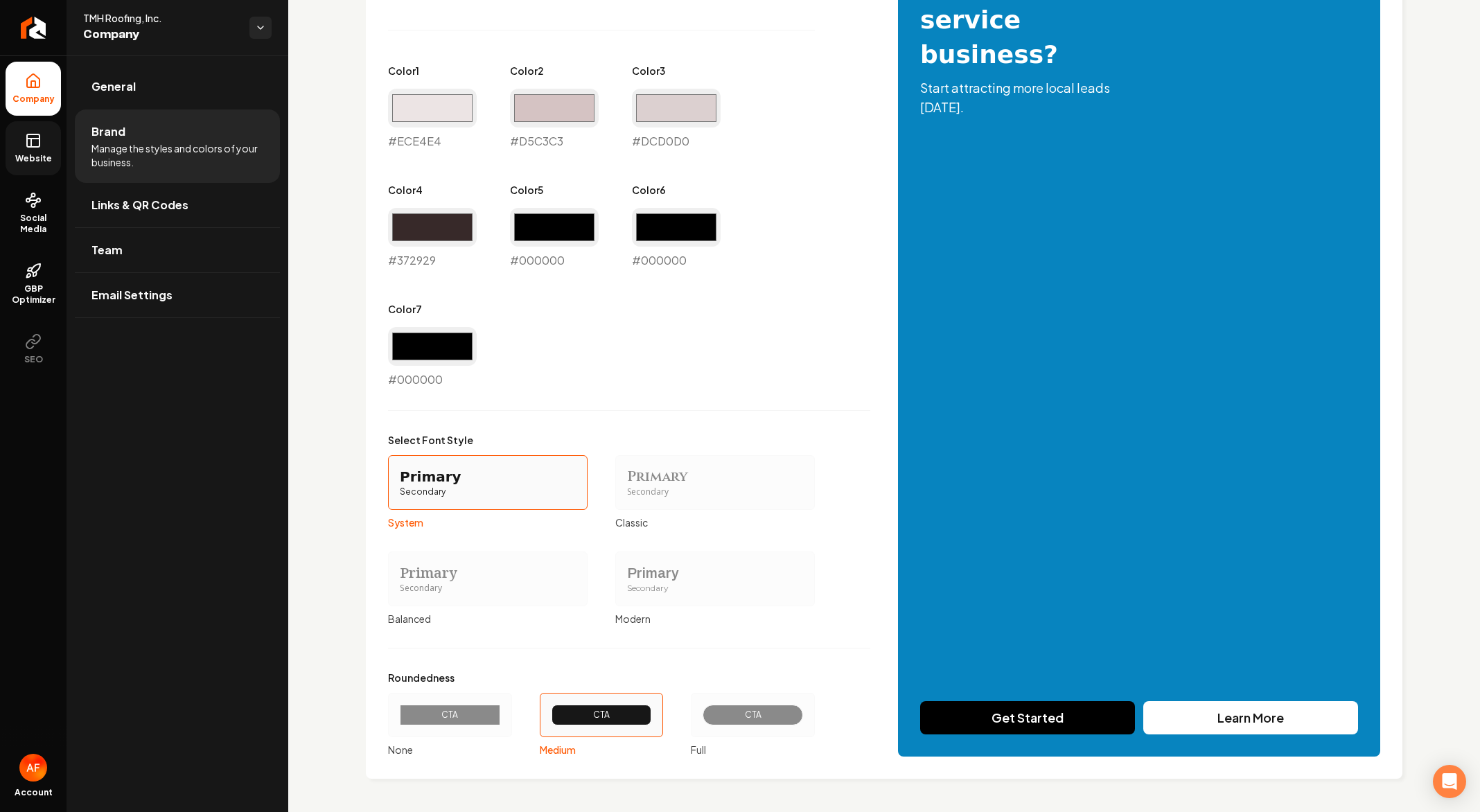
click at [12, 146] on link "Website" at bounding box center [34, 148] width 56 height 54
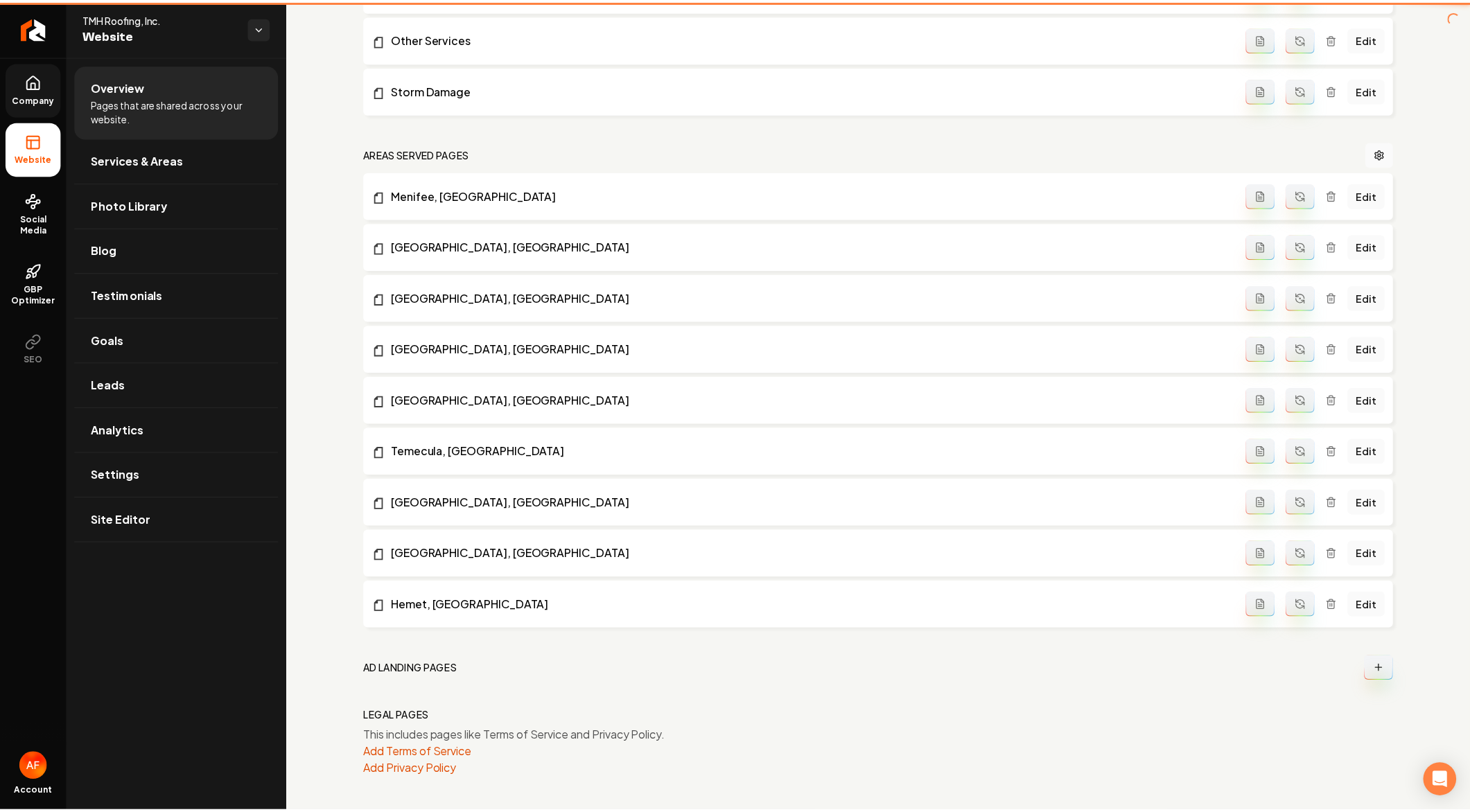
scroll to position [707, 0]
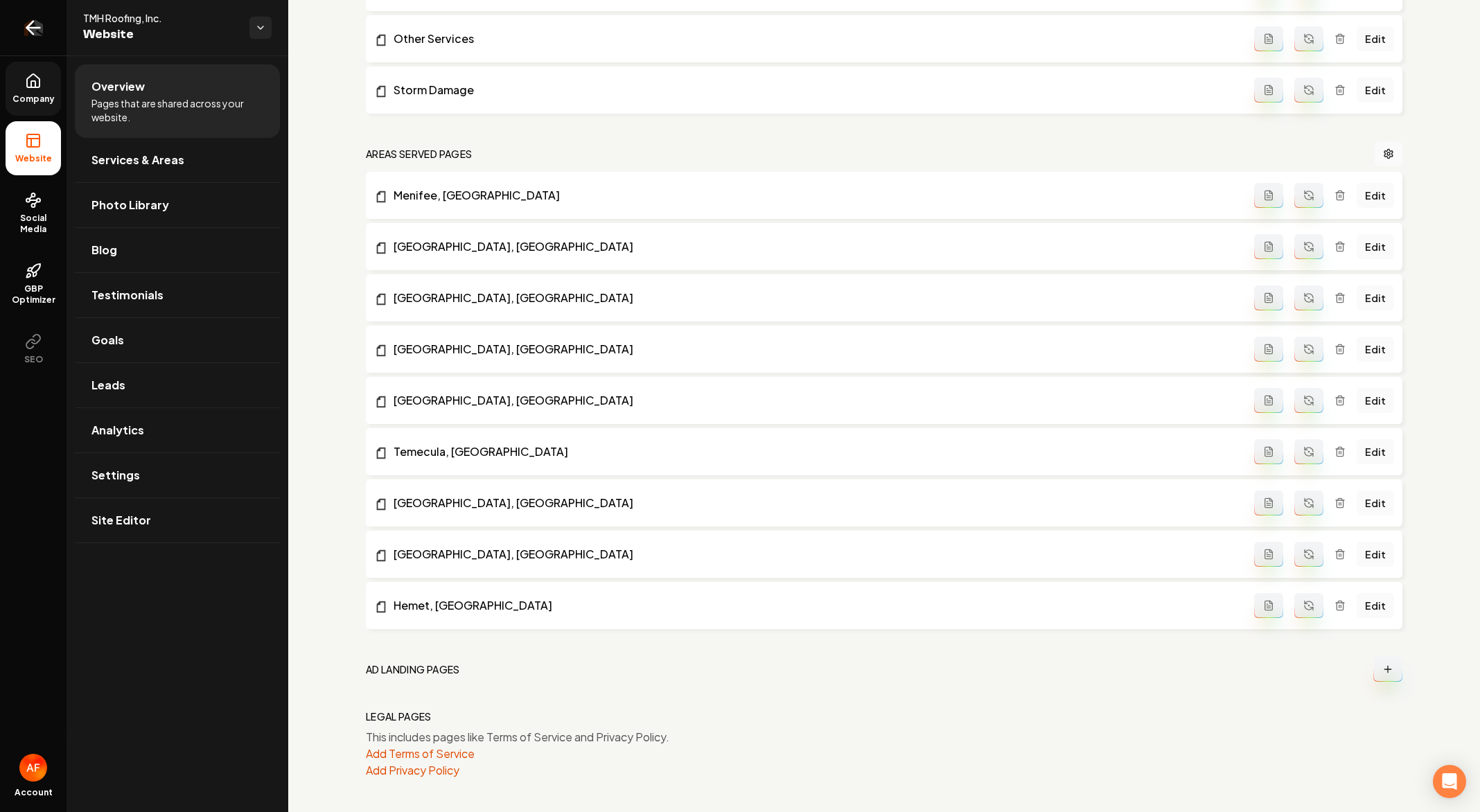
click at [36, 38] on link "Return to dashboard" at bounding box center [33, 28] width 66 height 56
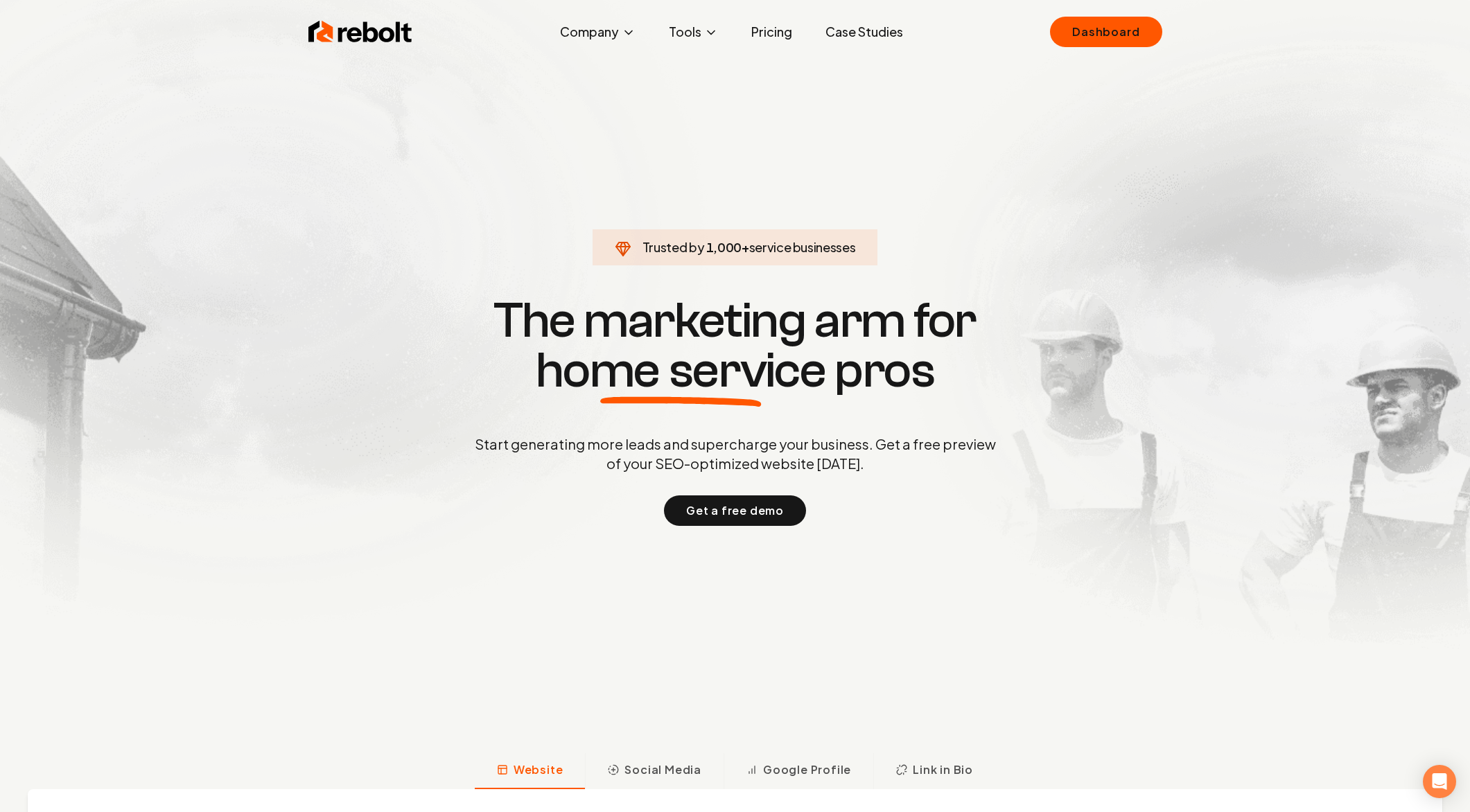
click at [1164, 43] on div "Rebolt Company About Blog Jobs Tools Google Review QR Code Generator Google Bus…" at bounding box center [735, 32] width 887 height 42
click at [1140, 34] on link "Dashboard" at bounding box center [1106, 31] width 111 height 30
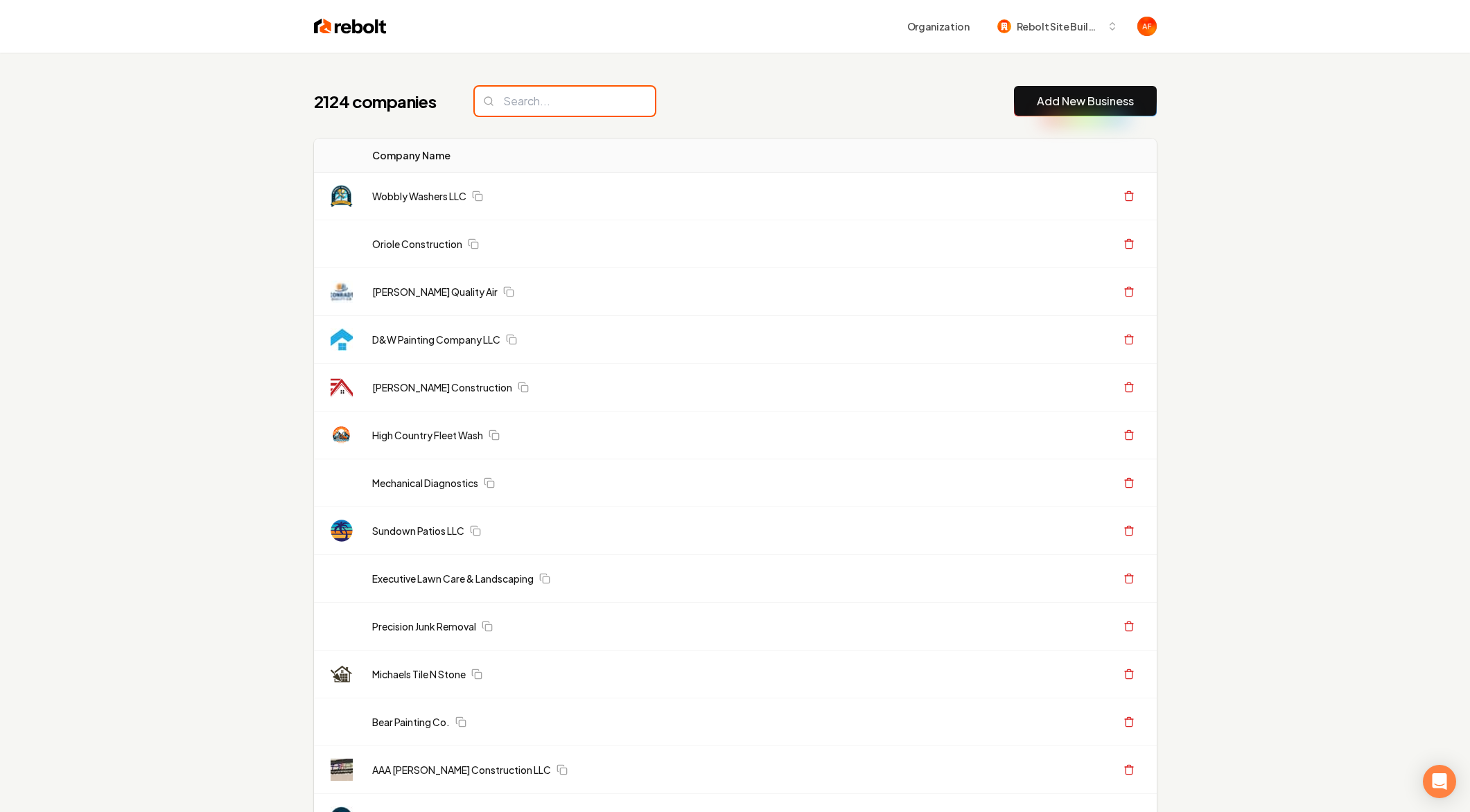
click at [524, 100] on input "search" at bounding box center [564, 101] width 180 height 29
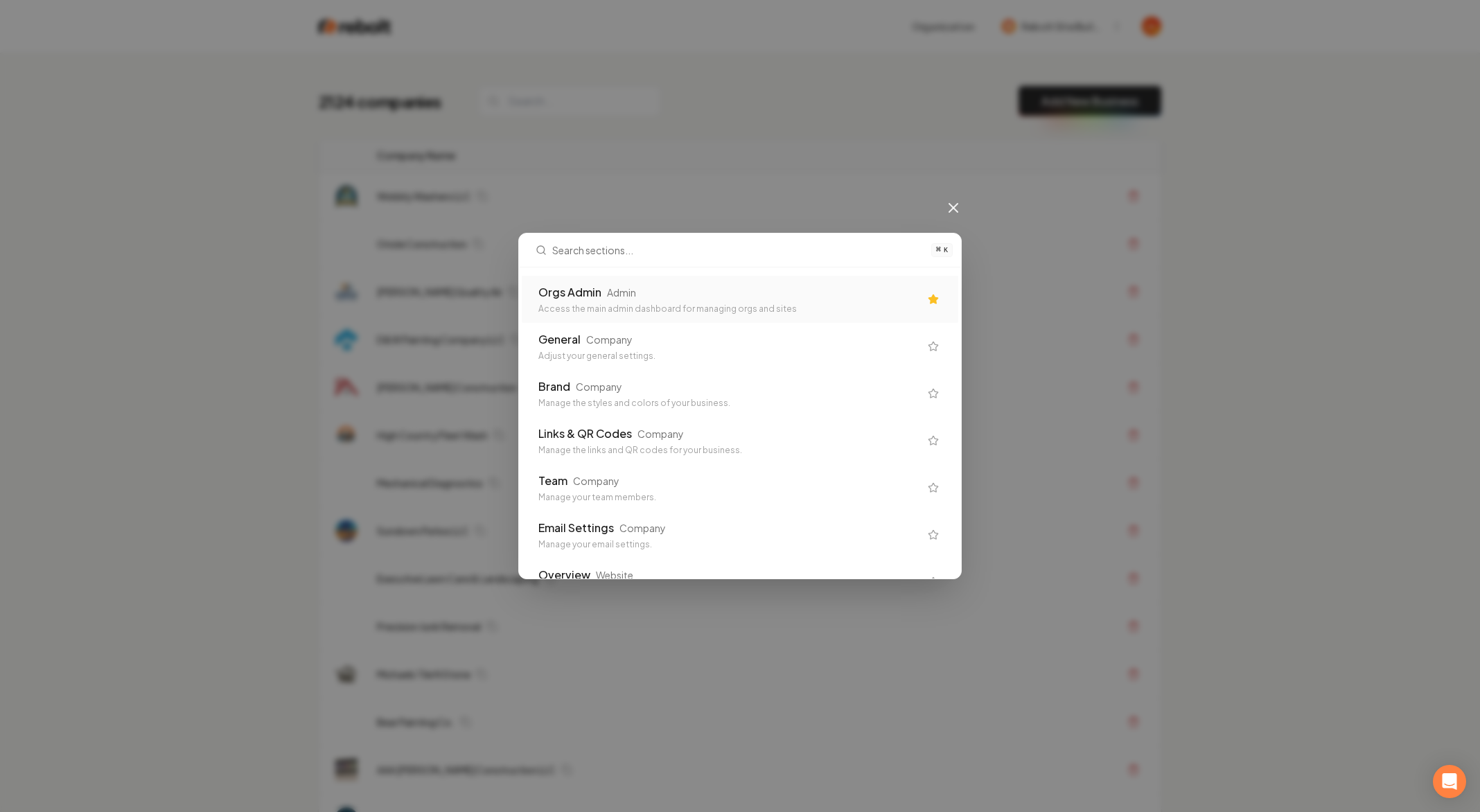
click at [578, 297] on div "Orgs Admin" at bounding box center [569, 292] width 63 height 16
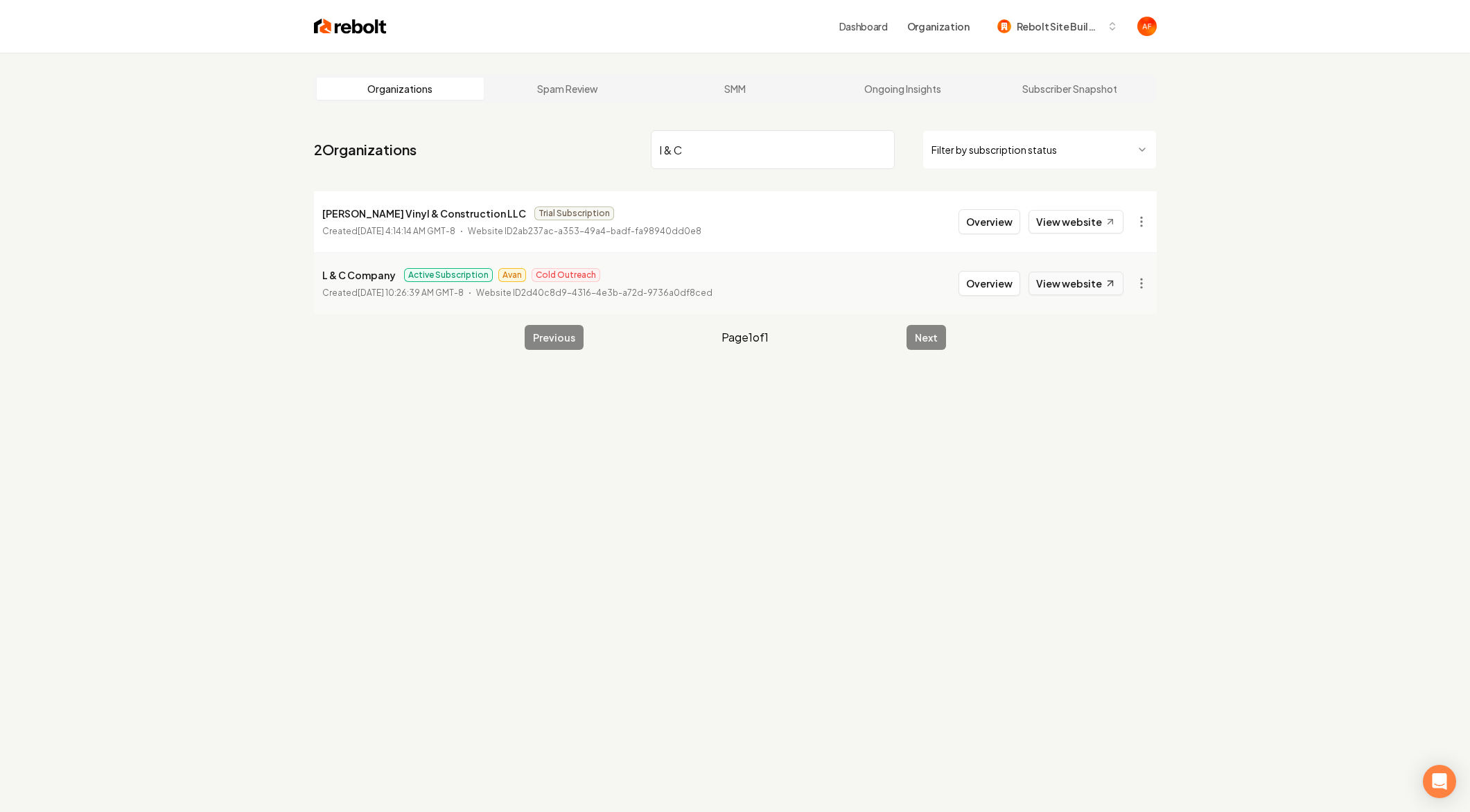
type input "l & C"
click at [1055, 279] on link "View website" at bounding box center [1076, 283] width 95 height 24
click at [969, 280] on button "Overview" at bounding box center [989, 283] width 61 height 25
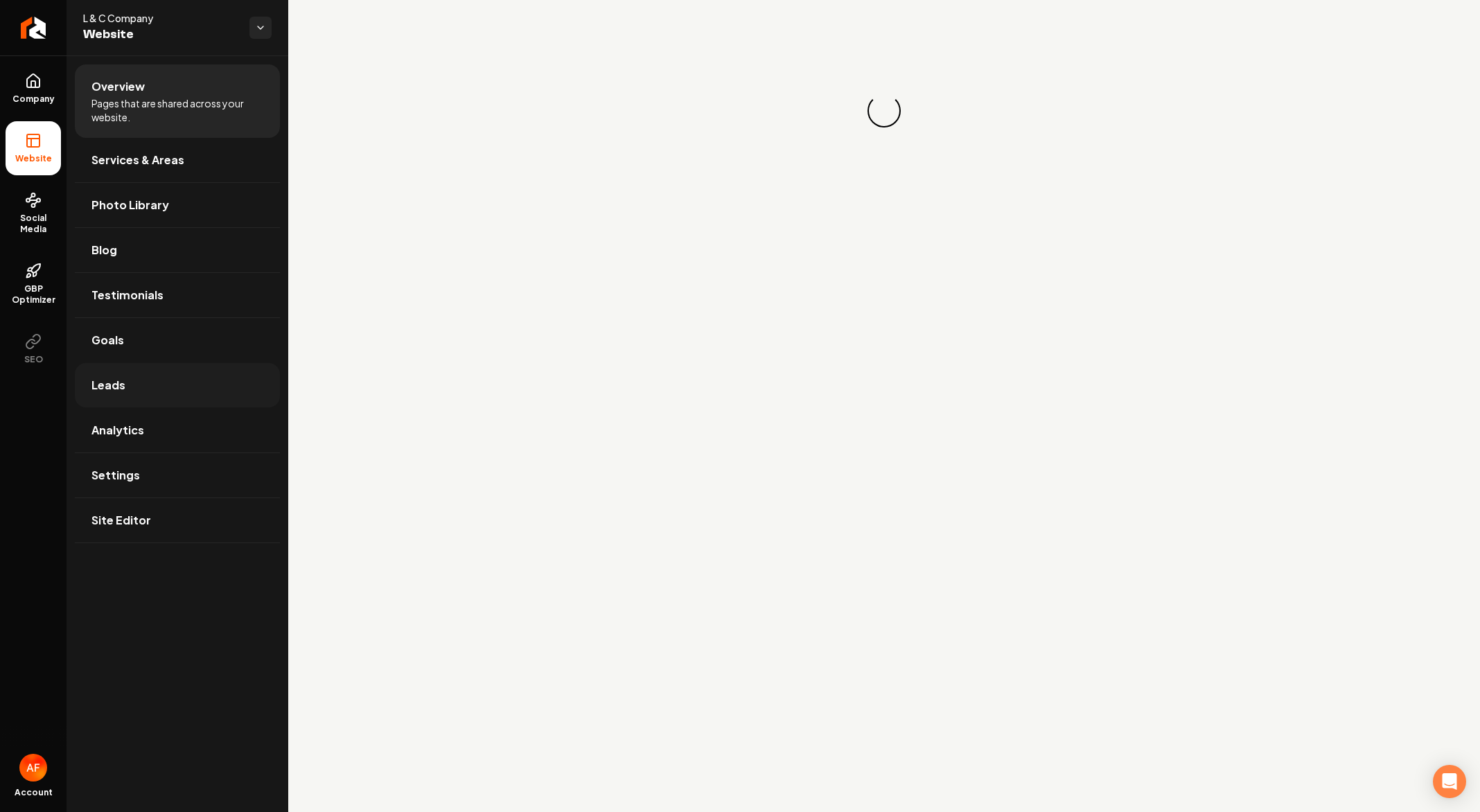
click at [129, 393] on link "Leads" at bounding box center [177, 385] width 205 height 44
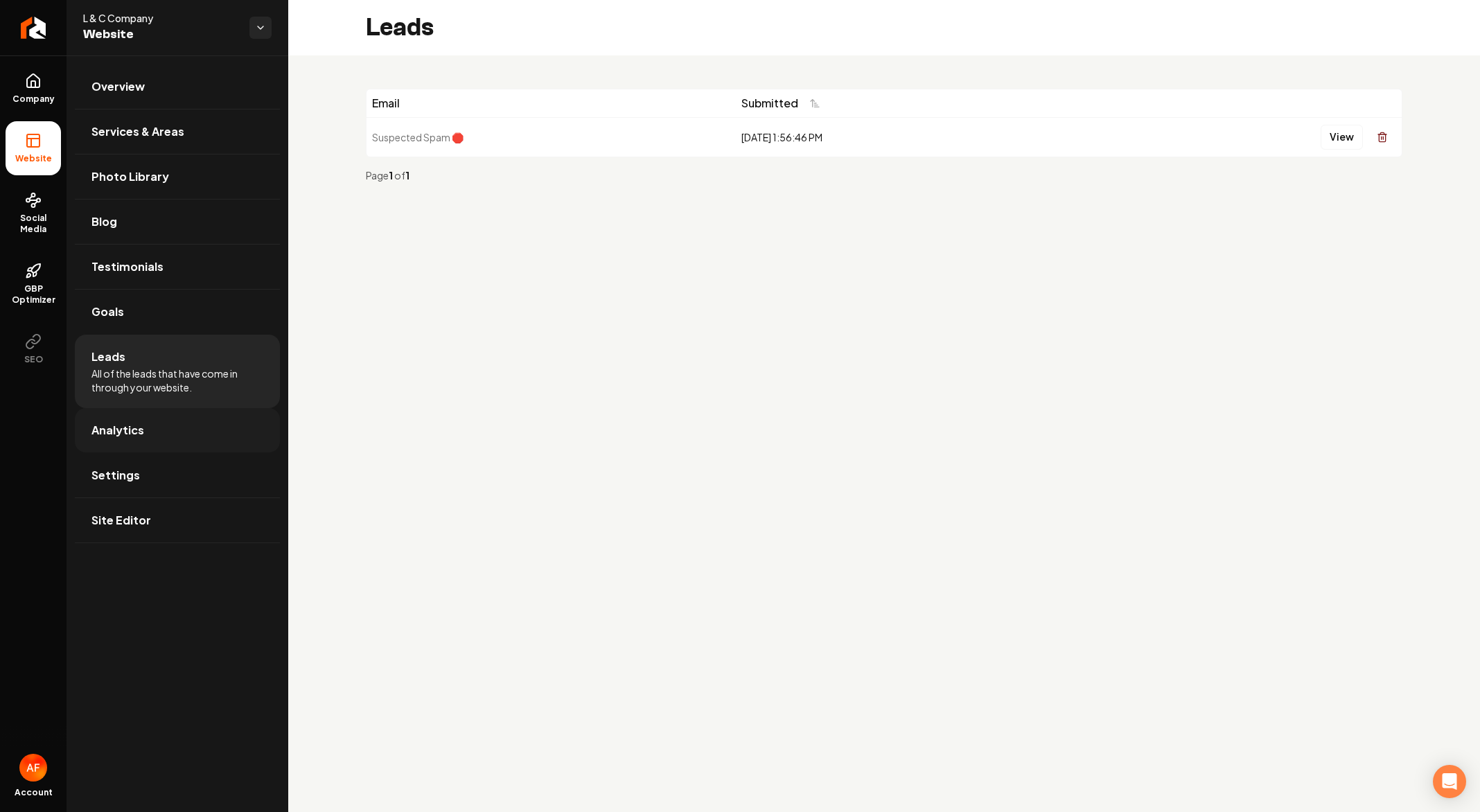
click at [134, 427] on span "Analytics" at bounding box center [118, 430] width 52 height 16
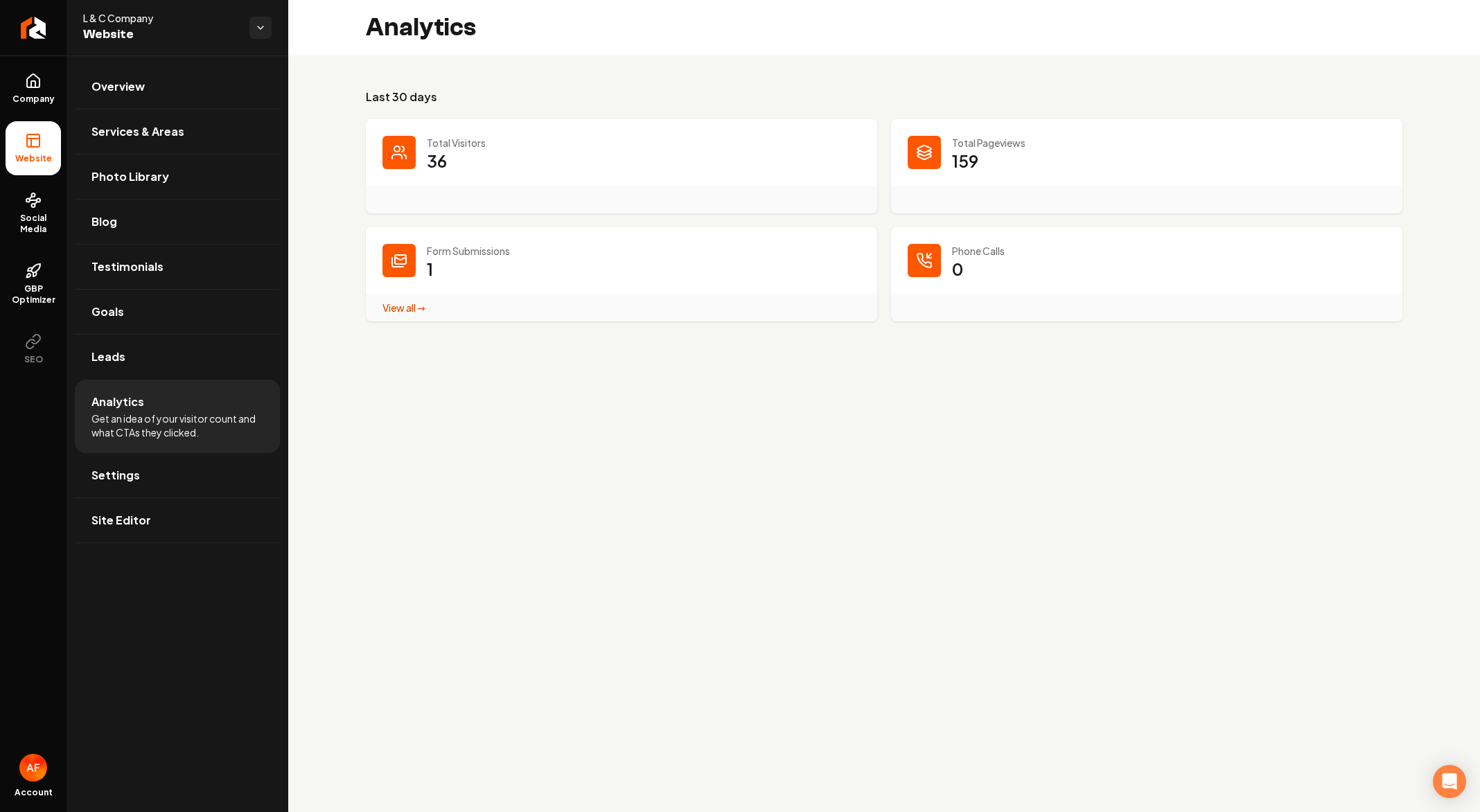
drag, startPoint x: 994, startPoint y: 165, endPoint x: 871, endPoint y: 172, distance: 123.2
click at [994, 165] on dd "159" at bounding box center [1168, 170] width 433 height 42
click at [389, 308] on link "View all → Form Submissions stats" at bounding box center [404, 307] width 43 height 12
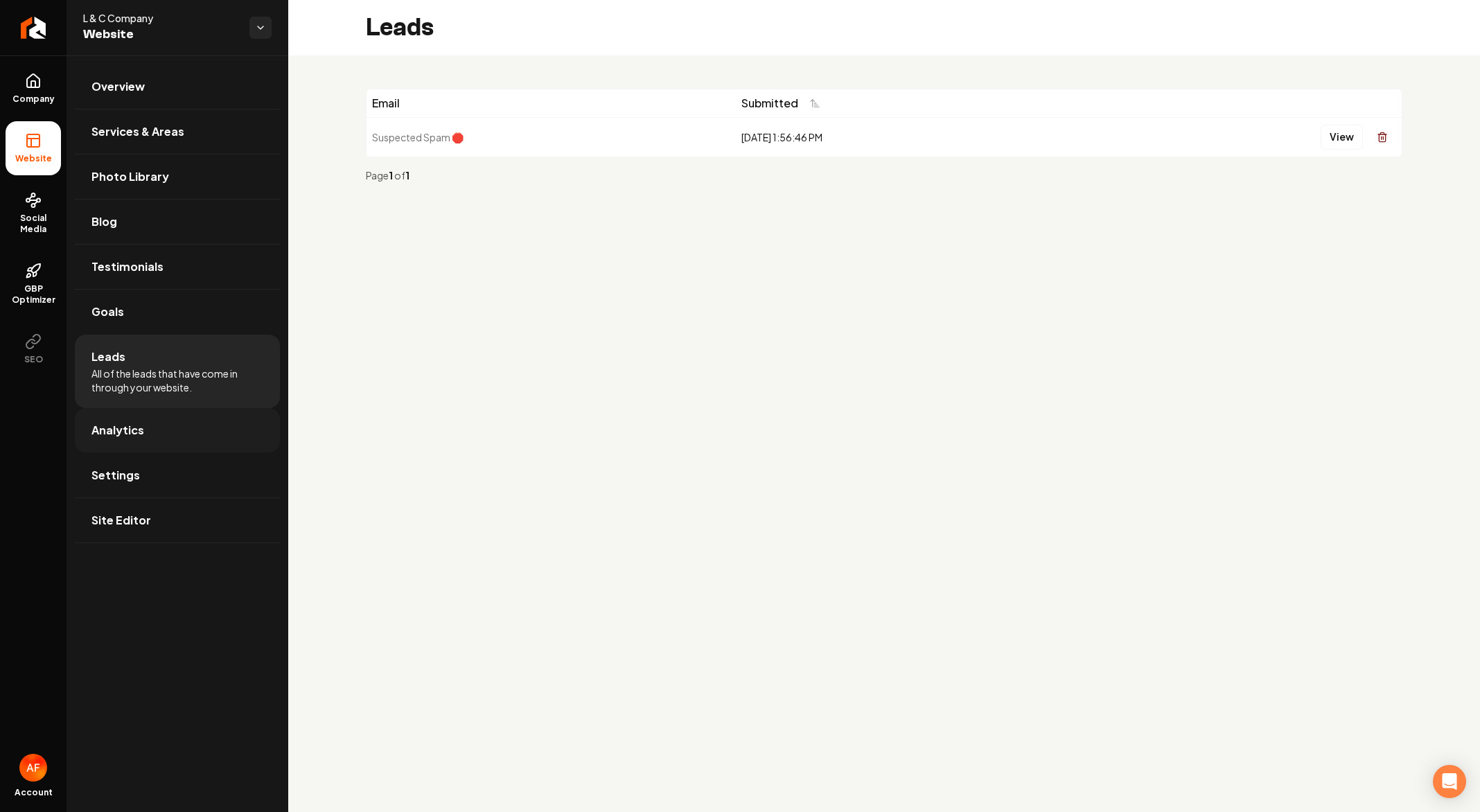
click at [117, 439] on link "Analytics" at bounding box center [177, 430] width 205 height 44
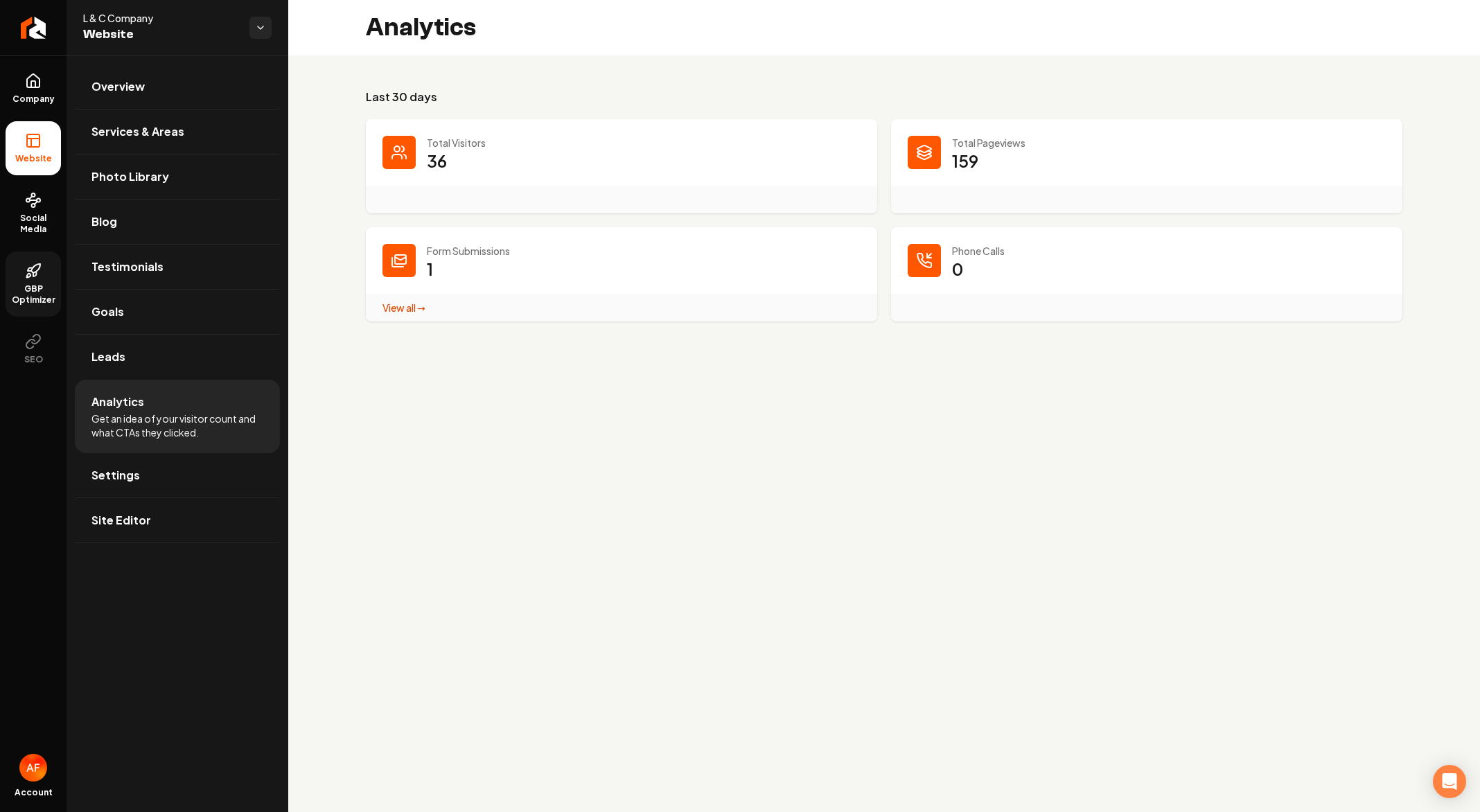
click at [42, 285] on span "GBP Optimizer" at bounding box center [34, 294] width 56 height 22
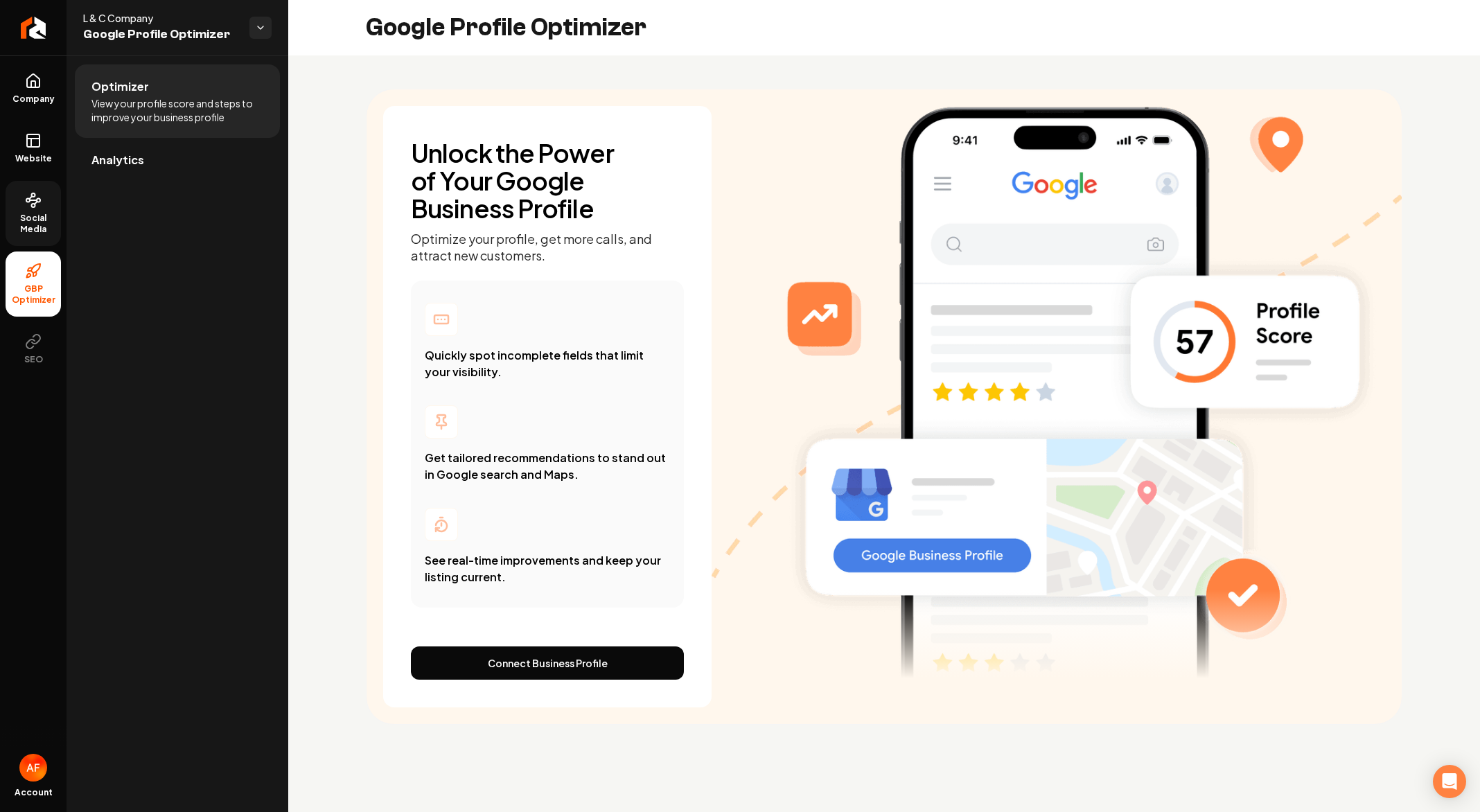
click at [29, 231] on span "Social Media" at bounding box center [34, 223] width 56 height 22
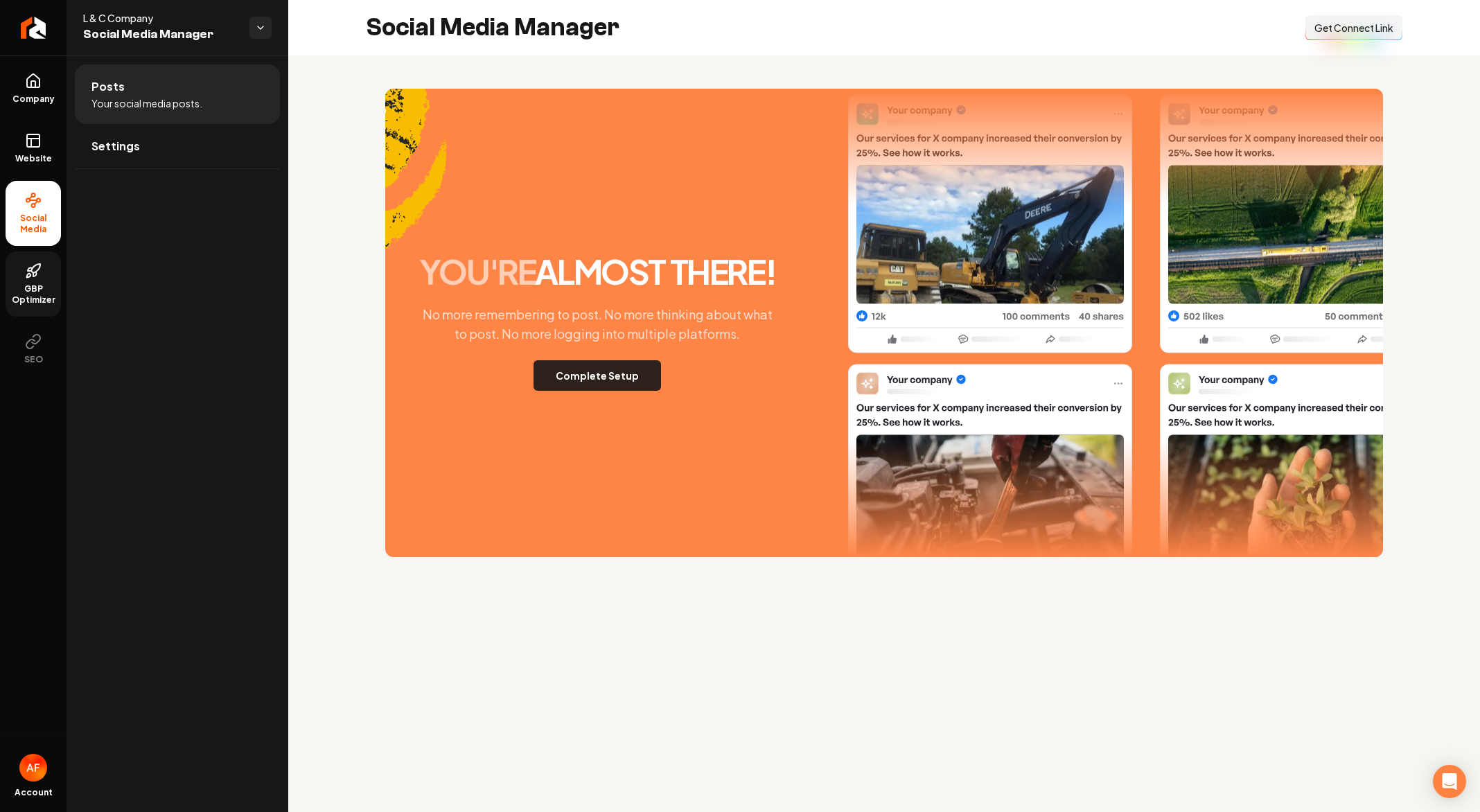
click at [598, 373] on button "Complete Setup" at bounding box center [597, 375] width 128 height 30
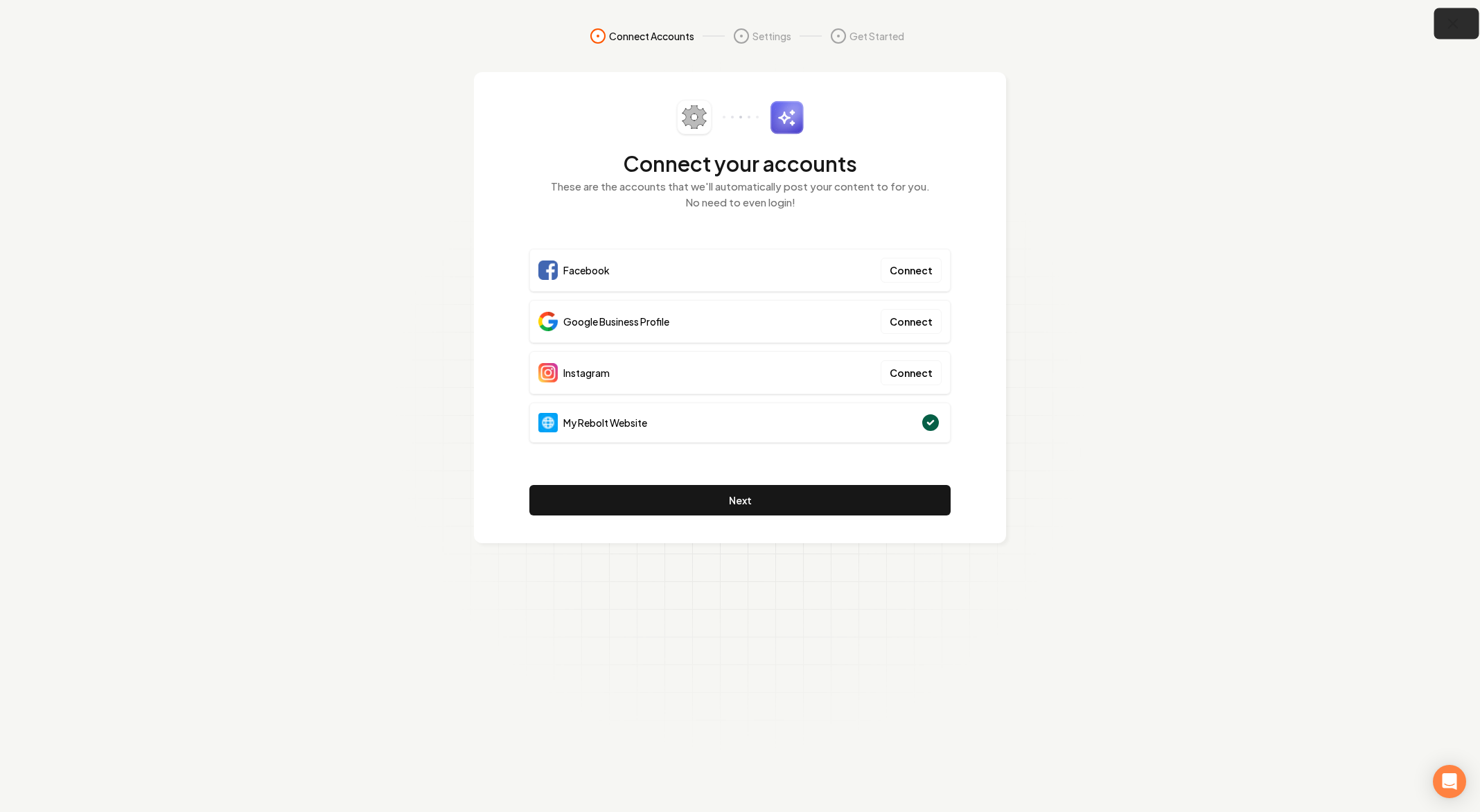
click at [1462, 15] on button "button" at bounding box center [1456, 24] width 45 height 31
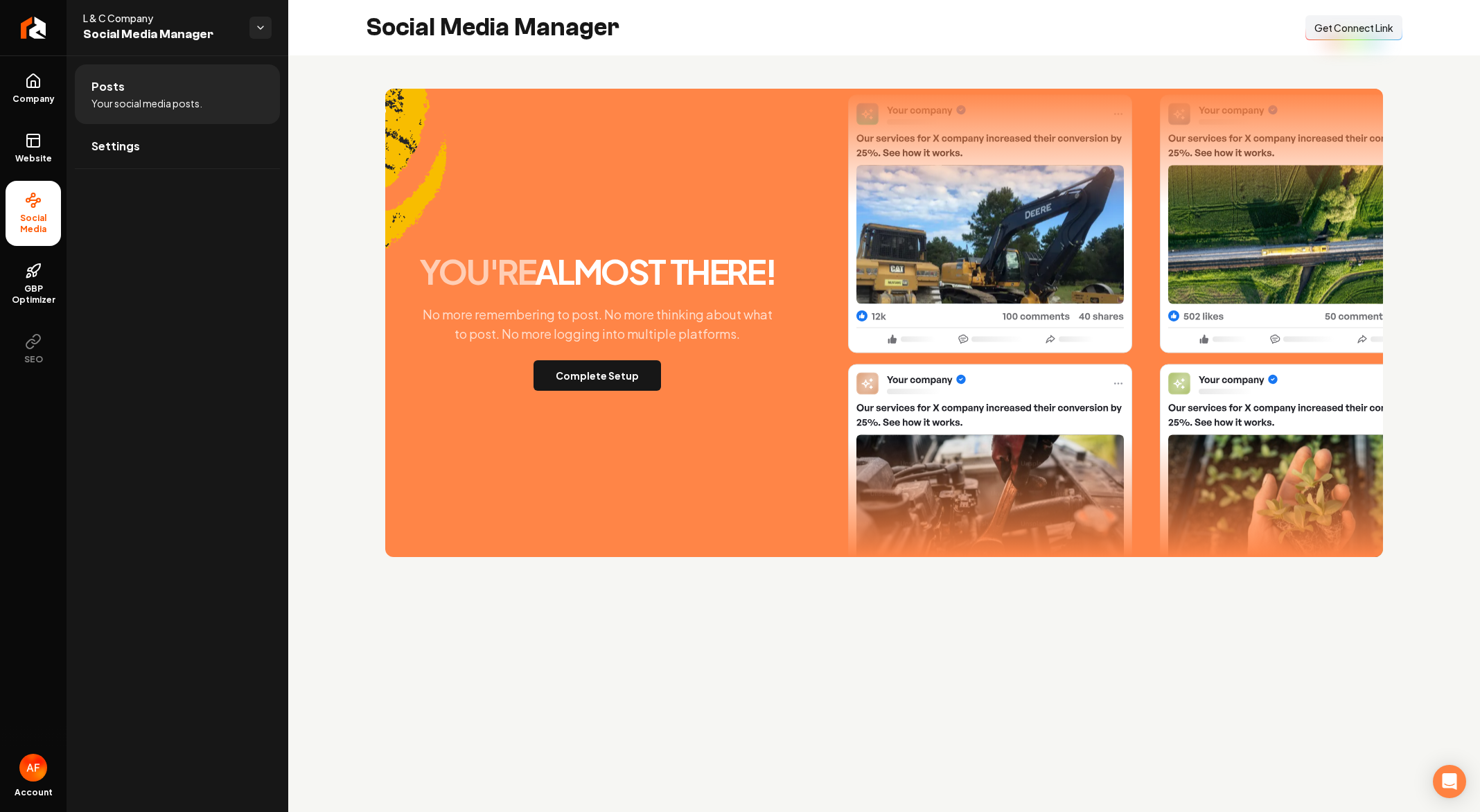
click at [1339, 28] on span "Get Connect Link" at bounding box center [1353, 27] width 79 height 14
click at [588, 365] on button "Complete Setup" at bounding box center [597, 375] width 128 height 30
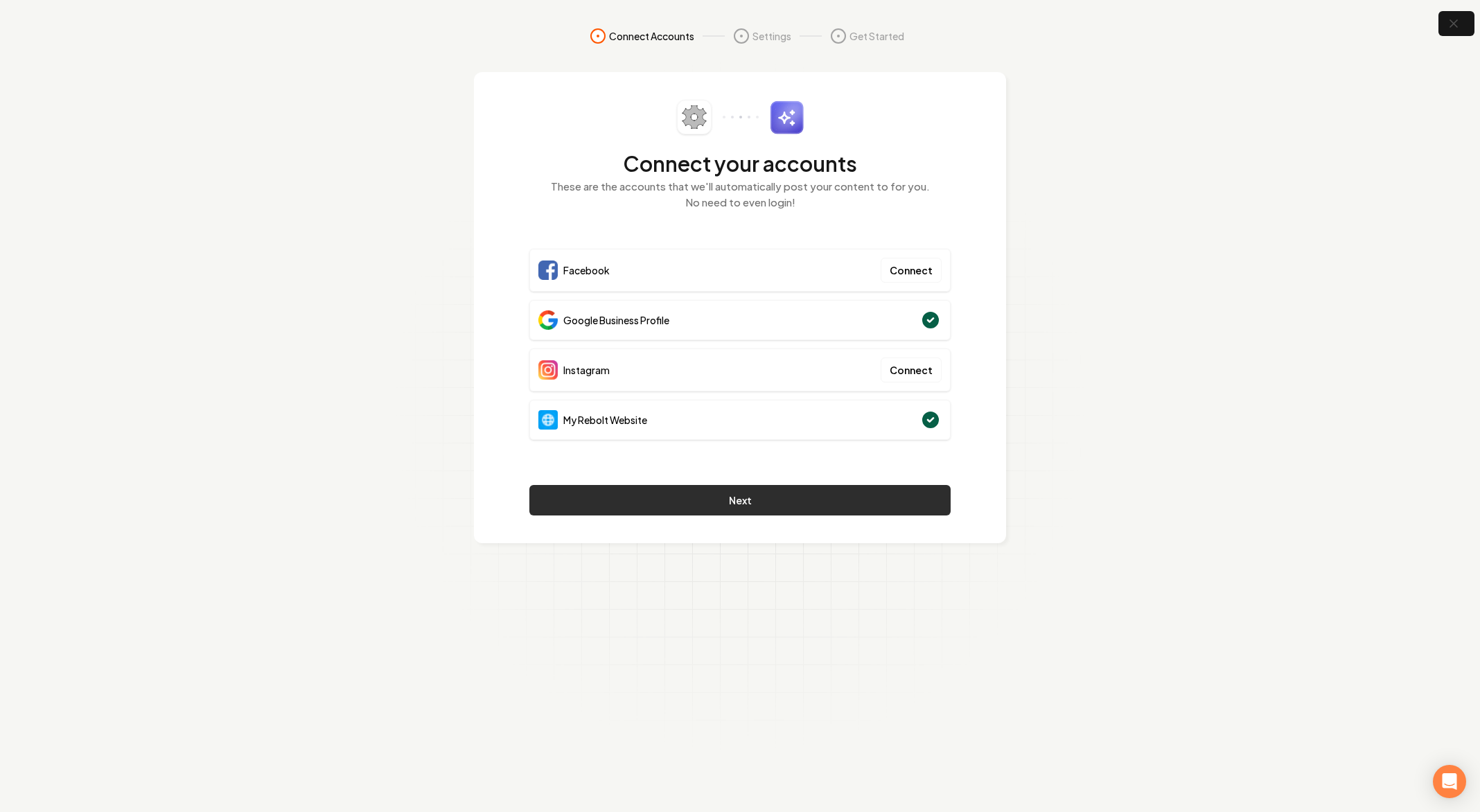
click at [898, 495] on button "Next" at bounding box center [739, 500] width 421 height 30
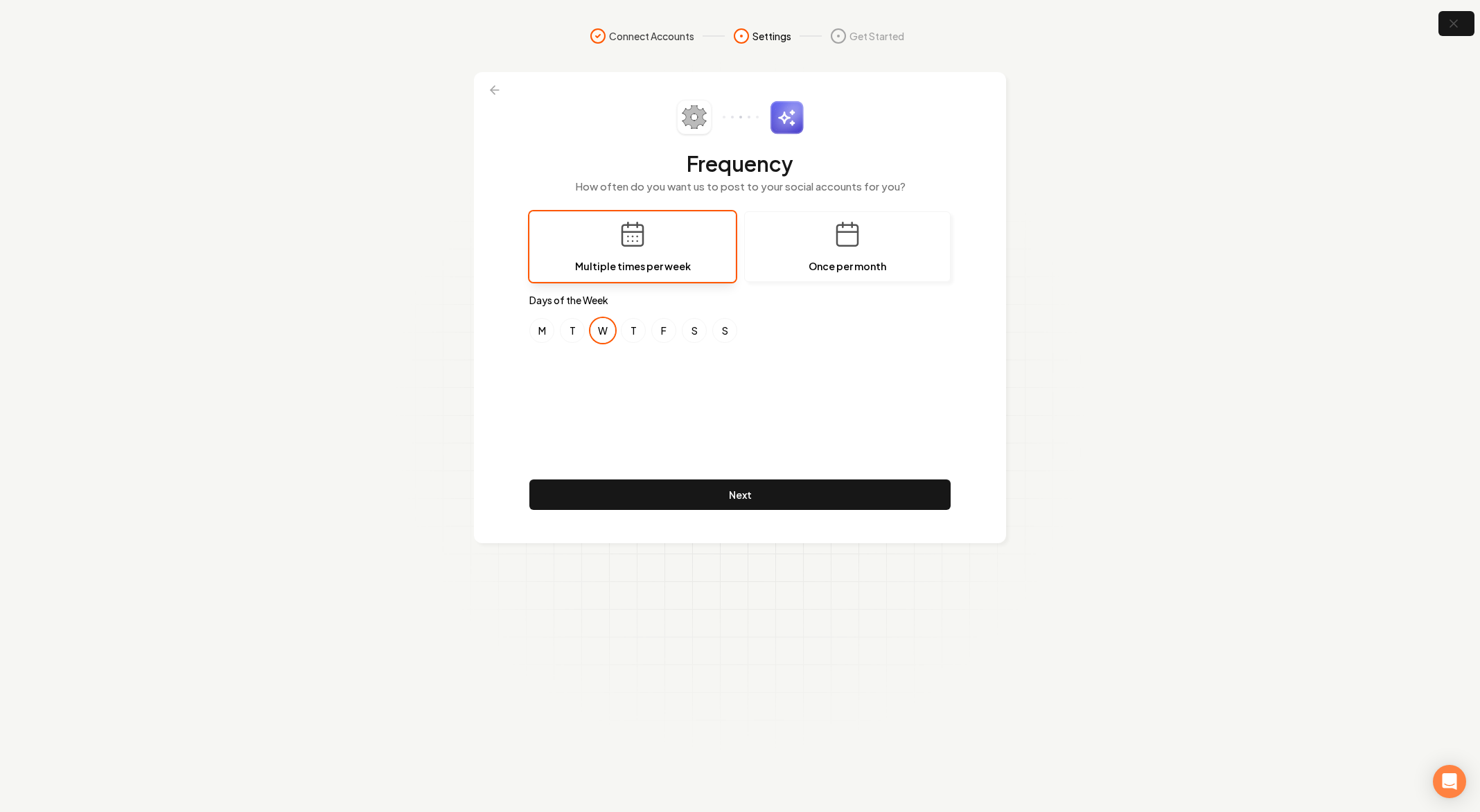
click at [549, 325] on button "M" at bounding box center [541, 330] width 25 height 25
drag, startPoint x: 564, startPoint y: 329, endPoint x: 610, endPoint y: 321, distance: 46.7
click at [564, 329] on button "T" at bounding box center [572, 330] width 25 height 25
drag, startPoint x: 646, startPoint y: 322, endPoint x: 637, endPoint y: 332, distance: 13.5
click at [646, 323] on div "M T W T F S S" at bounding box center [739, 330] width 421 height 25
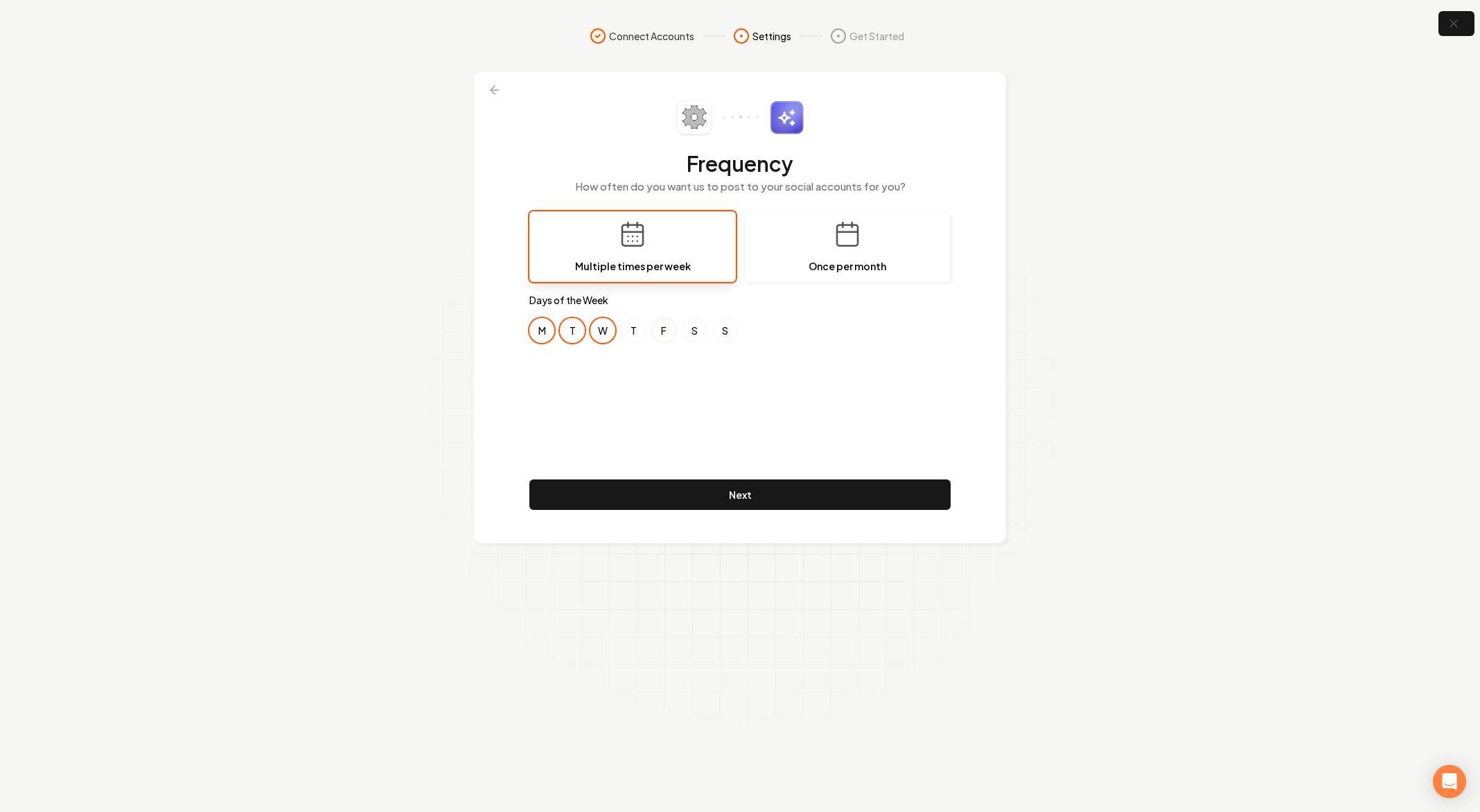
drag, startPoint x: 637, startPoint y: 332, endPoint x: 669, endPoint y: 330, distance: 32.1
click at [637, 332] on button "T" at bounding box center [633, 330] width 25 height 25
click at [669, 330] on button "F" at bounding box center [663, 330] width 25 height 25
click at [694, 329] on button "S" at bounding box center [694, 330] width 25 height 25
click at [714, 332] on button "S" at bounding box center [724, 330] width 25 height 25
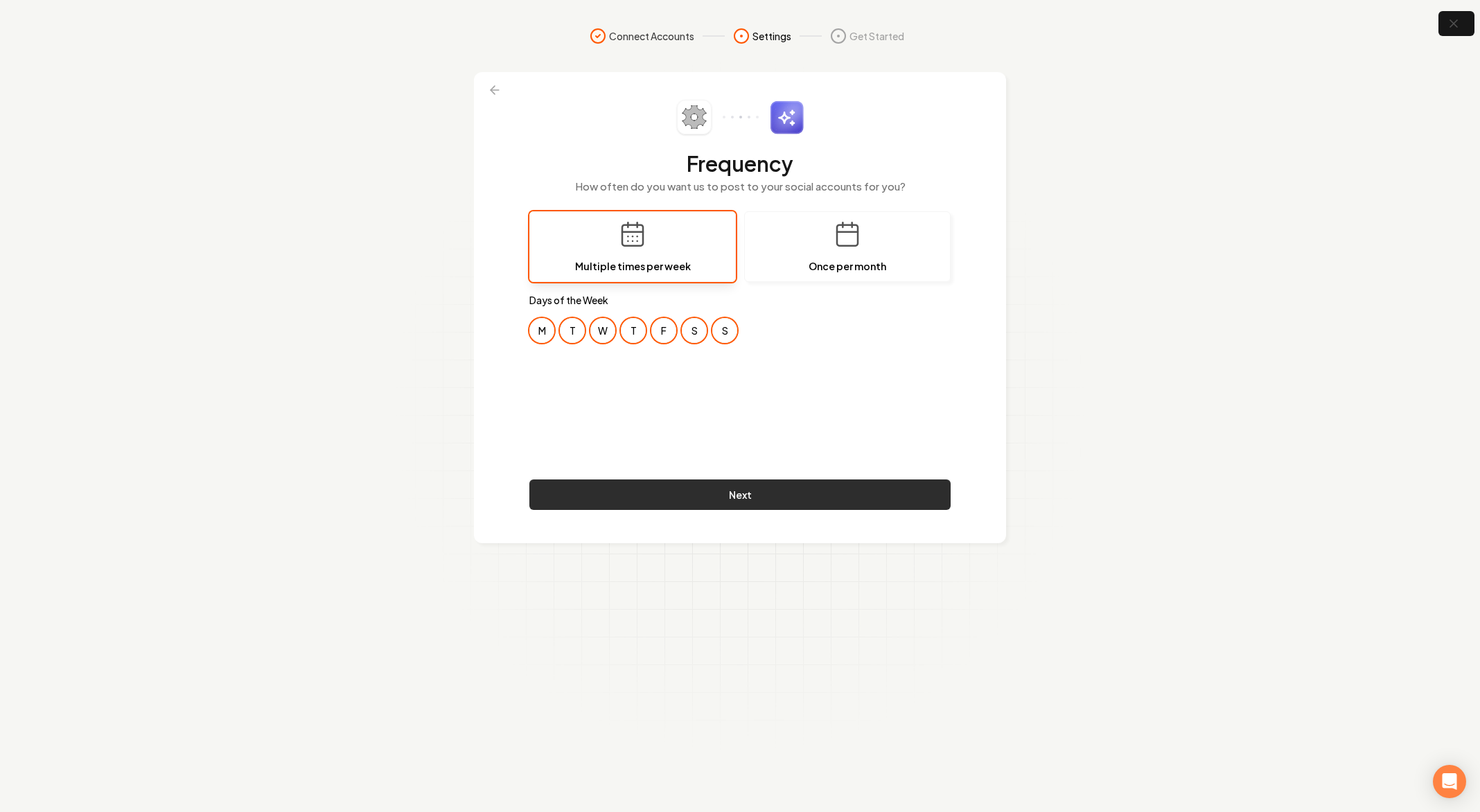
click at [760, 488] on button "Next" at bounding box center [739, 494] width 421 height 30
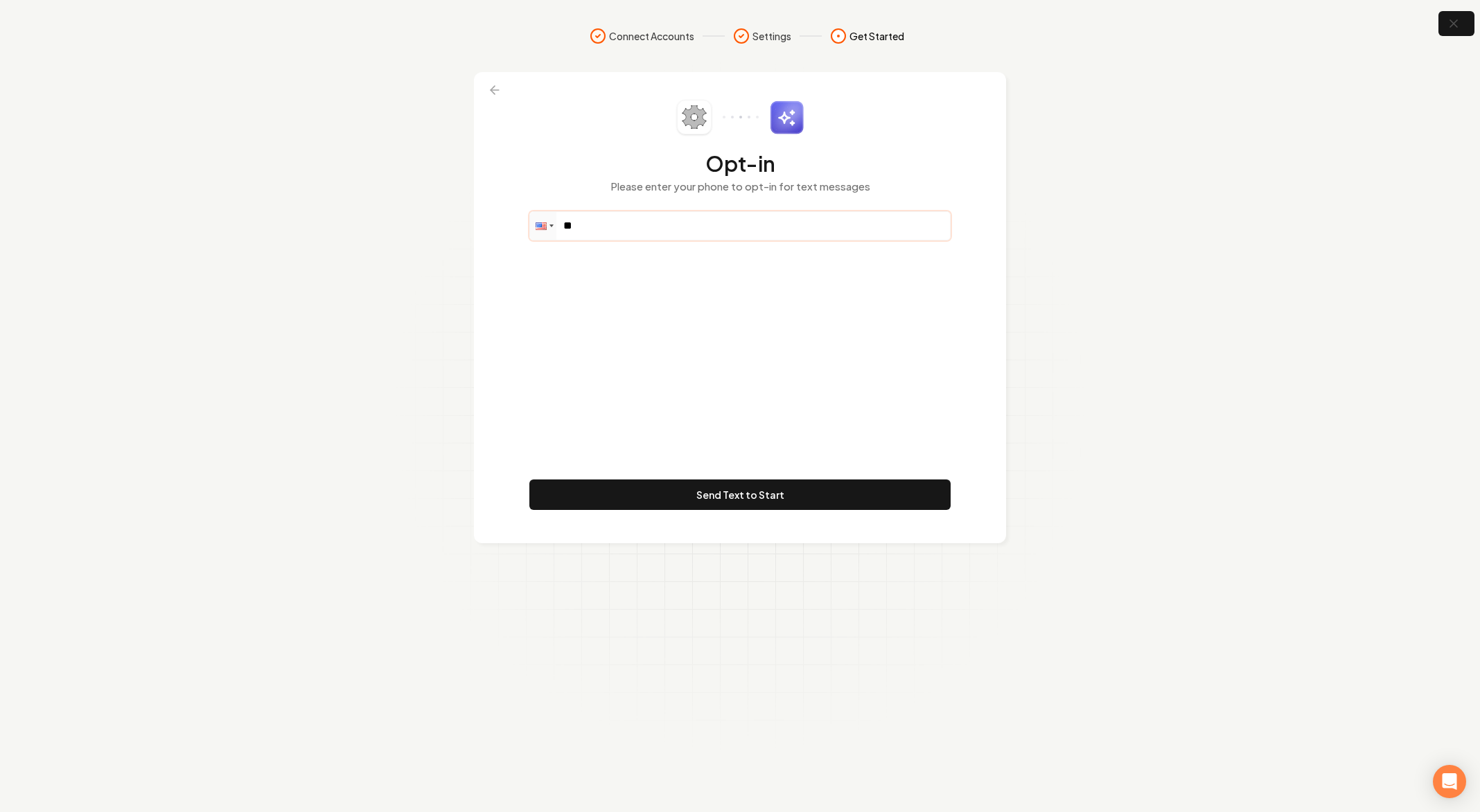
click at [659, 231] on input "**" at bounding box center [739, 226] width 419 height 28
paste input "**********"
type input "**********"
click at [740, 490] on button "Send Text to Start" at bounding box center [739, 494] width 421 height 30
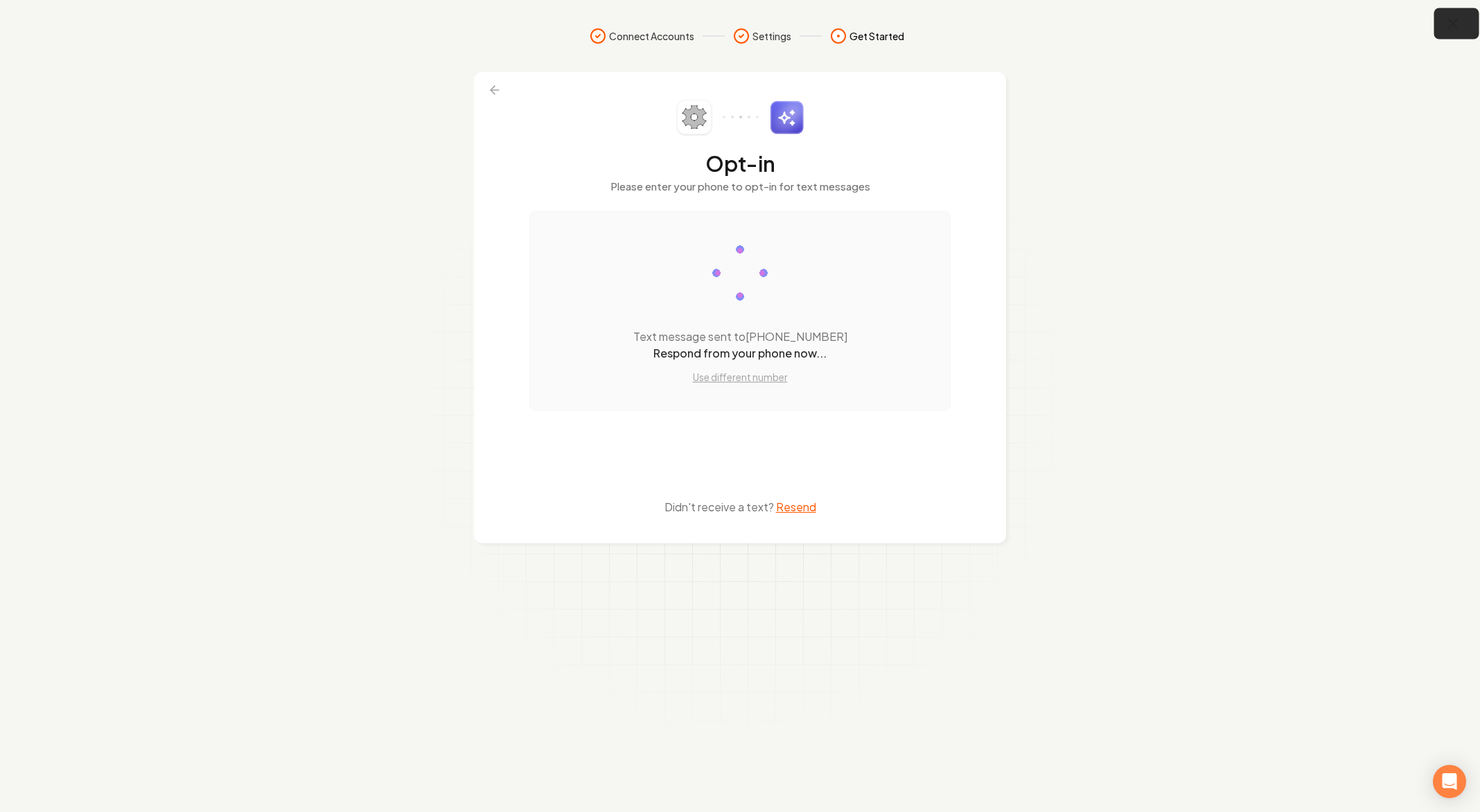
click at [1455, 24] on icon "button" at bounding box center [1452, 24] width 17 height 17
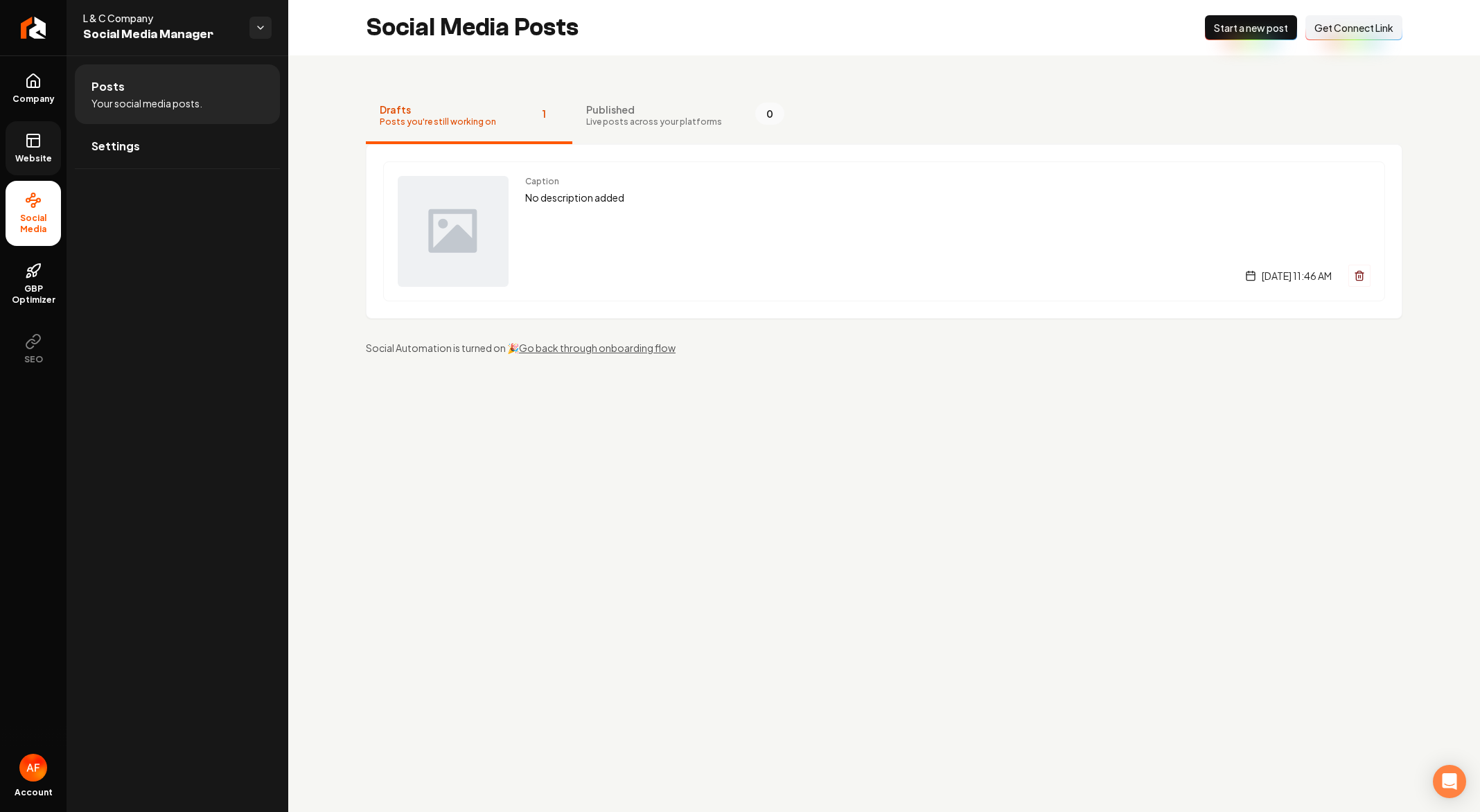
click at [34, 141] on icon at bounding box center [33, 141] width 16 height 16
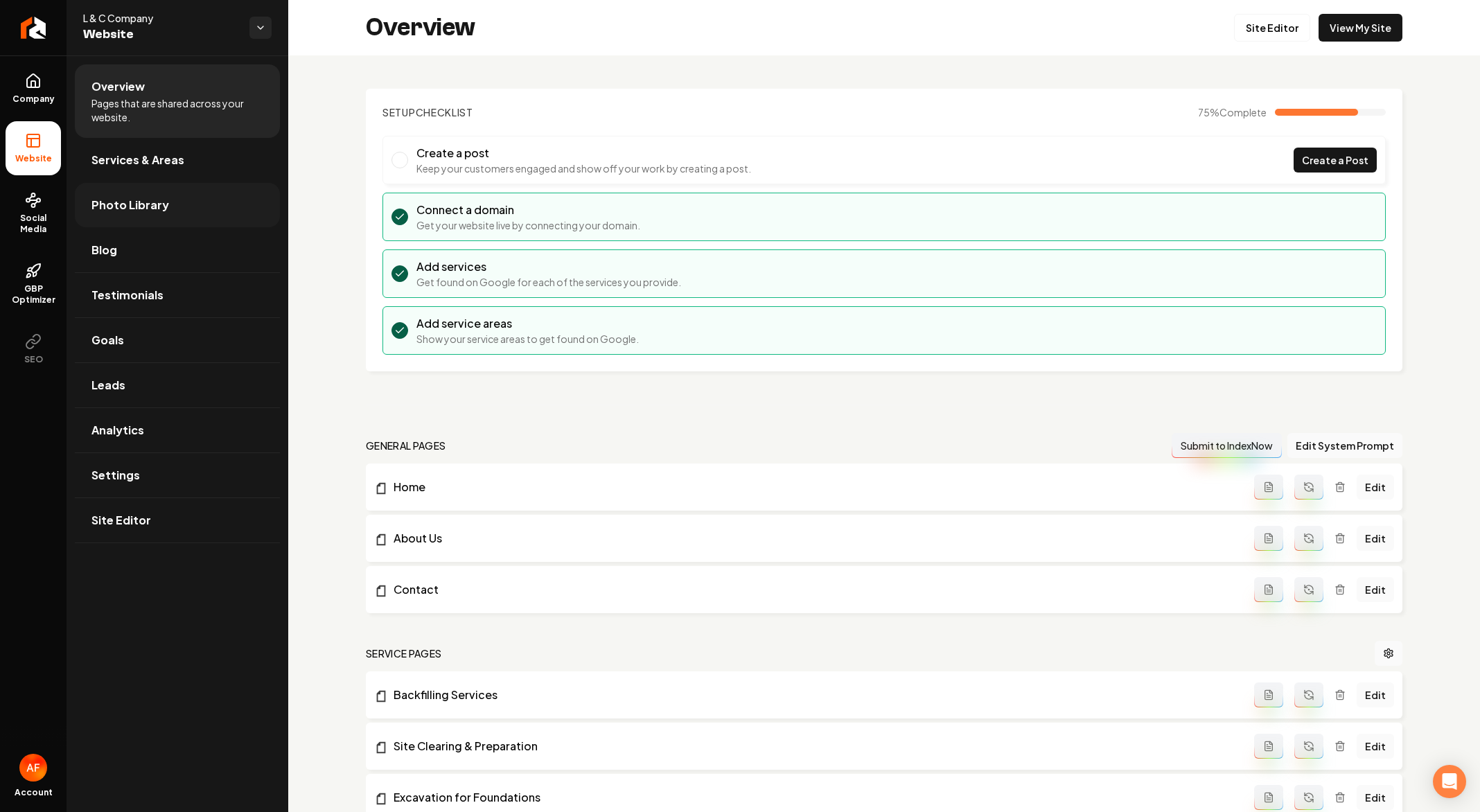
click at [124, 205] on span "Photo Library" at bounding box center [130, 205] width 78 height 16
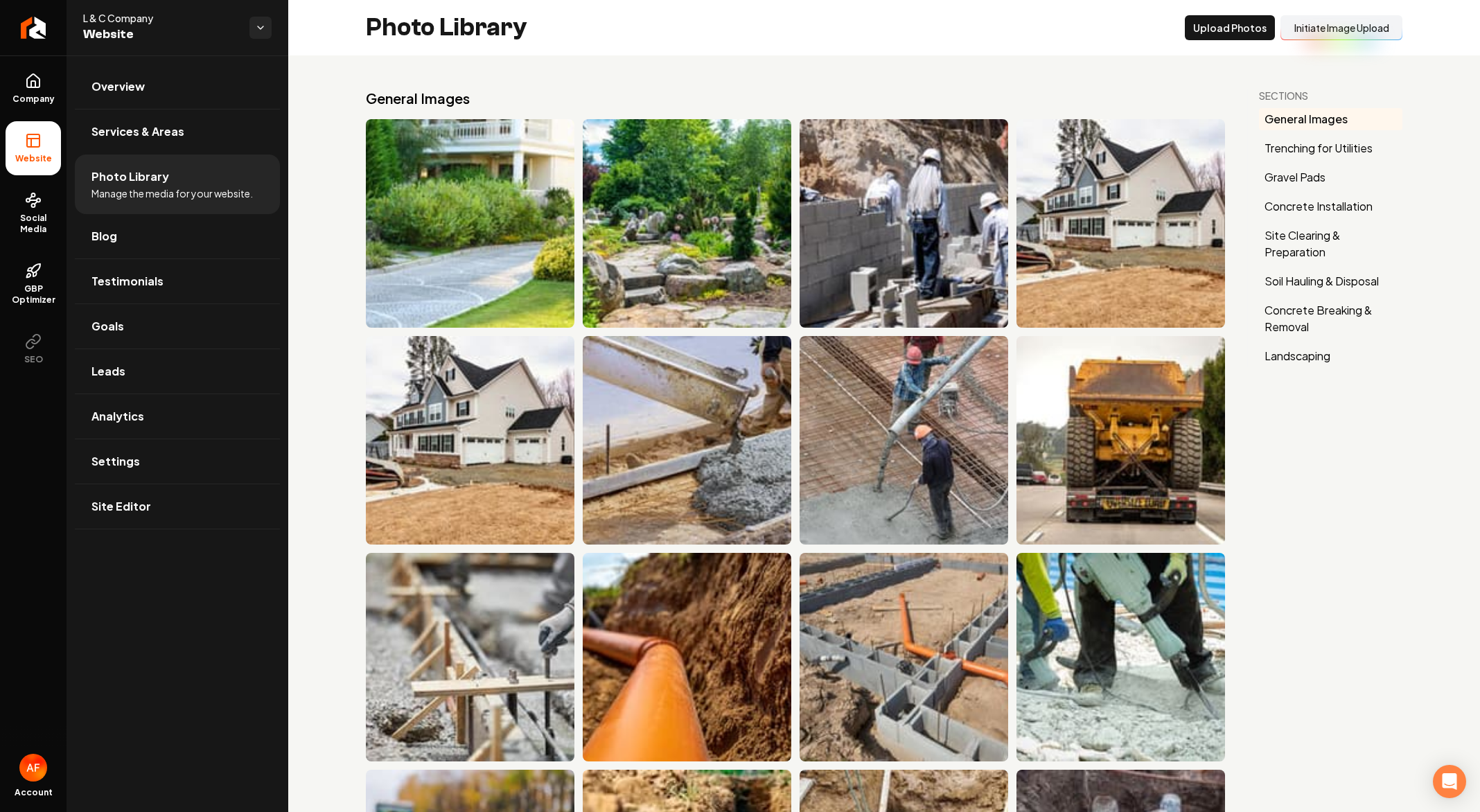
click at [1298, 33] on button "Initiate Image Upload" at bounding box center [1341, 28] width 122 height 25
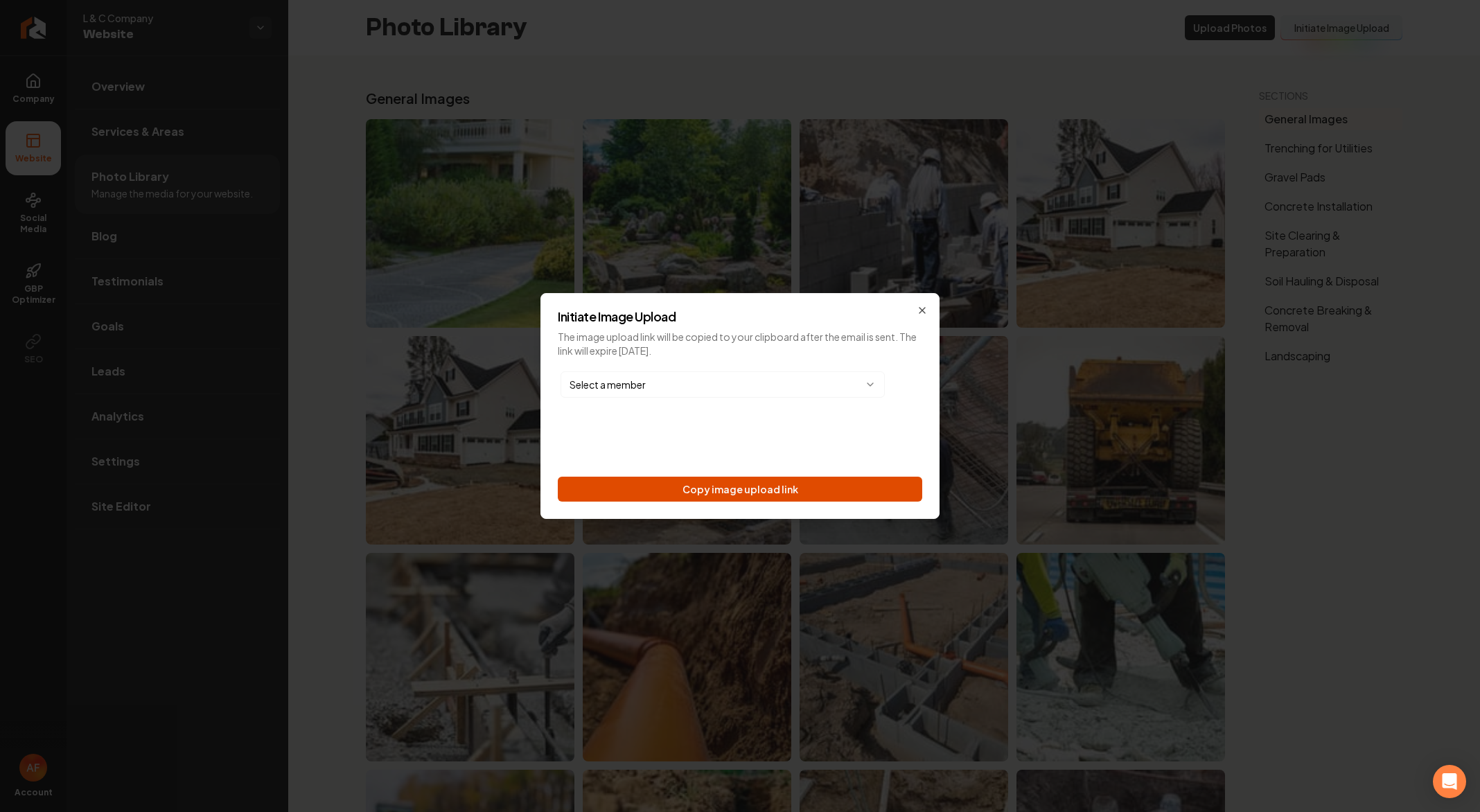
click at [734, 492] on button "Copy image upload link" at bounding box center [740, 489] width 365 height 25
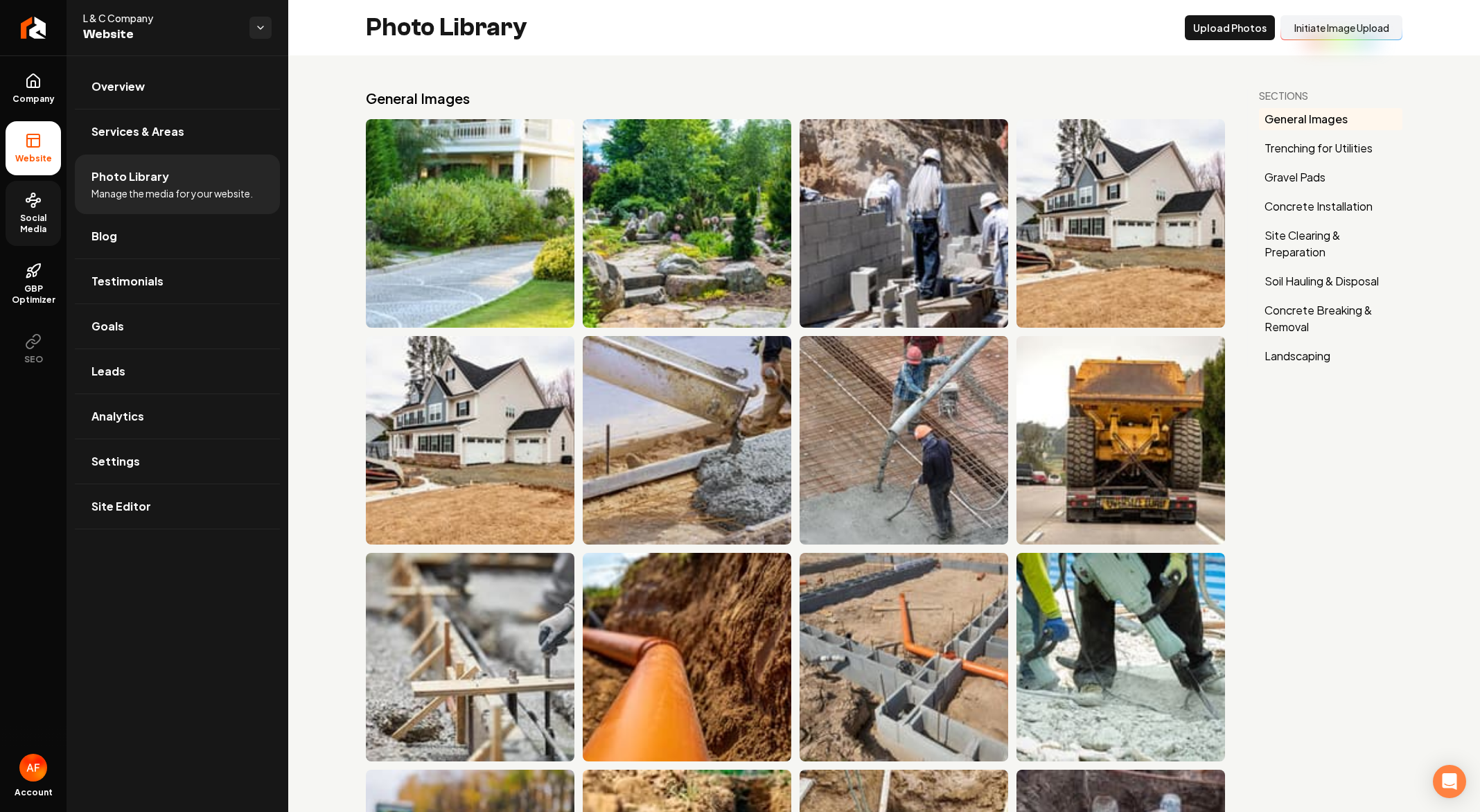
click at [40, 239] on link "Social Media" at bounding box center [34, 213] width 56 height 65
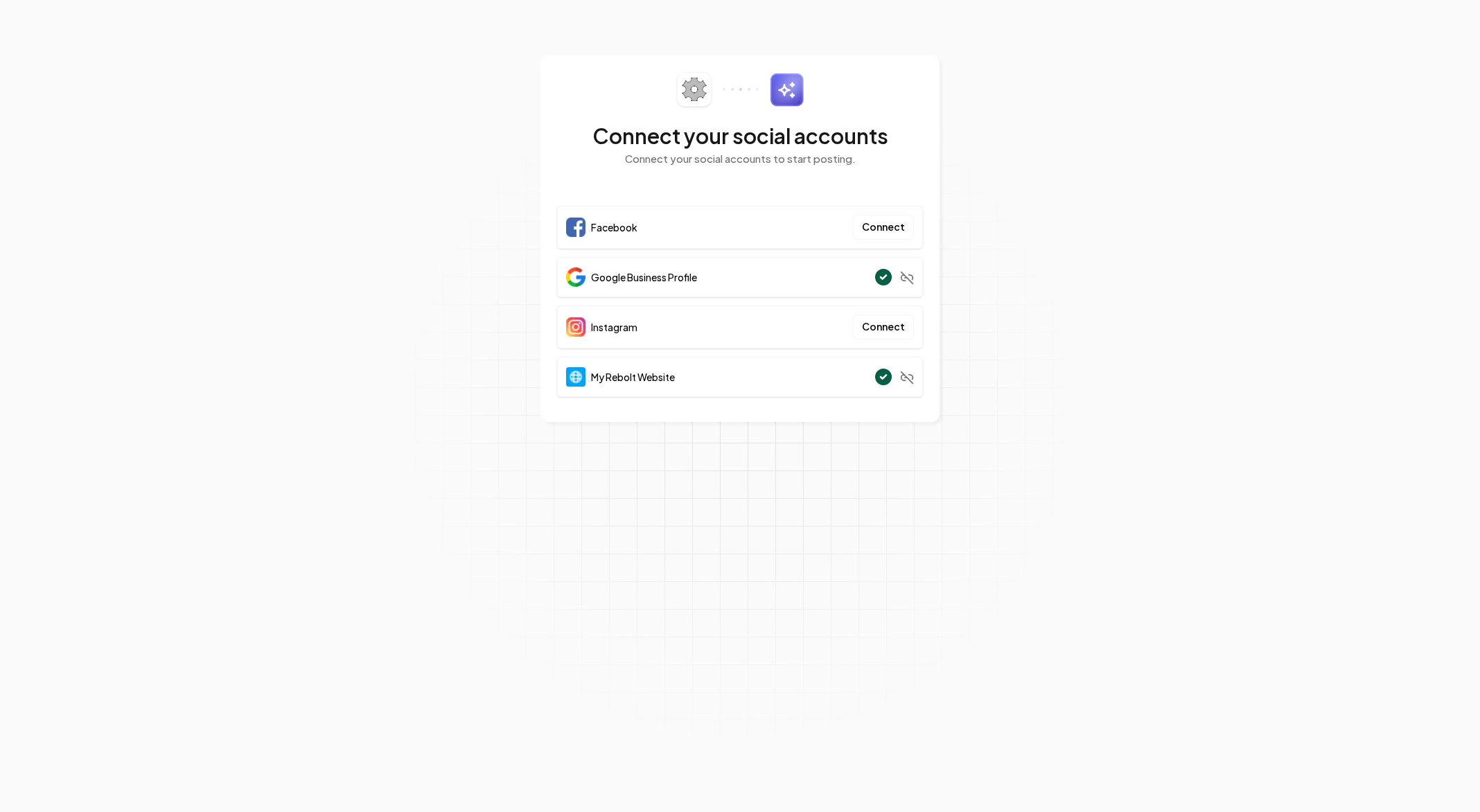
drag, startPoint x: 1299, startPoint y: 74, endPoint x: 1307, endPoint y: 70, distance: 8.9
click at [1304, 73] on section "Connect your social accounts Connect your social accounts to start posting. Fac…" at bounding box center [740, 406] width 1480 height 812
